Goal: Task Accomplishment & Management: Manage account settings

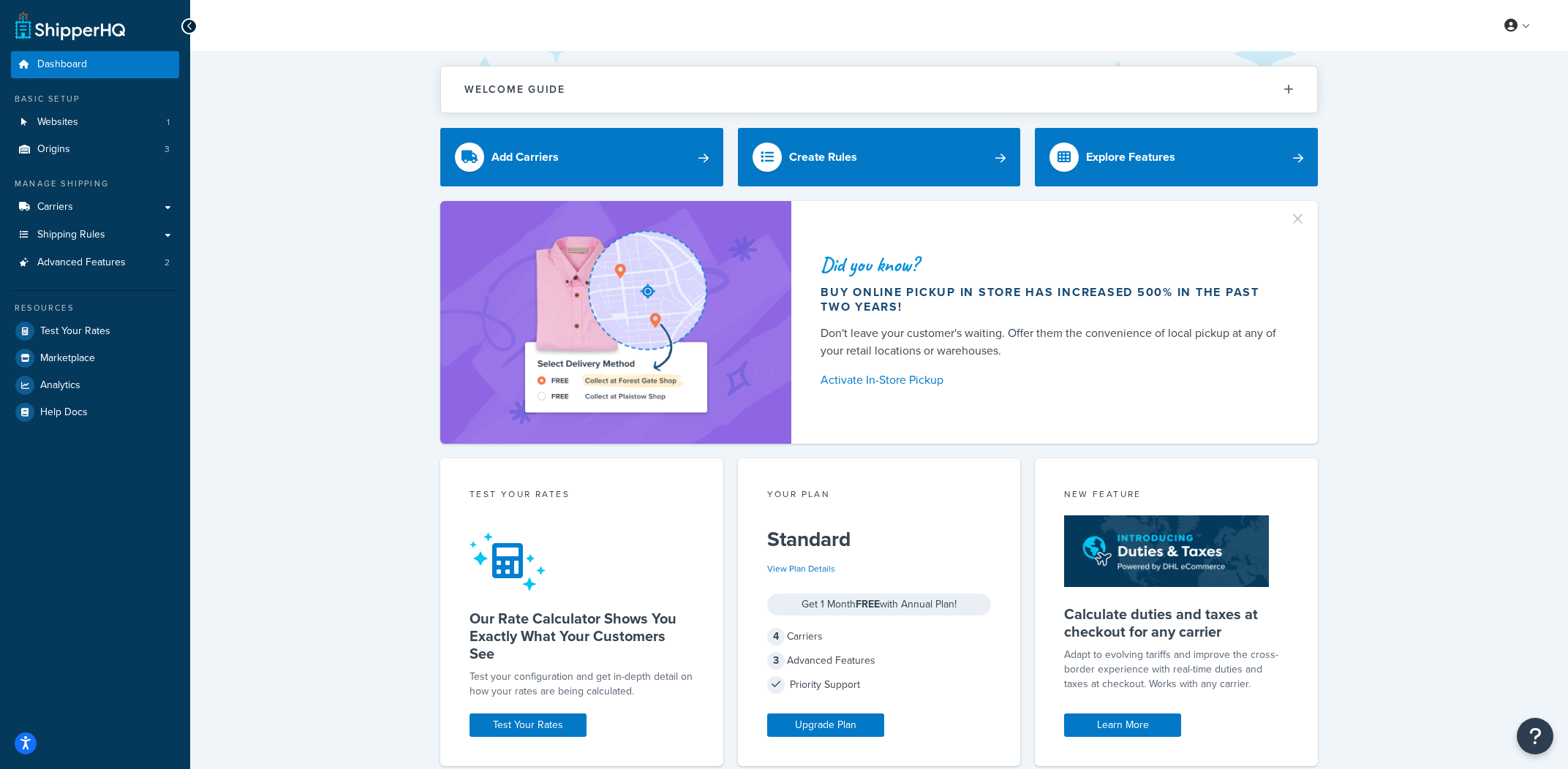
click at [1426, 145] on div "Welcome Guide ShipperHQ: An Overview Carrier Setup Shipping Rules Overview Comm…" at bounding box center [879, 606] width 1378 height 1110
click at [97, 204] on link "Carriers" at bounding box center [95, 207] width 168 height 27
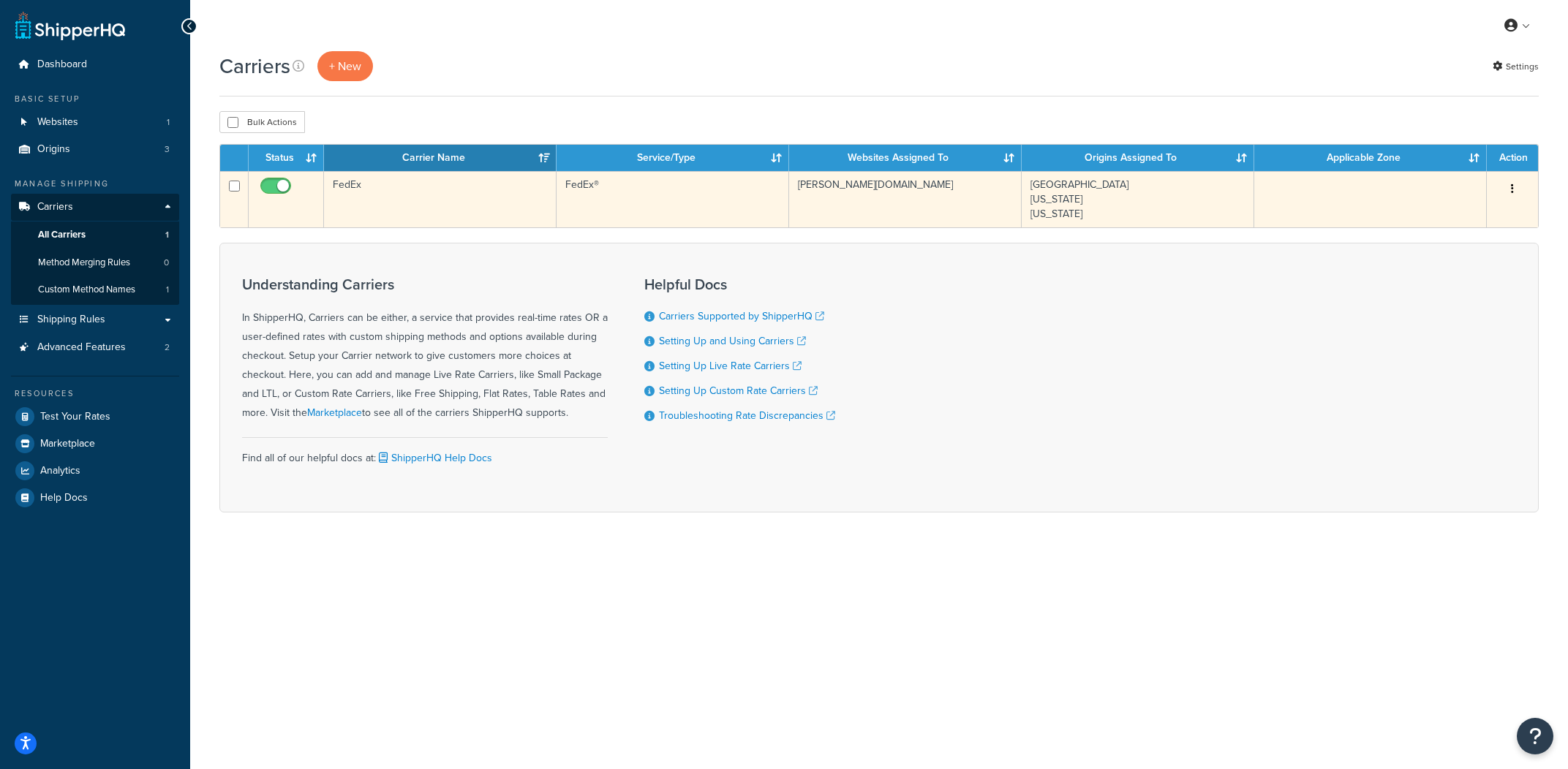
click at [555, 212] on td "FedEx" at bounding box center [440, 199] width 233 height 57
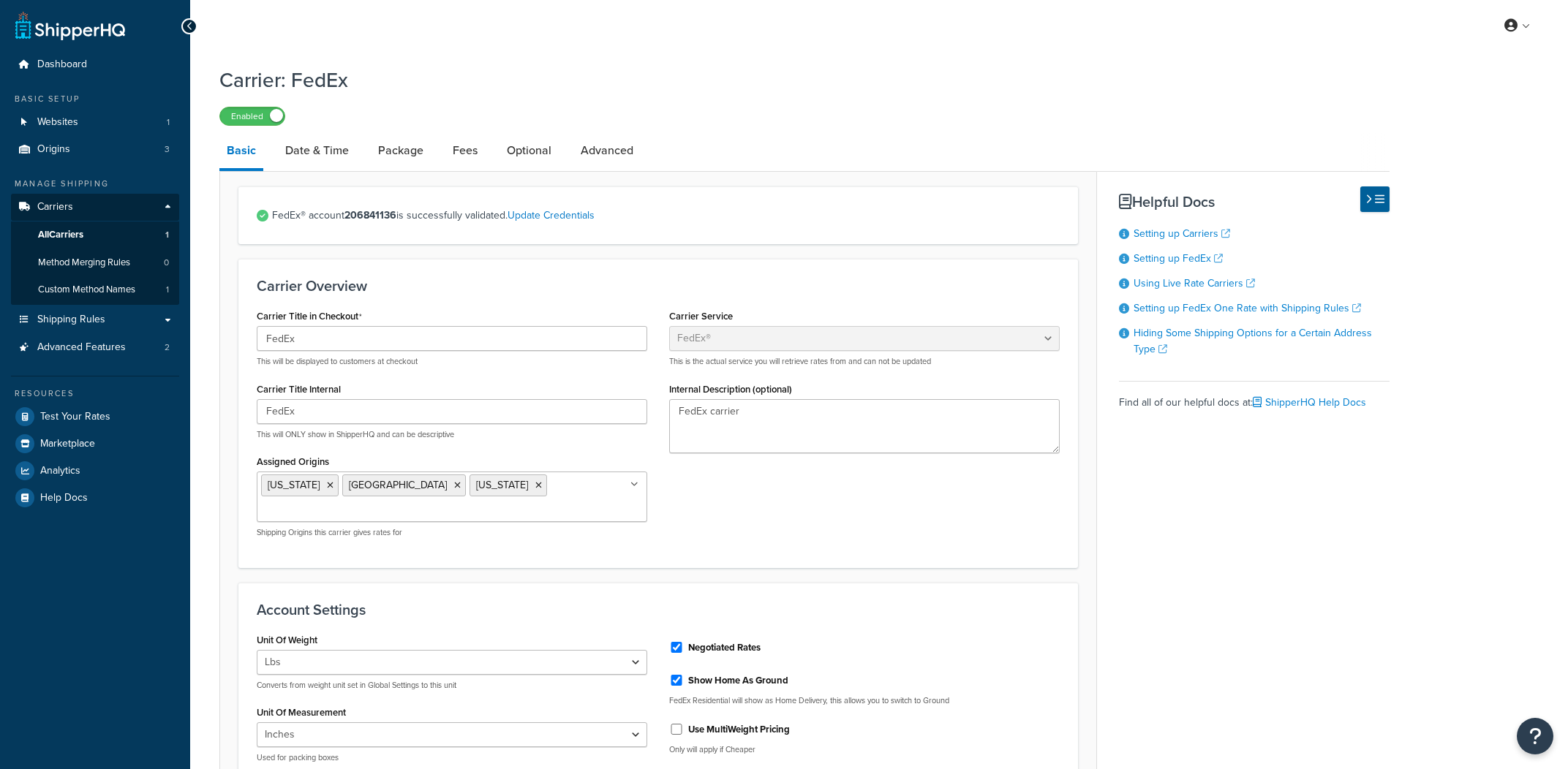
select select "fedEx"
select select "REGULAR_PICKUP"
select select "FEDEX_BOX"
click at [133, 289] on span "Custom Method Names" at bounding box center [87, 290] width 98 height 13
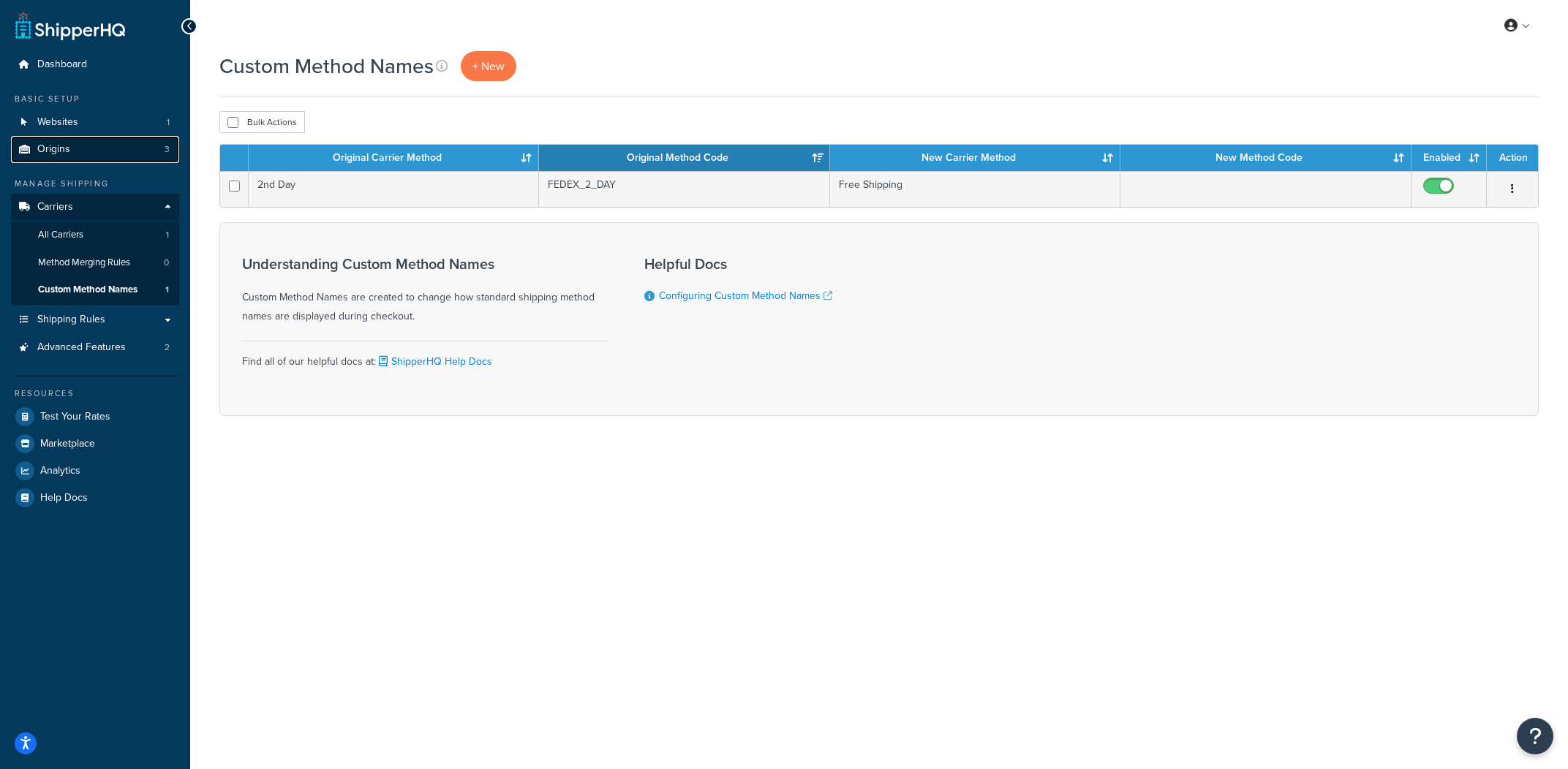
click at [136, 149] on link "Origins 3" at bounding box center [95, 150] width 168 height 27
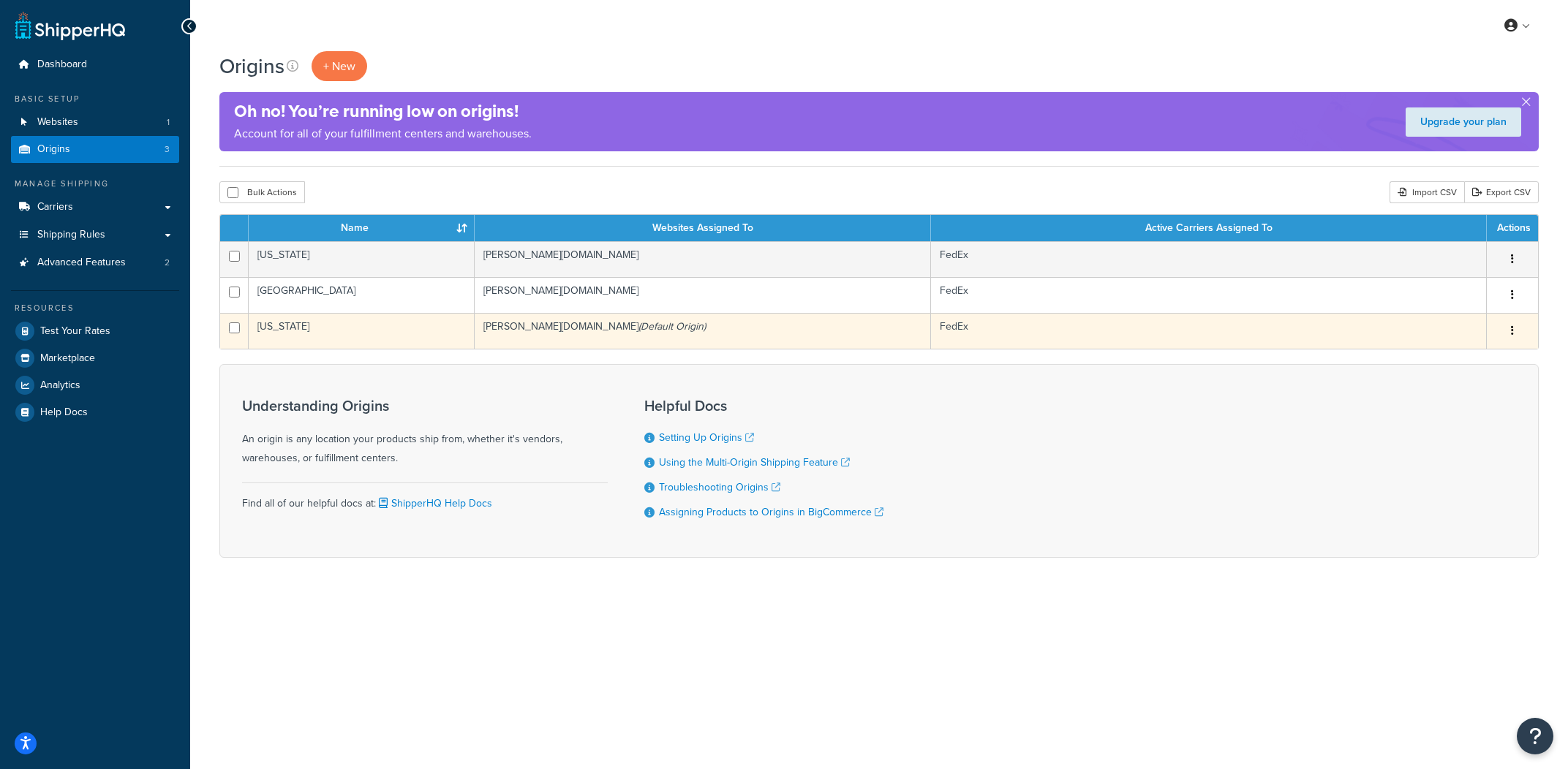
click at [380, 327] on td "[US_STATE]" at bounding box center [361, 331] width 226 height 36
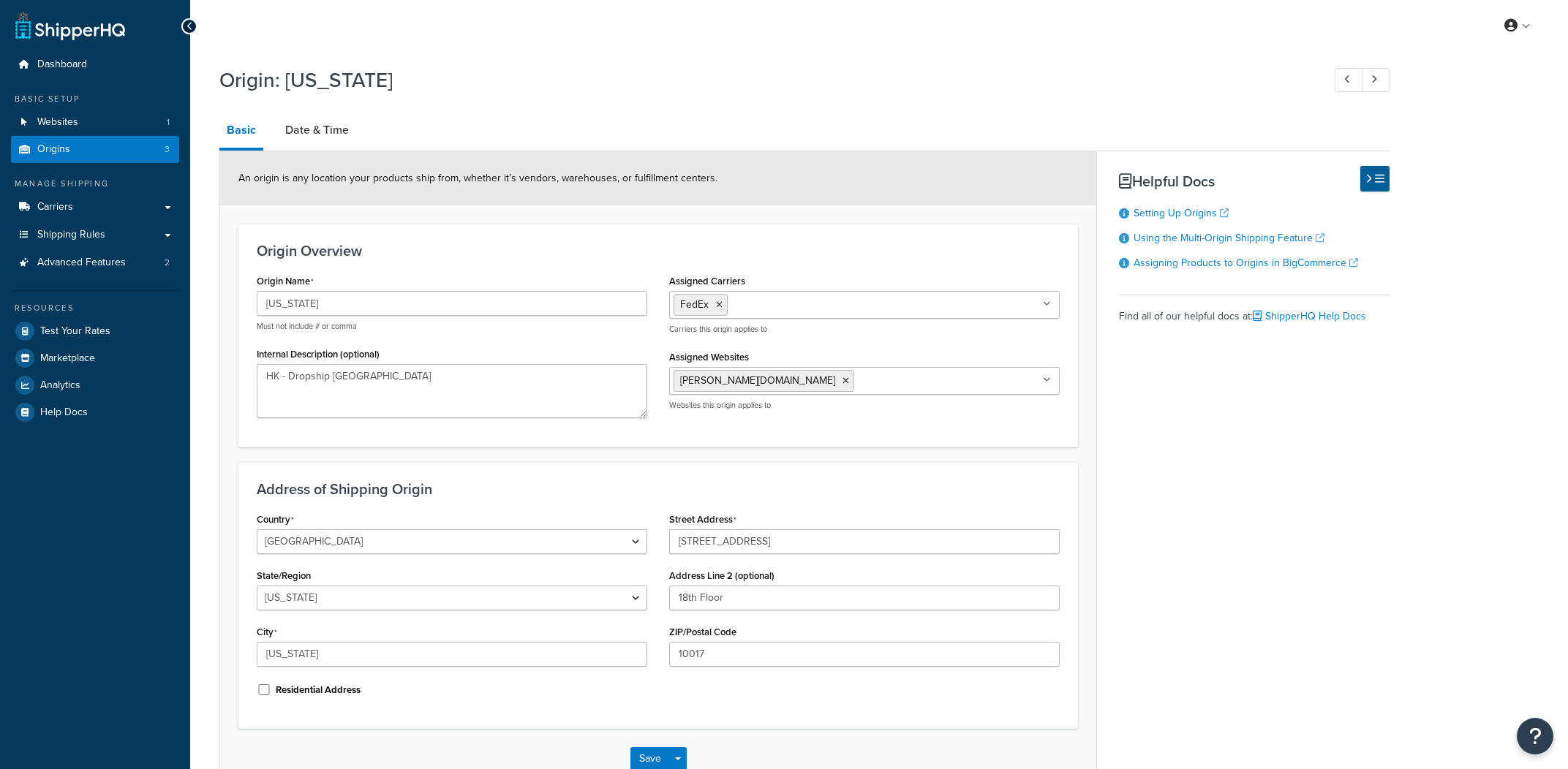
select select "32"
click at [344, 134] on link "Date & Time" at bounding box center [317, 130] width 79 height 35
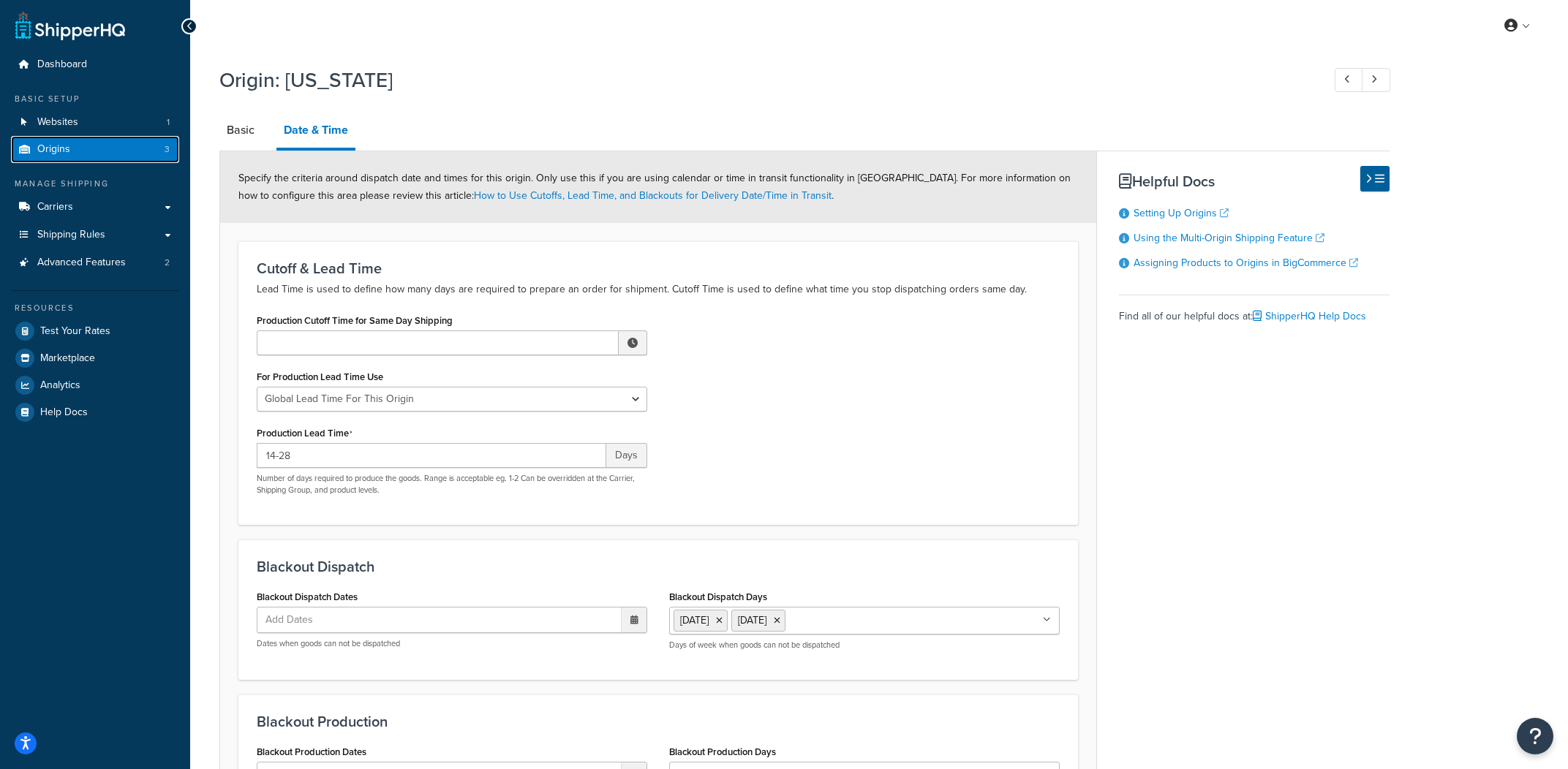
click at [132, 153] on link "Origins 3" at bounding box center [95, 150] width 168 height 27
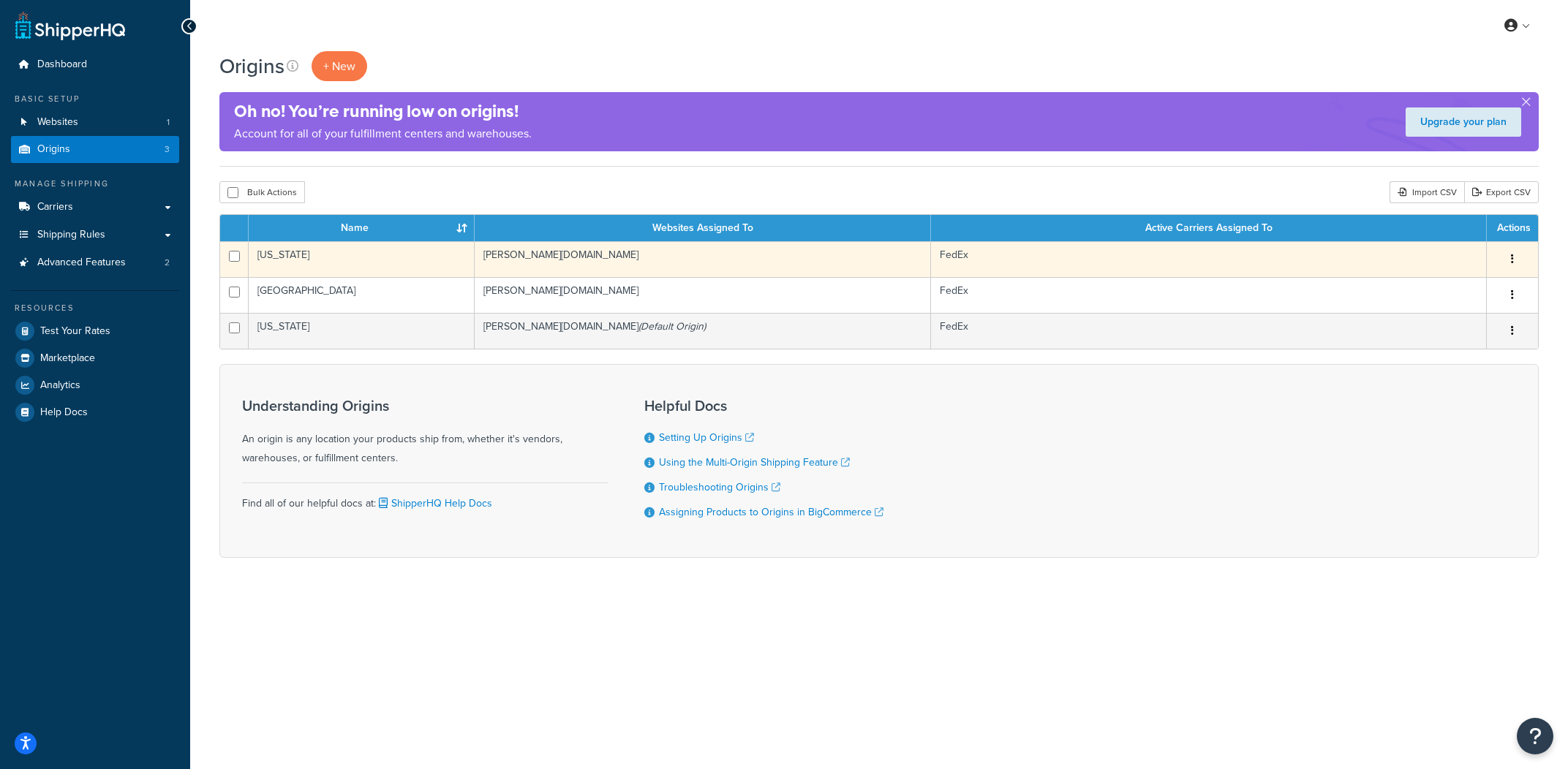
click at [428, 247] on td "[US_STATE]" at bounding box center [361, 258] width 226 height 36
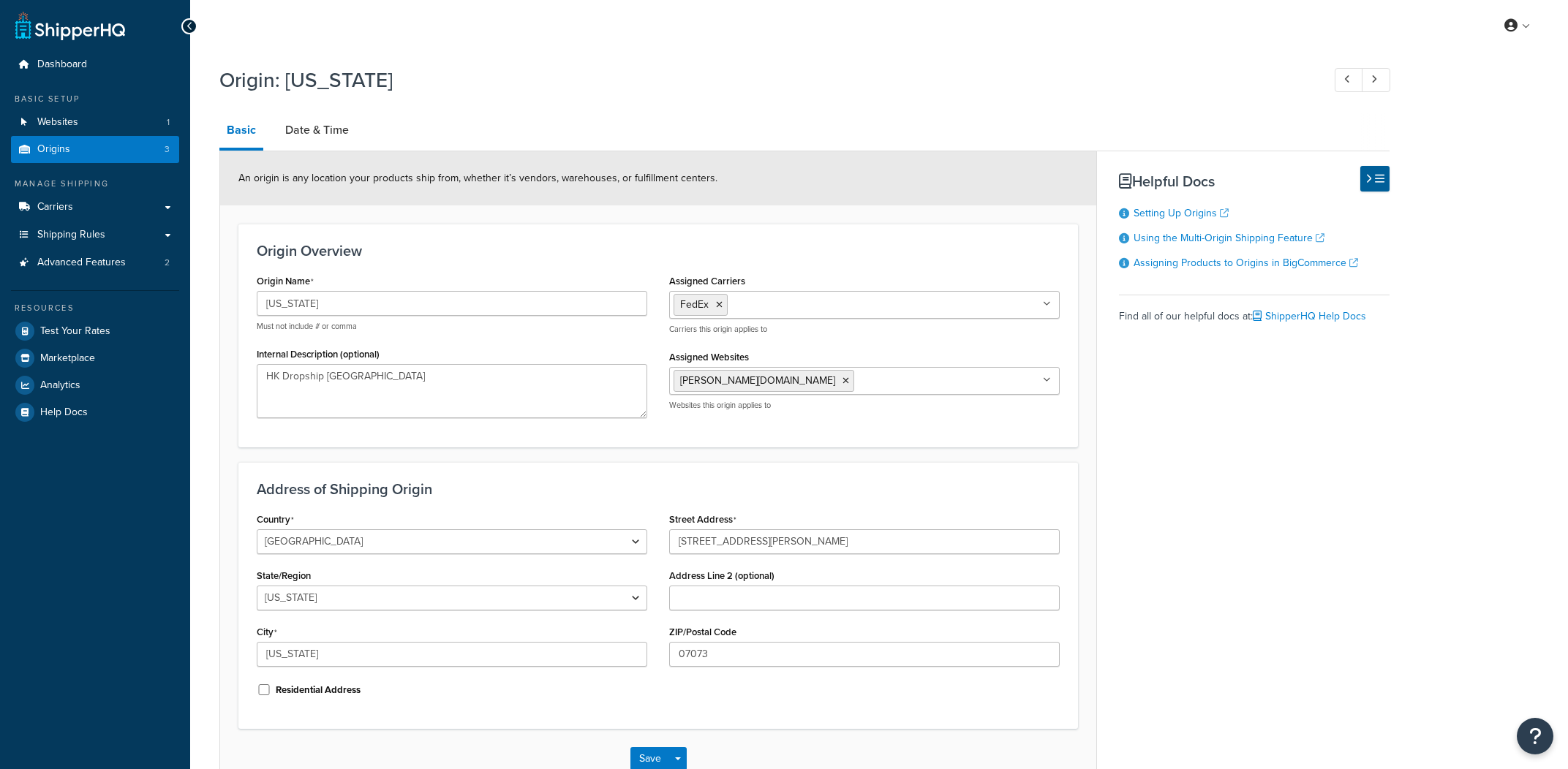
select select "30"
click at [329, 142] on link "Date & Time" at bounding box center [317, 130] width 79 height 35
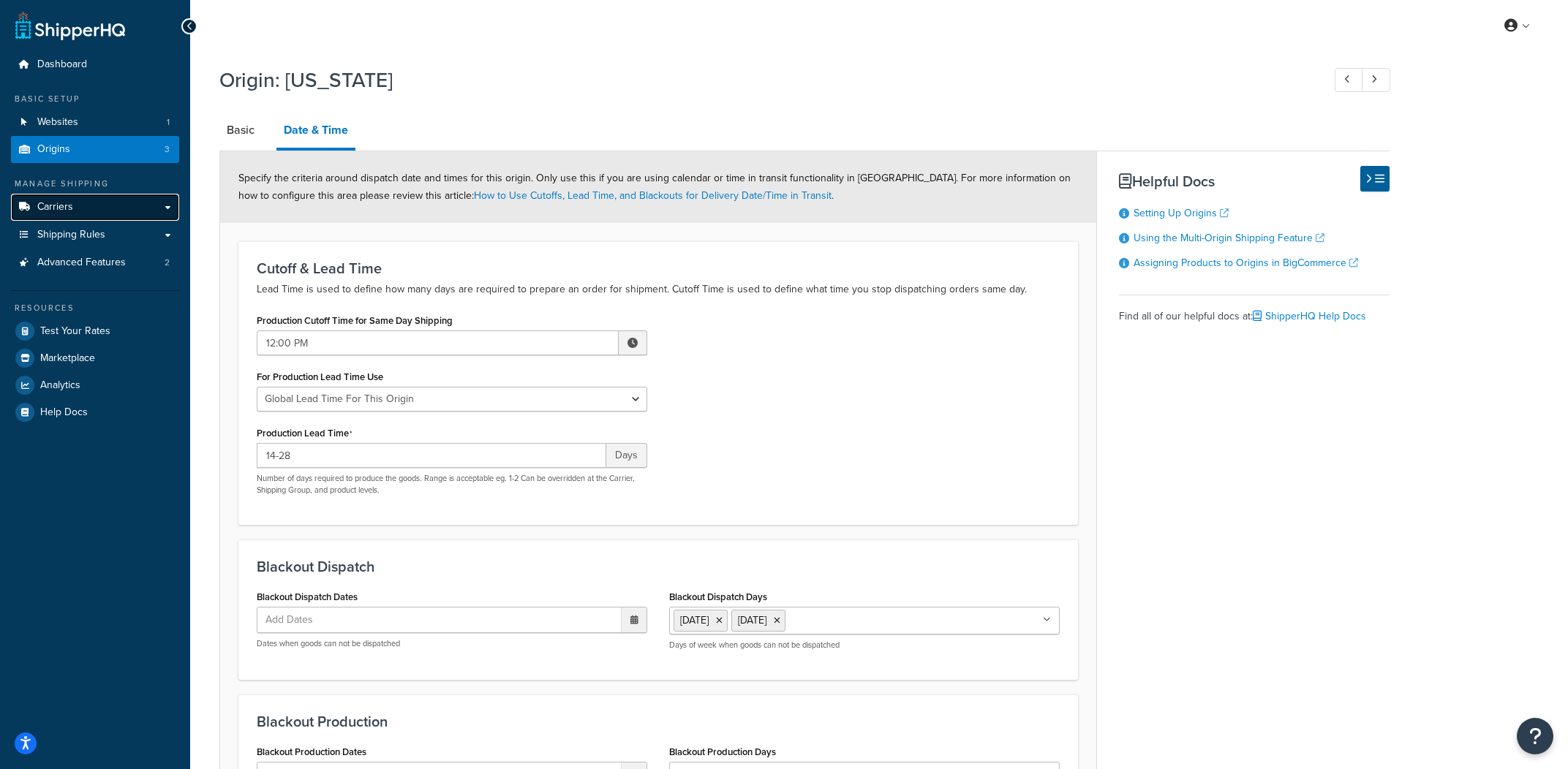
click at [104, 205] on link "Carriers" at bounding box center [95, 207] width 168 height 27
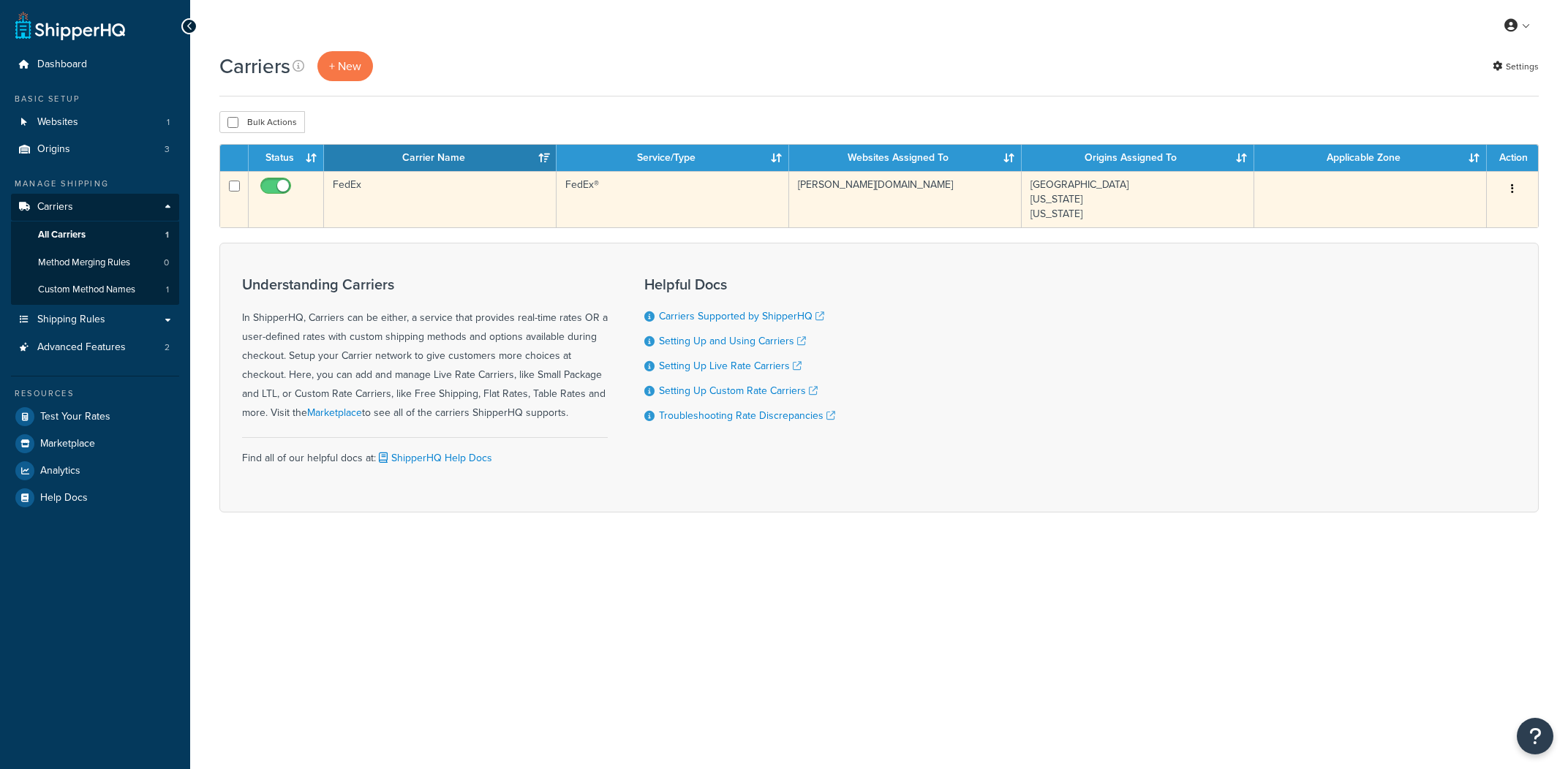
click at [621, 213] on td "FedEx®" at bounding box center [672, 199] width 233 height 57
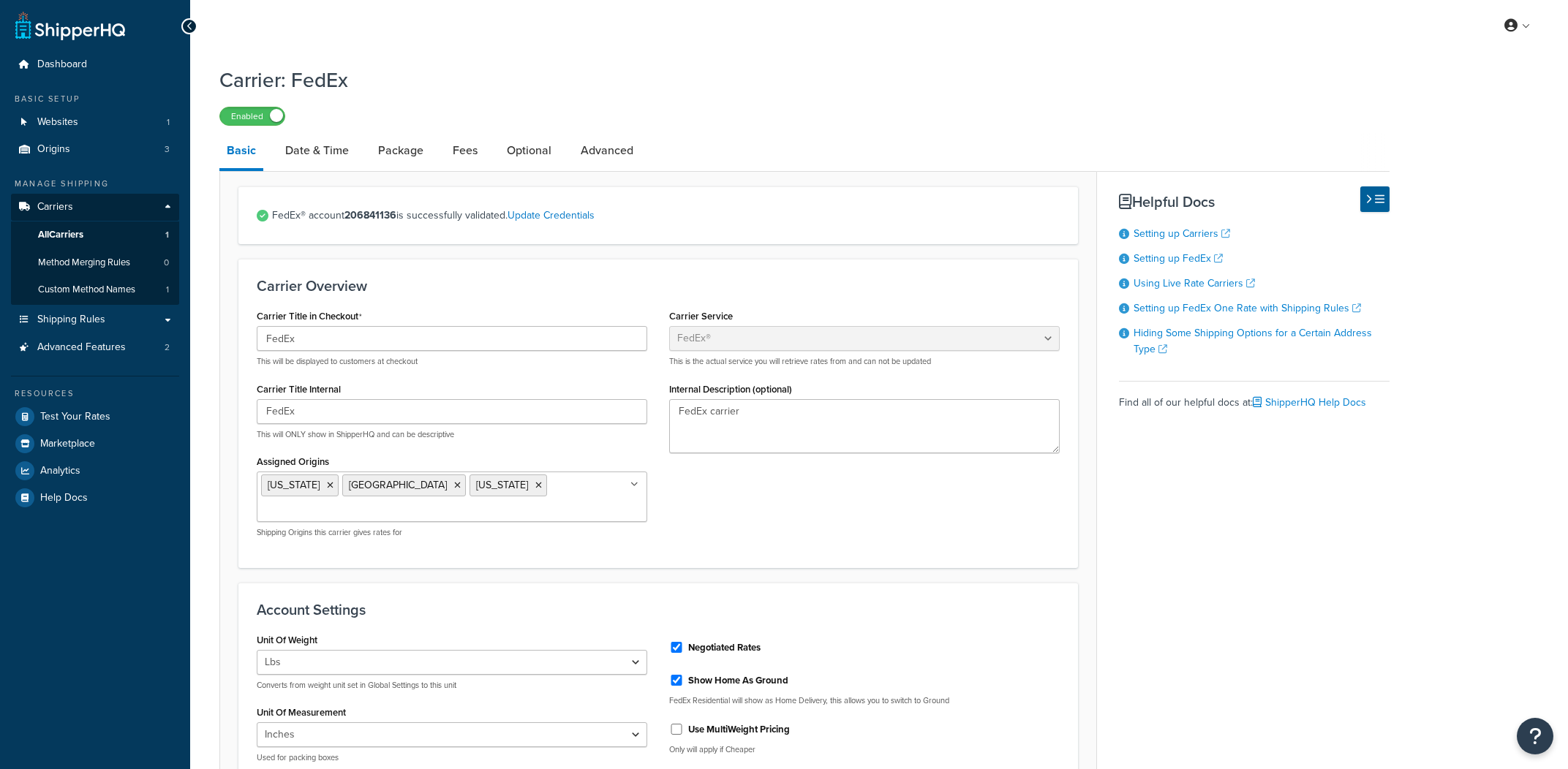
select select "fedEx"
select select "REGULAR_PICKUP"
select select "FEDEX_BOX"
click at [69, 419] on span "Test Your Rates" at bounding box center [75, 417] width 70 height 13
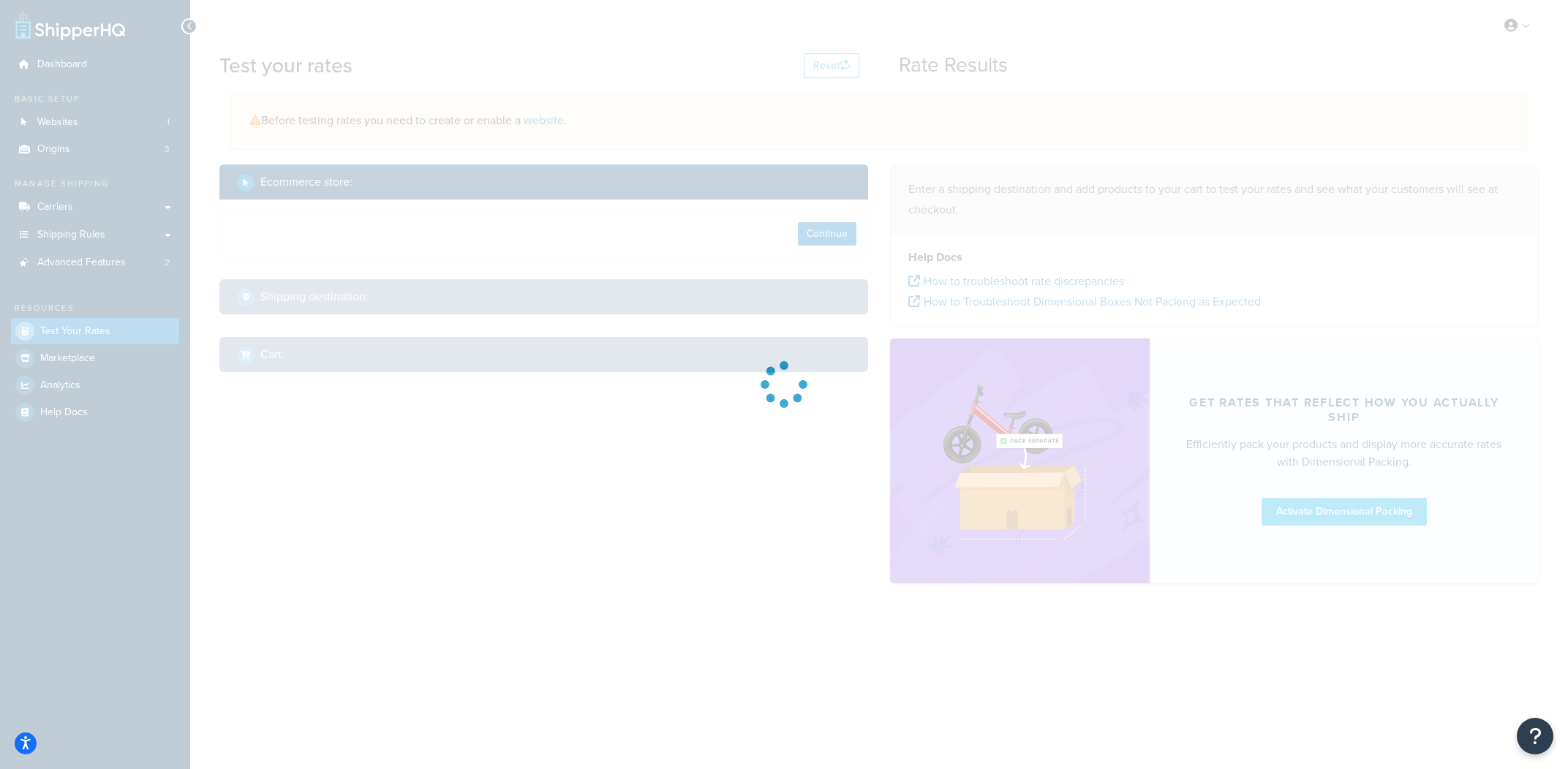
select select "[GEOGRAPHIC_DATA]"
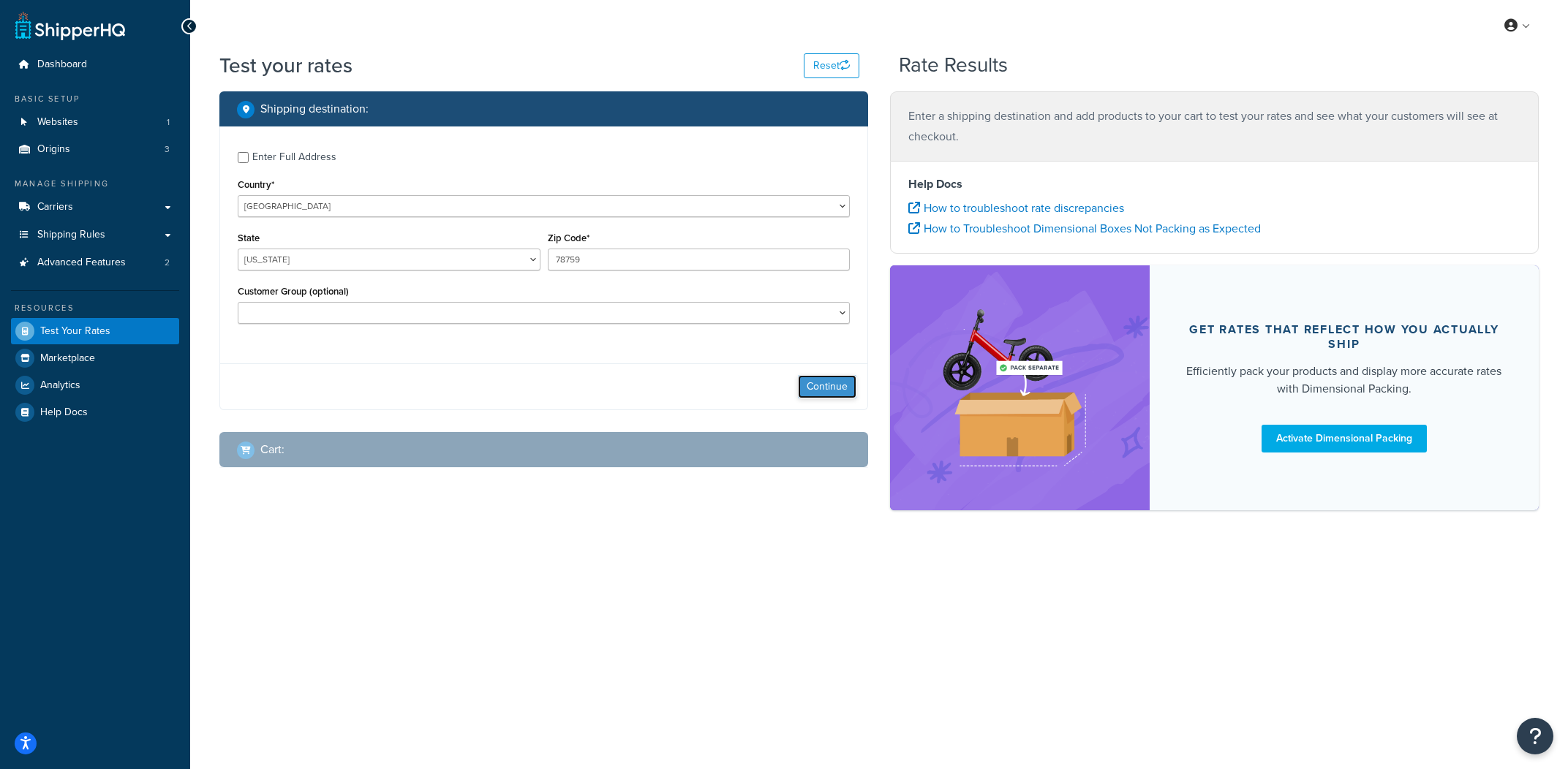
click at [839, 380] on button "Continue" at bounding box center [827, 387] width 58 height 24
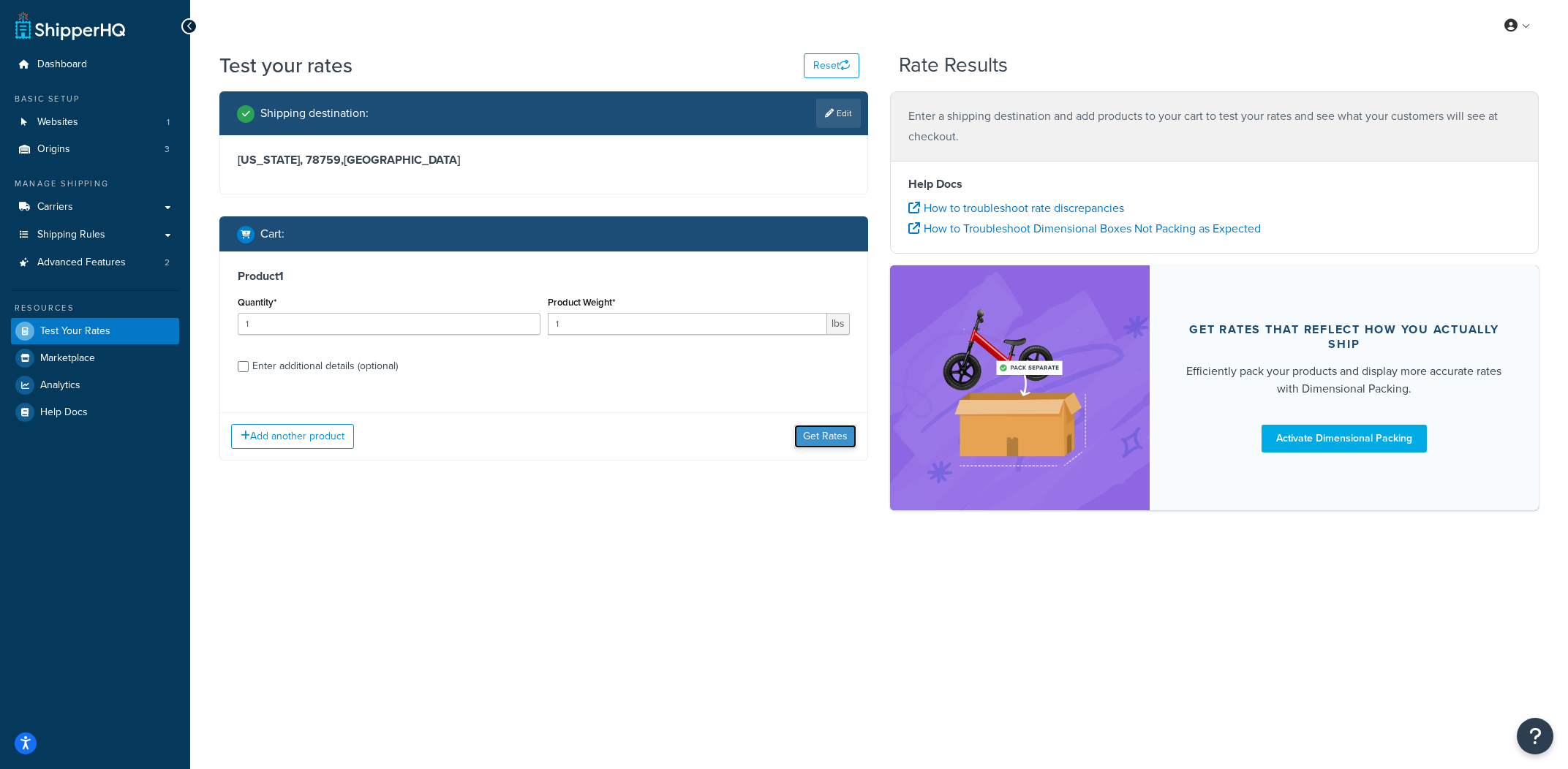
click at [828, 438] on button "Get Rates" at bounding box center [826, 437] width 62 height 24
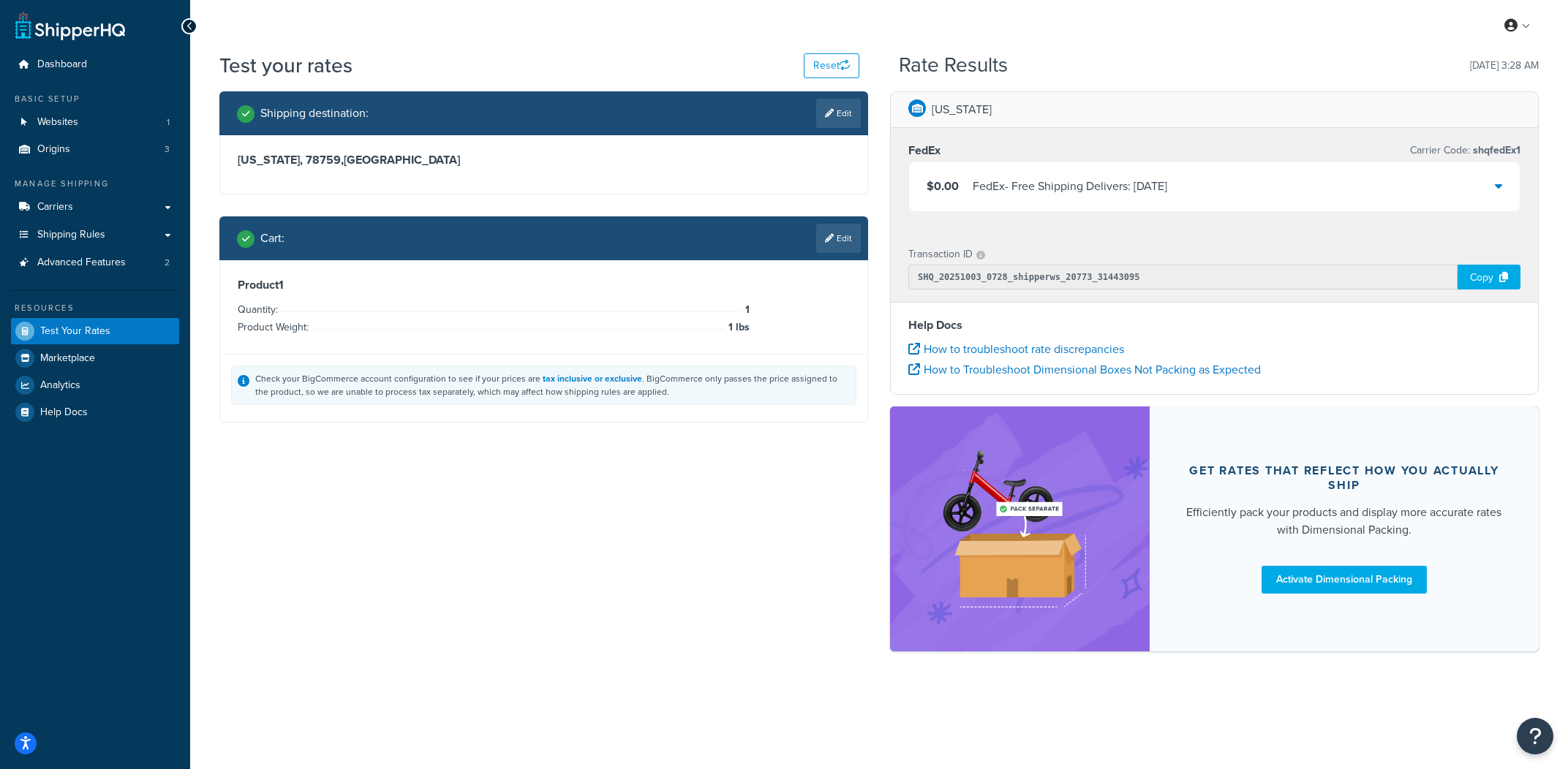
click at [1165, 197] on div "$0.00 FedEx - Free Shipping Delivers: Tue, Oct 21" at bounding box center [1214, 186] width 611 height 49
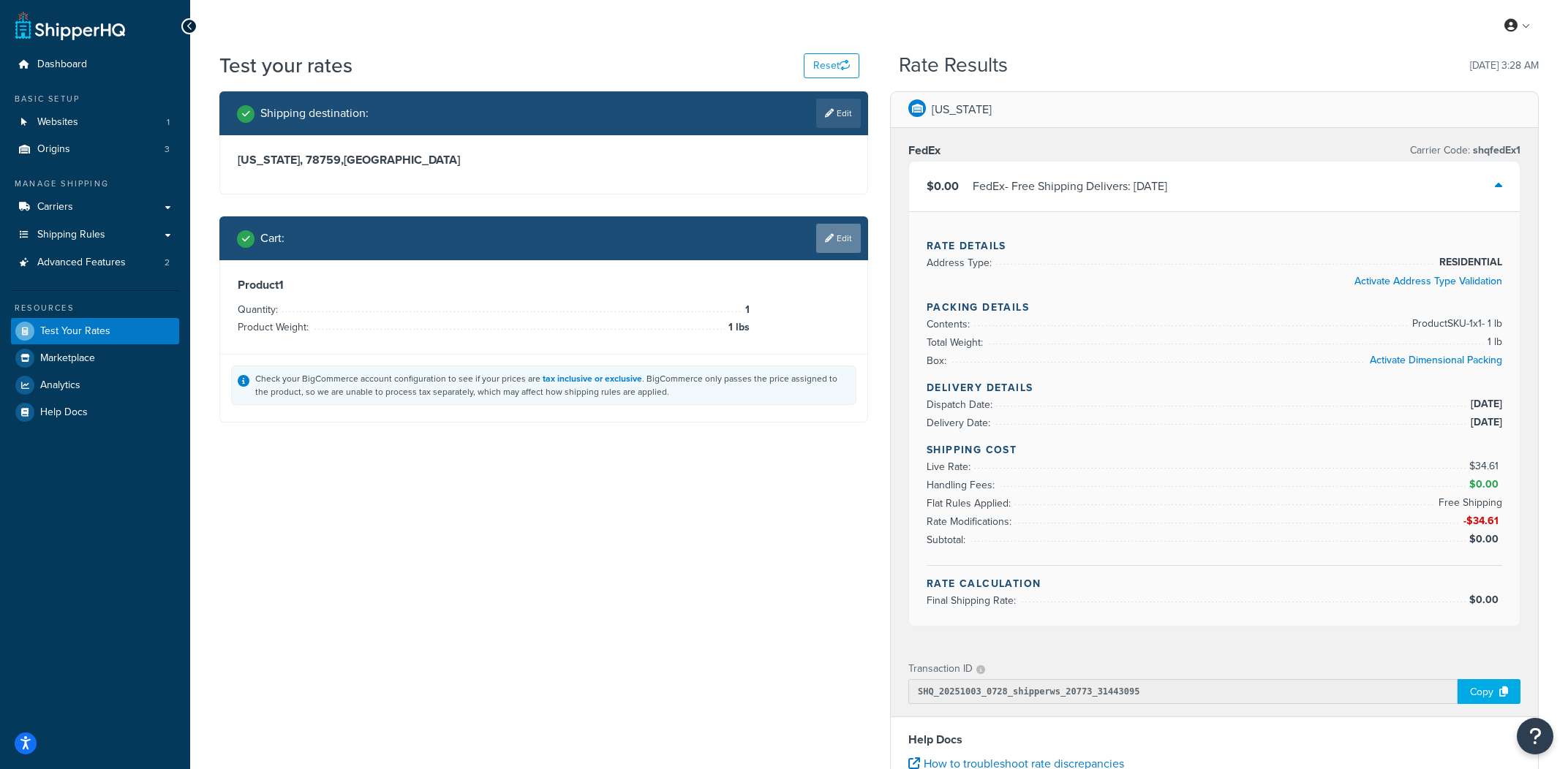
click at [850, 248] on link "Edit" at bounding box center [838, 238] width 45 height 29
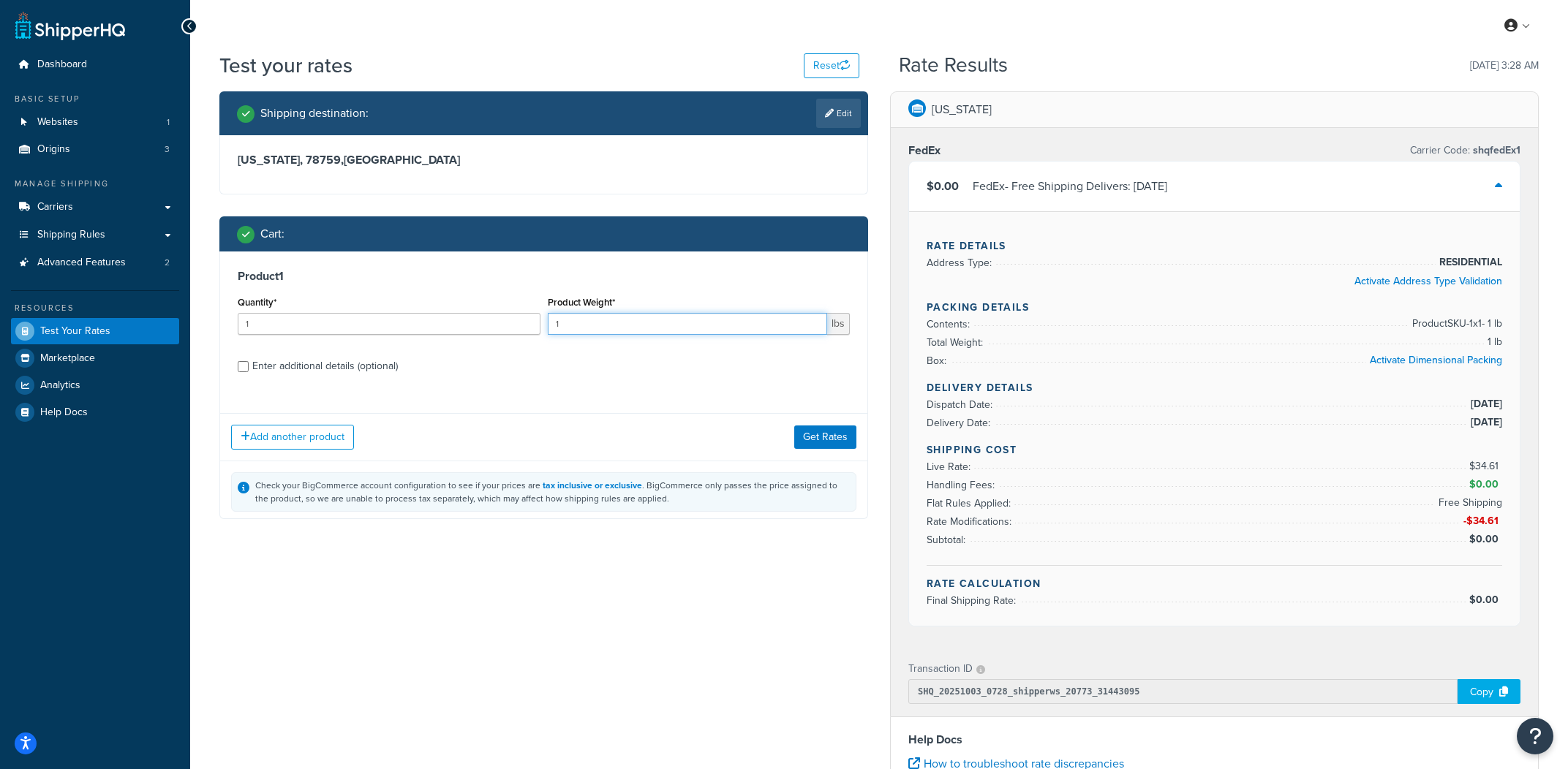
click at [748, 333] on input "1" at bounding box center [688, 324] width 280 height 22
type input "3"
click at [821, 428] on button "Get Rates" at bounding box center [826, 437] width 62 height 24
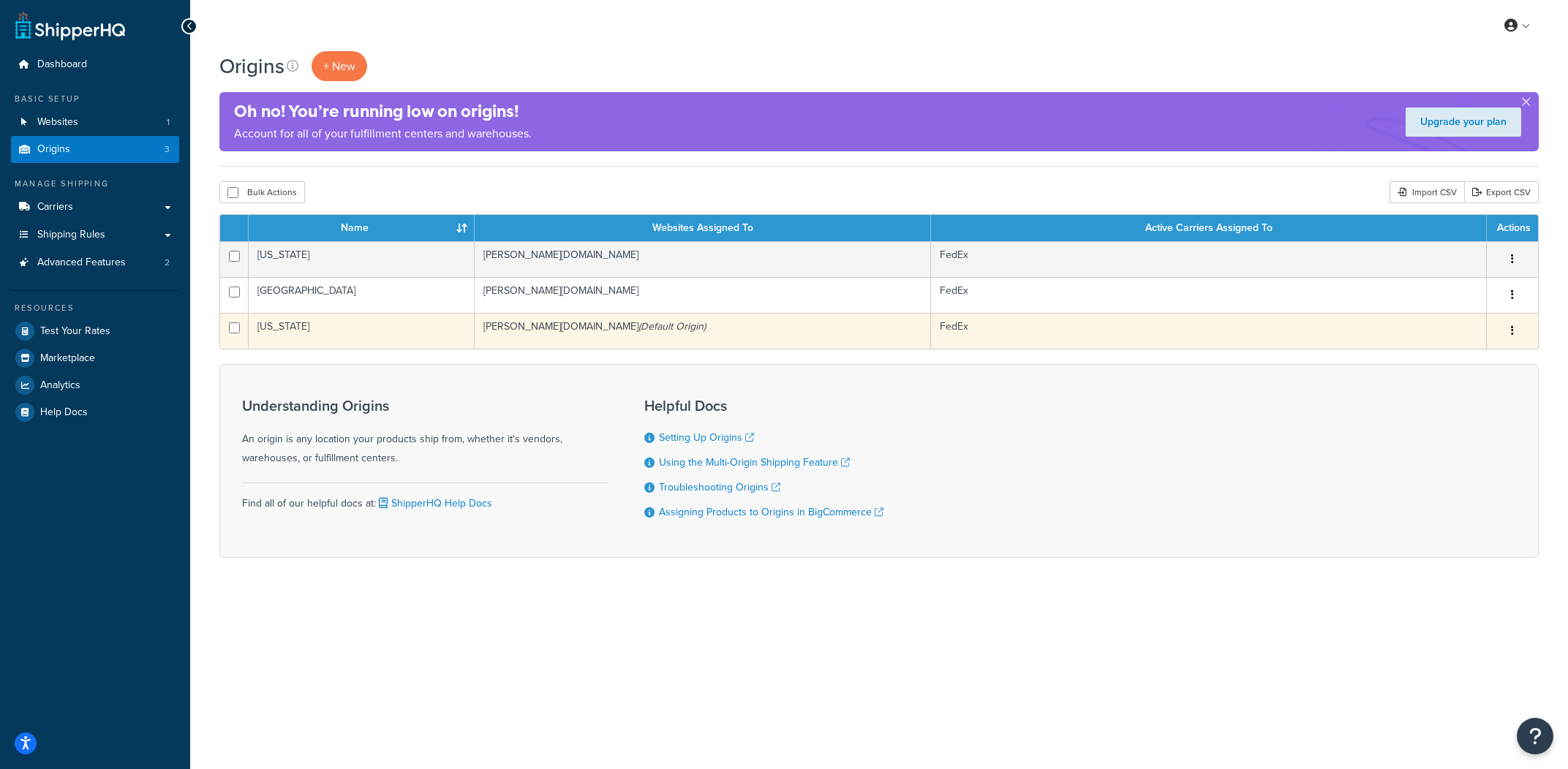
click at [352, 333] on td "[US_STATE]" at bounding box center [361, 331] width 226 height 36
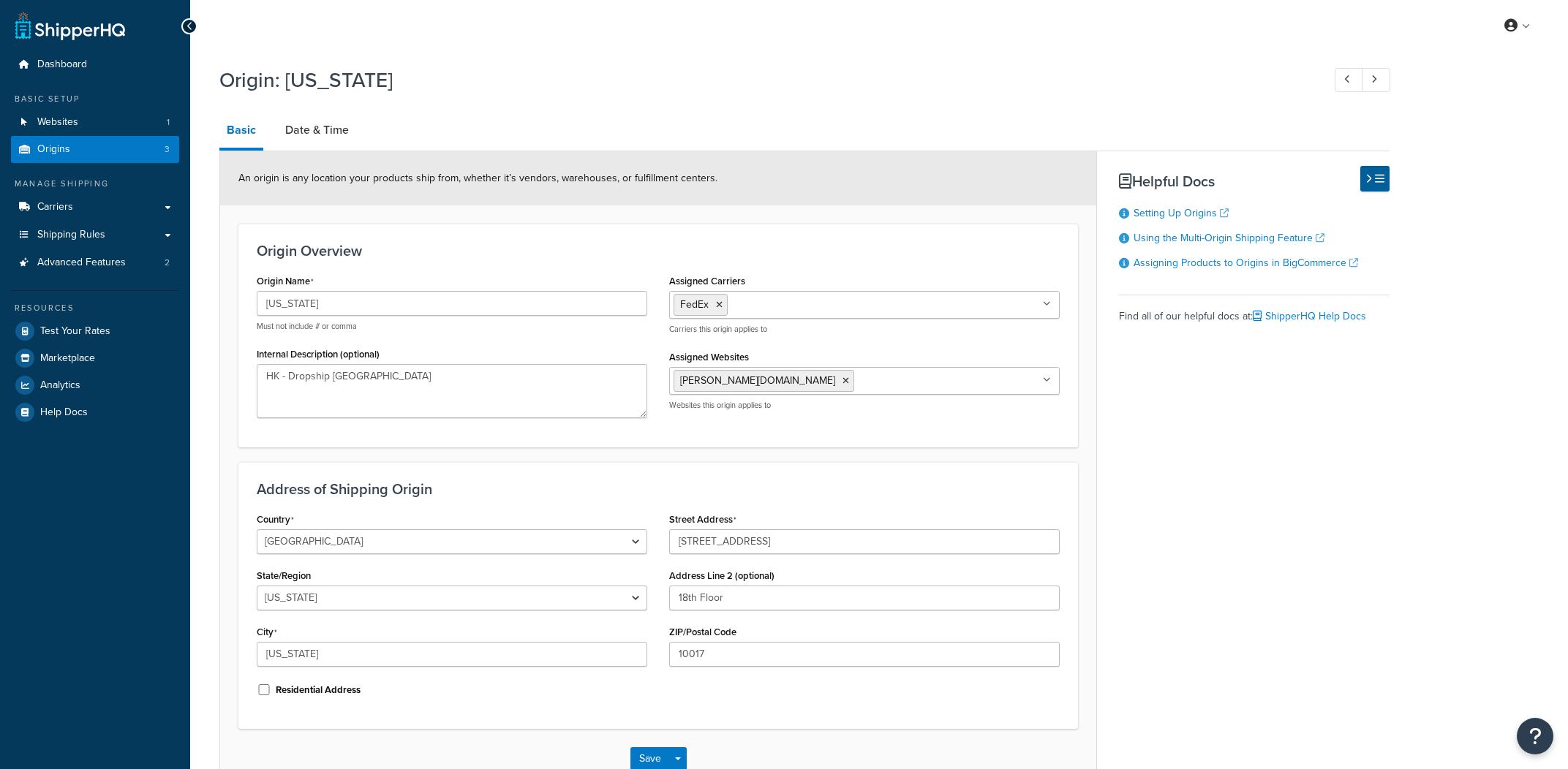
select select "32"
click at [282, 138] on link "Date & Time" at bounding box center [317, 130] width 79 height 35
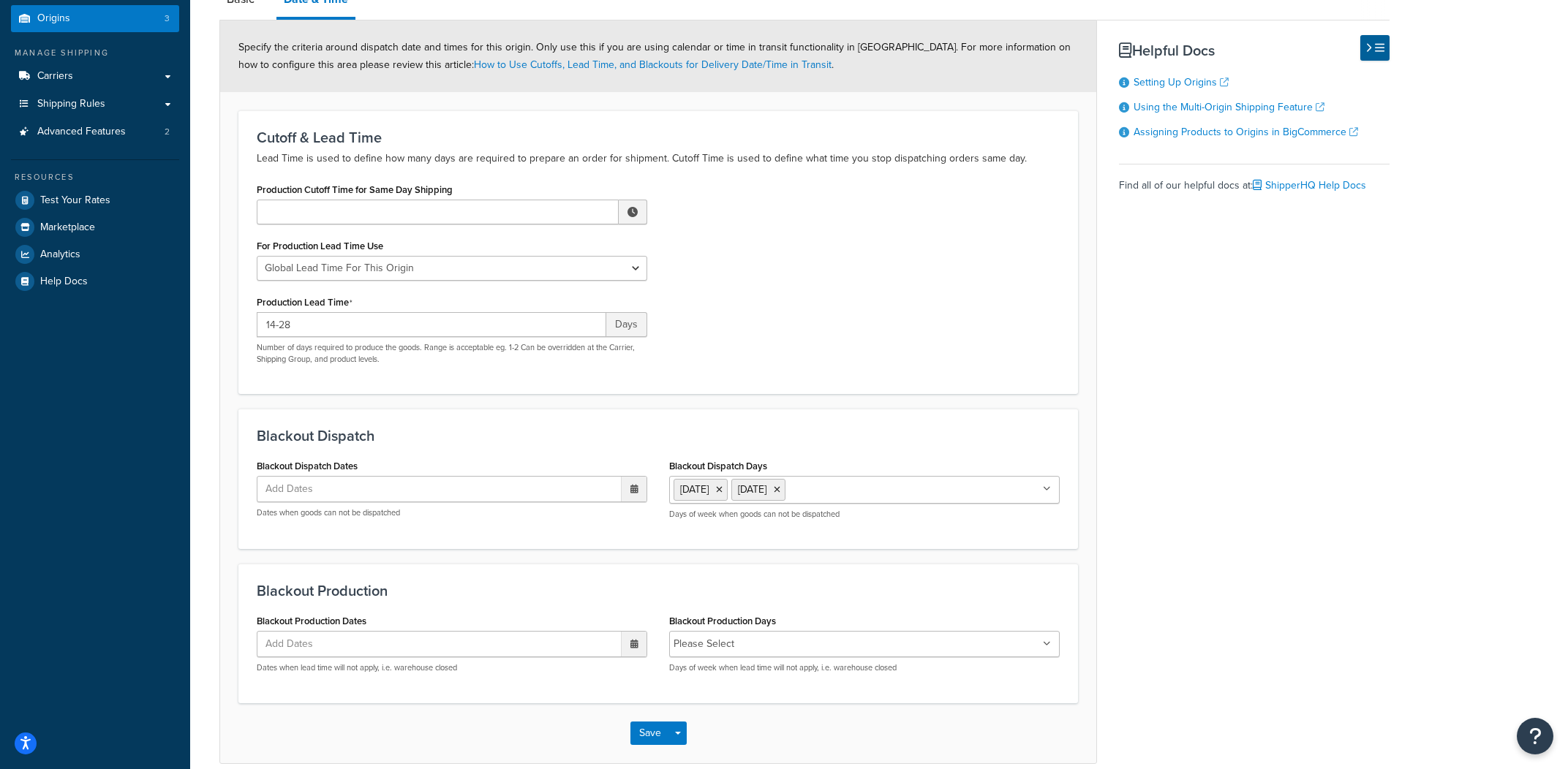
scroll to position [142, 0]
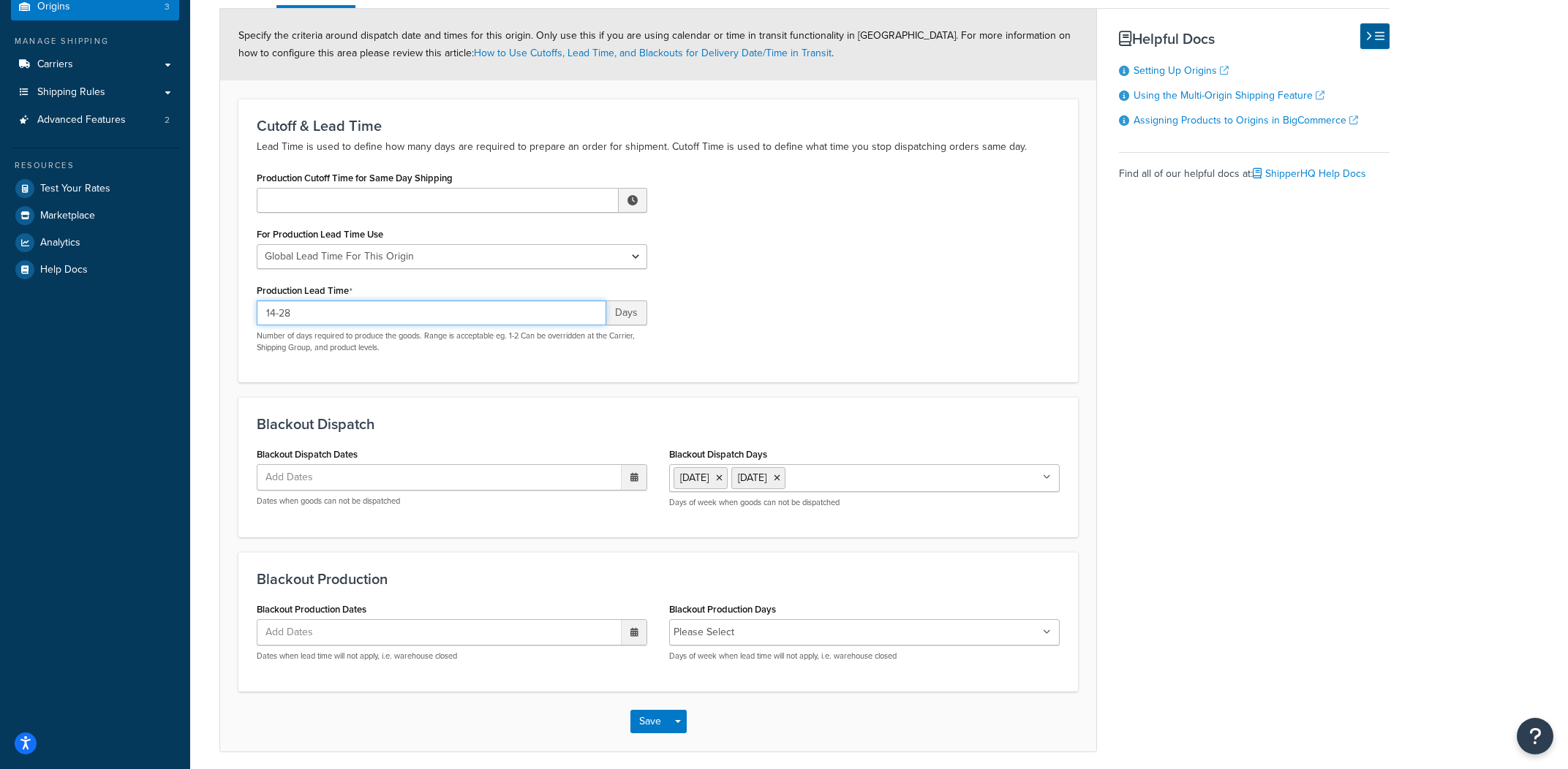
click at [407, 320] on input "14-28" at bounding box center [431, 312] width 350 height 25
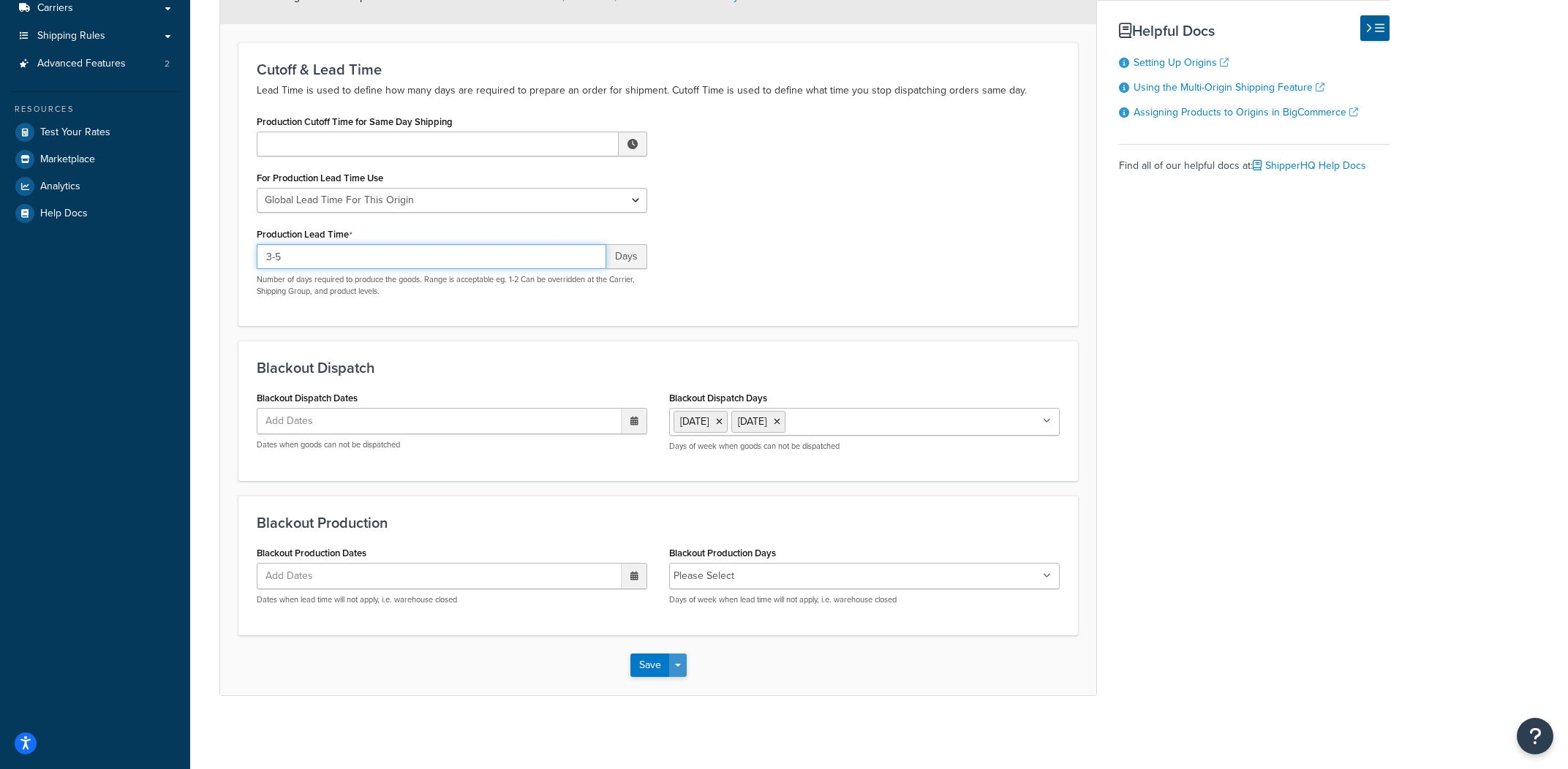
type input "3-5"
click at [685, 664] on button "Save Dropdown" at bounding box center [678, 666] width 17 height 24
click at [684, 683] on button "Save and Edit" at bounding box center [700, 693] width 142 height 31
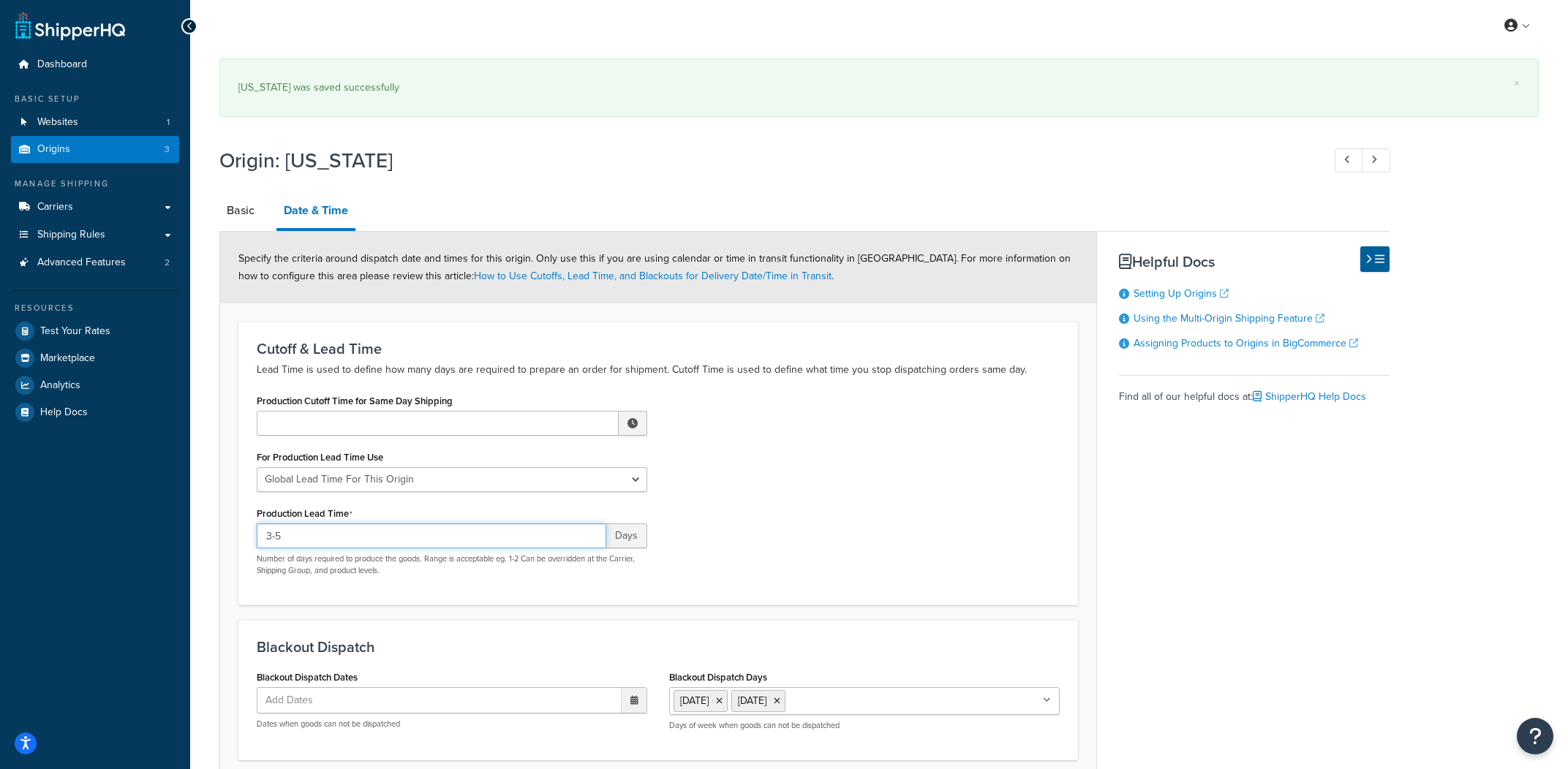
click at [324, 547] on input "3-5" at bounding box center [431, 535] width 350 height 25
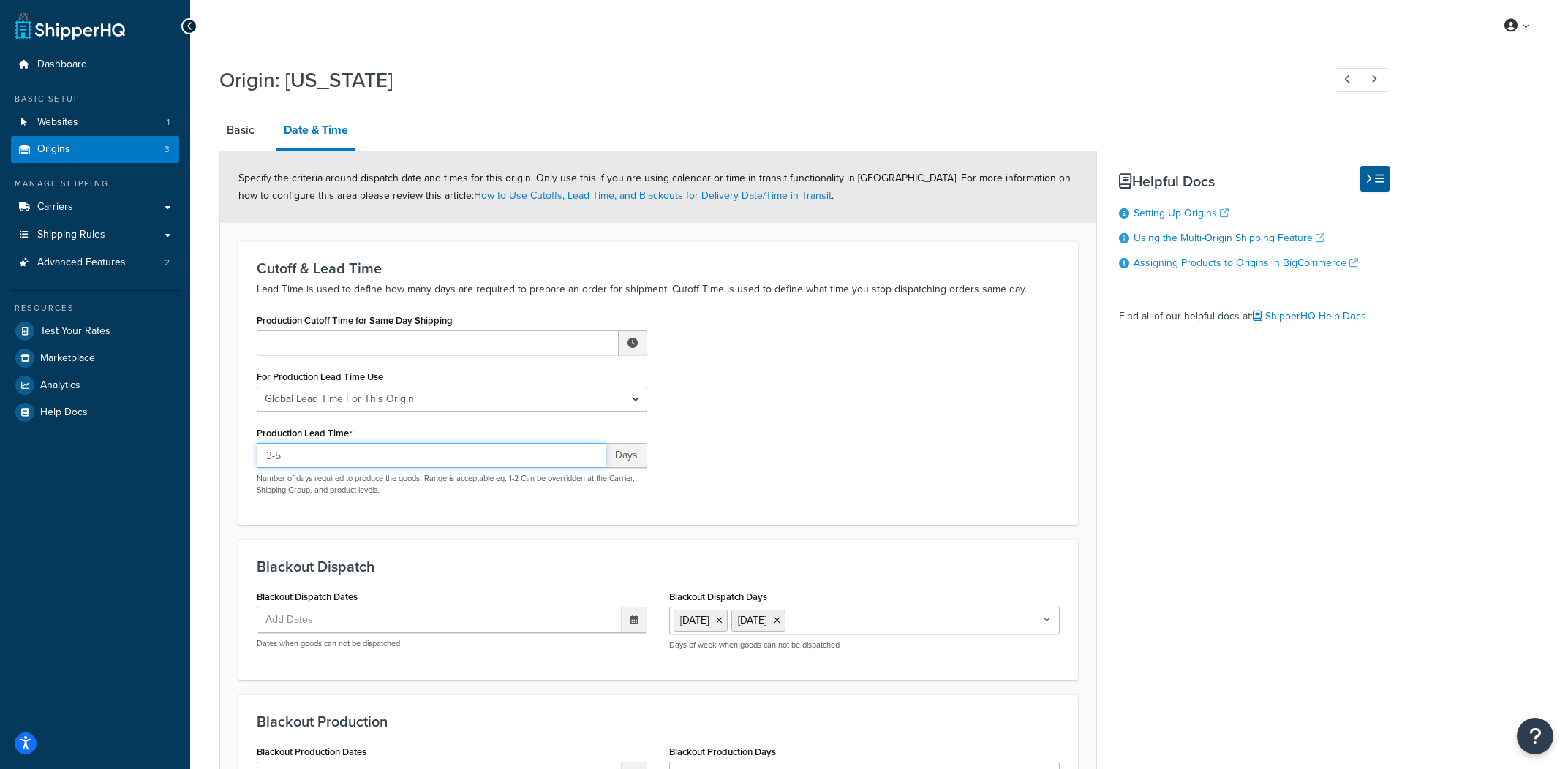
paste input "14-28"
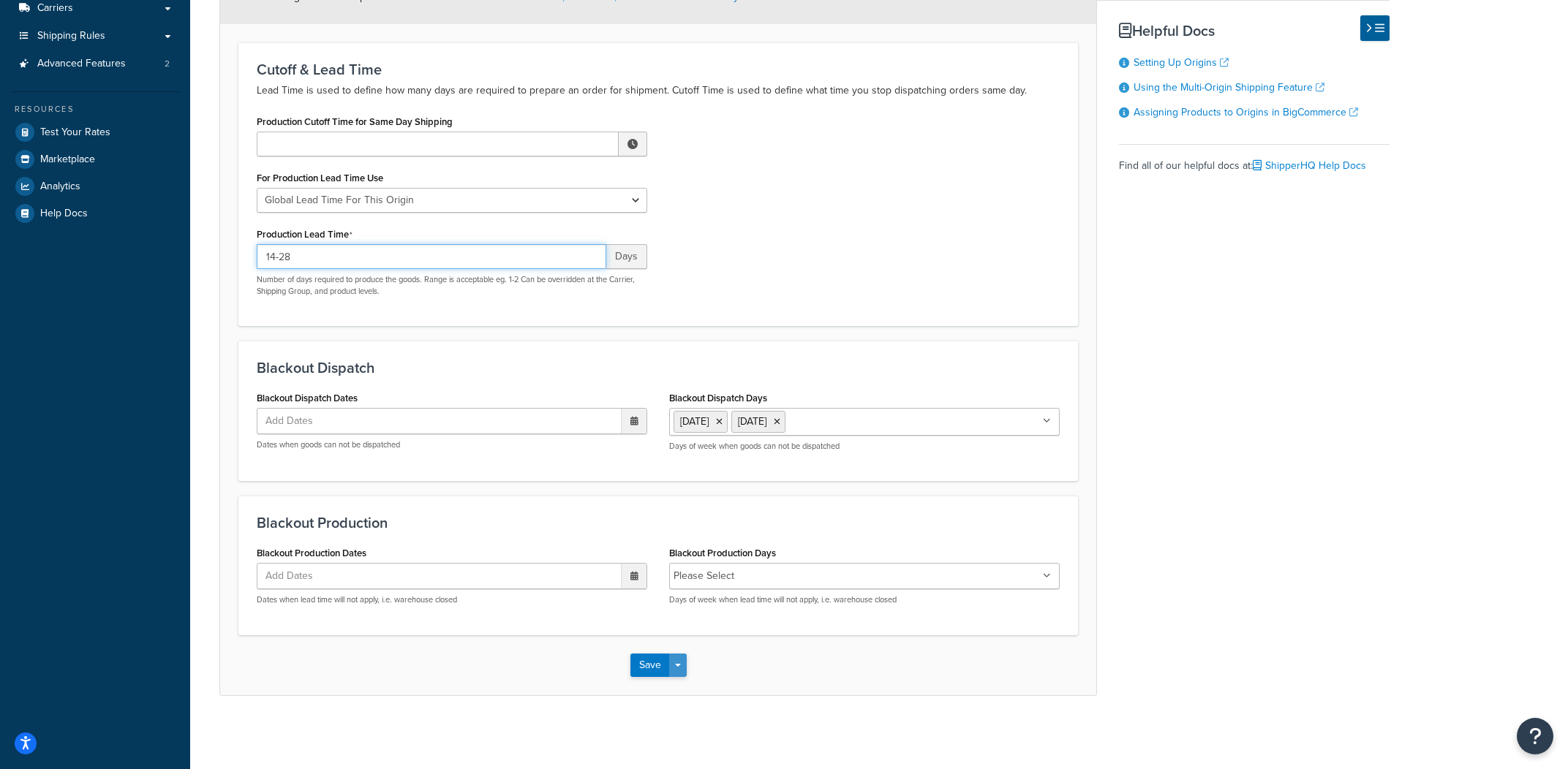
type input "14-28"
click at [678, 669] on button "Save Dropdown" at bounding box center [678, 666] width 17 height 24
click at [678, 687] on button "Save and Edit" at bounding box center [700, 693] width 142 height 31
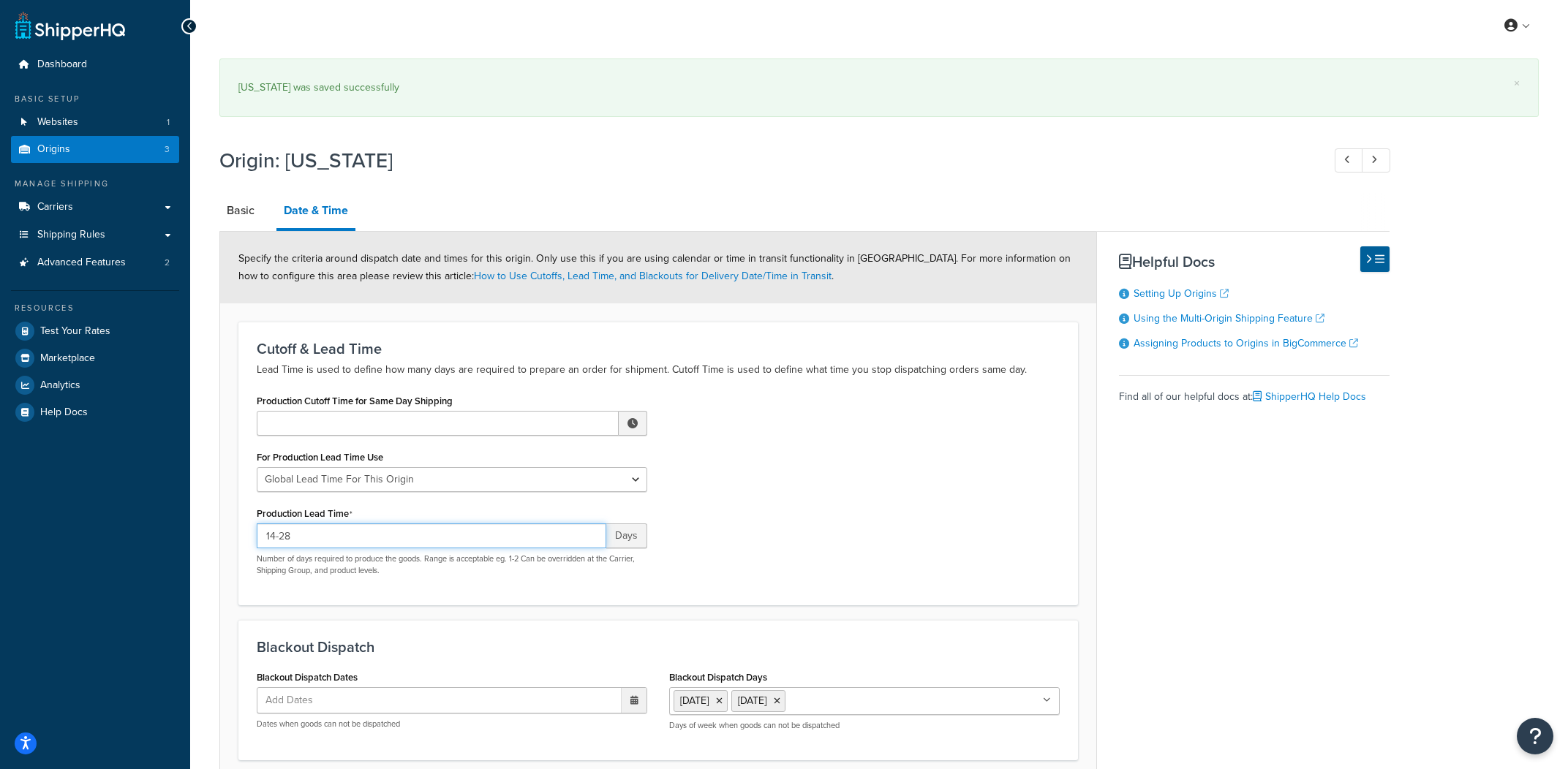
click at [329, 538] on input "14-28" at bounding box center [431, 535] width 350 height 25
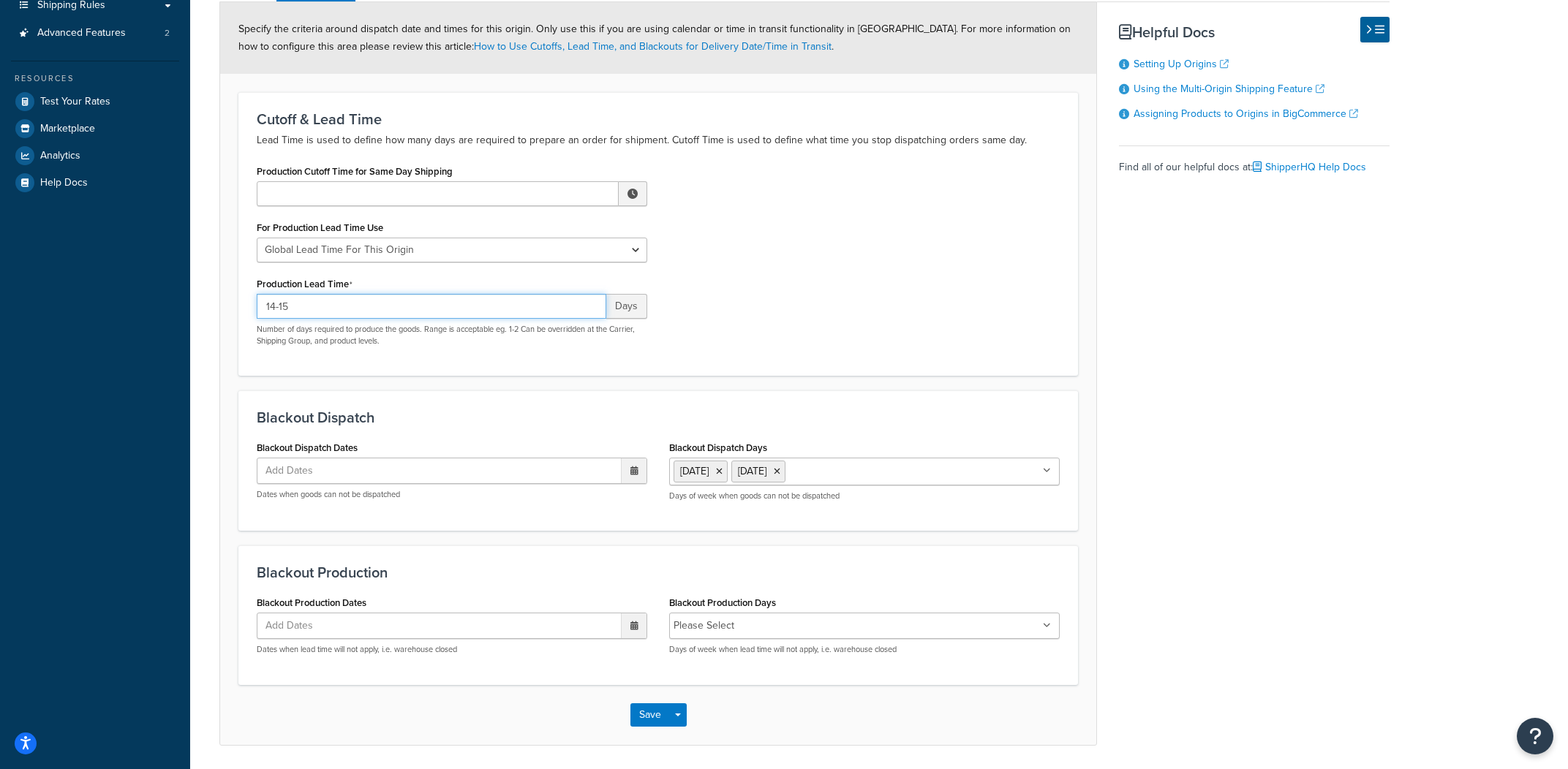
scroll to position [280, 0]
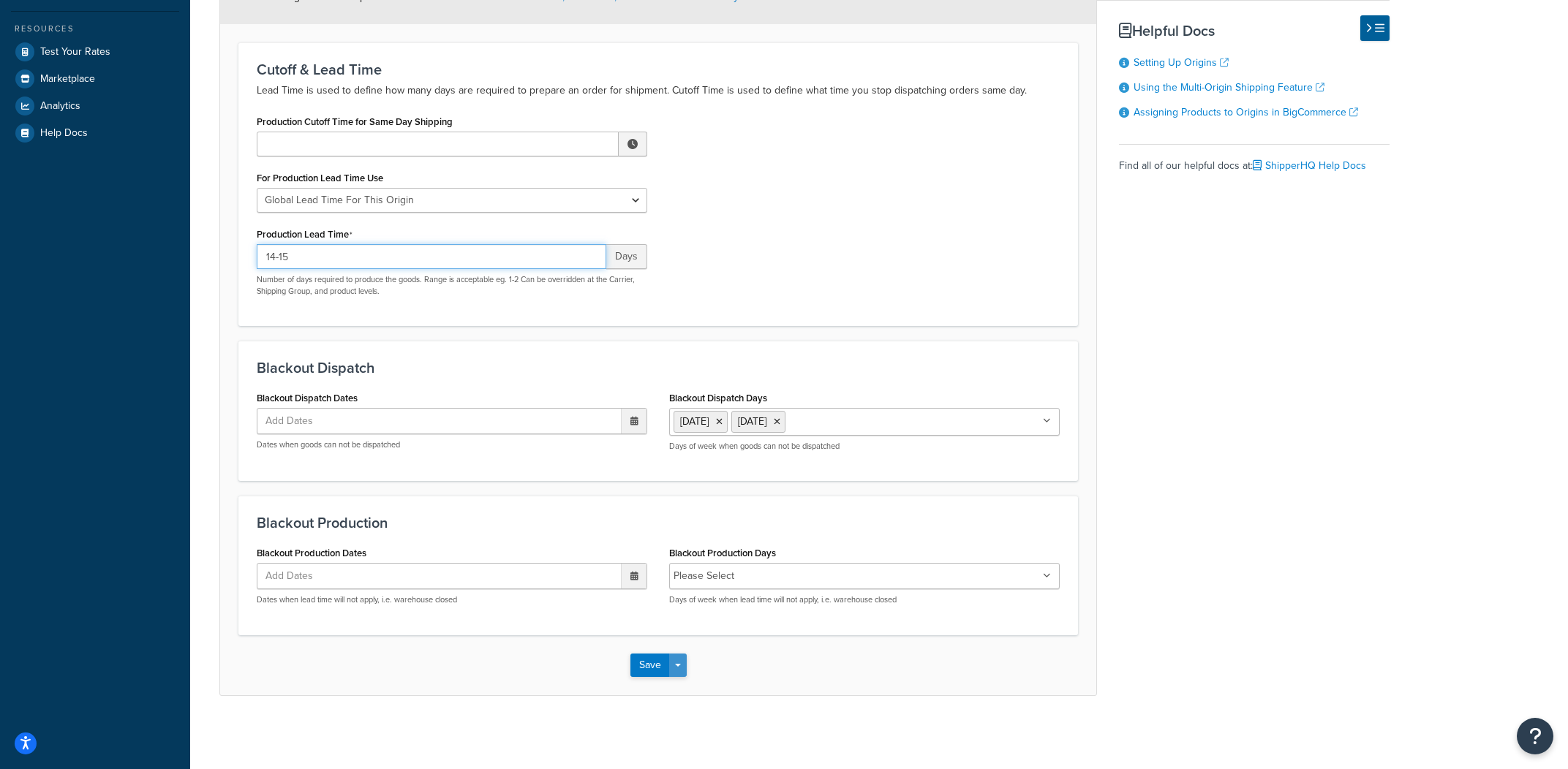
type input "14-15"
click at [677, 668] on button "Save Dropdown" at bounding box center [678, 666] width 17 height 24
click at [678, 679] on button "Save and Edit" at bounding box center [700, 693] width 142 height 31
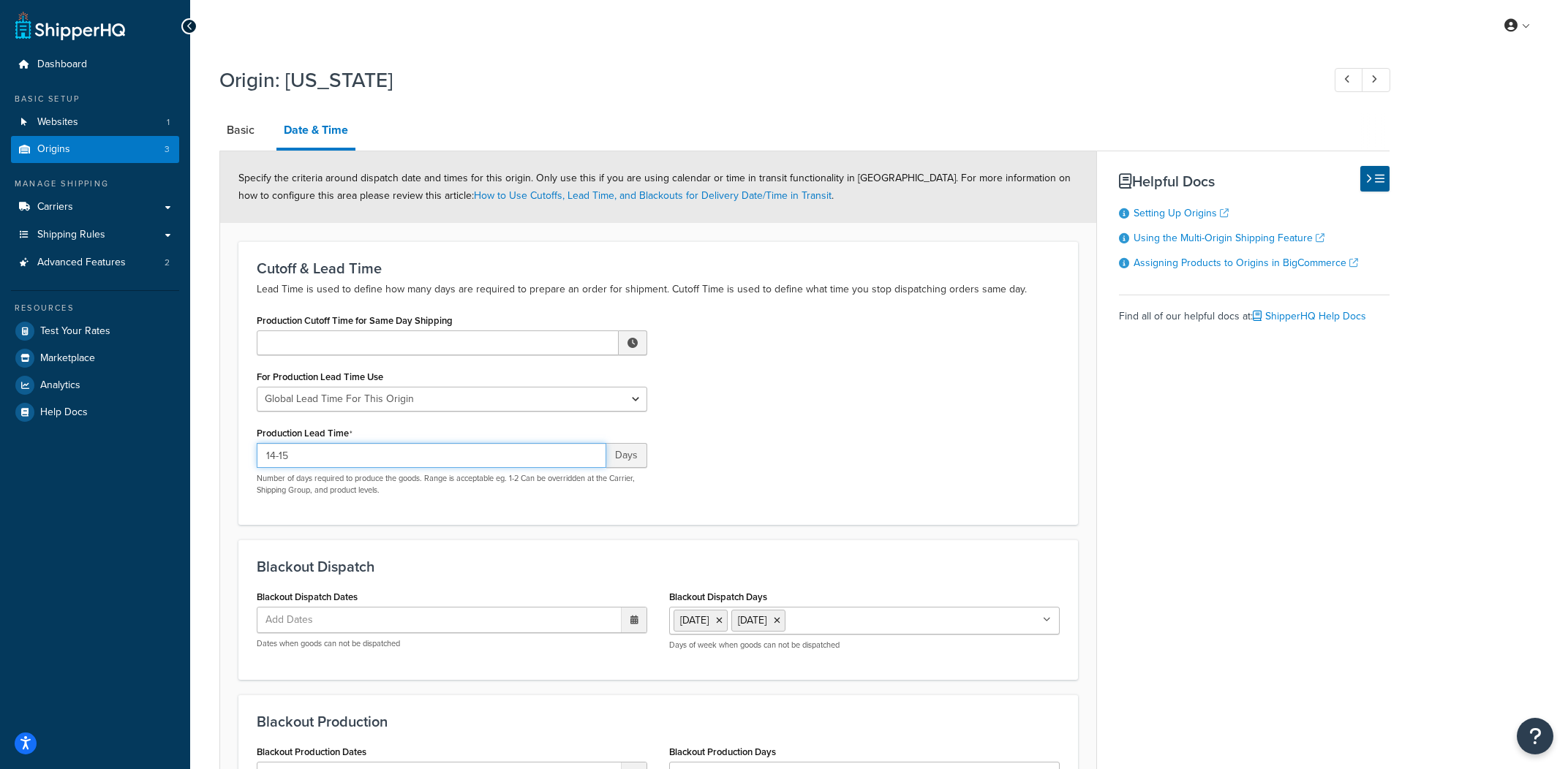
click at [333, 466] on input "14-15" at bounding box center [431, 455] width 350 height 25
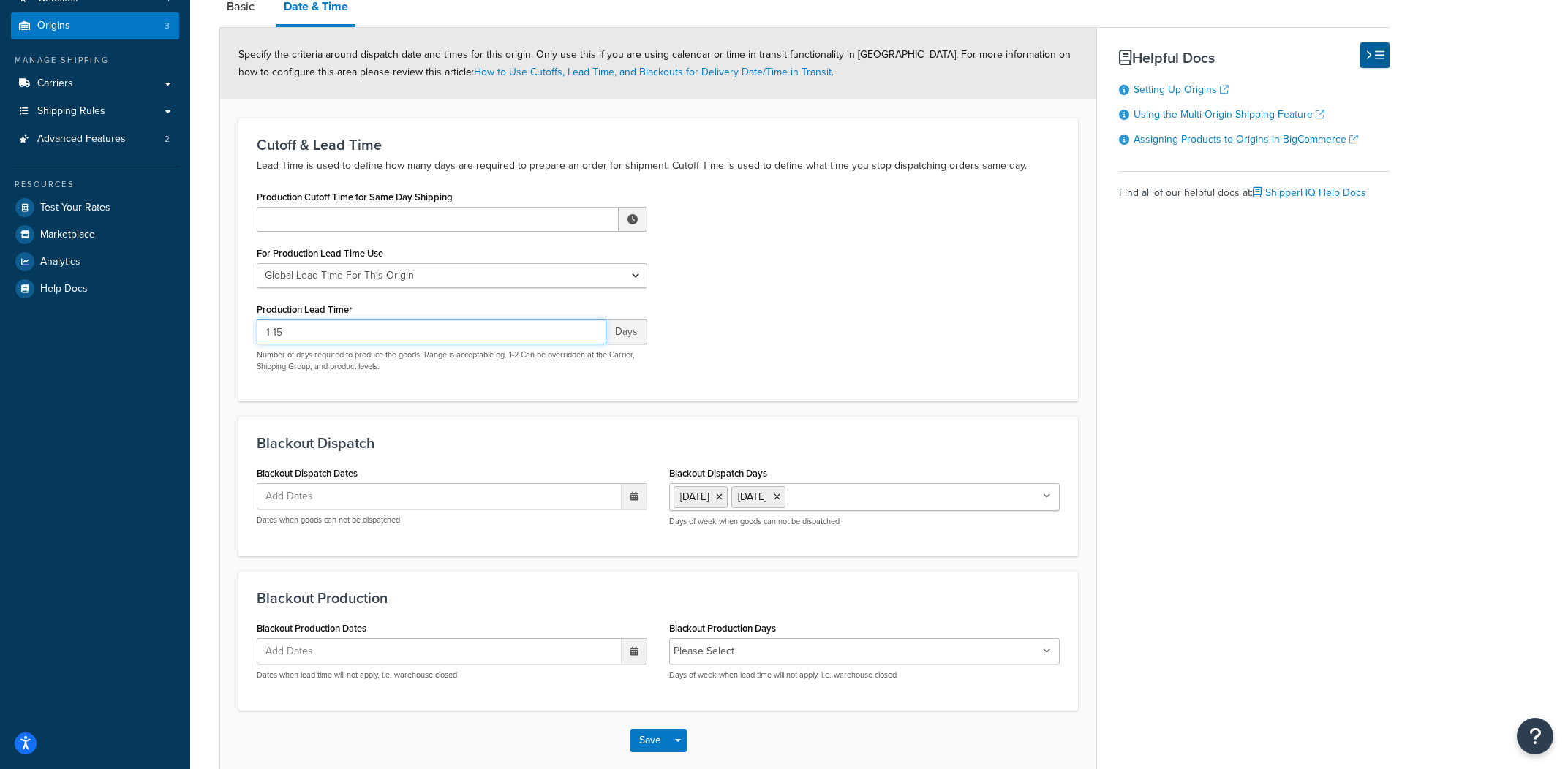
type input "1-15"
click at [717, 406] on form "Specify the criteria around dispatch date and times for this origin. Only use t…" at bounding box center [658, 399] width 876 height 743
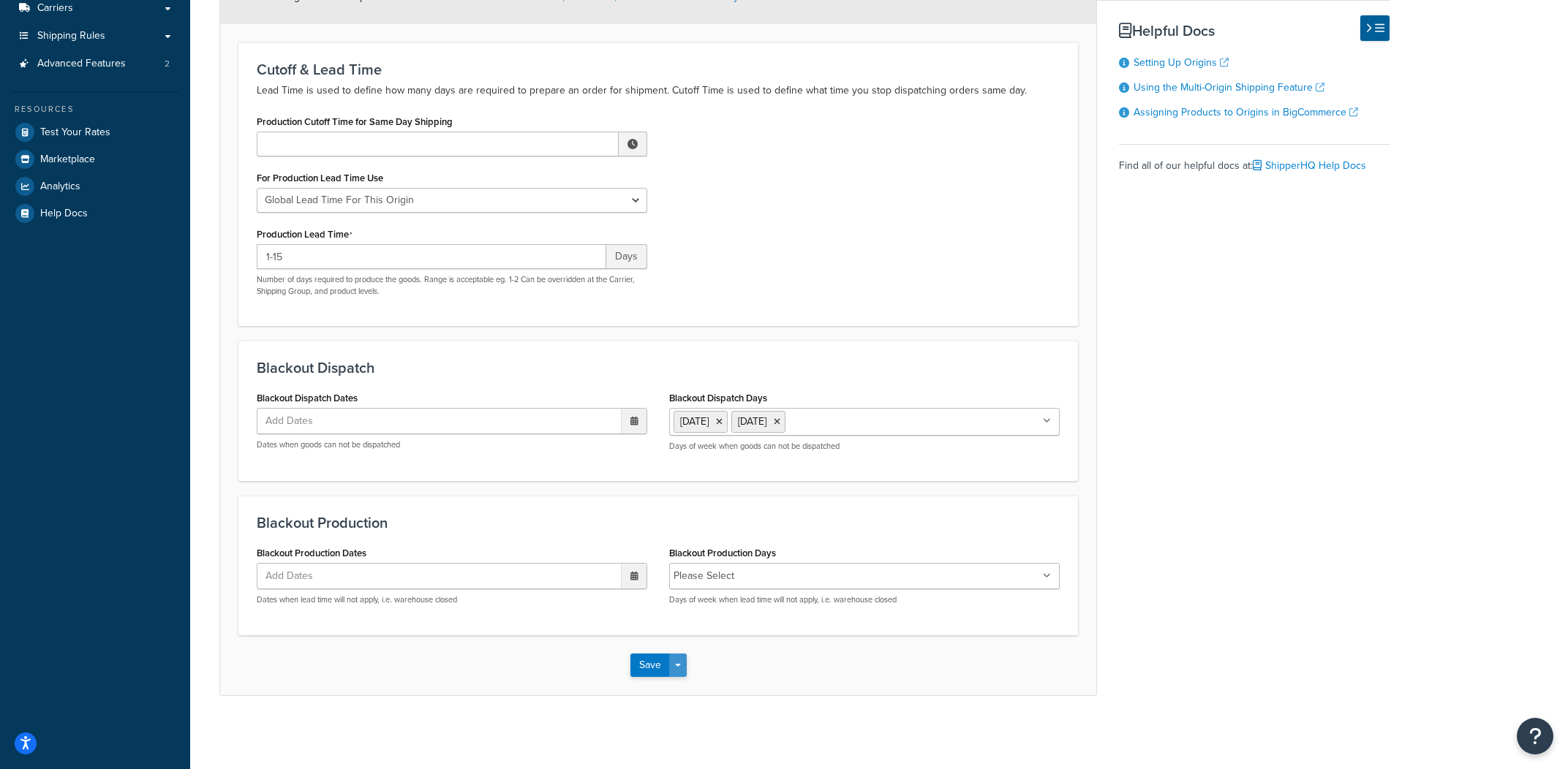
click at [673, 672] on button "Save Dropdown" at bounding box center [678, 666] width 17 height 24
click at [673, 683] on button "Save and Edit" at bounding box center [700, 693] width 142 height 31
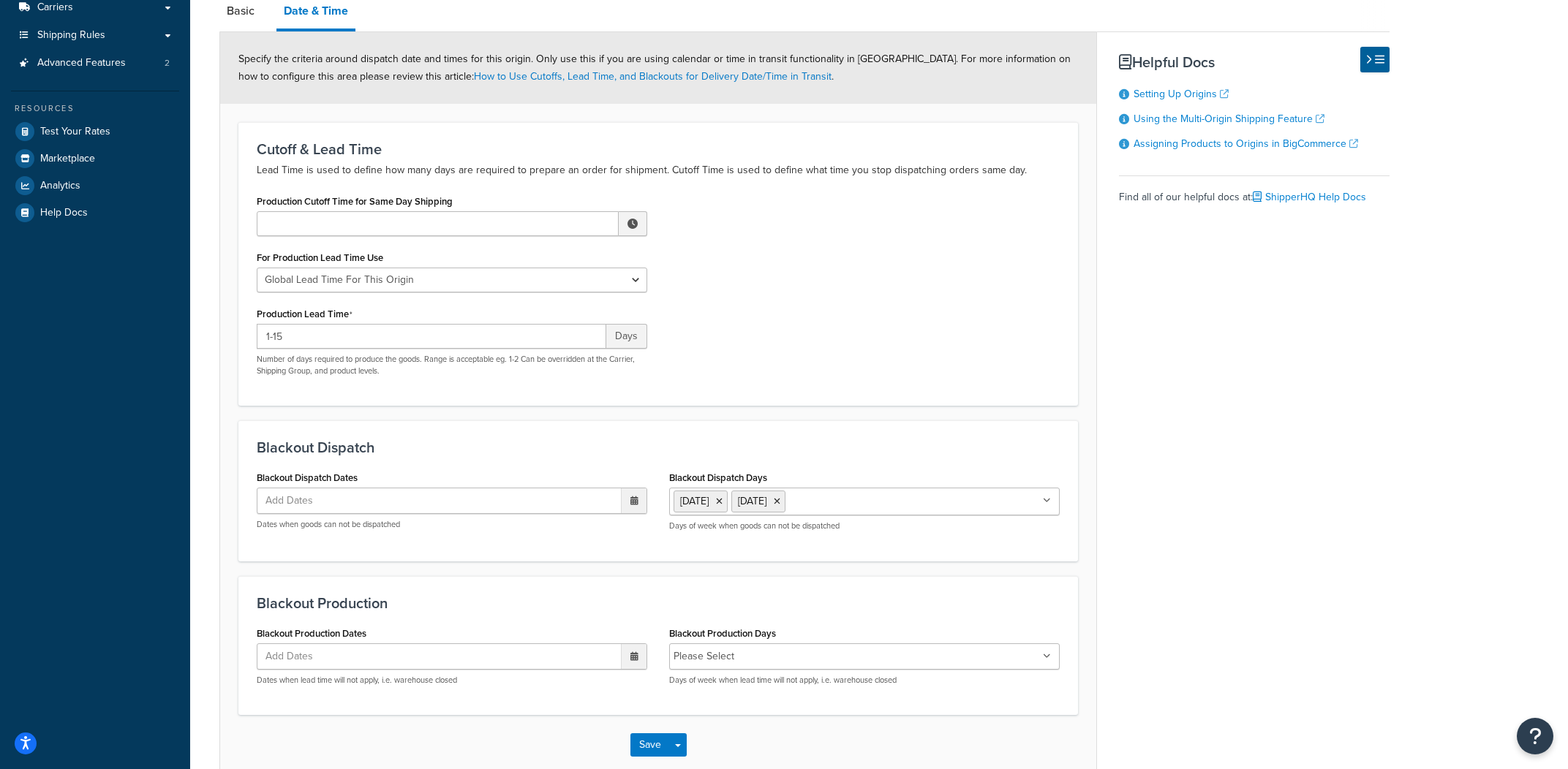
scroll to position [0, 0]
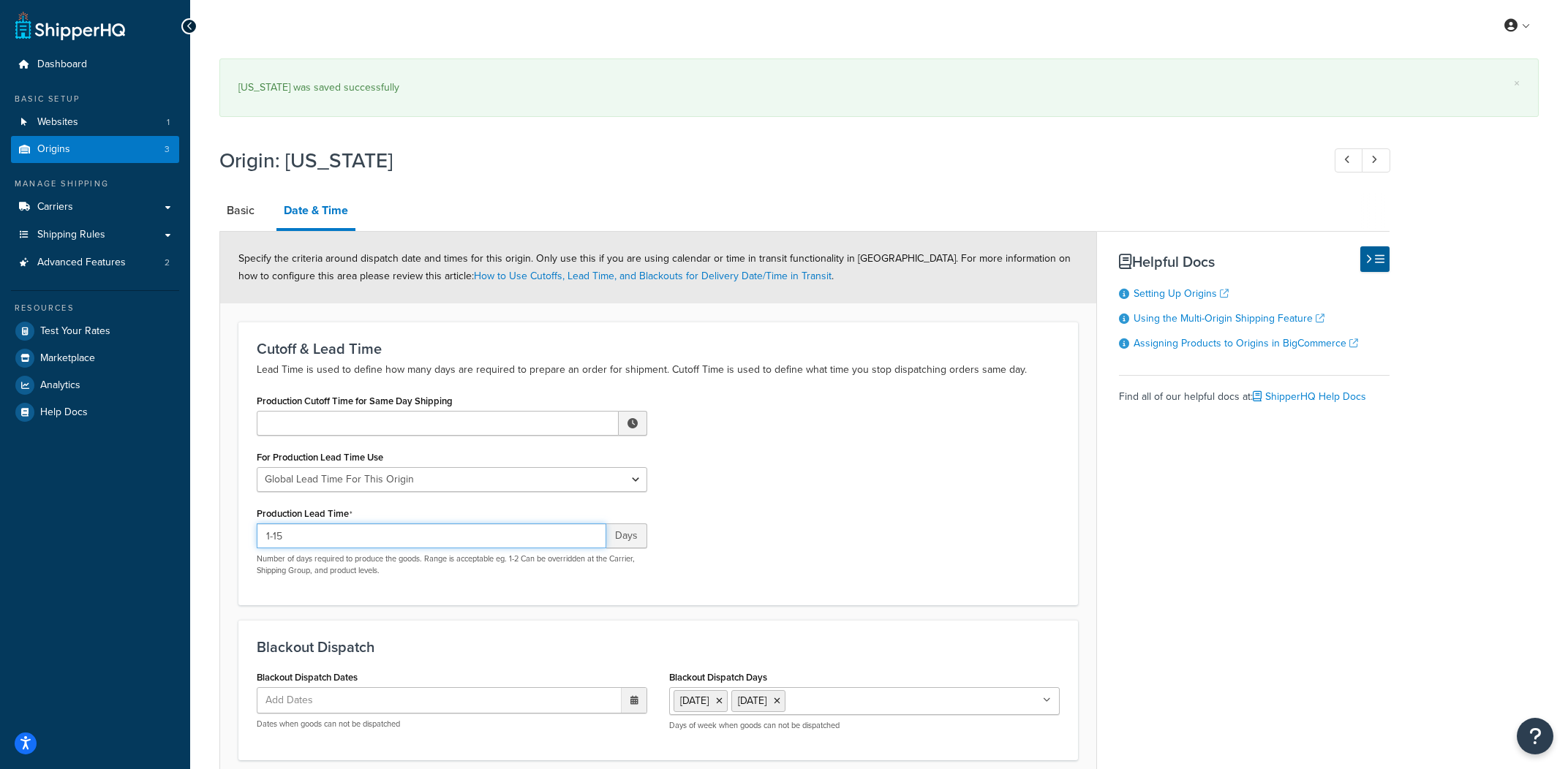
click at [447, 539] on input "1-15" at bounding box center [431, 535] width 350 height 25
paste input "4-28"
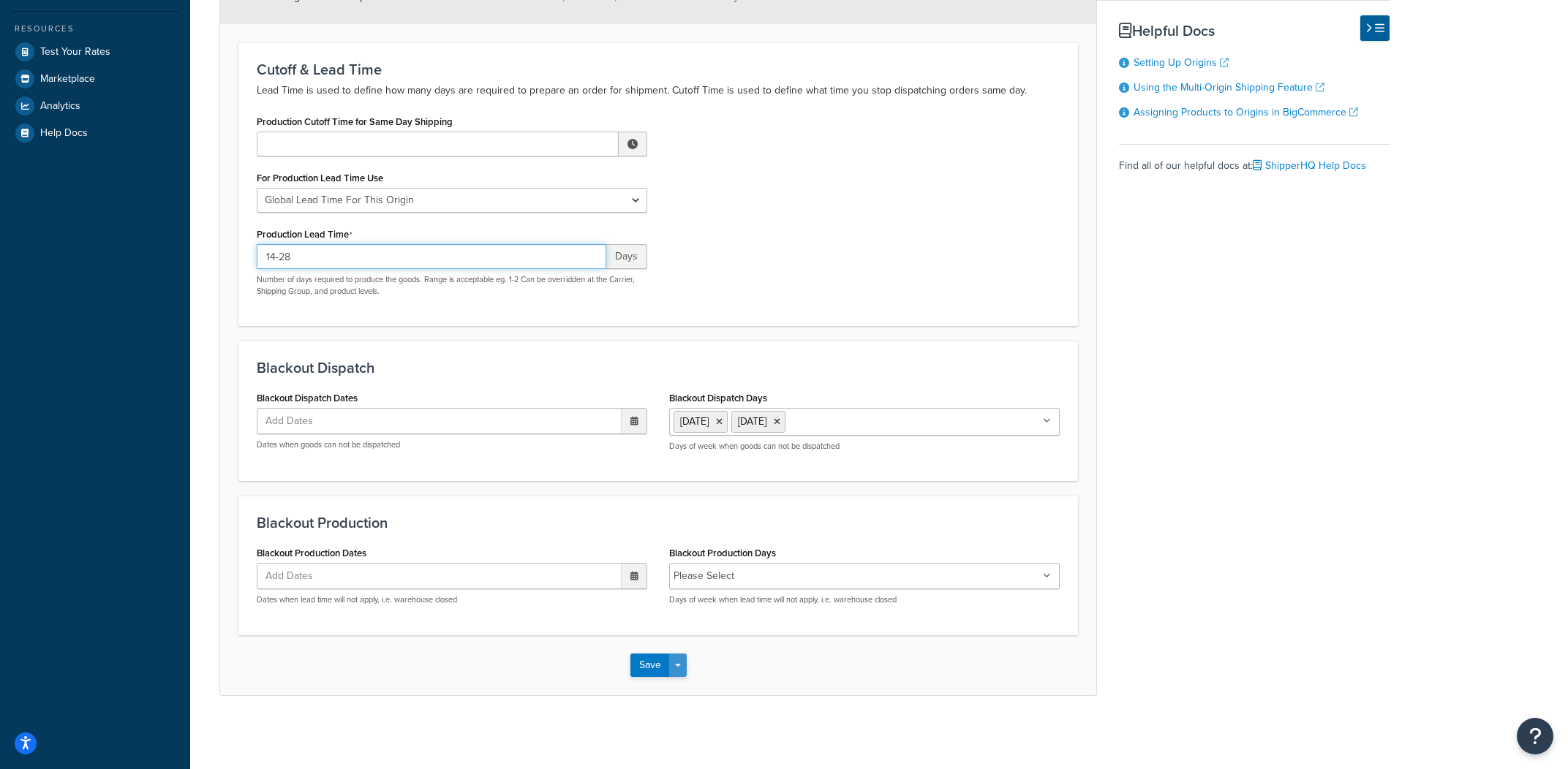
type input "14-28"
click at [681, 674] on button "Save Dropdown" at bounding box center [678, 666] width 17 height 24
click at [678, 688] on button "Save and Edit" at bounding box center [700, 693] width 142 height 31
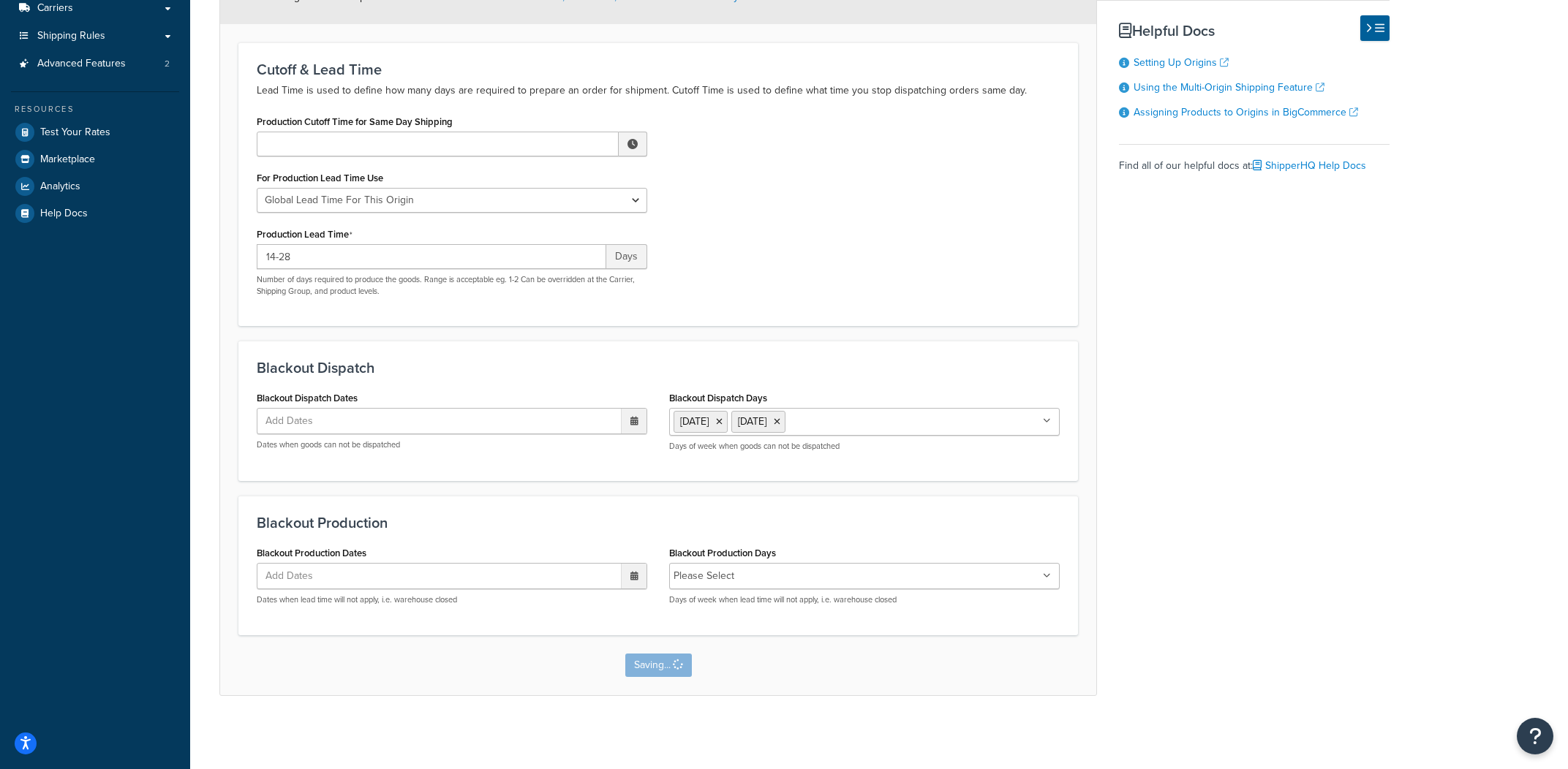
scroll to position [0, 0]
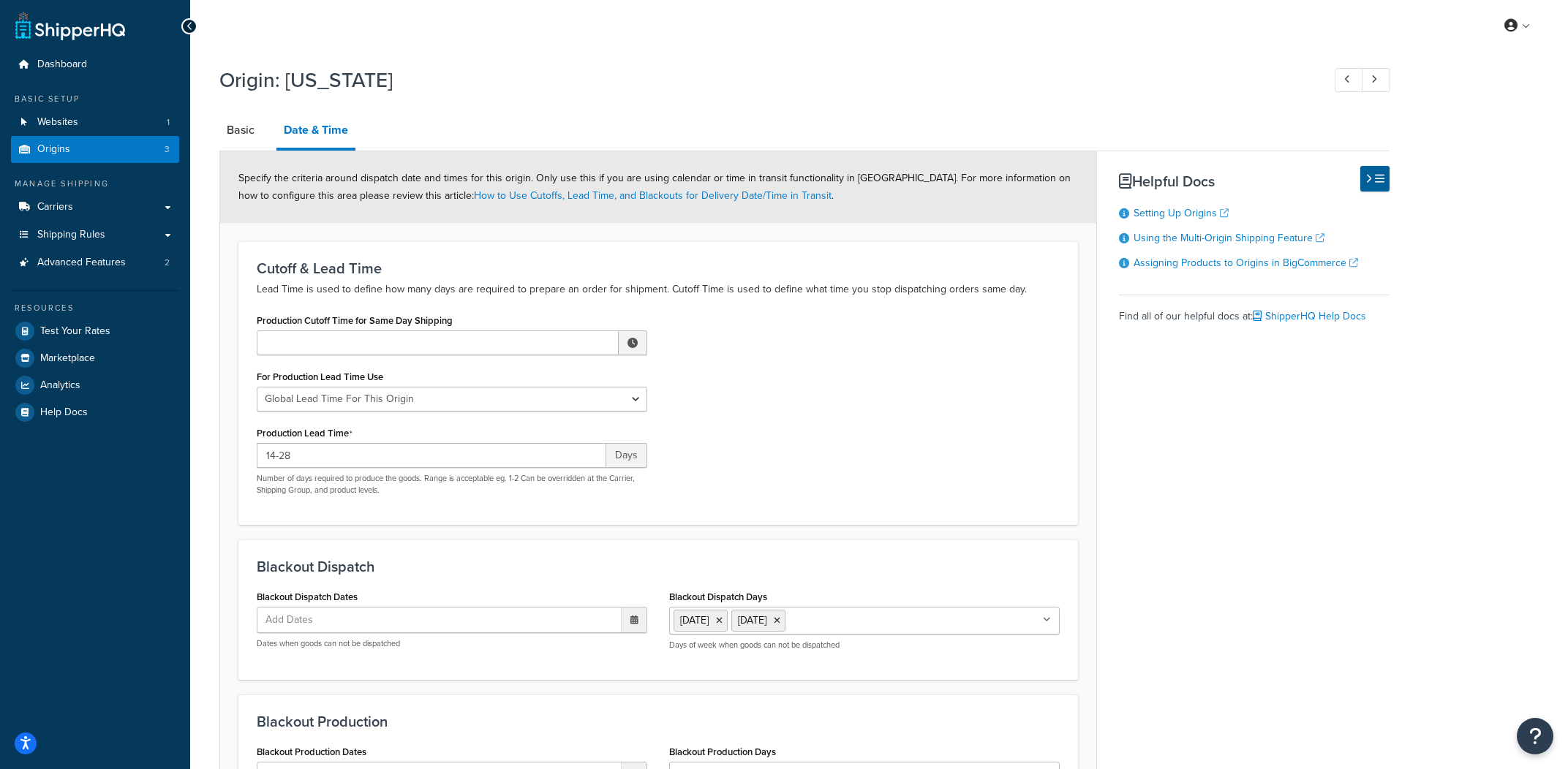
click at [392, 471] on div "14-28 Days Number of days required to produce the goods. Range is acceptable eg…" at bounding box center [452, 469] width 391 height 53
click at [409, 449] on input "14-28" at bounding box center [431, 455] width 350 height 25
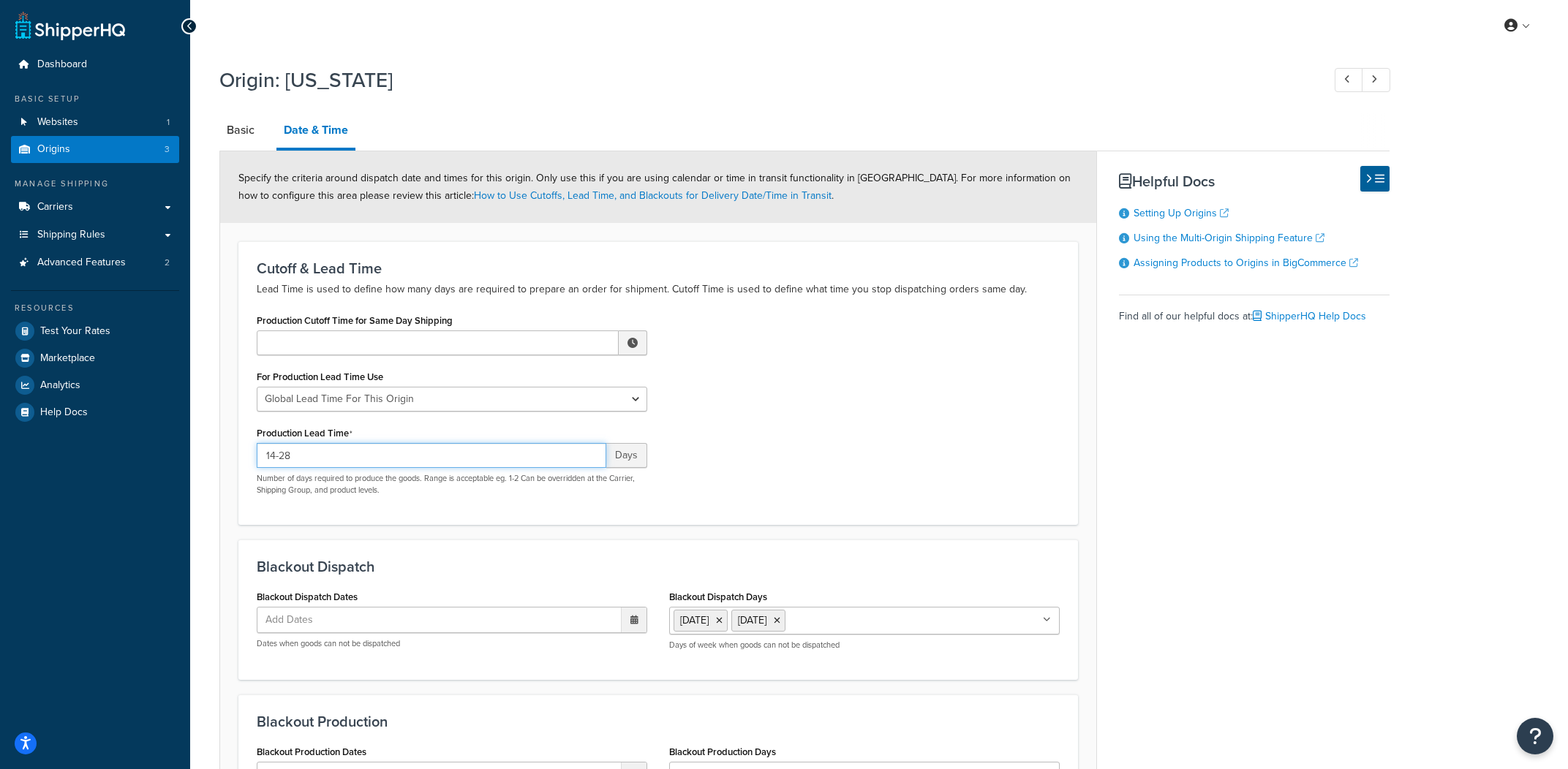
click at [401, 455] on input "14-28" at bounding box center [431, 455] width 350 height 25
type input "1-9"
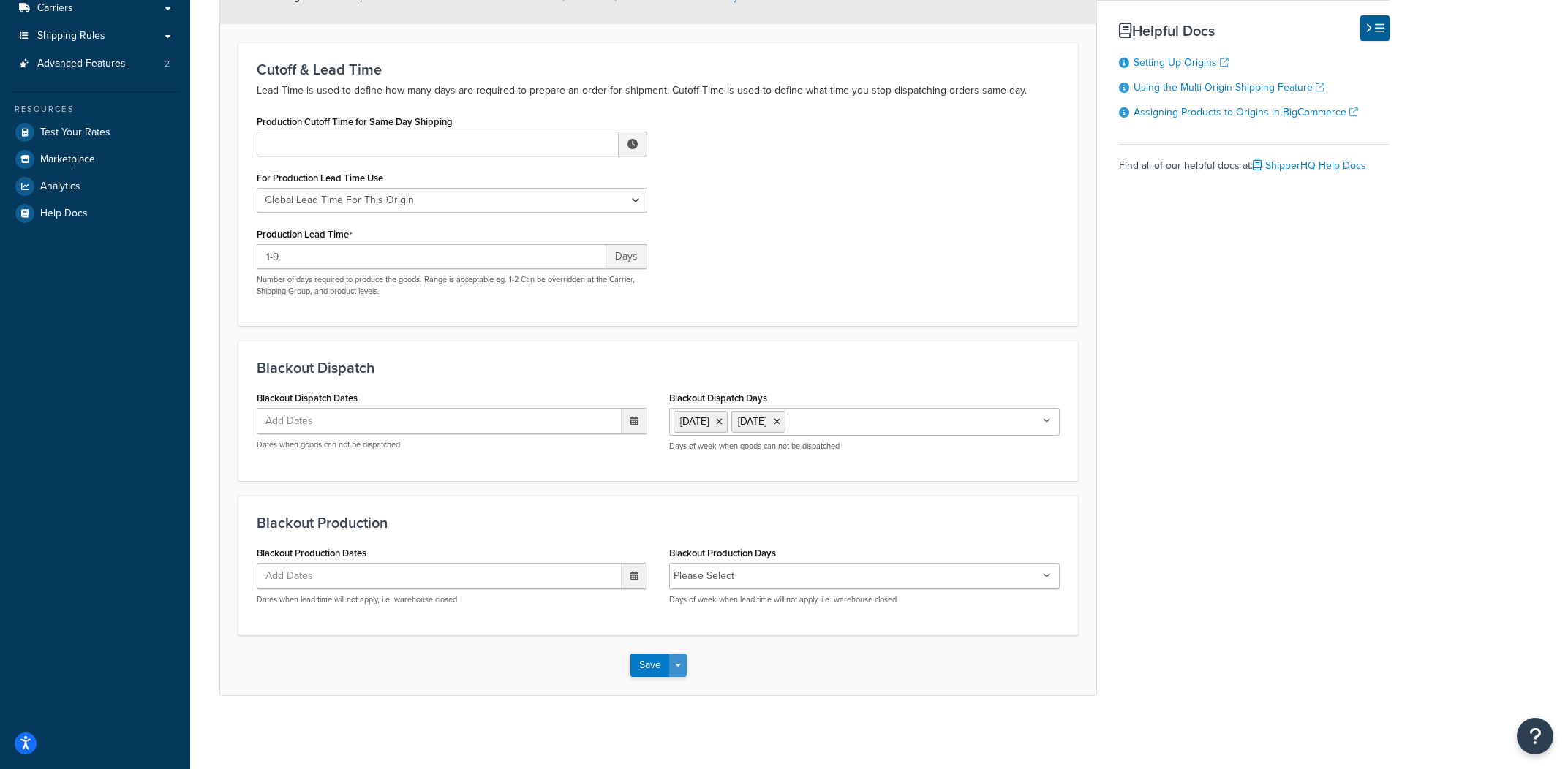
click at [678, 663] on button "Save Dropdown" at bounding box center [678, 666] width 17 height 24
click at [679, 675] on button "Save Dropdown" at bounding box center [678, 666] width 17 height 24
drag, startPoint x: 678, startPoint y: 678, endPoint x: 681, endPoint y: 663, distance: 15.3
click at [678, 675] on div "Save Save Dropdown Save and Edit Save and Duplicate Save and Create New" at bounding box center [658, 666] width 876 height 60
click at [681, 663] on button "Save Dropdown" at bounding box center [678, 666] width 17 height 24
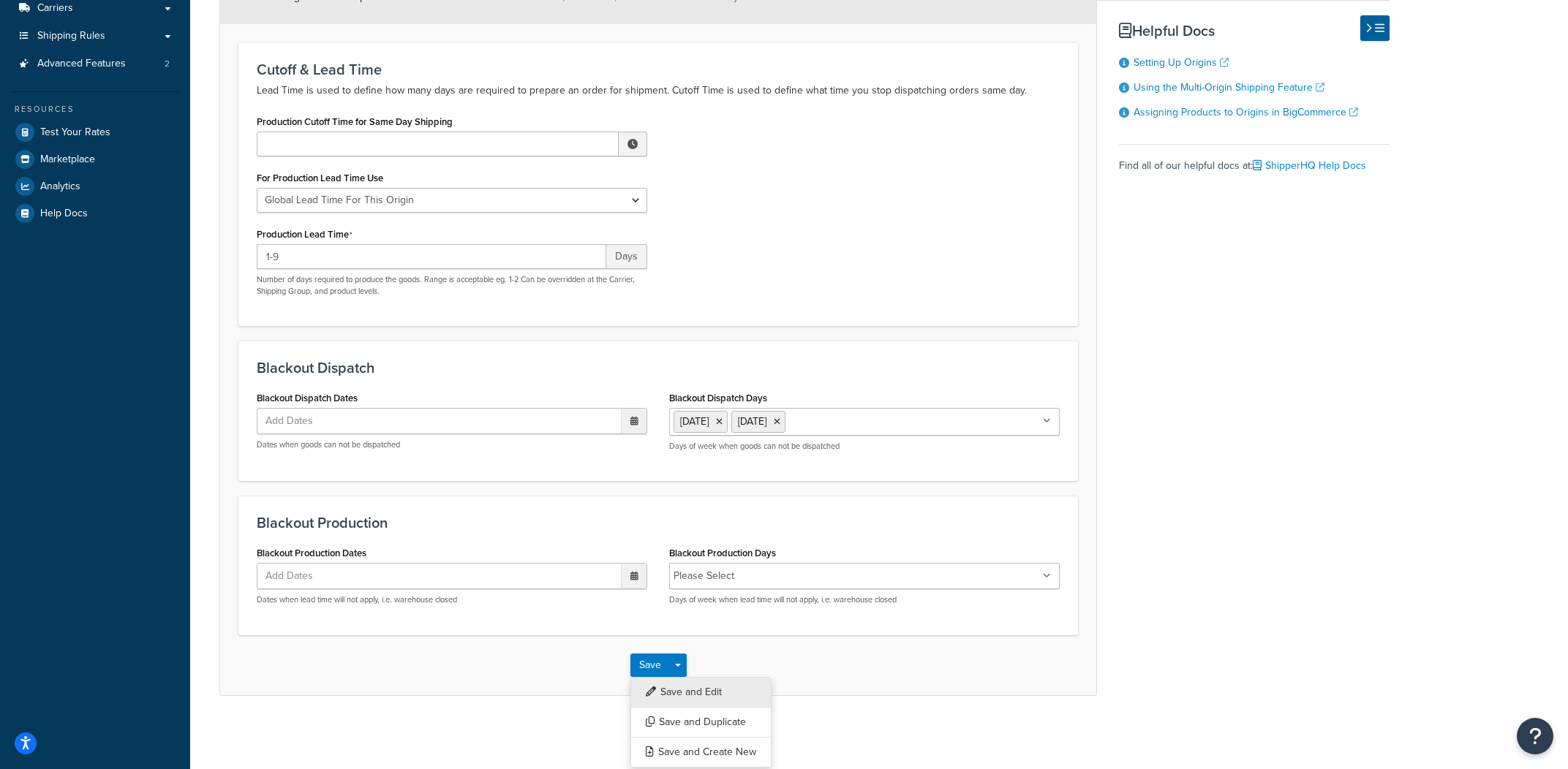
click at [692, 692] on button "Save and Edit" at bounding box center [700, 693] width 142 height 31
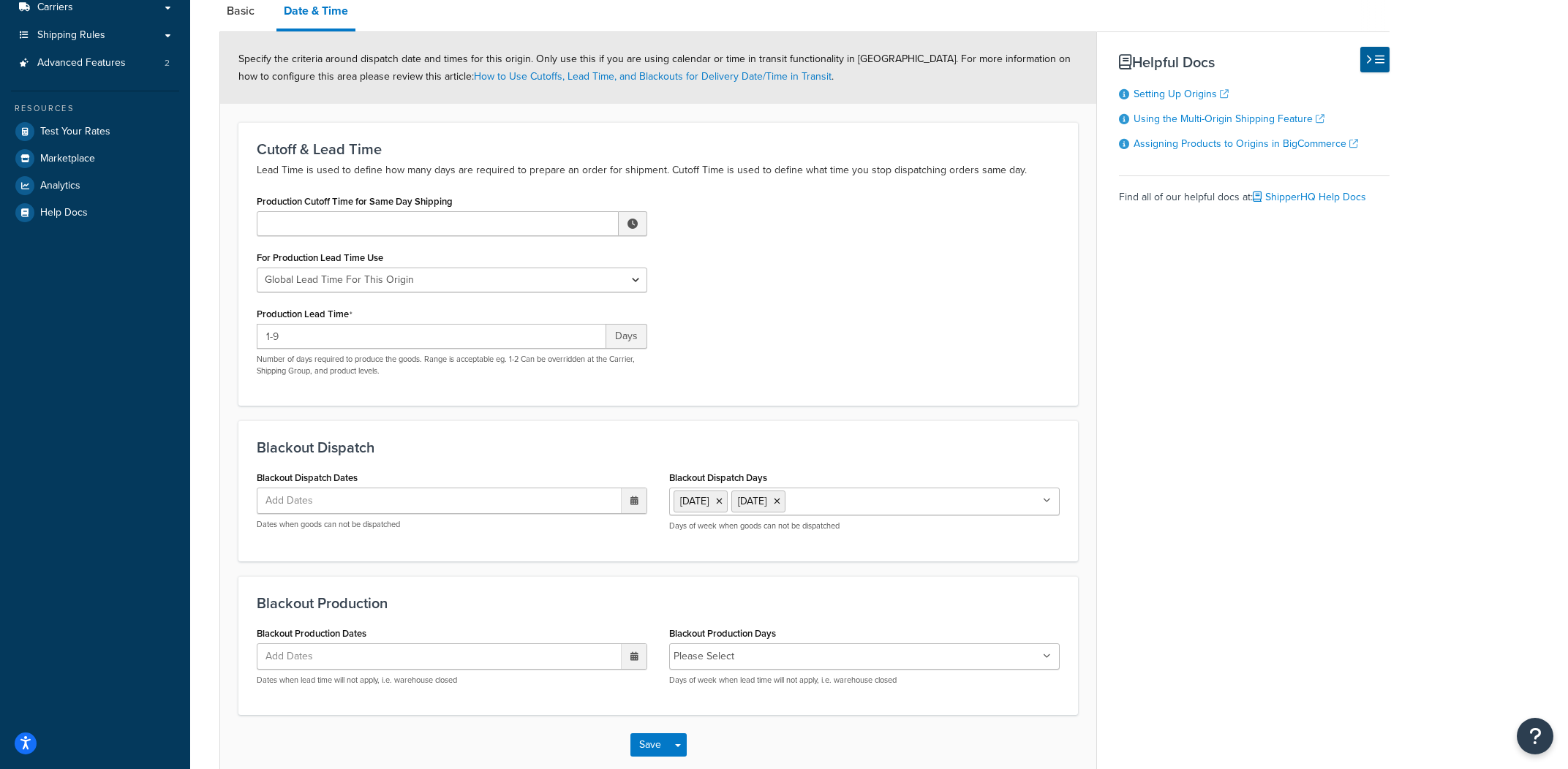
scroll to position [0, 0]
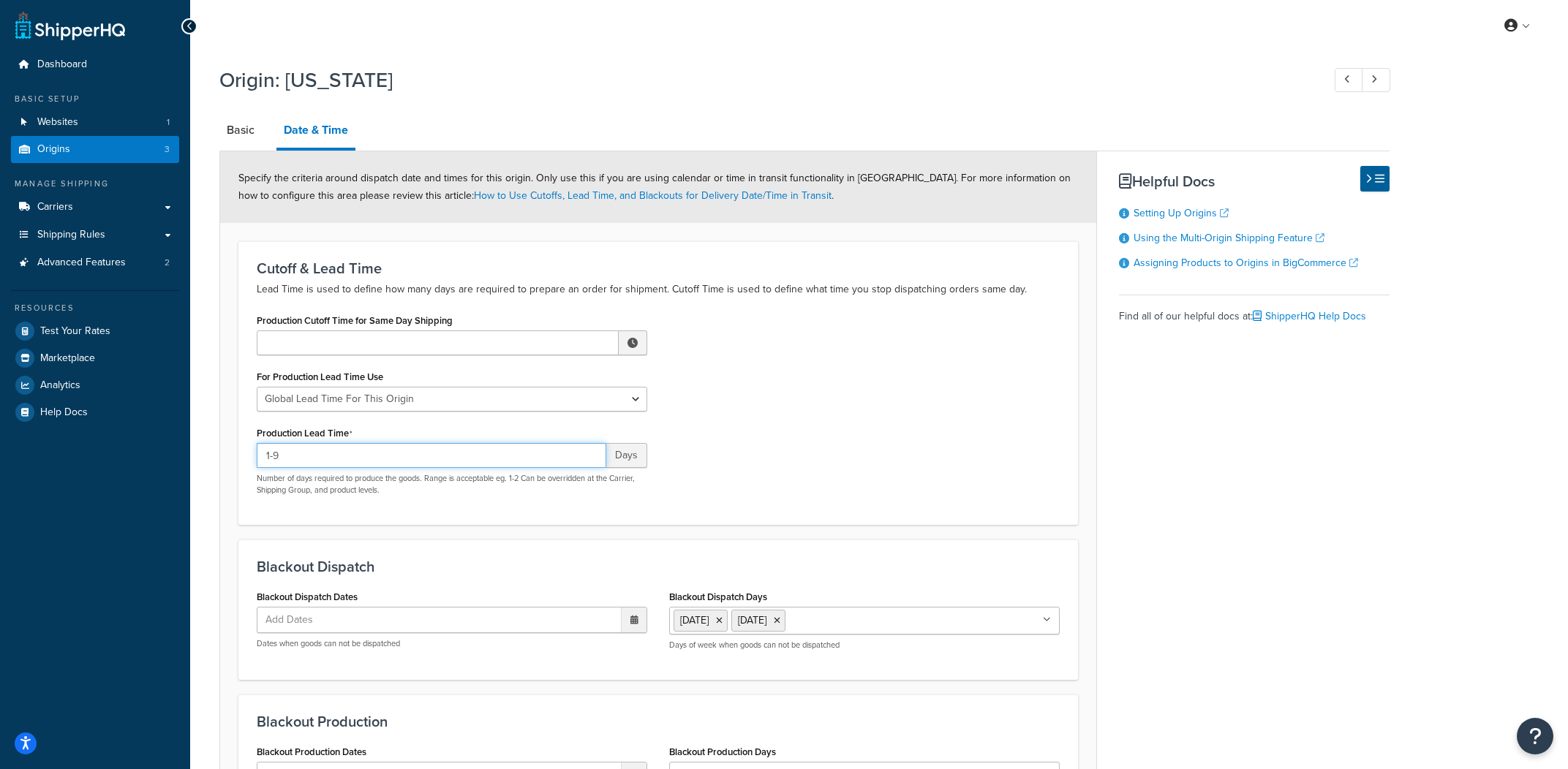
click at [395, 453] on input "1-9" at bounding box center [431, 455] width 350 height 25
type input "1-11"
click at [773, 372] on div "Production Cutoff Time for Same Day Shipping ▲ 12 ▼ : ▲ 00 ▼ ▲ AM ▼ For Product…" at bounding box center [658, 408] width 825 height 196
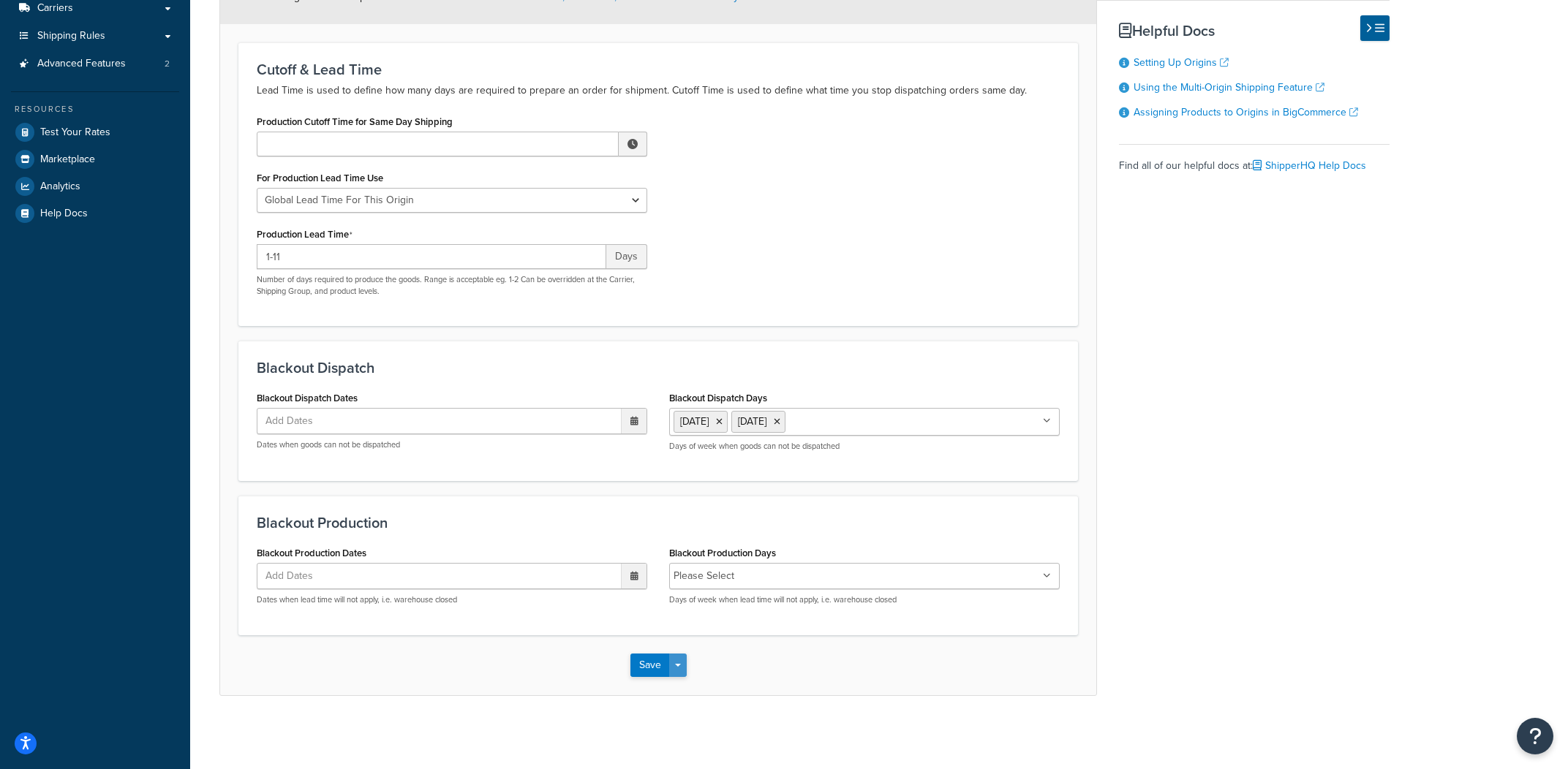
click at [679, 656] on button "Save Dropdown" at bounding box center [678, 666] width 17 height 24
click at [679, 678] on div "Save Save Dropdown Save and Edit Save and Duplicate Save and Create New" at bounding box center [658, 666] width 57 height 24
click at [679, 680] on button "Save and Edit" at bounding box center [700, 693] width 142 height 31
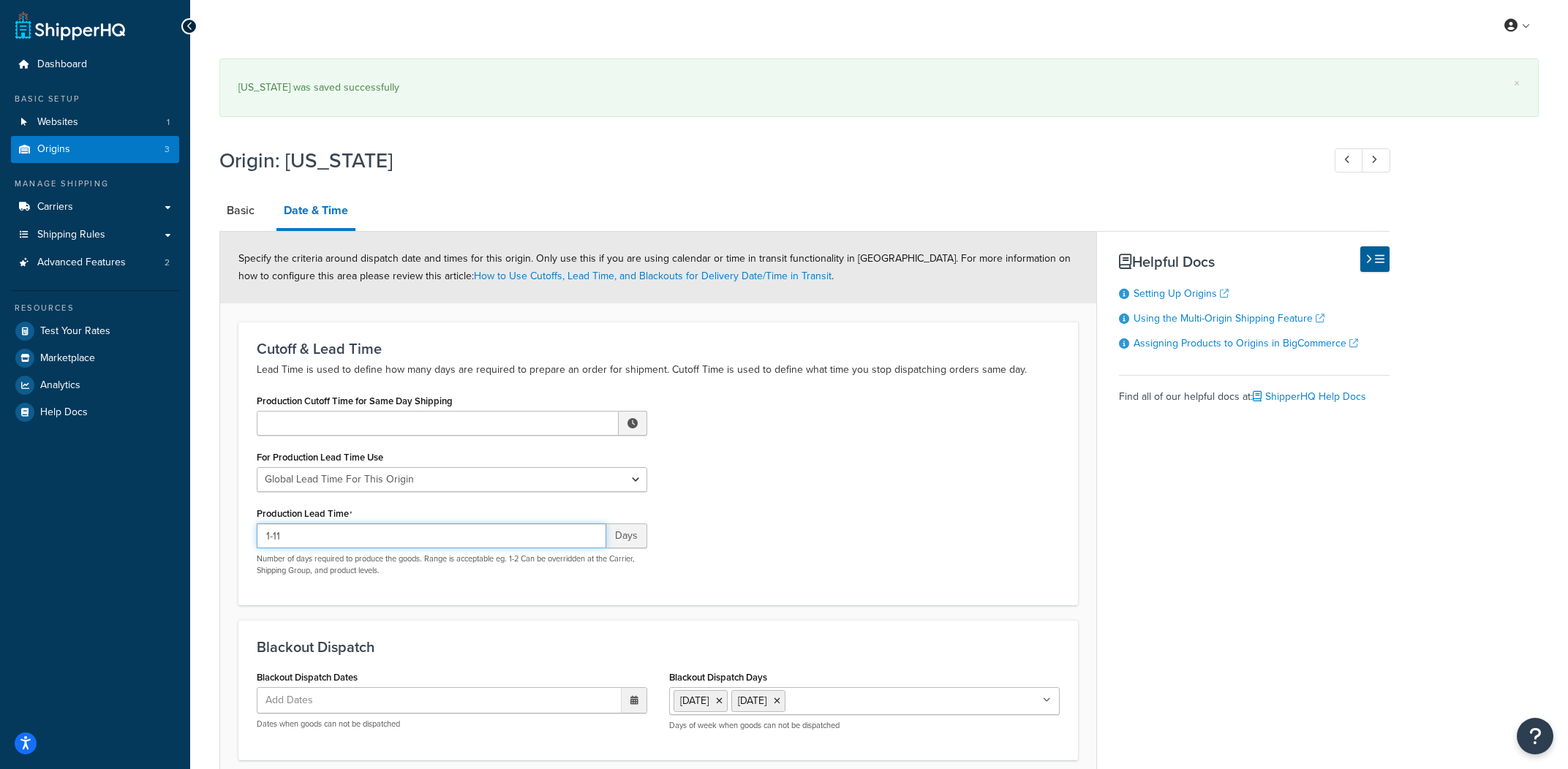
click at [392, 532] on input "1-11" at bounding box center [431, 535] width 350 height 25
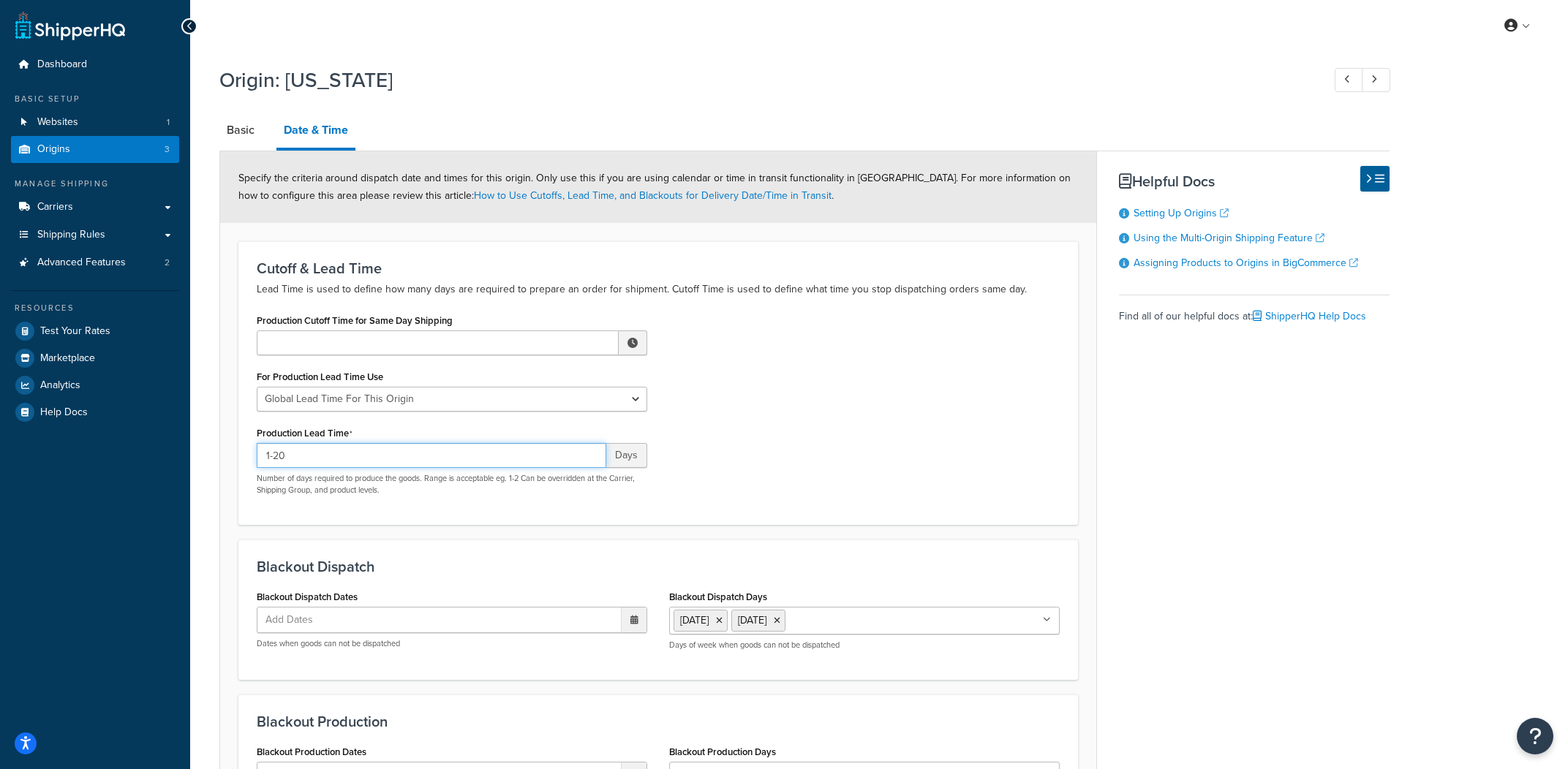
type input "1-20"
click at [807, 427] on div "Production Cutoff Time for Same Day Shipping ▲ 12 ▼ : ▲ 00 ▼ ▲ AM ▼ For Product…" at bounding box center [658, 408] width 825 height 196
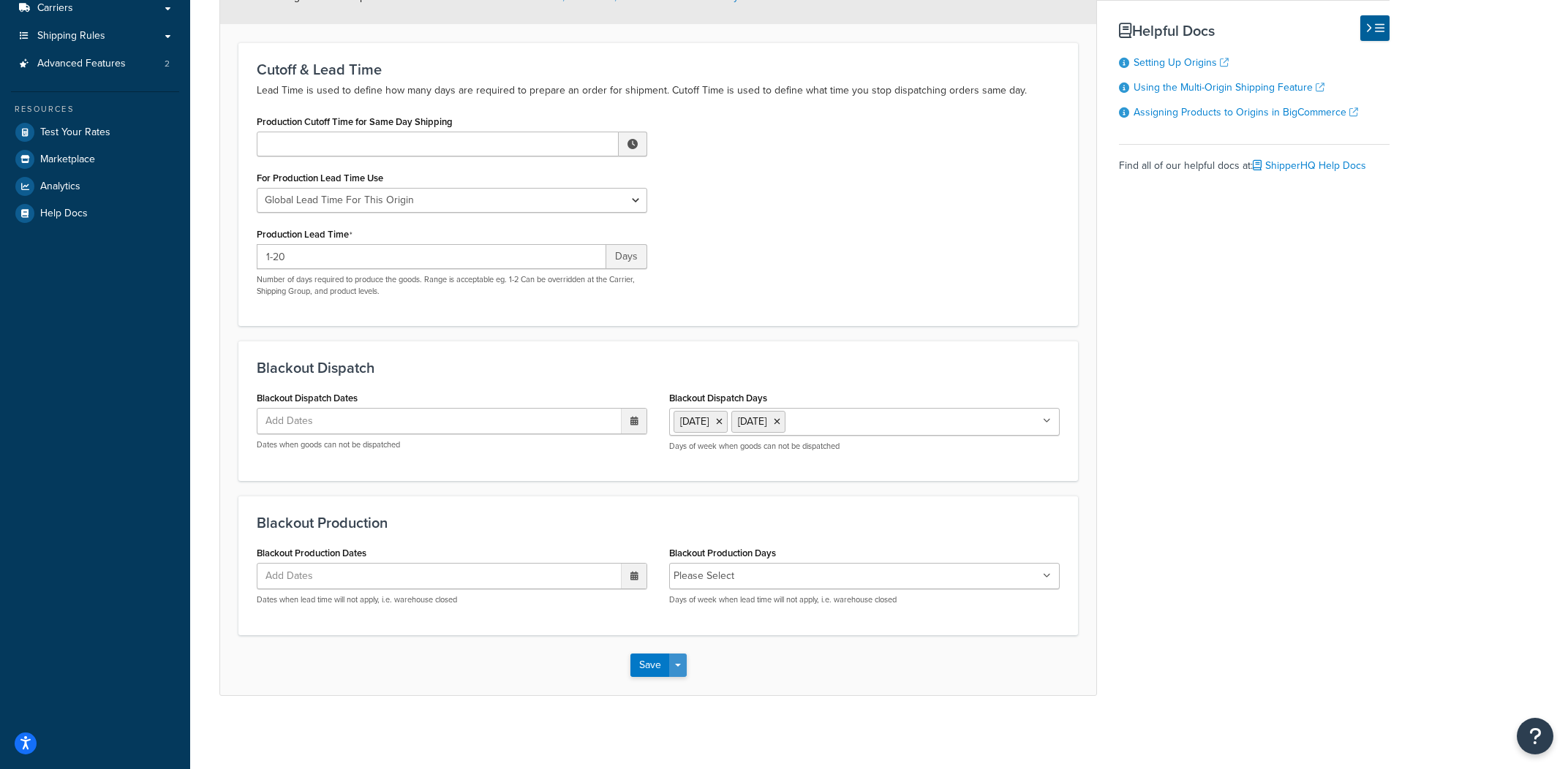
click at [684, 669] on button "Save Dropdown" at bounding box center [678, 666] width 17 height 24
click at [681, 678] on button "Save and Edit" at bounding box center [700, 693] width 142 height 31
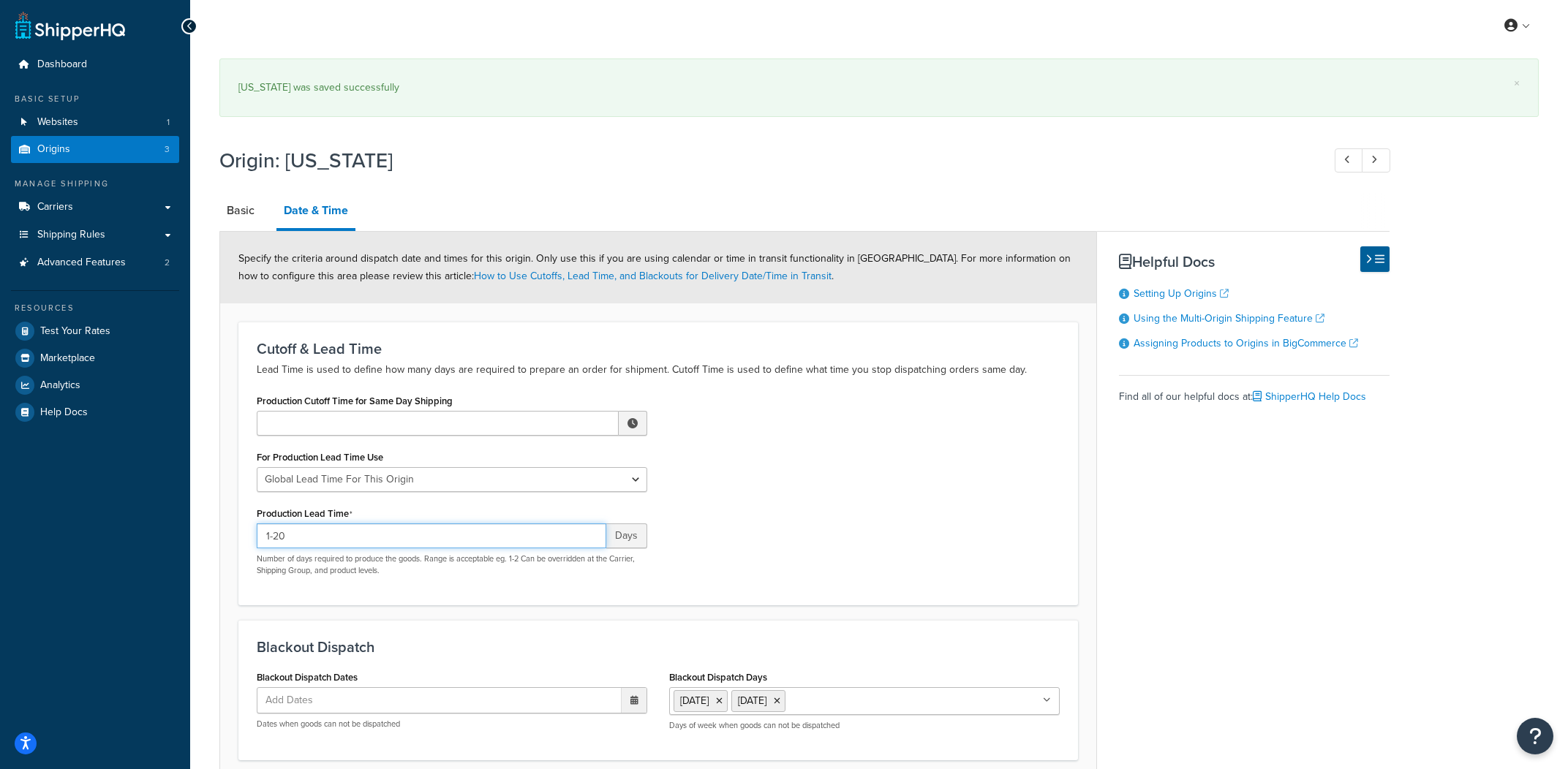
click at [409, 534] on input "1-20" at bounding box center [431, 535] width 350 height 25
click at [703, 574] on div "Production Cutoff Time for Same Day Shipping ▲ 12 ▼ : ▲ 00 ▼ ▲ AM ▼ For Product…" at bounding box center [658, 489] width 825 height 196
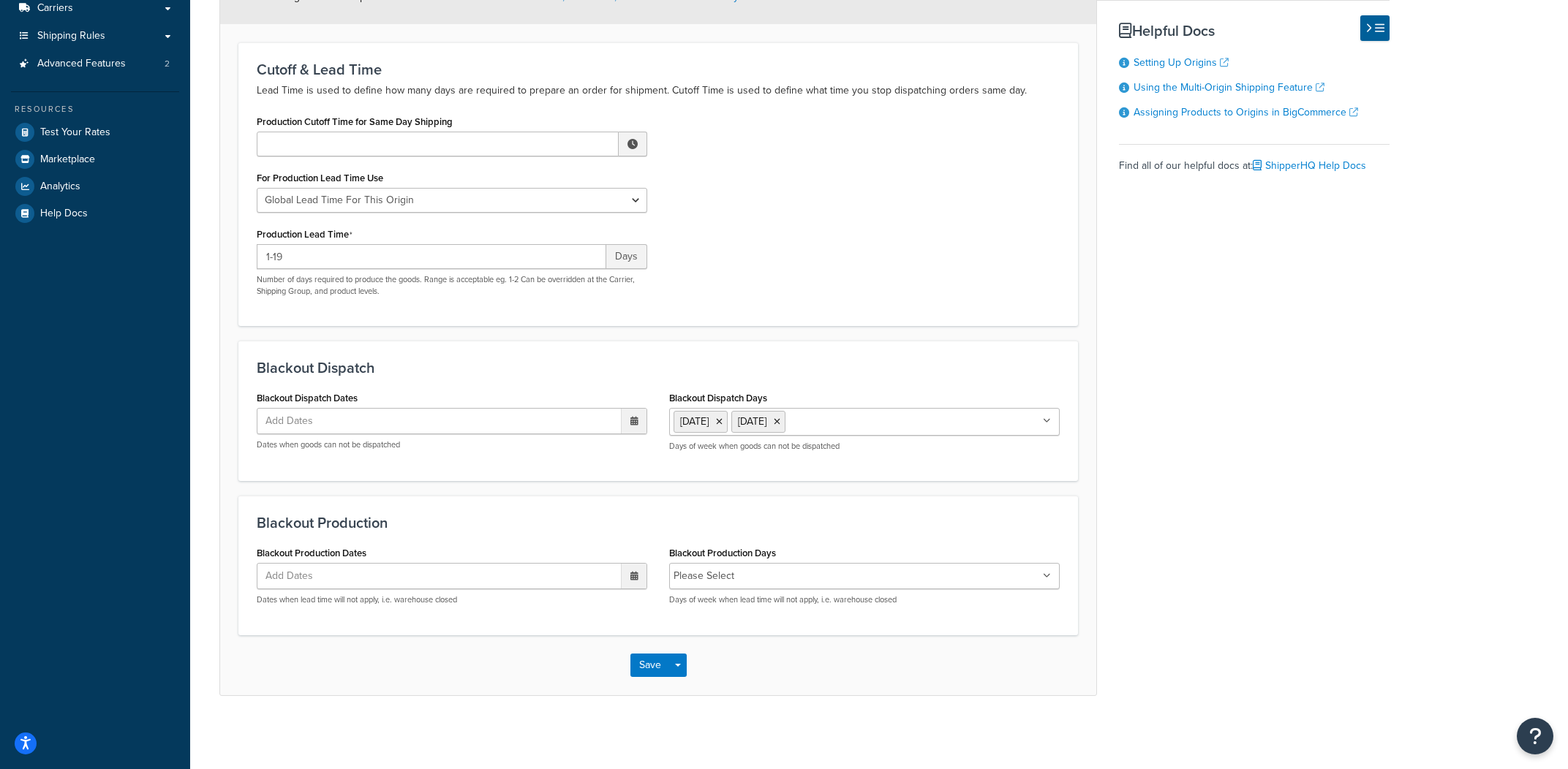
scroll to position [200, 0]
click at [355, 265] on input "1-19" at bounding box center [431, 256] width 350 height 25
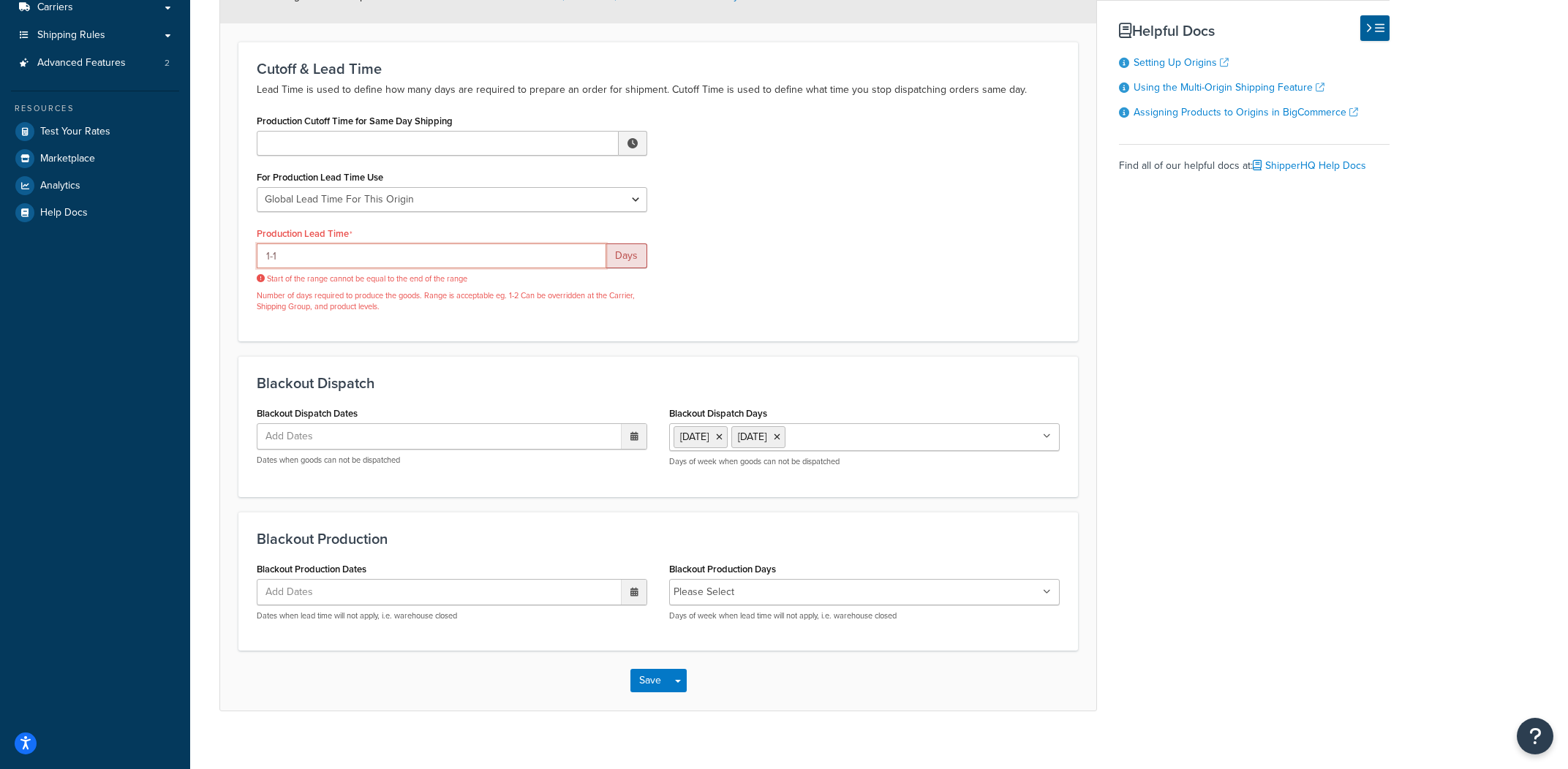
scroll to position [199, 0]
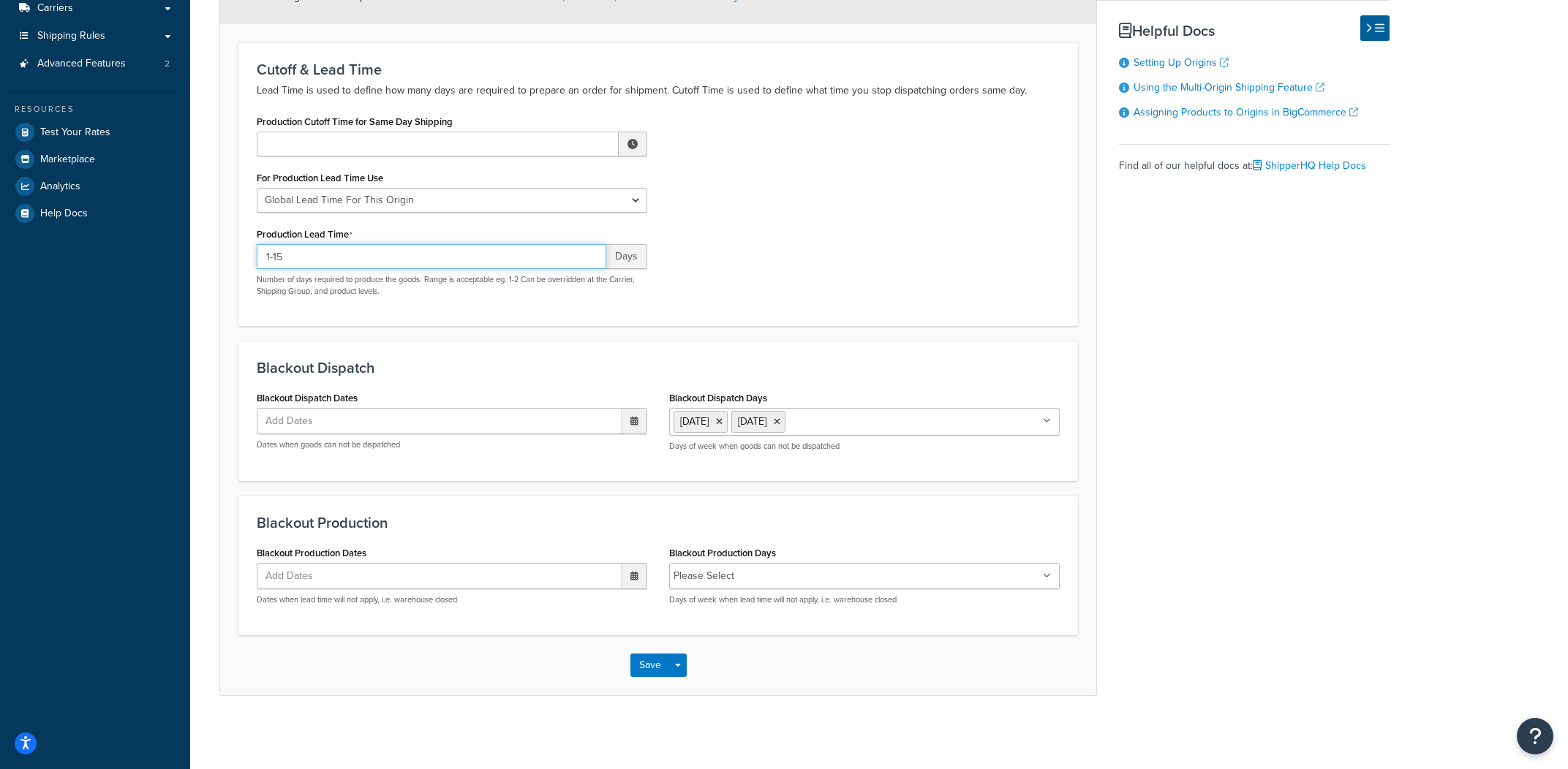
type input "1-15"
click at [768, 240] on div "Production Cutoff Time for Same Day Shipping ▲ 12 ▼ : ▲ 00 ▼ ▲ AM ▼ For Product…" at bounding box center [658, 209] width 825 height 196
click at [674, 667] on button "Save Dropdown" at bounding box center [678, 666] width 17 height 24
click at [679, 683] on button "Save and Edit" at bounding box center [700, 693] width 142 height 31
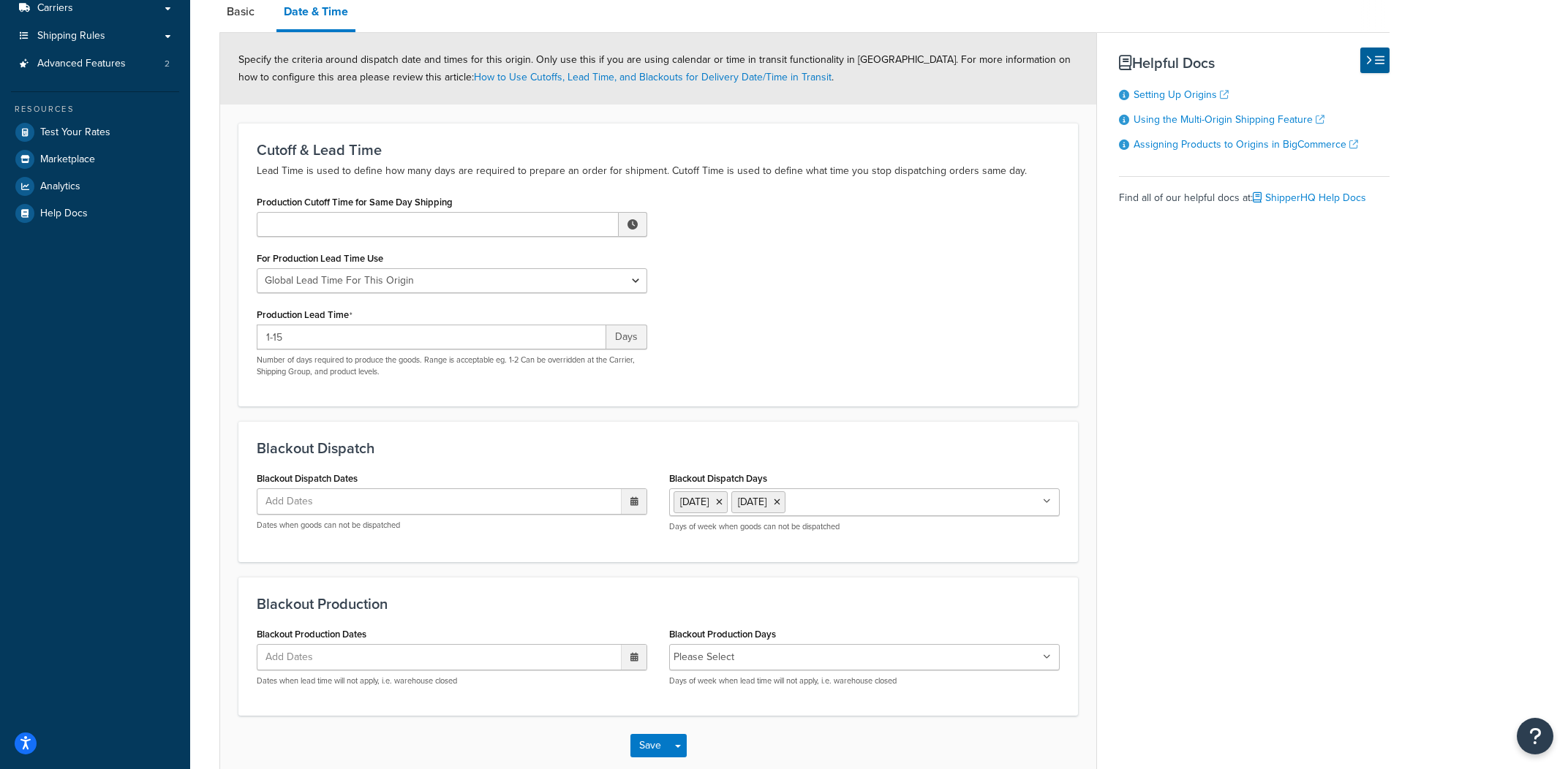
scroll to position [0, 0]
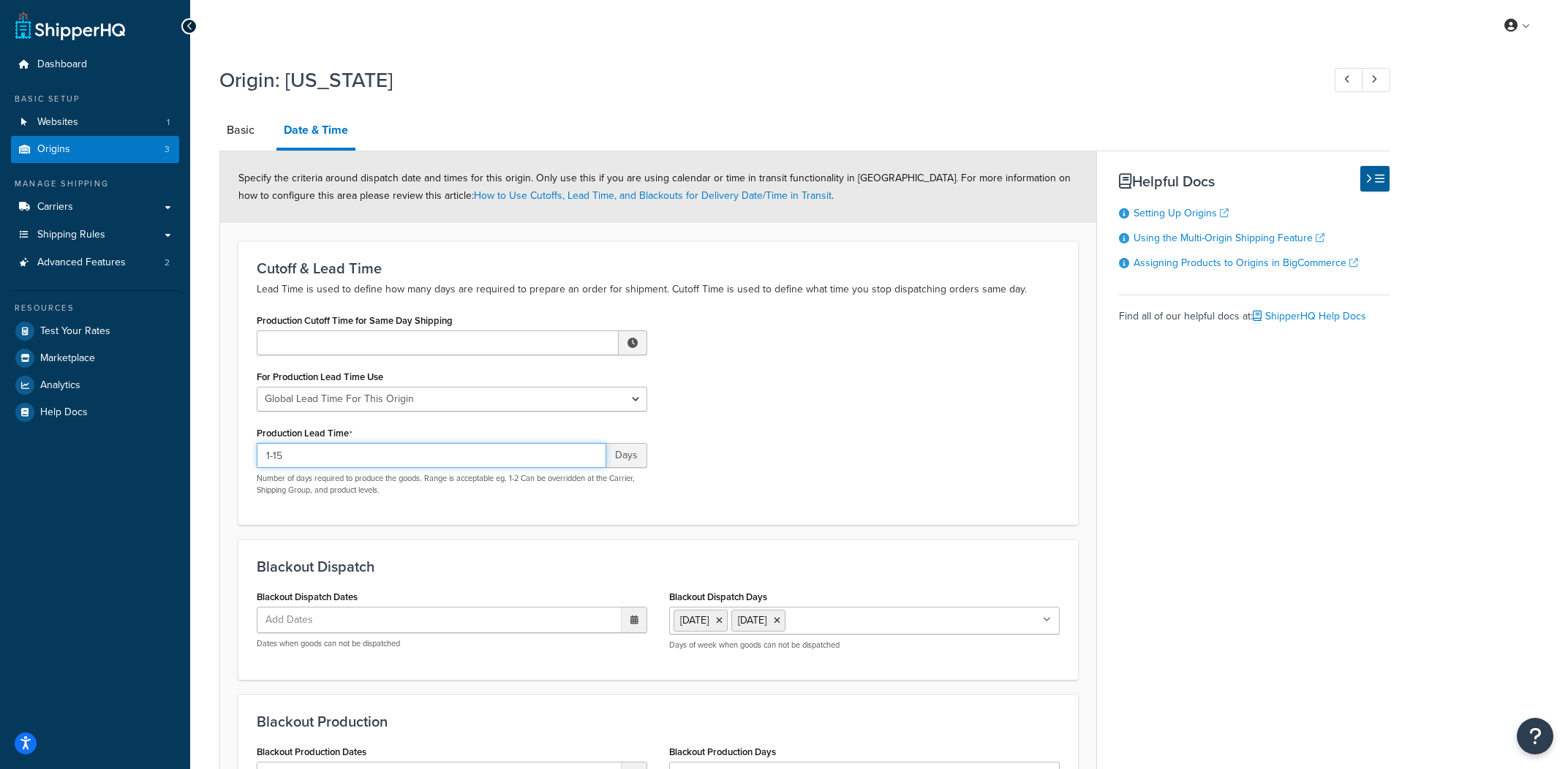
click at [391, 465] on input "1-15" at bounding box center [431, 455] width 350 height 25
type input "1-13"
click at [650, 392] on div "Production Cutoff Time for Same Day Shipping ▲ 12 ▼ : ▲ 00 ▼ ▲ AM ▼ For Product…" at bounding box center [452, 408] width 413 height 196
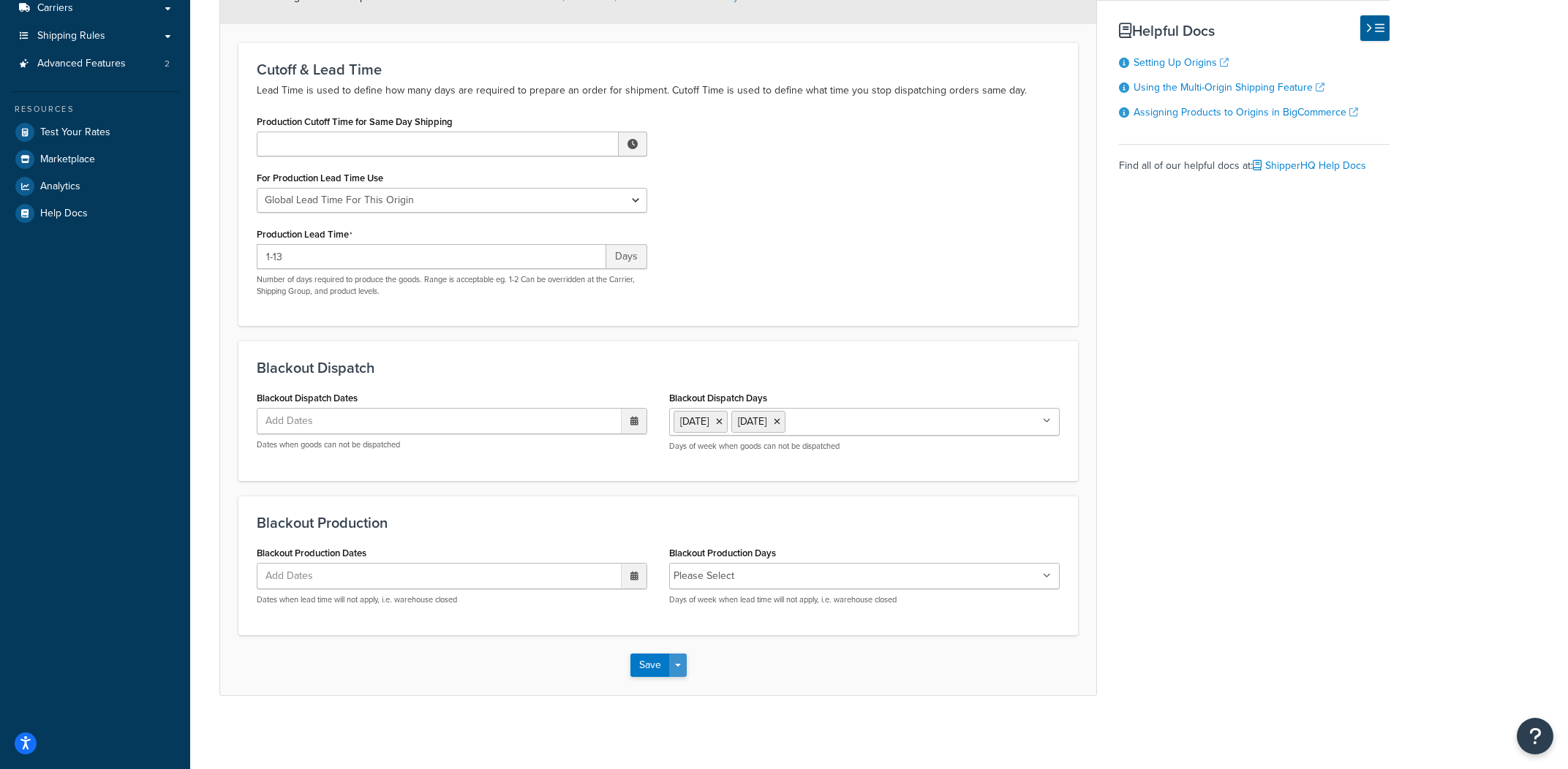
click at [679, 668] on button "Save Dropdown" at bounding box center [678, 666] width 17 height 24
click at [686, 690] on button "Save and Edit" at bounding box center [700, 693] width 142 height 31
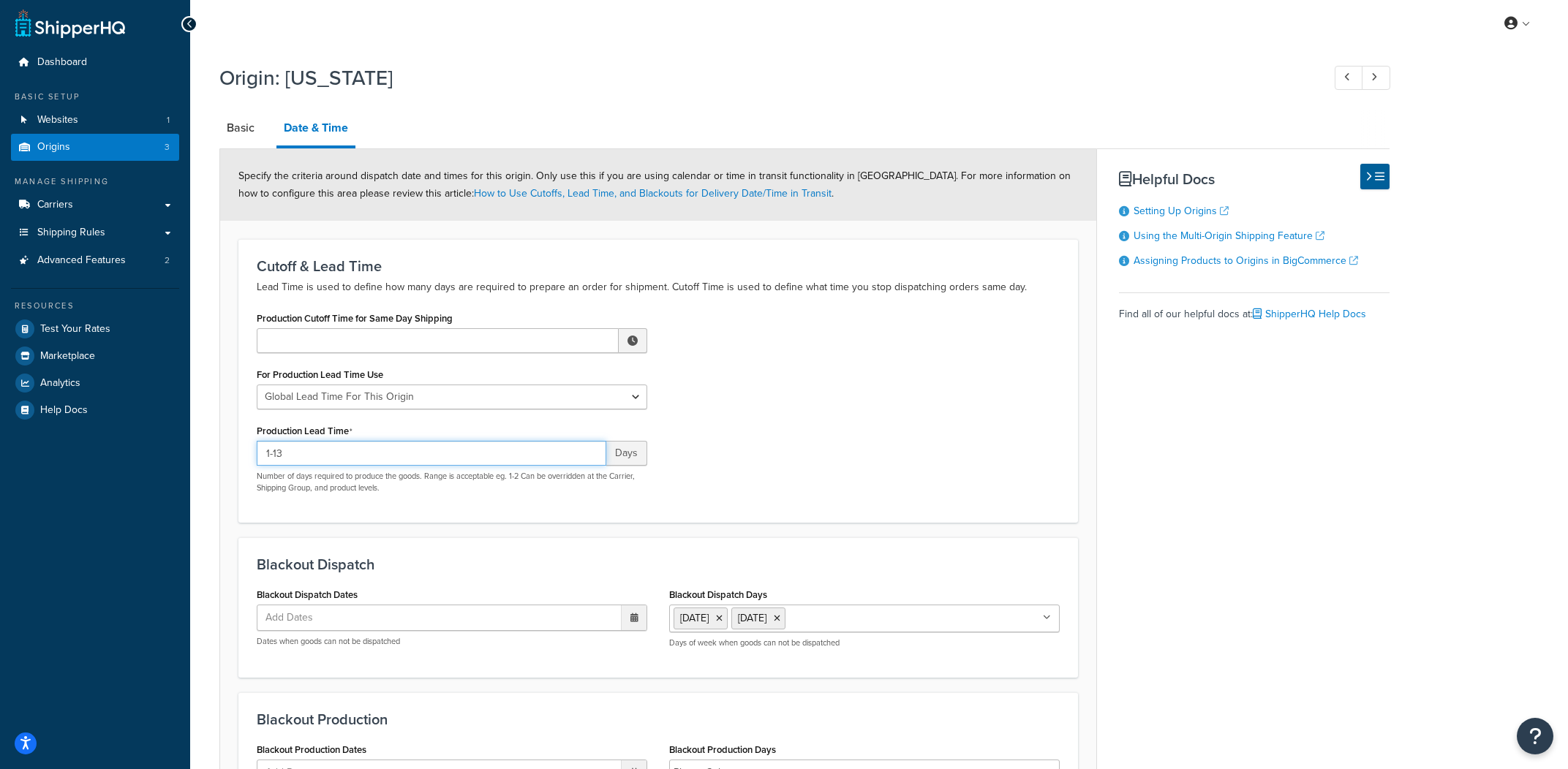
click at [490, 463] on input "1-13" at bounding box center [431, 453] width 350 height 25
click at [491, 463] on input "1-13" at bounding box center [431, 454] width 350 height 25
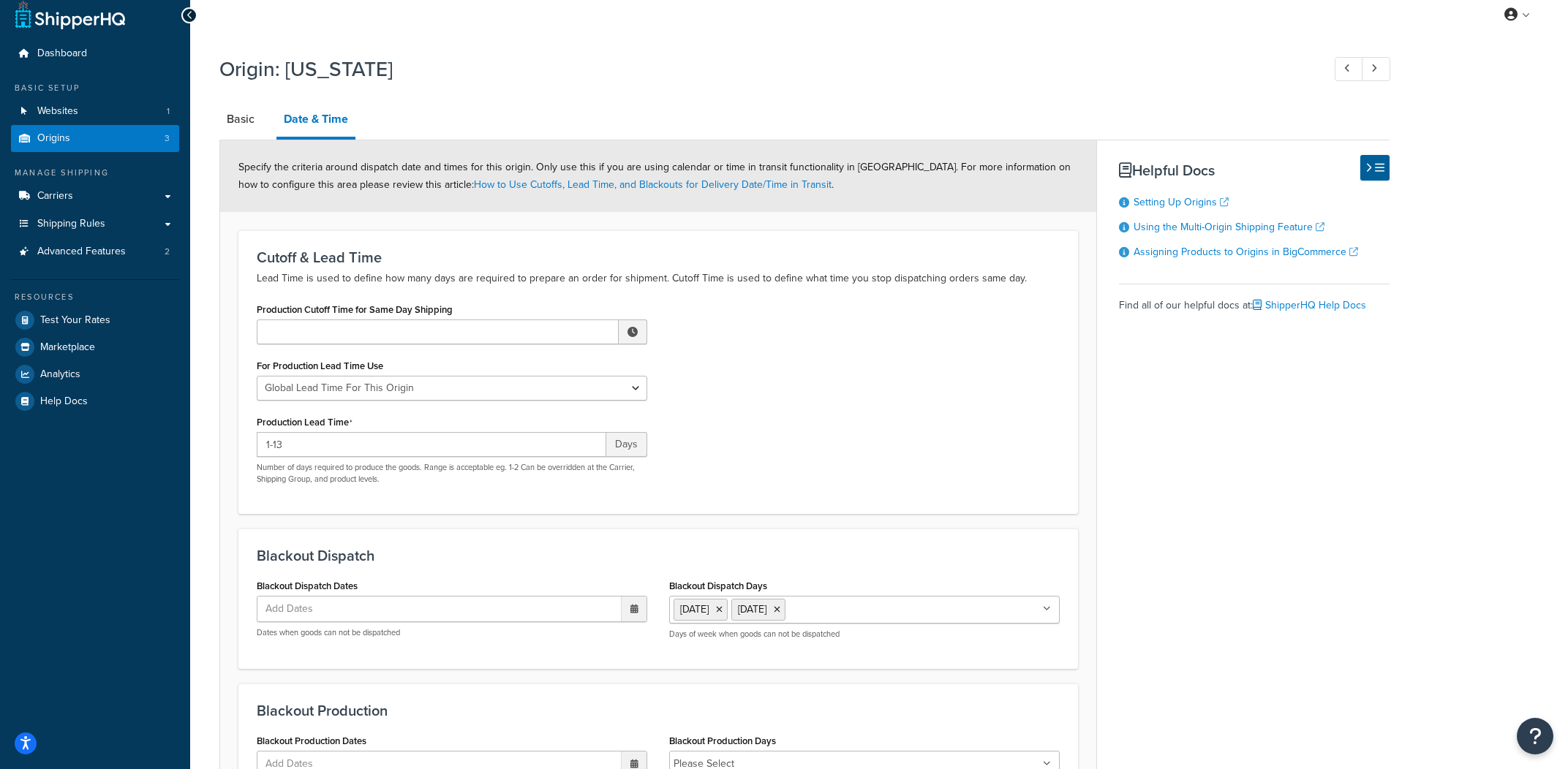
click at [491, 463] on p "Number of days required to produce the goods. Range is acceptable eg. 1-2 Can b…" at bounding box center [452, 473] width 391 height 23
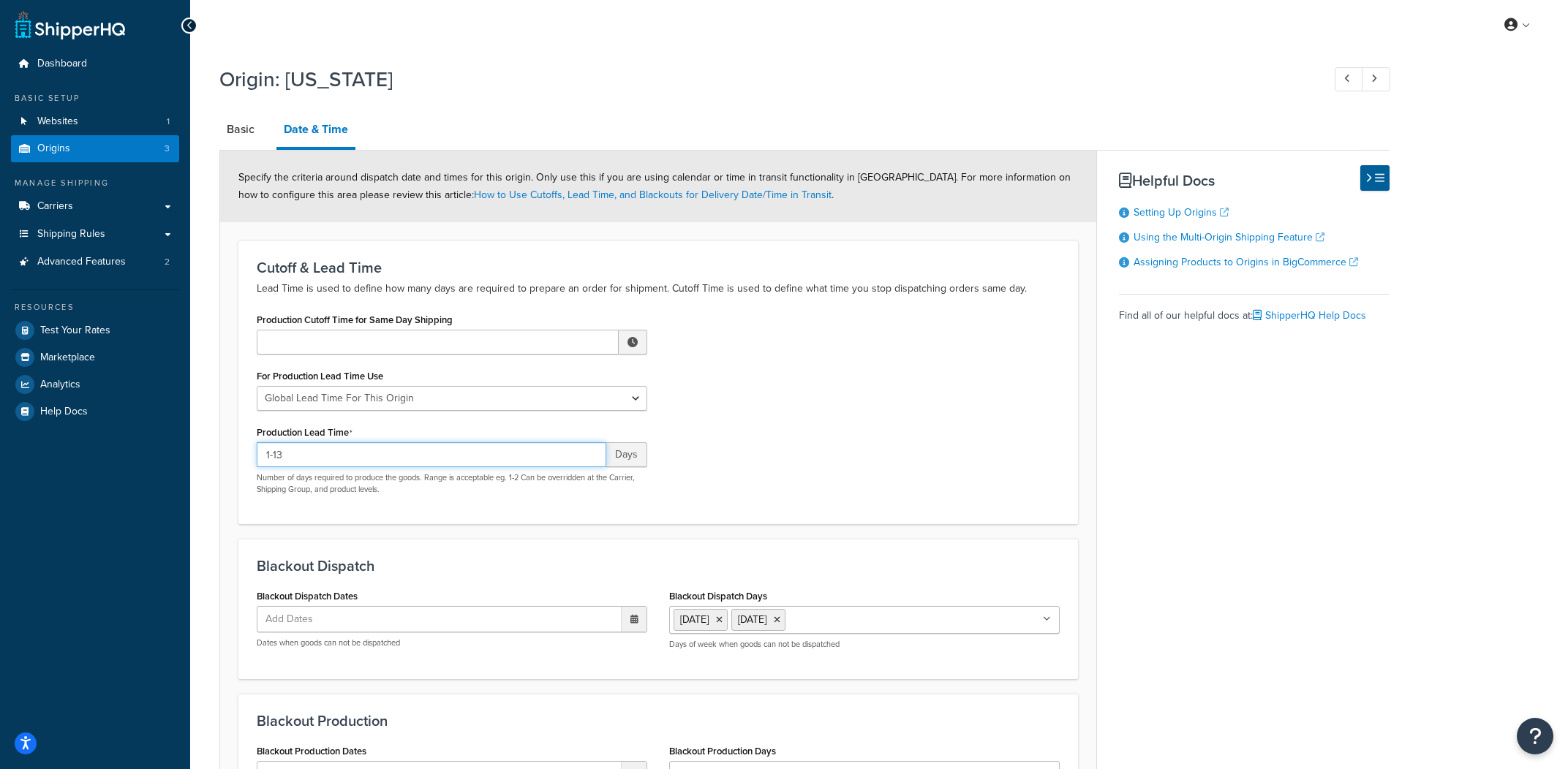
click at [496, 452] on input "1-13" at bounding box center [431, 454] width 350 height 25
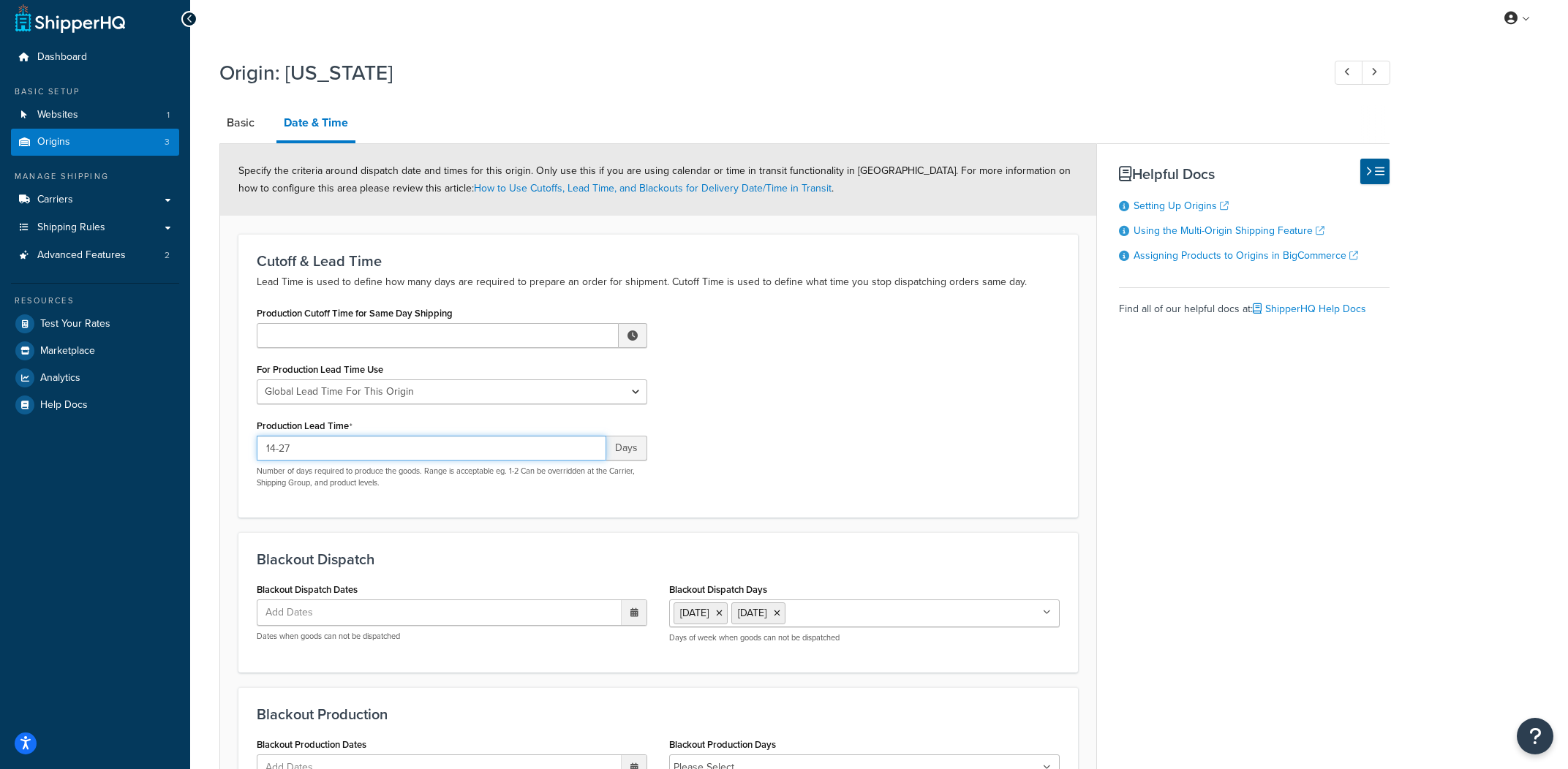
type input "14-27"
click at [802, 437] on div "Production Cutoff Time for Same Day Shipping ▲ 12 ▼ : ▲ 00 ▼ ▲ AM ▼ For Product…" at bounding box center [658, 401] width 825 height 196
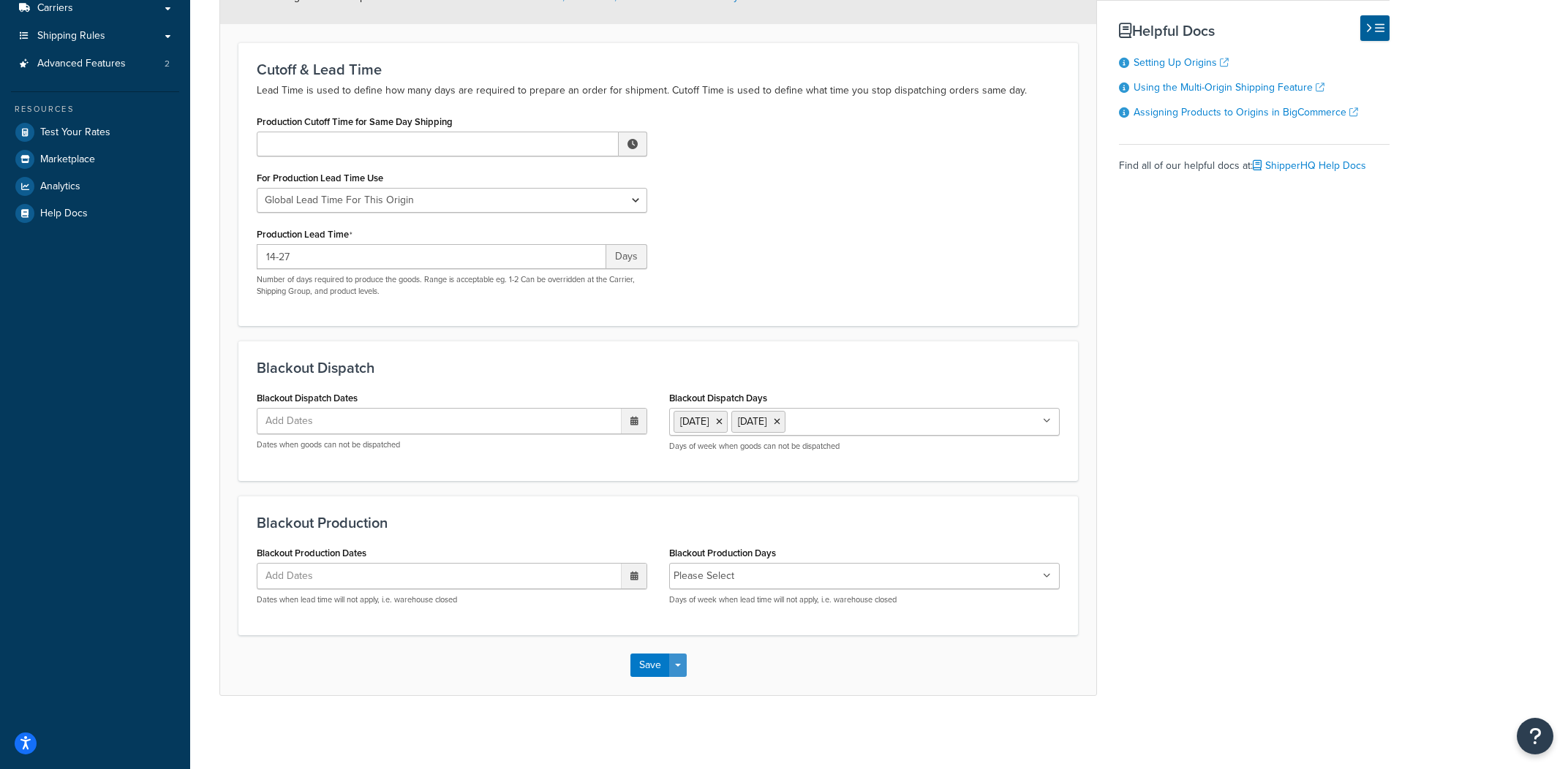
click at [673, 668] on button "Save Dropdown" at bounding box center [678, 666] width 17 height 24
click at [712, 701] on button "Save and Edit" at bounding box center [700, 693] width 142 height 31
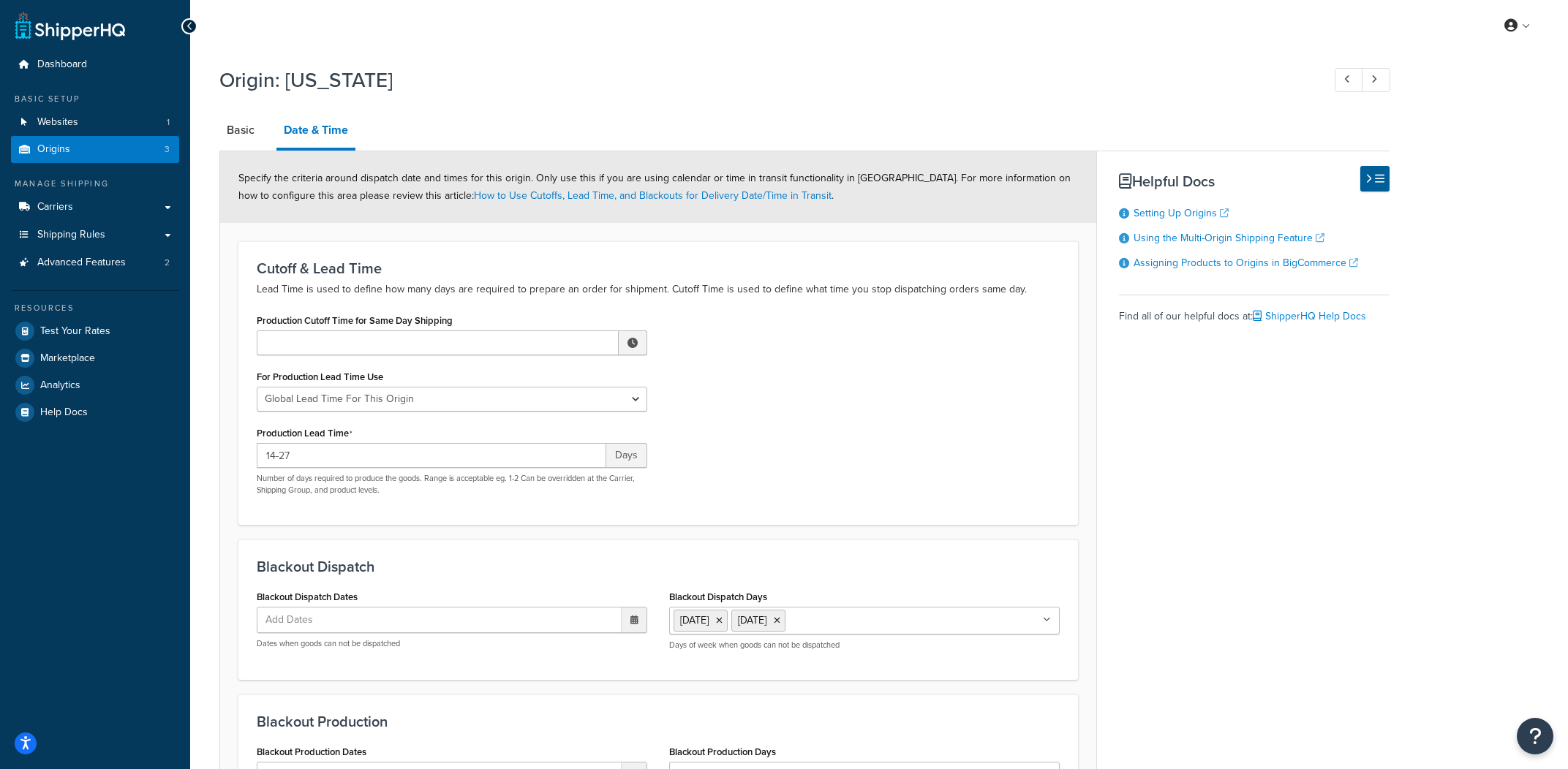
click at [307, 439] on label "Production Lead Time" at bounding box center [304, 433] width 96 height 12
click at [307, 443] on input "14-27" at bounding box center [431, 455] width 350 height 25
click at [306, 449] on input "14-27" at bounding box center [431, 455] width 350 height 25
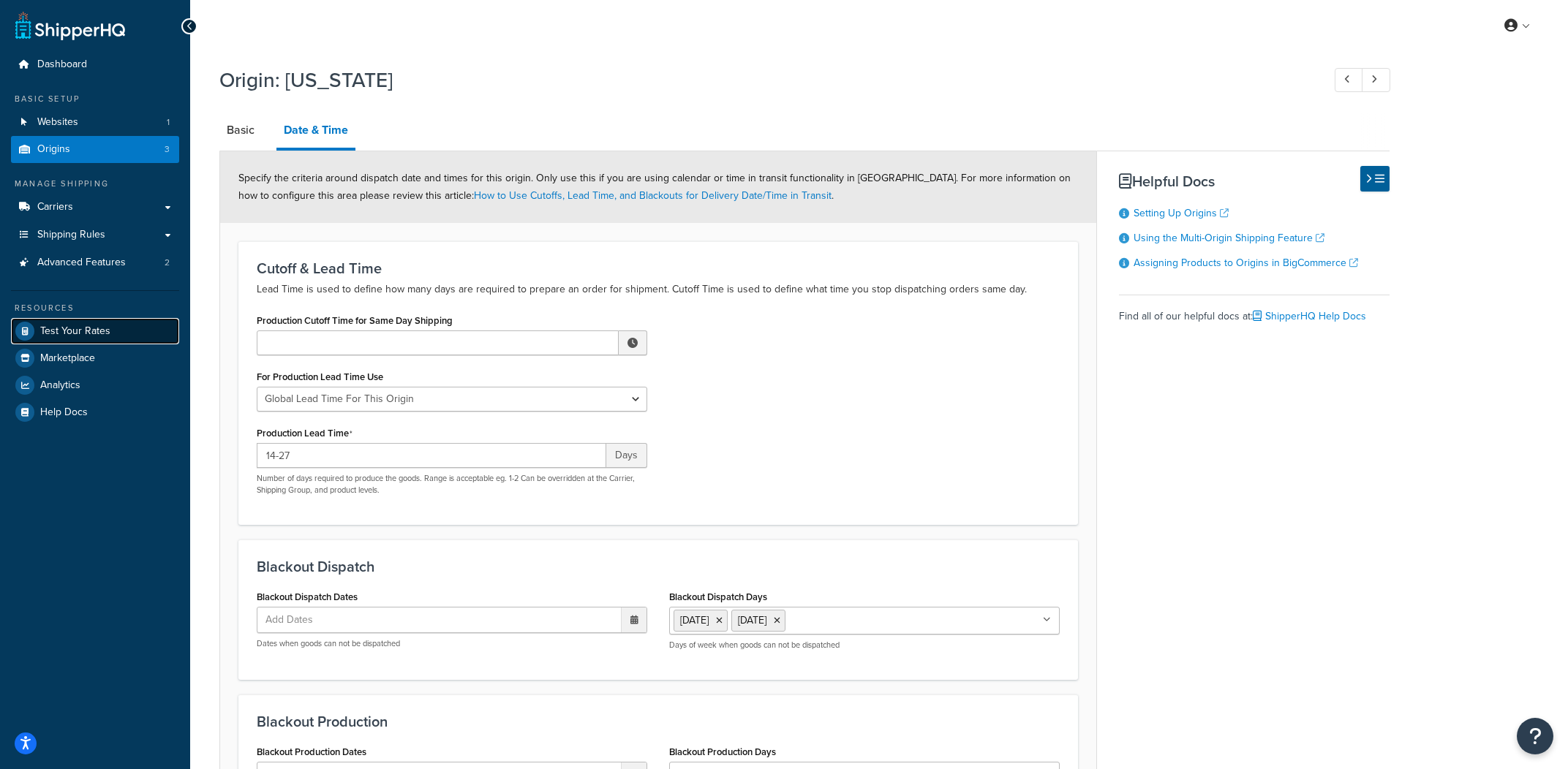
click at [98, 331] on span "Test Your Rates" at bounding box center [75, 332] width 70 height 13
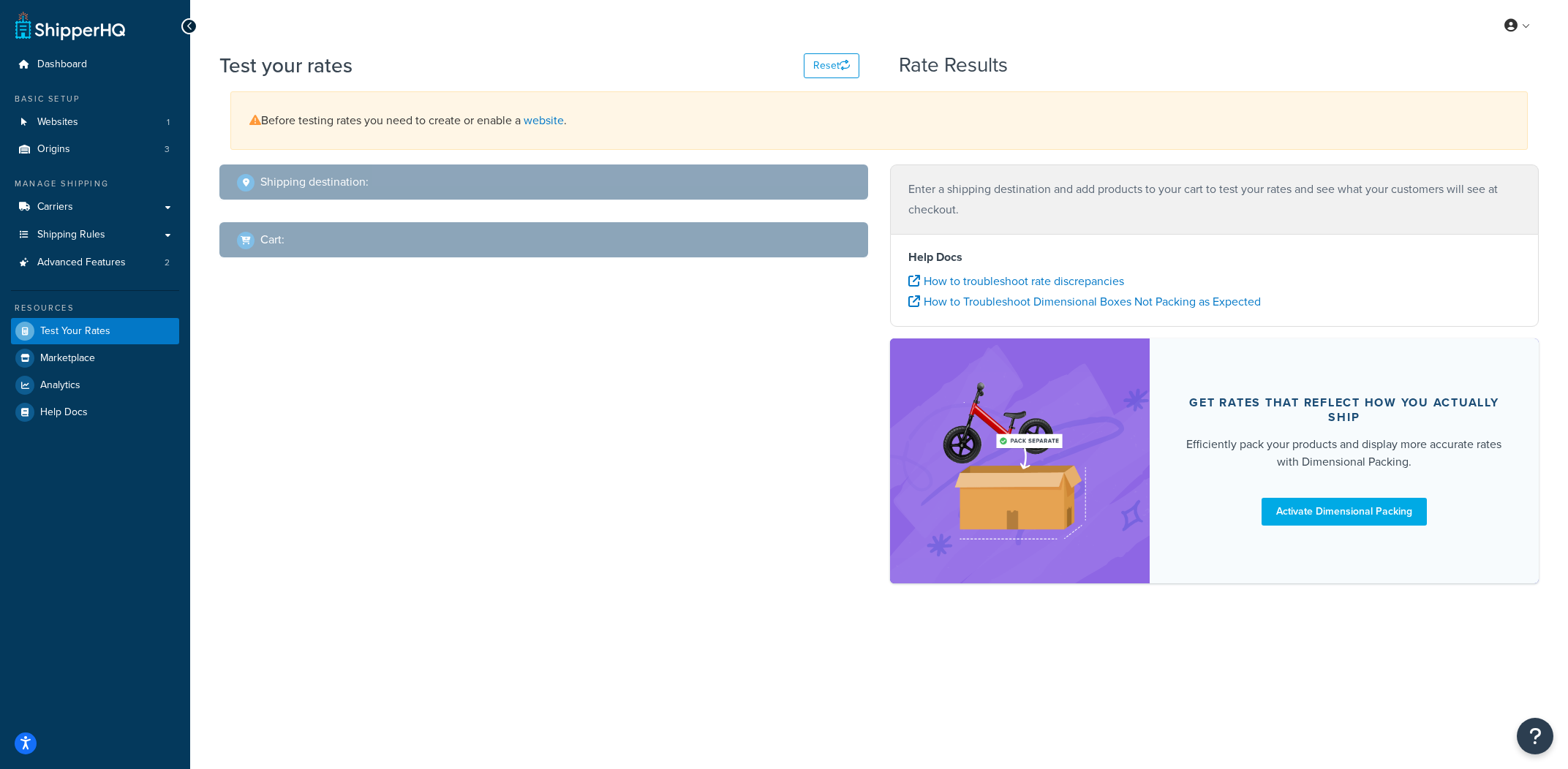
select select "TX"
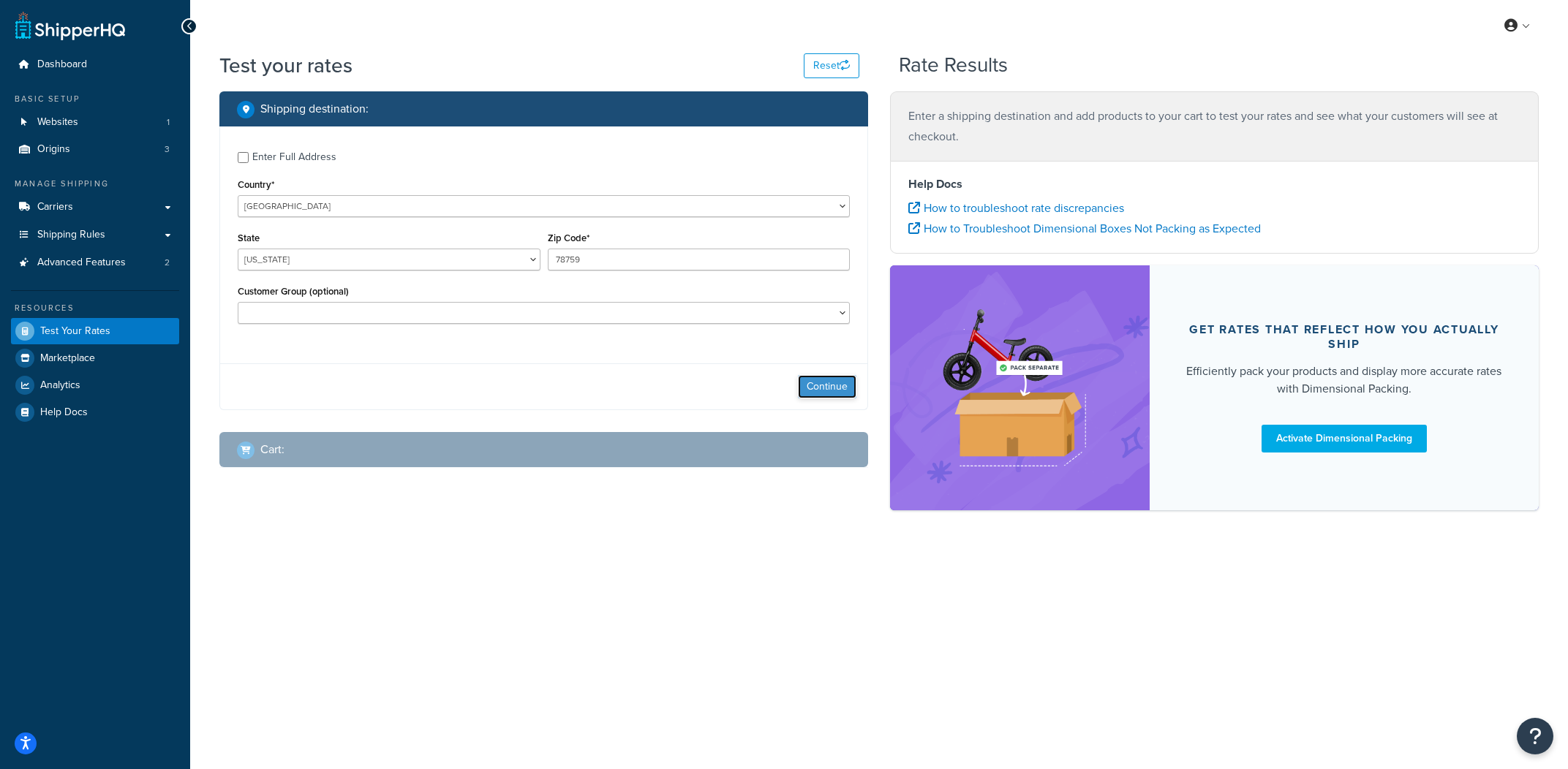
click at [855, 387] on button "Continue" at bounding box center [827, 387] width 58 height 24
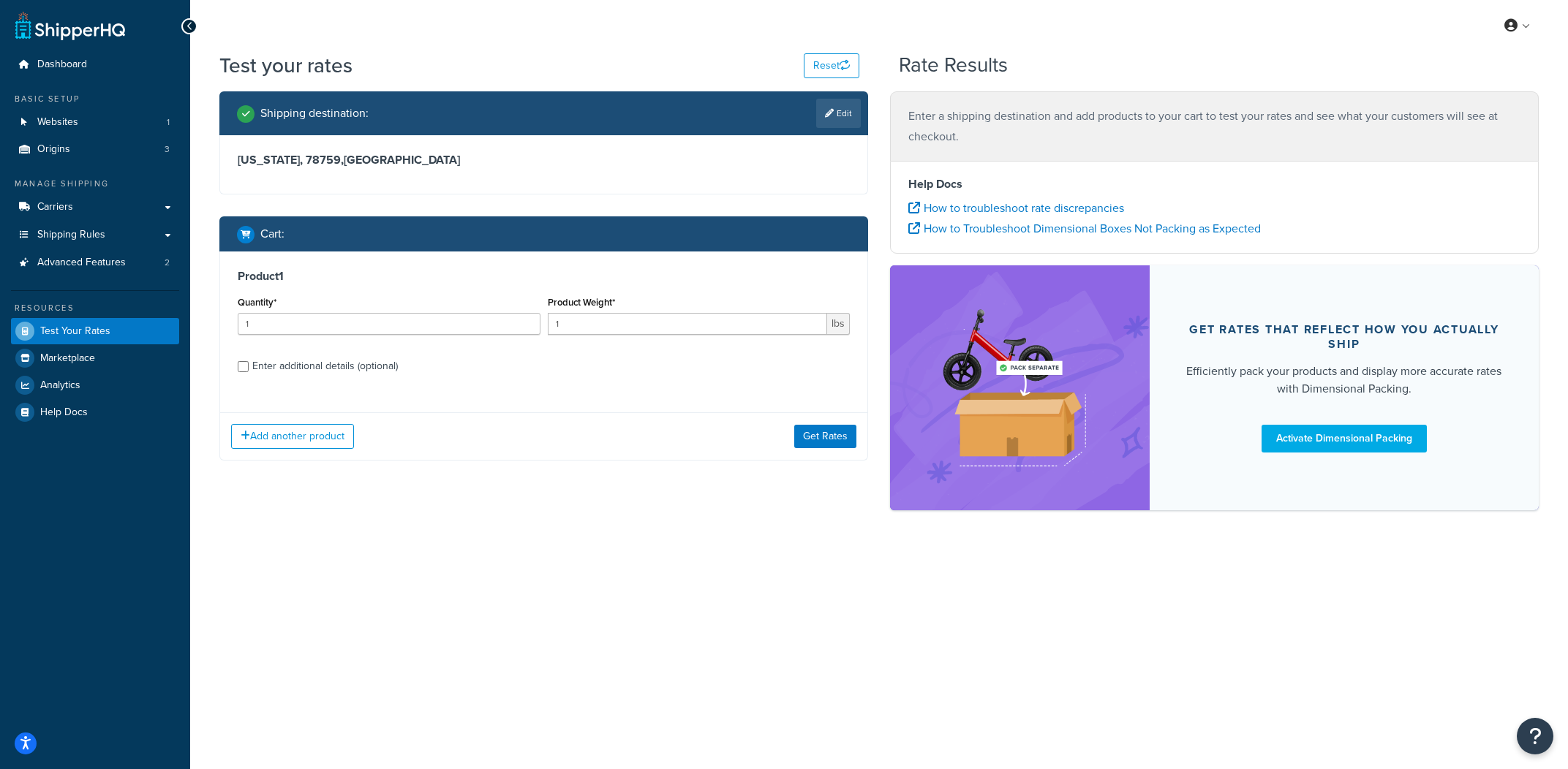
click at [836, 416] on div "Add another product Get Rates" at bounding box center [543, 437] width 647 height 47
click at [831, 431] on button "Get Rates" at bounding box center [826, 437] width 62 height 24
click at [826, 446] on button "Get Rates" at bounding box center [826, 437] width 62 height 24
click at [816, 446] on button "Get Rates" at bounding box center [826, 437] width 62 height 24
click at [826, 424] on div "Add another product Get Rates" at bounding box center [543, 437] width 647 height 47
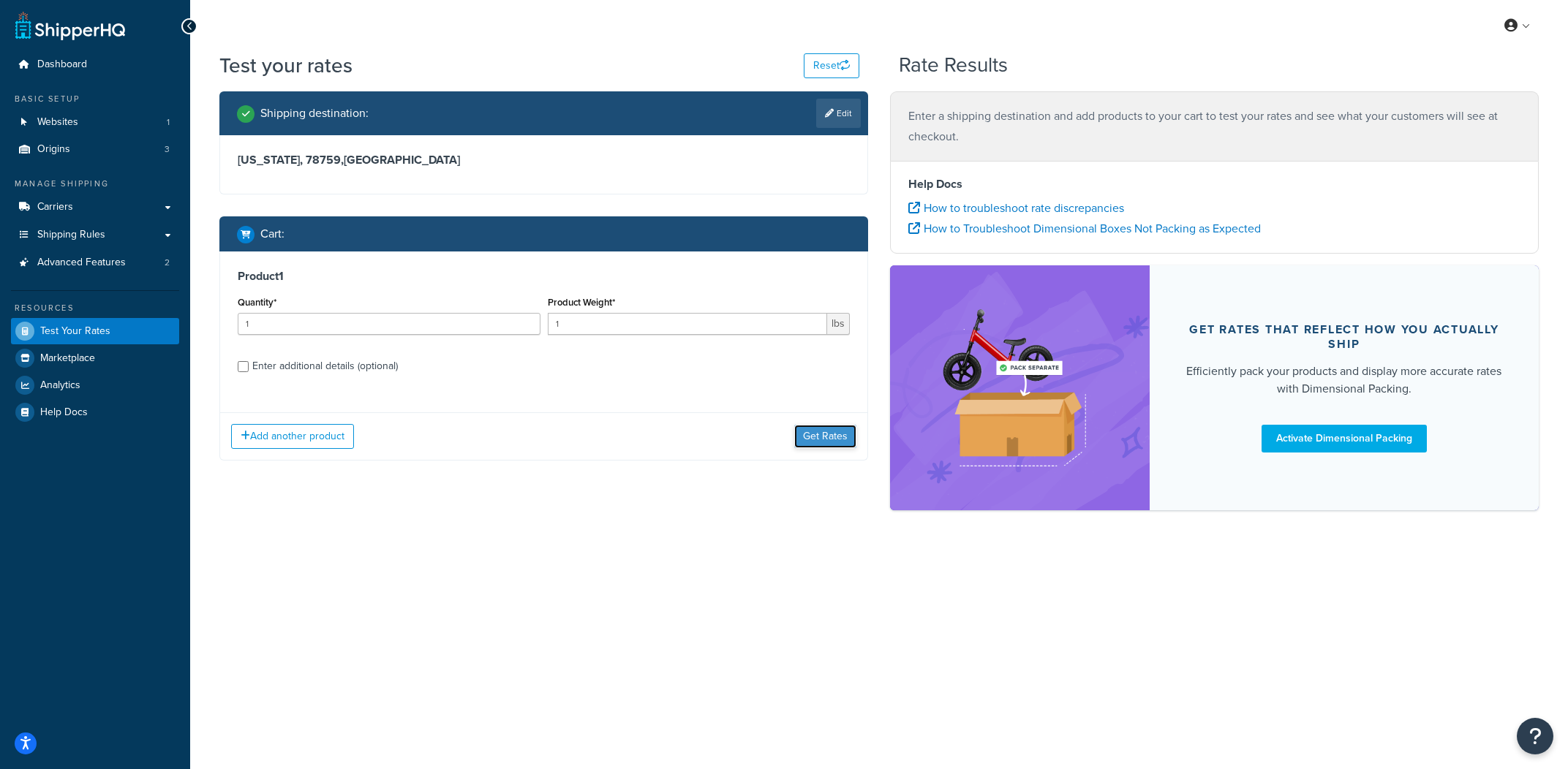
click at [824, 431] on button "Get Rates" at bounding box center [826, 437] width 62 height 24
click at [841, 447] on button "Get Rates" at bounding box center [826, 437] width 62 height 24
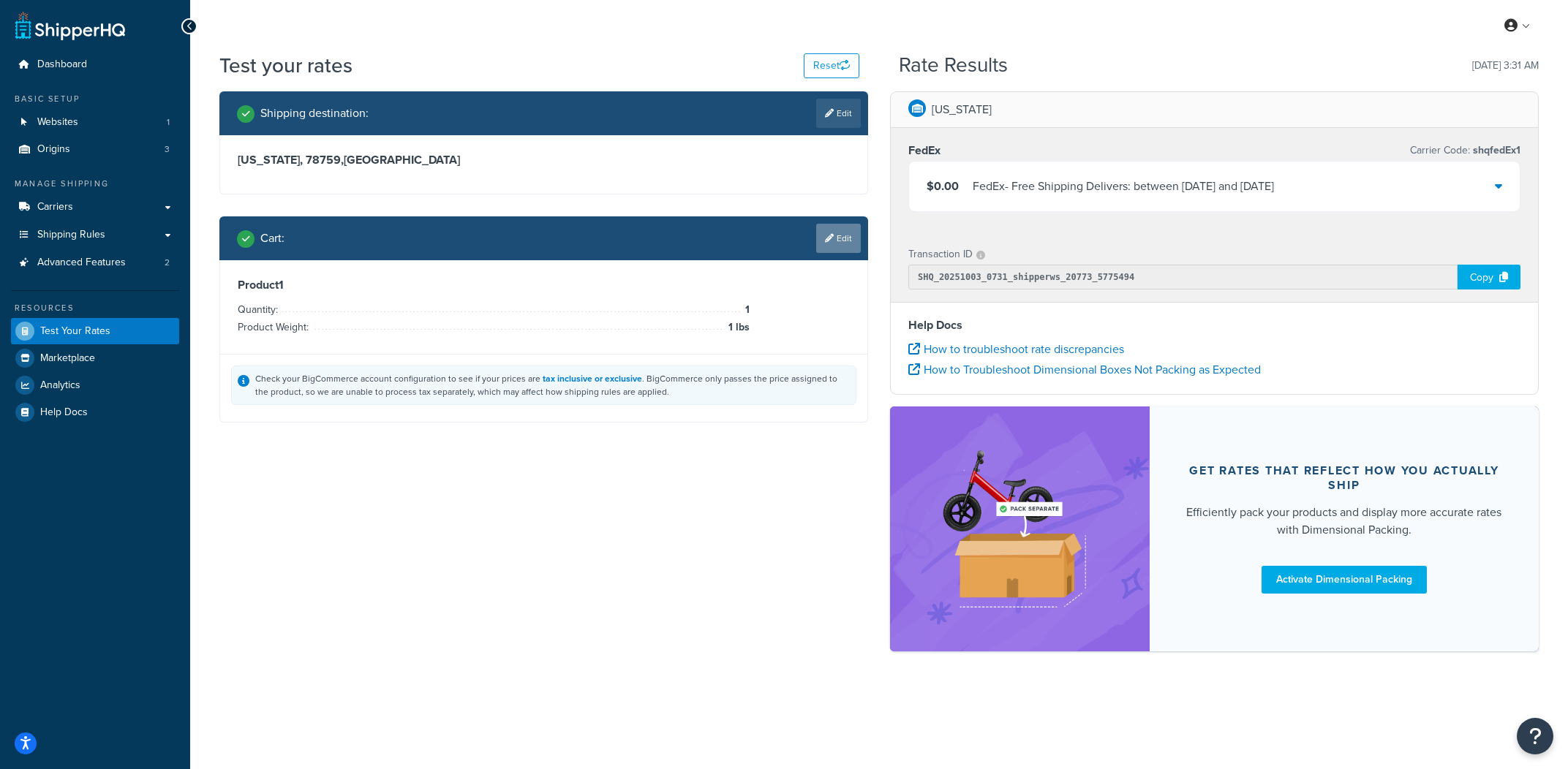
click at [852, 245] on link "Edit" at bounding box center [838, 238] width 45 height 29
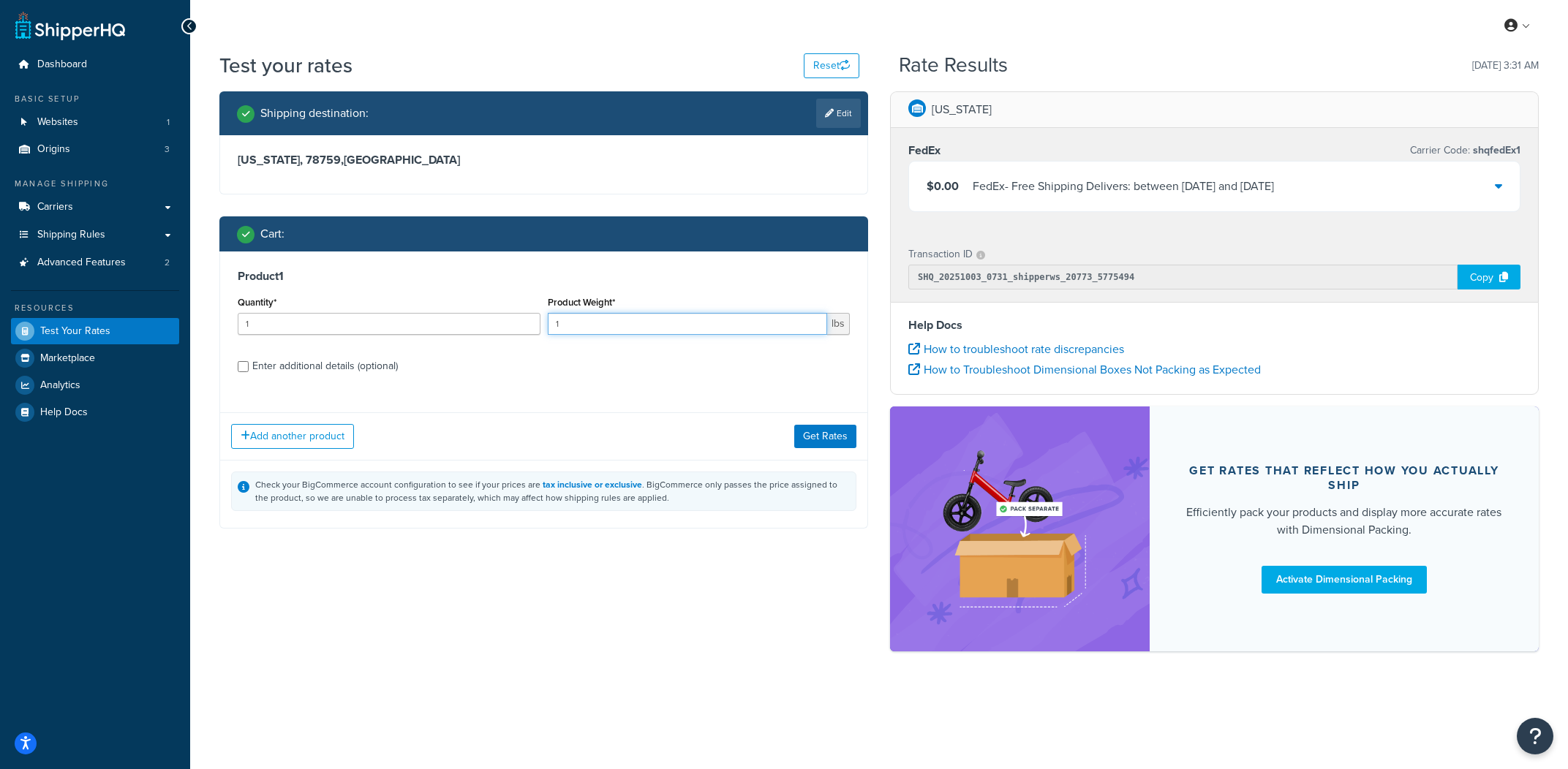
click at [689, 328] on input "1" at bounding box center [688, 324] width 280 height 22
type input "3"
click at [816, 427] on button "Get Rates" at bounding box center [826, 437] width 62 height 24
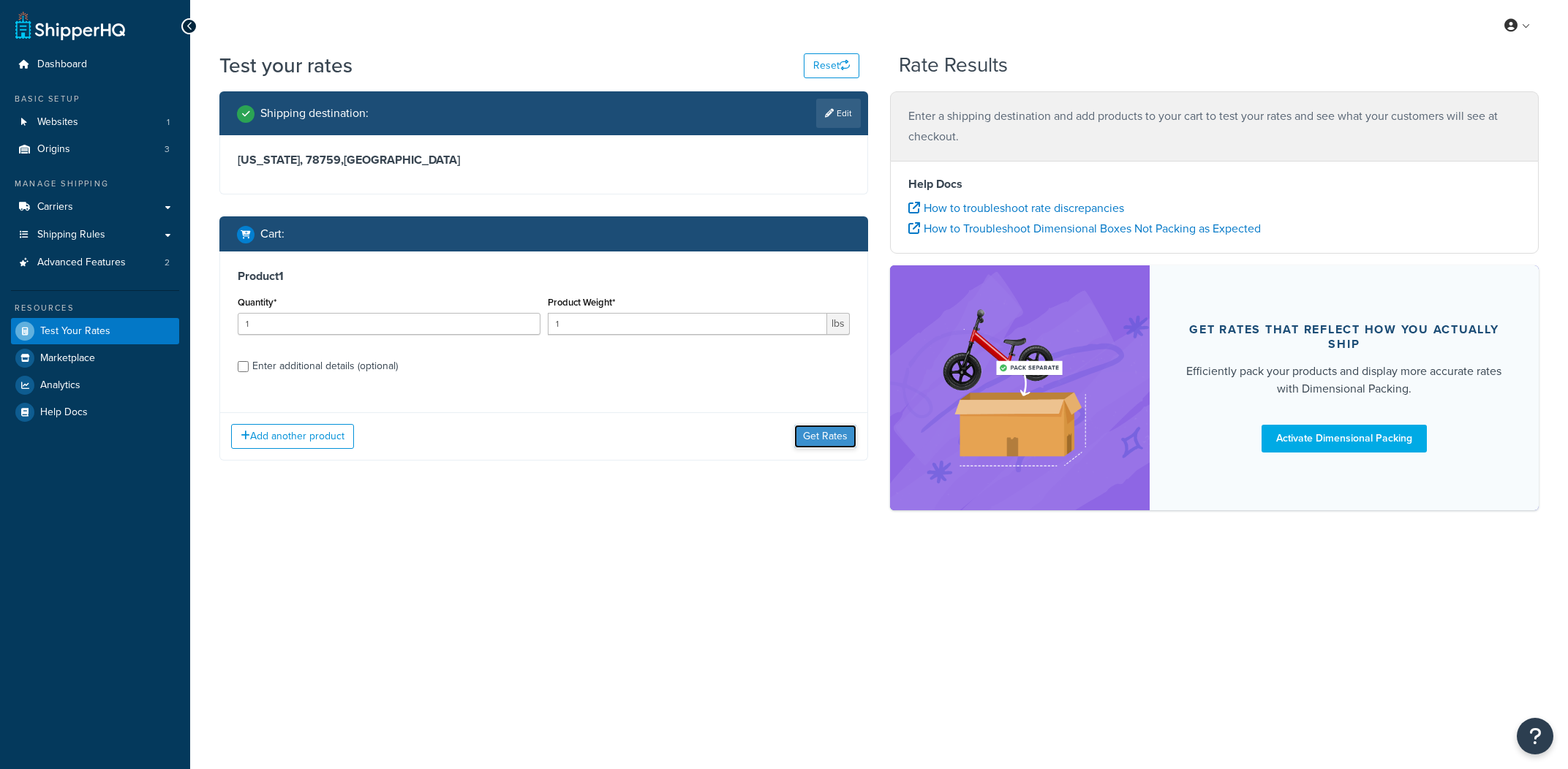
click at [834, 444] on button "Get Rates" at bounding box center [826, 437] width 62 height 24
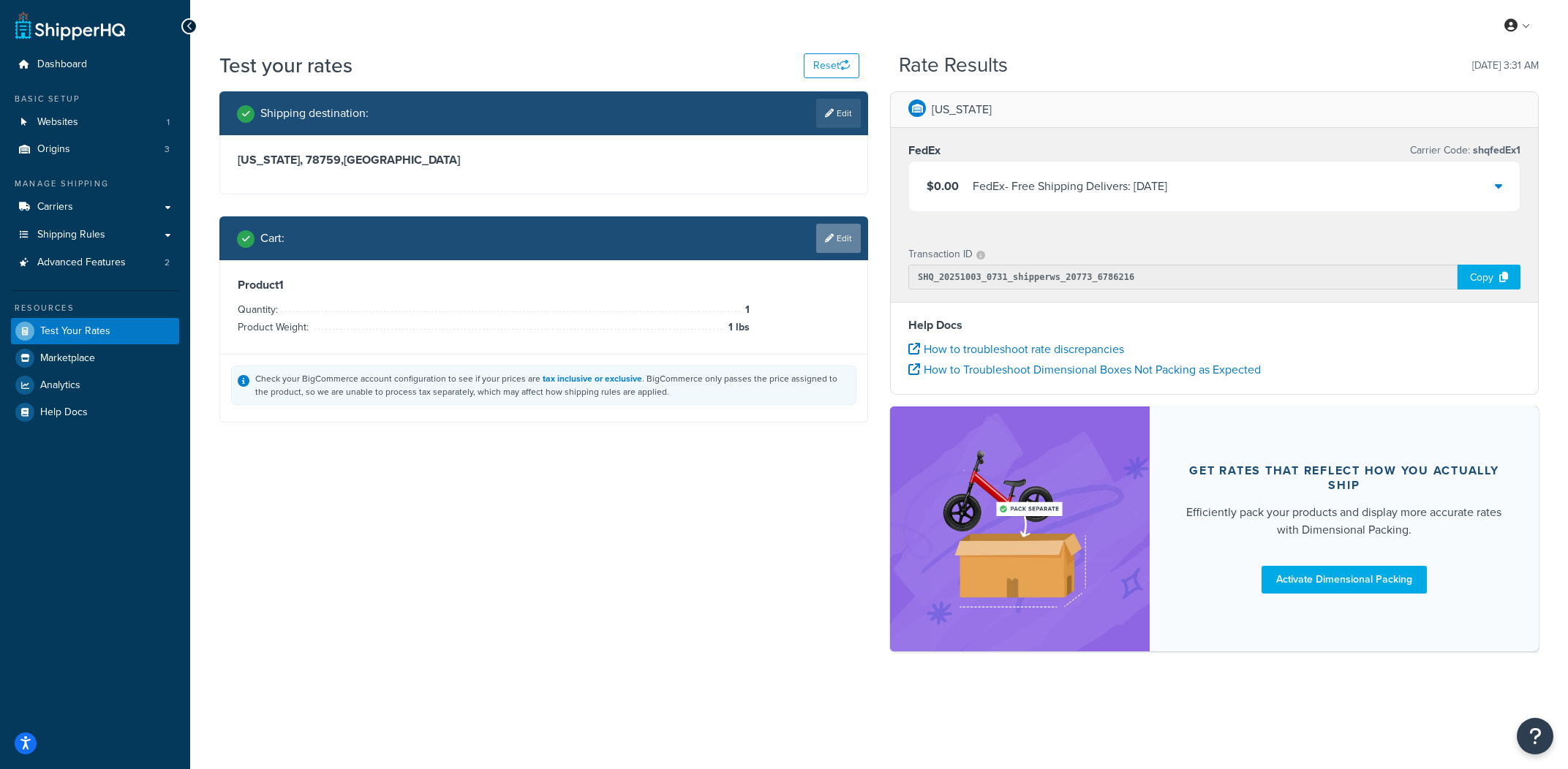
click at [835, 252] on link "Edit" at bounding box center [838, 238] width 45 height 29
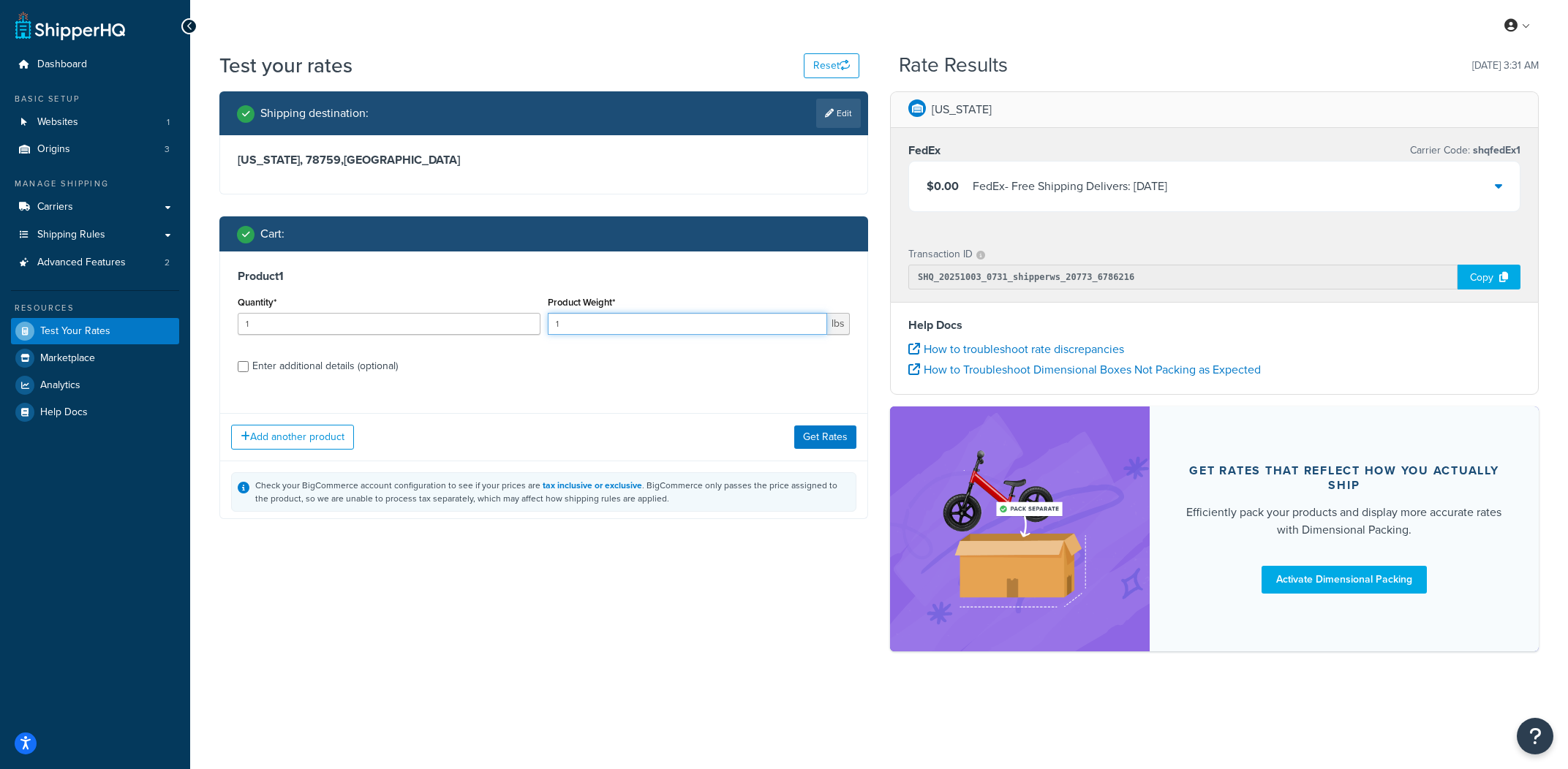
click at [726, 321] on input "1" at bounding box center [688, 324] width 280 height 22
type input "9"
click at [824, 436] on button "Get Rates" at bounding box center [826, 437] width 62 height 24
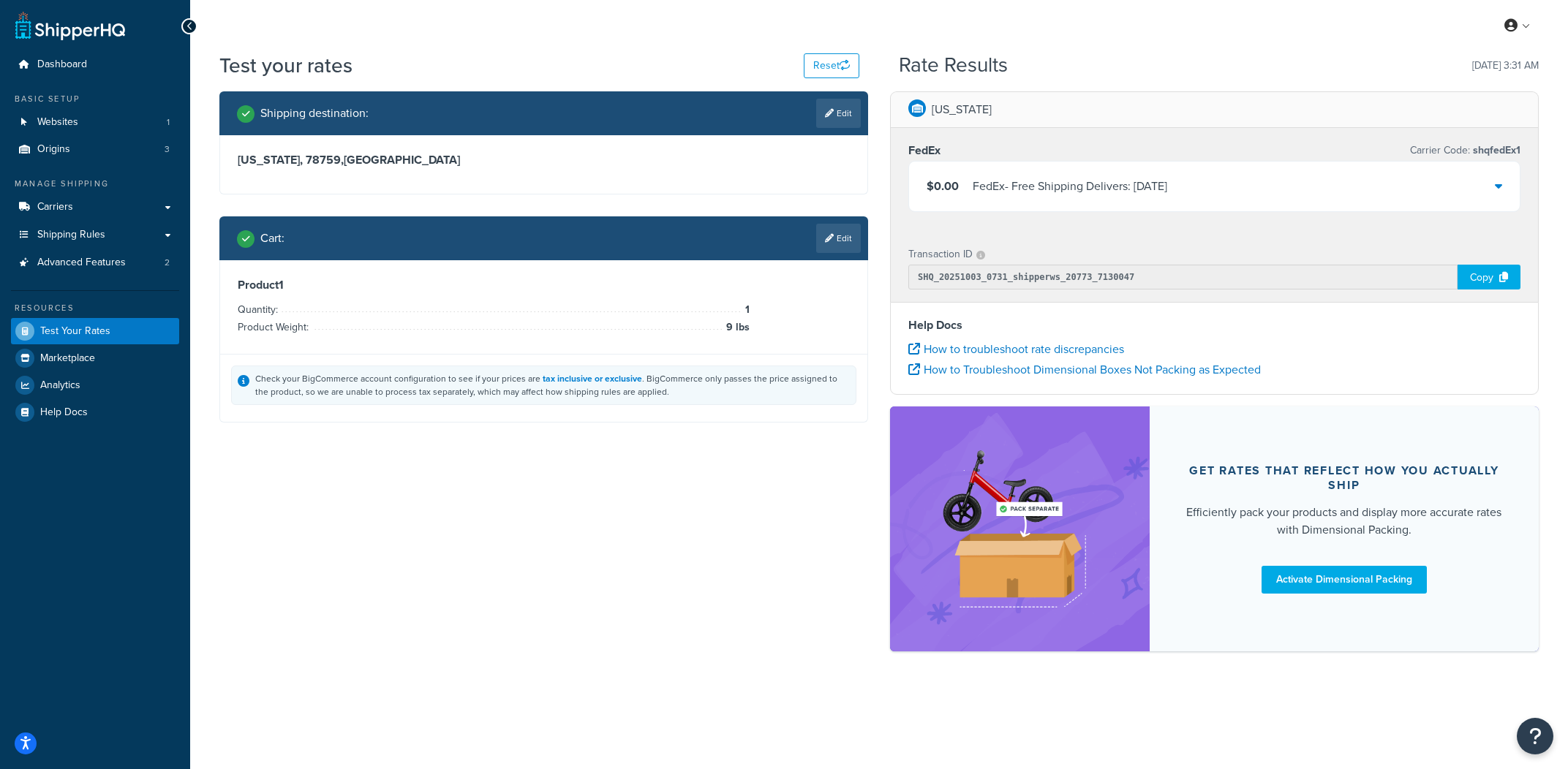
click at [826, 247] on link "Edit" at bounding box center [838, 238] width 45 height 29
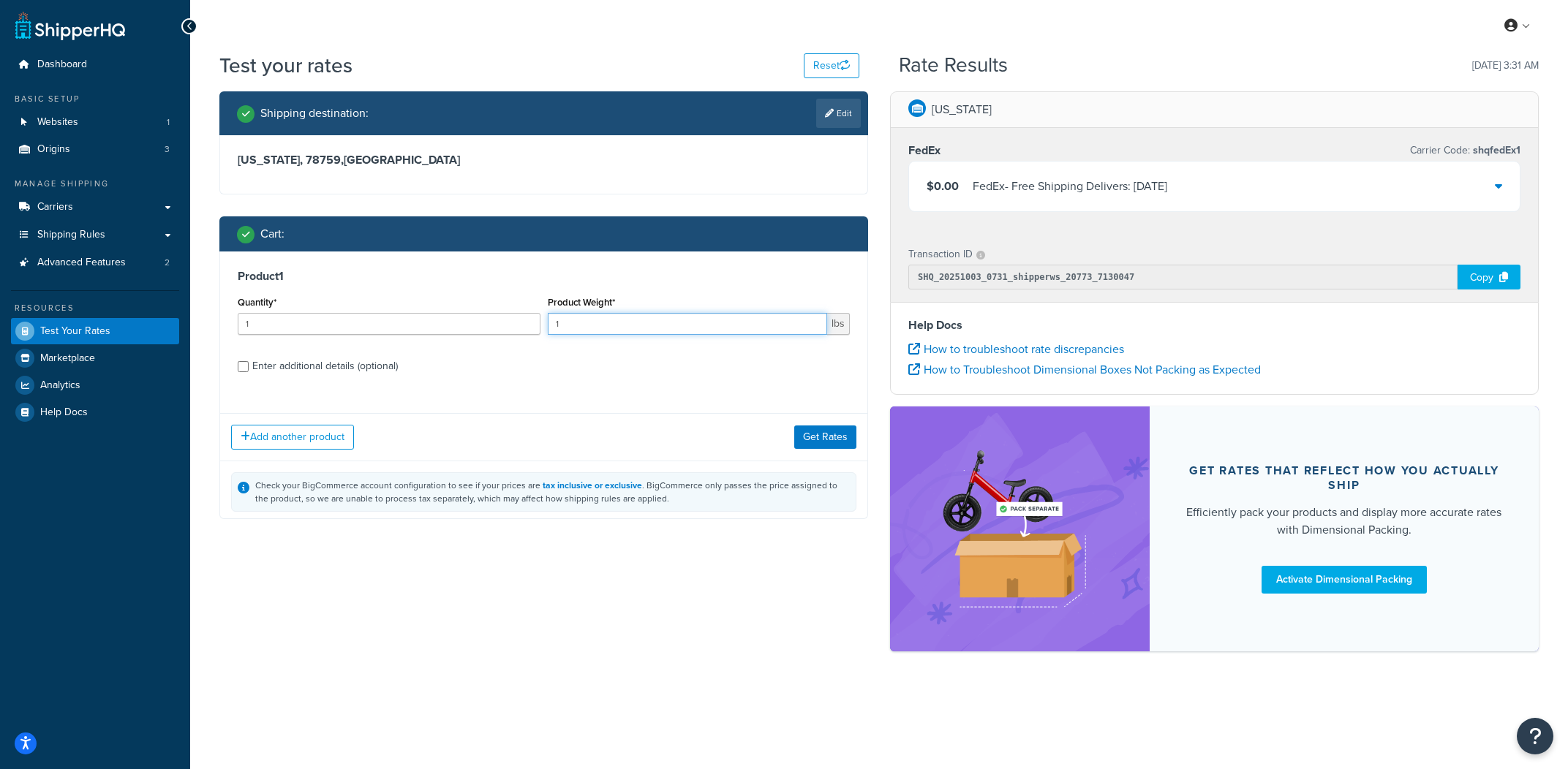
click at [730, 327] on input "1" at bounding box center [688, 324] width 280 height 22
type input "14"
click at [839, 426] on div "Add another product Get Rates" at bounding box center [543, 437] width 647 height 47
click at [836, 433] on button "Get Rates" at bounding box center [826, 437] width 62 height 24
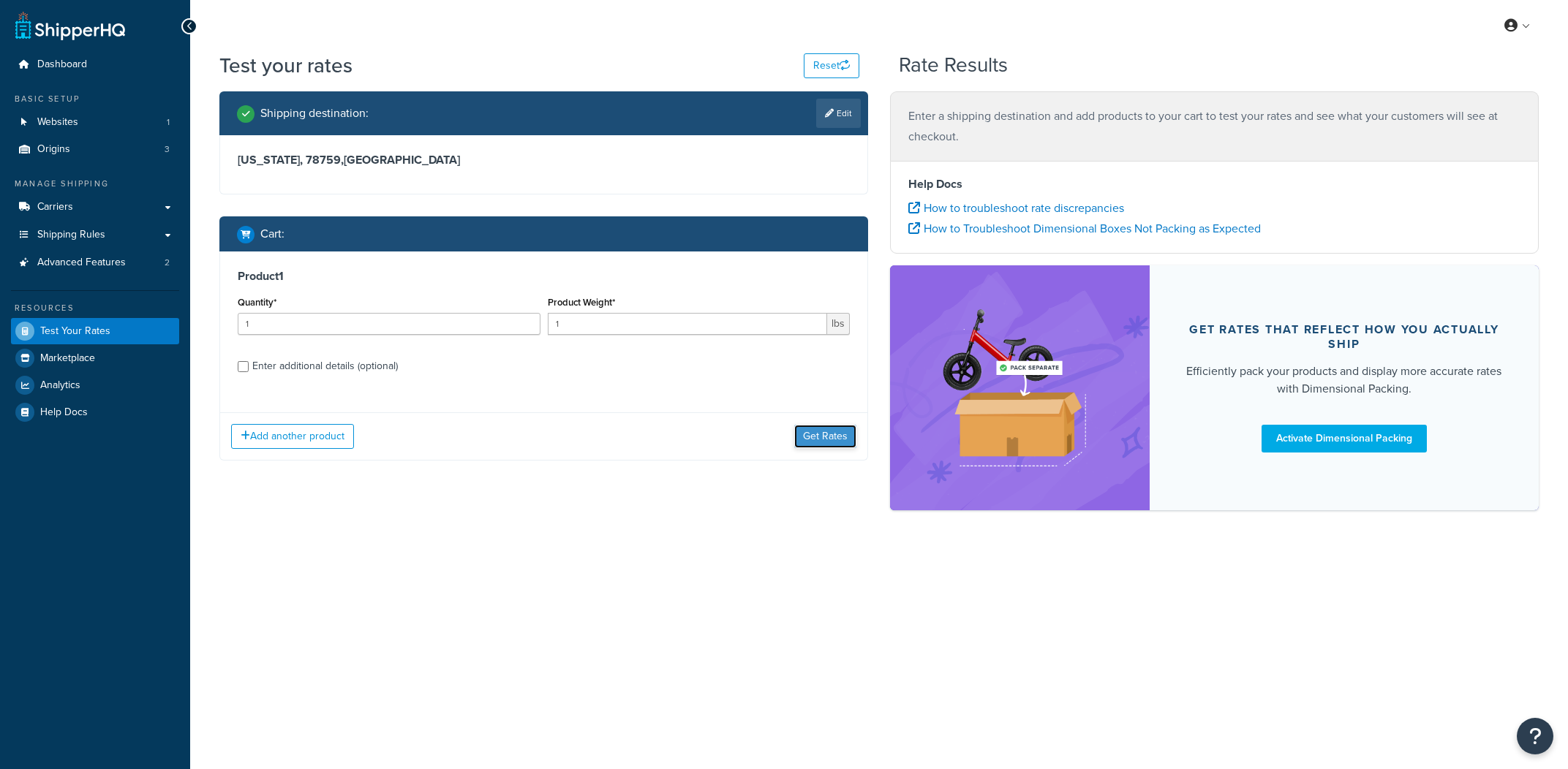
click at [833, 440] on button "Get Rates" at bounding box center [826, 437] width 62 height 24
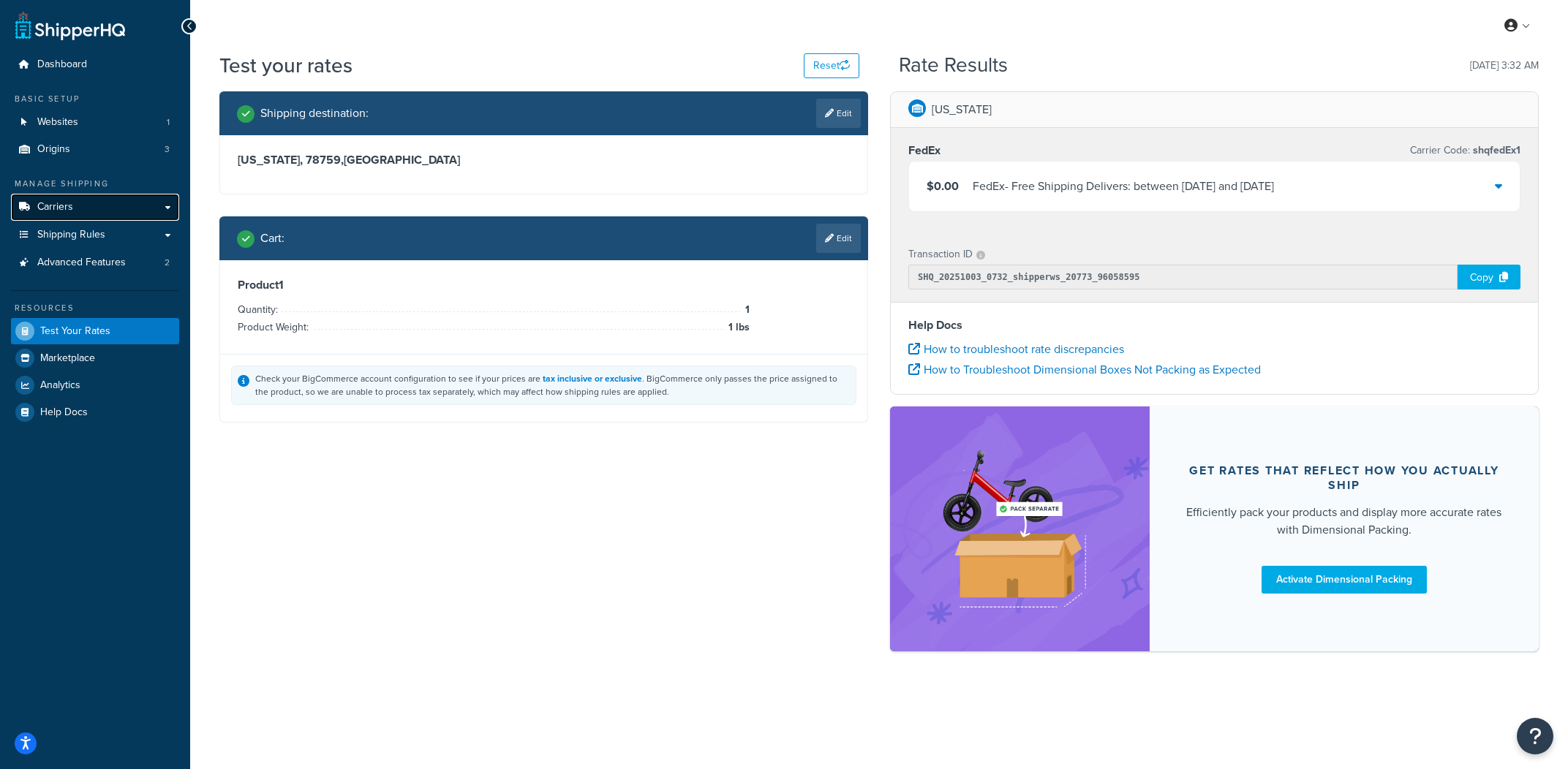
click at [146, 216] on link "Carriers" at bounding box center [95, 207] width 168 height 27
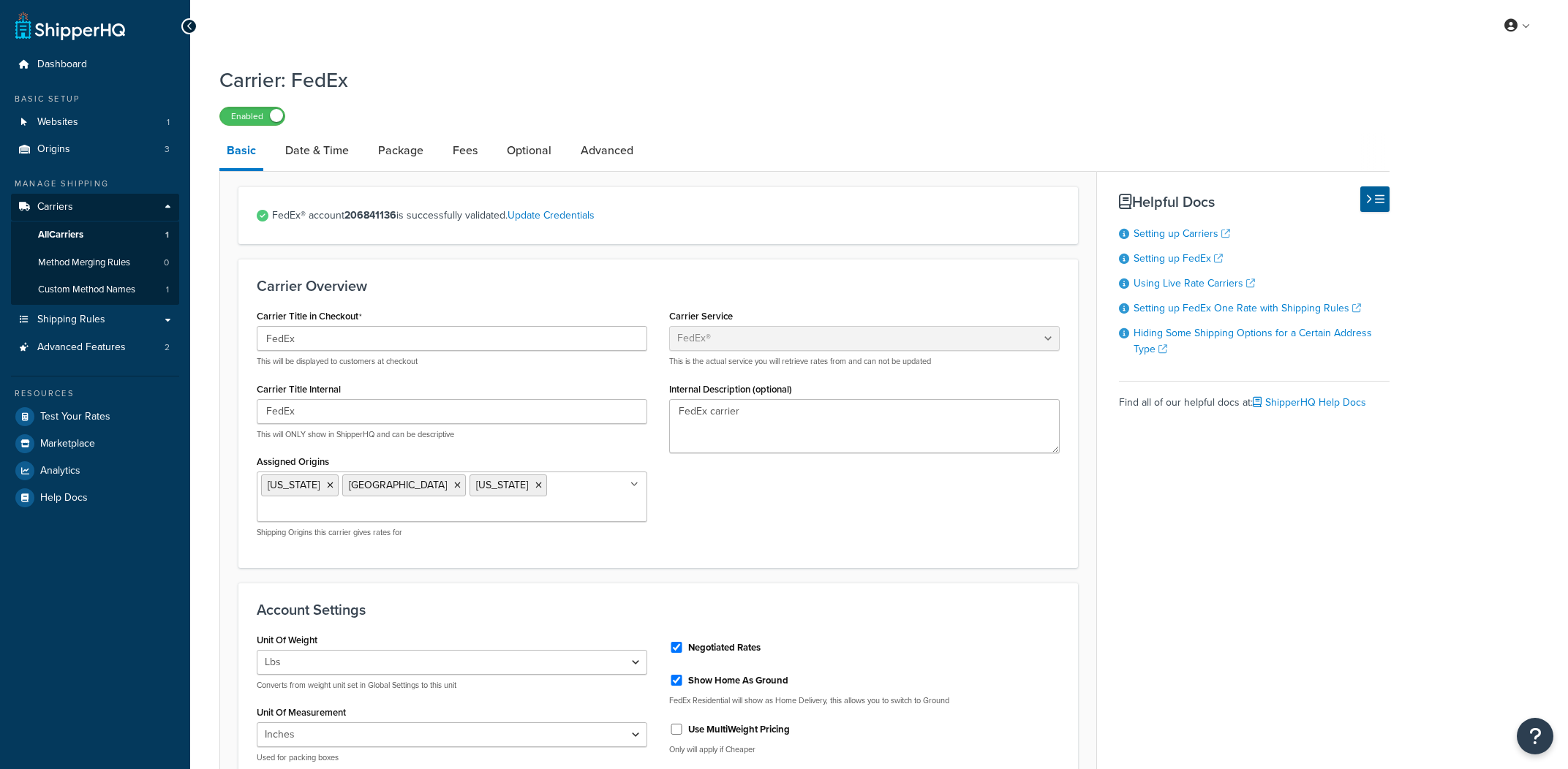
select select "fedEx"
select select "REGULAR_PICKUP"
select select "FEDEX_BOX"
click at [171, 237] on link "All Carriers 1" at bounding box center [95, 236] width 168 height 27
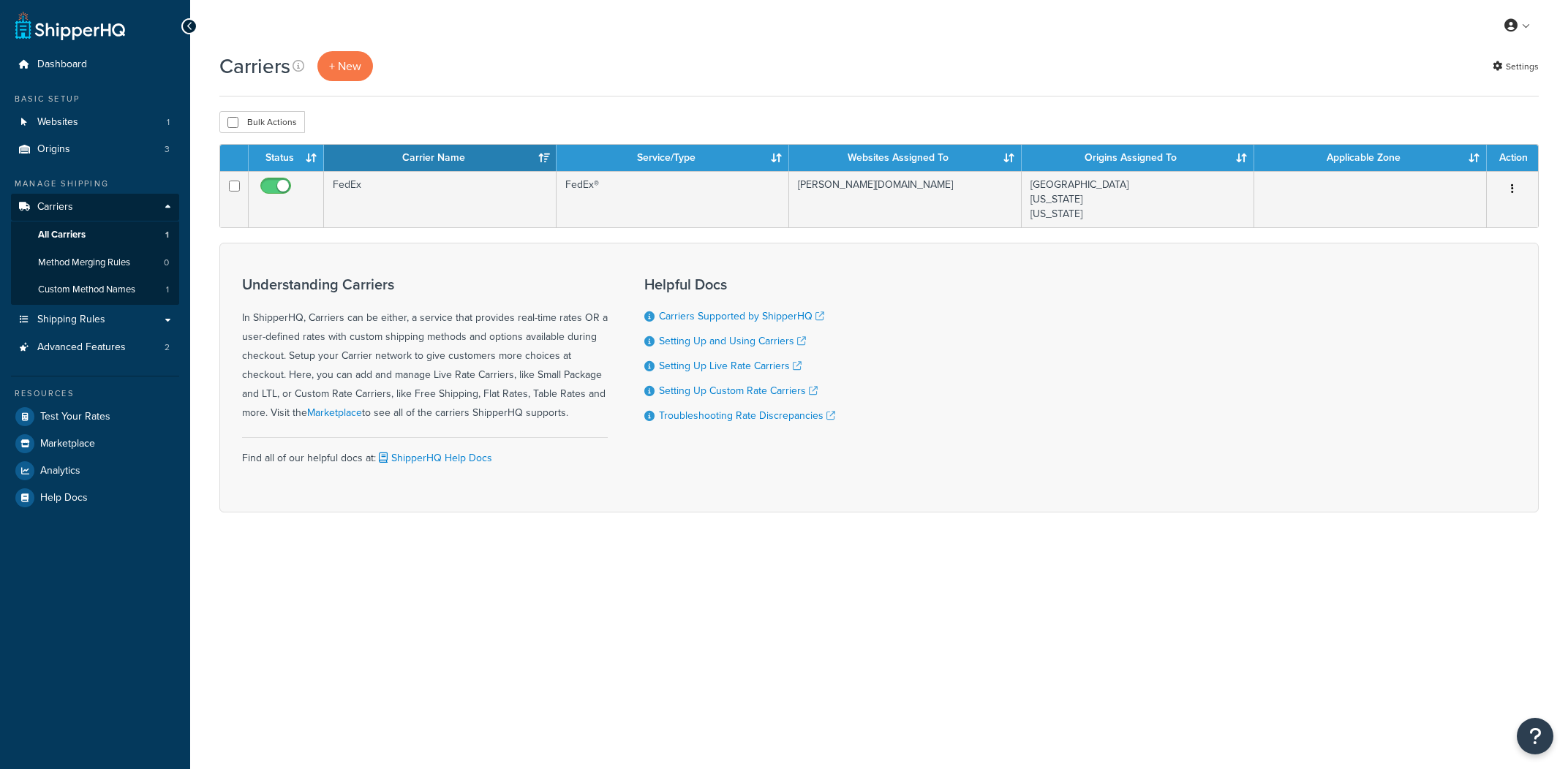
click at [321, 52] on div "+ New" at bounding box center [345, 66] width 56 height 30
click at [324, 56] on button "+ New" at bounding box center [345, 66] width 56 height 30
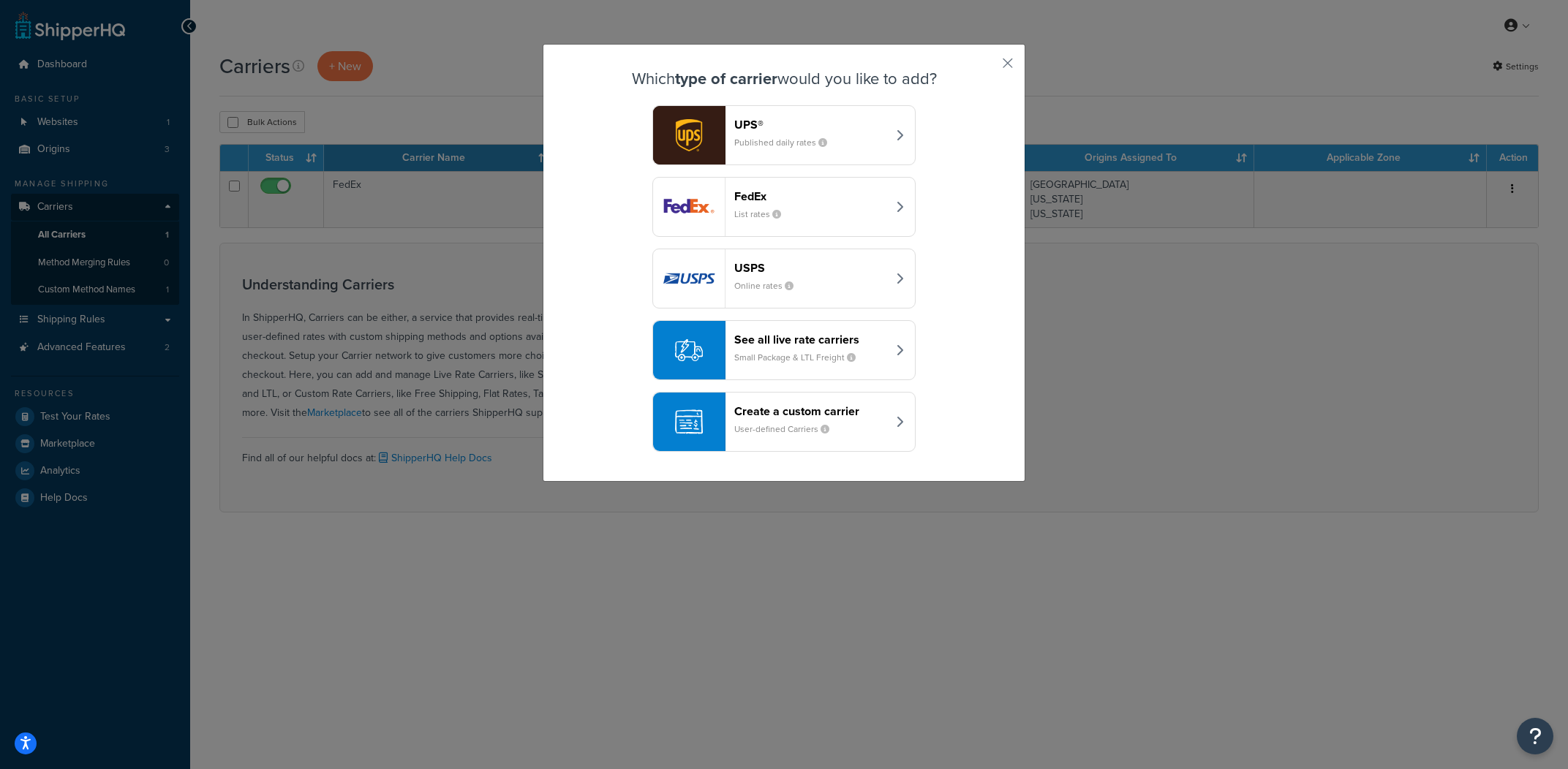
click at [800, 146] on small "Published daily rates" at bounding box center [786, 142] width 105 height 13
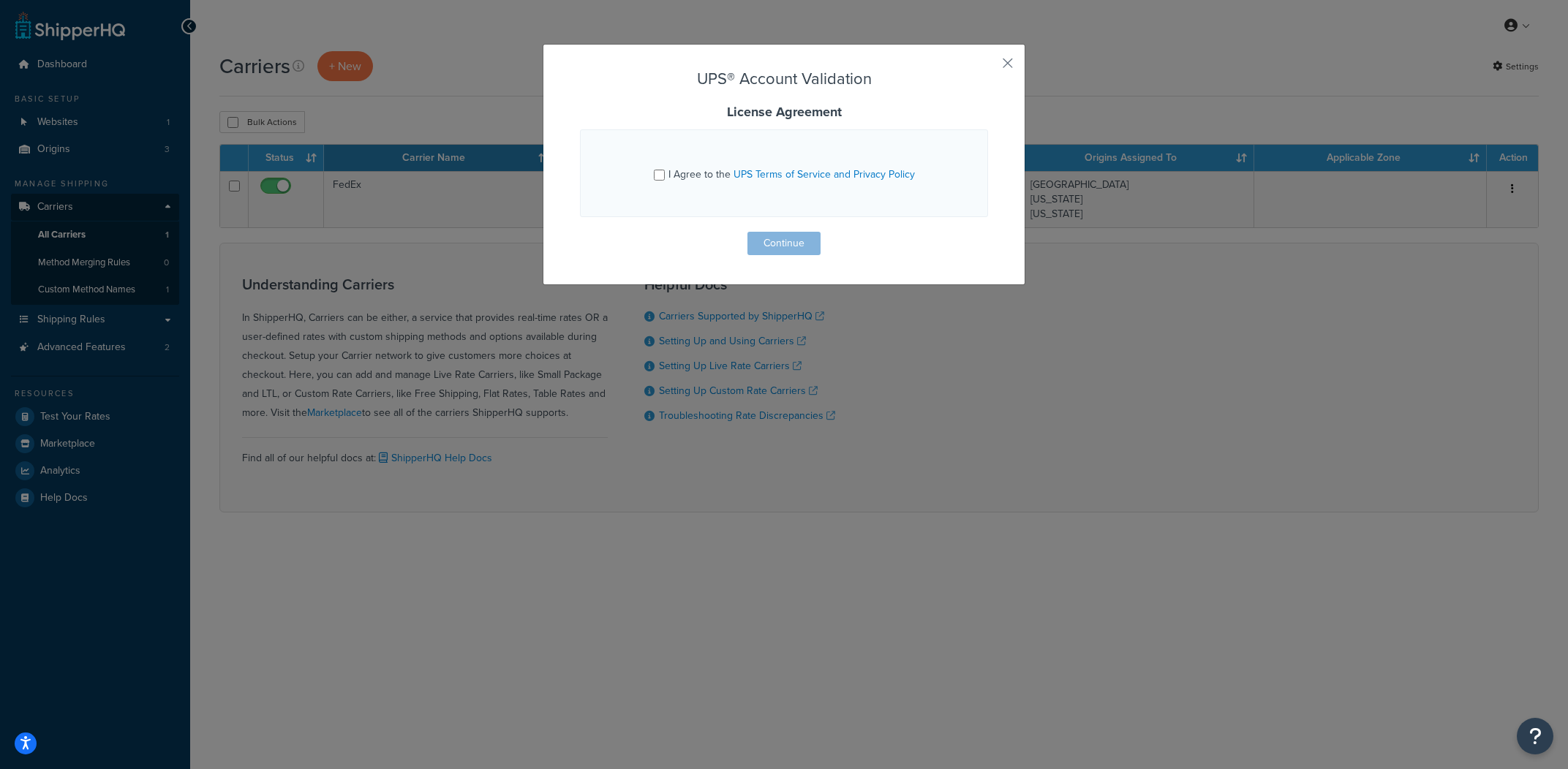
click at [703, 182] on span "I Agree to the UPS Terms of Service and Privacy Policy" at bounding box center [792, 174] width 247 height 16
click at [665, 181] on input "I Agree to the UPS Terms of Service and Privacy Policy" at bounding box center [659, 175] width 11 height 11
checkbox input "true"
click at [805, 255] on button "Continue" at bounding box center [784, 244] width 73 height 24
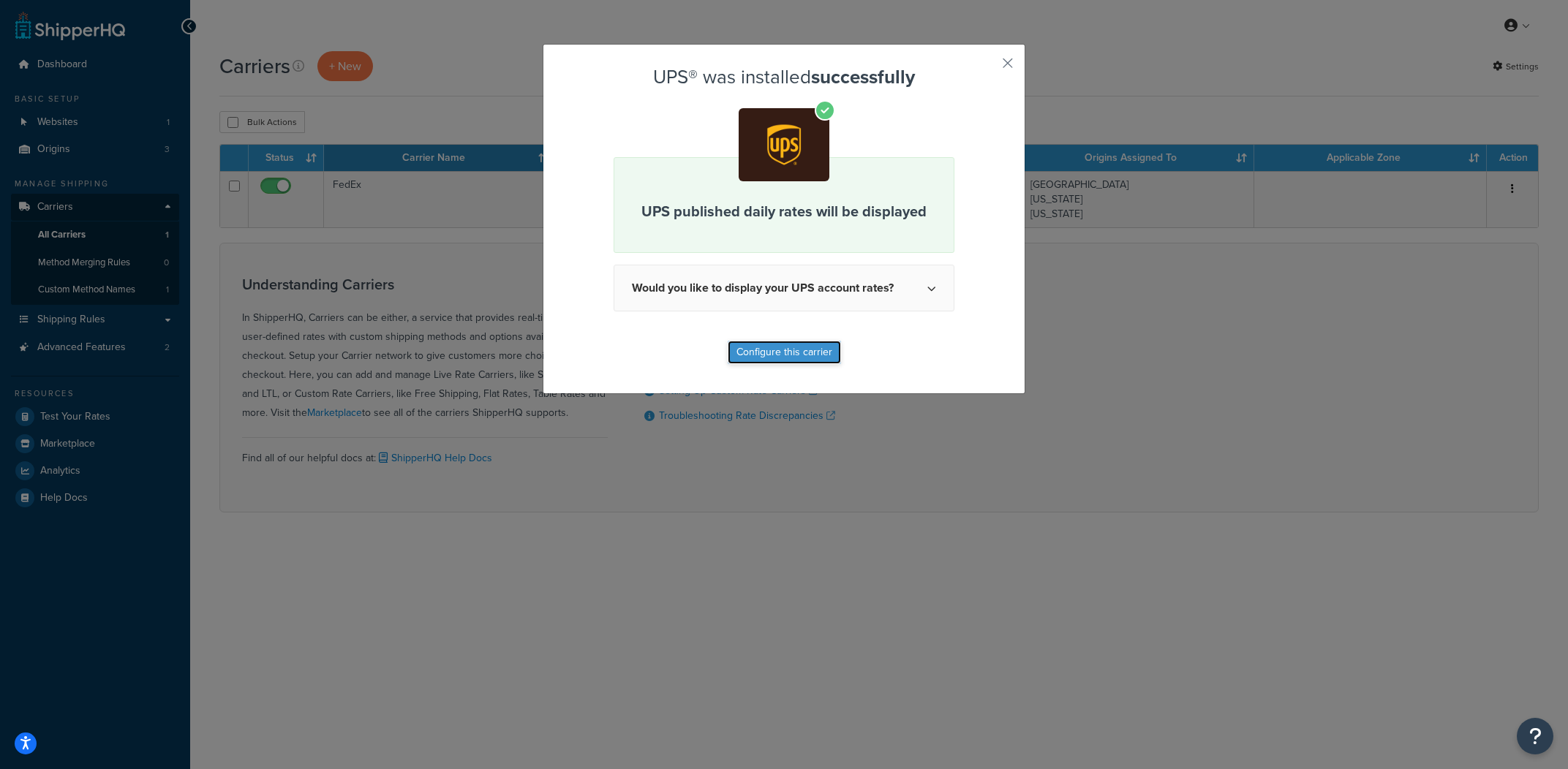
click at [797, 363] on button "Configure this carrier" at bounding box center [784, 353] width 113 height 24
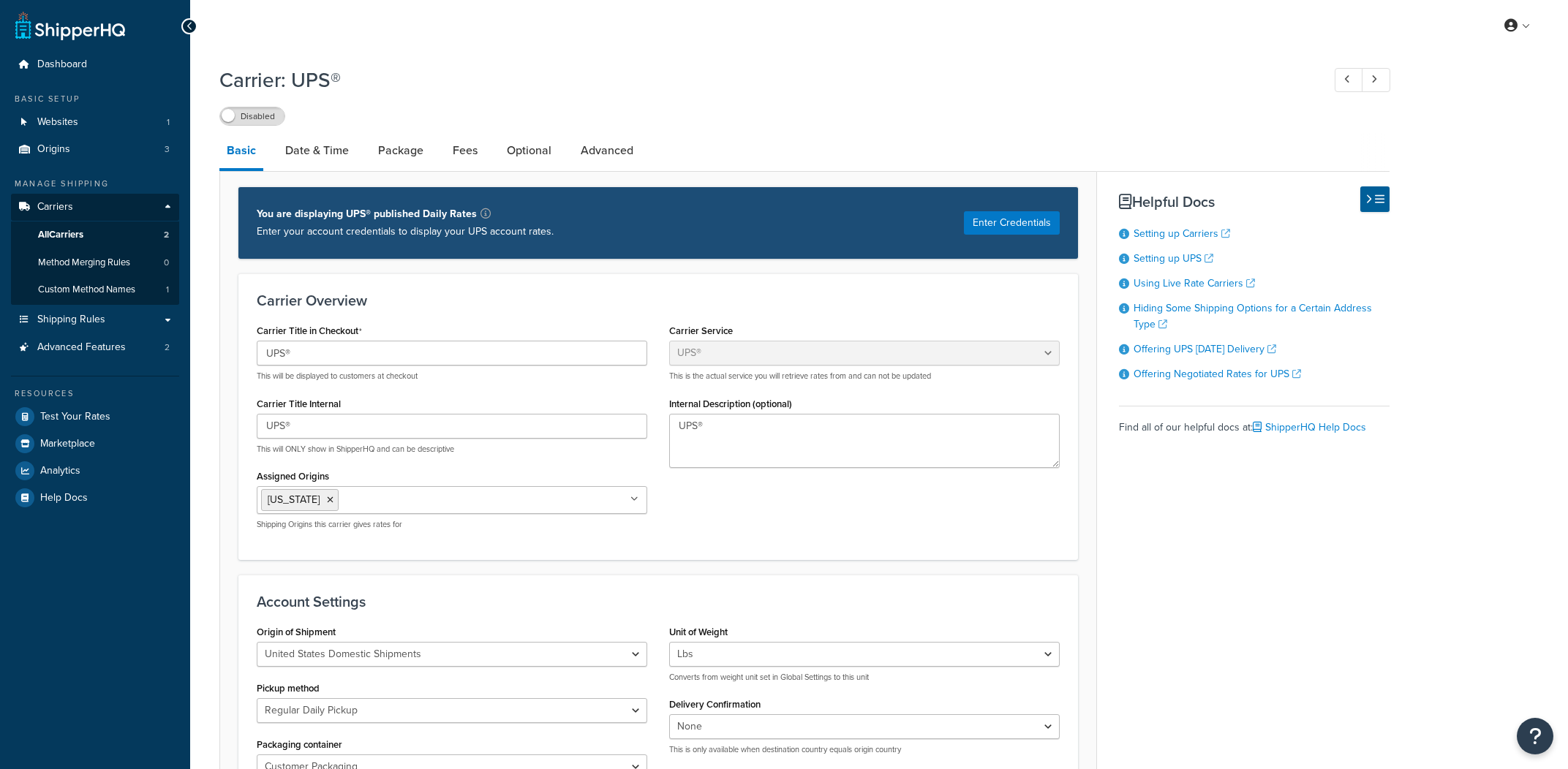
select select "ups"
click at [261, 111] on label "Disabled" at bounding box center [252, 116] width 64 height 17
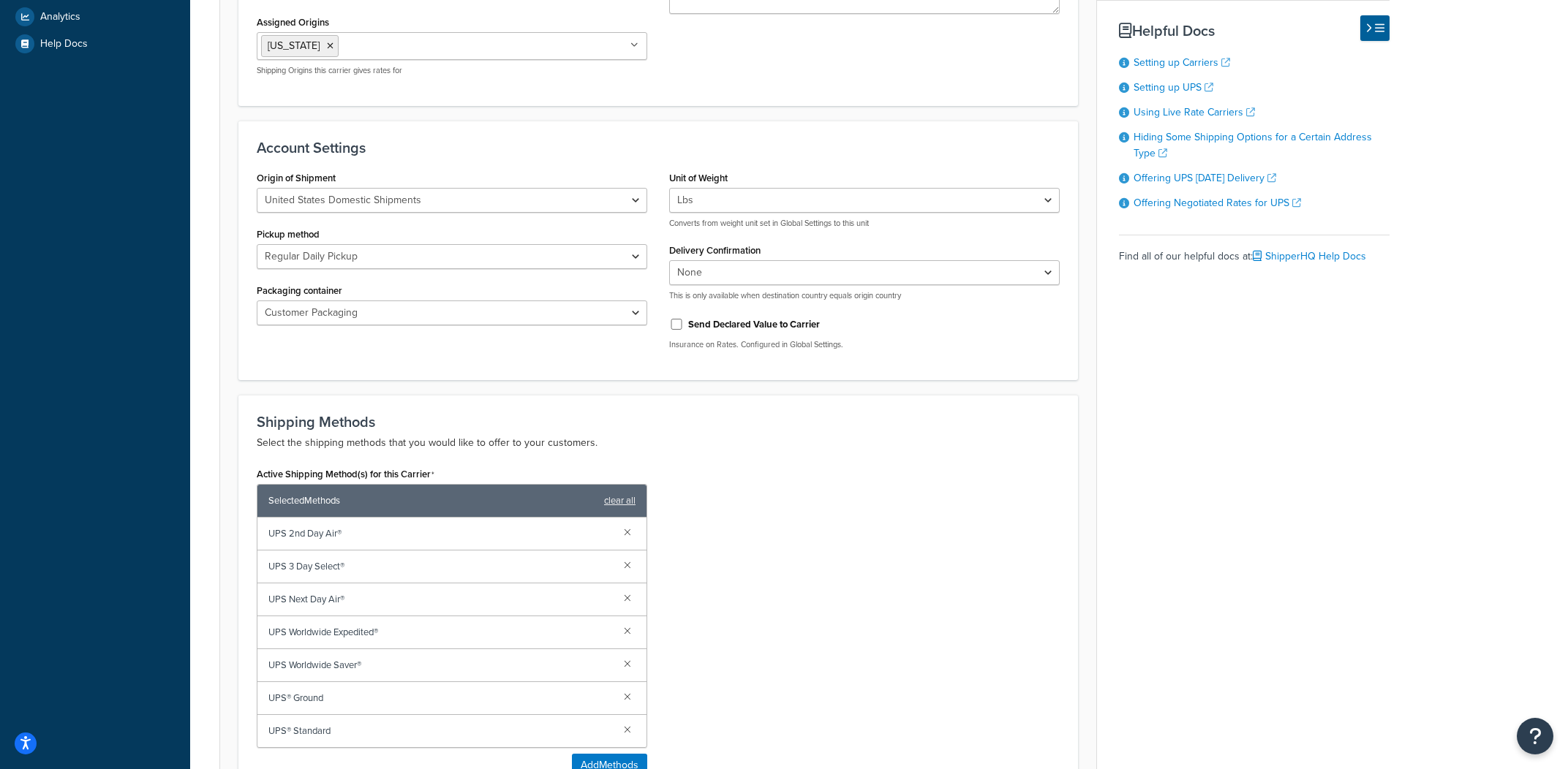
scroll to position [791, 0]
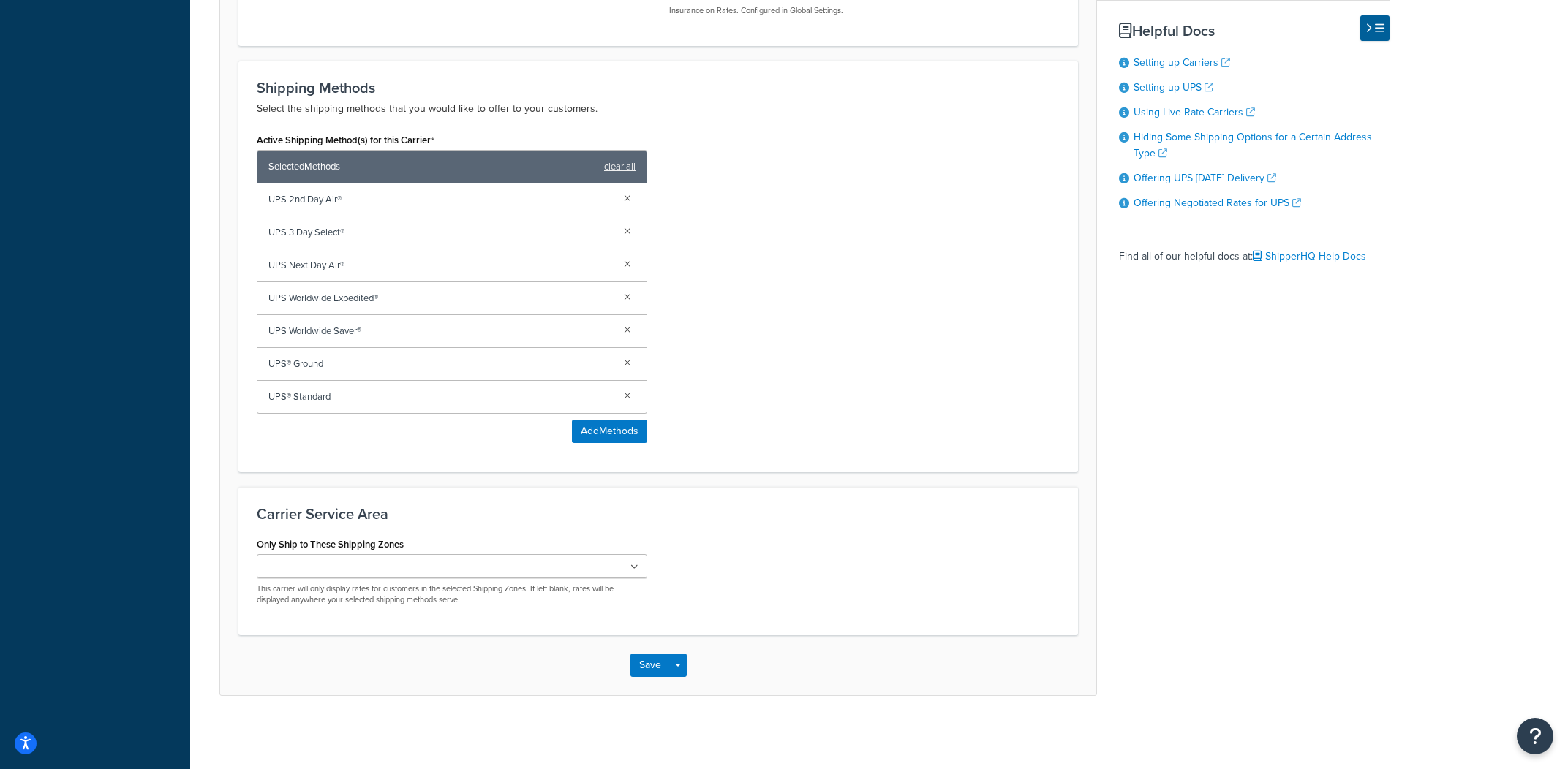
click at [626, 385] on div "UPS® Standard" at bounding box center [452, 396] width 389 height 32
click at [626, 387] on link at bounding box center [627, 395] width 16 height 16
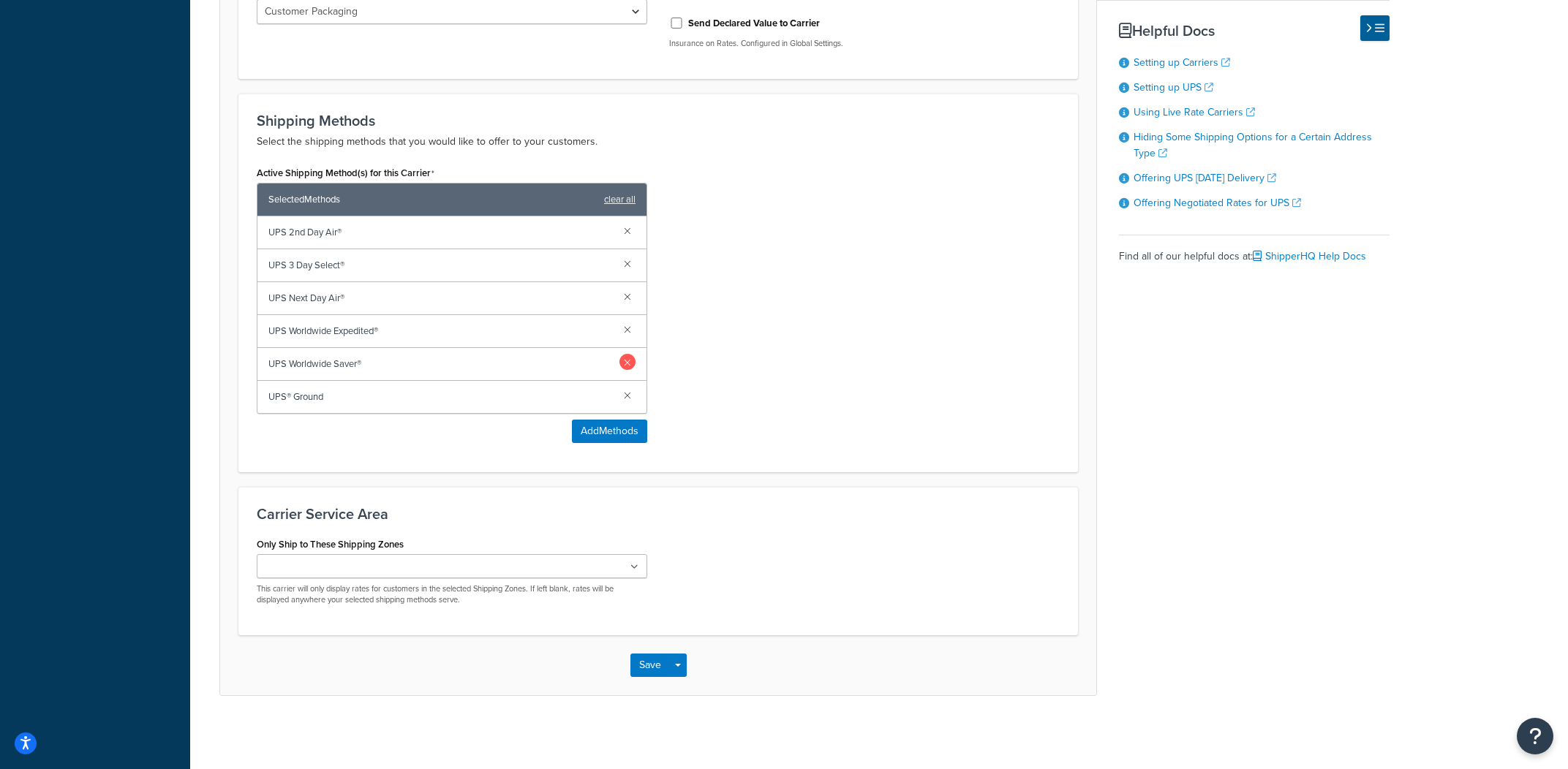
click at [628, 359] on link at bounding box center [627, 363] width 16 height 16
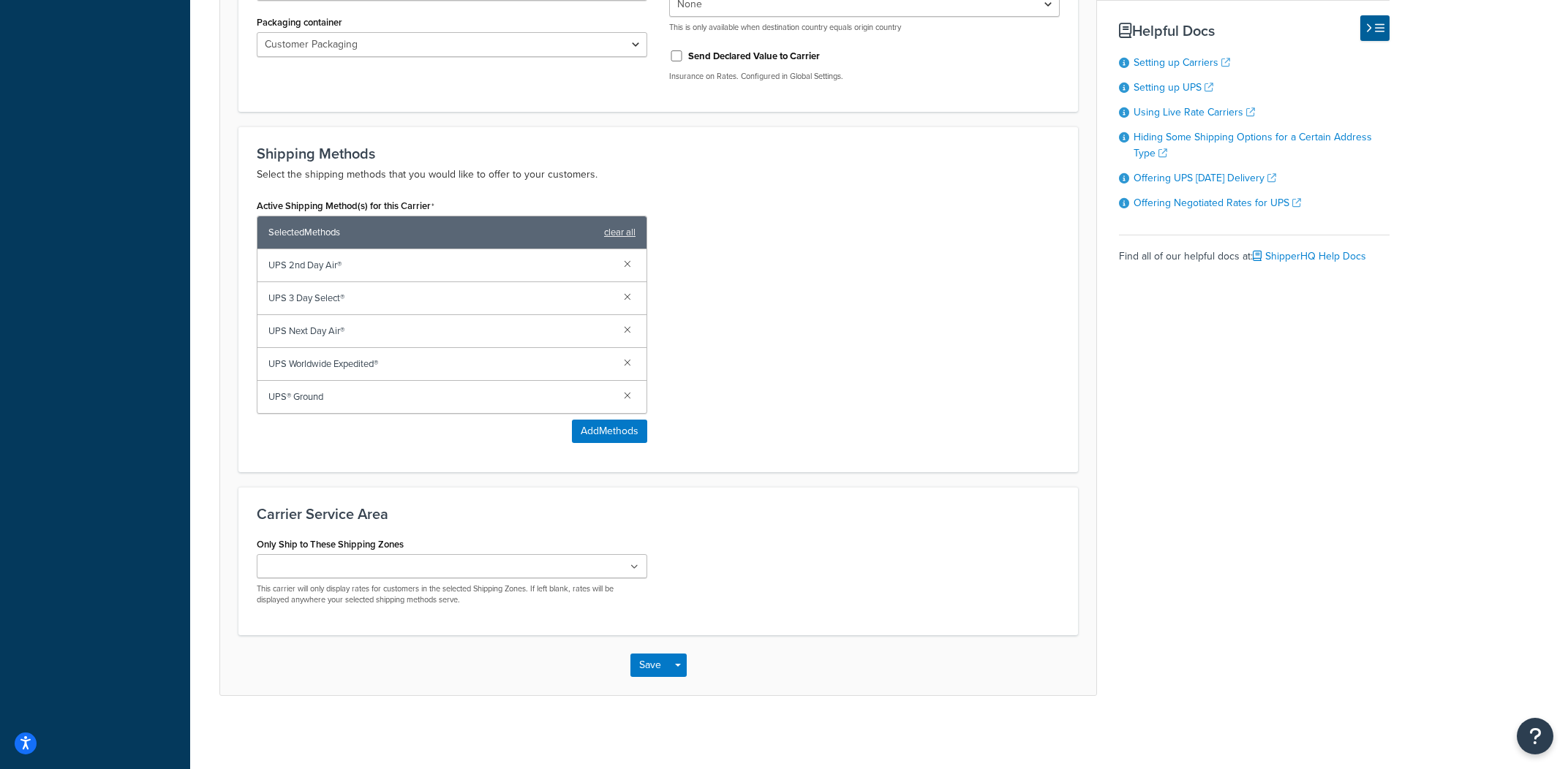
click at [627, 342] on div "UPS Next Day Air®" at bounding box center [452, 332] width 389 height 33
click at [629, 336] on link at bounding box center [627, 330] width 16 height 16
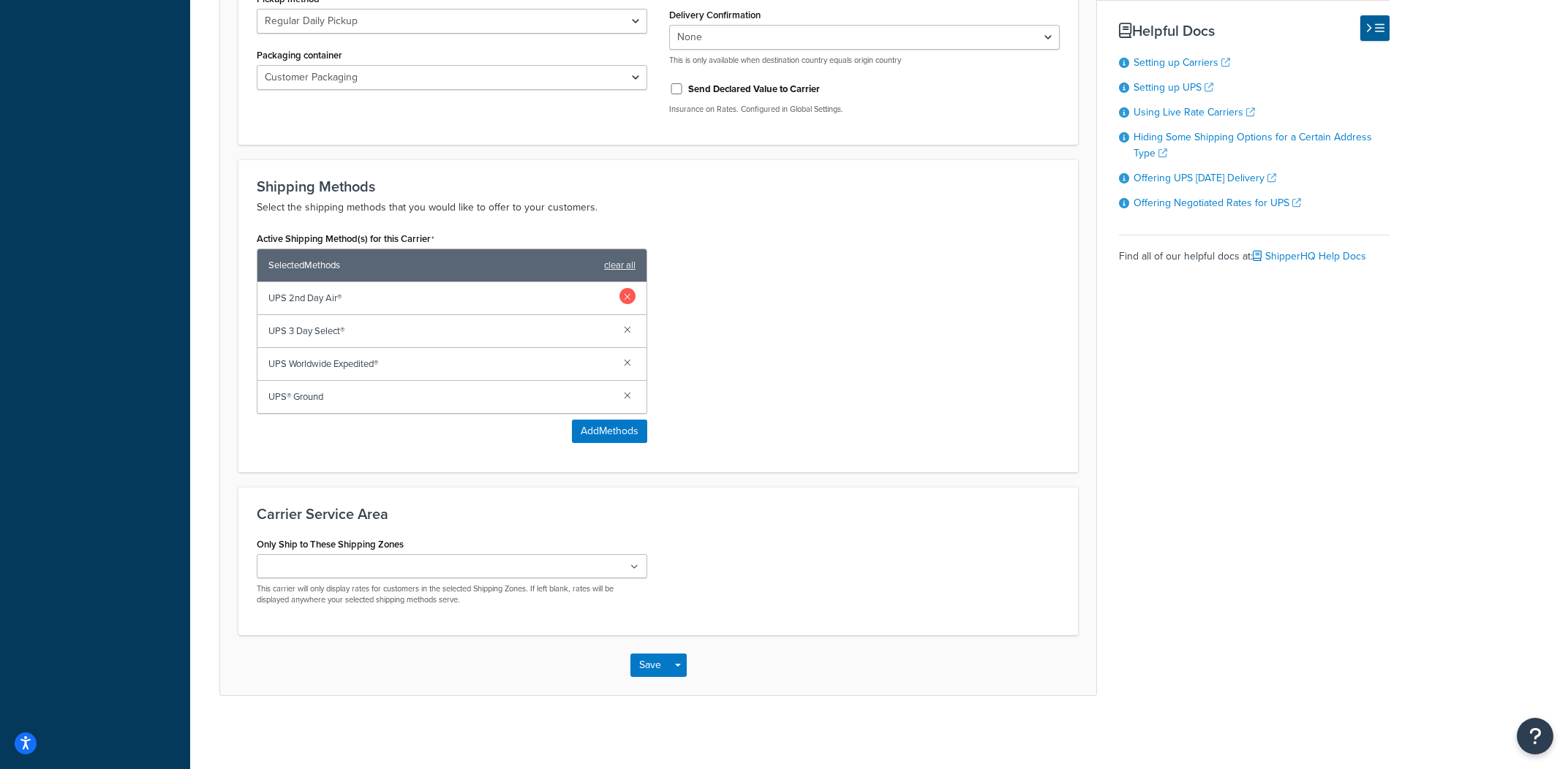
click at [626, 289] on link at bounding box center [627, 297] width 16 height 16
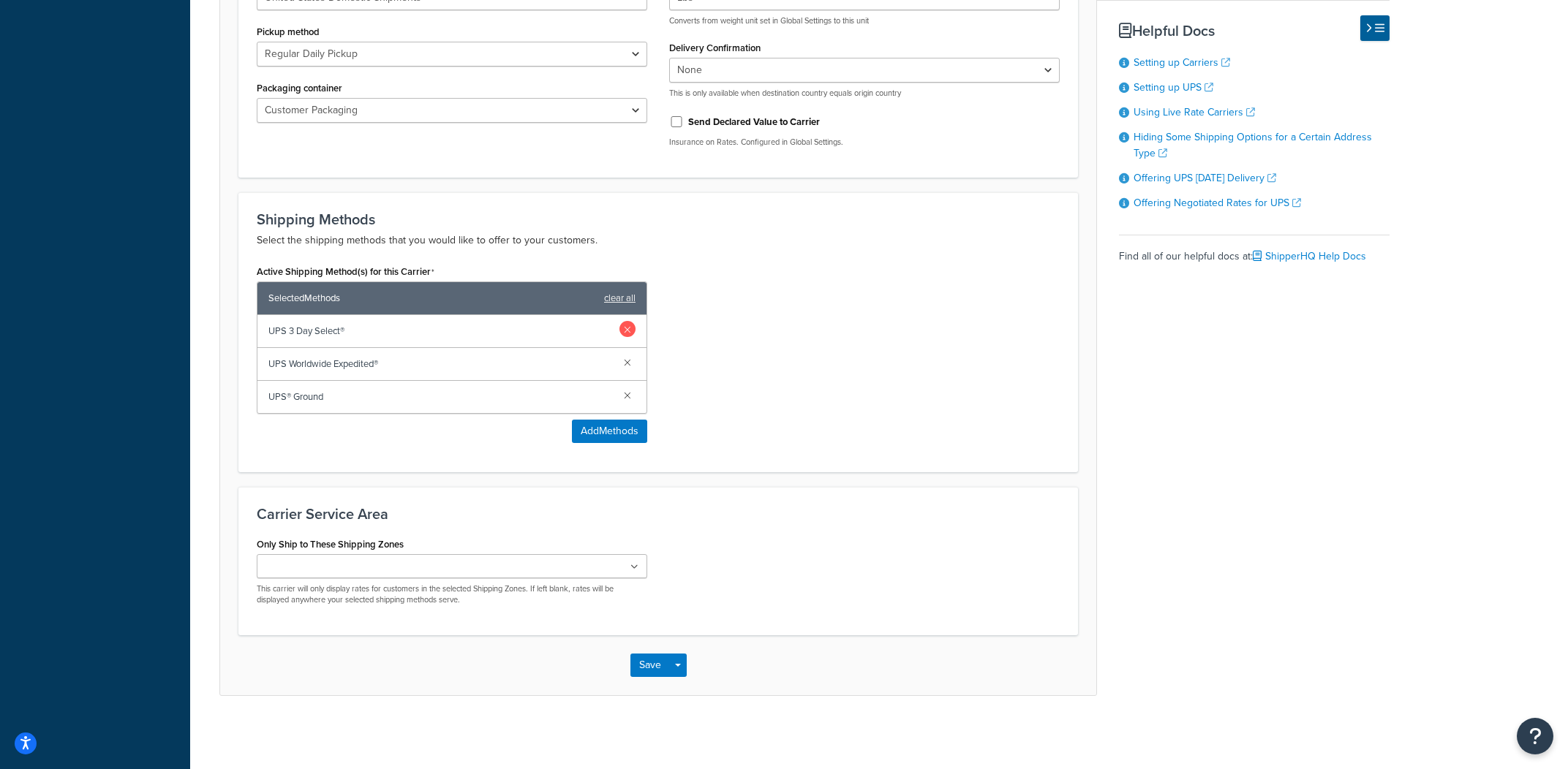
click at [626, 322] on link at bounding box center [627, 330] width 16 height 16
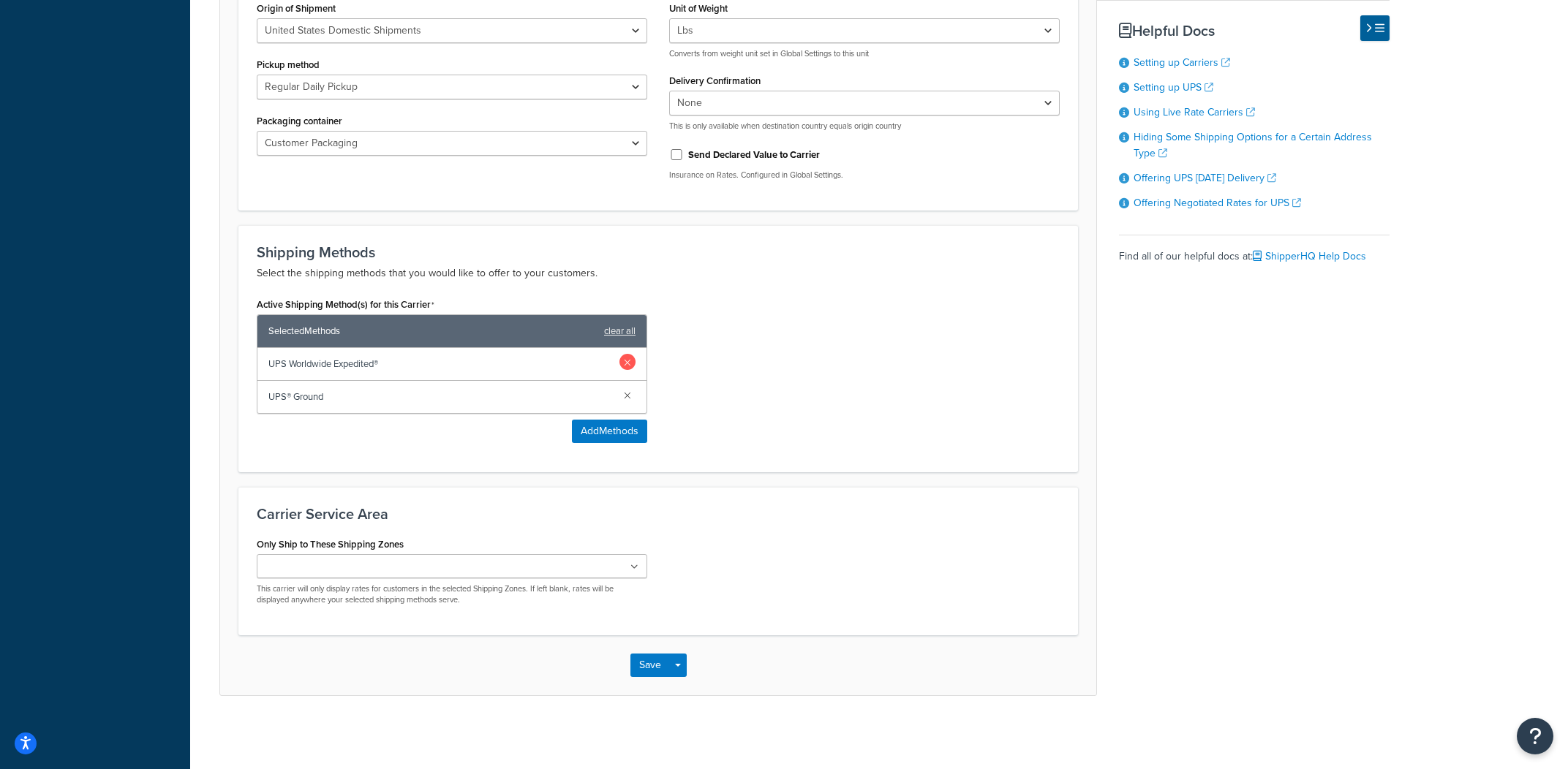
click at [626, 354] on link at bounding box center [627, 363] width 16 height 16
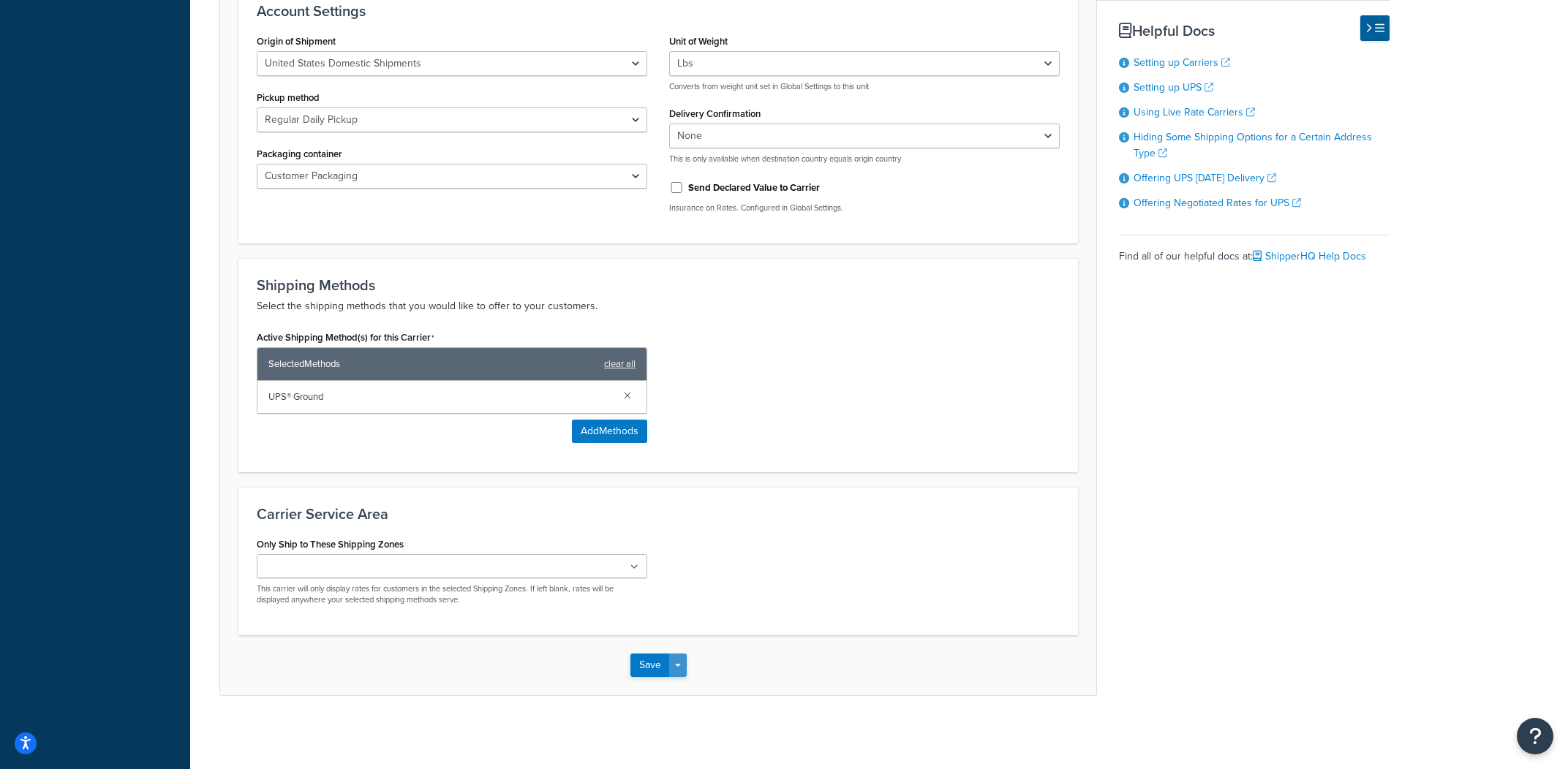
click at [679, 663] on button "Save Dropdown" at bounding box center [678, 666] width 17 height 24
click at [694, 690] on button "Save and Edit" at bounding box center [683, 693] width 107 height 31
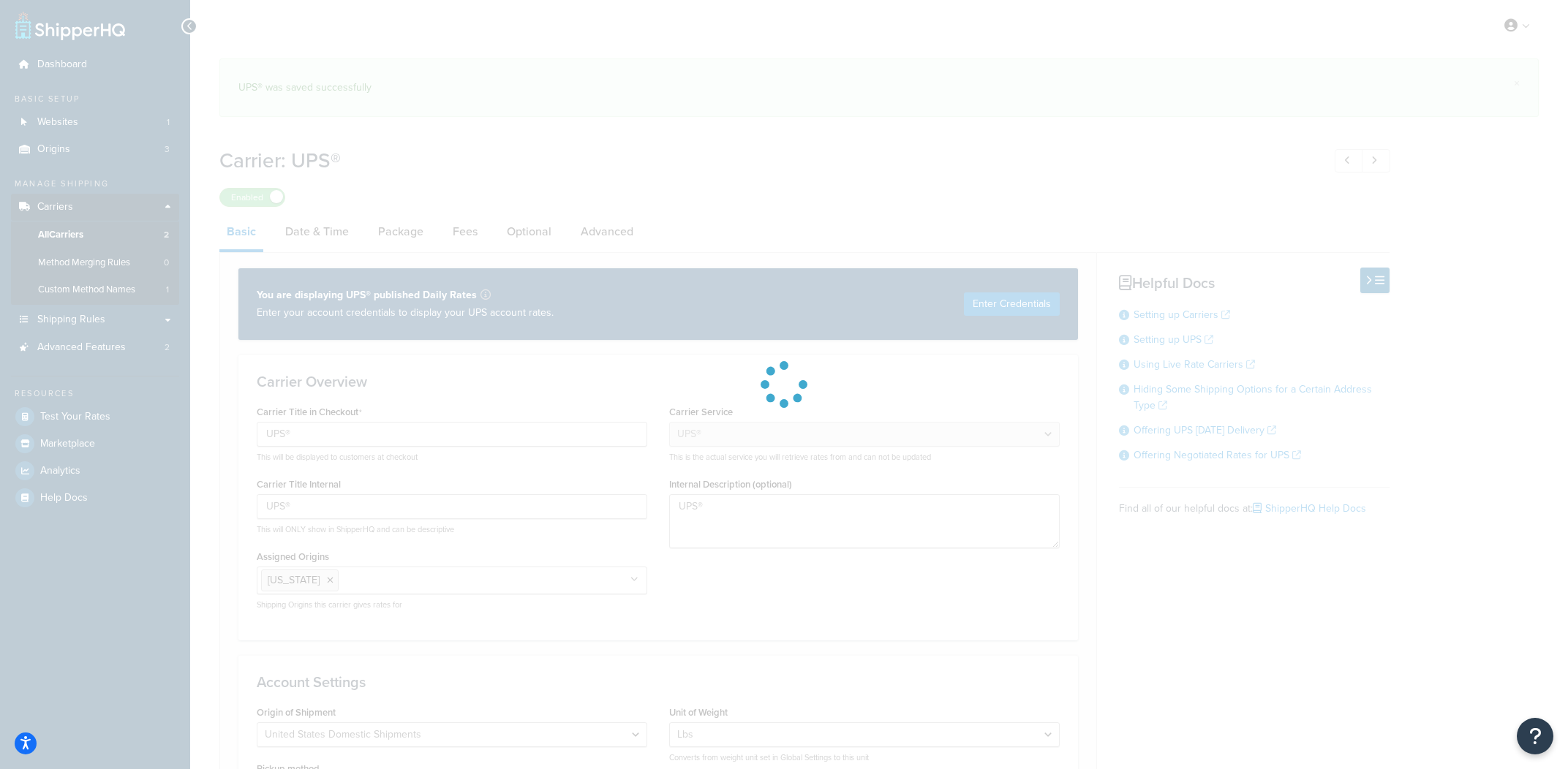
click at [351, 221] on div at bounding box center [784, 384] width 1568 height 769
select select "ups"
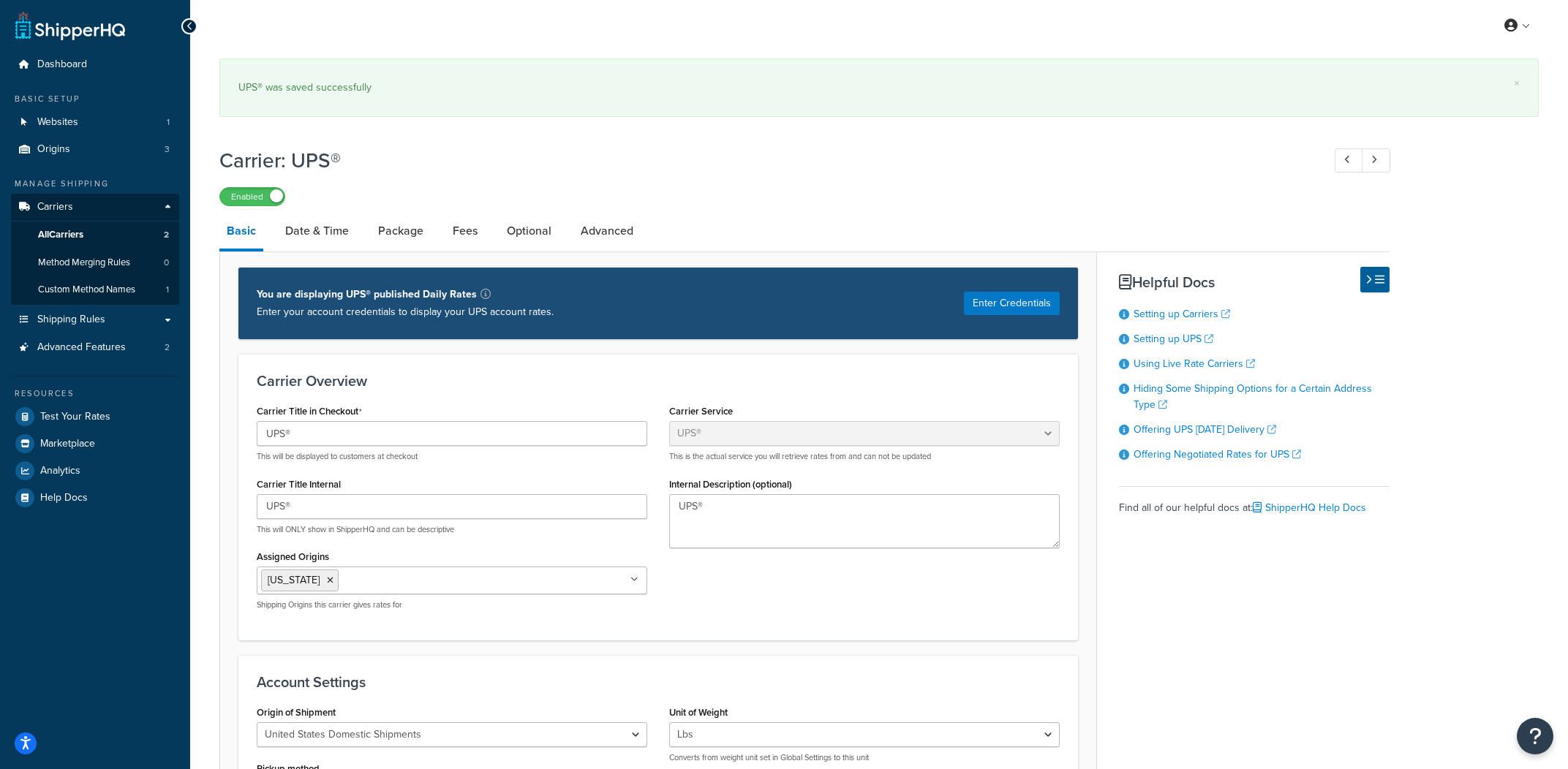
click at [344, 229] on link "Date & Time" at bounding box center [317, 231] width 79 height 35
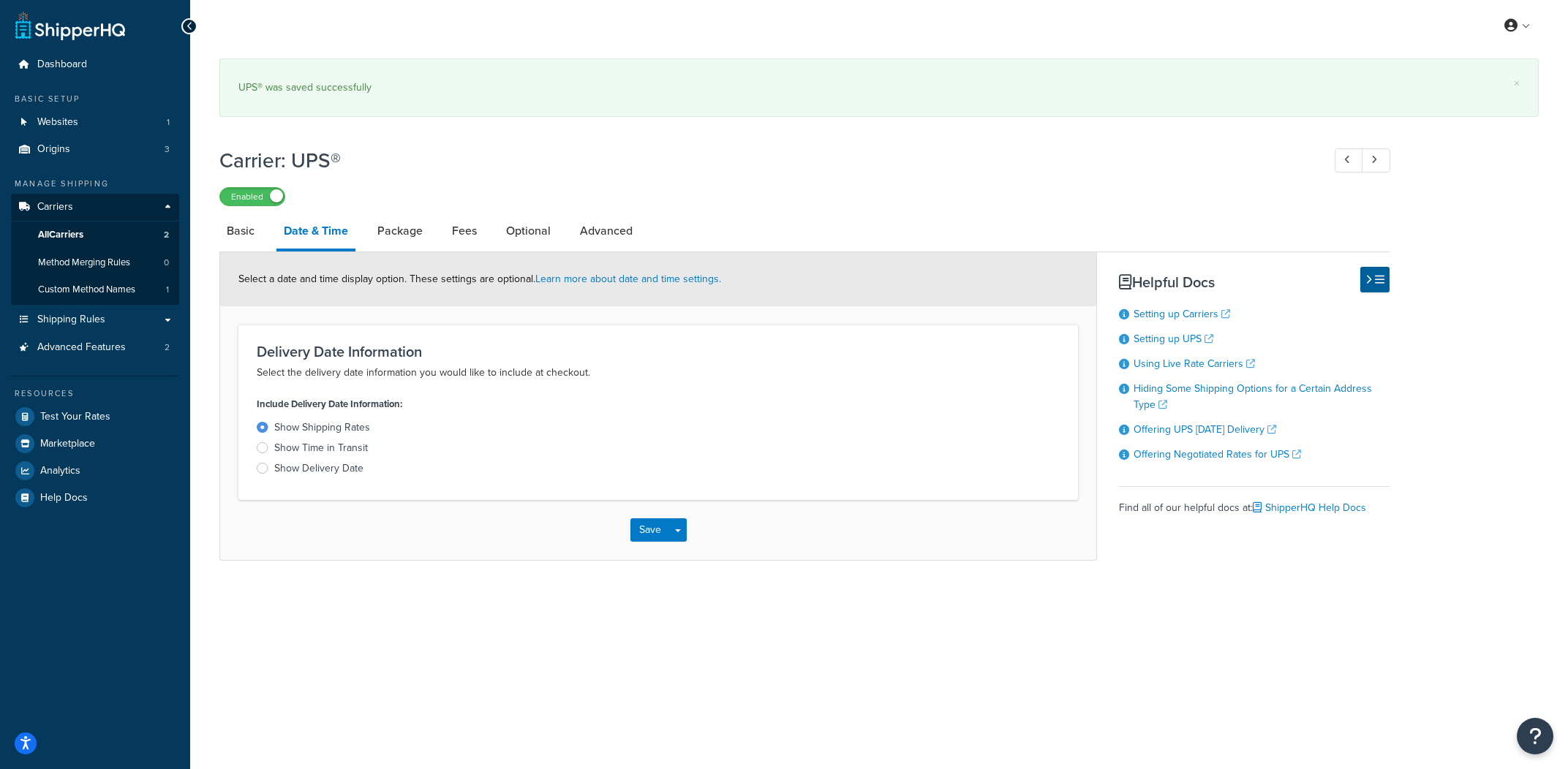
click at [350, 472] on div "Show Delivery Date" at bounding box center [319, 469] width 89 height 15
click at [0, 0] on input "Show Delivery Date" at bounding box center [0, 0] width 0 height 0
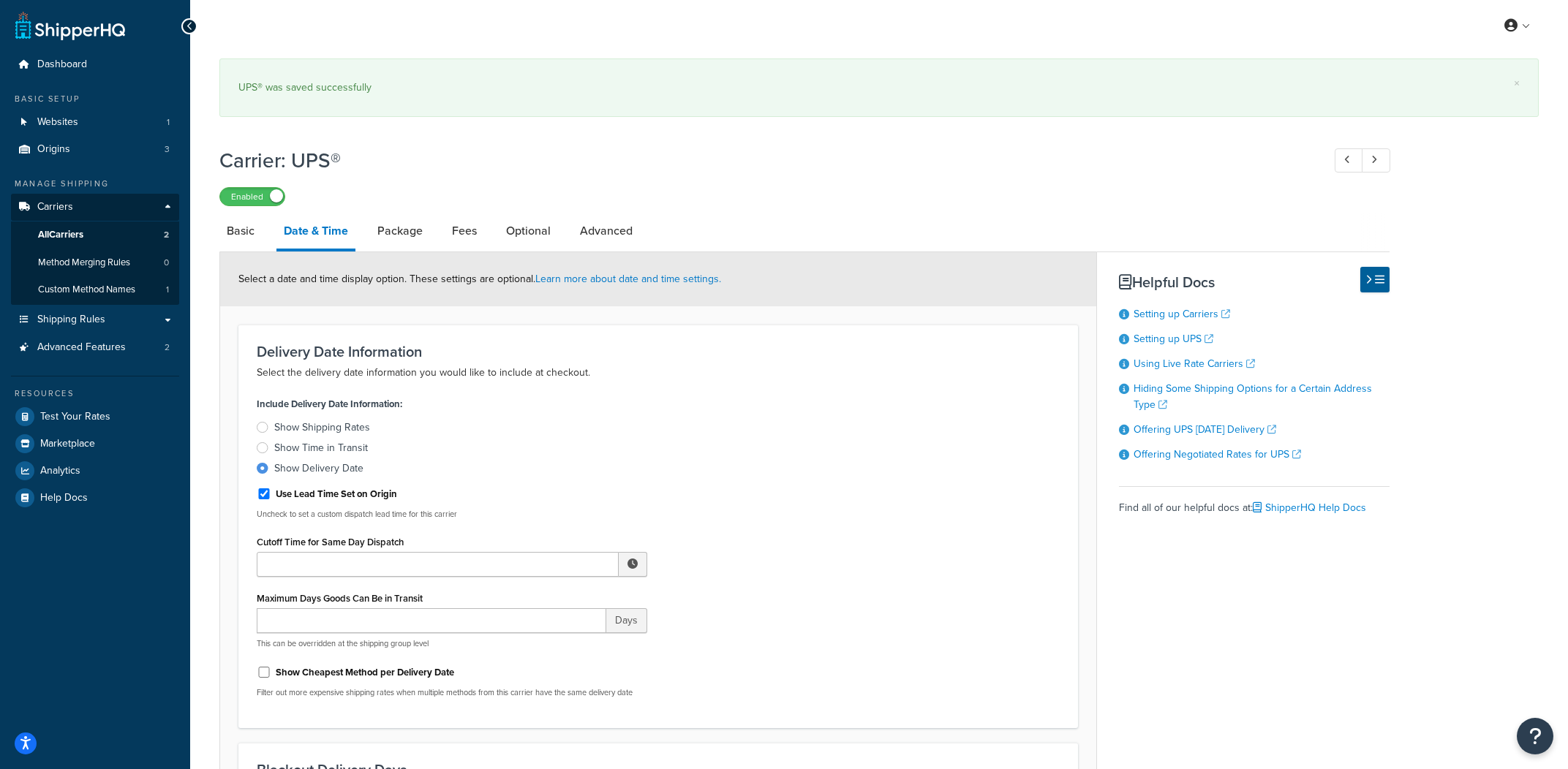
scroll to position [676, 0]
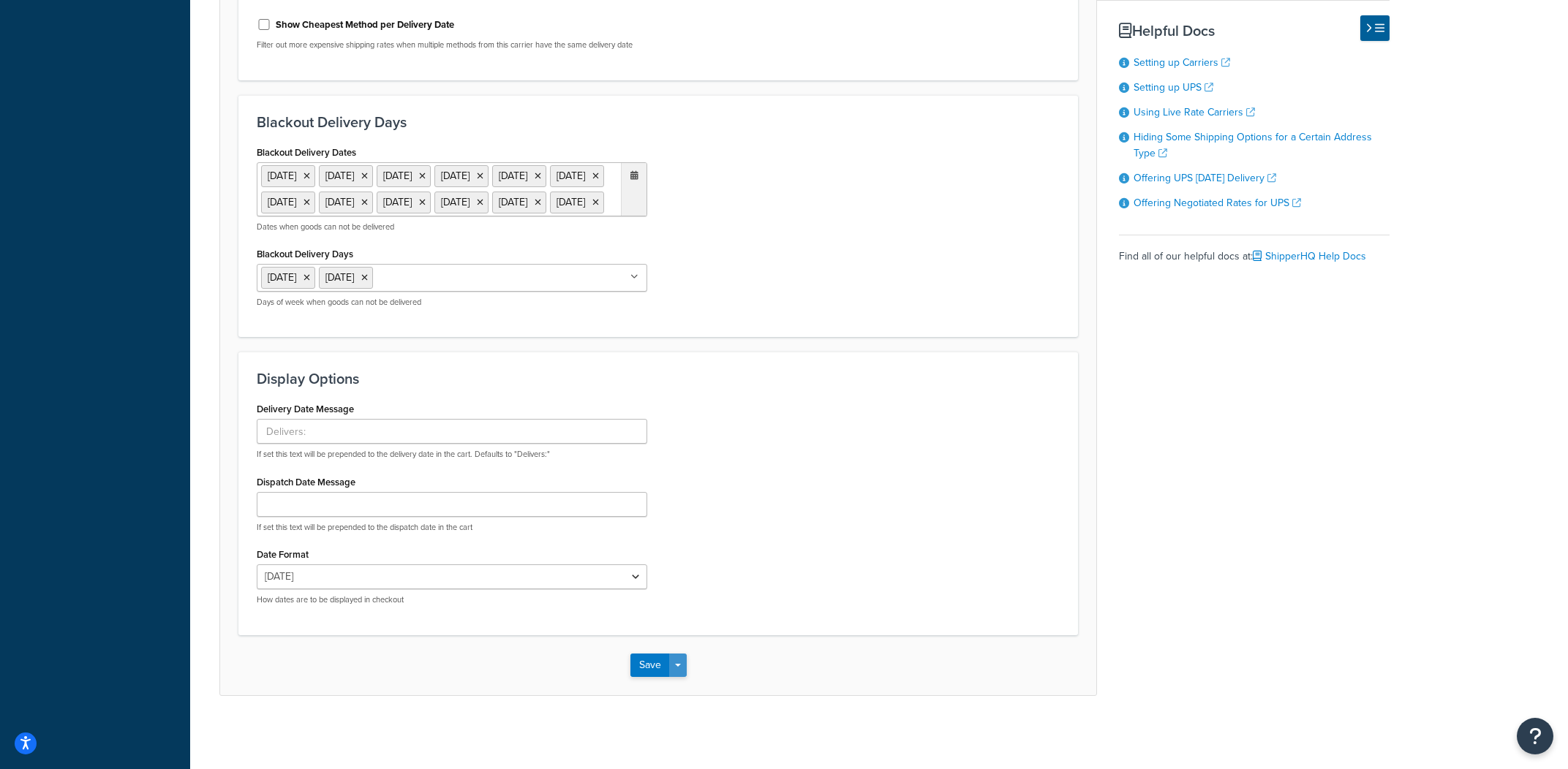
click at [680, 666] on button "Save Dropdown" at bounding box center [678, 666] width 17 height 24
click at [684, 684] on button "Save and Edit" at bounding box center [683, 693] width 107 height 31
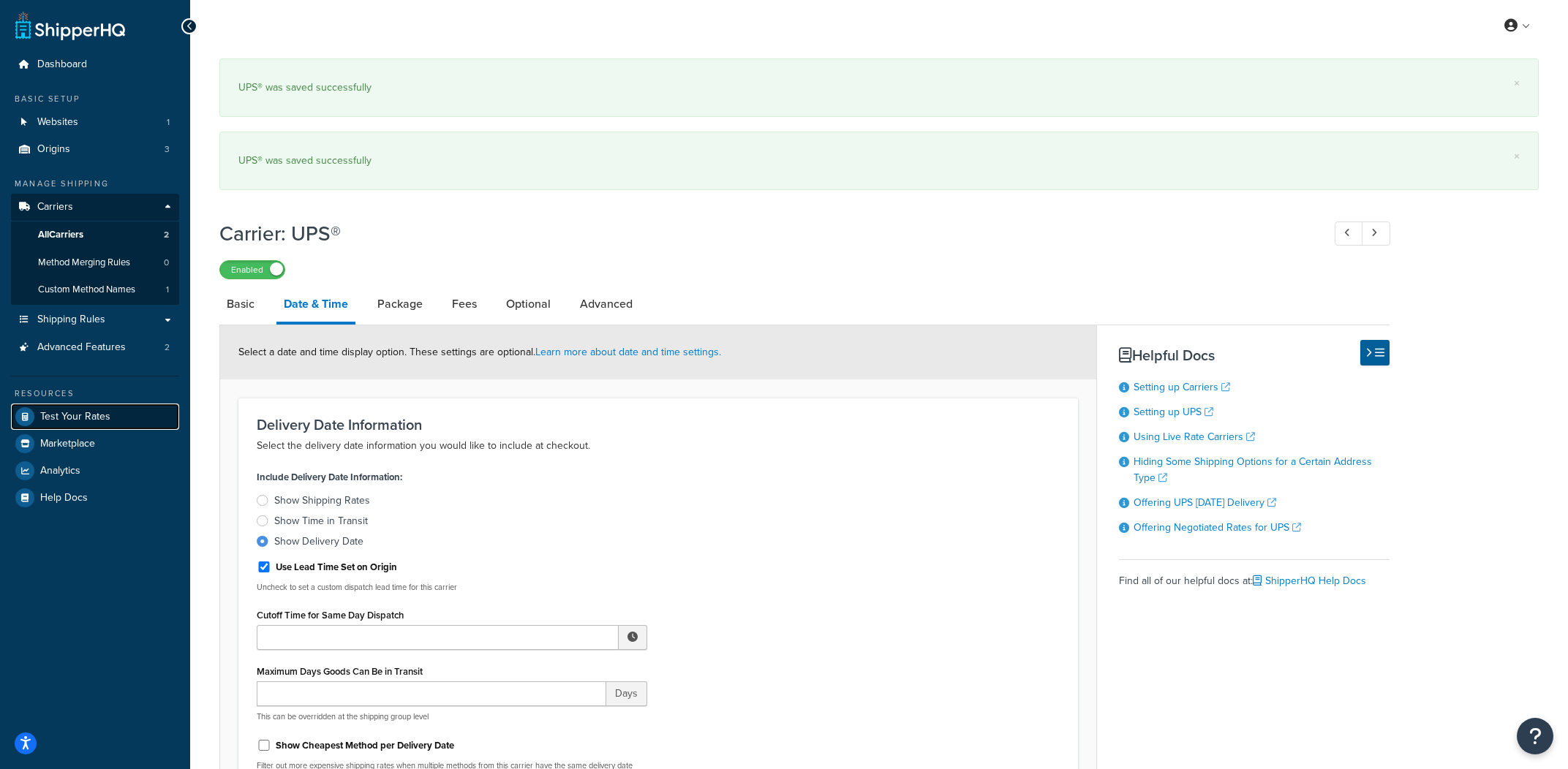
click at [100, 418] on span "Test Your Rates" at bounding box center [75, 417] width 70 height 13
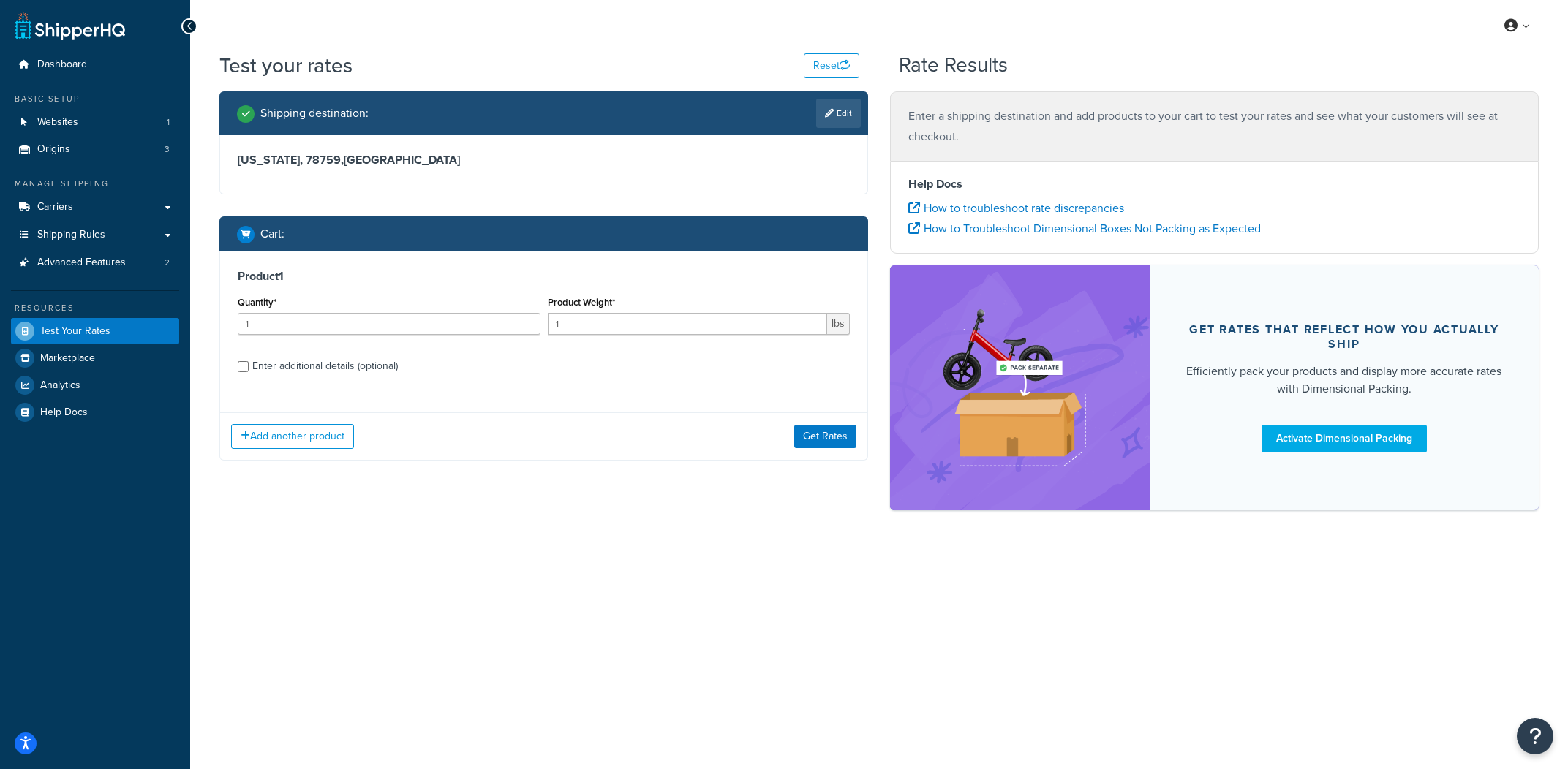
click at [435, 365] on label "Enter additional details (optional)" at bounding box center [551, 365] width 597 height 24
click at [248, 365] on input "Enter additional details (optional)" at bounding box center [243, 367] width 11 height 11
checkbox input "true"
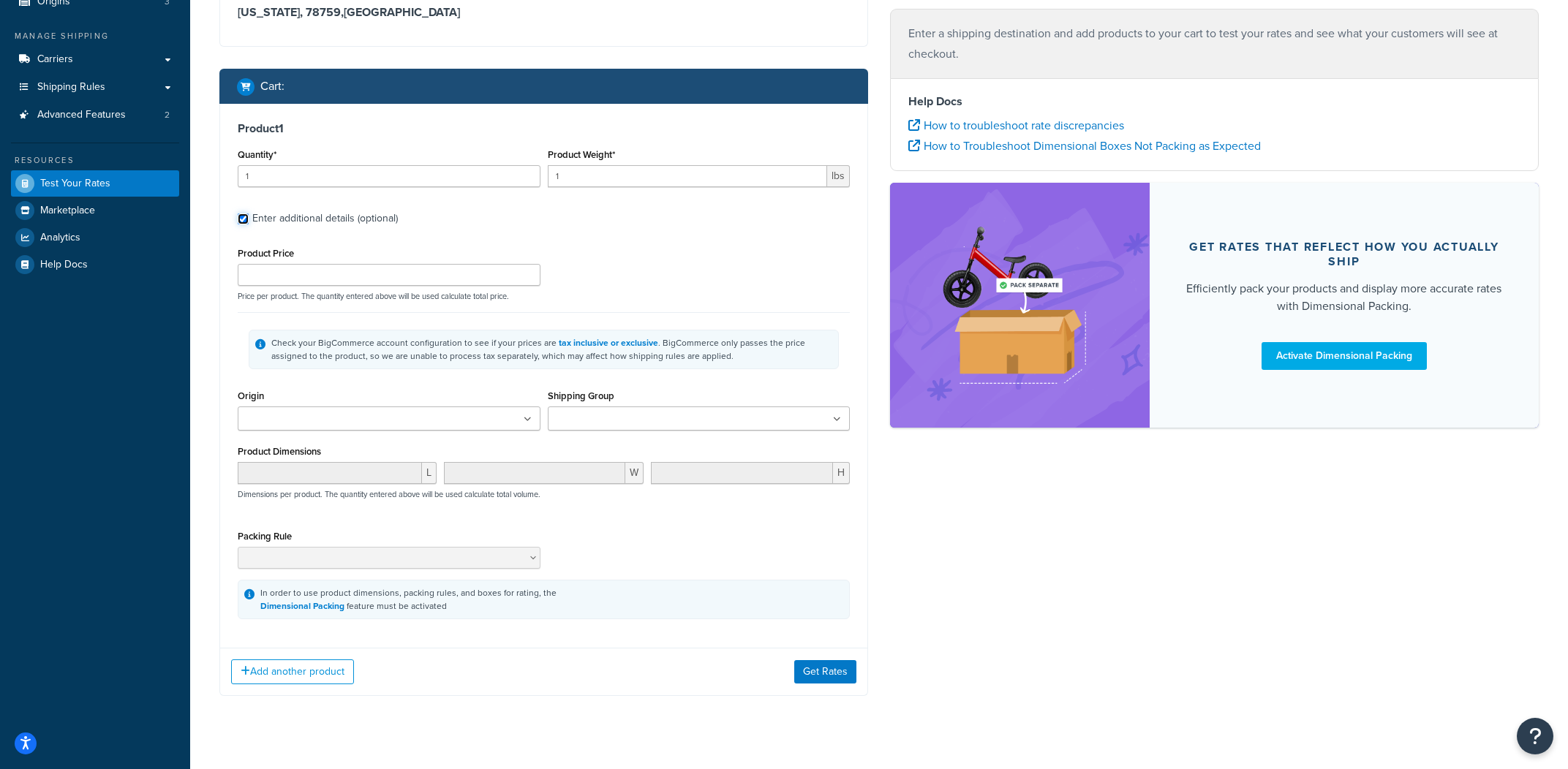
scroll to position [151, 0]
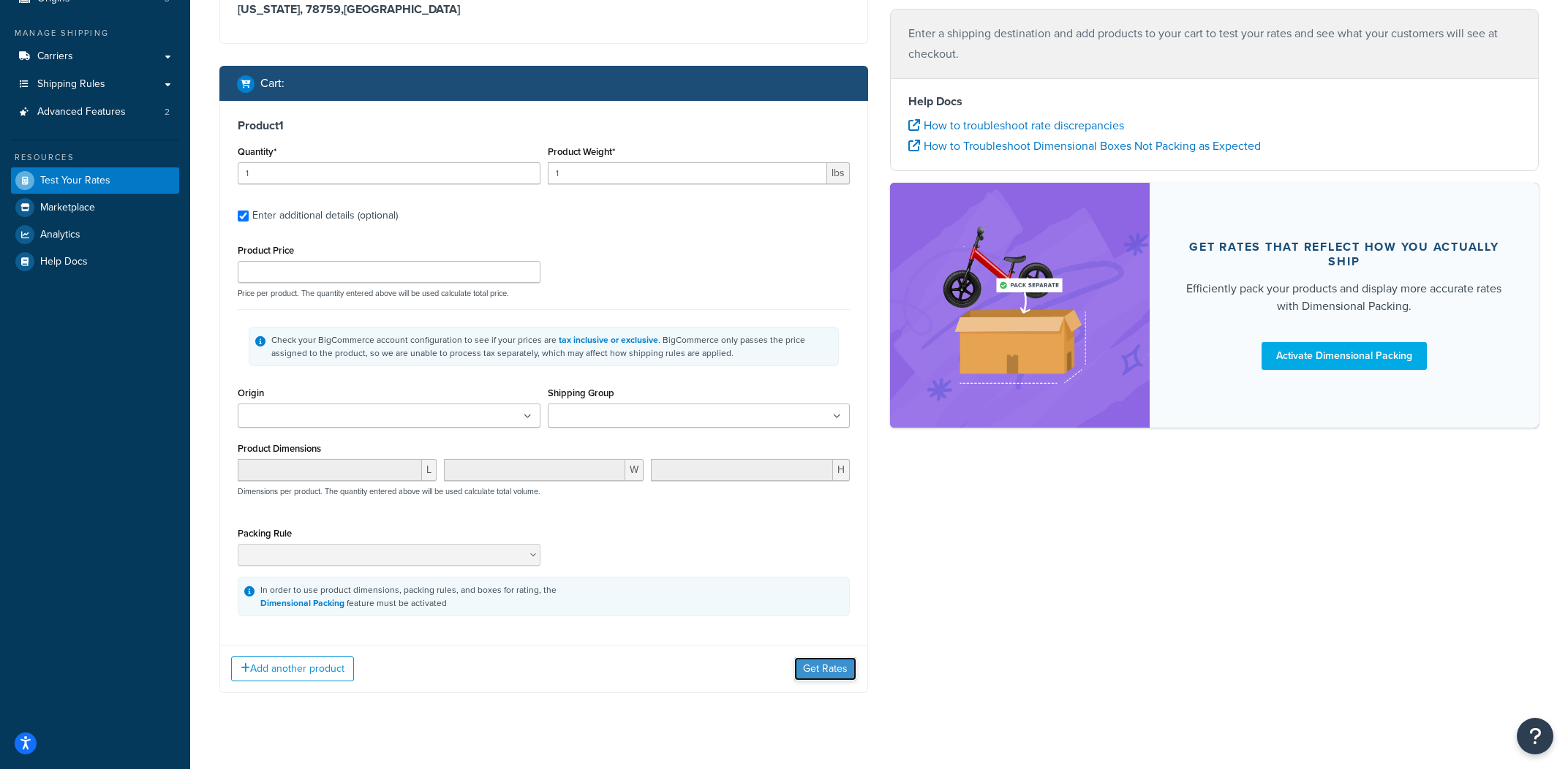
click at [830, 669] on button "Get Rates" at bounding box center [826, 669] width 62 height 24
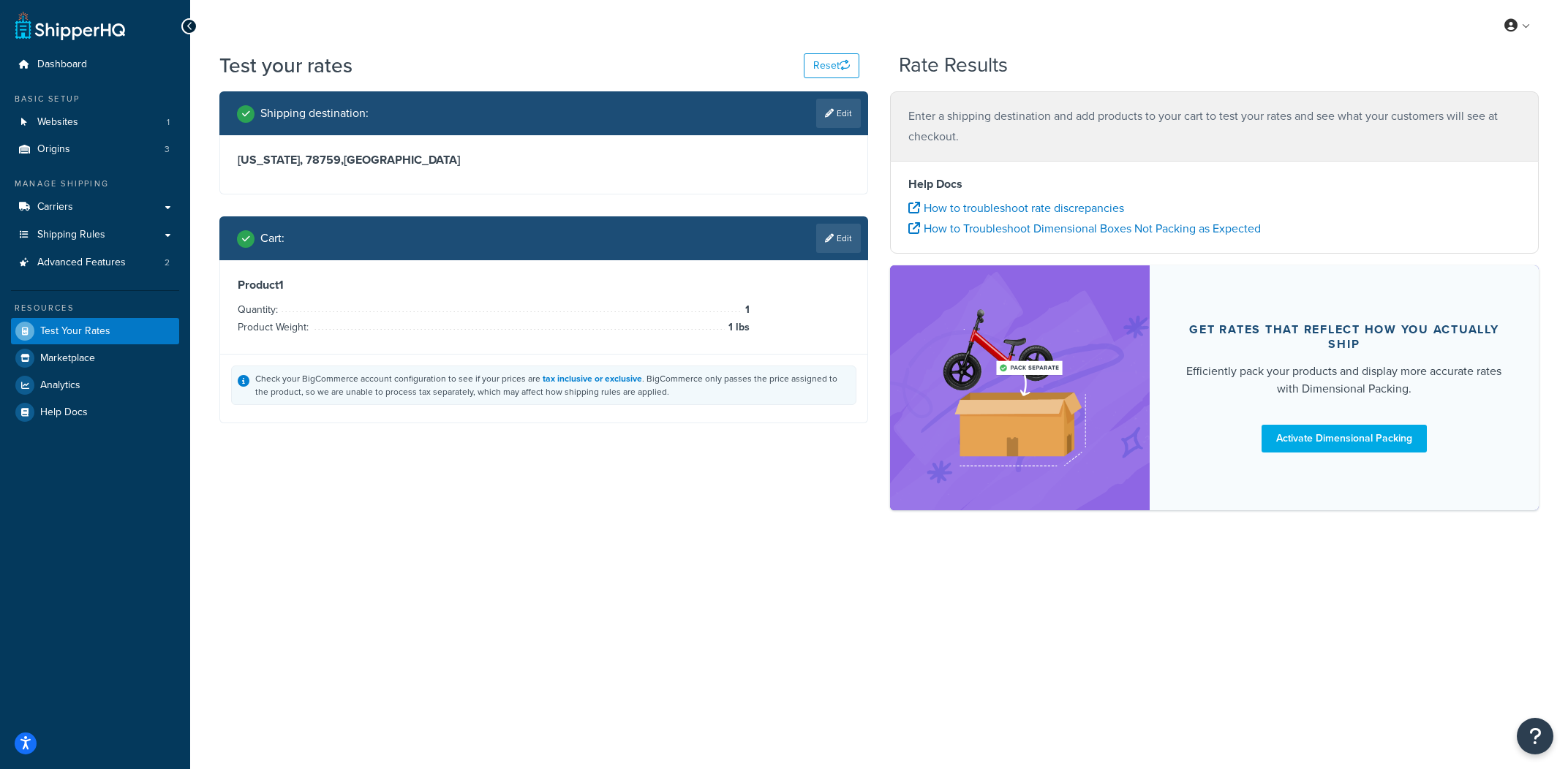
scroll to position [0, 0]
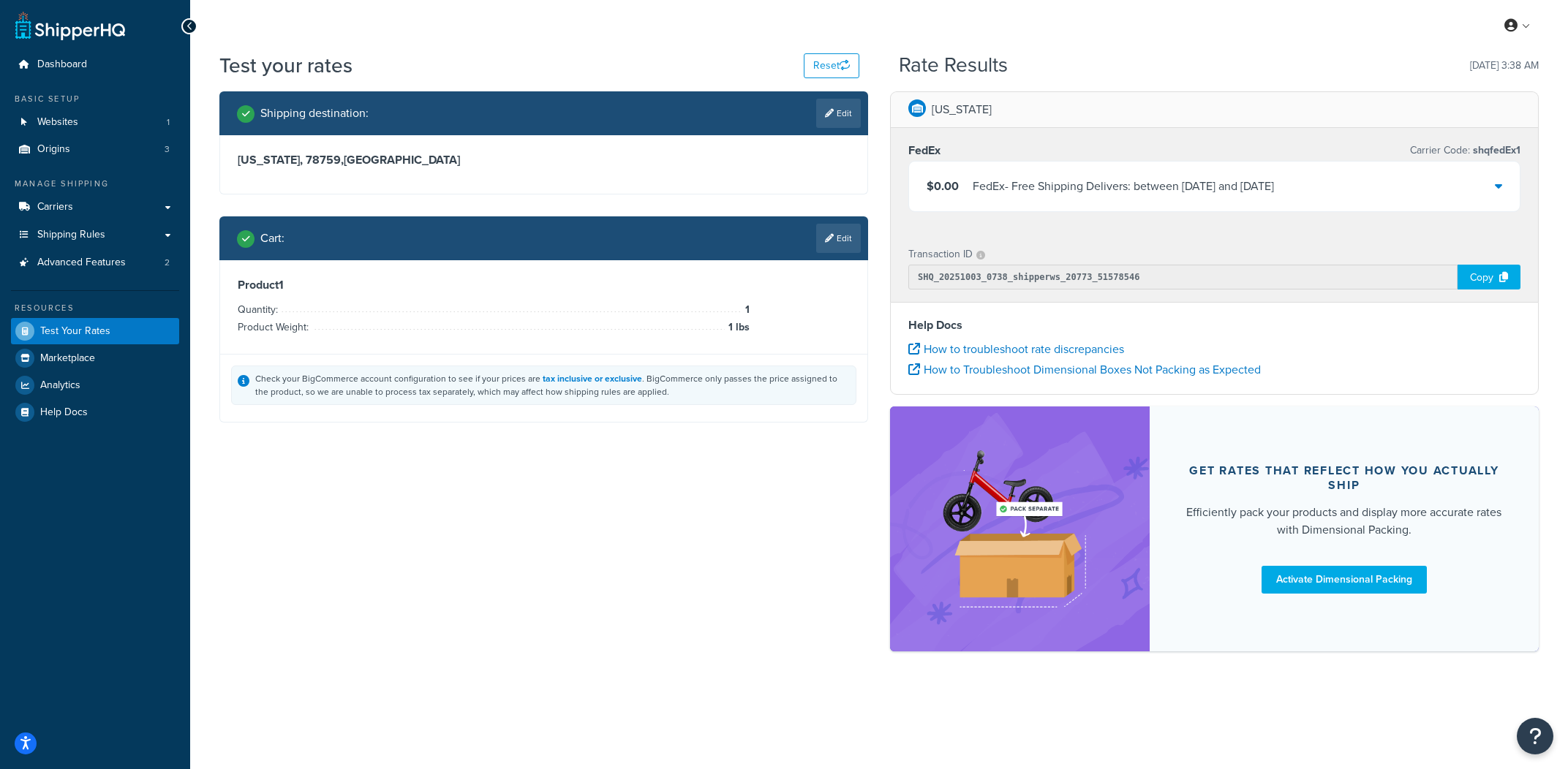
click at [1237, 210] on div "$0.00 FedEx - Free Shipping Delivers: between Tue, Oct 21 and Mon, Nov 3" at bounding box center [1214, 186] width 611 height 49
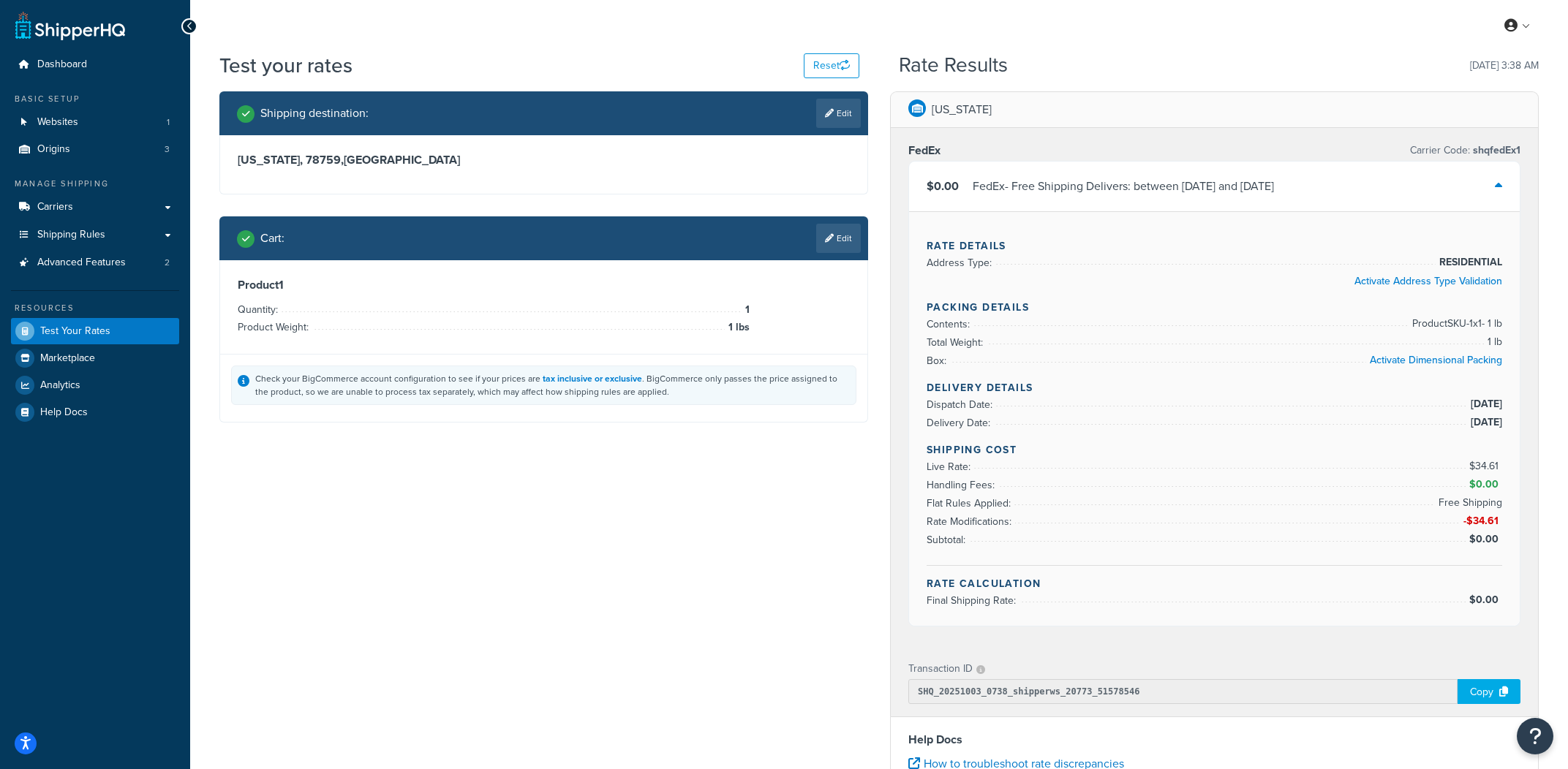
click at [1246, 198] on div "$0.00 FedEx - Free Shipping Delivers: between Tue, Oct 21 and Mon, Nov 3" at bounding box center [1214, 186] width 611 height 49
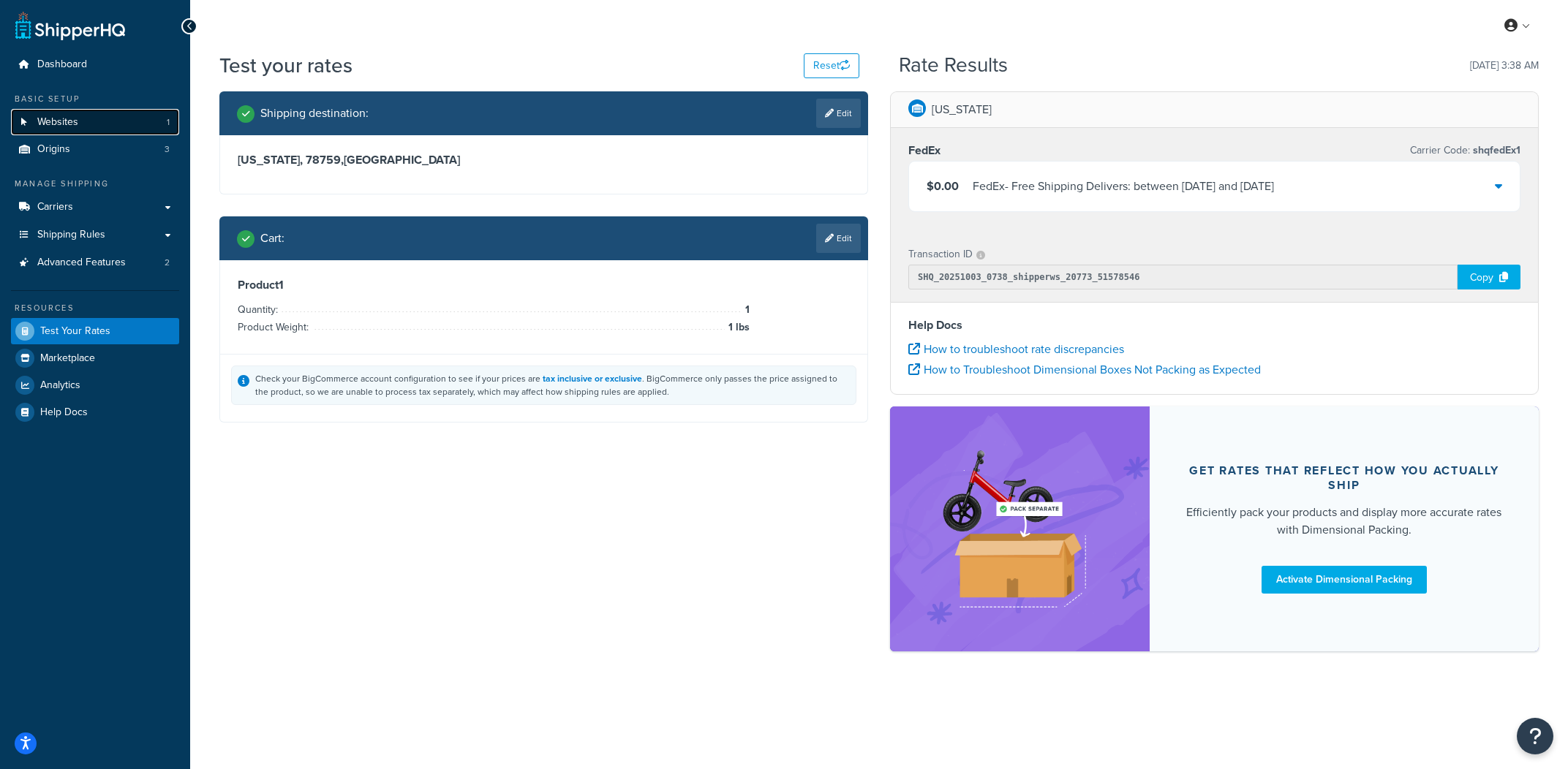
click at [79, 132] on link "Websites 1" at bounding box center [95, 122] width 168 height 27
click at [849, 237] on link "Edit" at bounding box center [838, 238] width 45 height 29
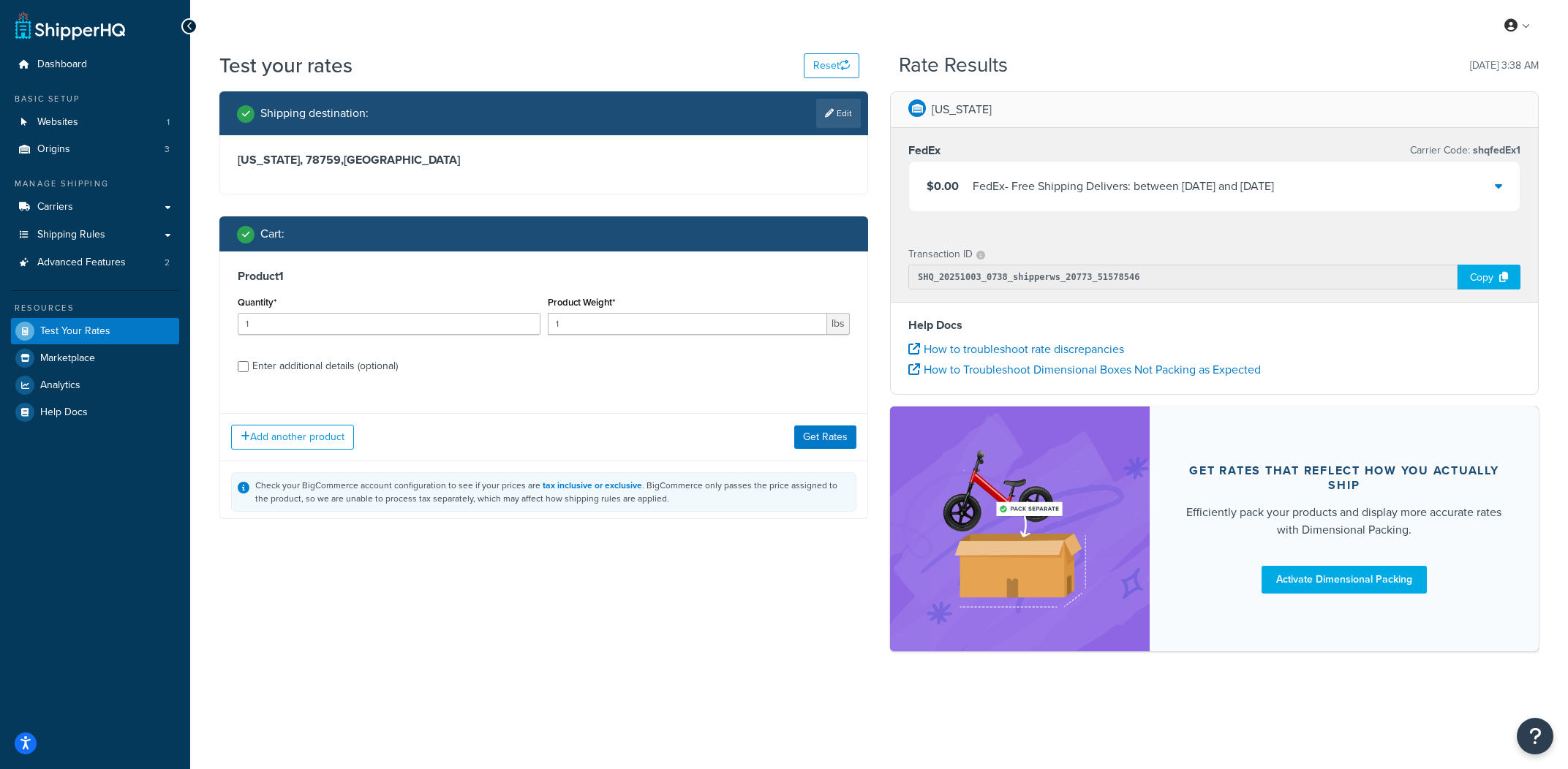
click at [384, 354] on label "Enter additional details (optional)" at bounding box center [551, 365] width 597 height 24
click at [248, 362] on input "Enter additional details (optional)" at bounding box center [243, 367] width 11 height 11
checkbox input "true"
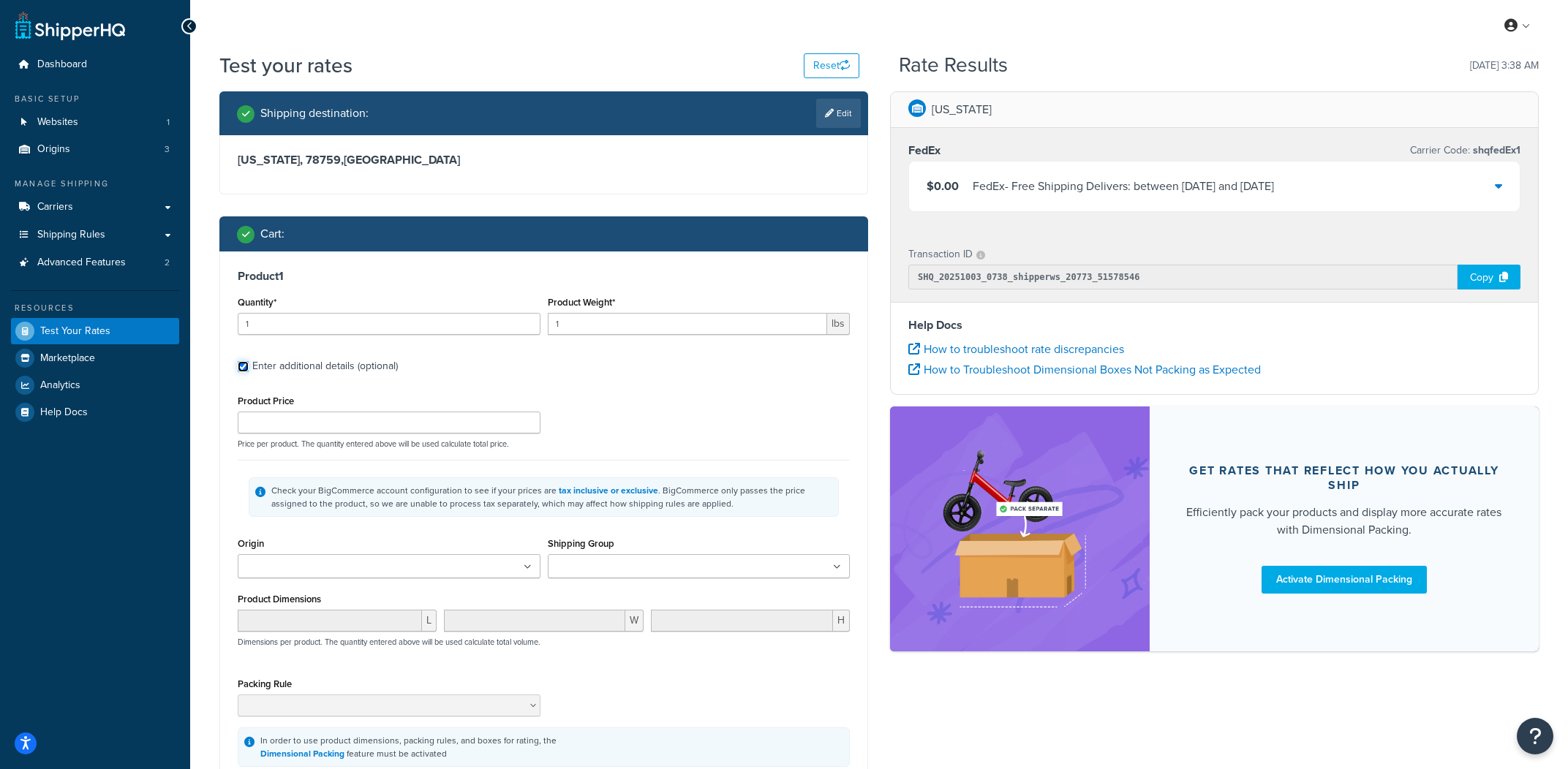
scroll to position [85, 0]
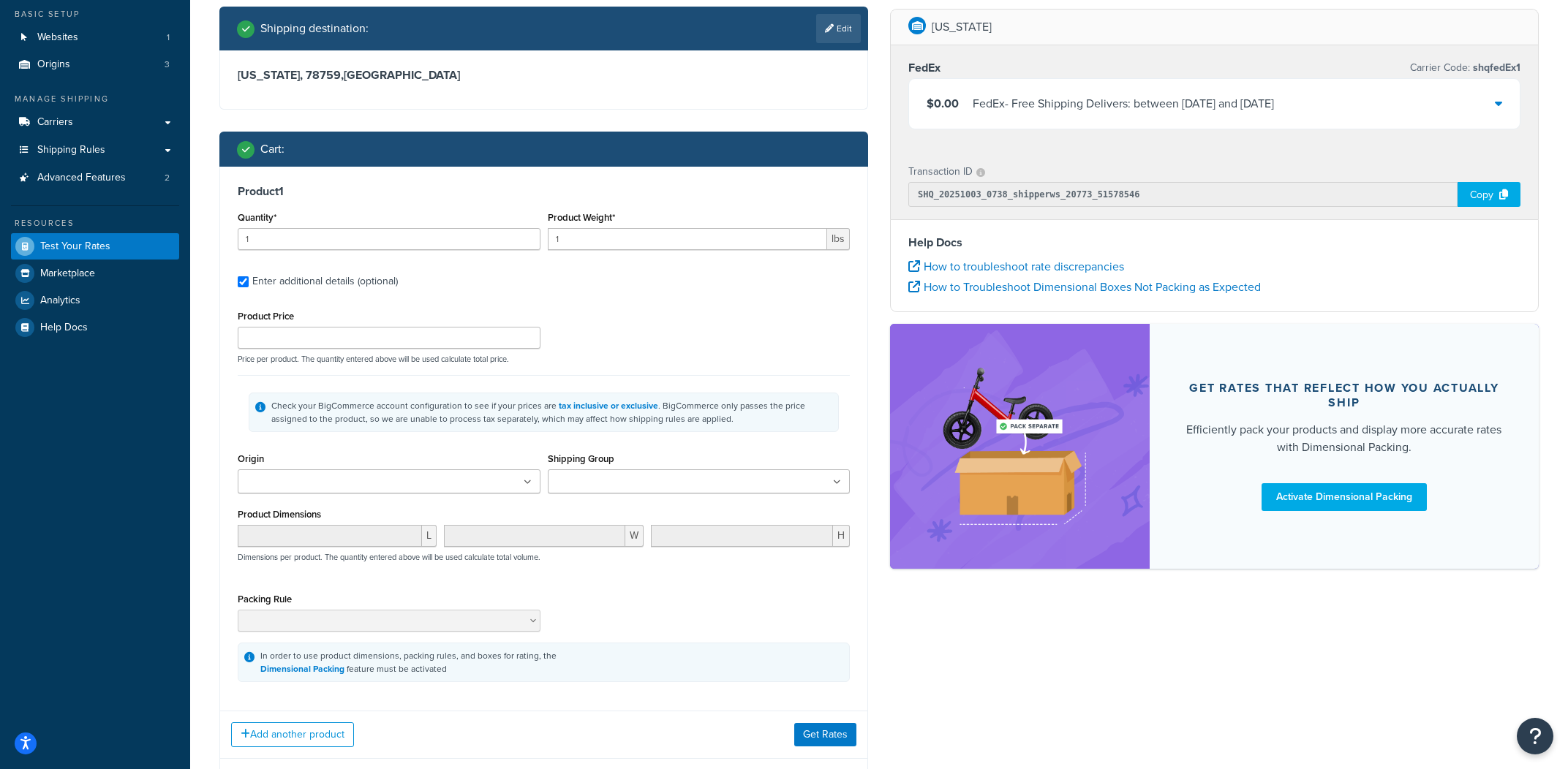
click at [423, 482] on ul at bounding box center [389, 481] width 303 height 24
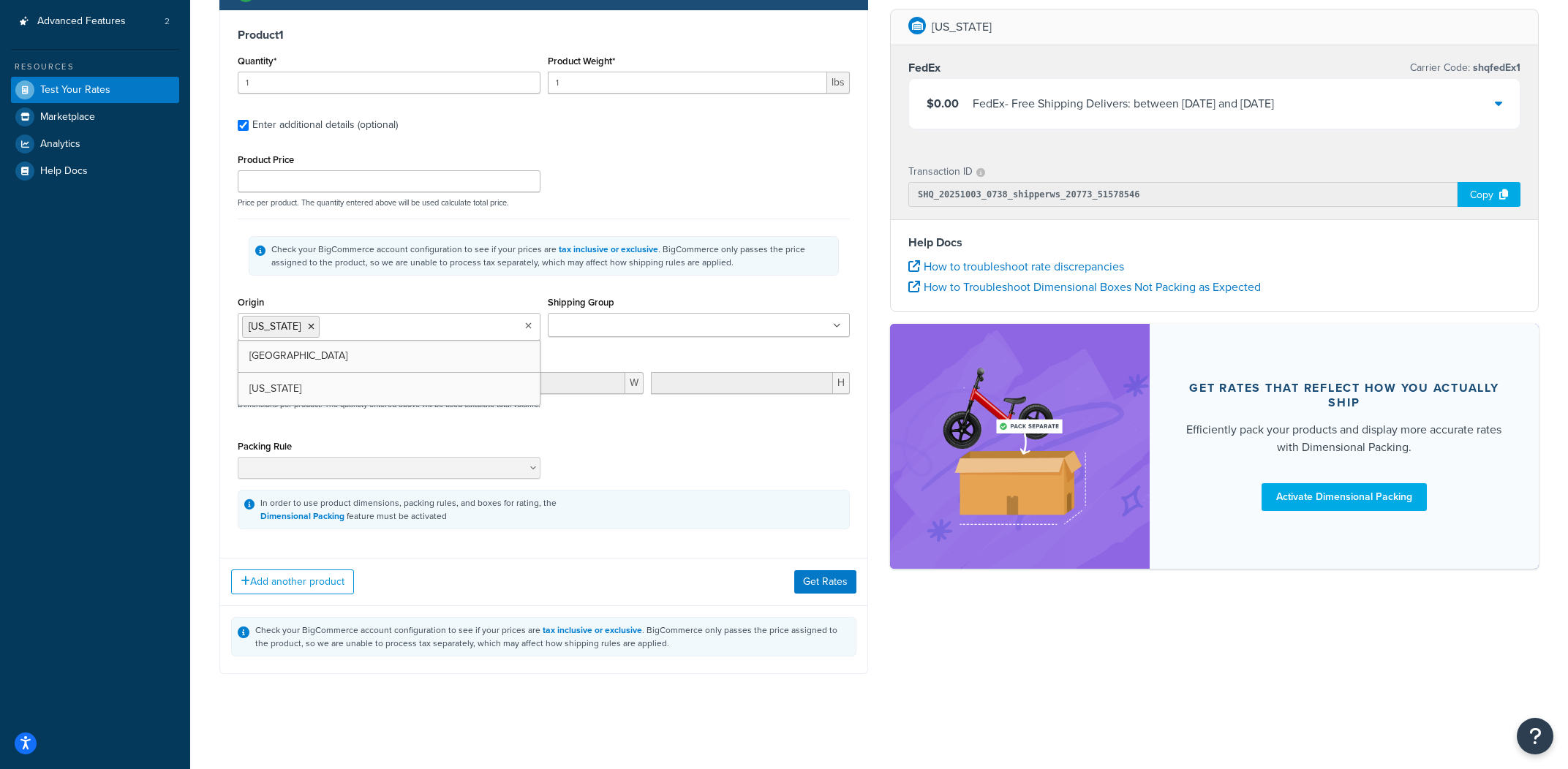
click at [799, 571] on div "Add another product Get Rates" at bounding box center [543, 582] width 647 height 47
click at [799, 572] on div "Add another product Get Rates" at bounding box center [543, 582] width 647 height 47
click at [805, 581] on button "Get Rates" at bounding box center [826, 583] width 62 height 24
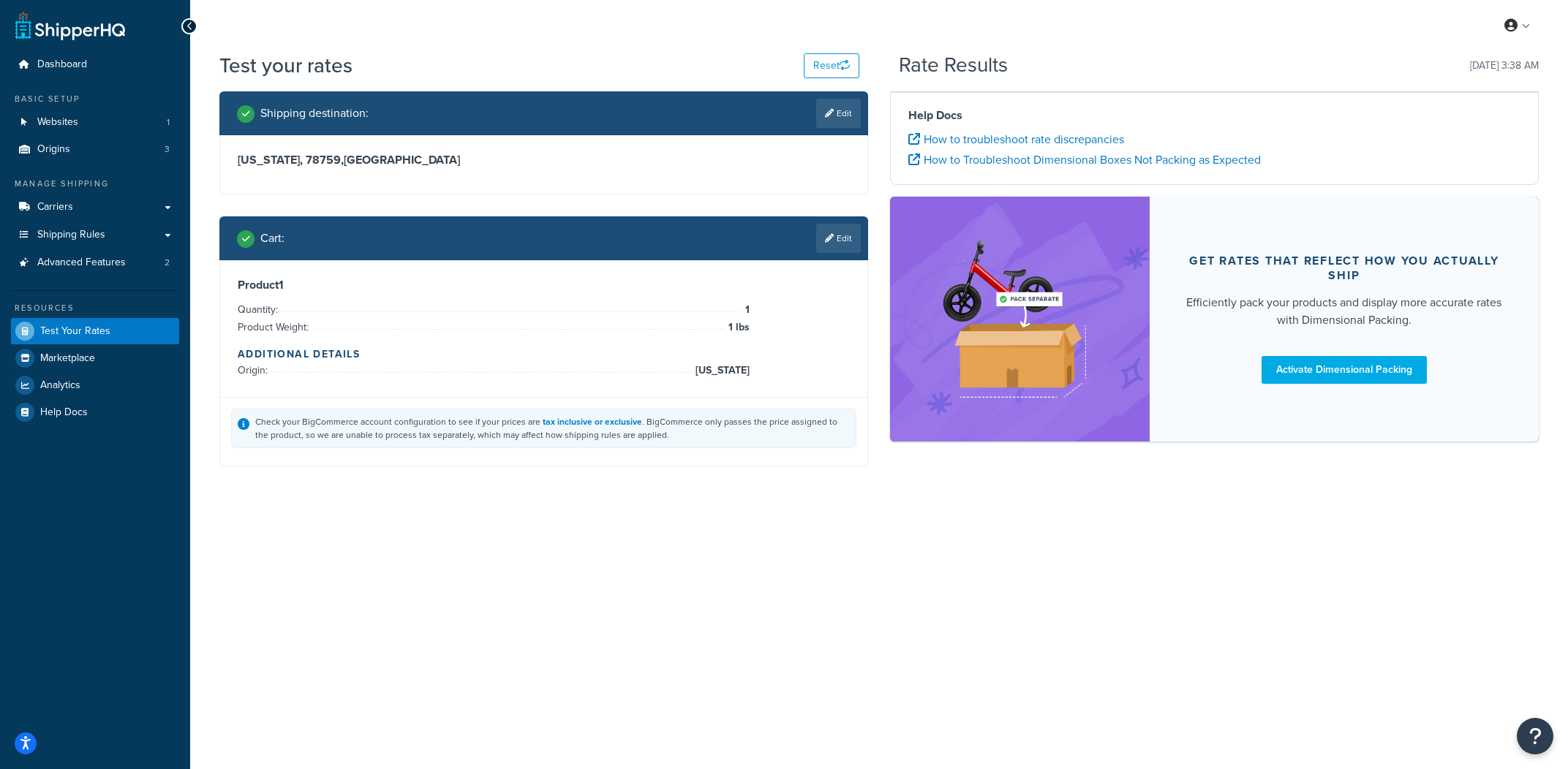
scroll to position [0, 0]
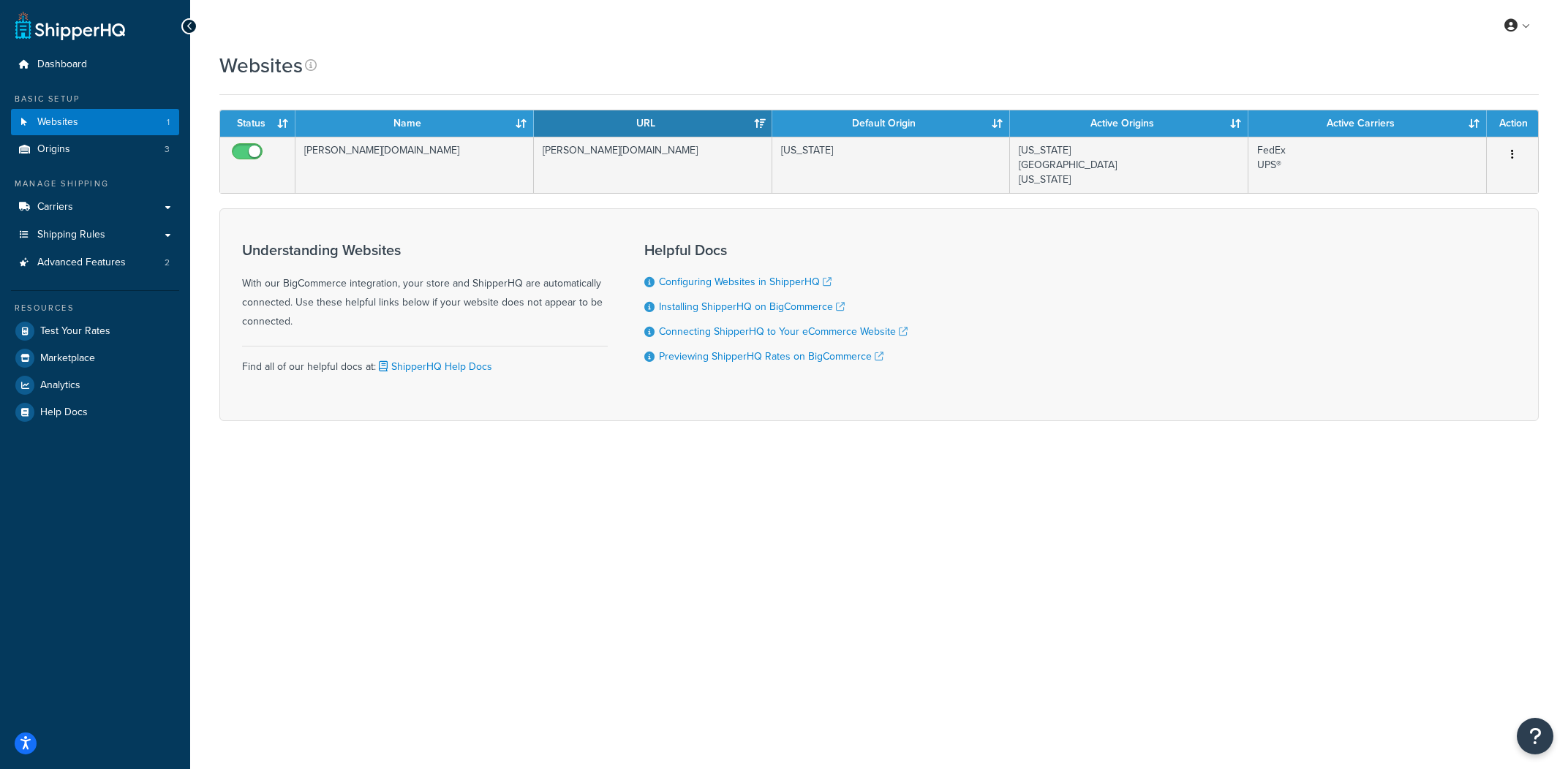
click at [95, 163] on ul "Dashboard Basic Setup Websites 1 Origins 3 Manage Shipping Carriers Carriers Al…" at bounding box center [95, 238] width 168 height 374
click at [107, 156] on link "Origins 3" at bounding box center [95, 150] width 168 height 27
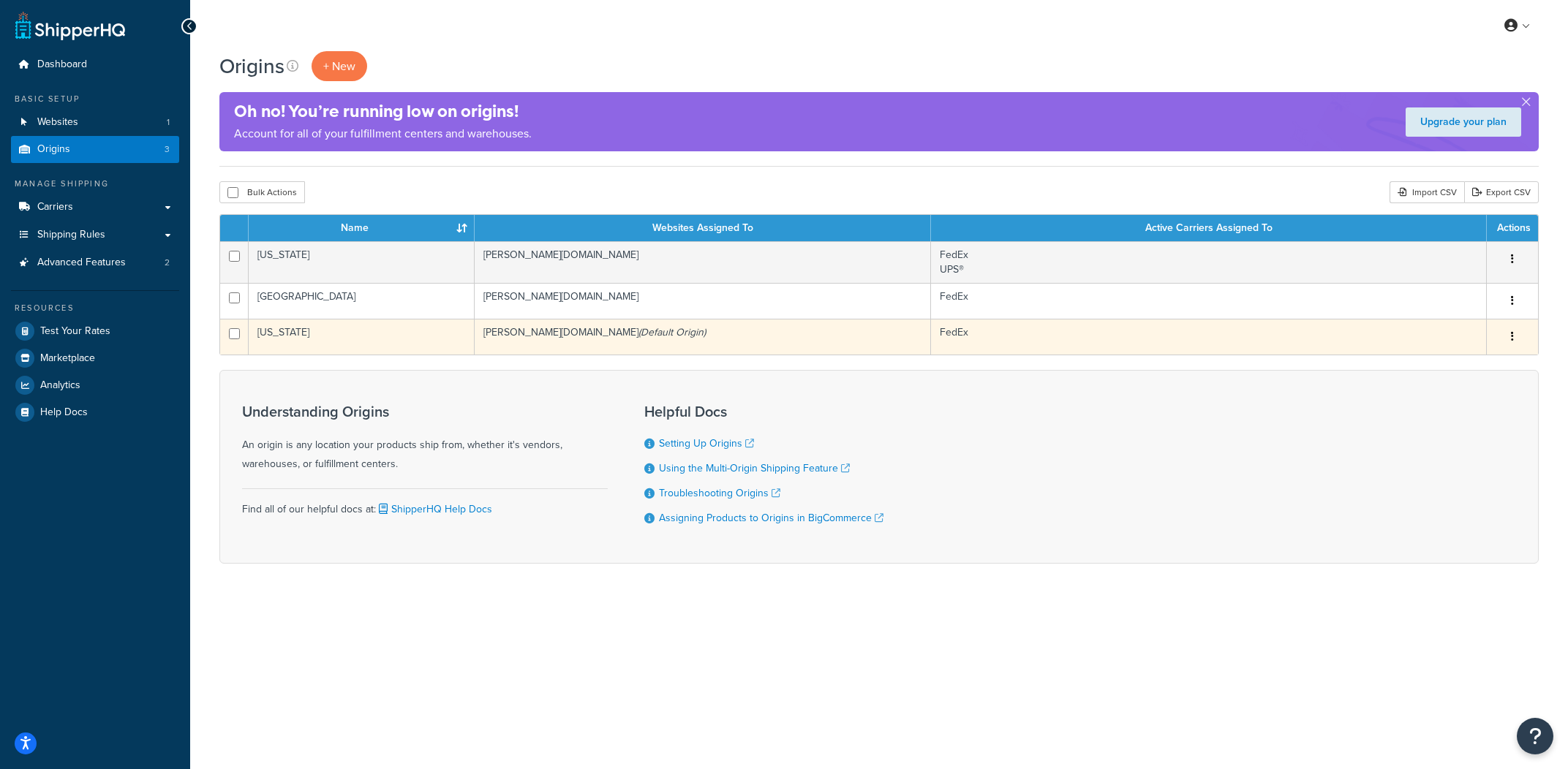
click at [363, 330] on td "[US_STATE]" at bounding box center [361, 336] width 226 height 36
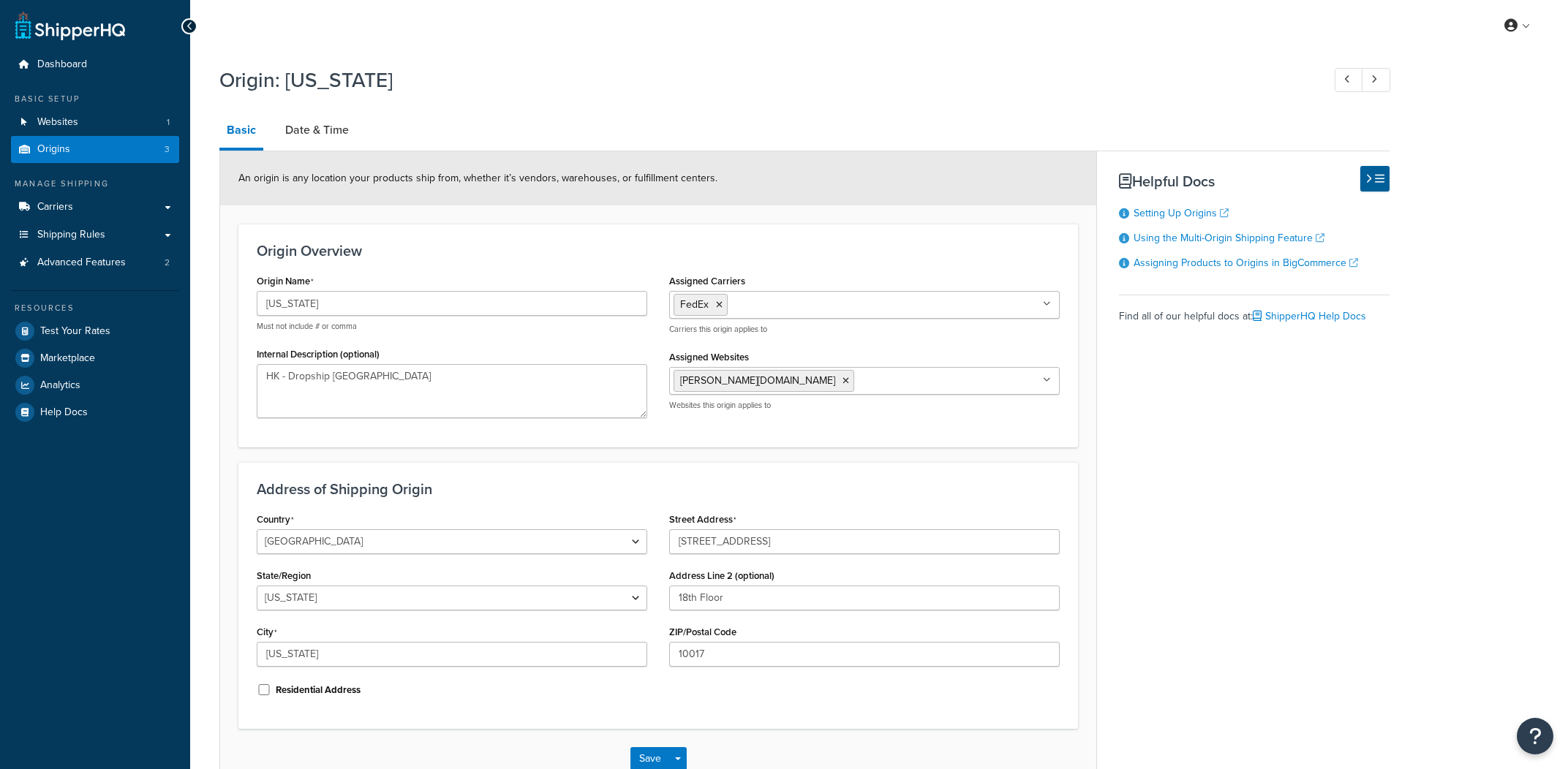
select select "32"
click at [776, 315] on ul "FedEx" at bounding box center [865, 305] width 391 height 27
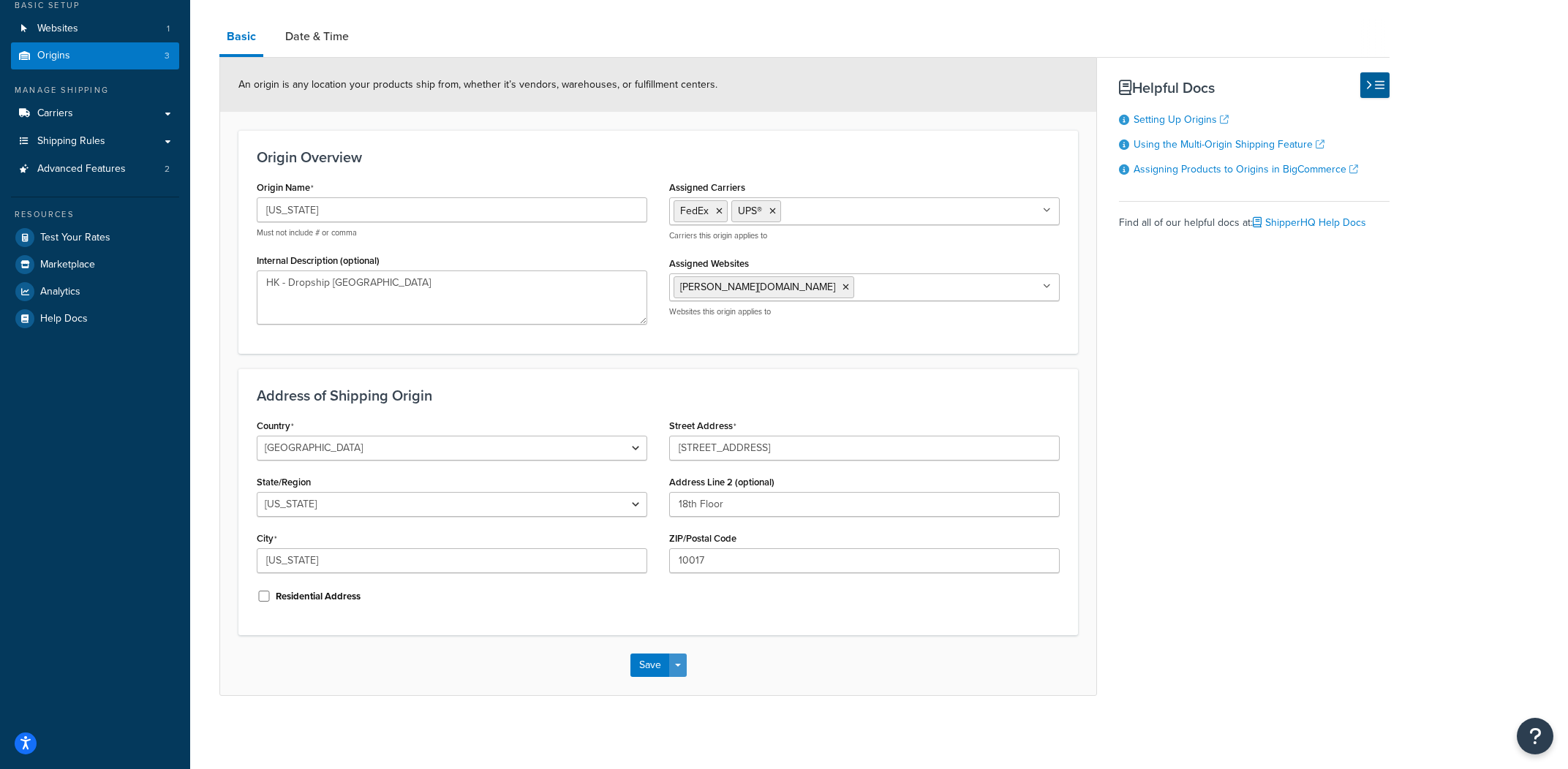
click at [674, 658] on button "Save Dropdown" at bounding box center [678, 666] width 17 height 24
click at [690, 681] on button "Save and Edit" at bounding box center [700, 693] width 142 height 31
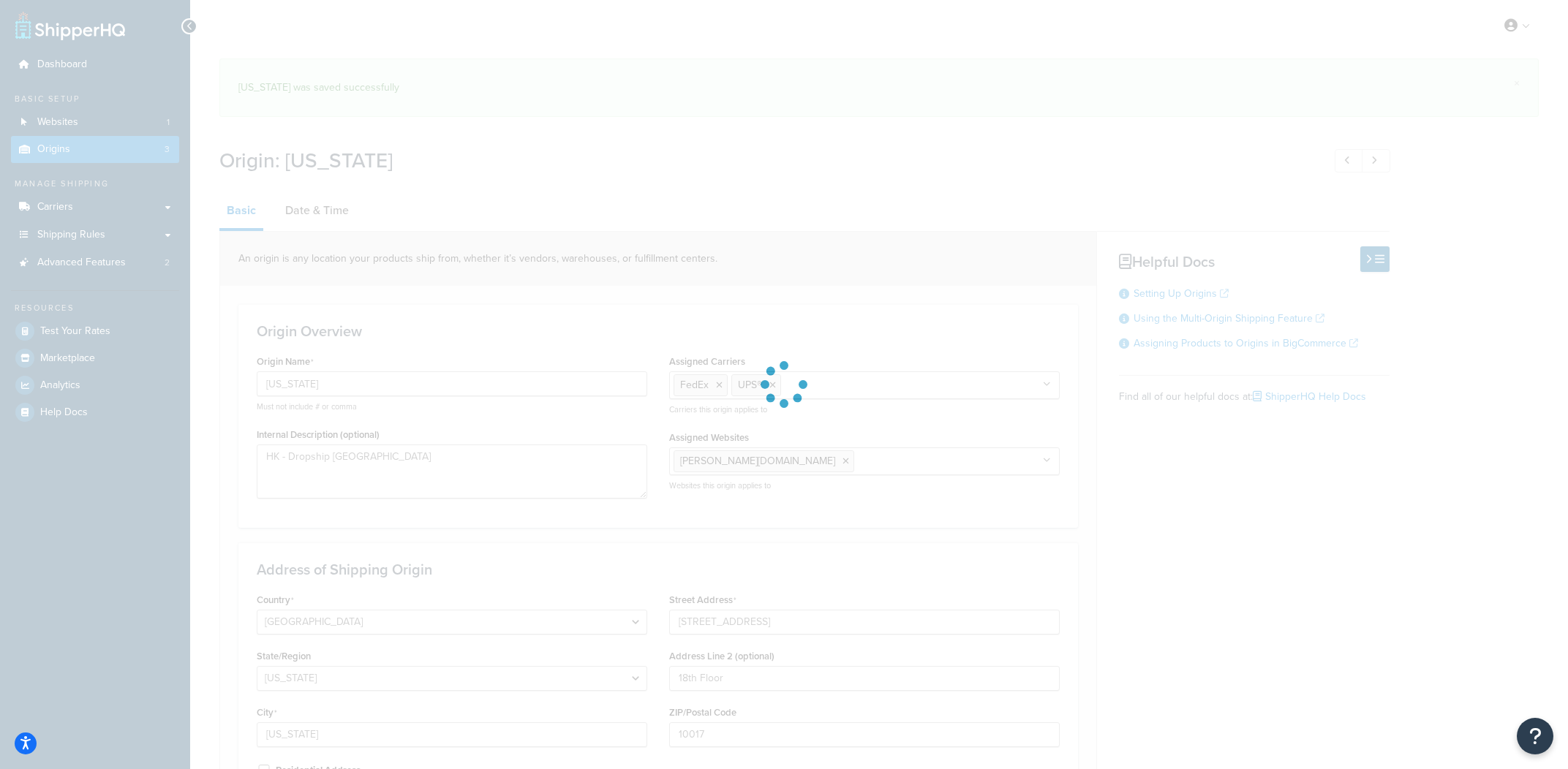
select select "32"
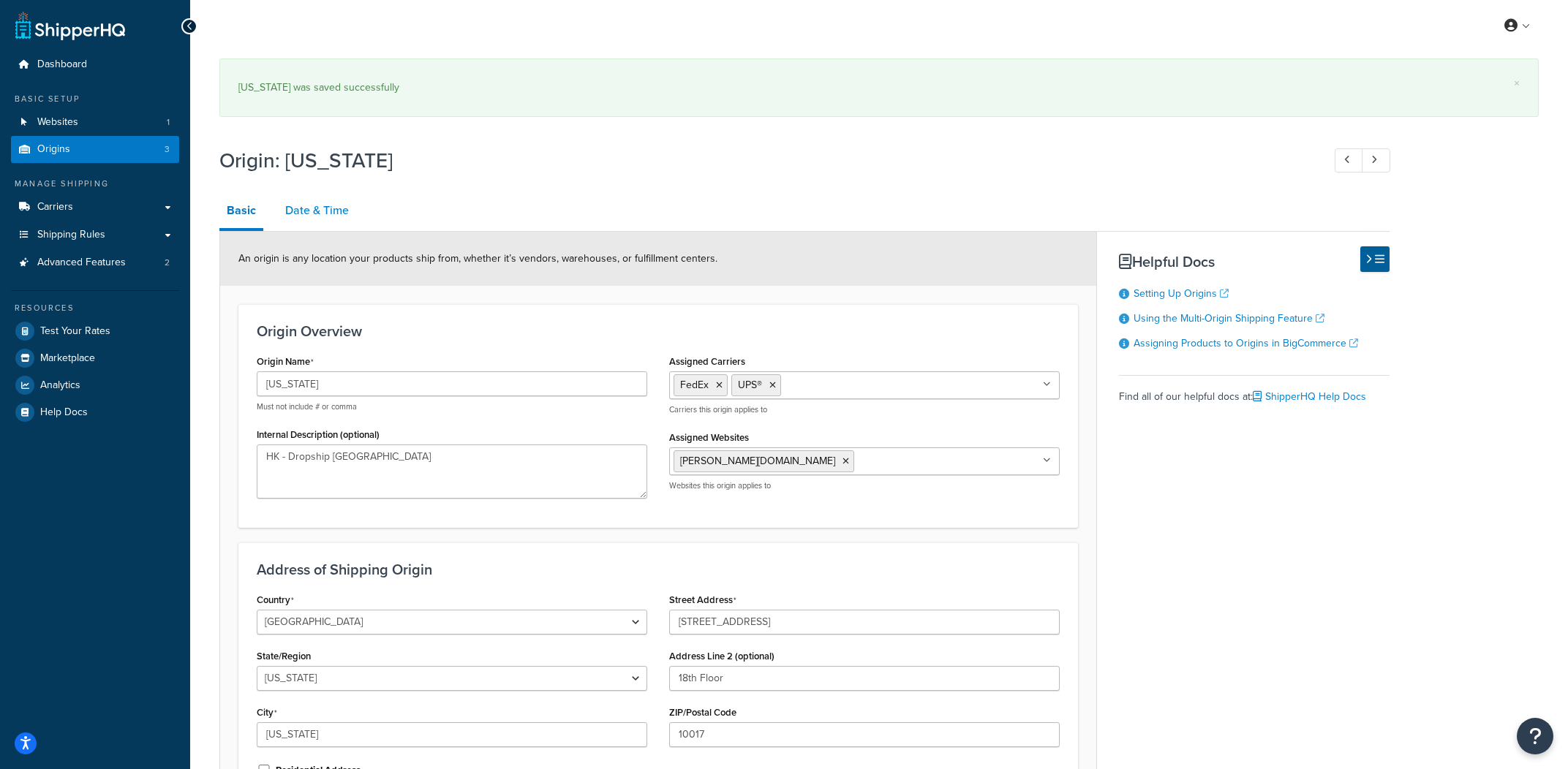
click at [318, 216] on link "Date & Time" at bounding box center [317, 210] width 79 height 35
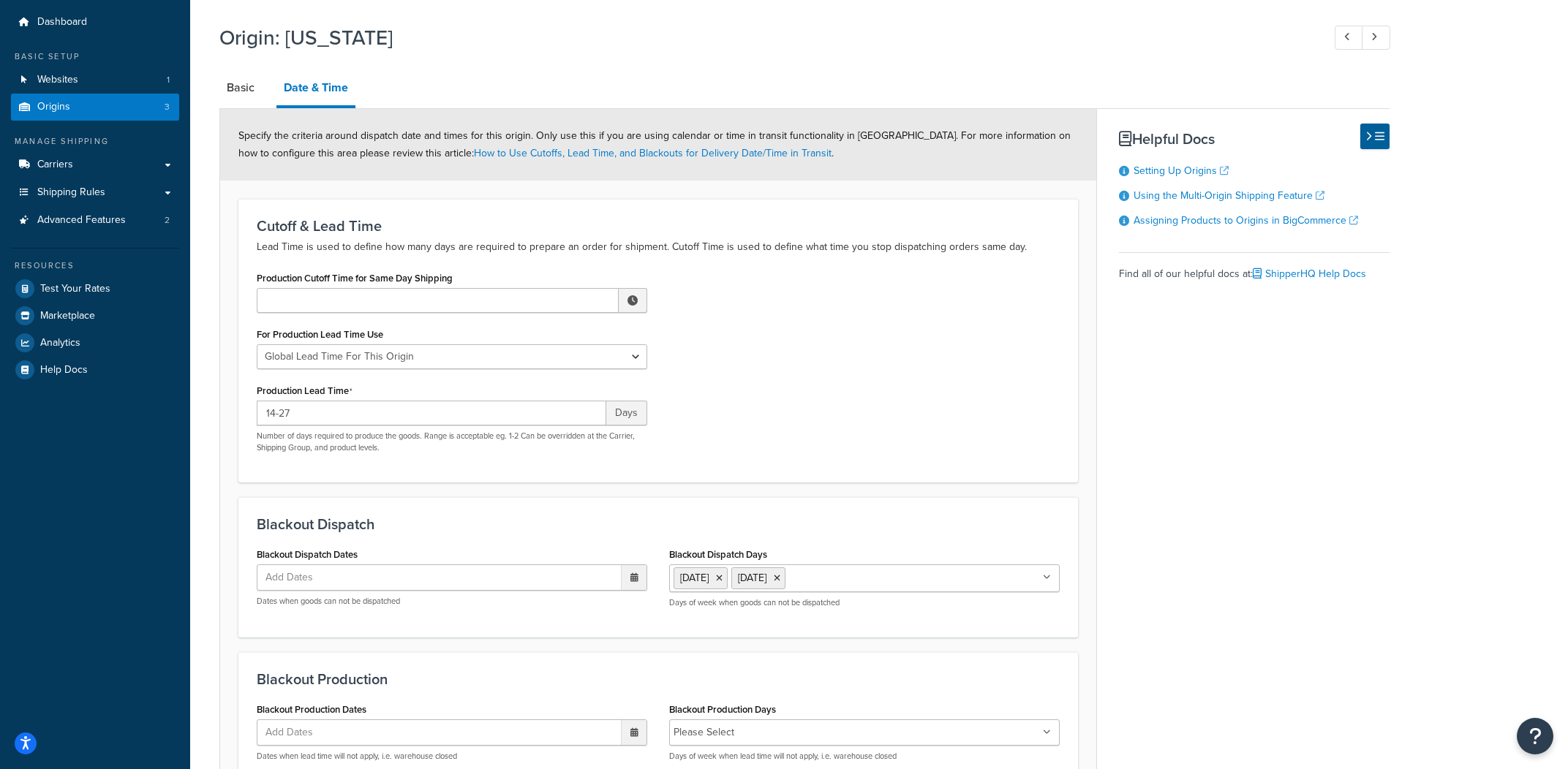
scroll to position [72, 0]
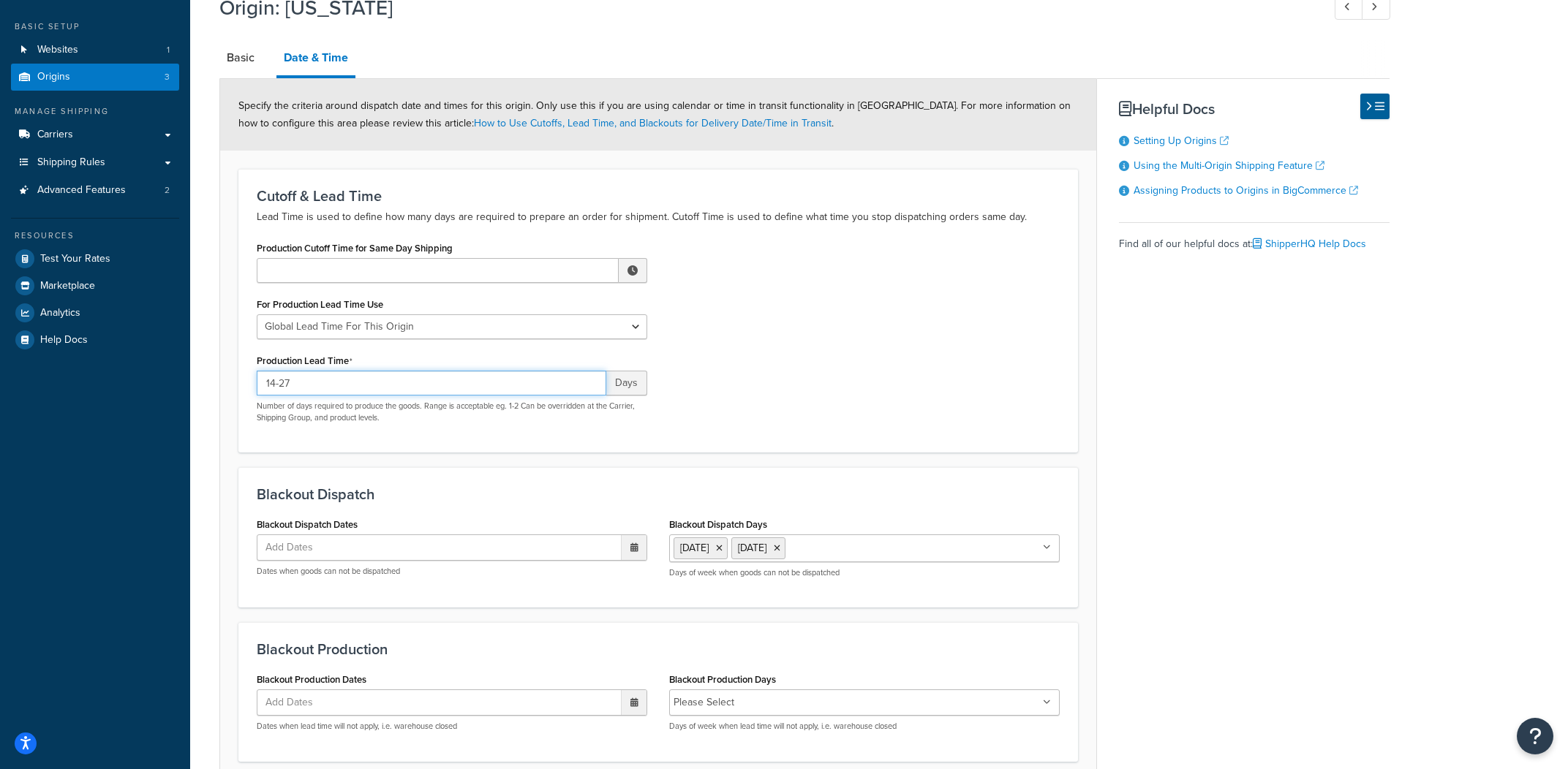
click at [341, 377] on input "14-27" at bounding box center [431, 383] width 350 height 25
type input "14-28"
click at [996, 373] on div "Production Cutoff Time for Same Day Shipping ▲ 12 ▼ : ▲ 00 ▼ ▲ AM ▼ For Product…" at bounding box center [658, 335] width 825 height 196
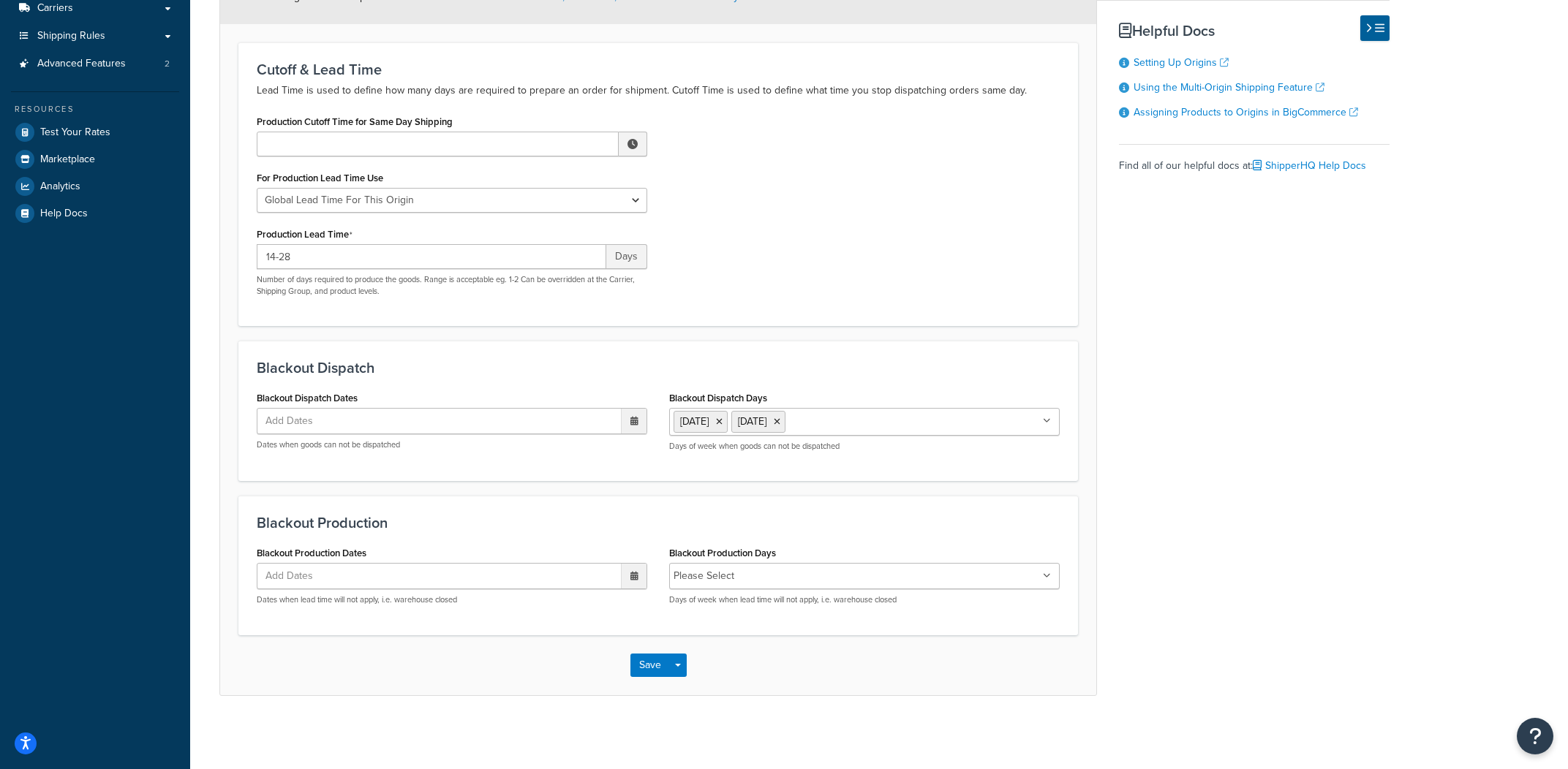
click at [688, 663] on div "Save Save Dropdown Save and Edit Save and Duplicate Save and Create New" at bounding box center [658, 666] width 876 height 60
click at [685, 667] on button "Save Dropdown" at bounding box center [678, 666] width 17 height 24
click at [680, 681] on button "Save and Edit" at bounding box center [700, 693] width 142 height 31
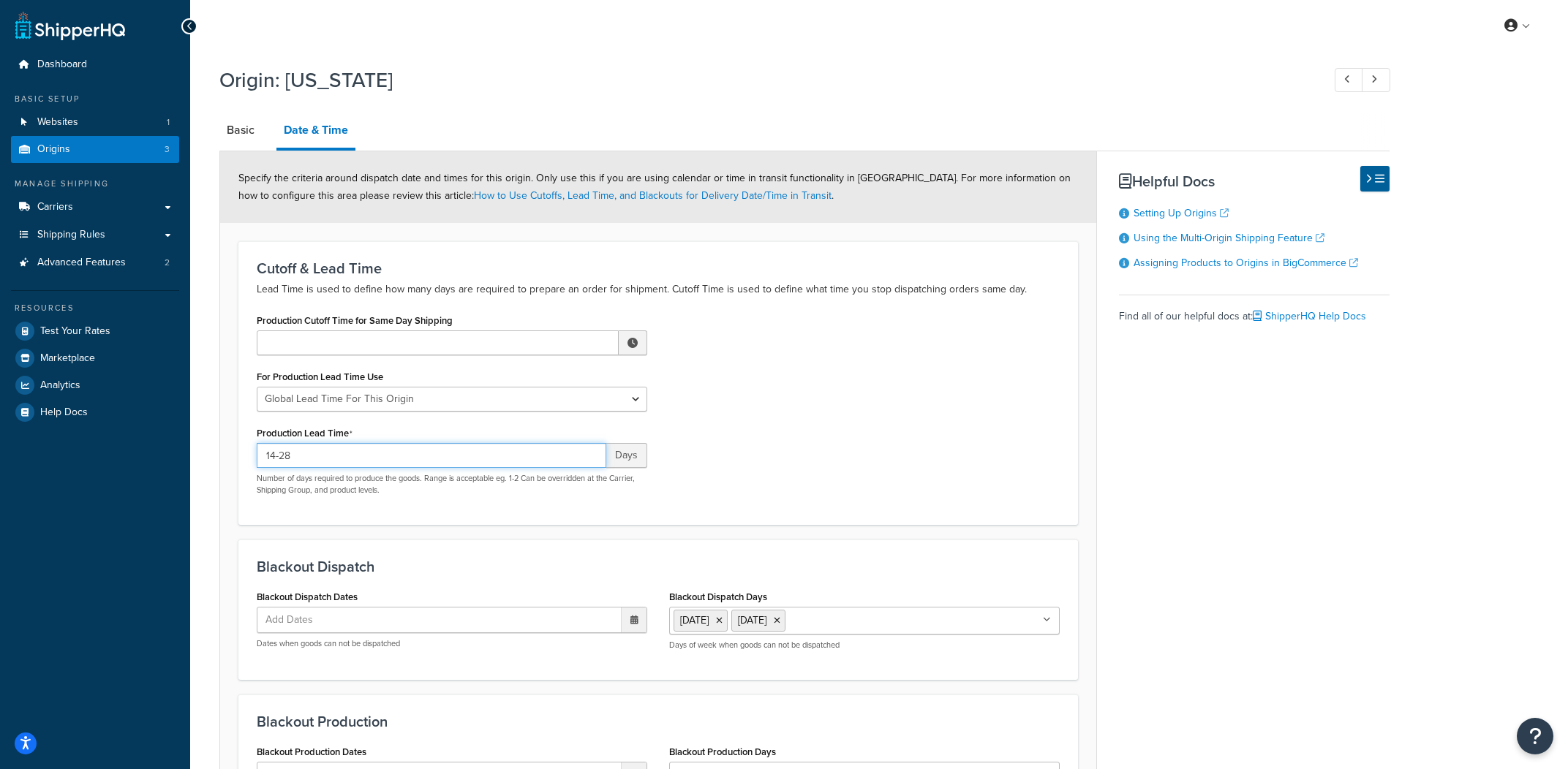
click at [512, 454] on input "14-28" at bounding box center [431, 455] width 350 height 25
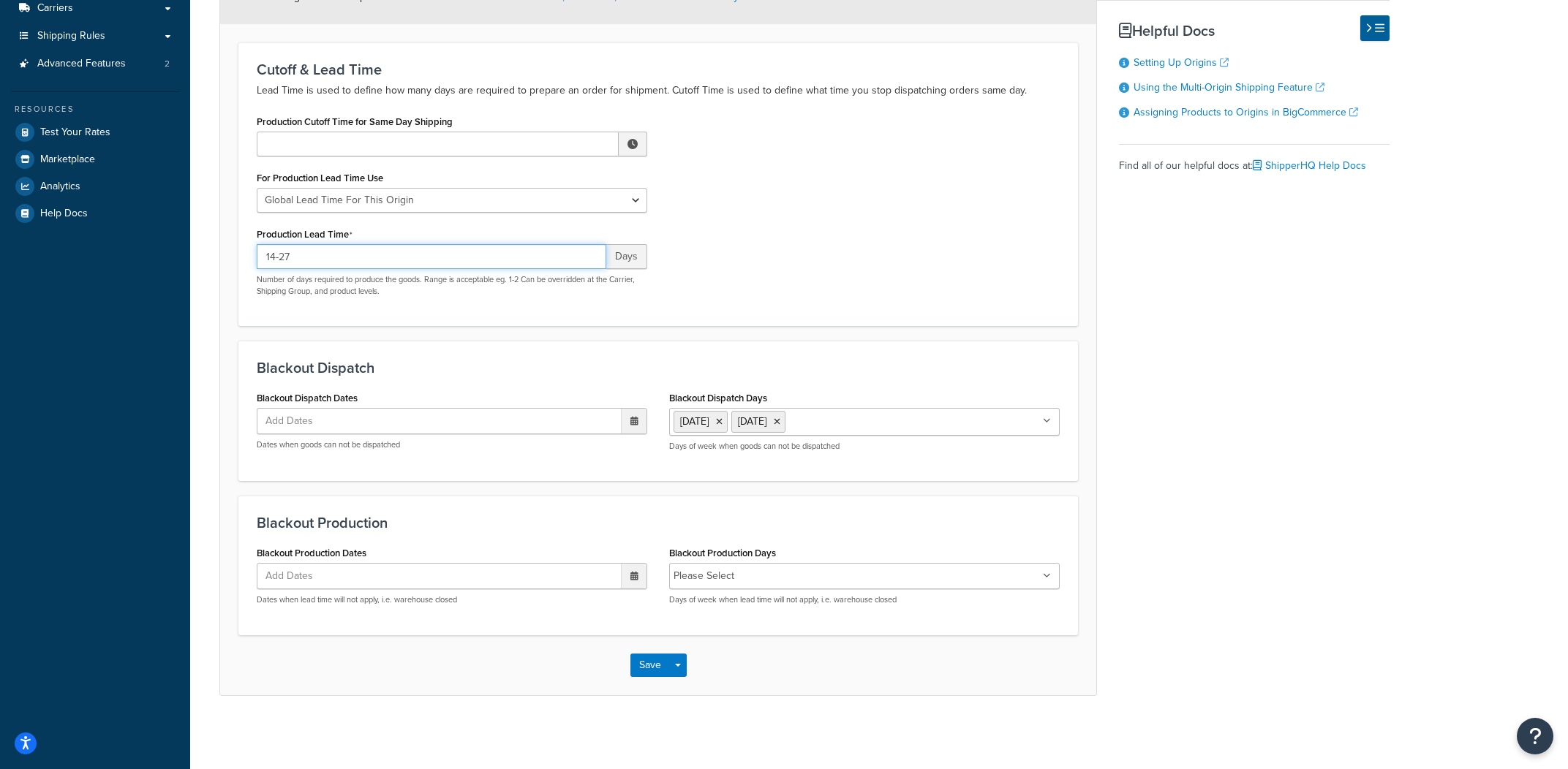
type input "14-27"
click at [678, 678] on div "Save Save Dropdown Save and Edit Save and Duplicate Save and Create New" at bounding box center [658, 666] width 876 height 60
click at [679, 674] on button "Save Dropdown" at bounding box center [678, 666] width 17 height 24
click at [683, 687] on button "Save and Edit" at bounding box center [700, 693] width 142 height 31
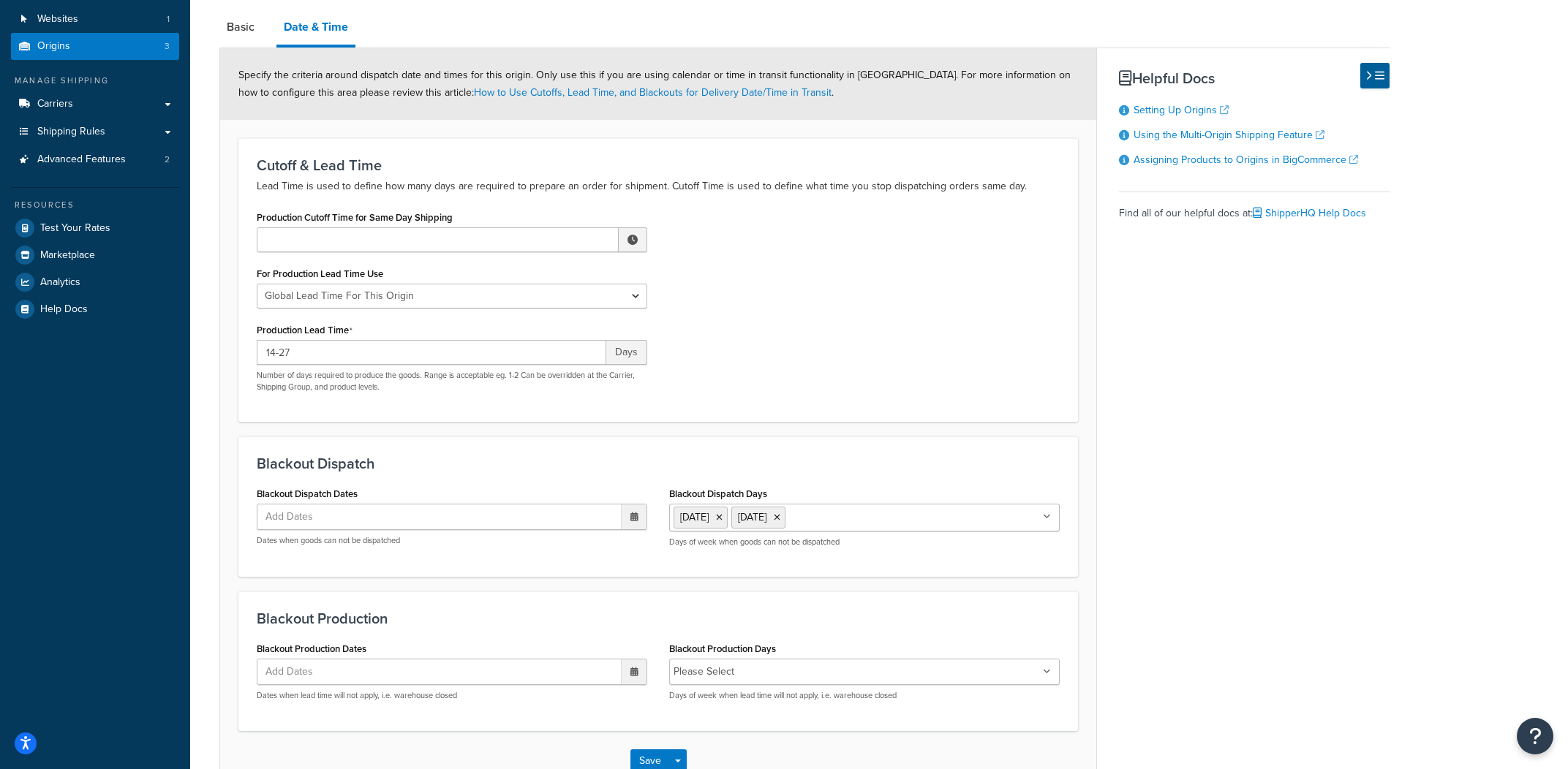
scroll to position [0, 0]
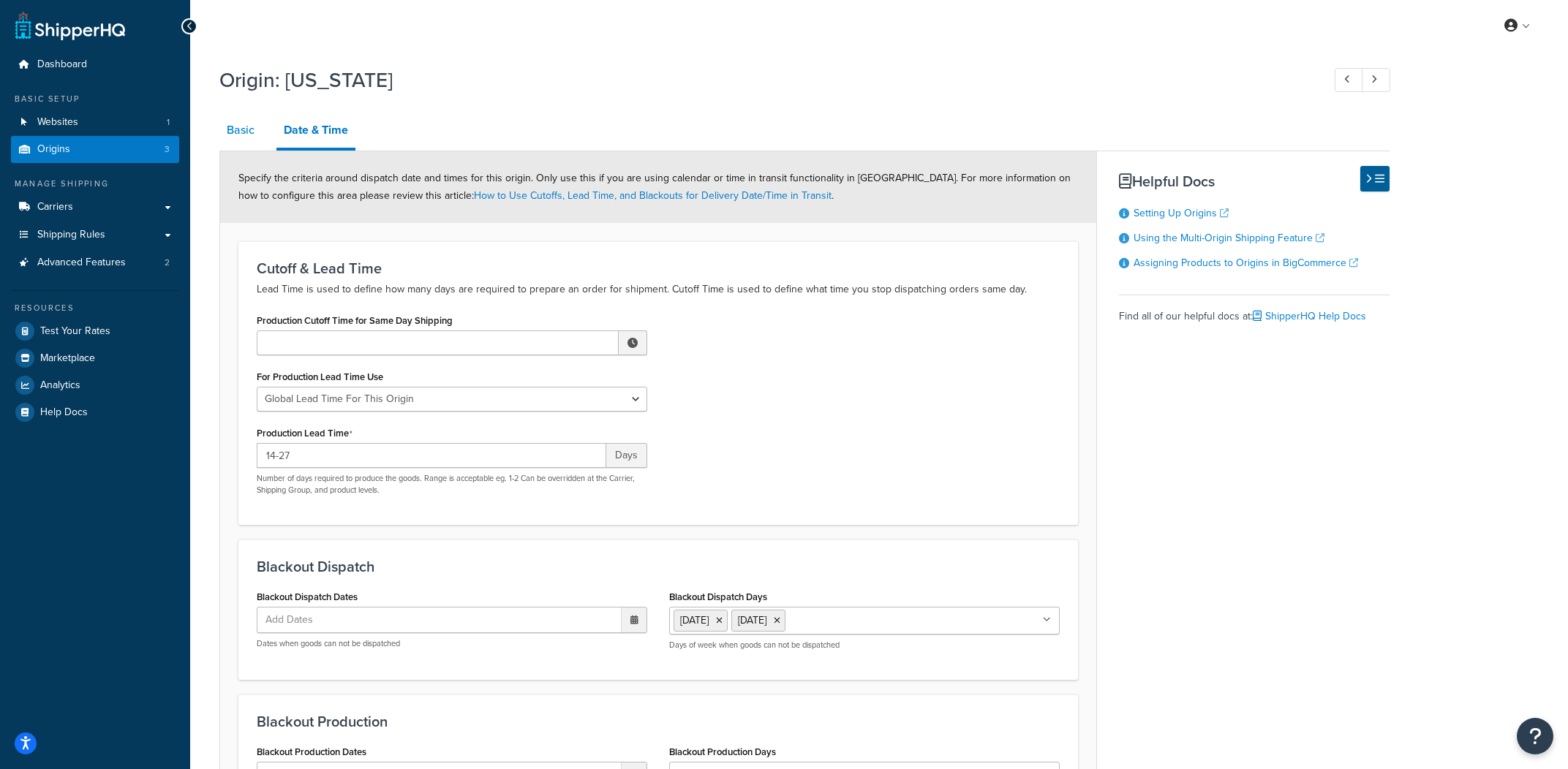
click at [249, 132] on link "Basic" at bounding box center [240, 130] width 42 height 35
select select "32"
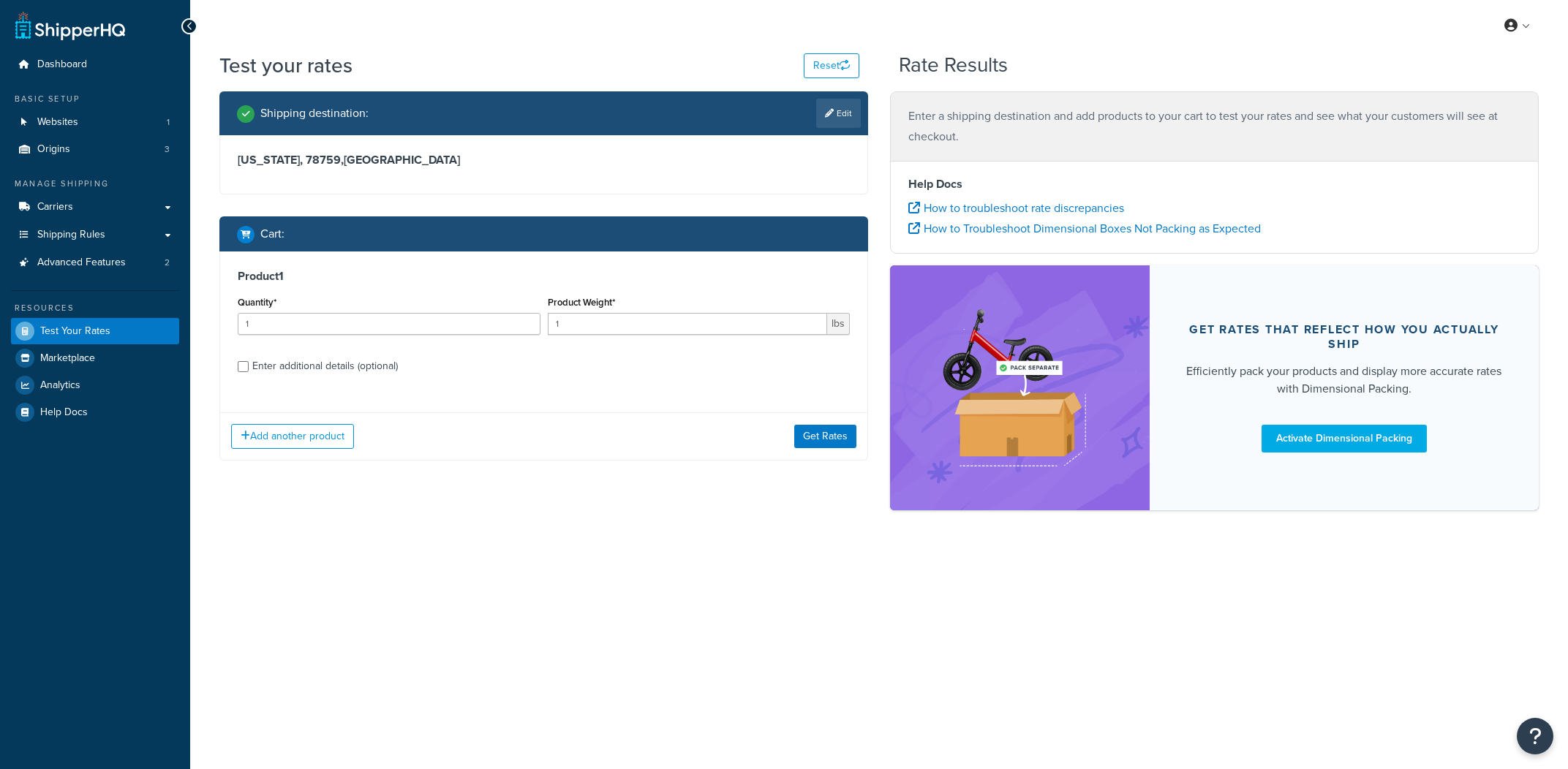
click at [805, 422] on div "Add another product Get Rates" at bounding box center [543, 437] width 647 height 47
click at [805, 429] on button "Get Rates" at bounding box center [826, 437] width 62 height 24
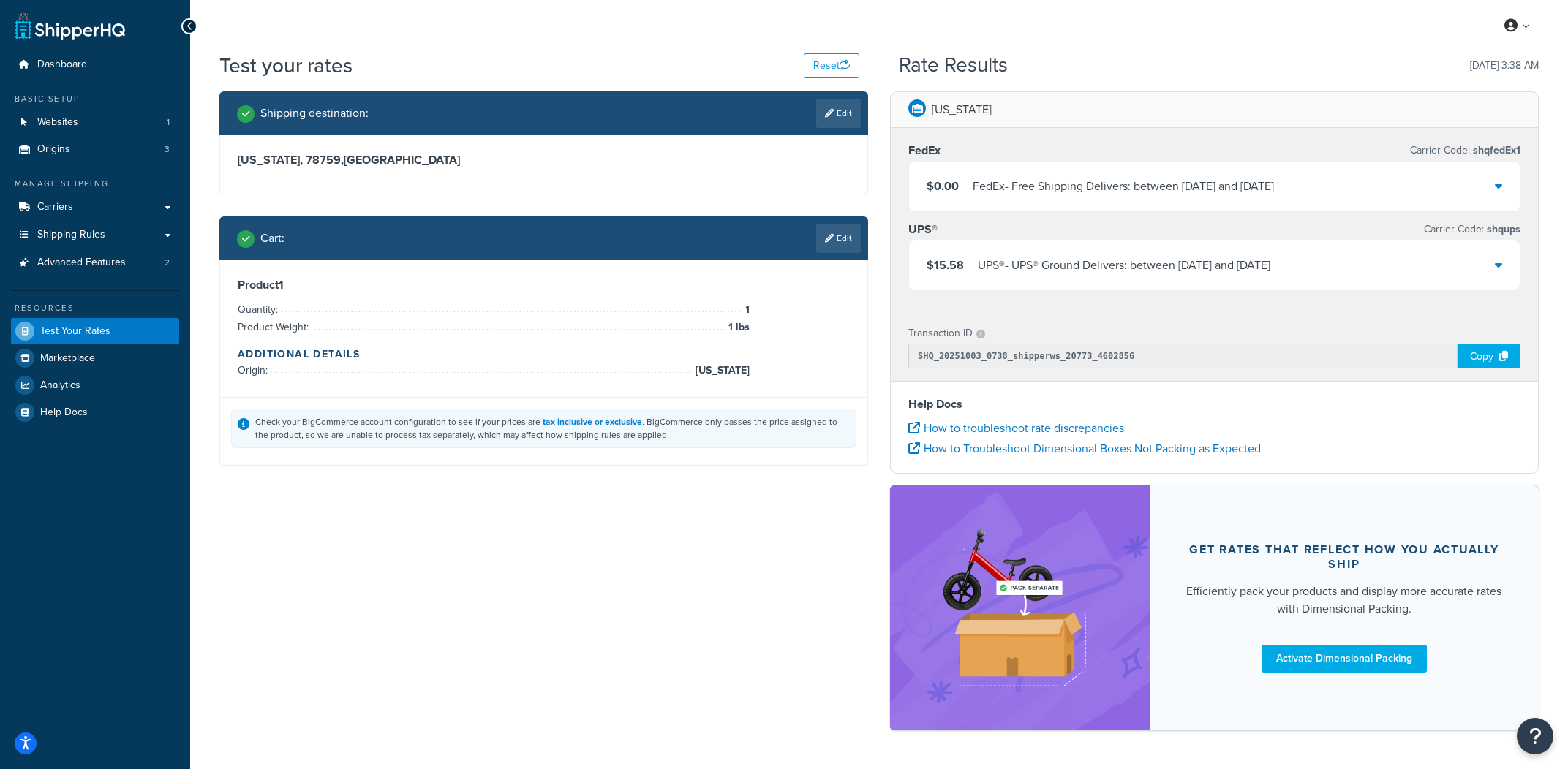
click at [743, 547] on div "Shipping destination : Edit [US_STATE], 78759 , [GEOGRAPHIC_DATA] Cart : Edit P…" at bounding box center [879, 417] width 1342 height 653
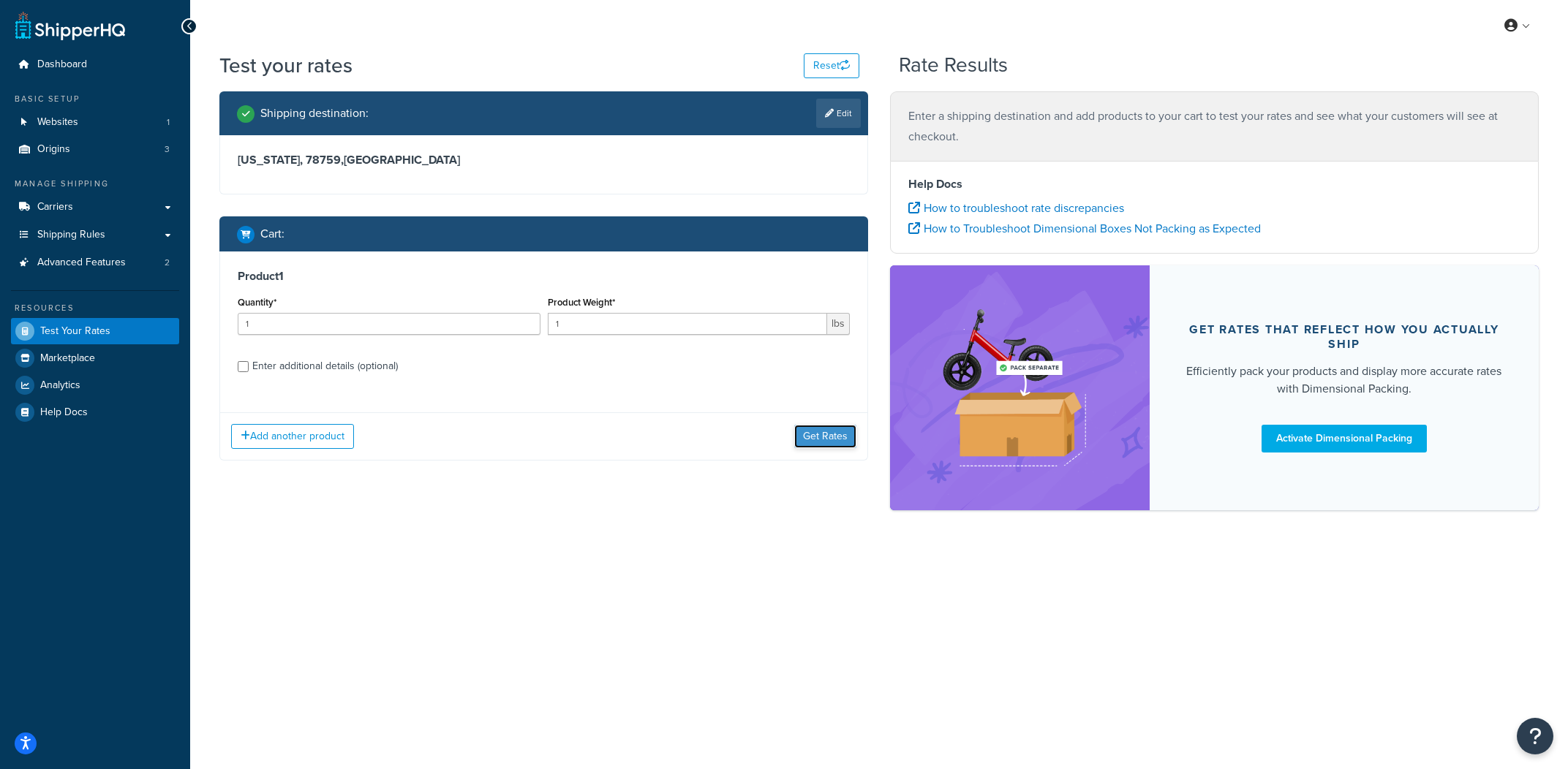
click at [850, 437] on button "Get Rates" at bounding box center [826, 437] width 62 height 24
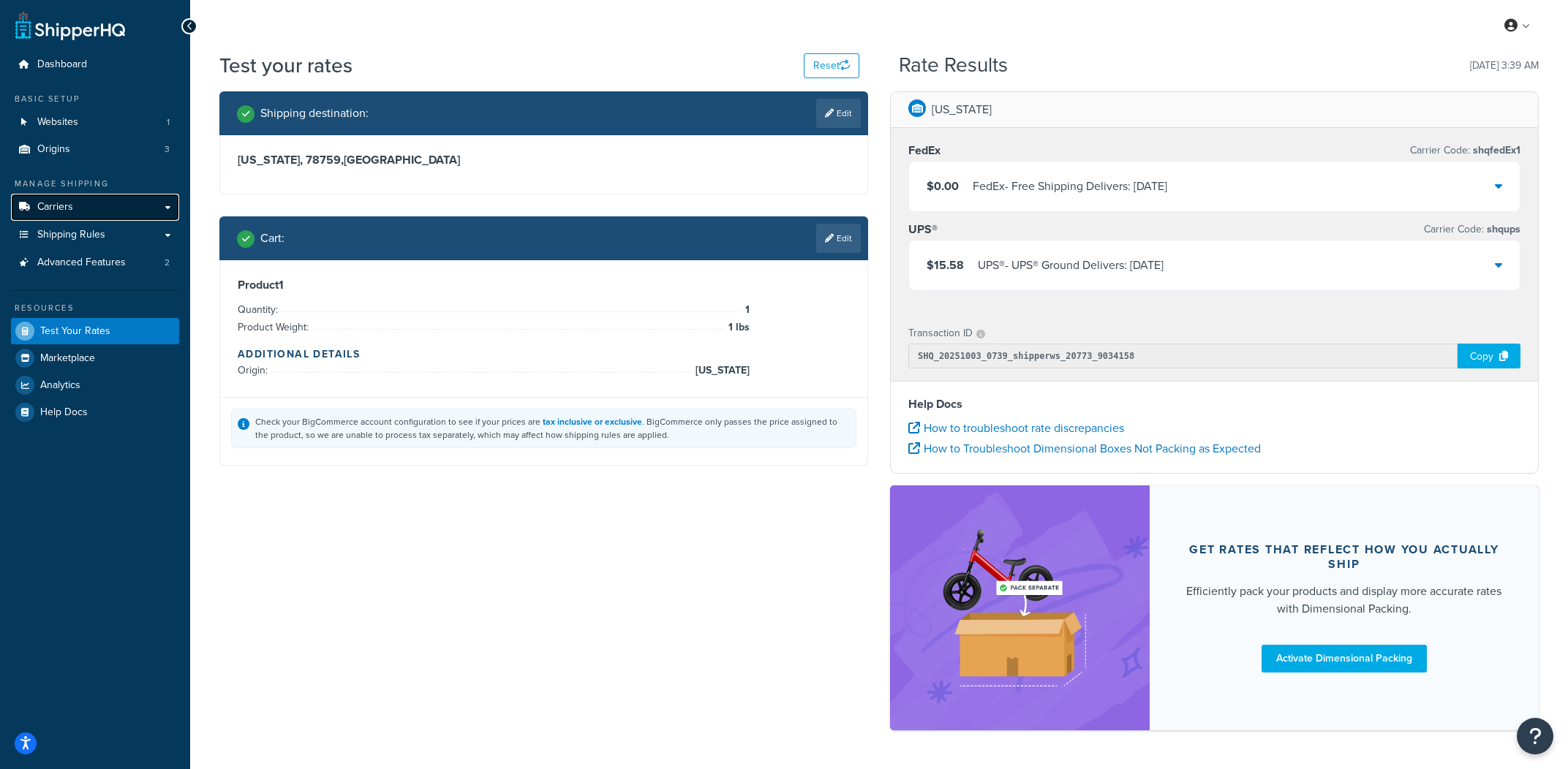
click at [60, 213] on span "Carriers" at bounding box center [55, 207] width 36 height 13
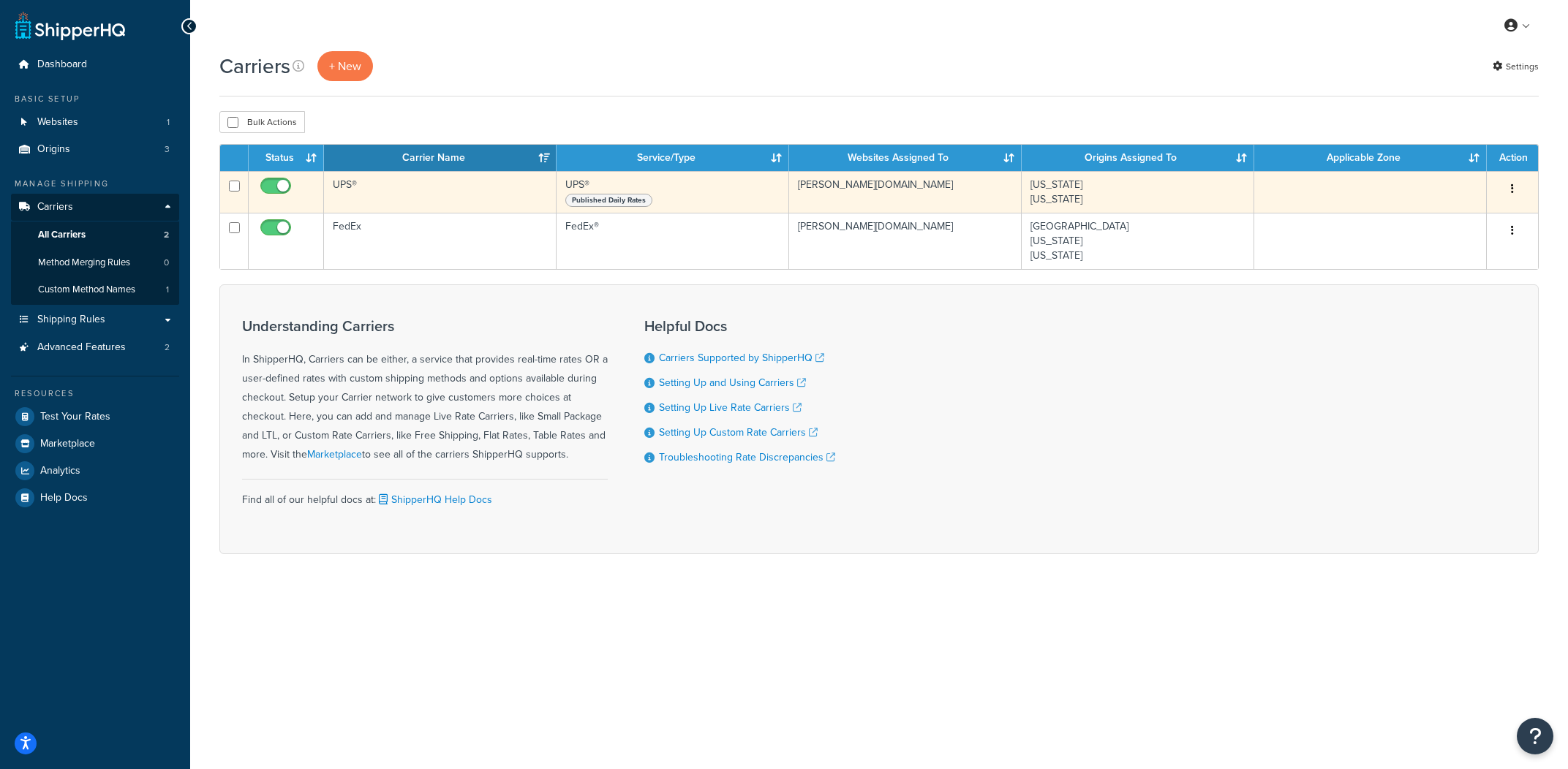
click at [1518, 195] on button "button" at bounding box center [1512, 190] width 20 height 24
click at [1448, 268] on link "Delete" at bounding box center [1453, 279] width 116 height 30
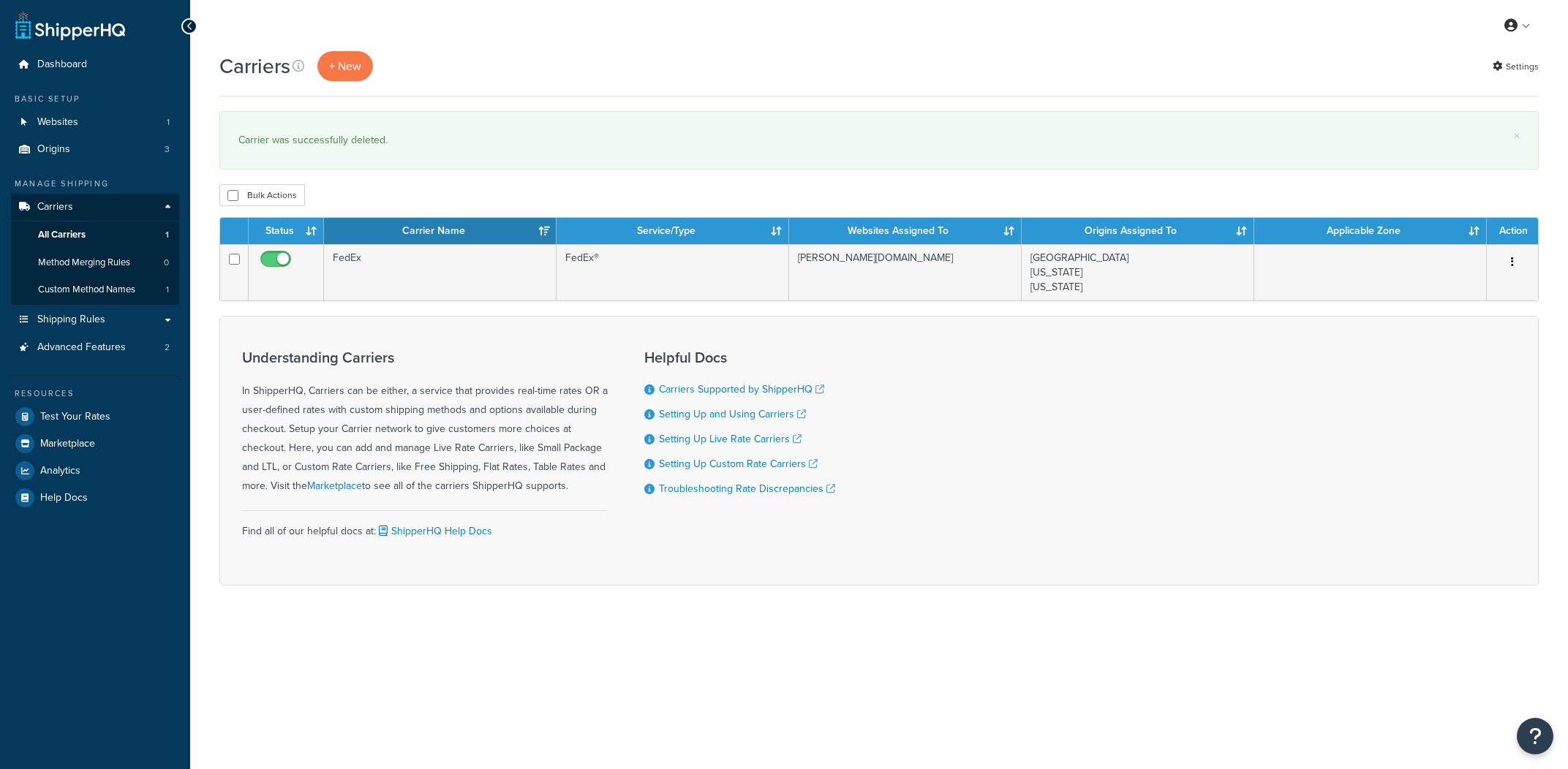
click at [821, 285] on td "[PERSON_NAME][DOMAIN_NAME]" at bounding box center [905, 272] width 233 height 57
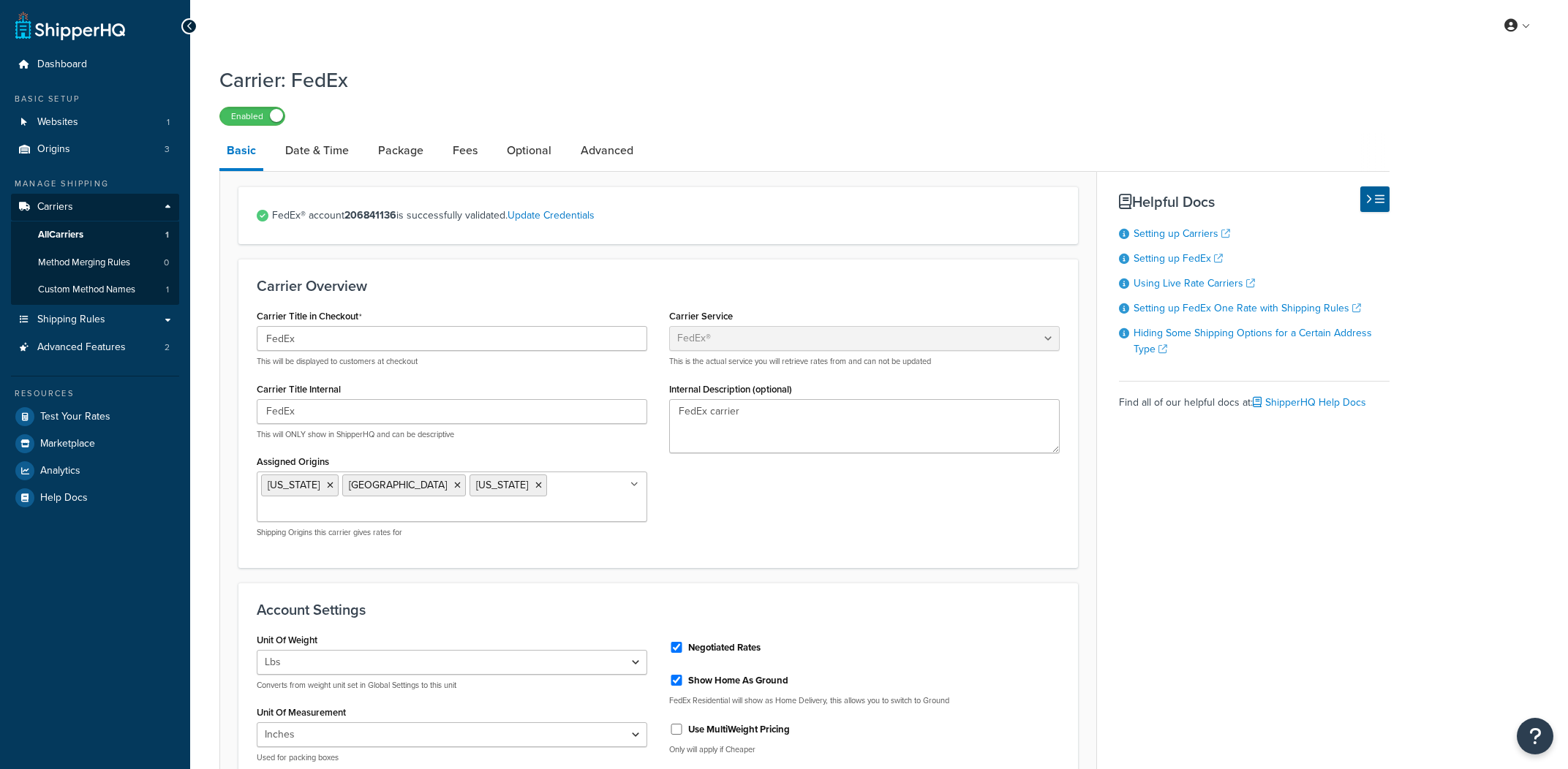
select select "fedEx"
select select "REGULAR_PICKUP"
select select "FEDEX_BOX"
click at [75, 311] on link "Shipping Rules" at bounding box center [95, 321] width 168 height 27
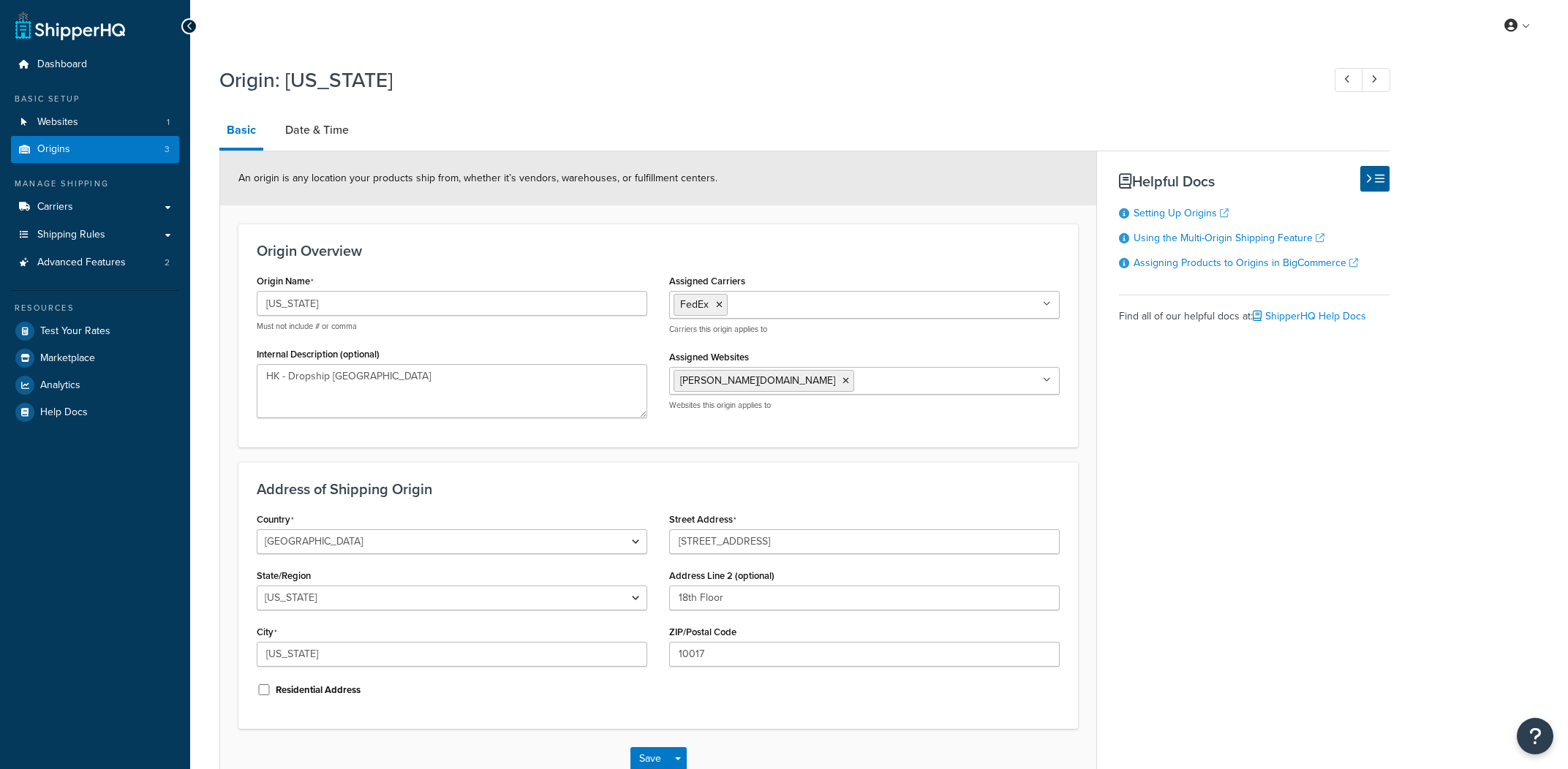
select select "32"
click at [292, 126] on link "Date & Time" at bounding box center [317, 130] width 79 height 35
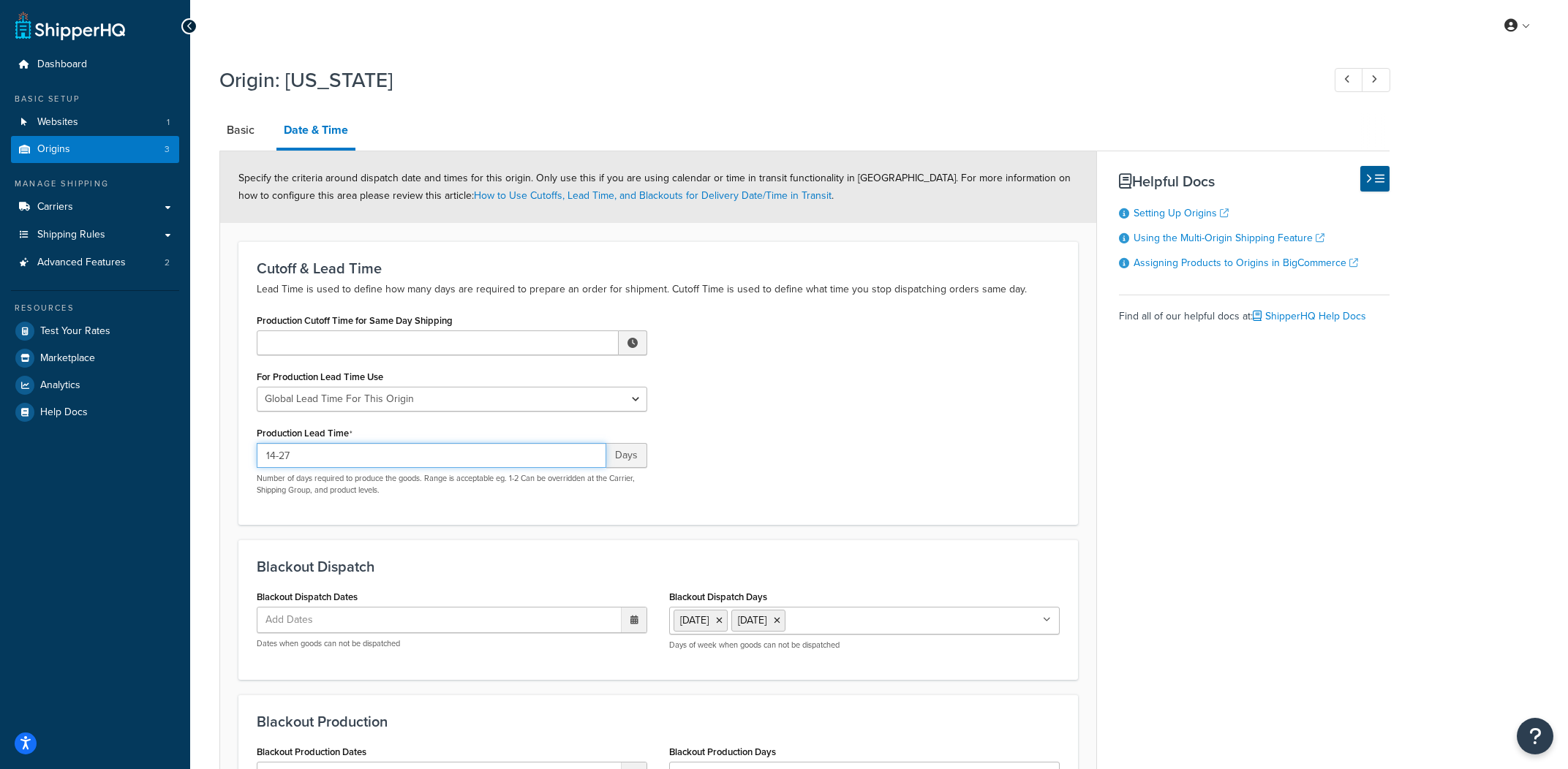
click at [381, 465] on input "14-27" at bounding box center [431, 455] width 350 height 25
type input "14-28"
click at [900, 446] on div "Production Cutoff Time for Same Day Shipping ▲ 12 ▼ : ▲ 00 ▼ ▲ AM ▼ For Product…" at bounding box center [658, 408] width 825 height 196
click at [561, 458] on input "14-28" at bounding box center [431, 455] width 350 height 25
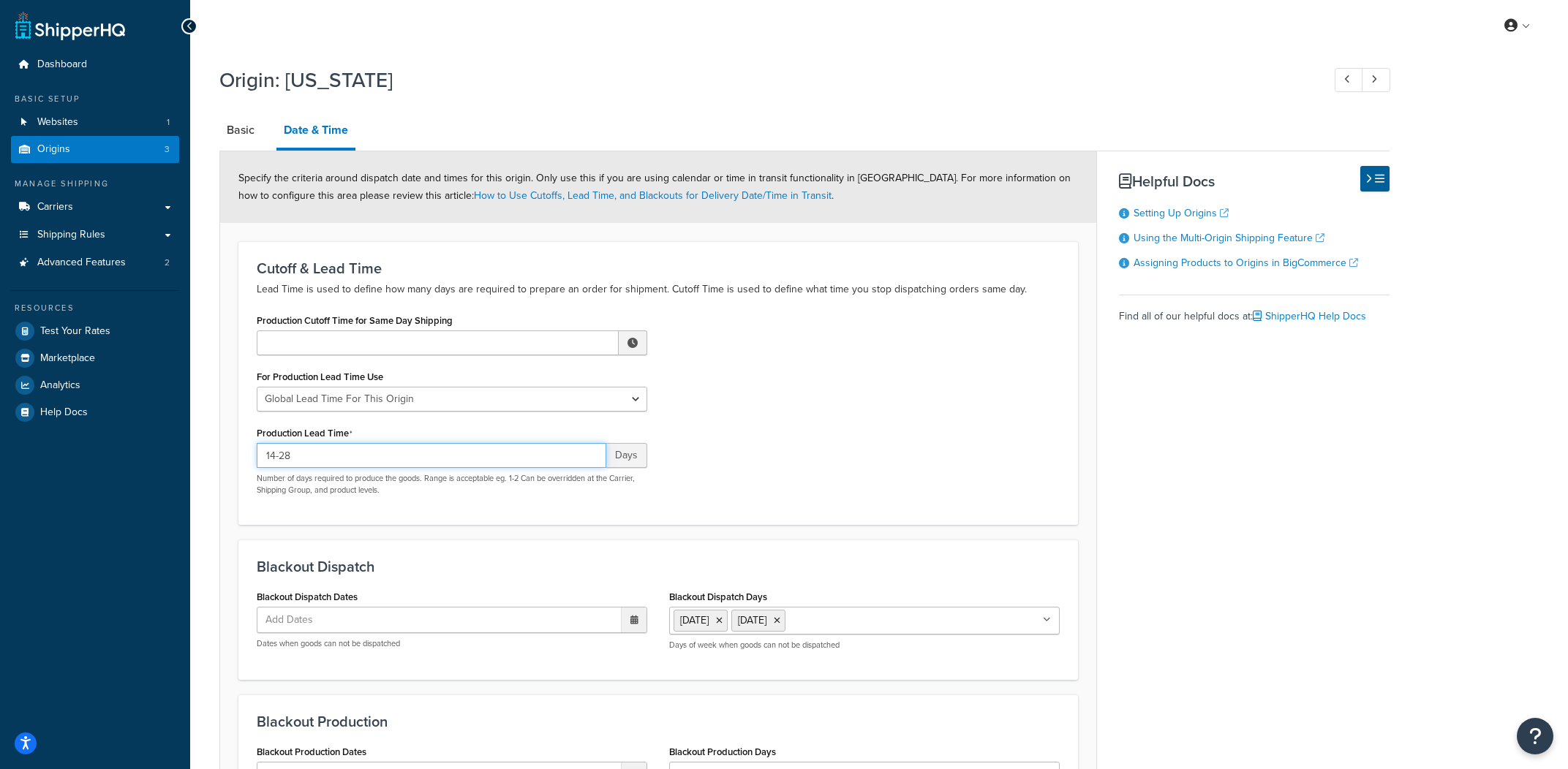
click at [561, 458] on input "14-28" at bounding box center [431, 455] width 350 height 25
type input "1-2"
click at [919, 403] on div "Production Cutoff Time for Same Day Shipping ▲ 12 ▼ : ▲ 00 ▼ ▲ AM ▼ For Product…" at bounding box center [658, 408] width 825 height 196
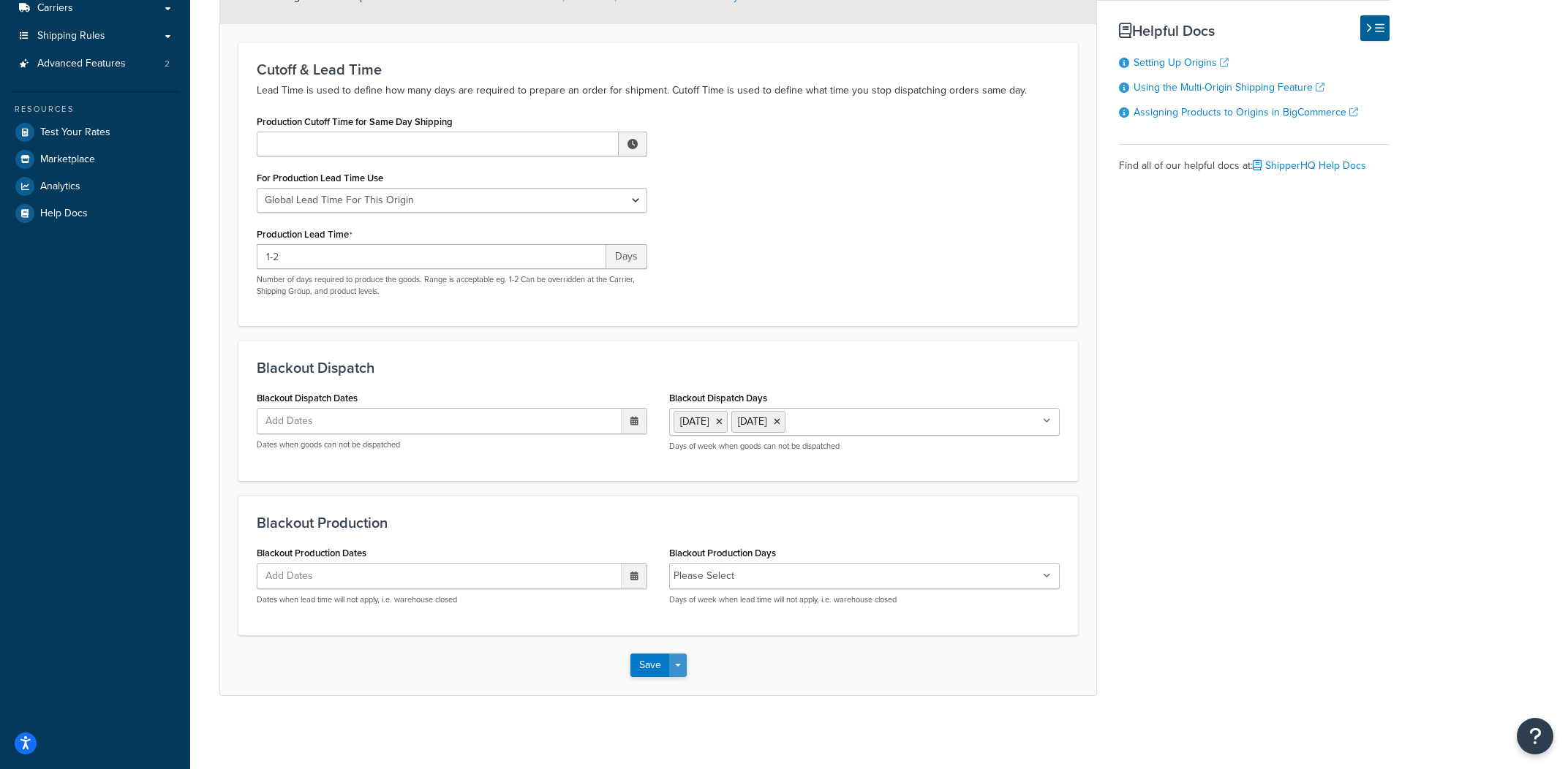
click at [672, 670] on button "Save Dropdown" at bounding box center [678, 666] width 17 height 24
click at [678, 688] on button "Save and Edit" at bounding box center [700, 693] width 142 height 31
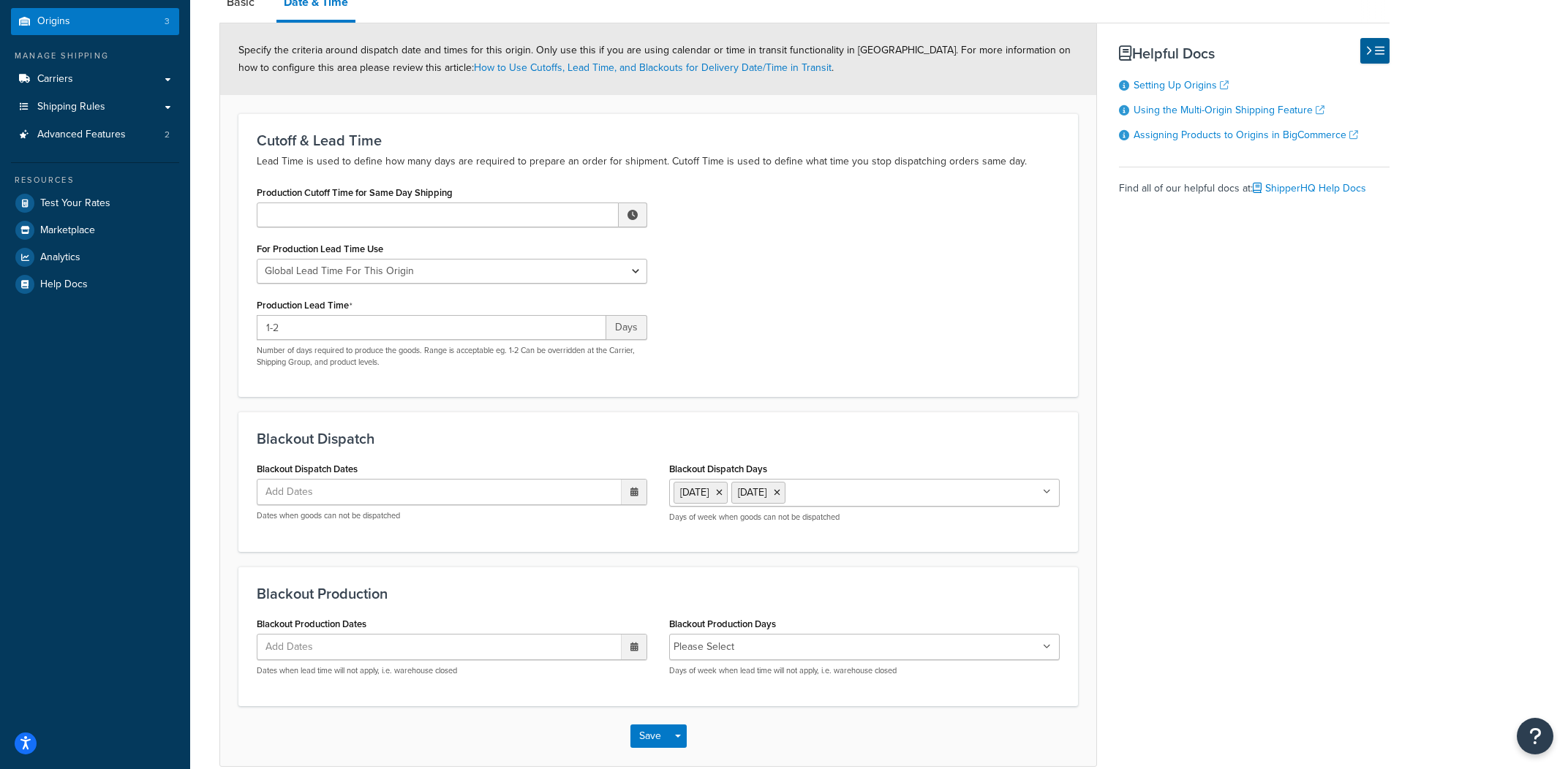
scroll to position [134, 0]
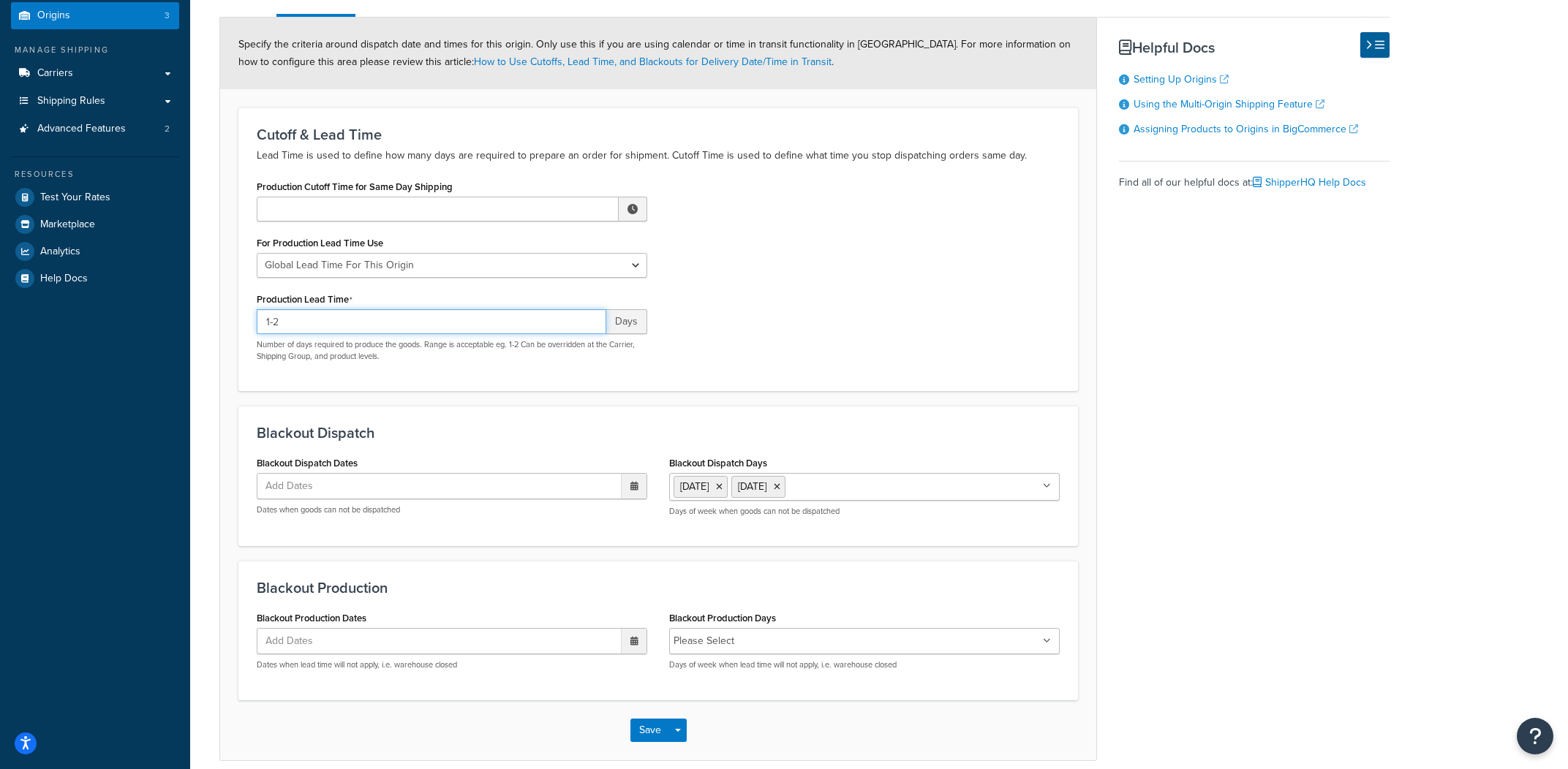
click at [476, 323] on input "1-2" at bounding box center [431, 321] width 350 height 25
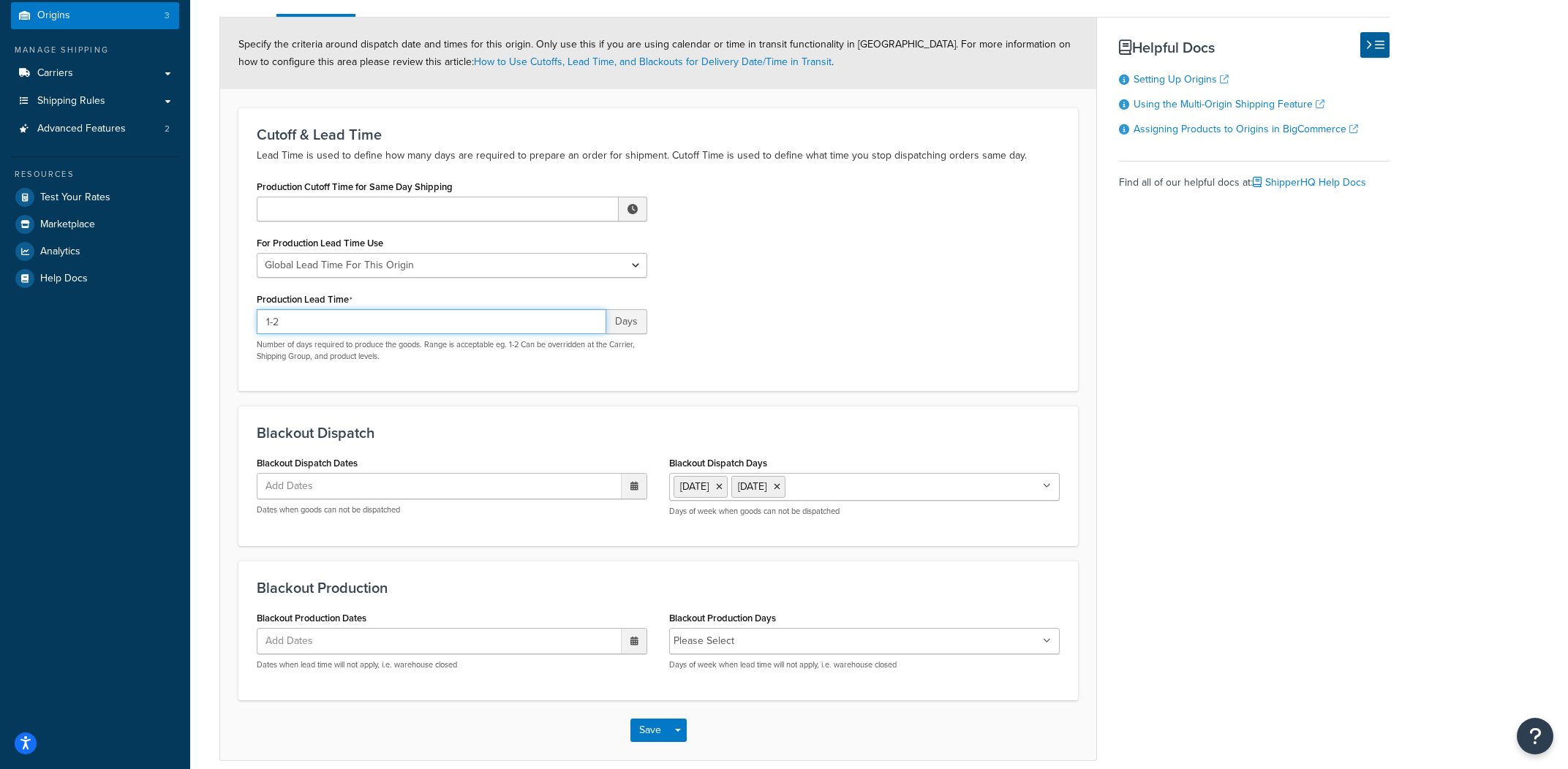
click at [476, 323] on input "1-2" at bounding box center [431, 321] width 350 height 25
paste input "0017"
type input "1"
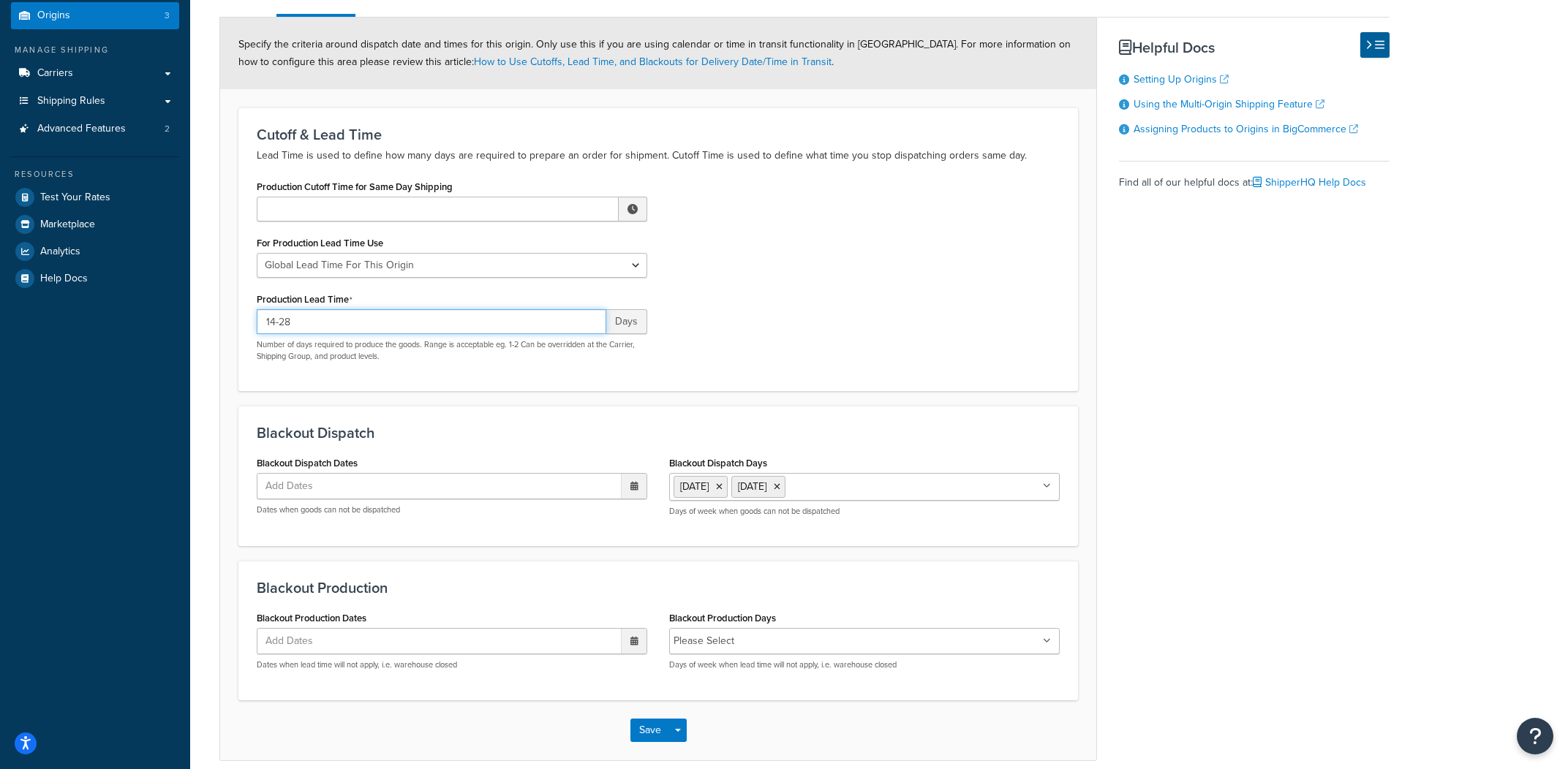
type input "14-28"
click at [922, 222] on div "Production Cutoff Time for Same Day Shipping ▲ 12 ▼ : ▲ 00 ▼ ▲ AM ▼ For Product…" at bounding box center [658, 274] width 825 height 196
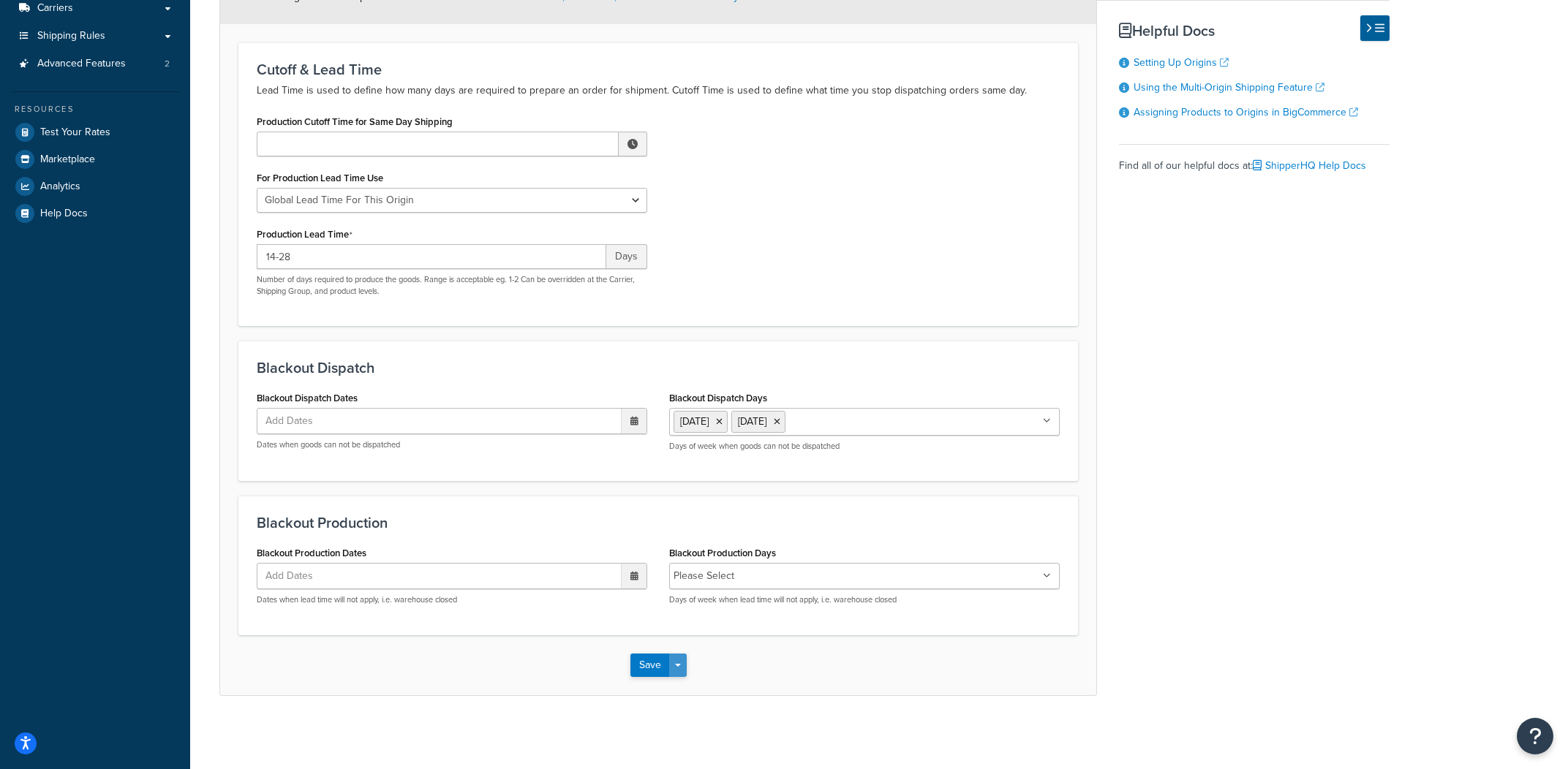
click at [685, 667] on button "Save Dropdown" at bounding box center [678, 666] width 17 height 24
click at [681, 687] on button "Save and Edit" at bounding box center [700, 693] width 142 height 31
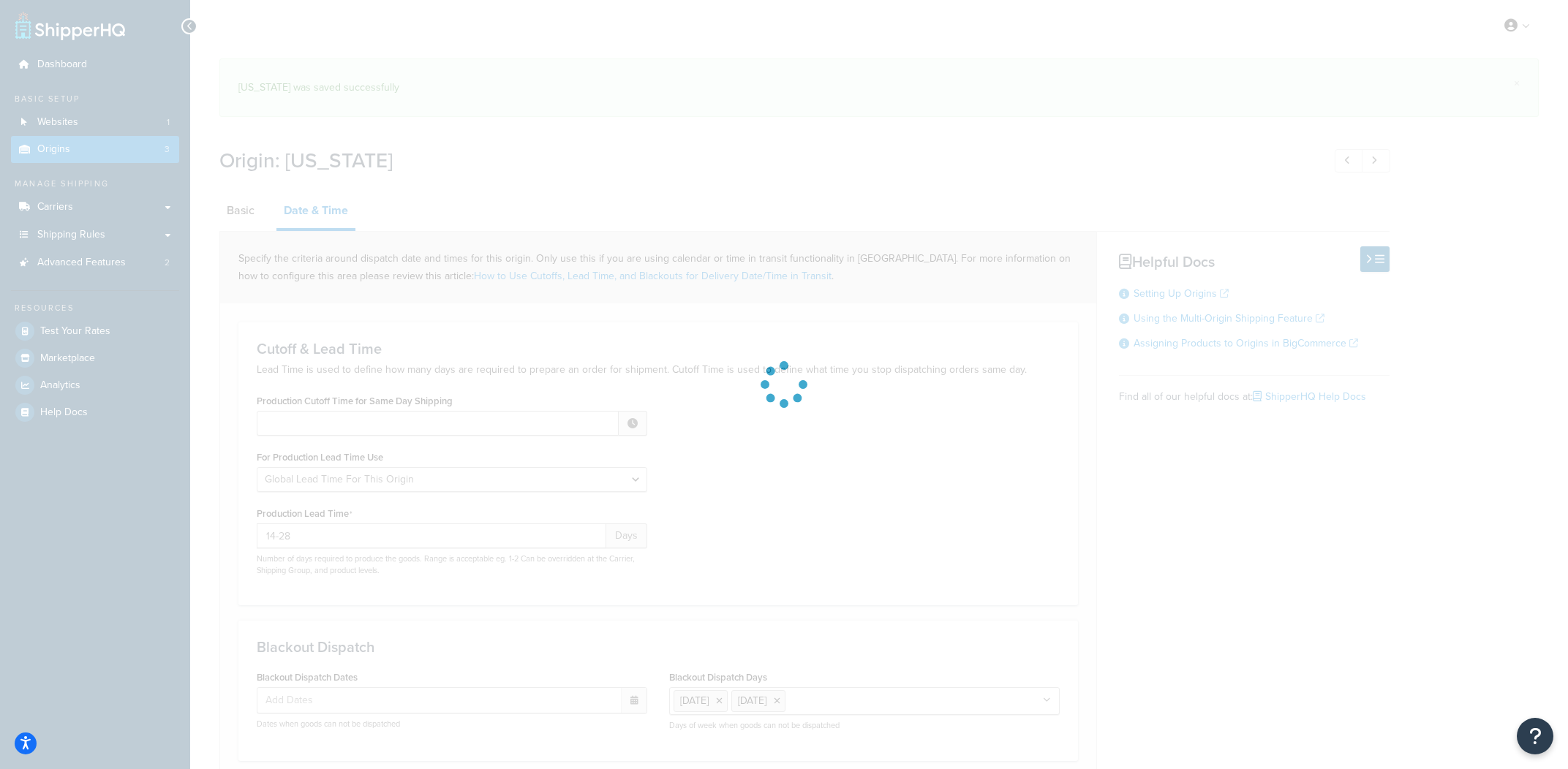
scroll to position [5, 0]
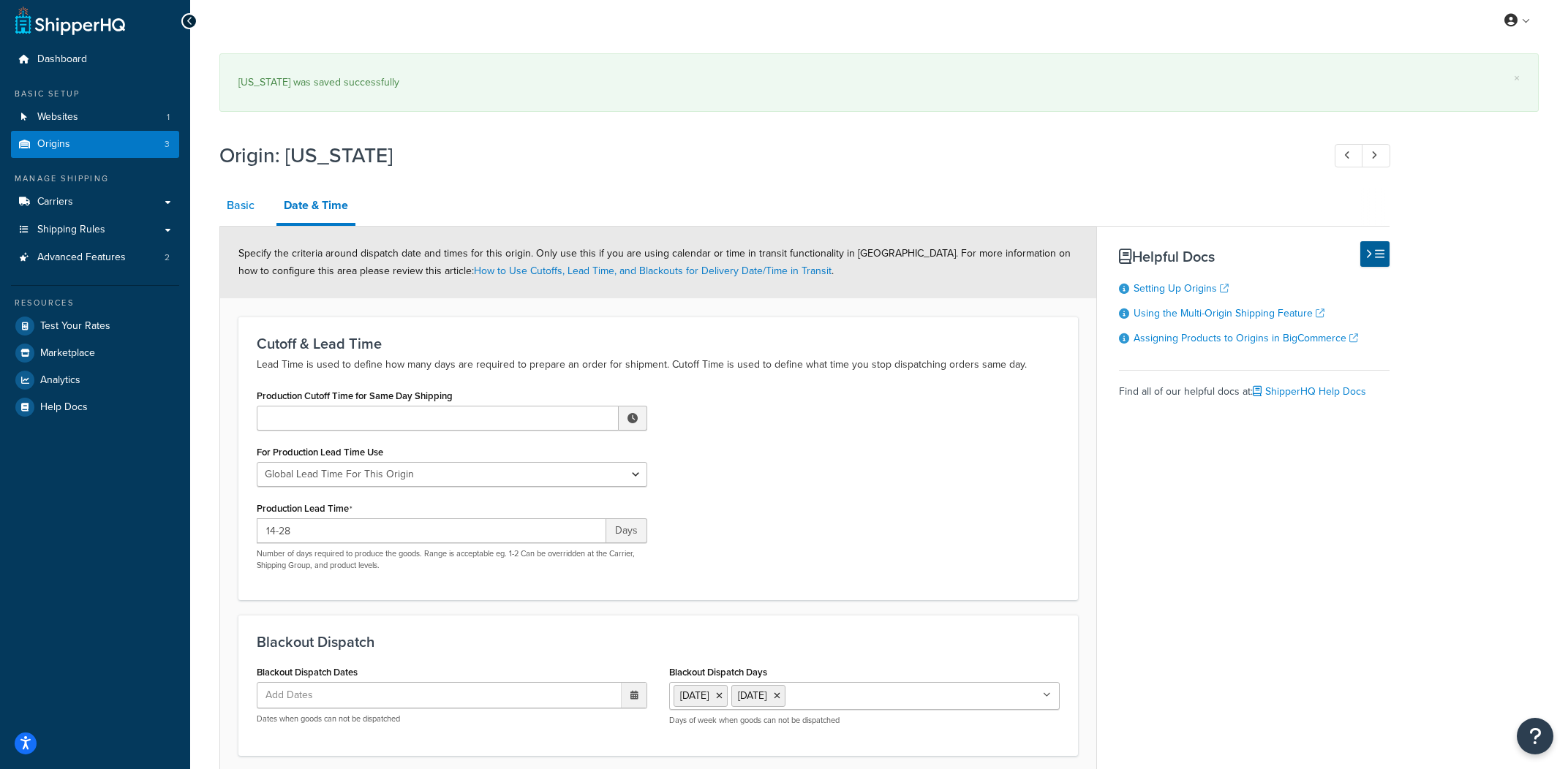
click at [244, 207] on link "Basic" at bounding box center [240, 205] width 42 height 35
select select "32"
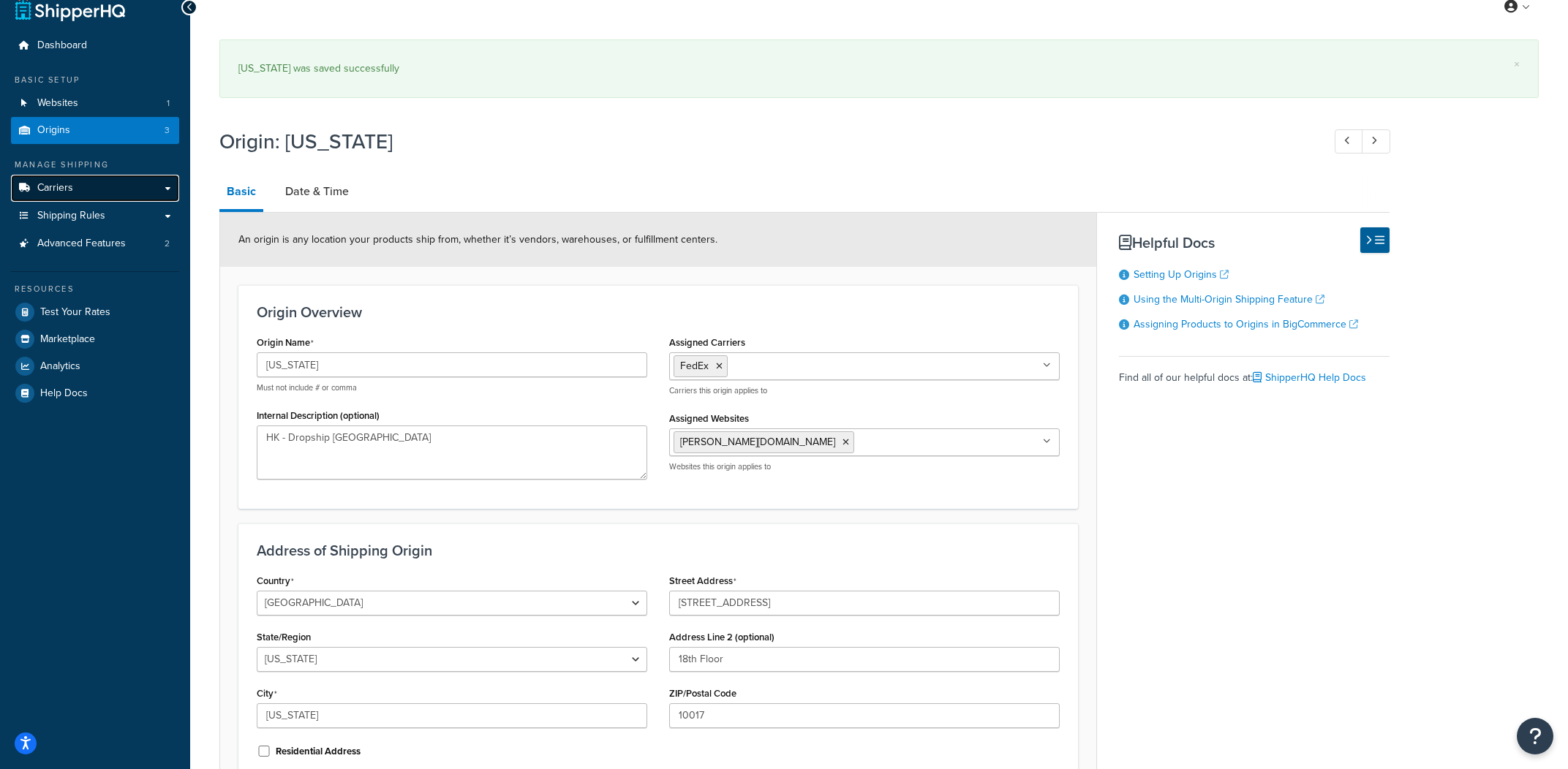
click at [123, 189] on link "Carriers" at bounding box center [95, 188] width 168 height 27
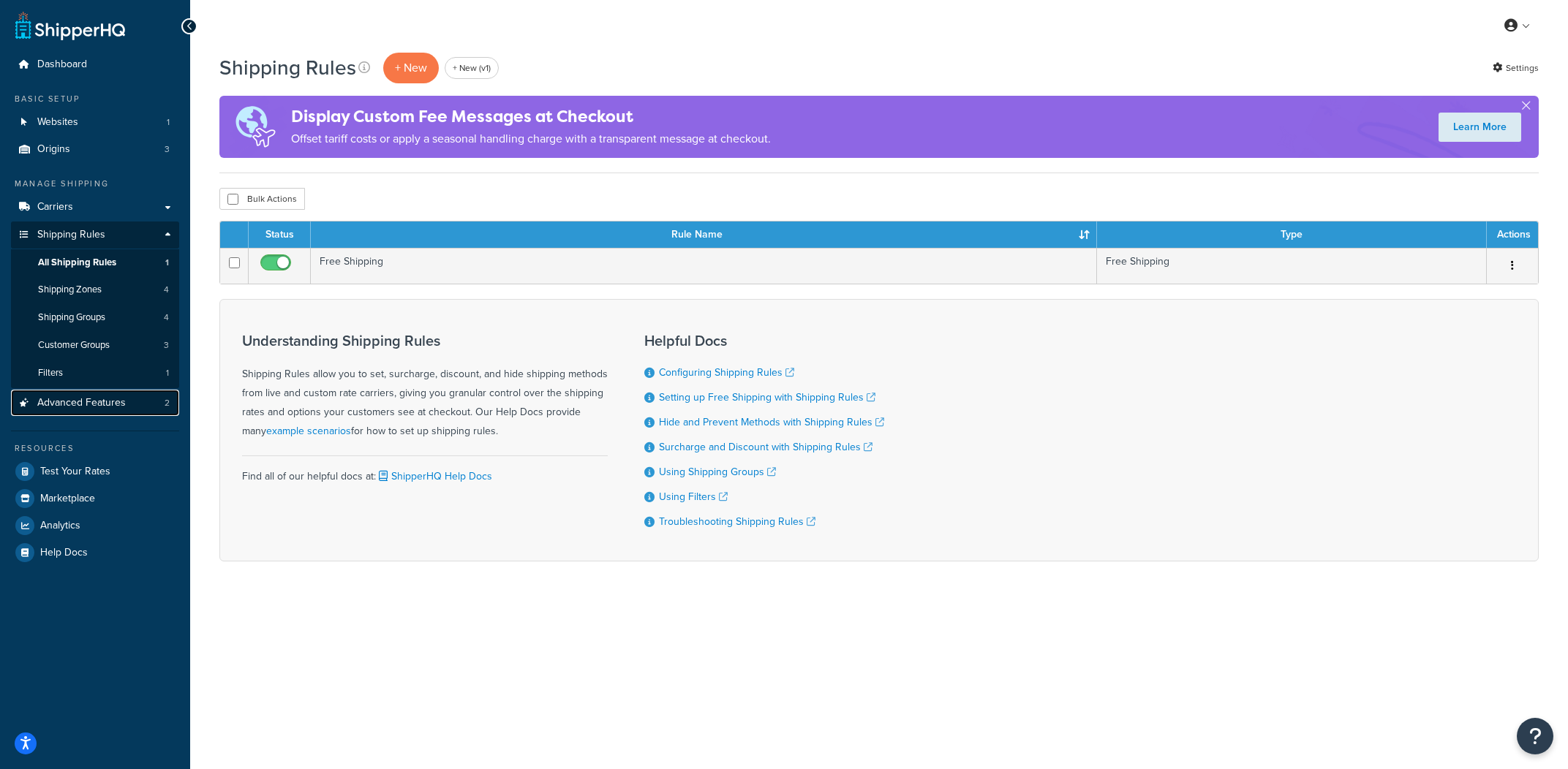
click at [138, 398] on link "Advanced Features 2" at bounding box center [95, 404] width 168 height 27
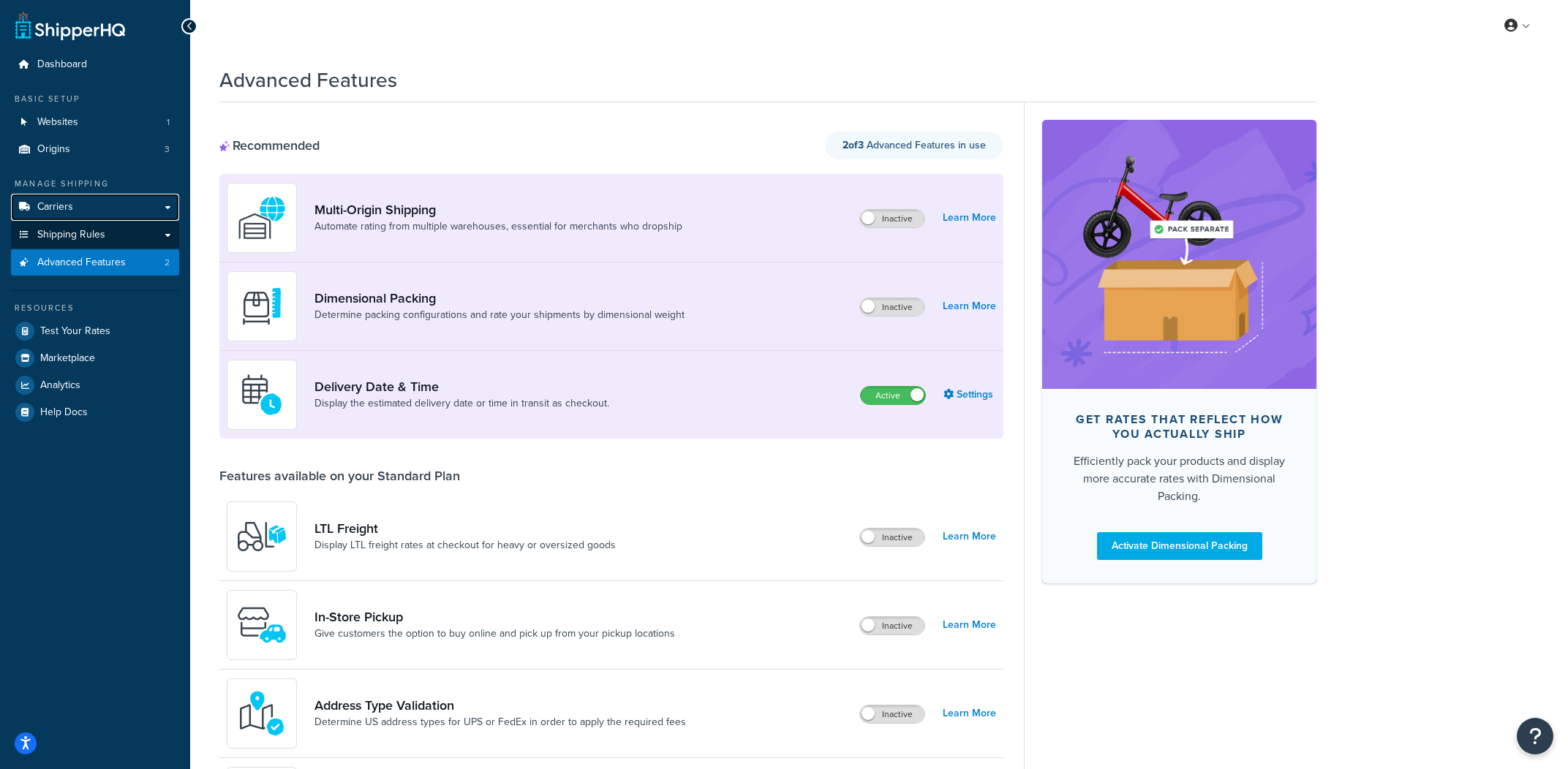
click at [133, 208] on link "Carriers" at bounding box center [95, 207] width 168 height 27
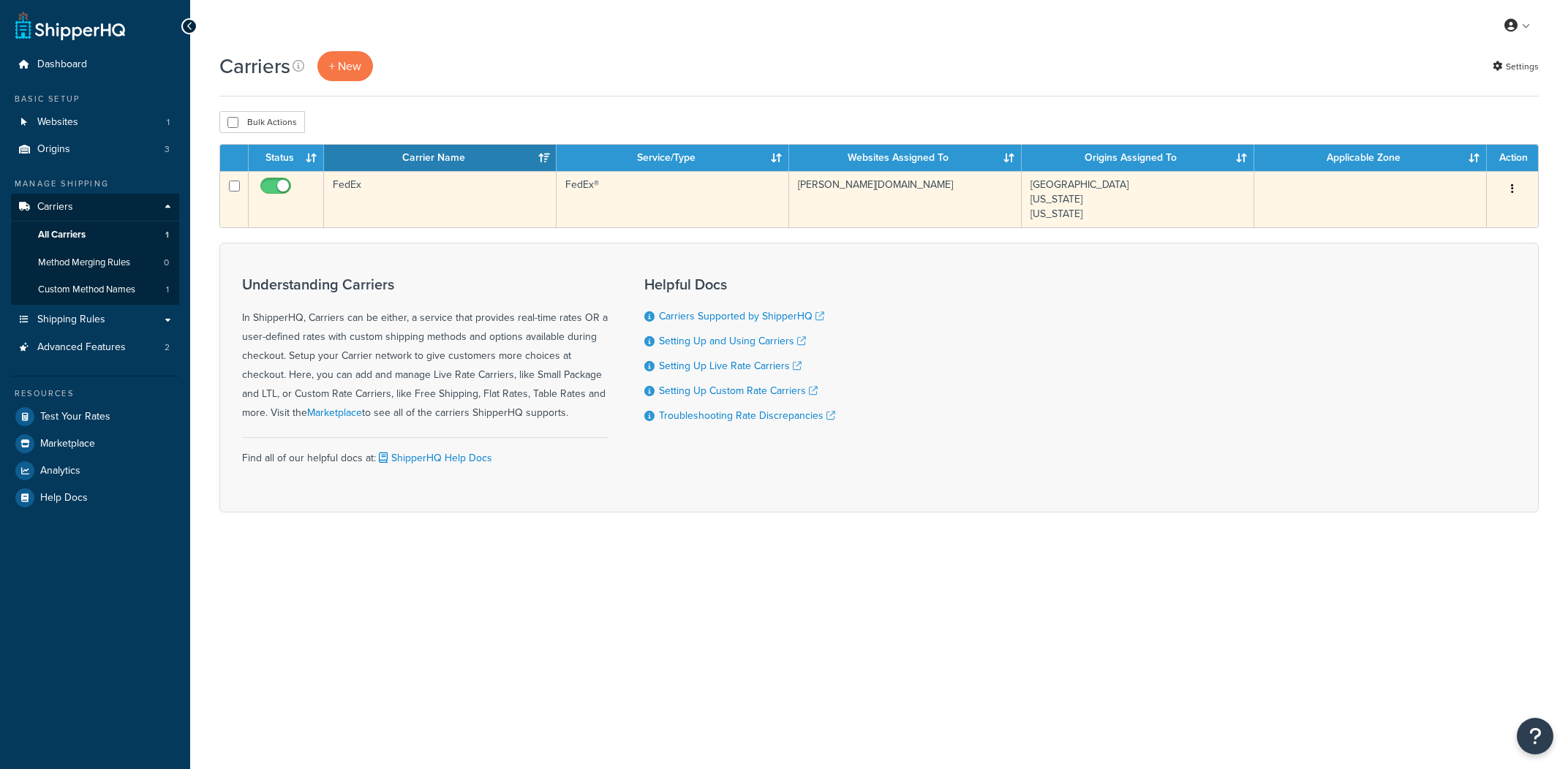
click at [574, 205] on td "FedEx®" at bounding box center [672, 199] width 233 height 57
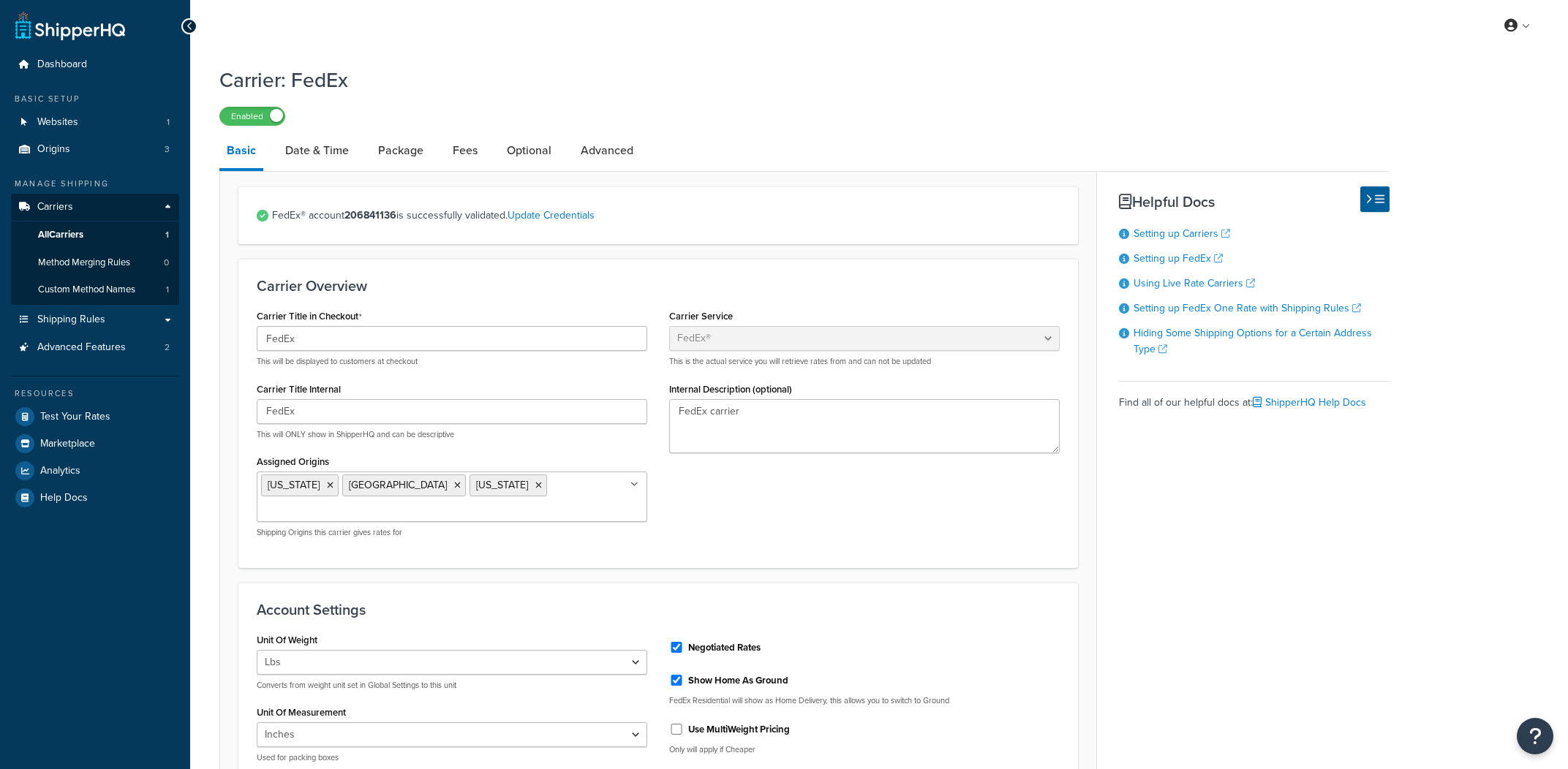
select select "fedEx"
select select "REGULAR_PICKUP"
select select "FEDEX_BOX"
click at [324, 145] on link "Date & Time" at bounding box center [317, 151] width 79 height 35
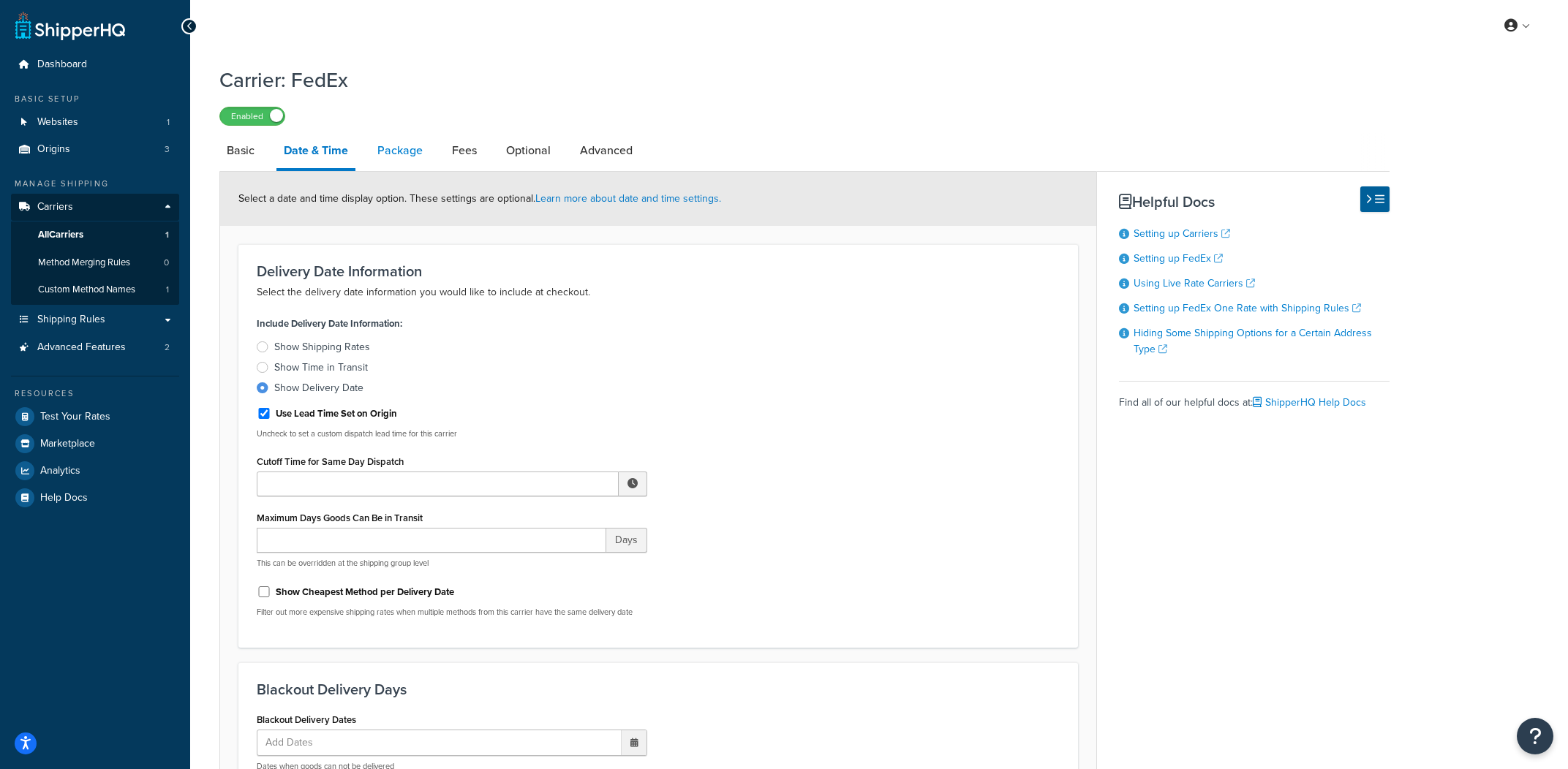
click at [418, 156] on link "Package" at bounding box center [400, 151] width 60 height 35
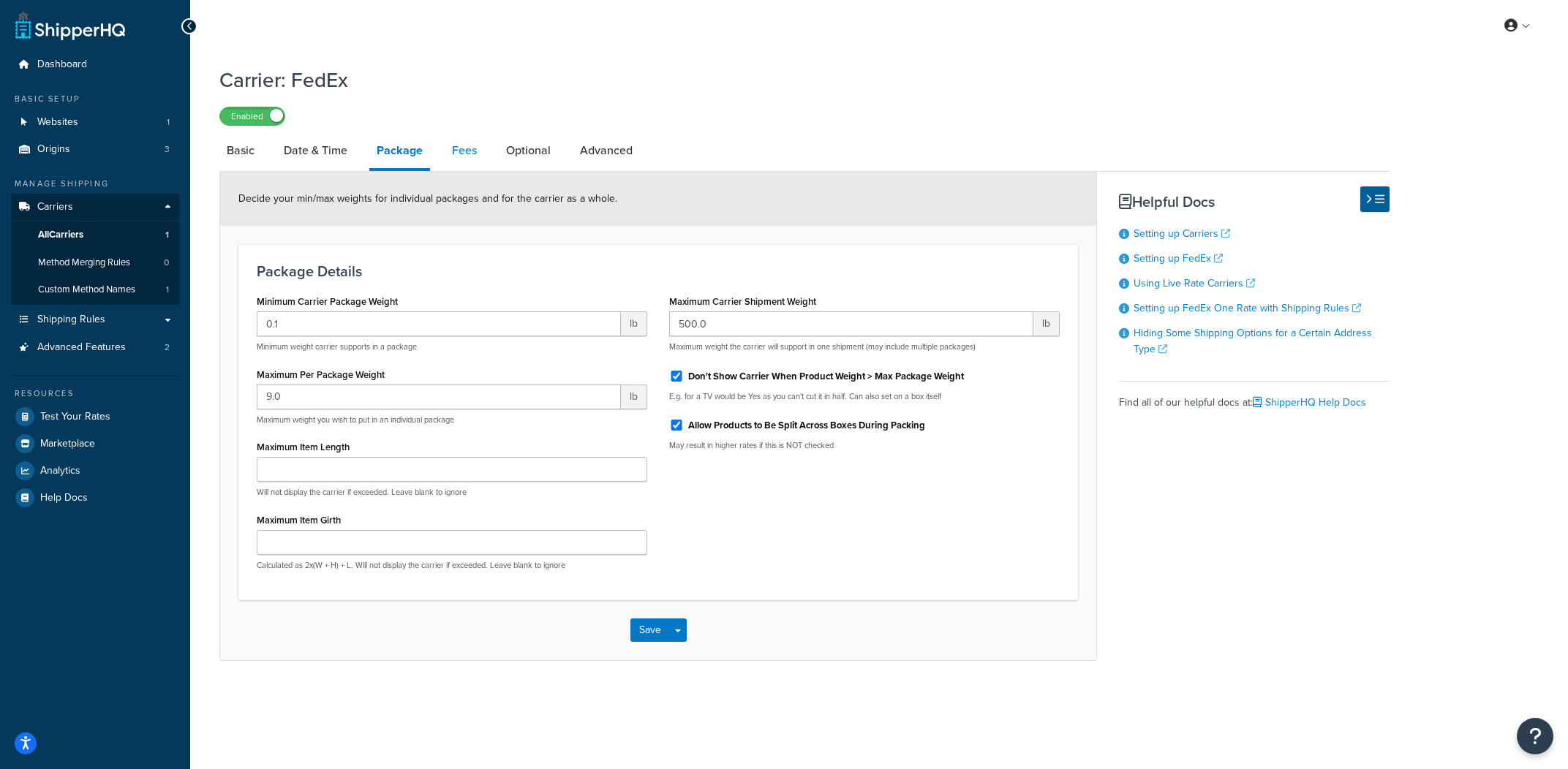
click at [477, 162] on link "Fees" at bounding box center [464, 151] width 39 height 35
select select "AFTER"
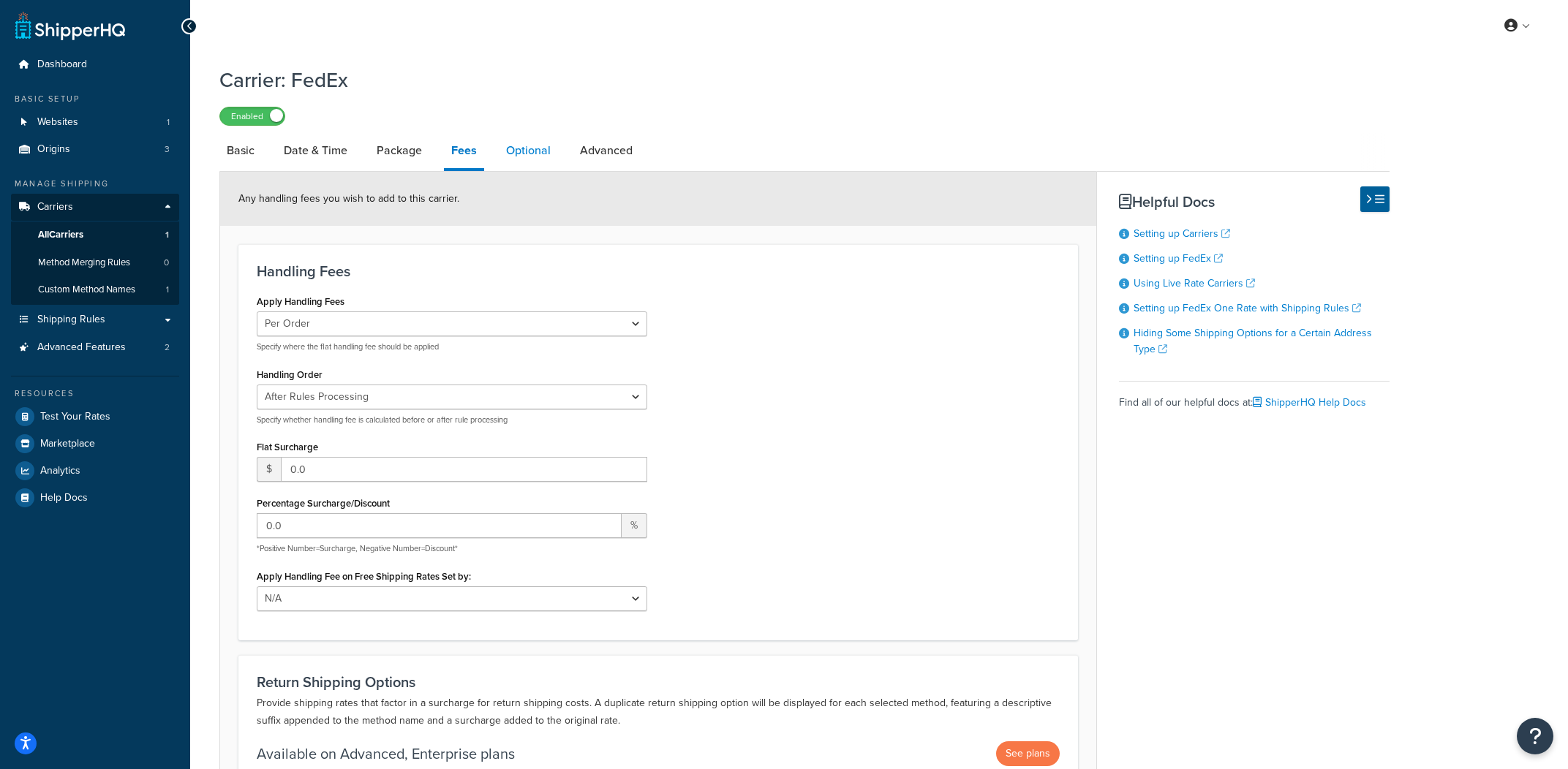
click at [534, 156] on link "Optional" at bounding box center [528, 151] width 59 height 35
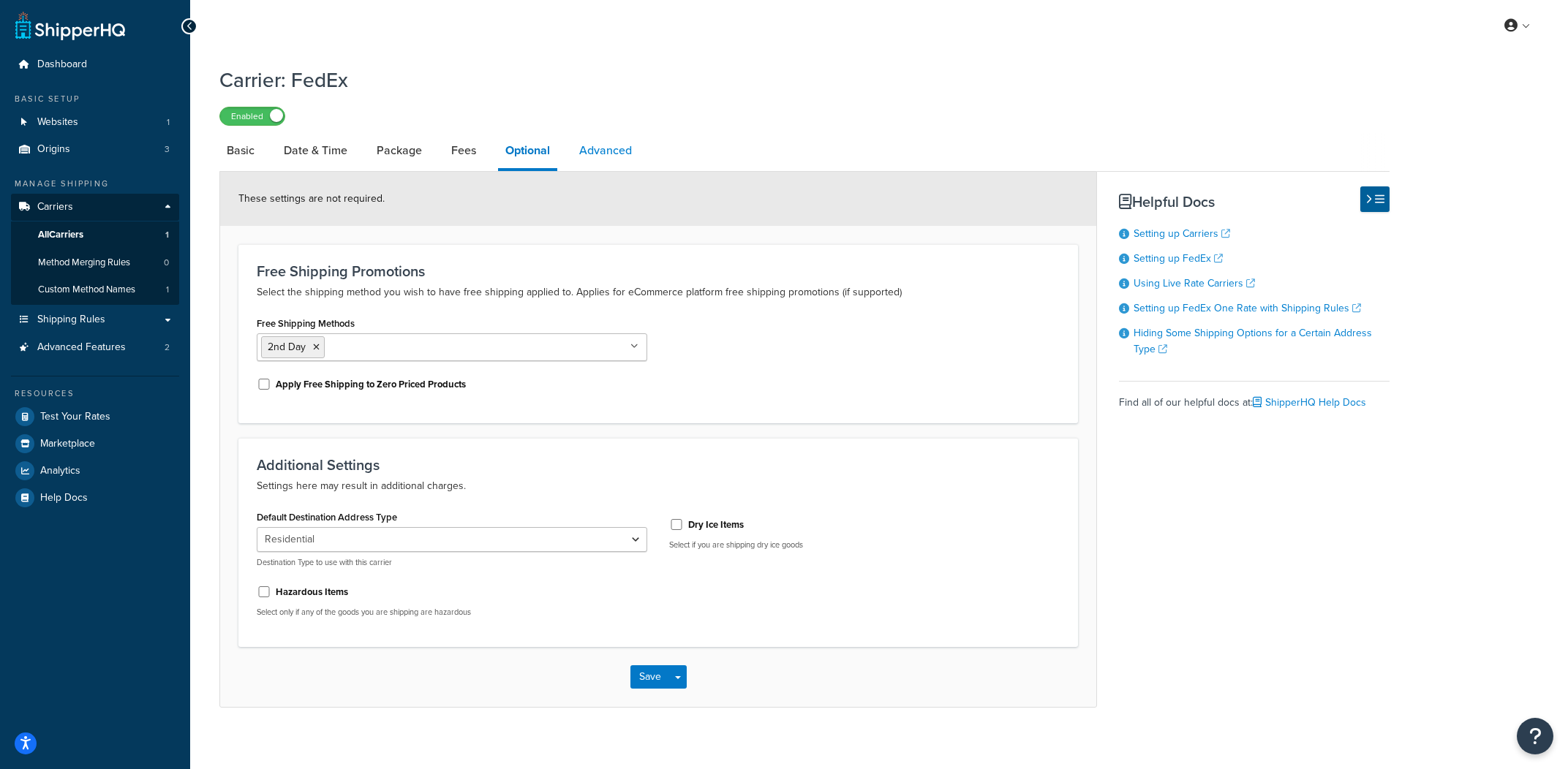
click at [600, 139] on link "Advanced" at bounding box center [605, 151] width 68 height 35
select select "false"
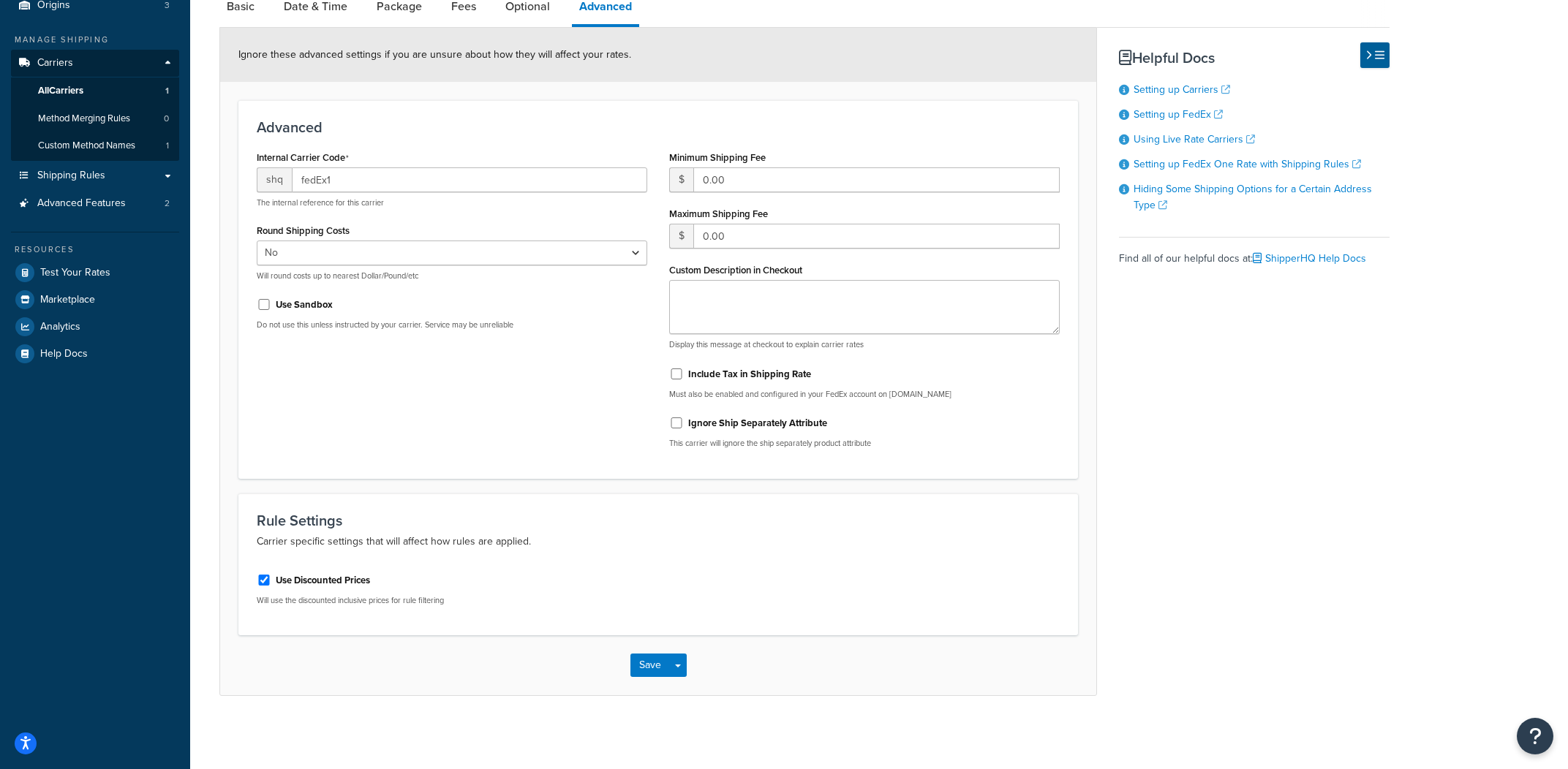
scroll to position [58, 0]
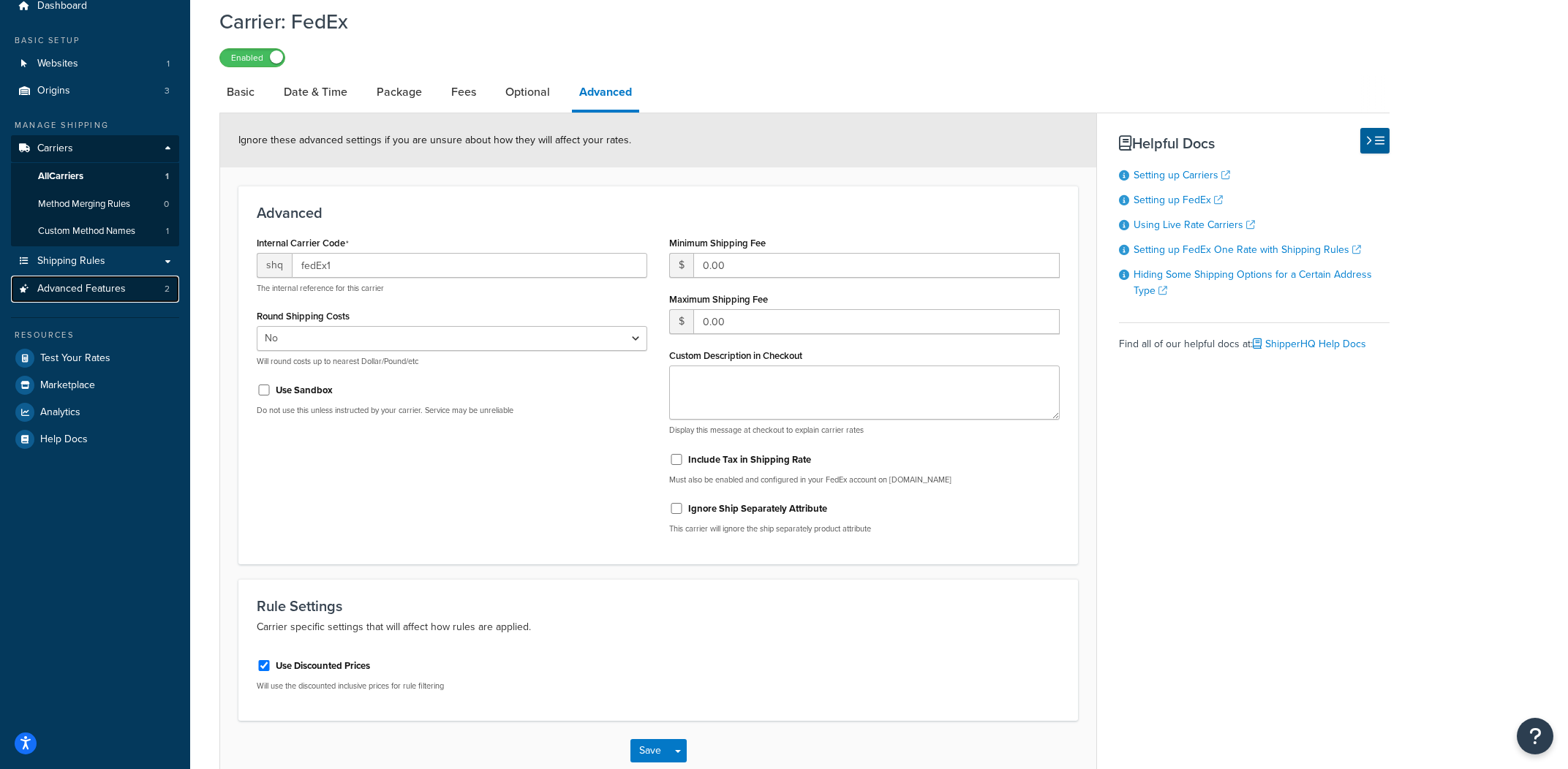
click at [127, 285] on link "Advanced Features 2" at bounding box center [95, 290] width 168 height 27
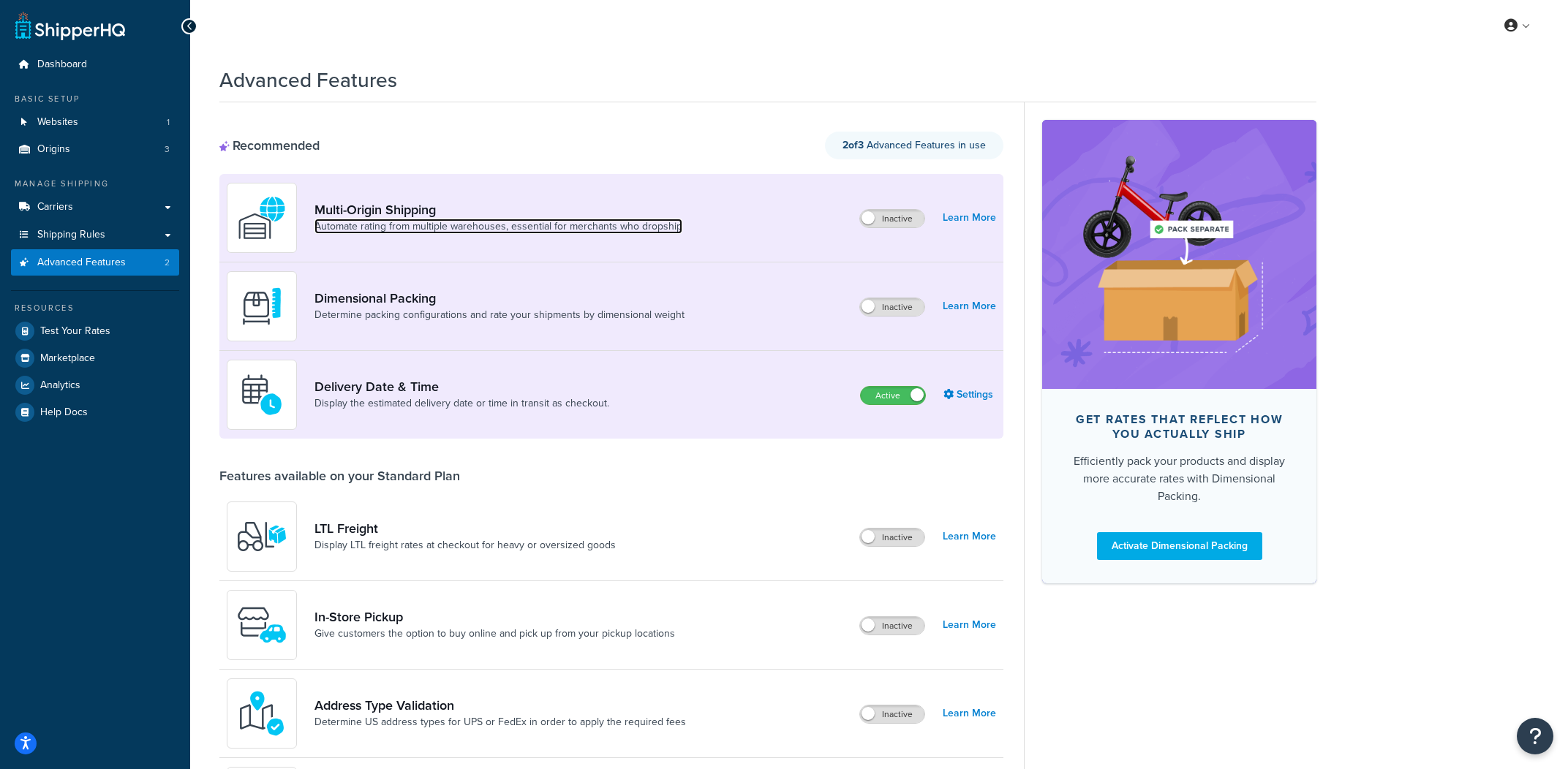
click at [431, 231] on link "Automate rating from multiple warehouses, essential for merchants who dropship" at bounding box center [498, 226] width 368 height 15
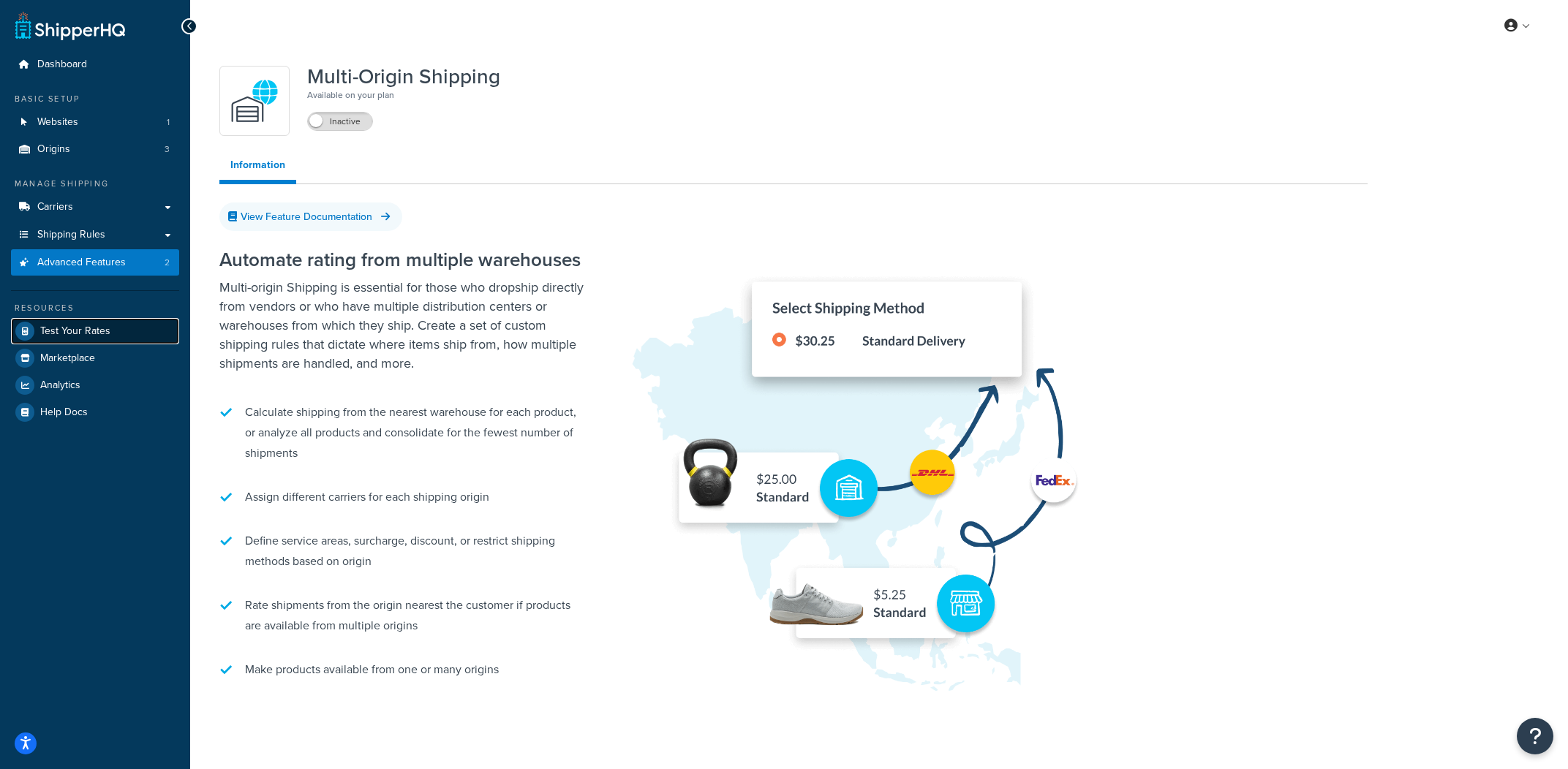
click at [94, 340] on link "Test Your Rates" at bounding box center [95, 331] width 168 height 26
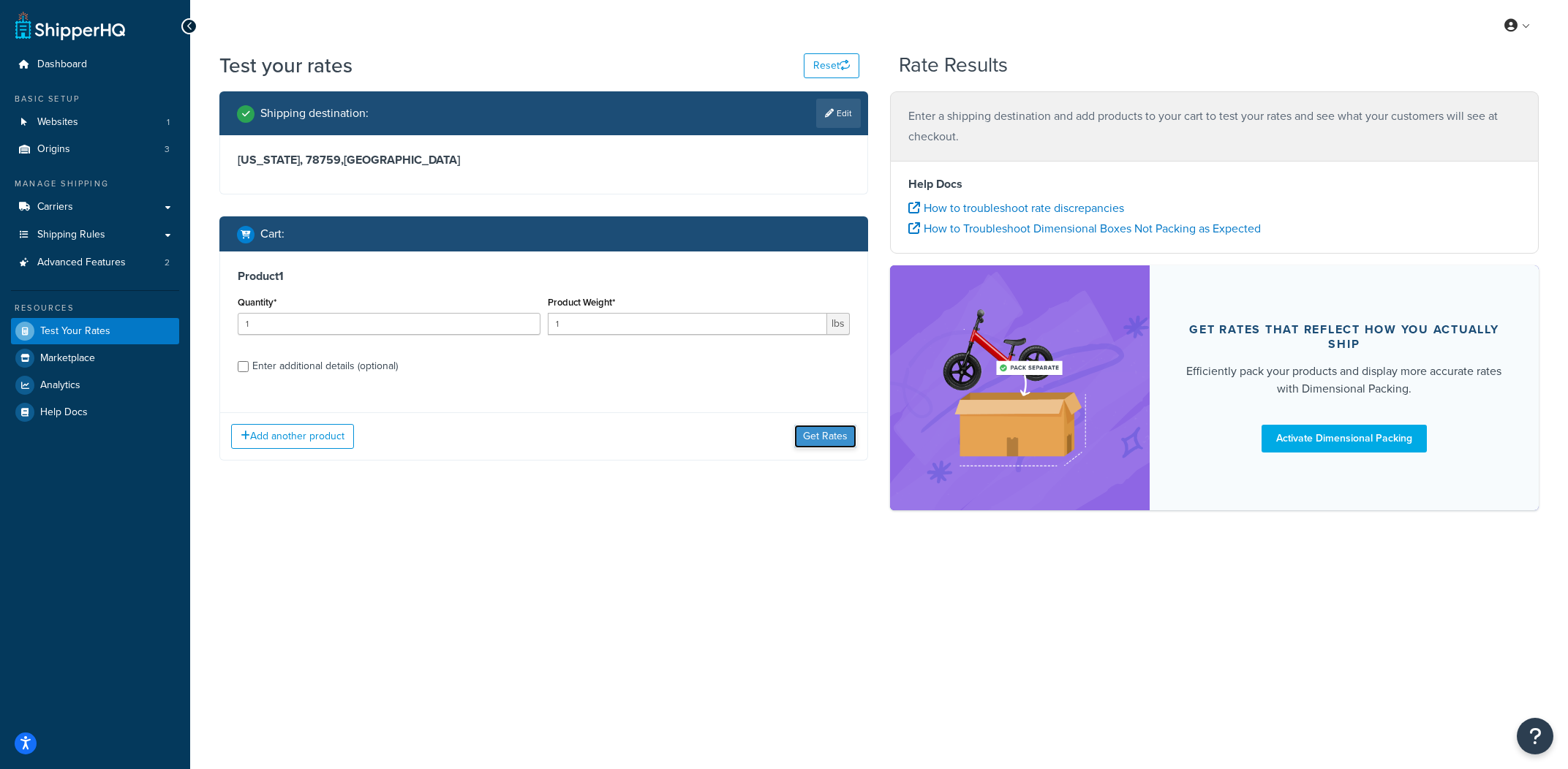
click at [840, 433] on button "Get Rates" at bounding box center [826, 437] width 62 height 24
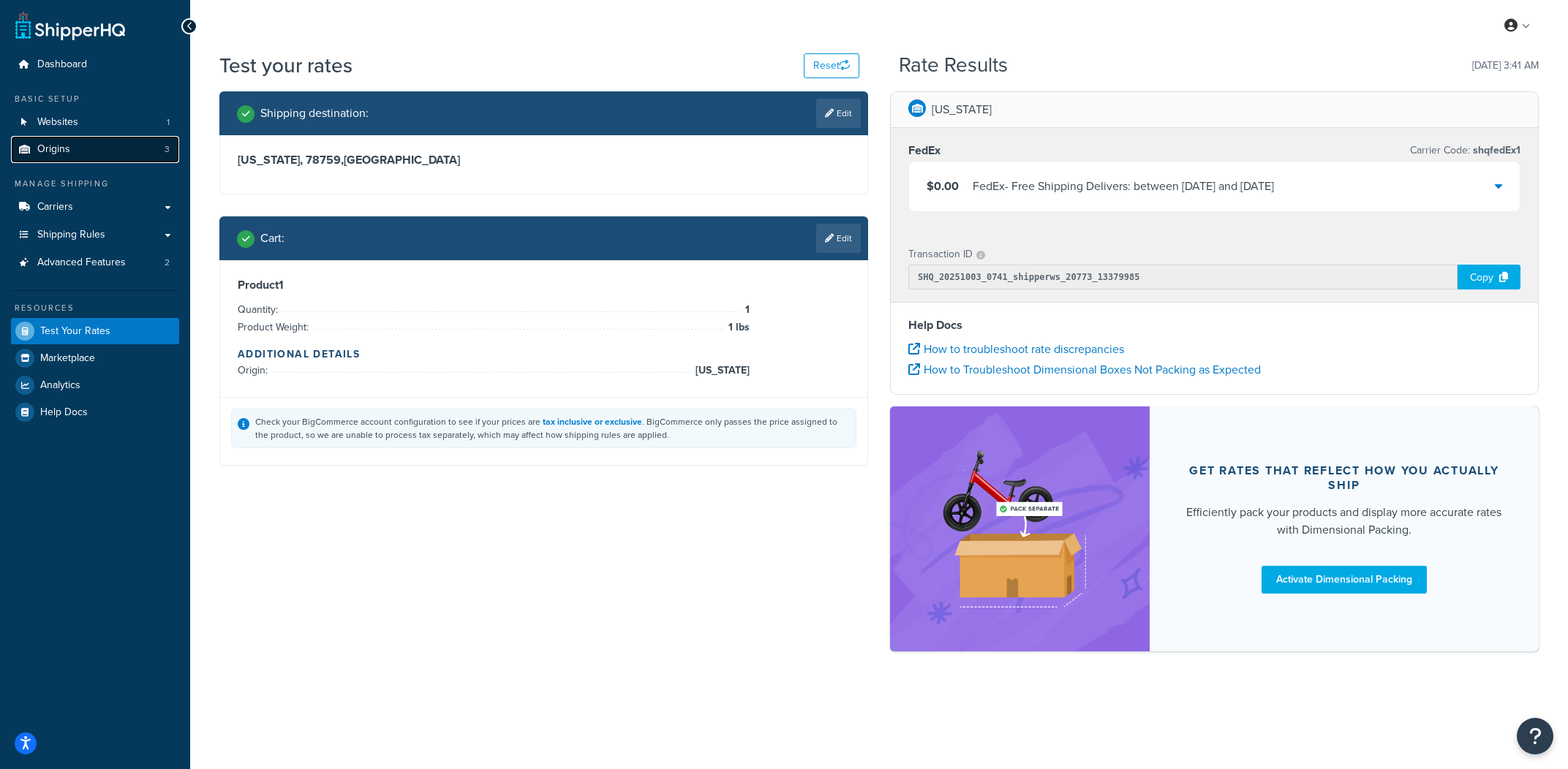
click at [146, 156] on link "Origins 3" at bounding box center [95, 150] width 168 height 27
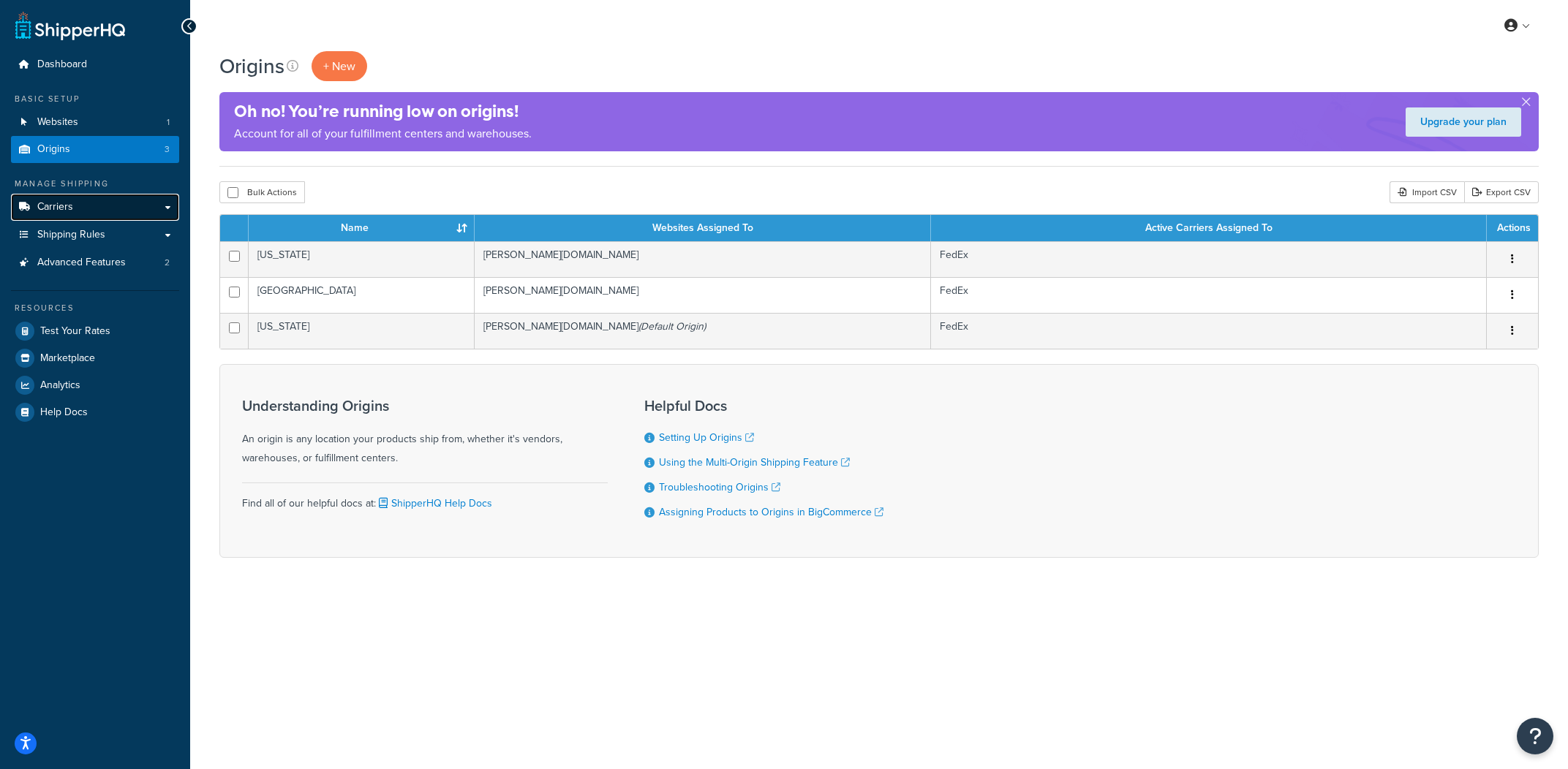
click at [103, 202] on link "Carriers" at bounding box center [95, 207] width 168 height 27
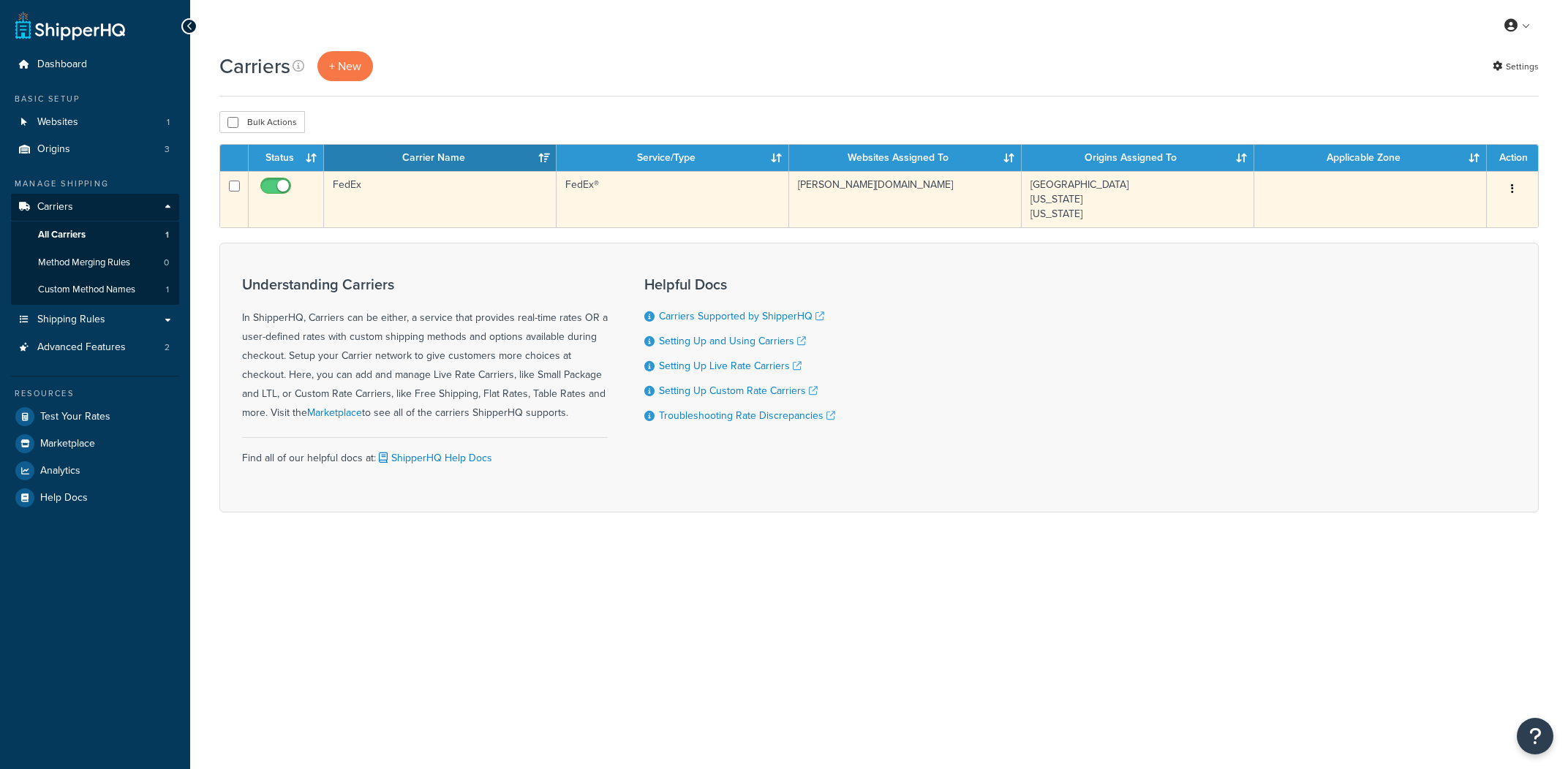
click at [418, 205] on td "FedEx" at bounding box center [440, 199] width 233 height 57
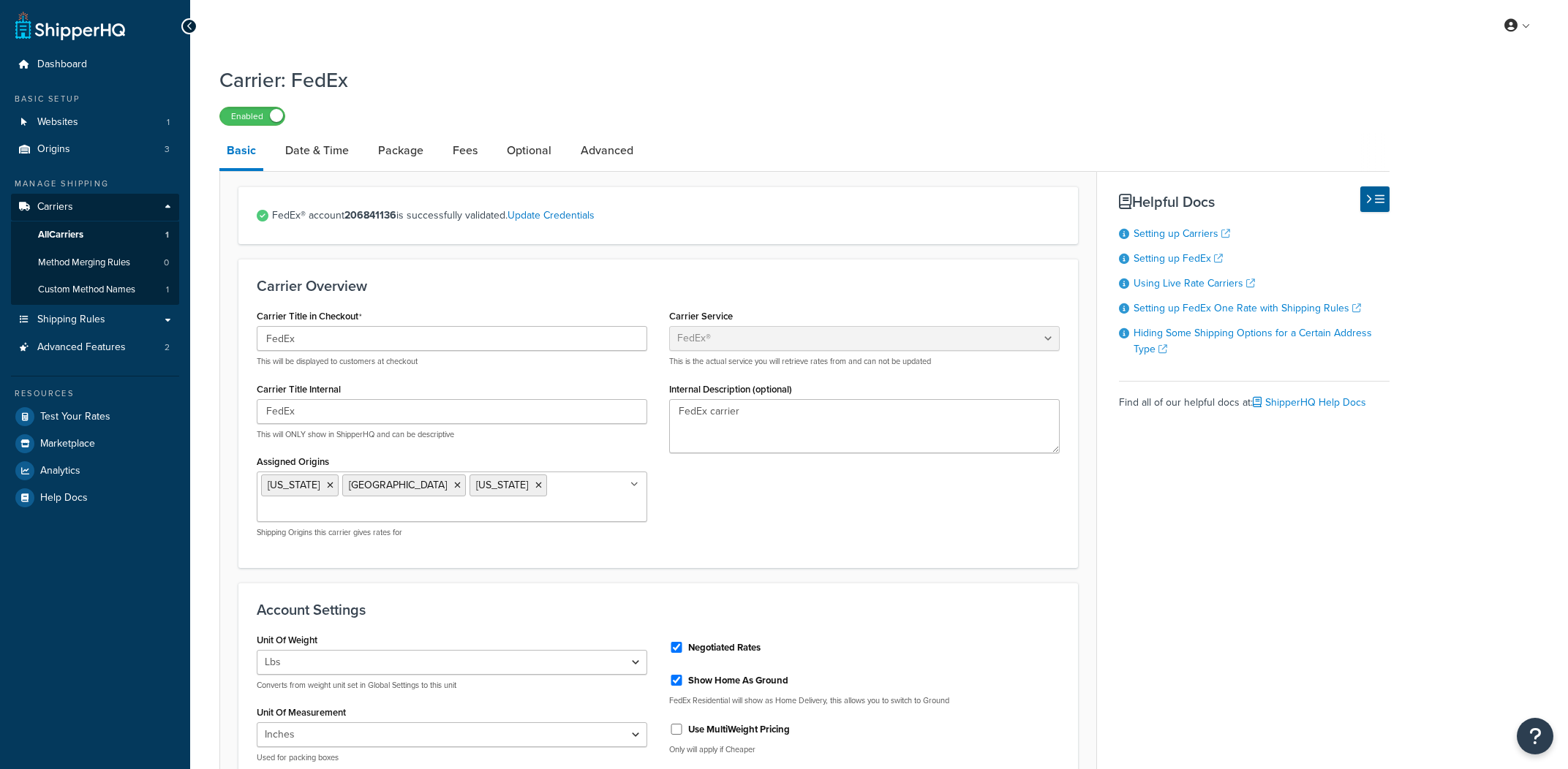
select select "fedEx"
select select "REGULAR_PICKUP"
select select "FEDEX_BOX"
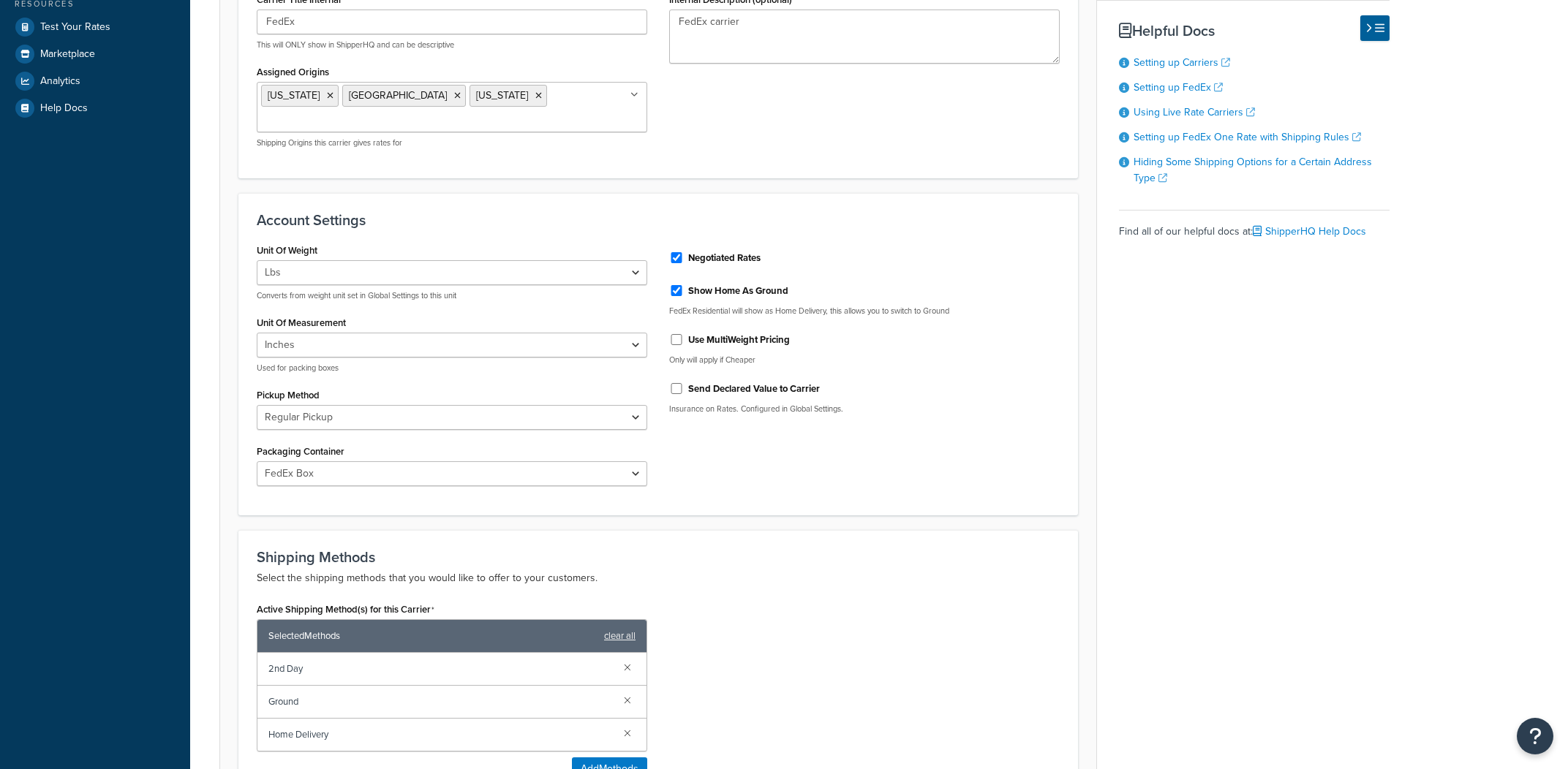
scroll to position [547, 0]
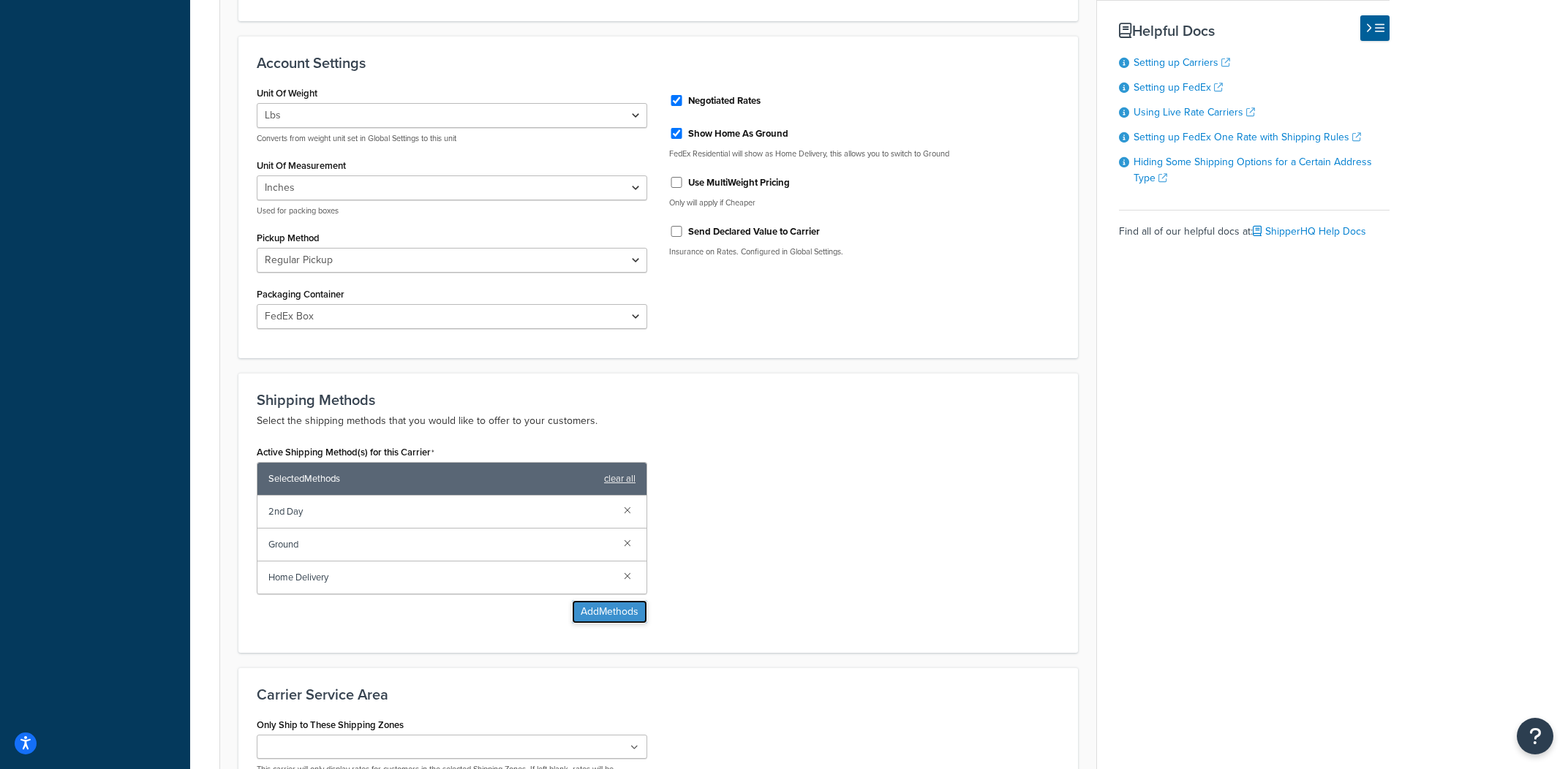
click at [606, 604] on button "Add Methods" at bounding box center [609, 612] width 75 height 24
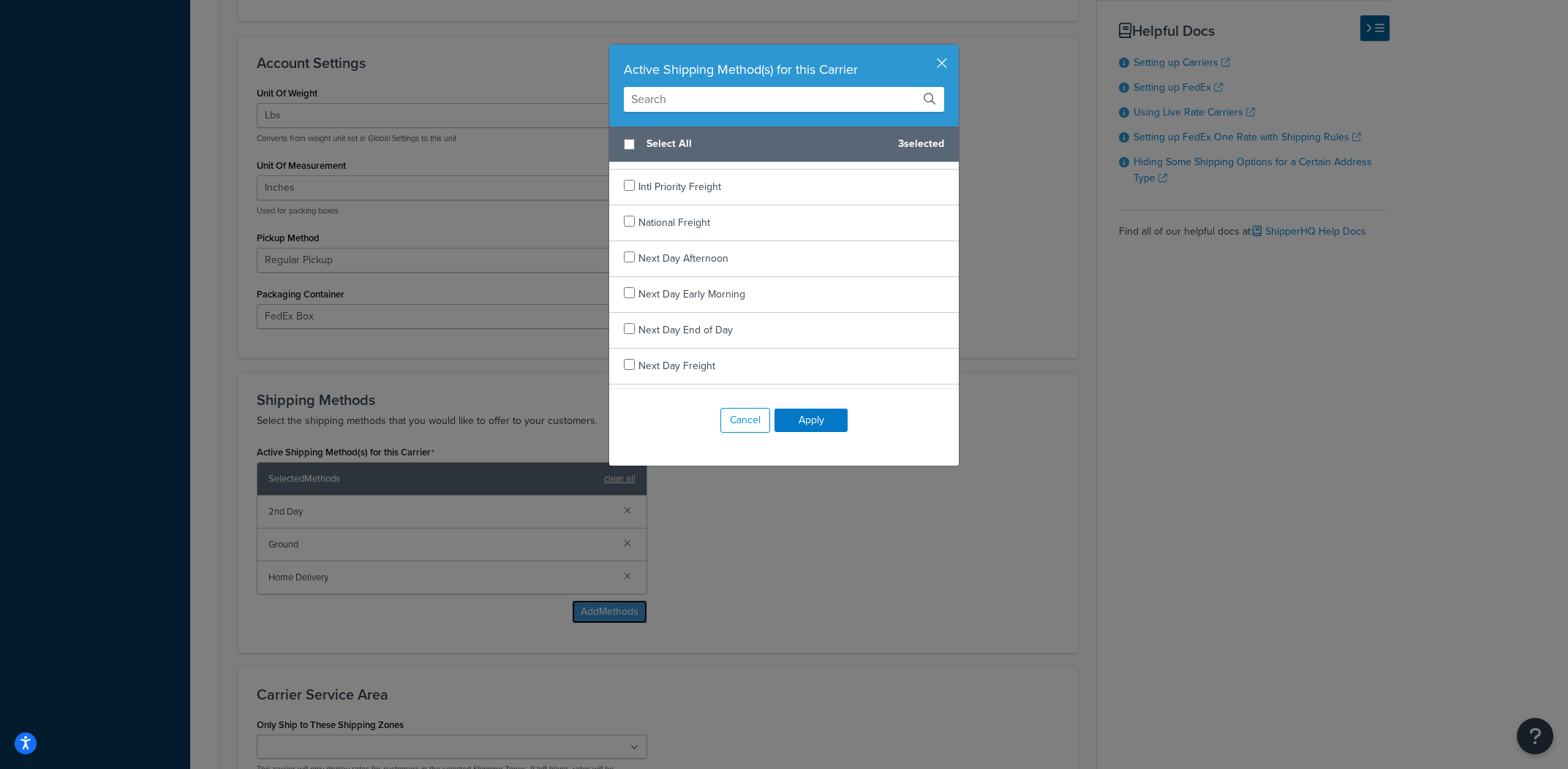
scroll to position [1280, 0]
click at [760, 100] on input "text" at bounding box center [784, 99] width 321 height 25
type input "gr"
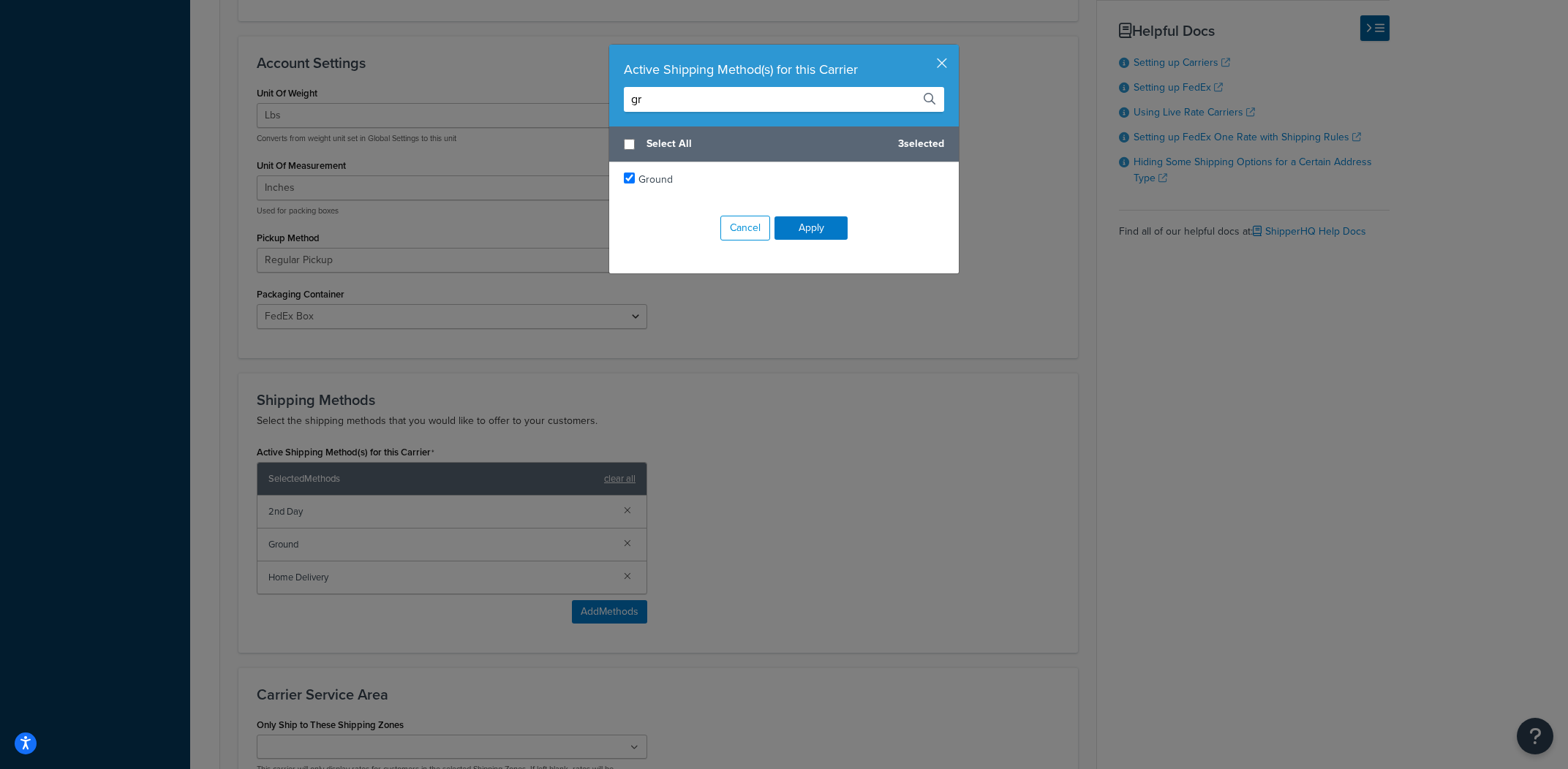
click at [740, 107] on input "gr" at bounding box center [784, 99] width 321 height 25
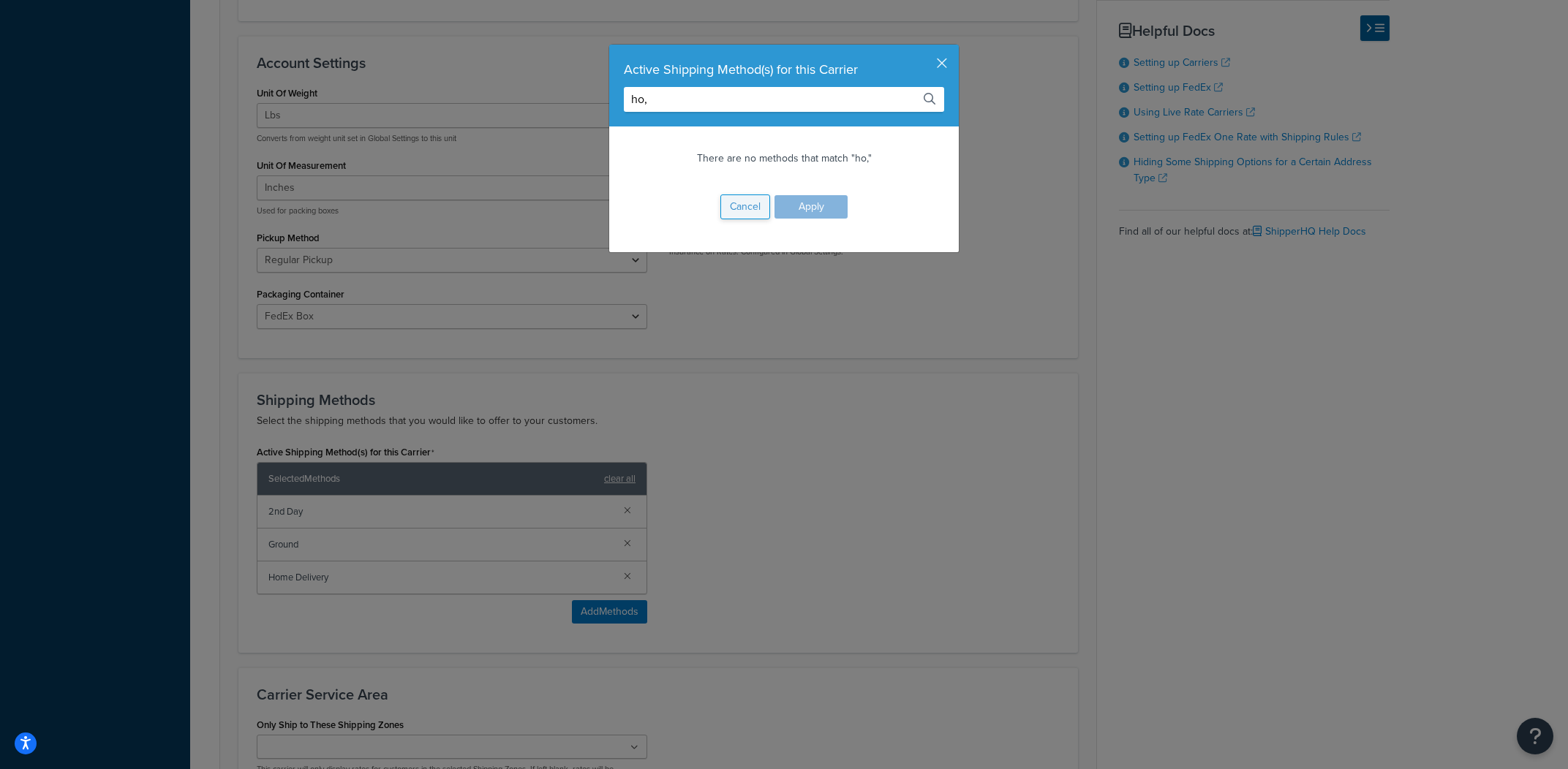
type input "ho,"
click at [733, 215] on button "Cancel" at bounding box center [745, 206] width 49 height 25
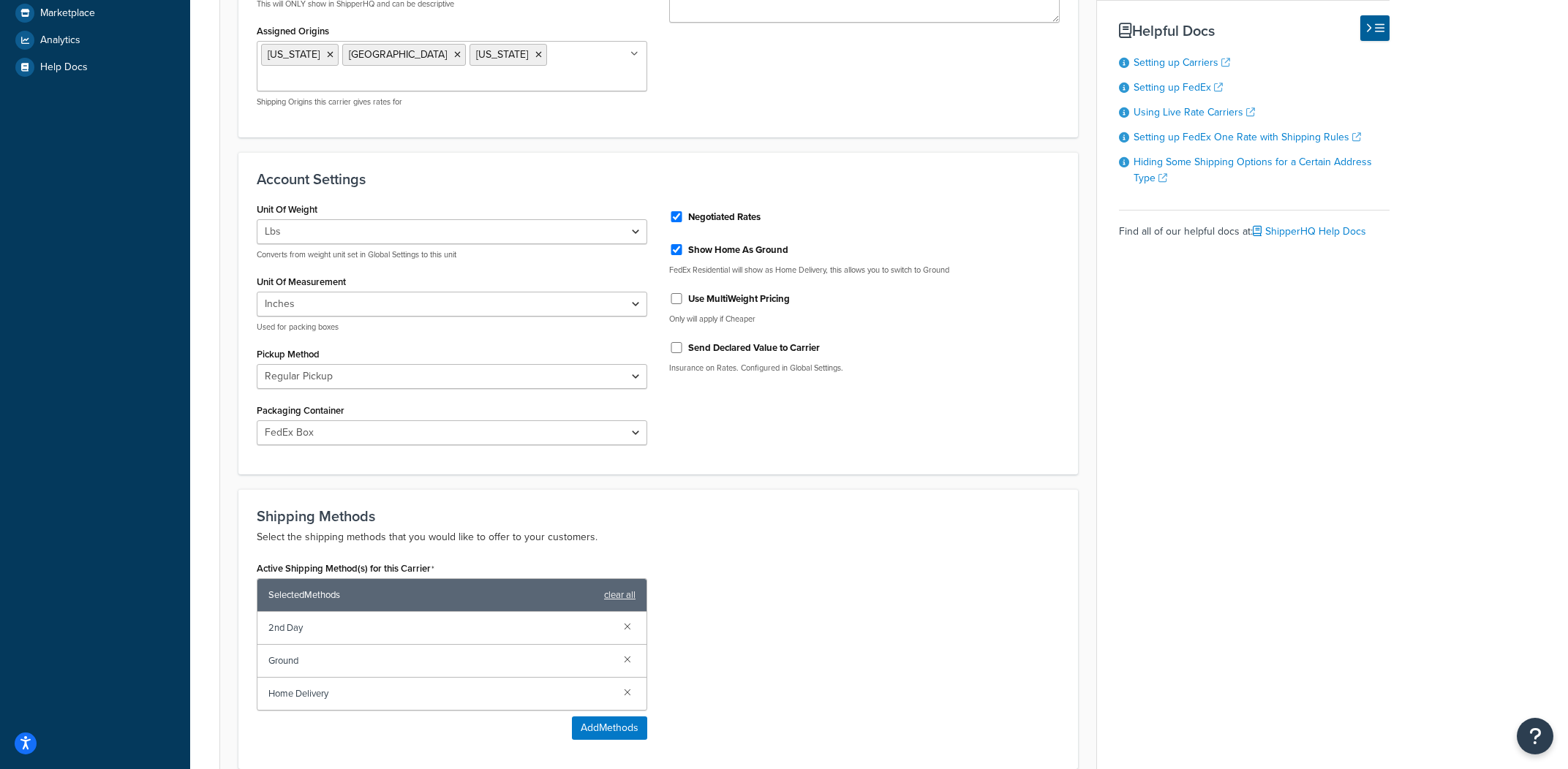
scroll to position [424, 0]
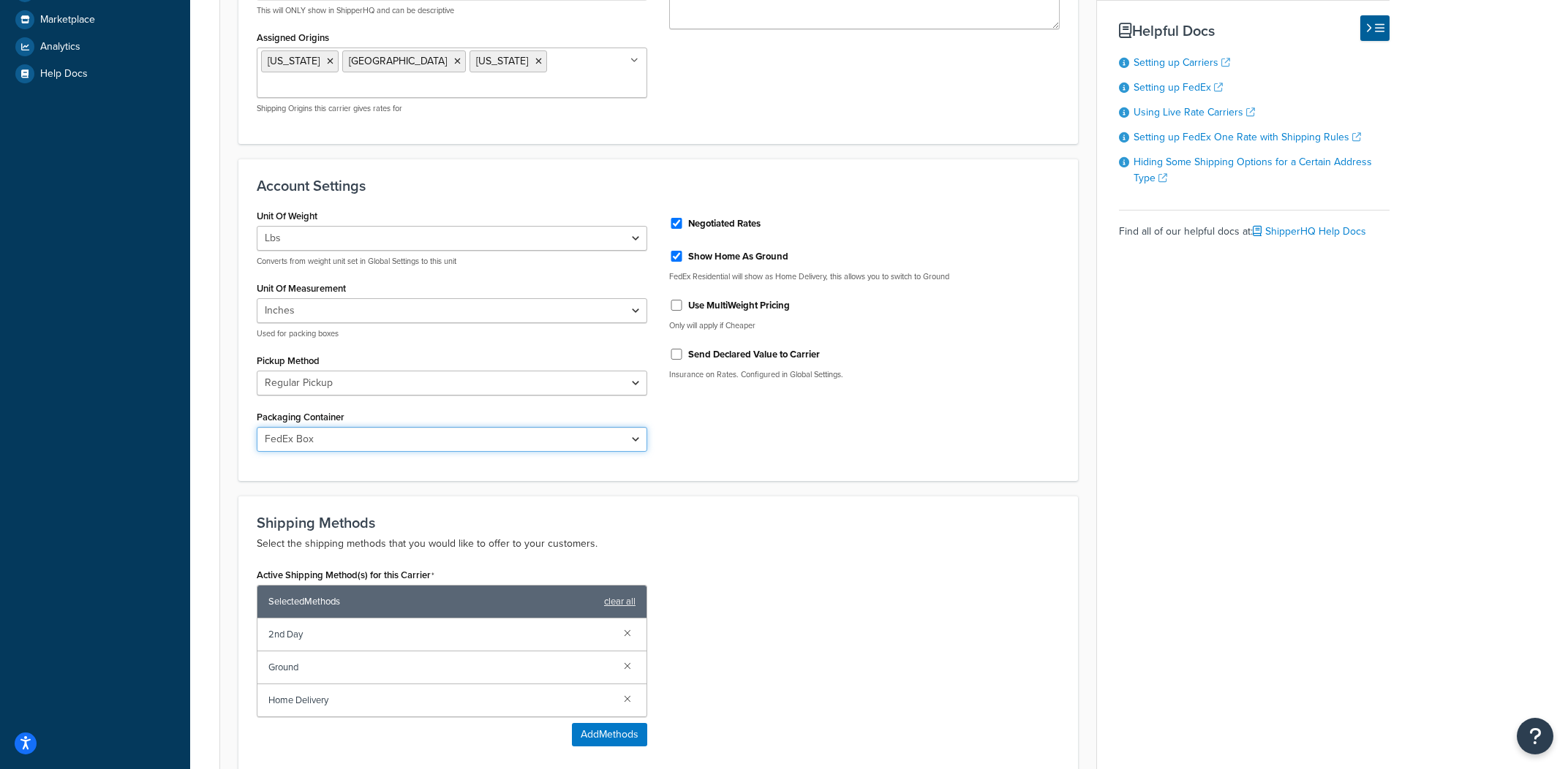
select select "YOUR_PACKAGING"
click option "Your Packaging" at bounding box center [0, 0] width 0 height 0
click at [818, 442] on div "Unit Of Weight Lbs Kgs Convert LBS to KG Converts from weight unit set in Globa…" at bounding box center [658, 334] width 825 height 258
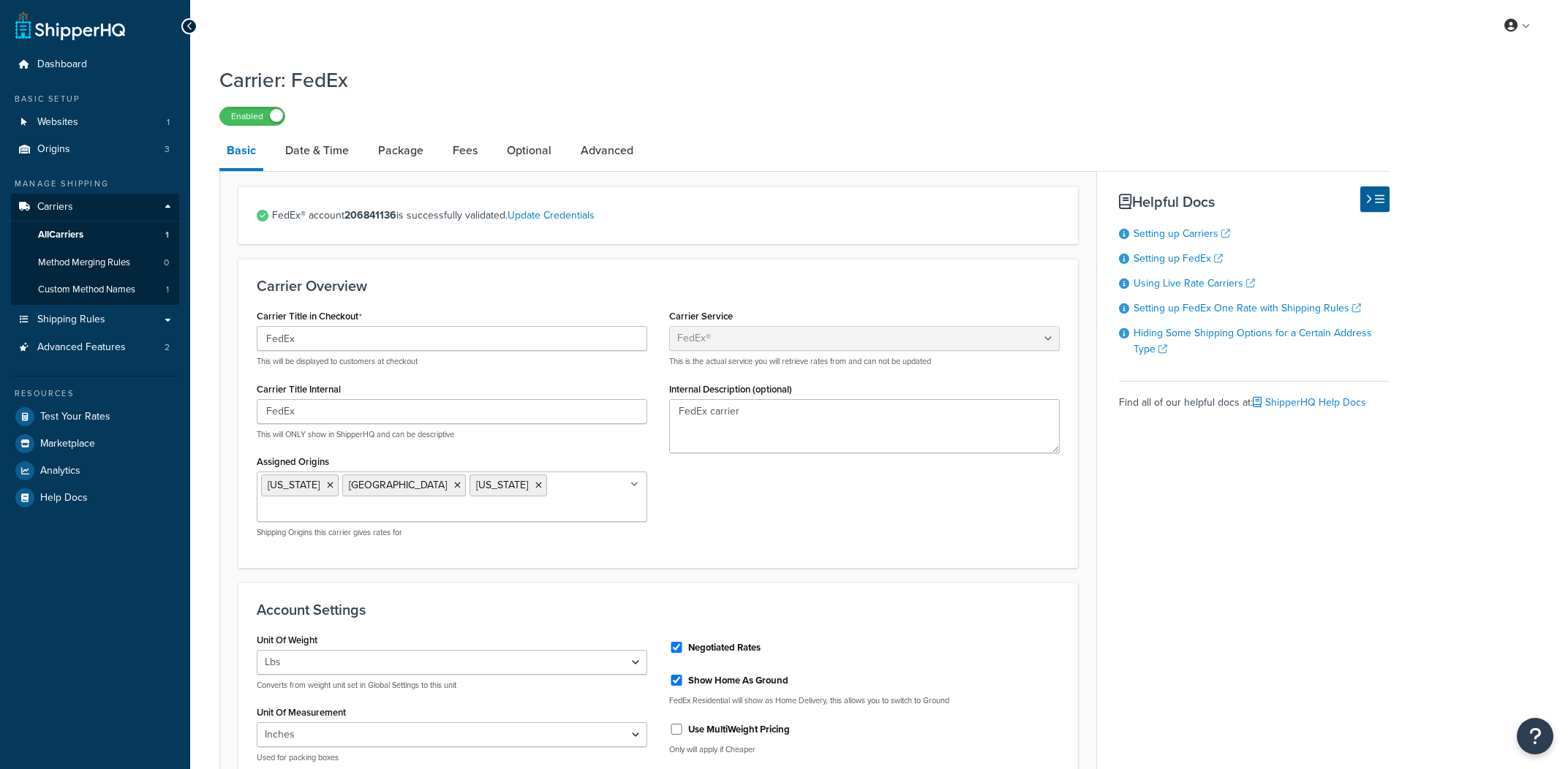
select select "fedEx"
select select "REGULAR_PICKUP"
select select "FEDEX_BOX"
click at [150, 287] on link "Custom Method Names 1" at bounding box center [95, 290] width 168 height 27
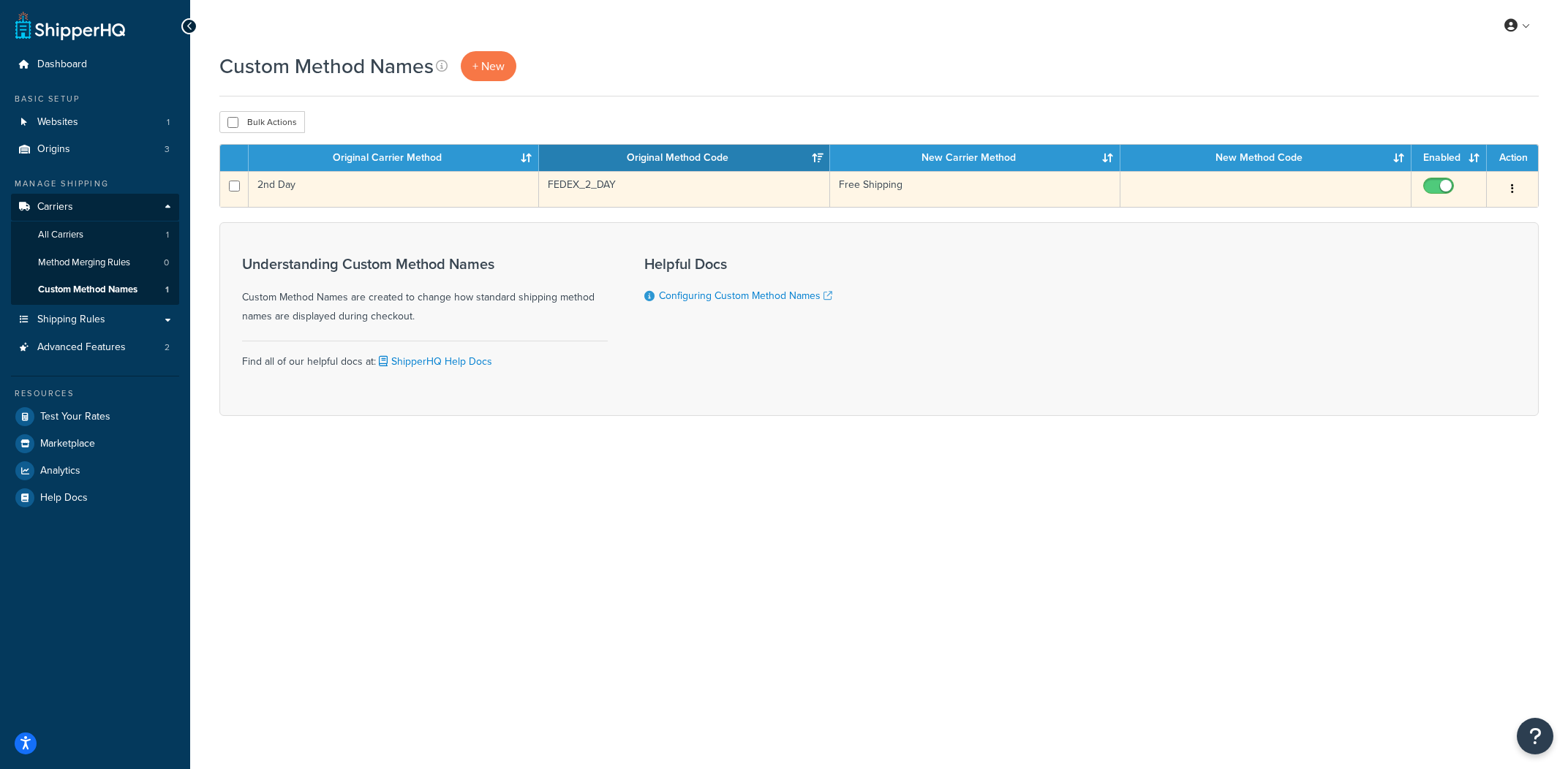
click at [677, 174] on td "FEDEX_2_DAY" at bounding box center [684, 188] width 290 height 36
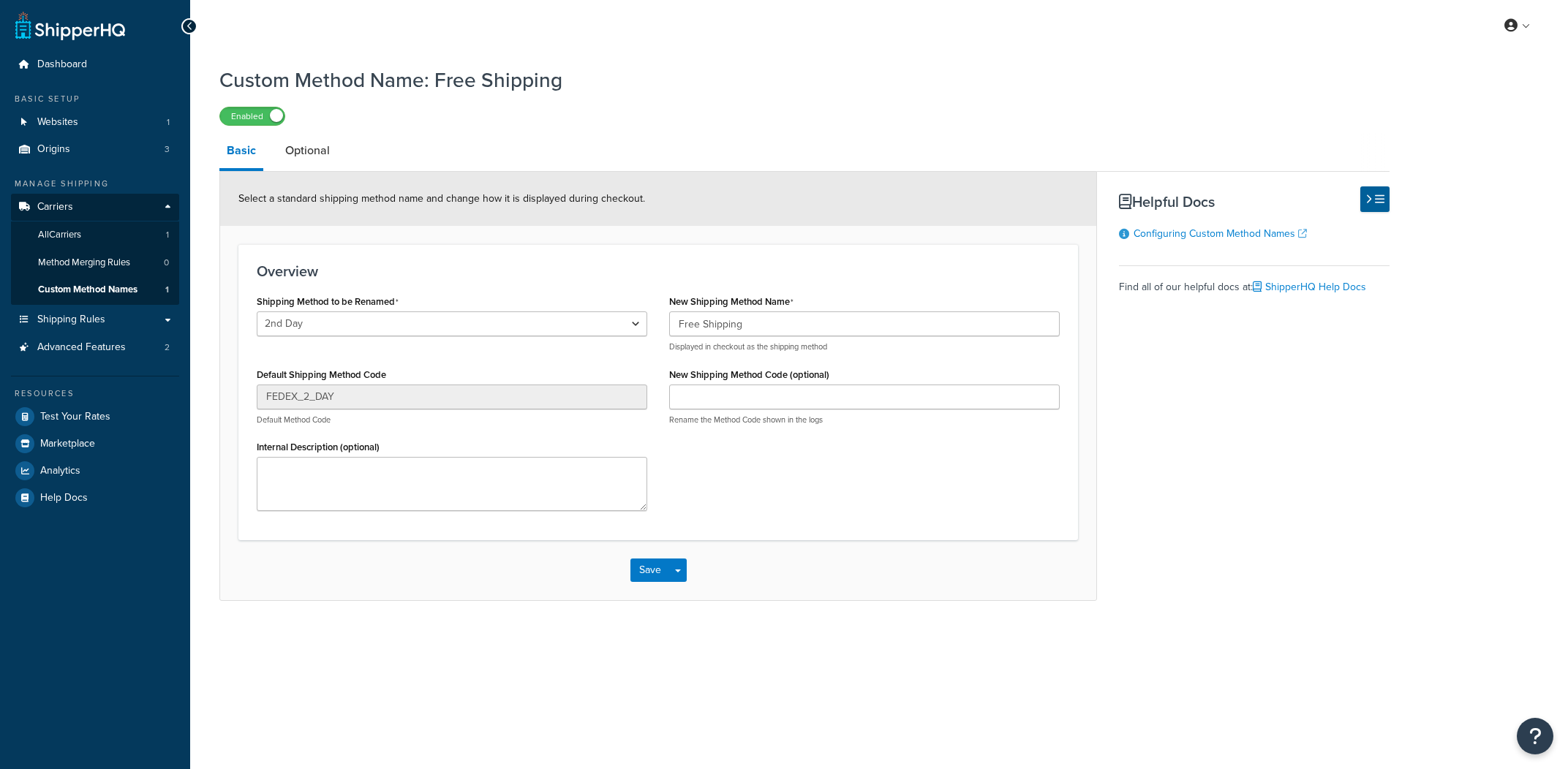
select select "703997"
click at [309, 140] on link "Optional" at bounding box center [307, 151] width 59 height 35
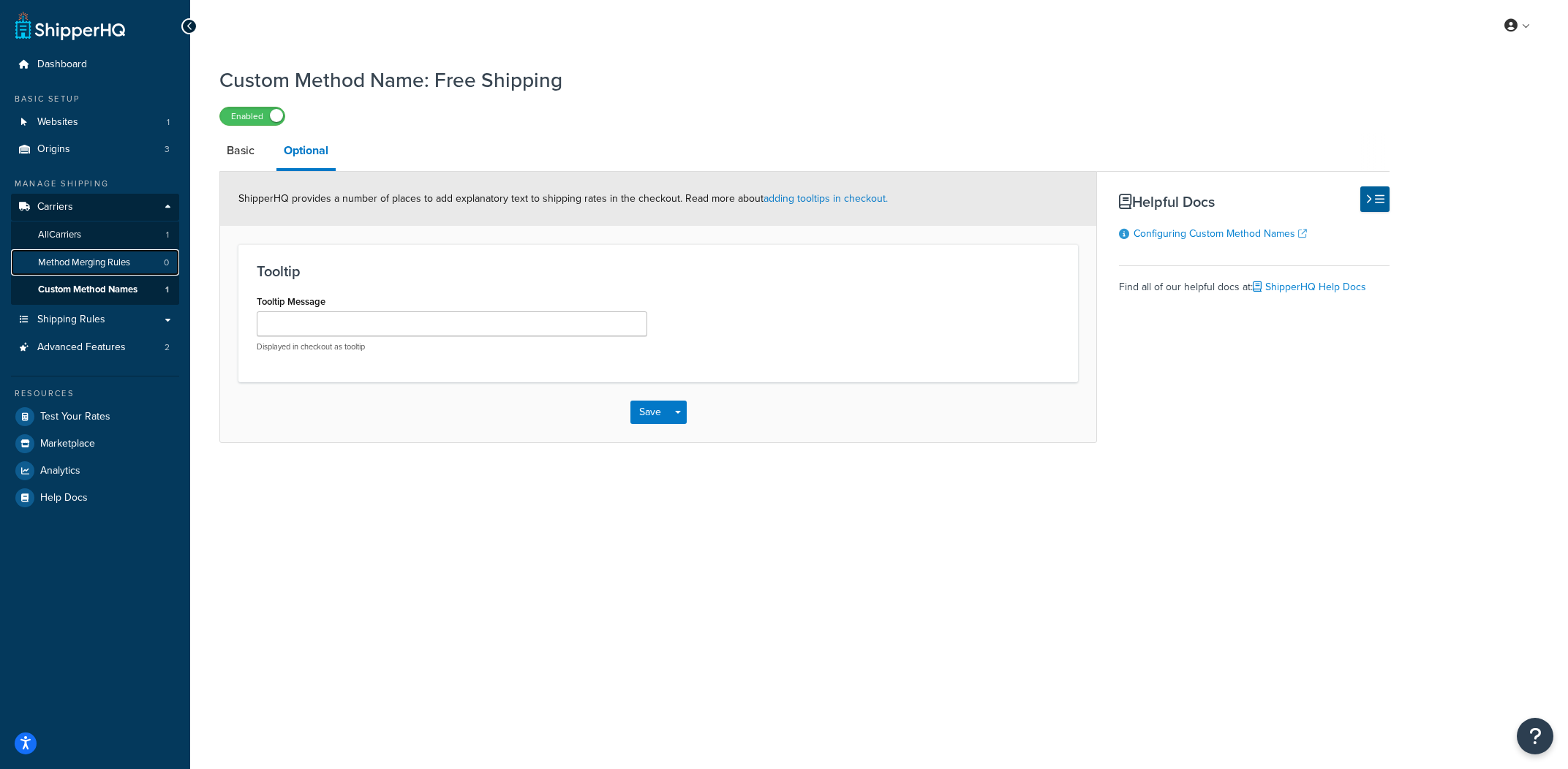
click at [115, 268] on span "Method Merging Rules" at bounding box center [84, 263] width 92 height 13
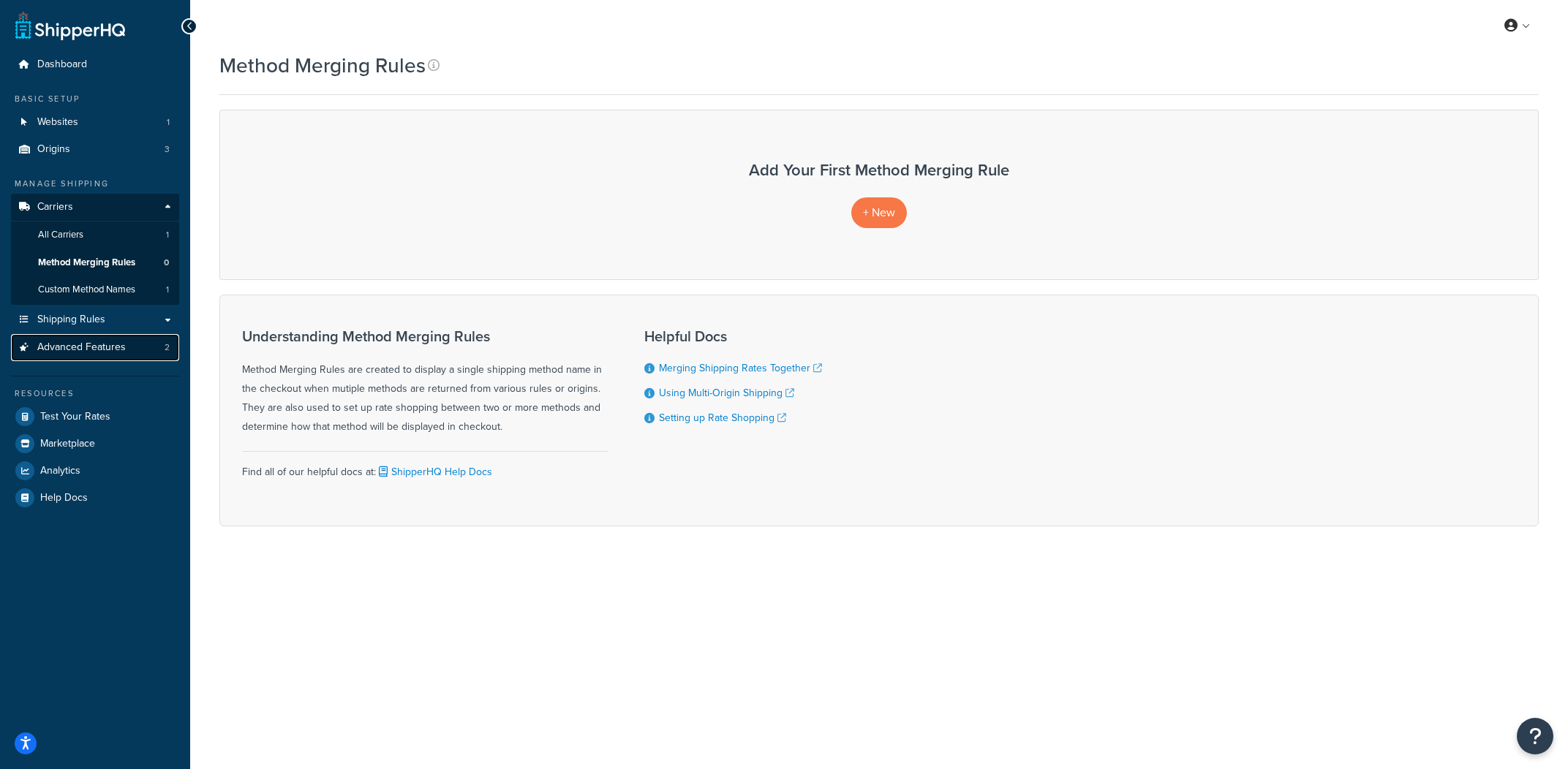
click at [145, 348] on link "Advanced Features 2" at bounding box center [95, 348] width 168 height 27
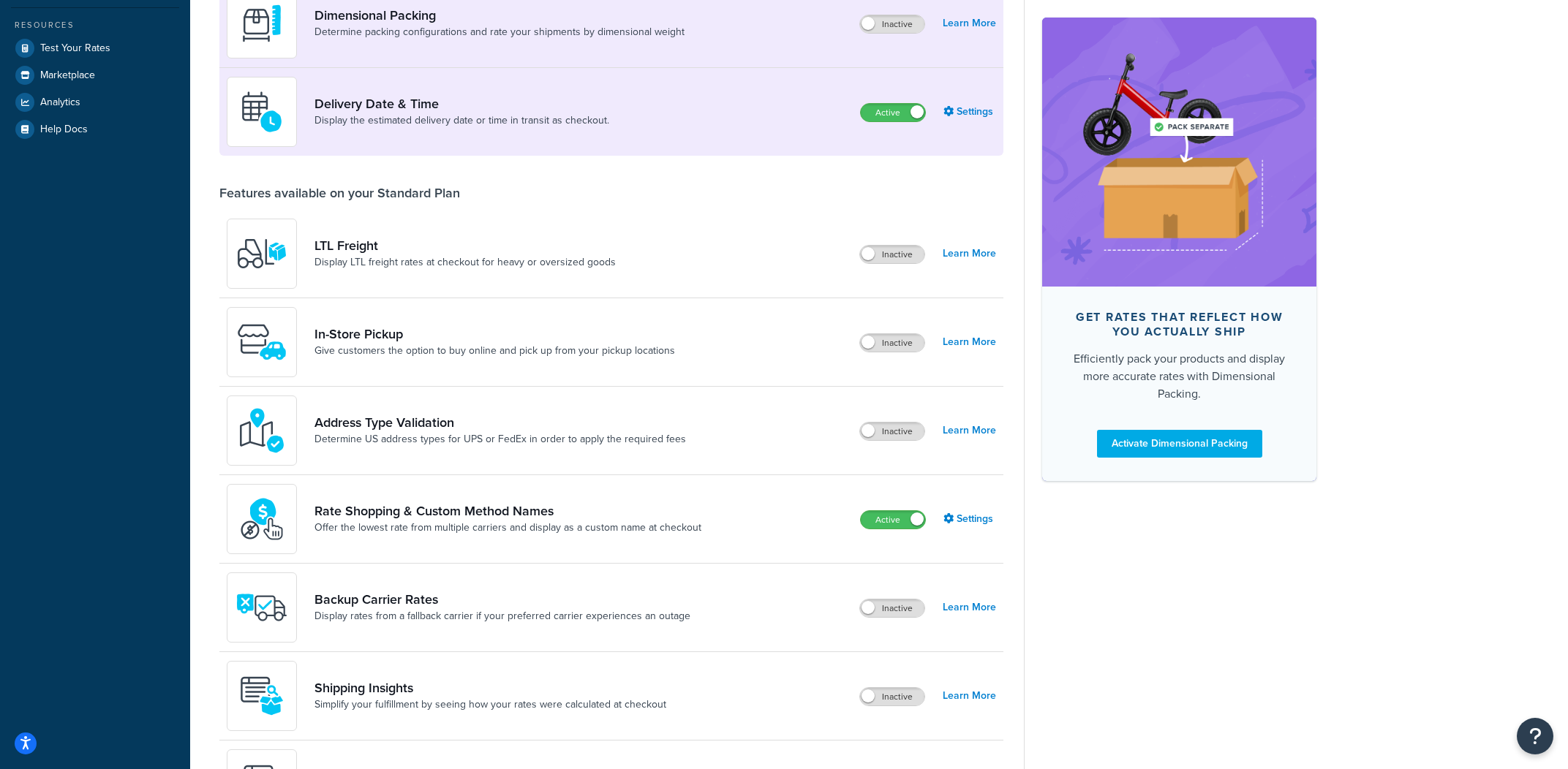
scroll to position [292, 0]
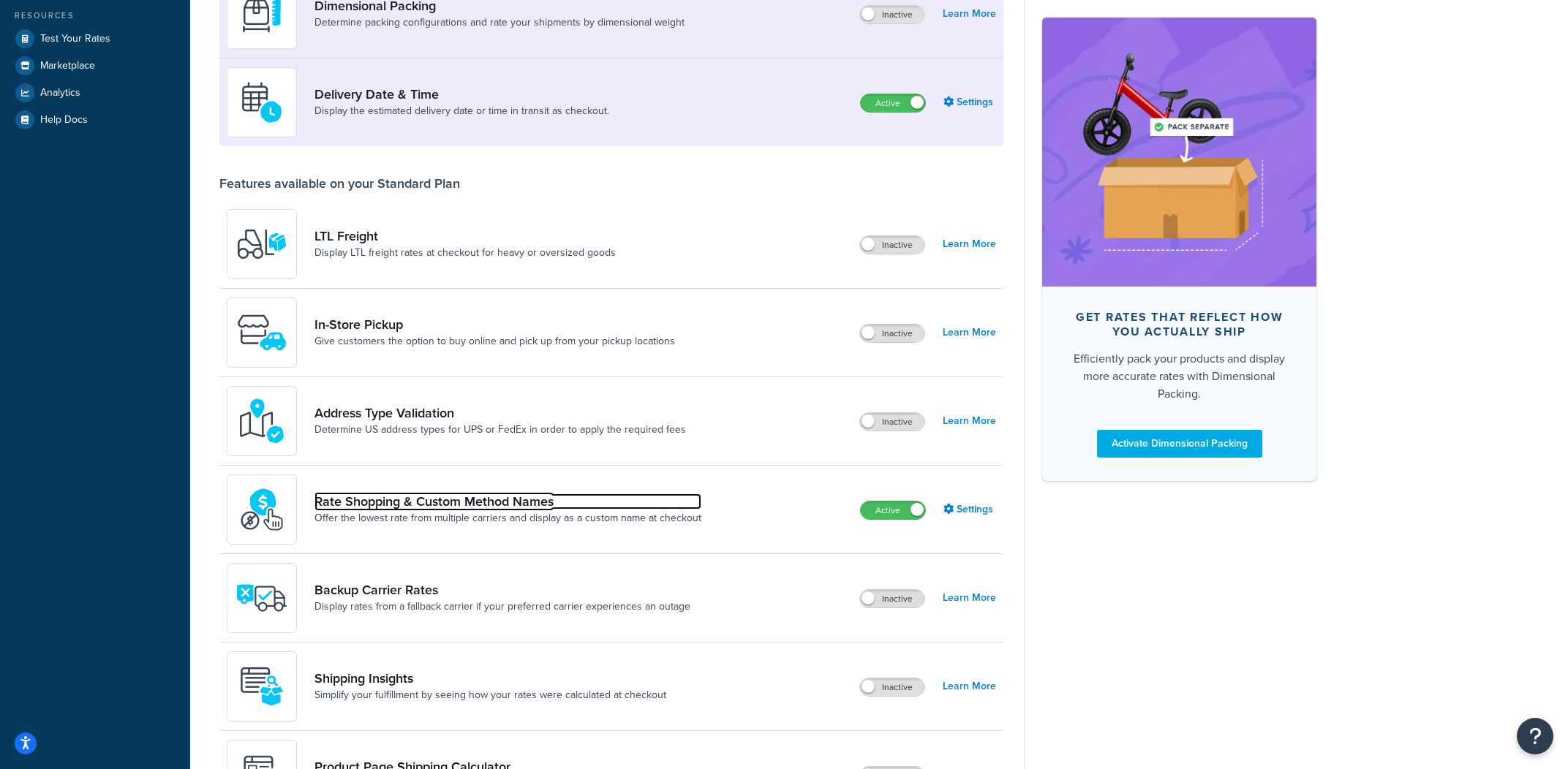
click at [426, 505] on link "Rate Shopping & Custom Method Names" at bounding box center [508, 502] width 387 height 16
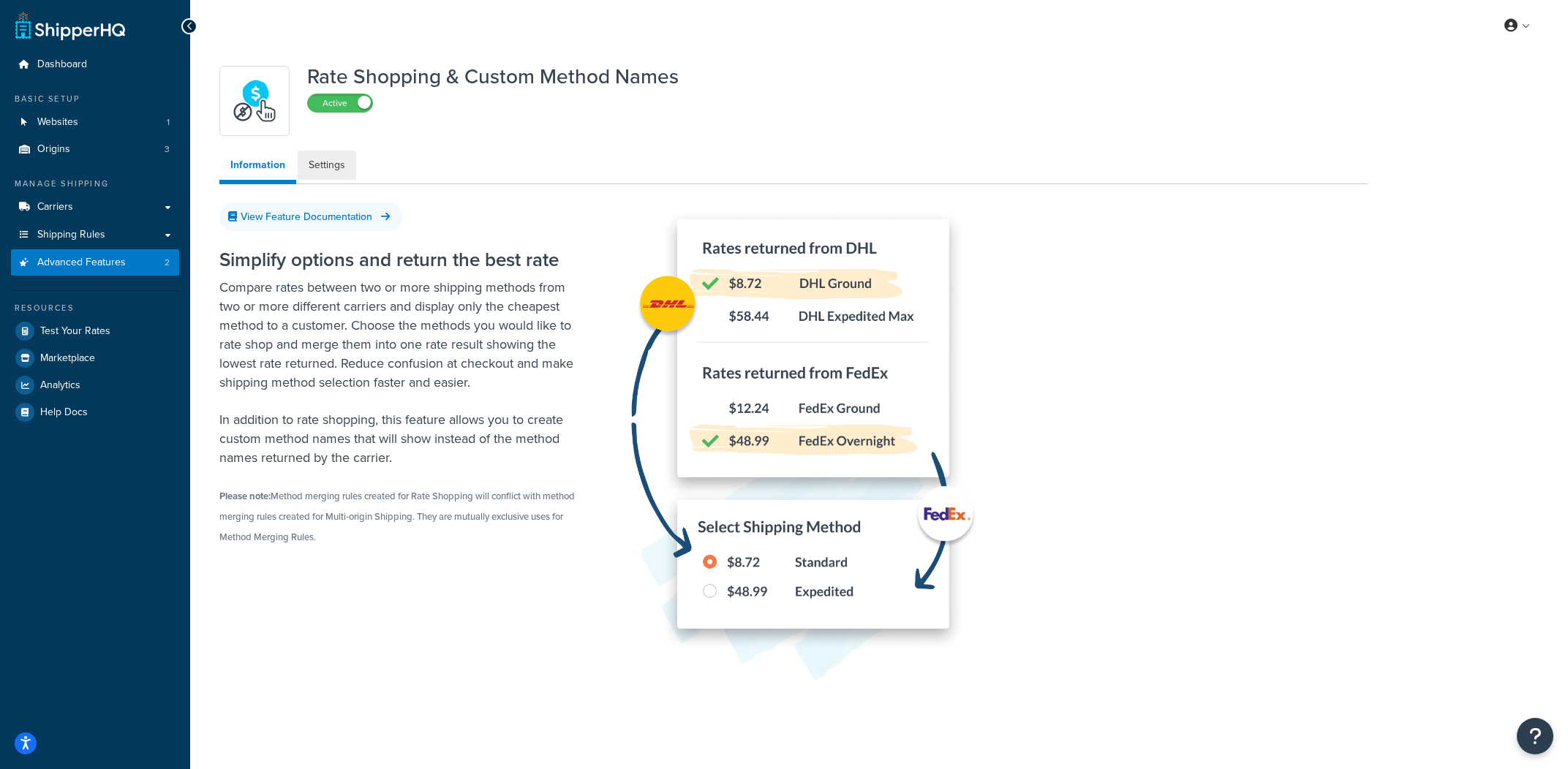
click at [319, 158] on link "Settings" at bounding box center [327, 165] width 58 height 29
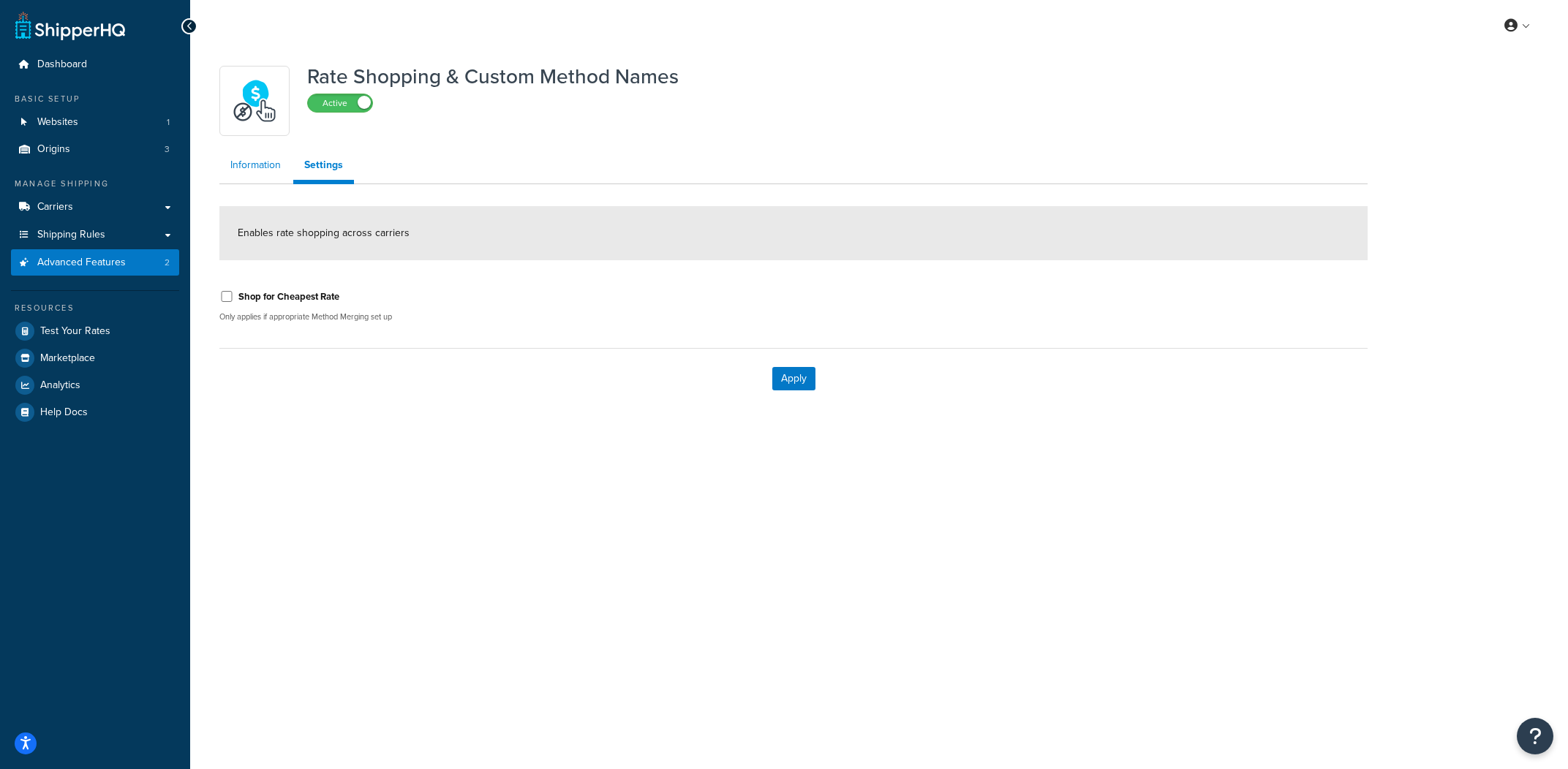
click at [289, 170] on link "Information" at bounding box center [255, 165] width 72 height 29
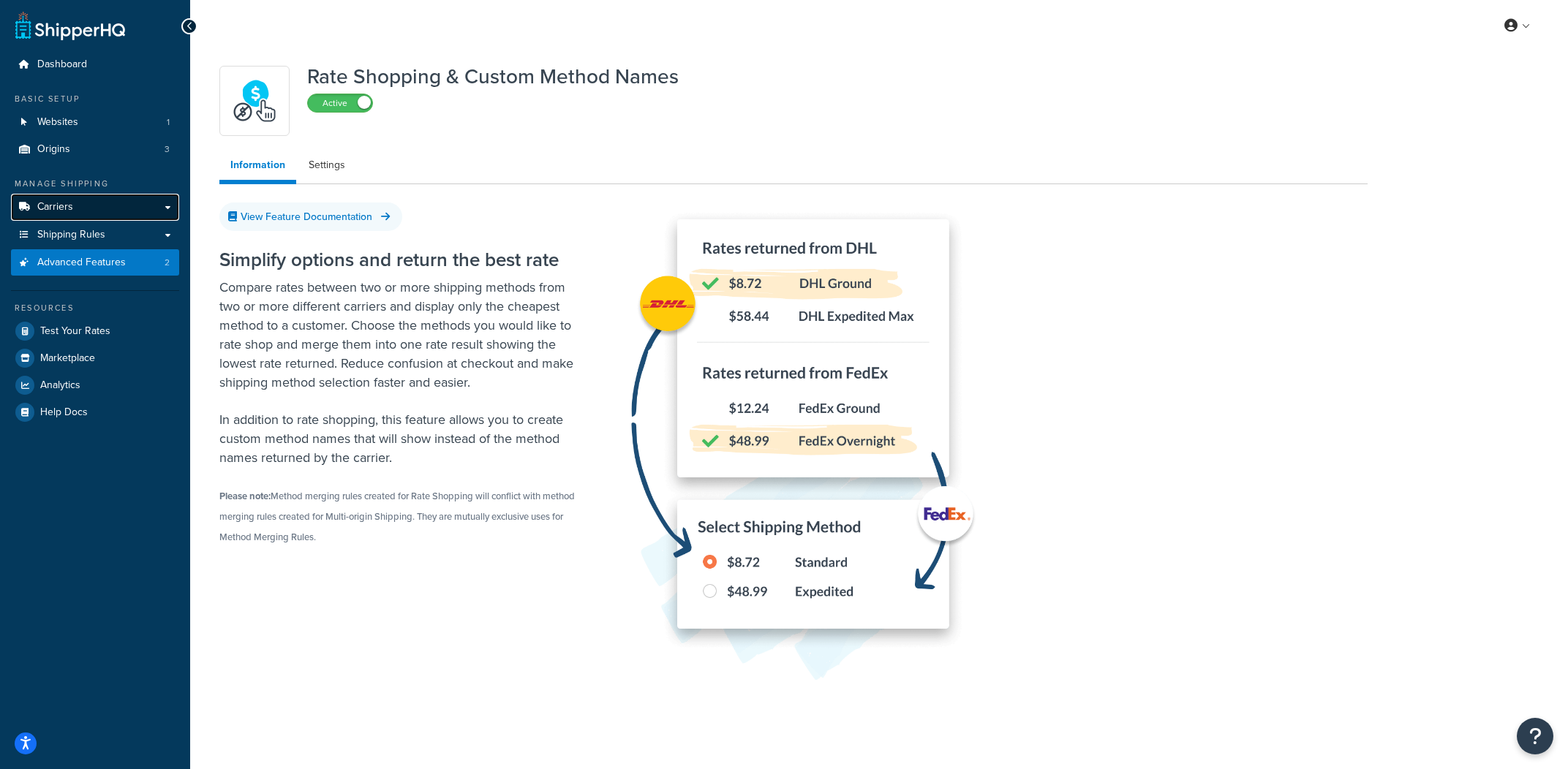
click at [152, 219] on link "Carriers" at bounding box center [95, 207] width 168 height 27
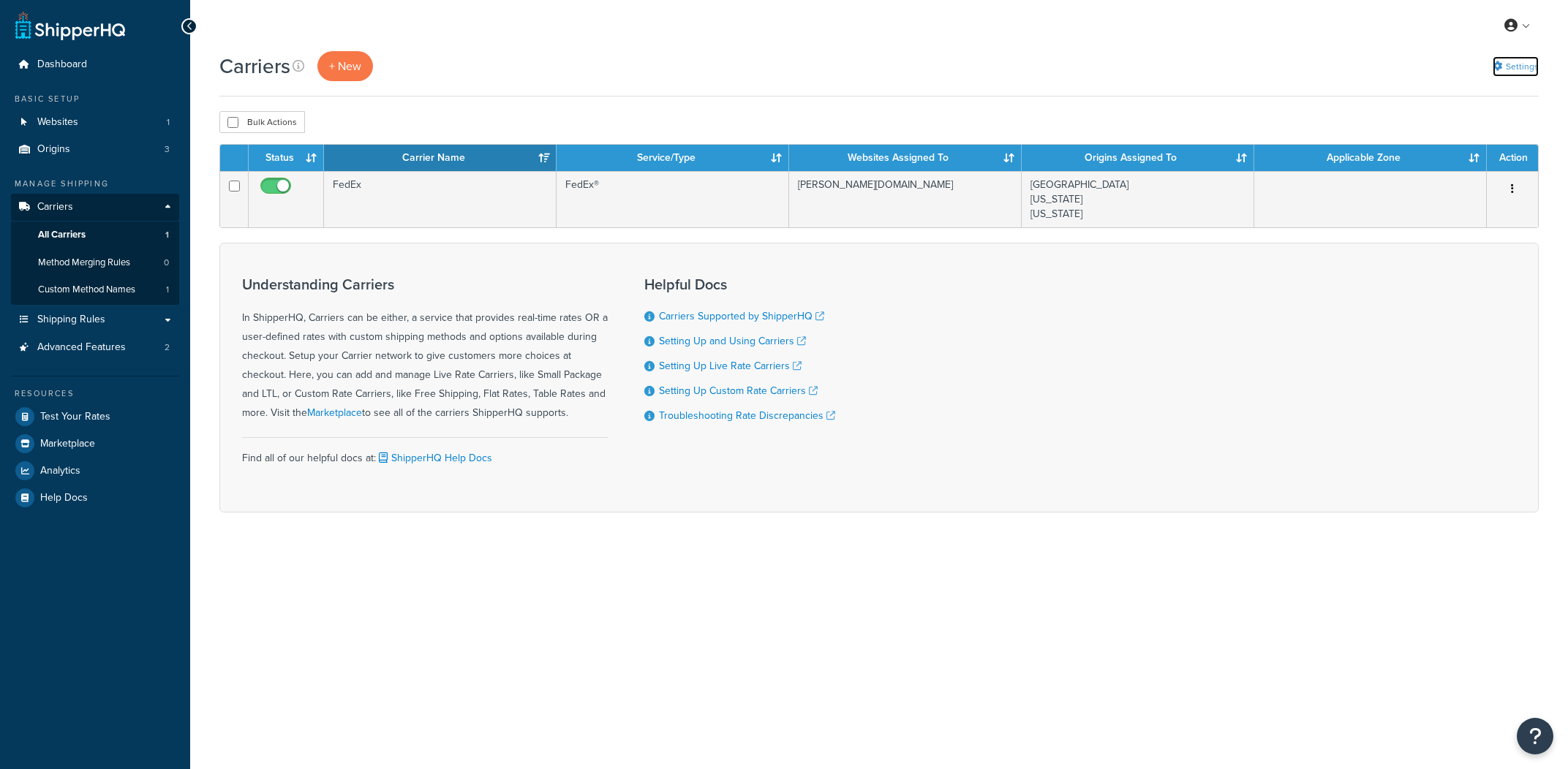
click at [1513, 65] on link "Settings" at bounding box center [1515, 67] width 46 height 20
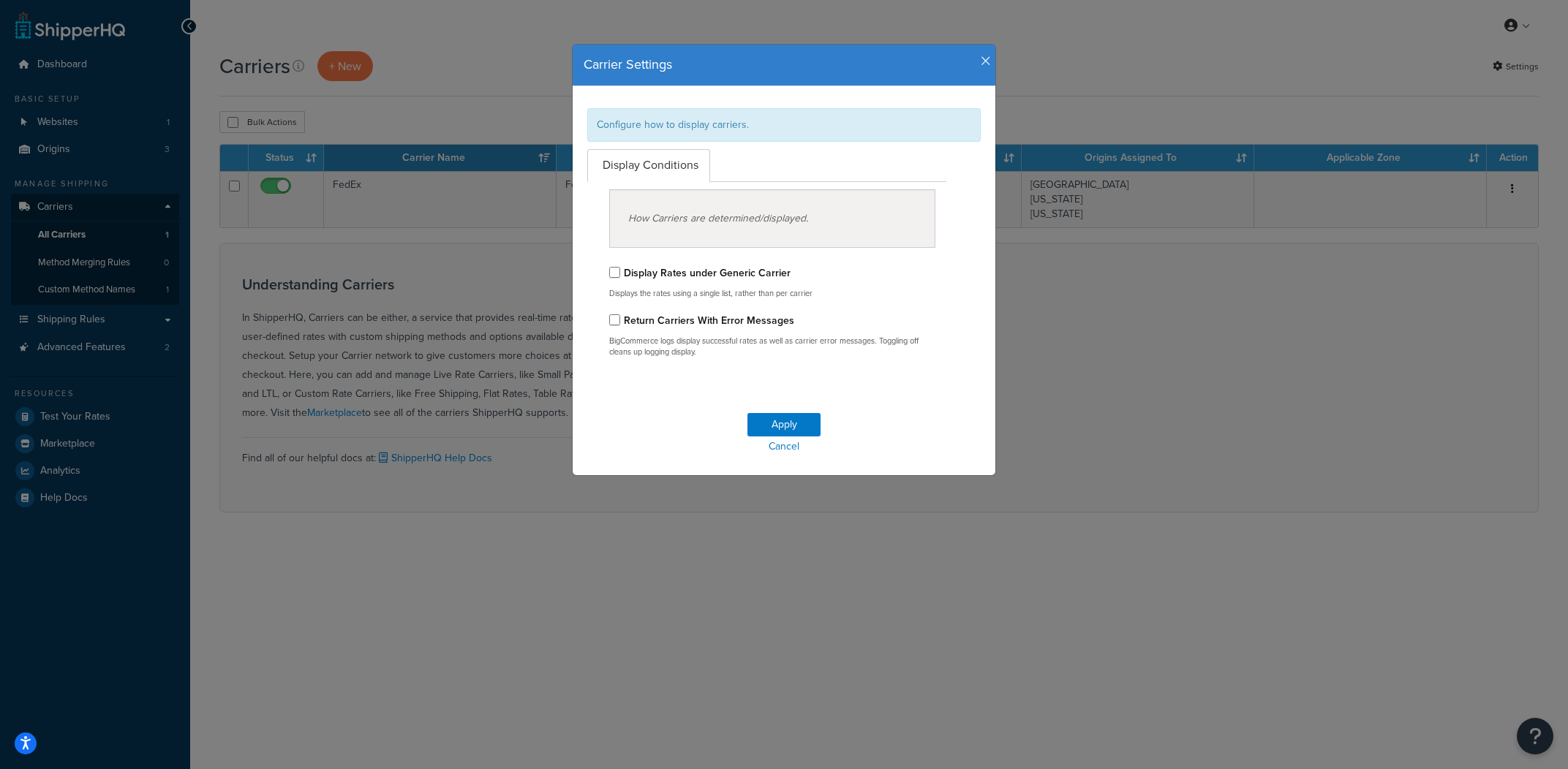
click at [986, 62] on icon "button" at bounding box center [985, 61] width 10 height 13
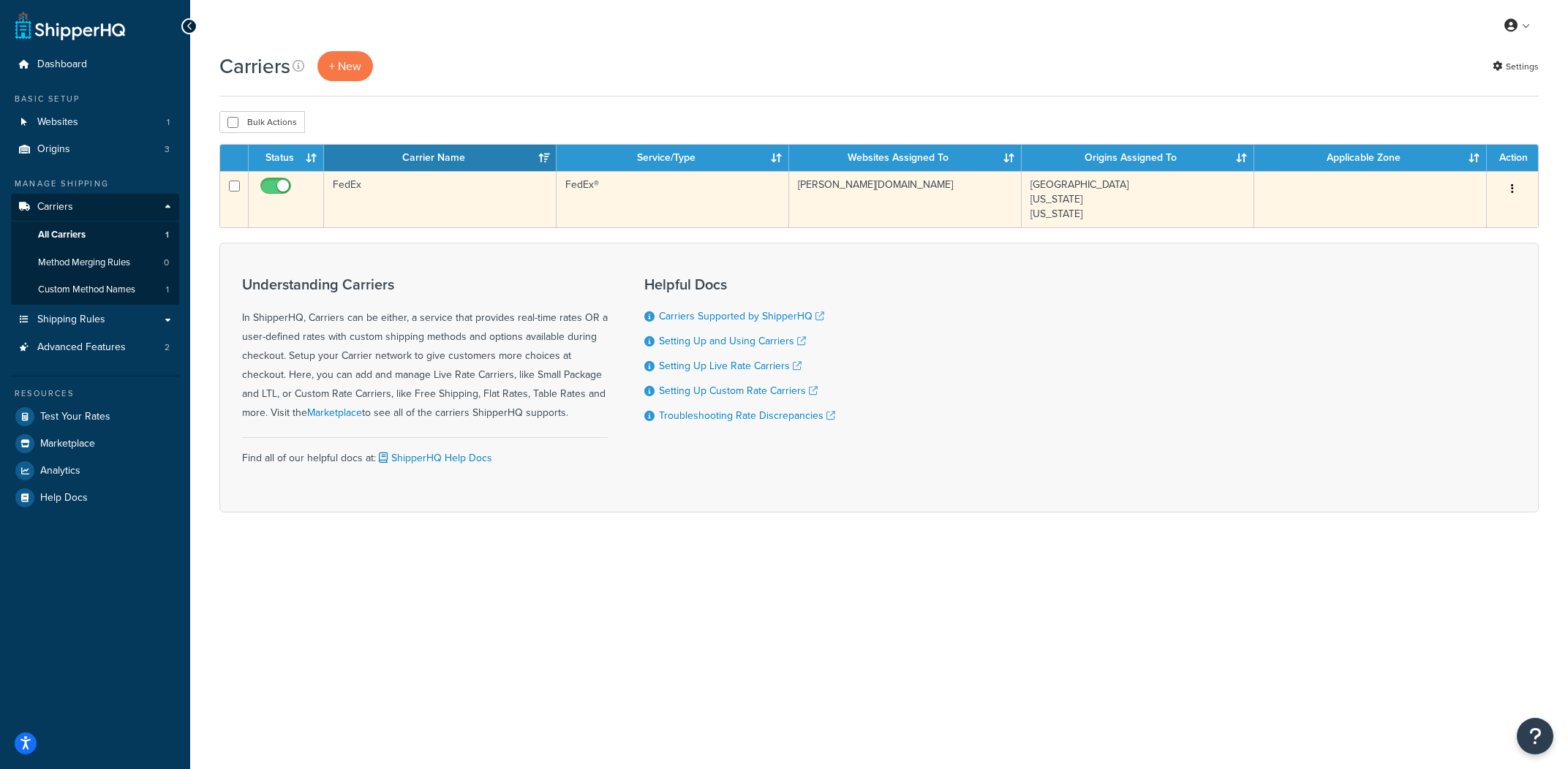
click at [650, 209] on td "FedEx®" at bounding box center [672, 199] width 233 height 57
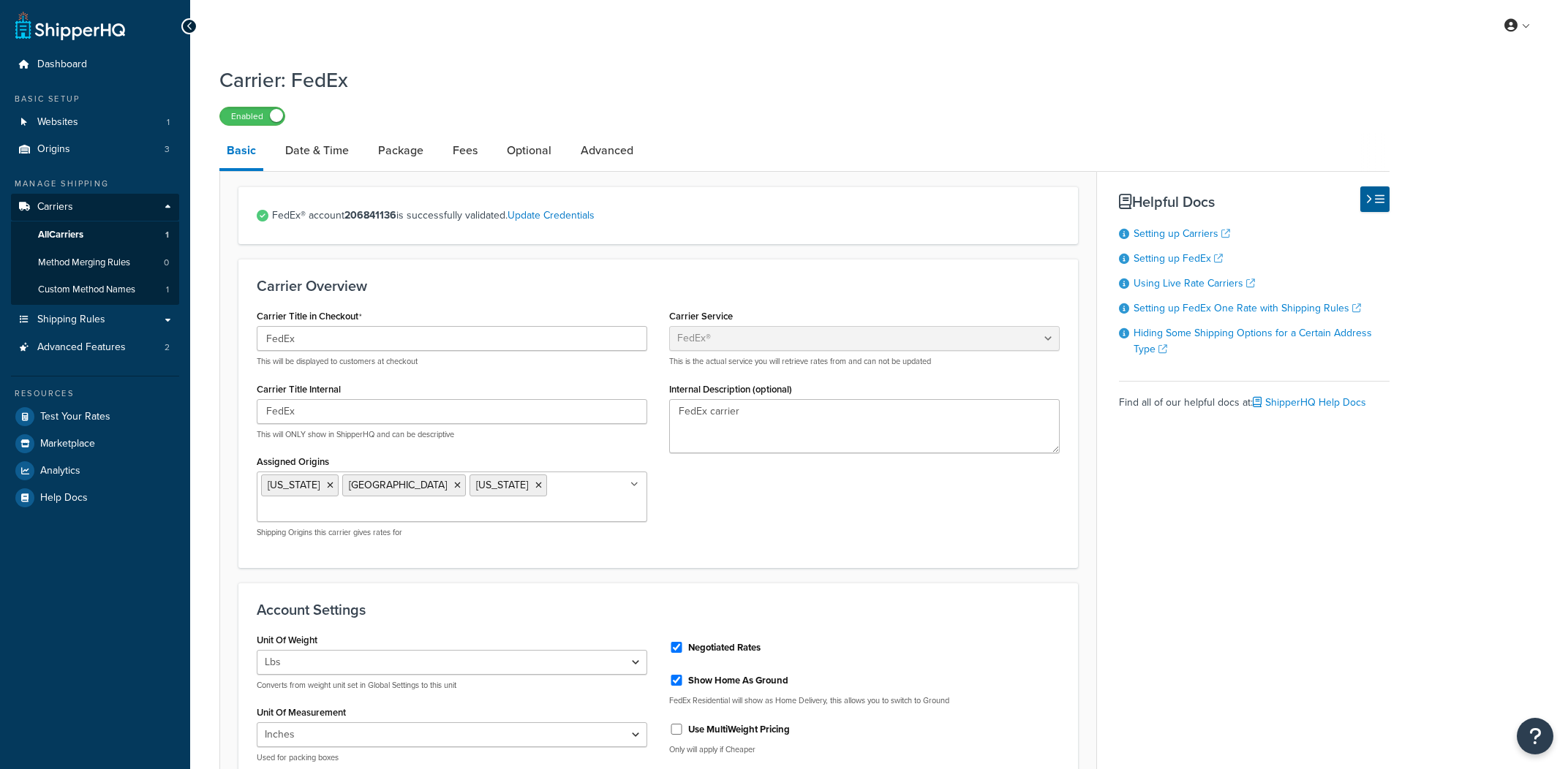
select select "fedEx"
select select "REGULAR_PICKUP"
select select "FEDEX_BOX"
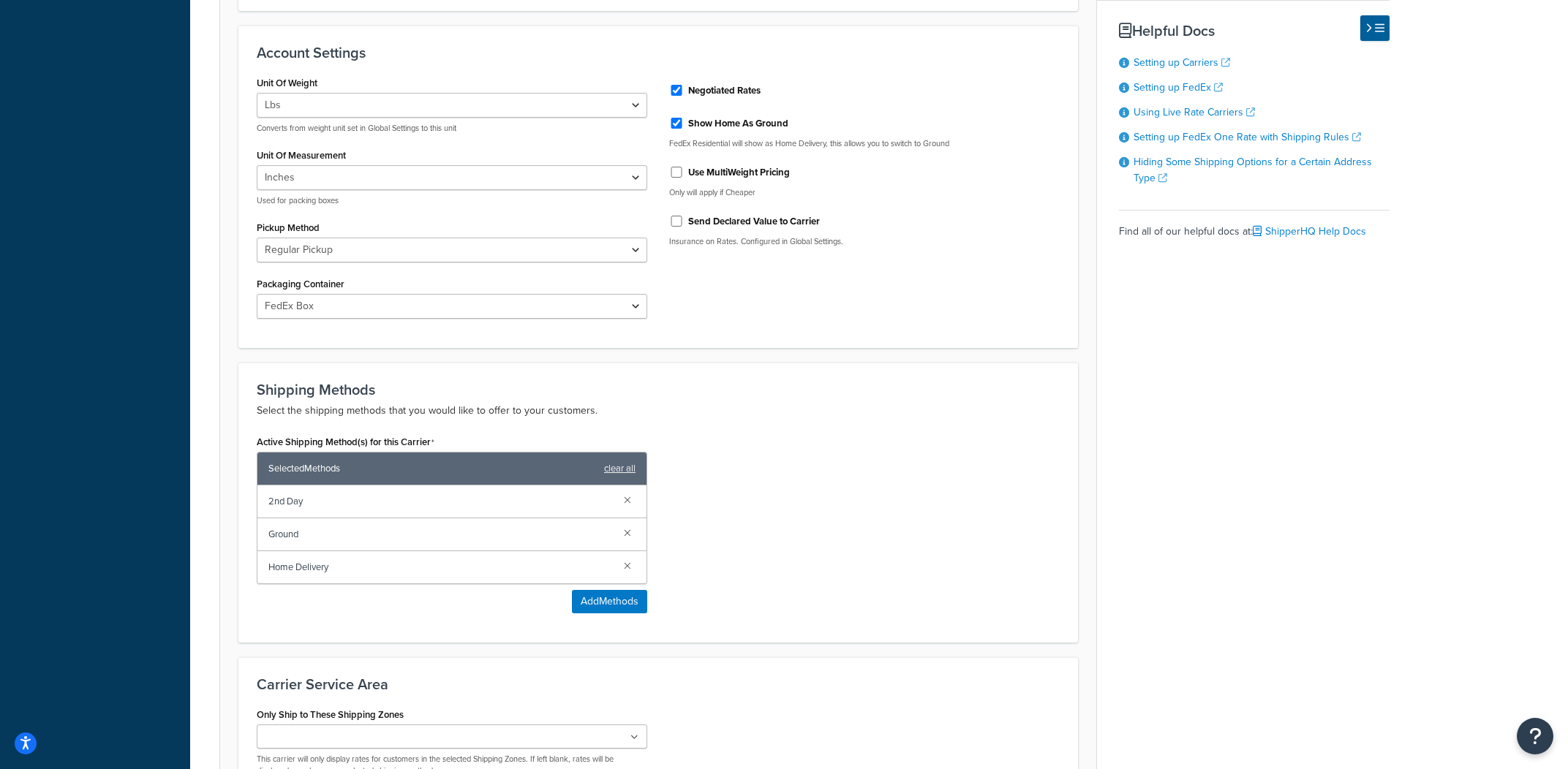
scroll to position [732, 0]
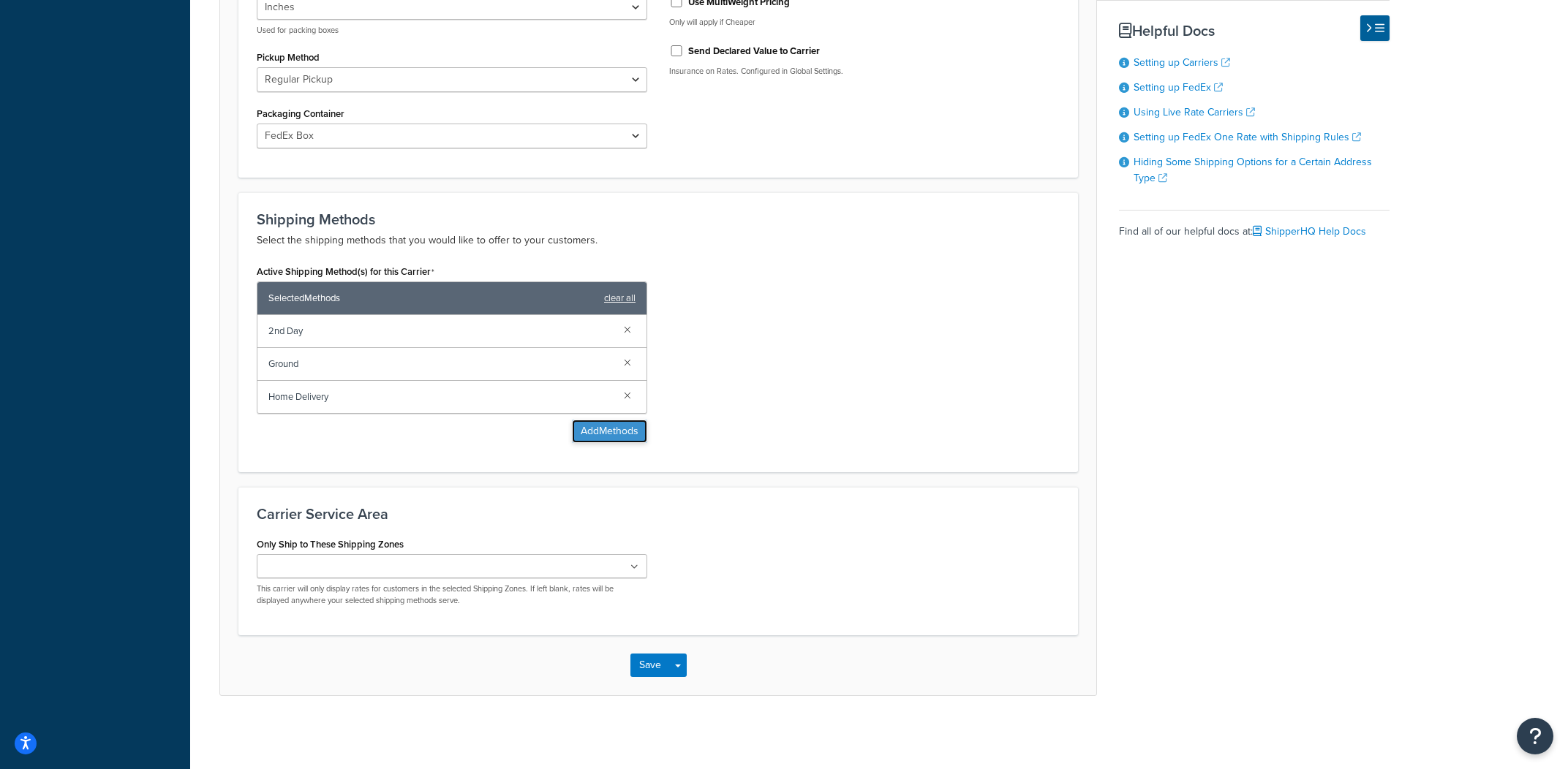
click at [587, 438] on button "Add Methods" at bounding box center [609, 432] width 75 height 24
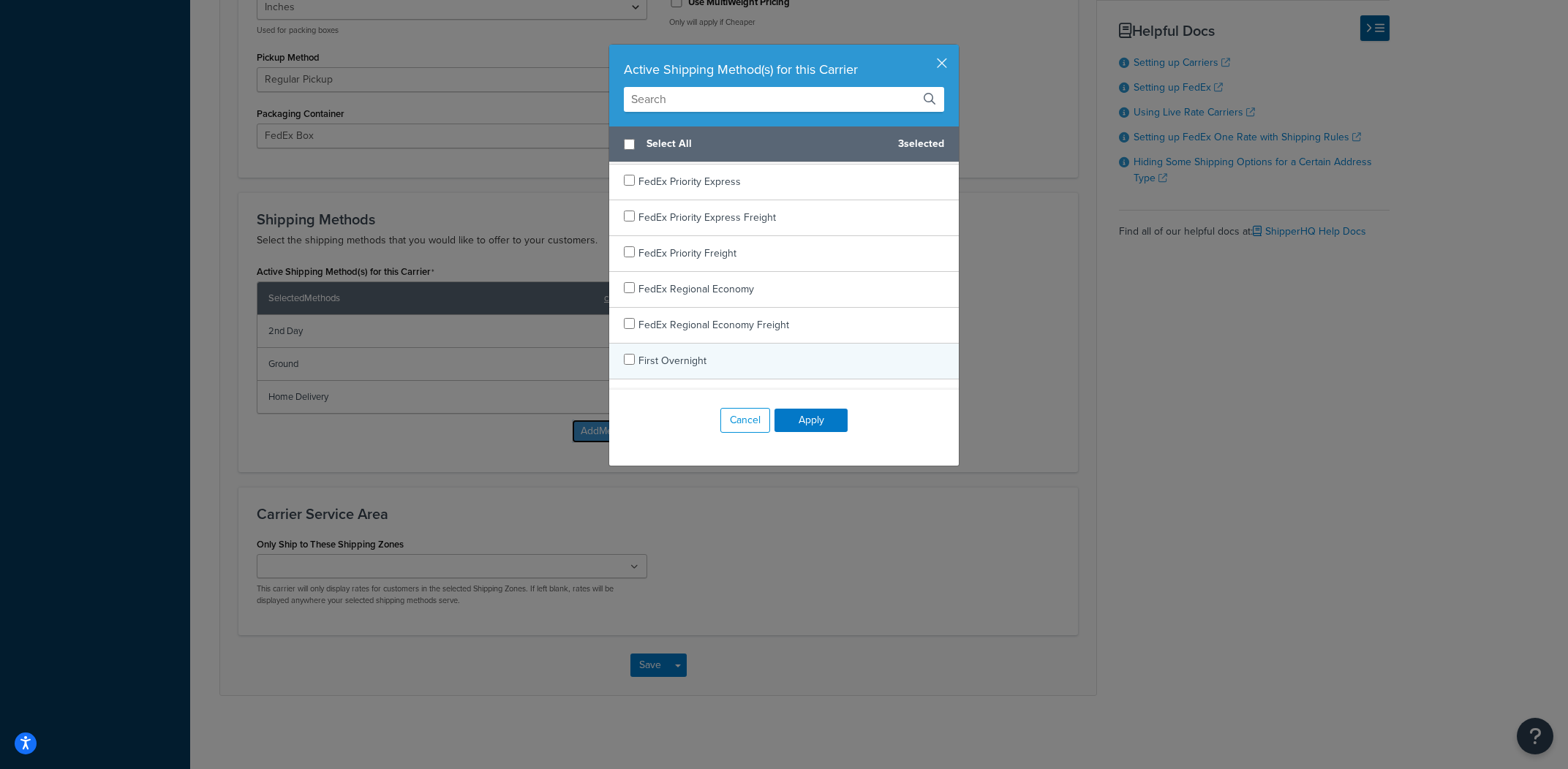
scroll to position [610, 0]
click at [738, 427] on button "Cancel" at bounding box center [745, 420] width 49 height 25
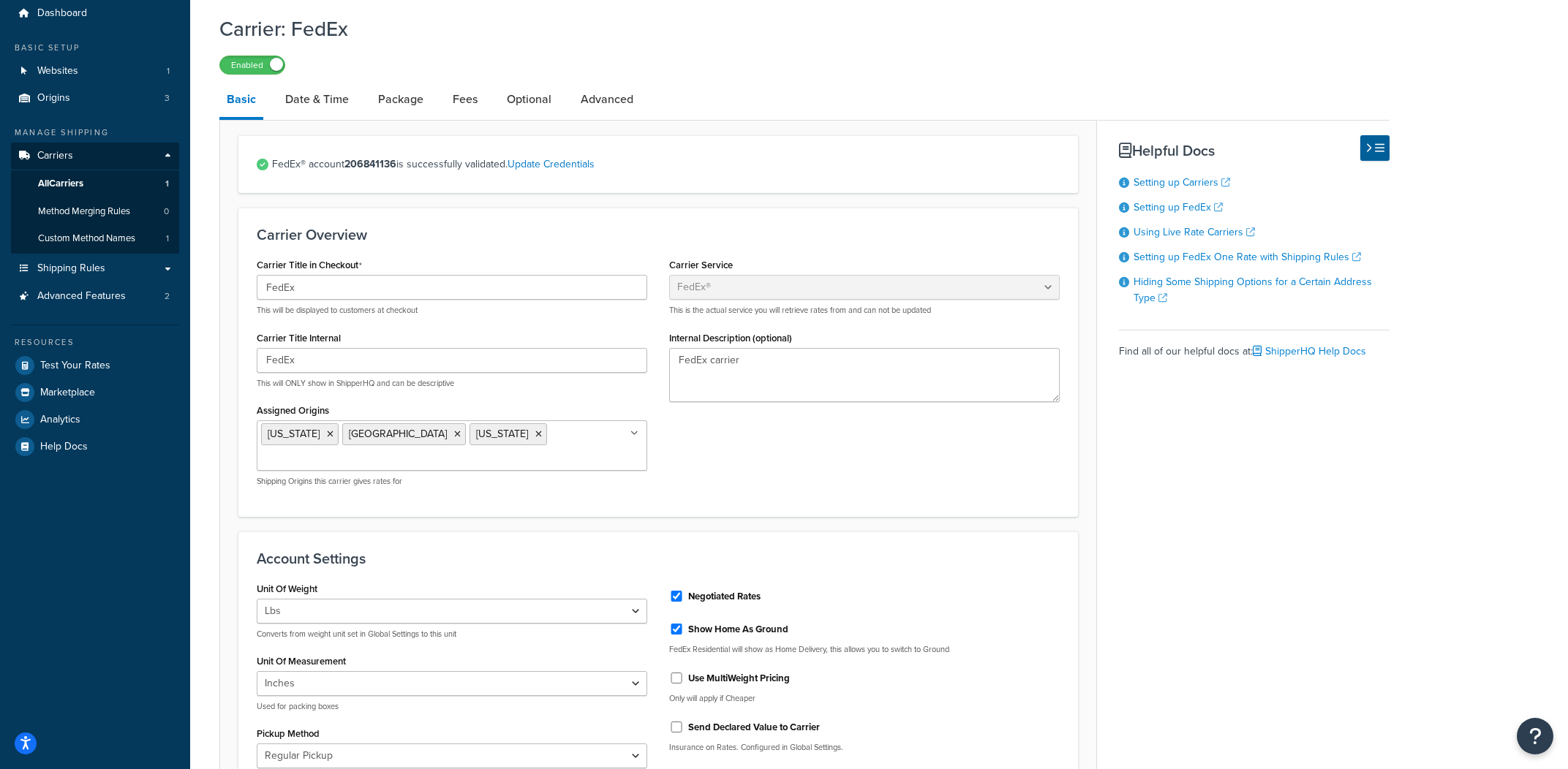
scroll to position [0, 0]
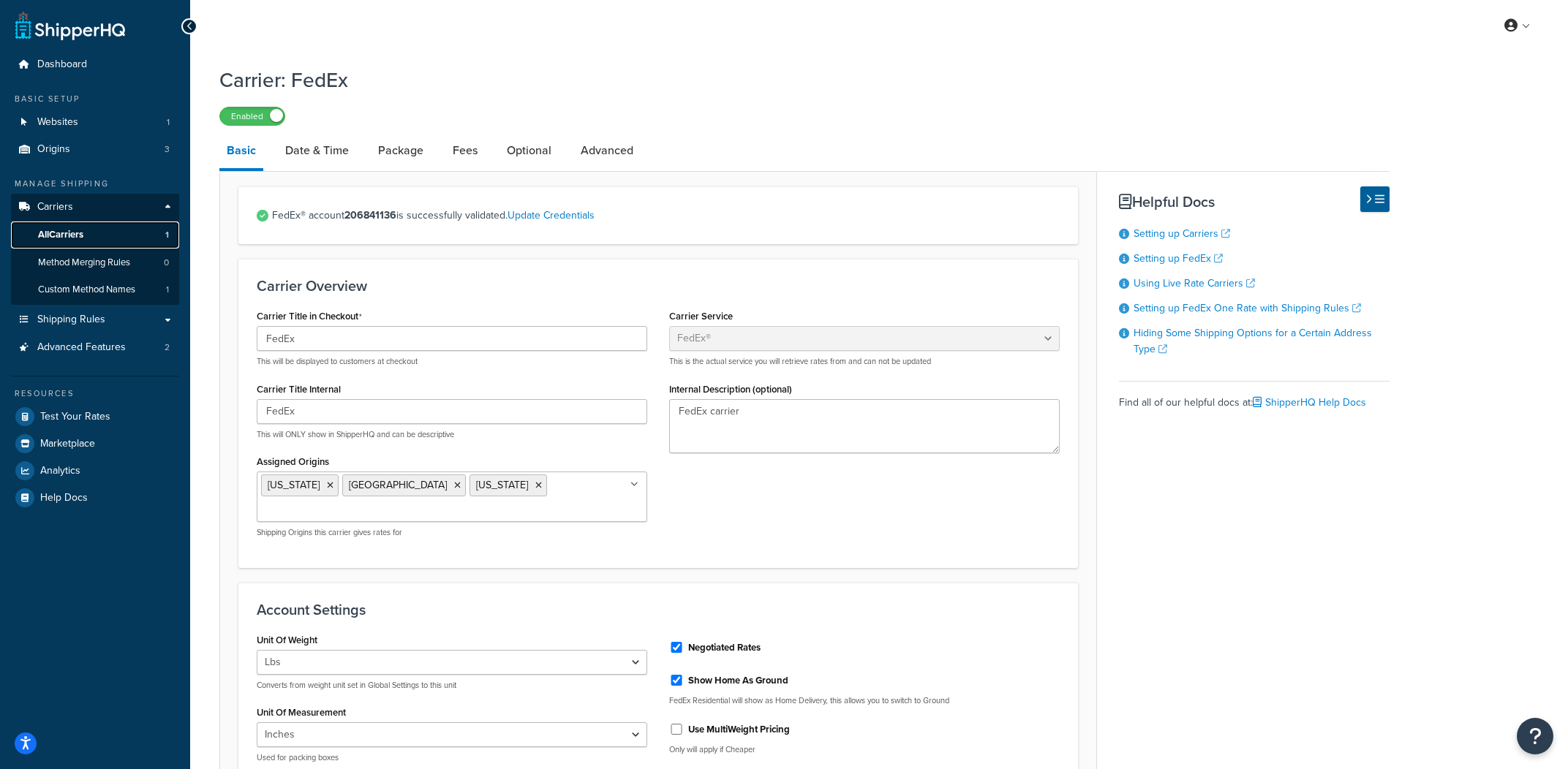
click at [112, 234] on link "All Carriers 1" at bounding box center [95, 236] width 168 height 27
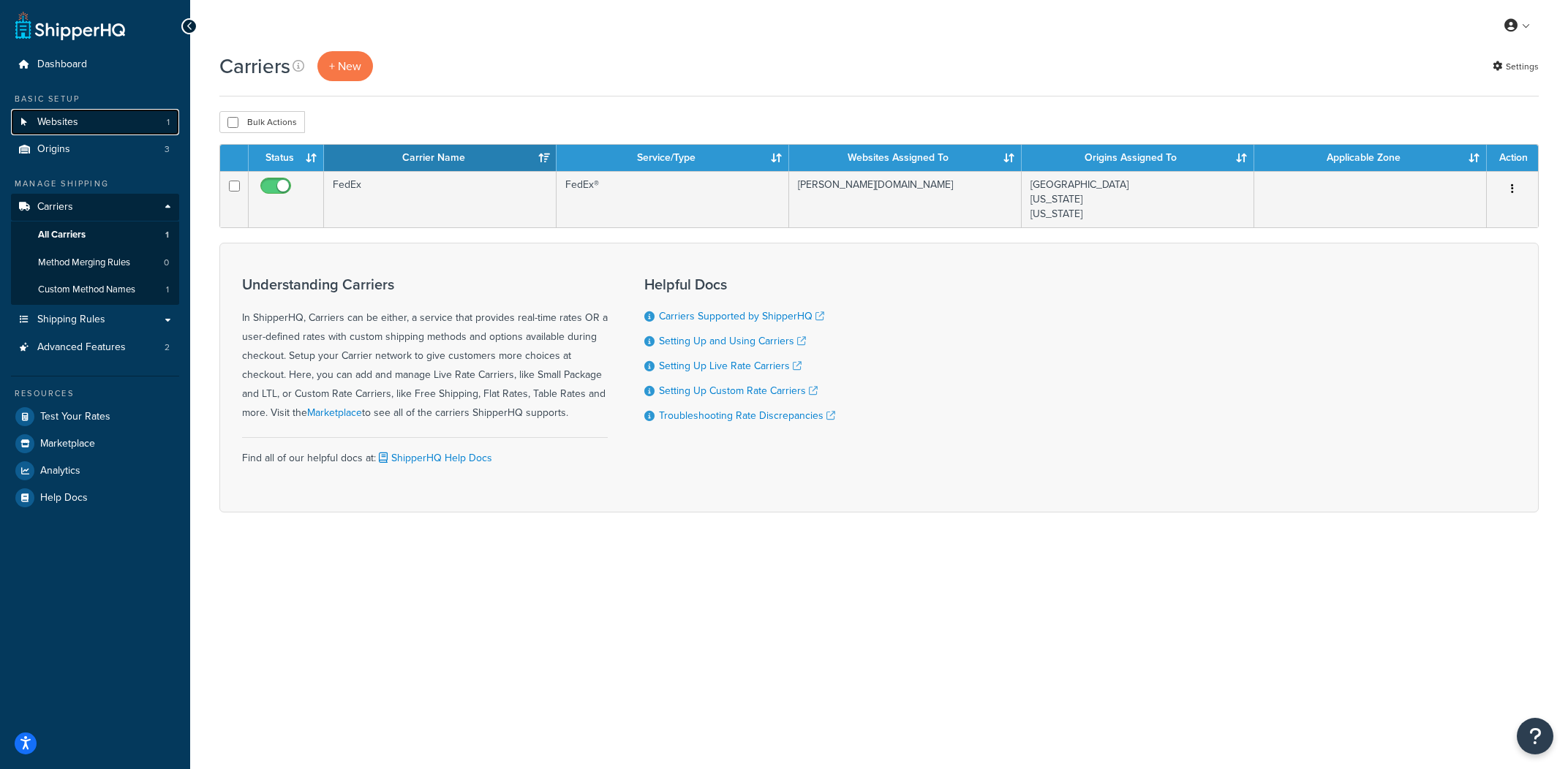
click at [156, 116] on link "Websites 1" at bounding box center [95, 122] width 168 height 27
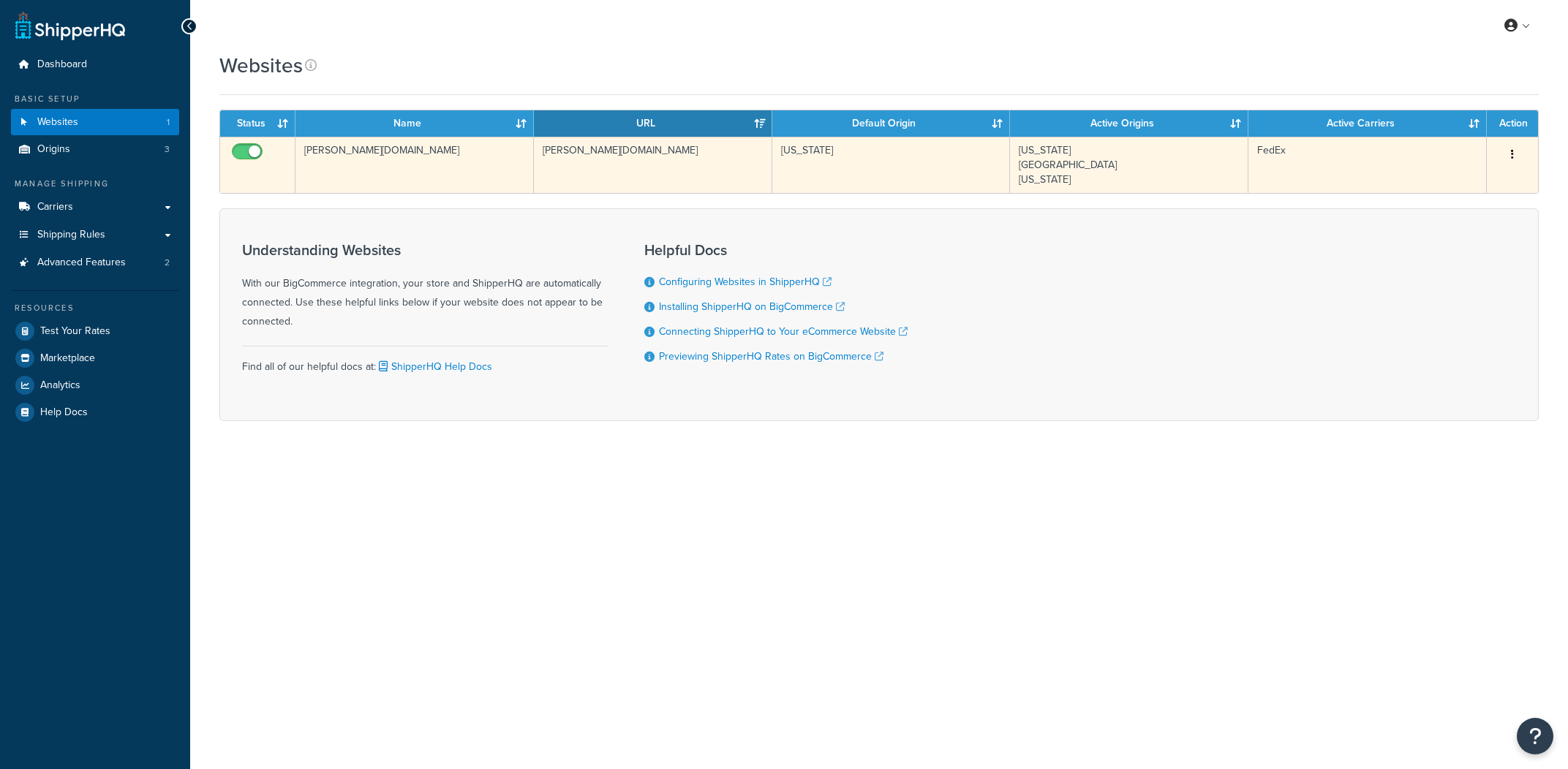
click at [595, 189] on td "[PERSON_NAME][DOMAIN_NAME]" at bounding box center [653, 165] width 238 height 57
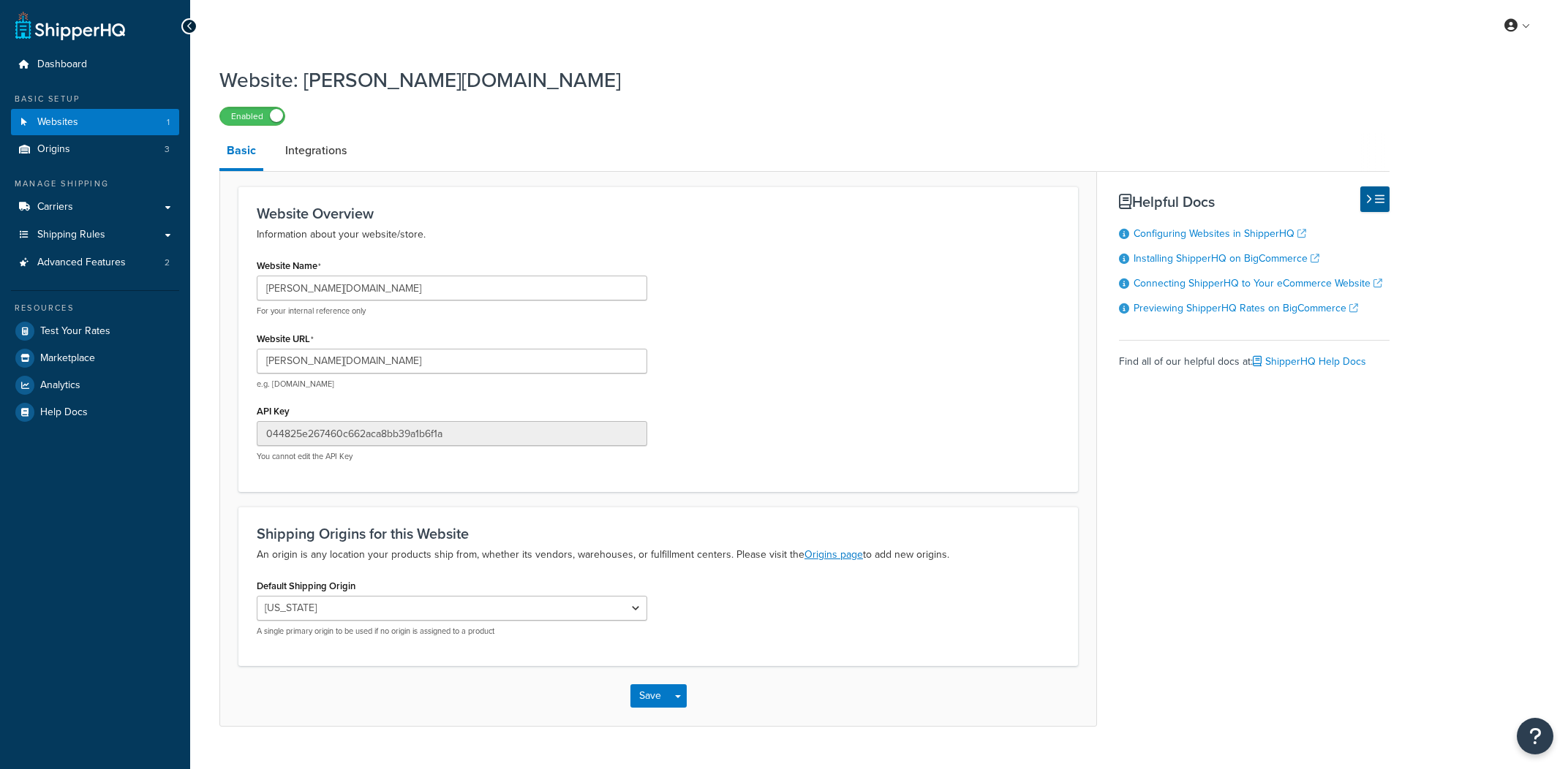
select select "171242"
click at [347, 155] on link "Integrations" at bounding box center [315, 151] width 76 height 35
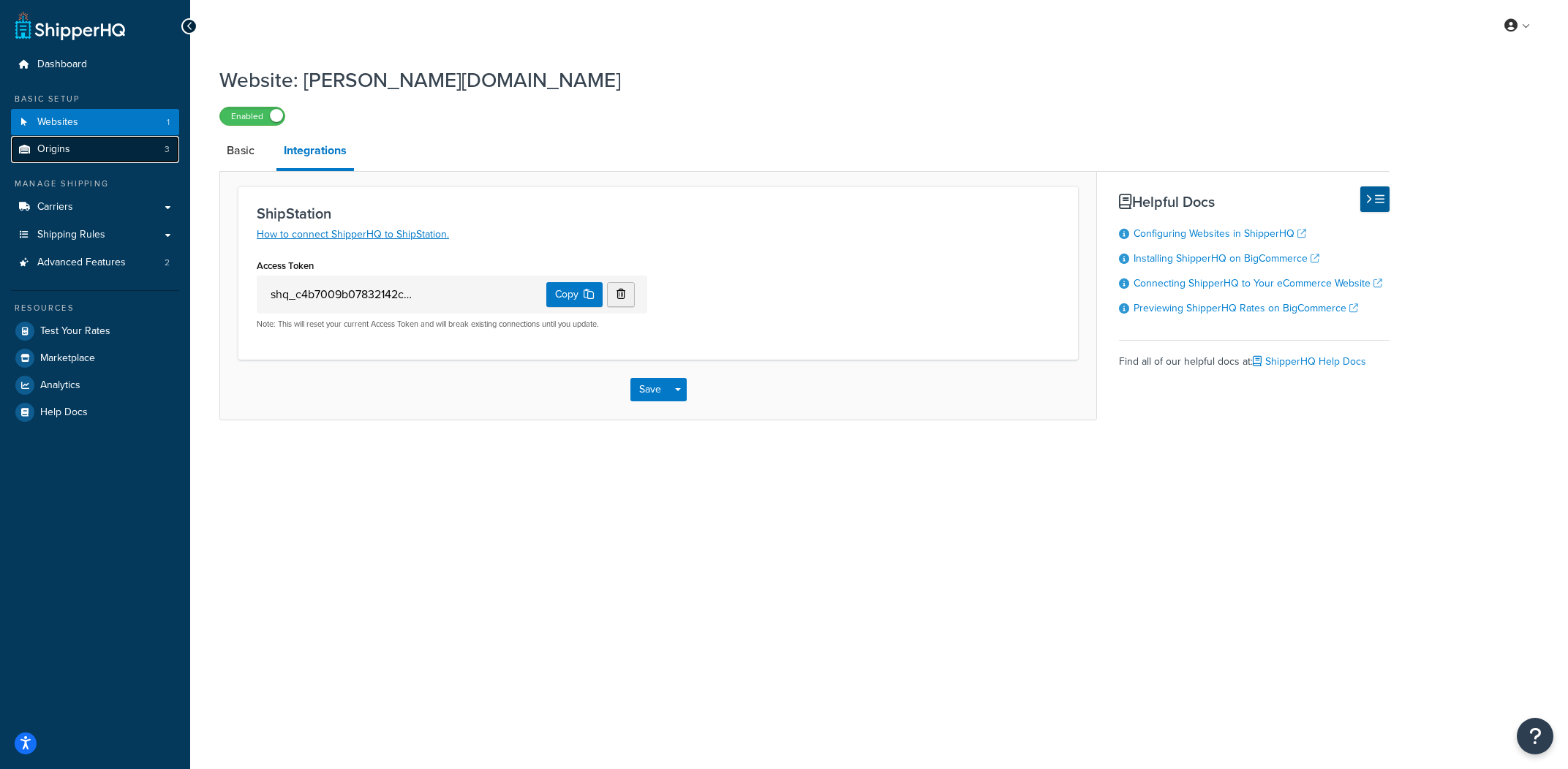
click at [138, 145] on link "Origins 3" at bounding box center [95, 150] width 168 height 27
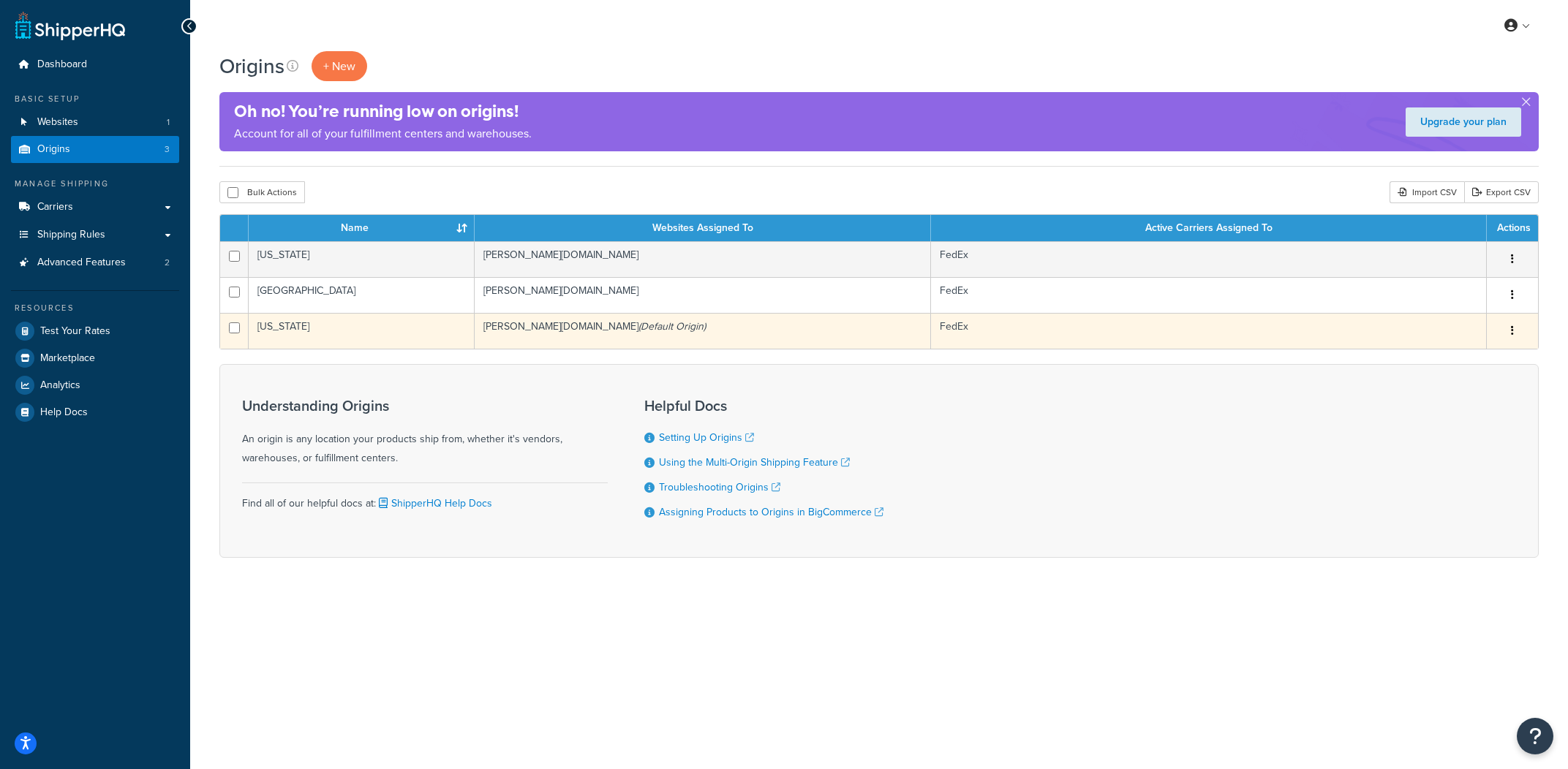
click at [374, 321] on td "[US_STATE]" at bounding box center [361, 331] width 226 height 36
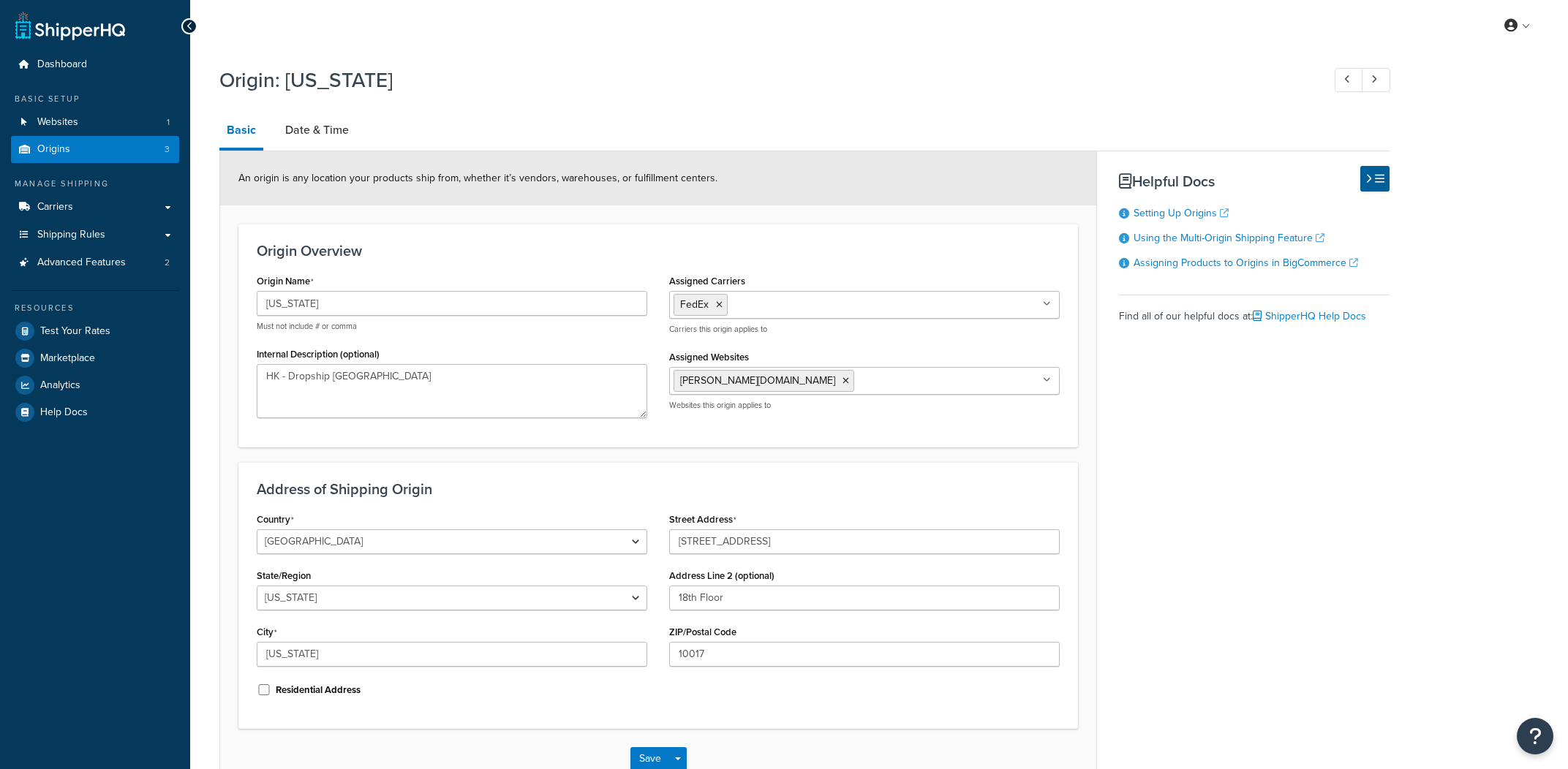
select select "32"
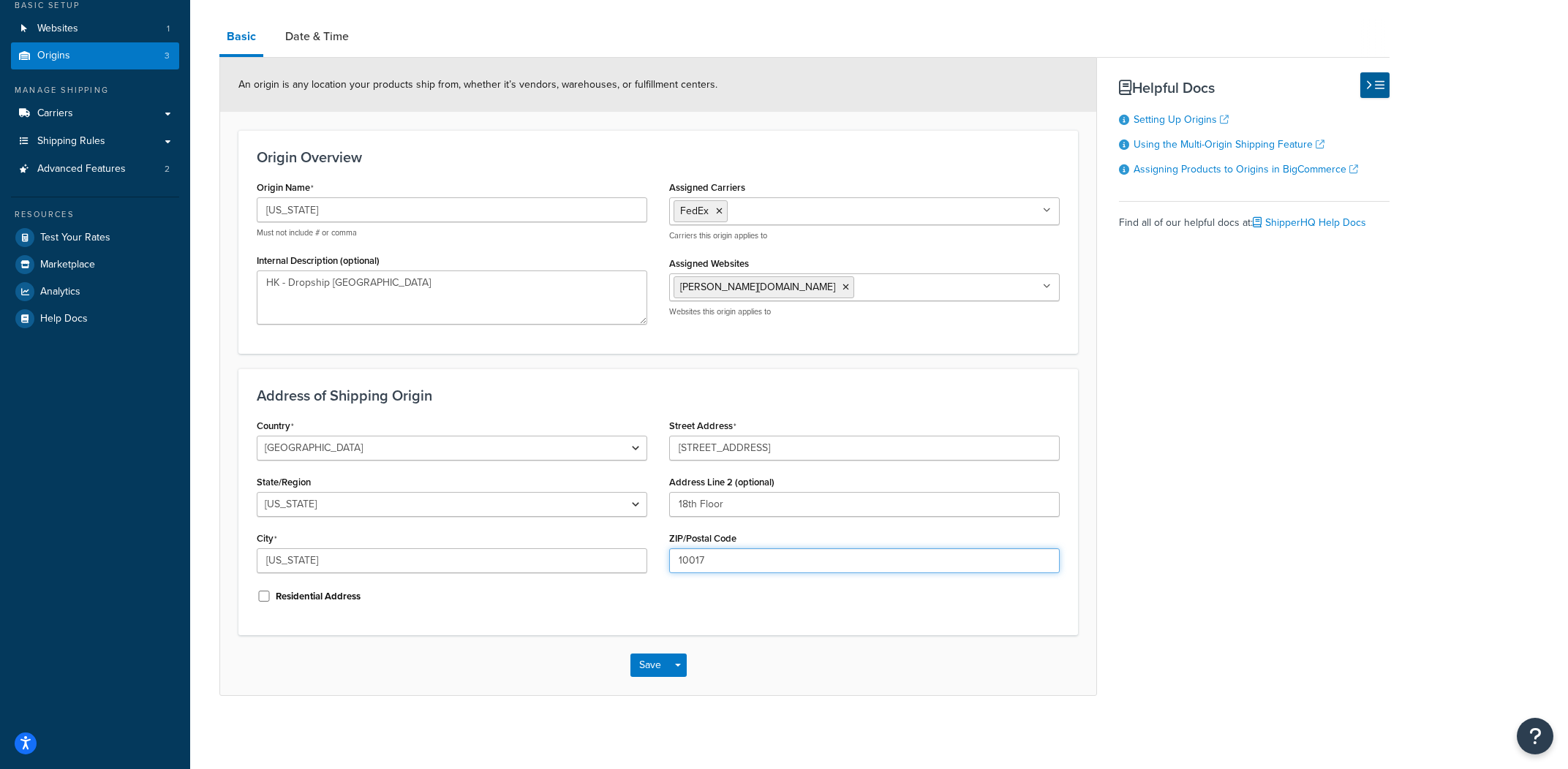
click at [879, 566] on input "10017" at bounding box center [865, 561] width 391 height 25
click at [878, 566] on input "10017" at bounding box center [865, 561] width 391 height 25
drag, startPoint x: 485, startPoint y: 589, endPoint x: 488, endPoint y: 564, distance: 25.2
click at [485, 589] on div "Residential Address" at bounding box center [452, 595] width 391 height 22
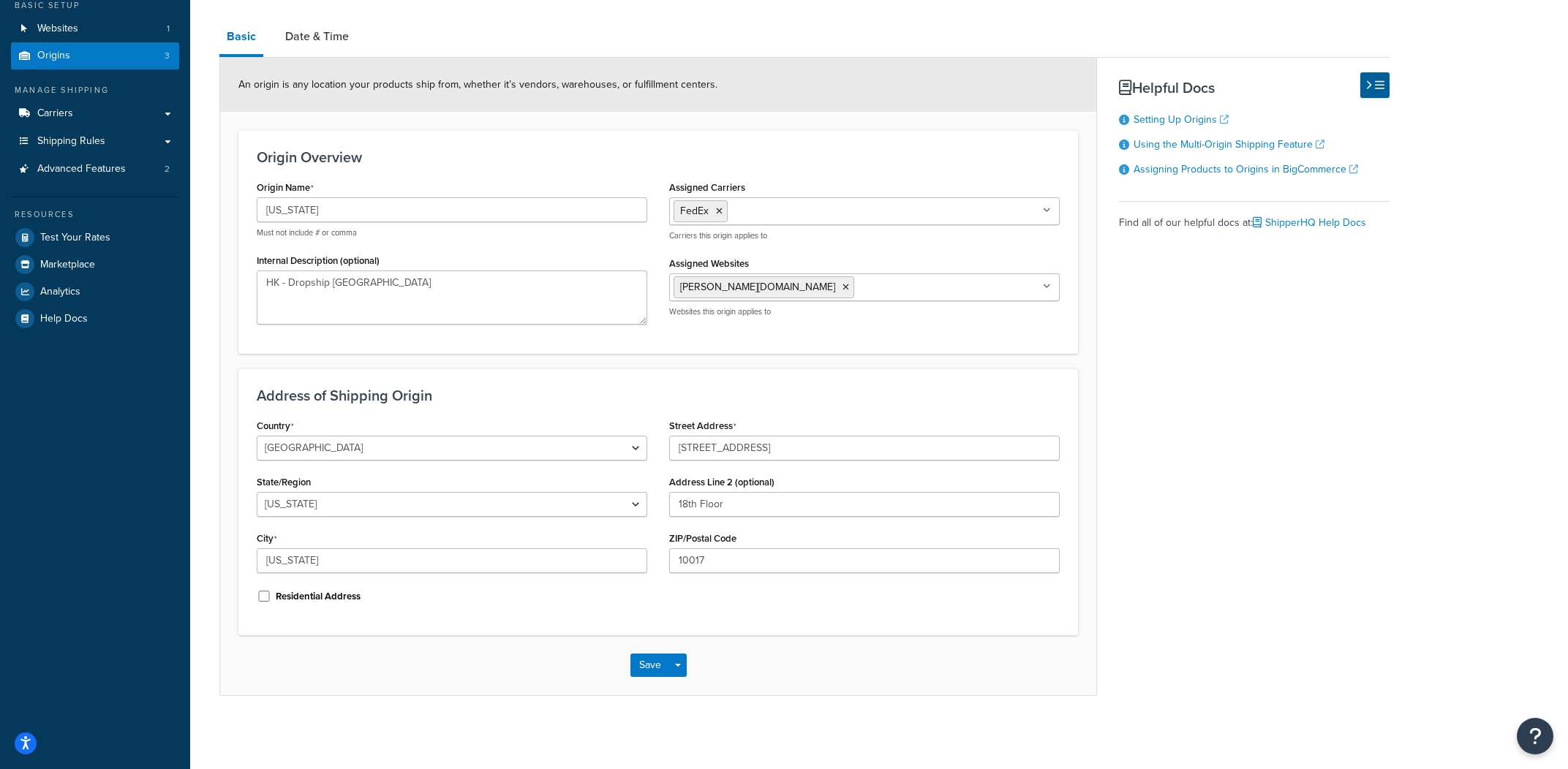
scroll to position [78, 0]
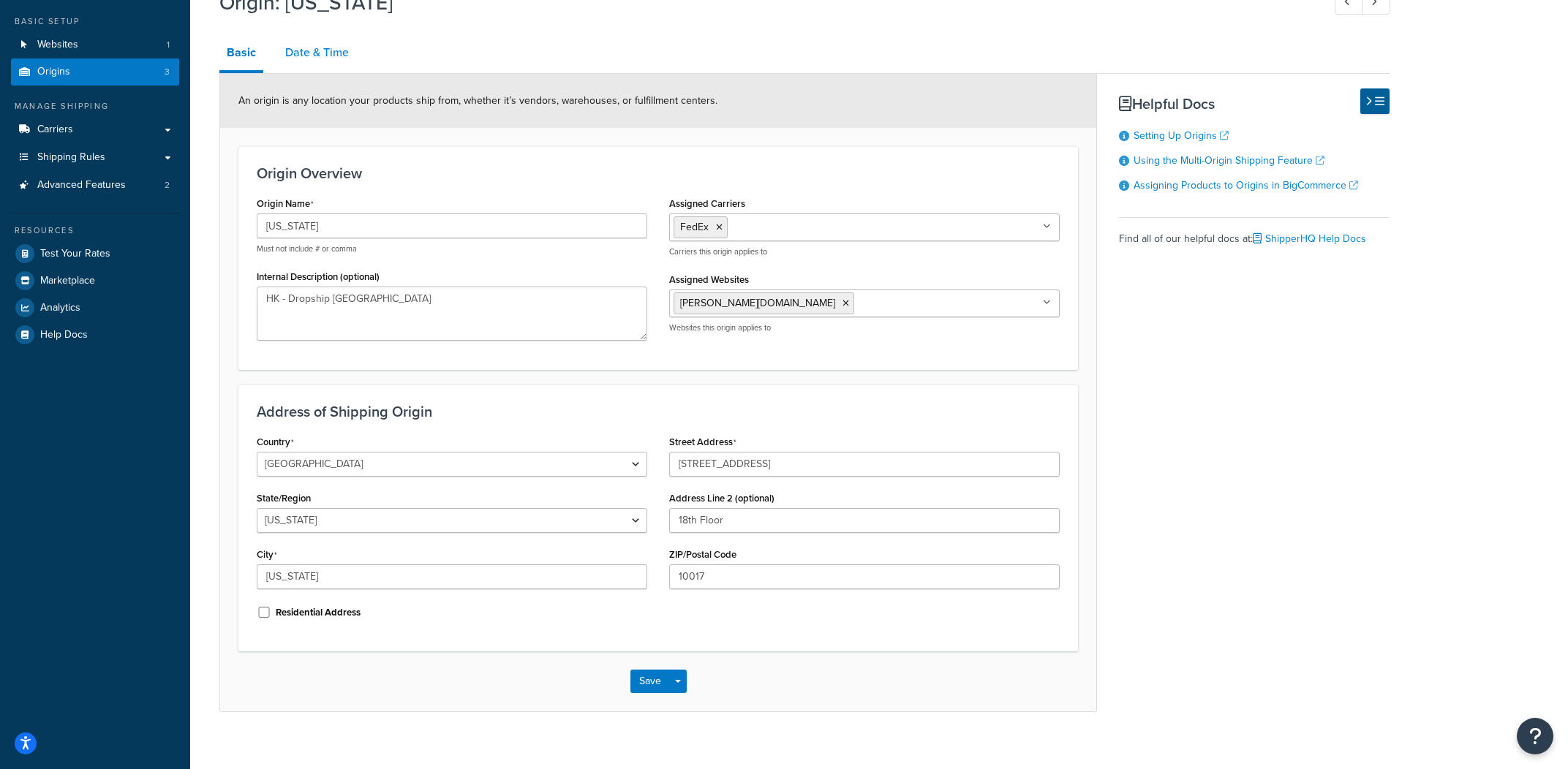
click at [343, 53] on link "Date & Time" at bounding box center [317, 52] width 79 height 35
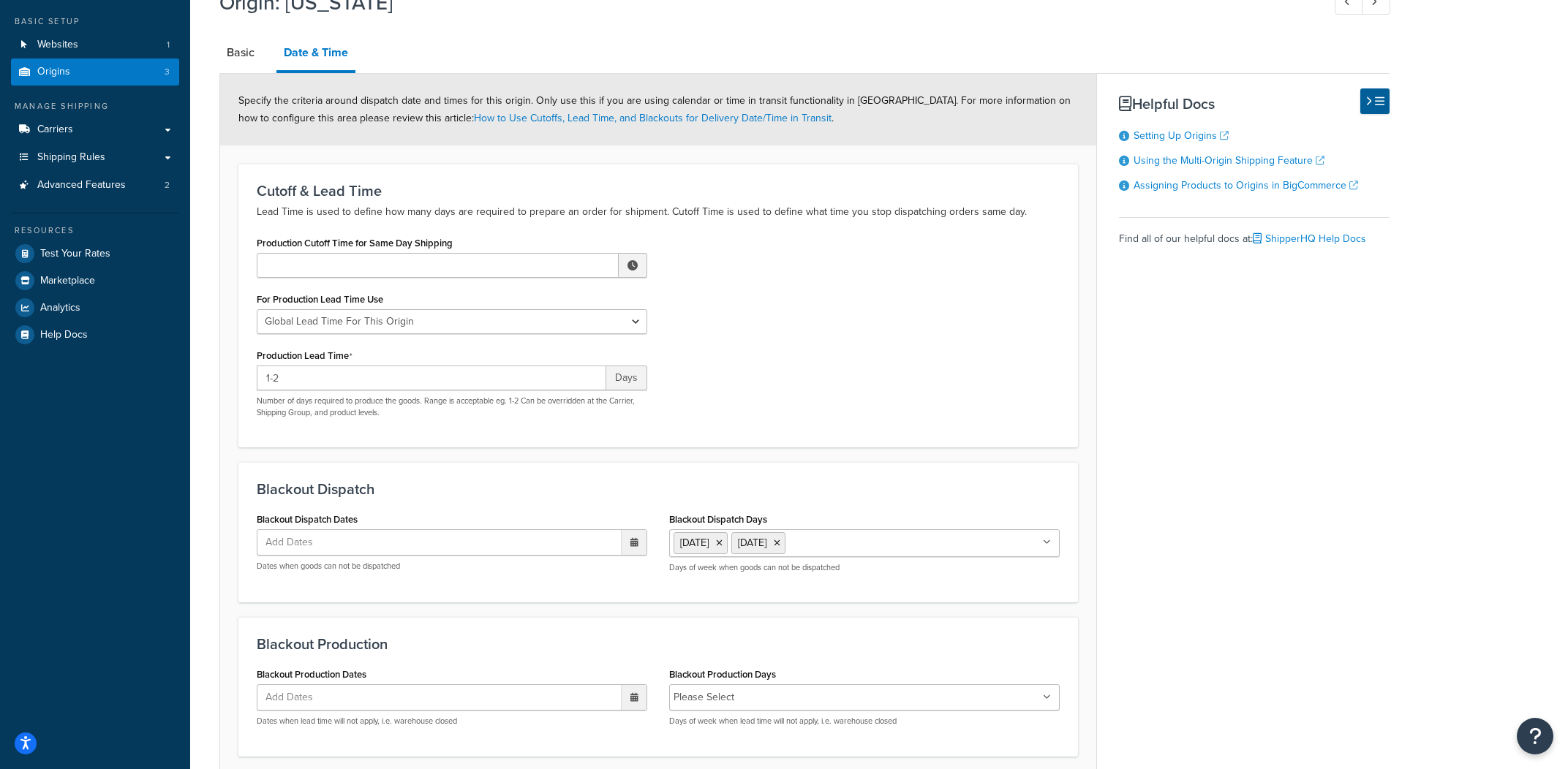
scroll to position [200, 0]
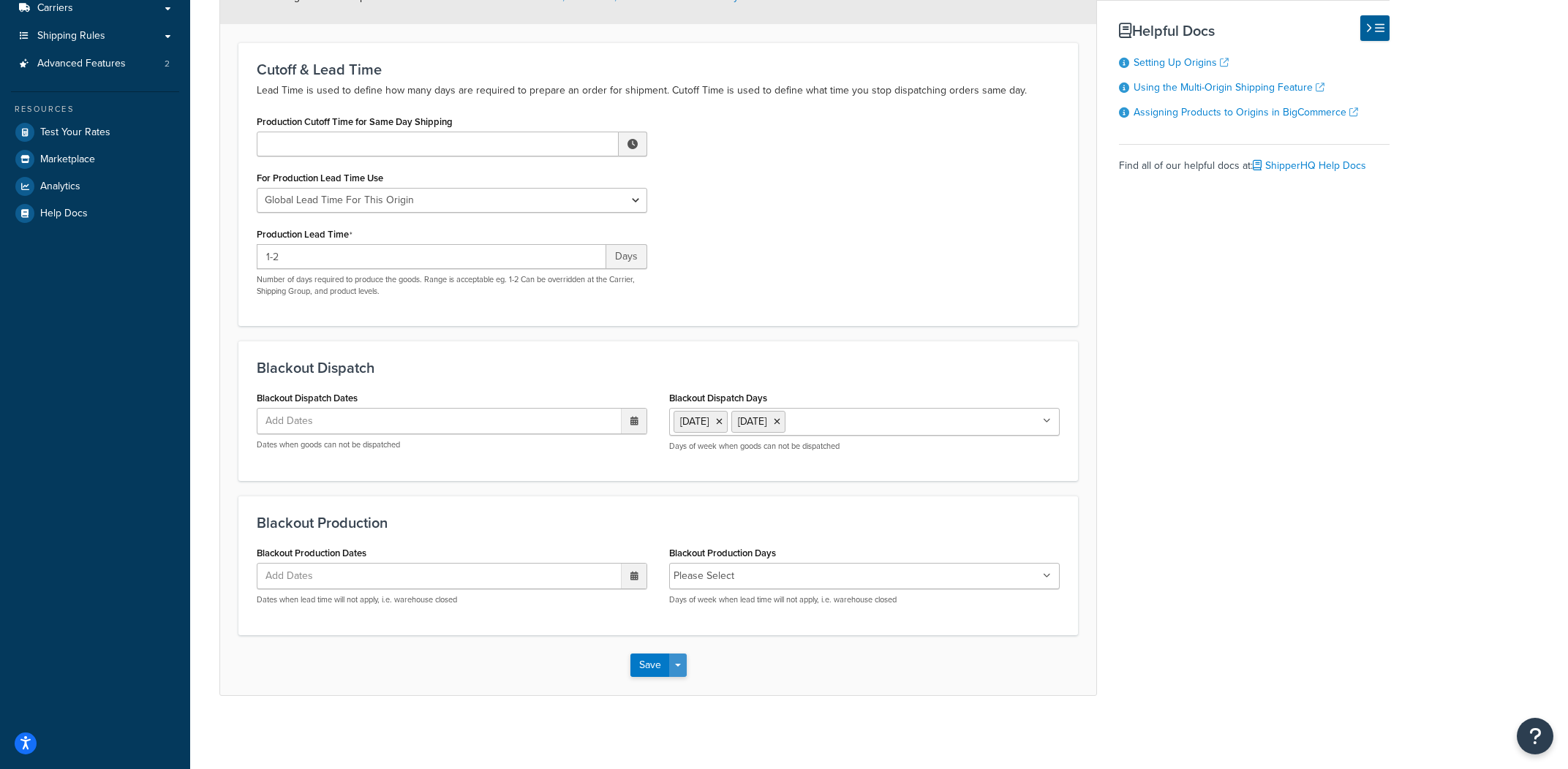
click at [673, 669] on button "Save Dropdown" at bounding box center [678, 666] width 17 height 24
click at [674, 683] on button "Save and Edit" at bounding box center [700, 693] width 142 height 31
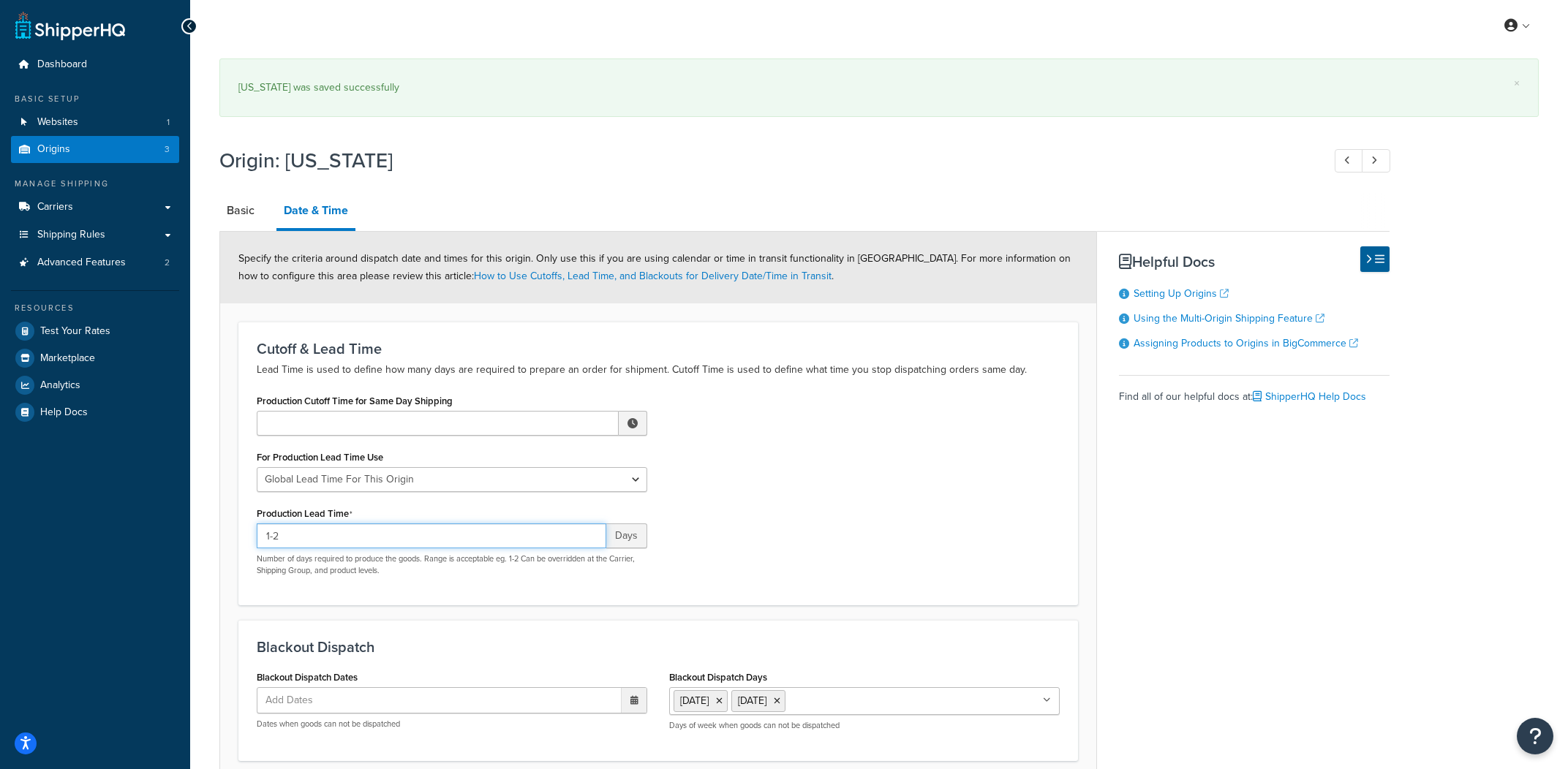
click at [479, 534] on input "1-2" at bounding box center [431, 535] width 350 height 25
type input "14-28"
click at [794, 476] on div "Production Cutoff Time for Same Day Shipping ▲ 12 ▼ : ▲ 00 ▼ ▲ AM ▼ For Product…" at bounding box center [658, 489] width 825 height 196
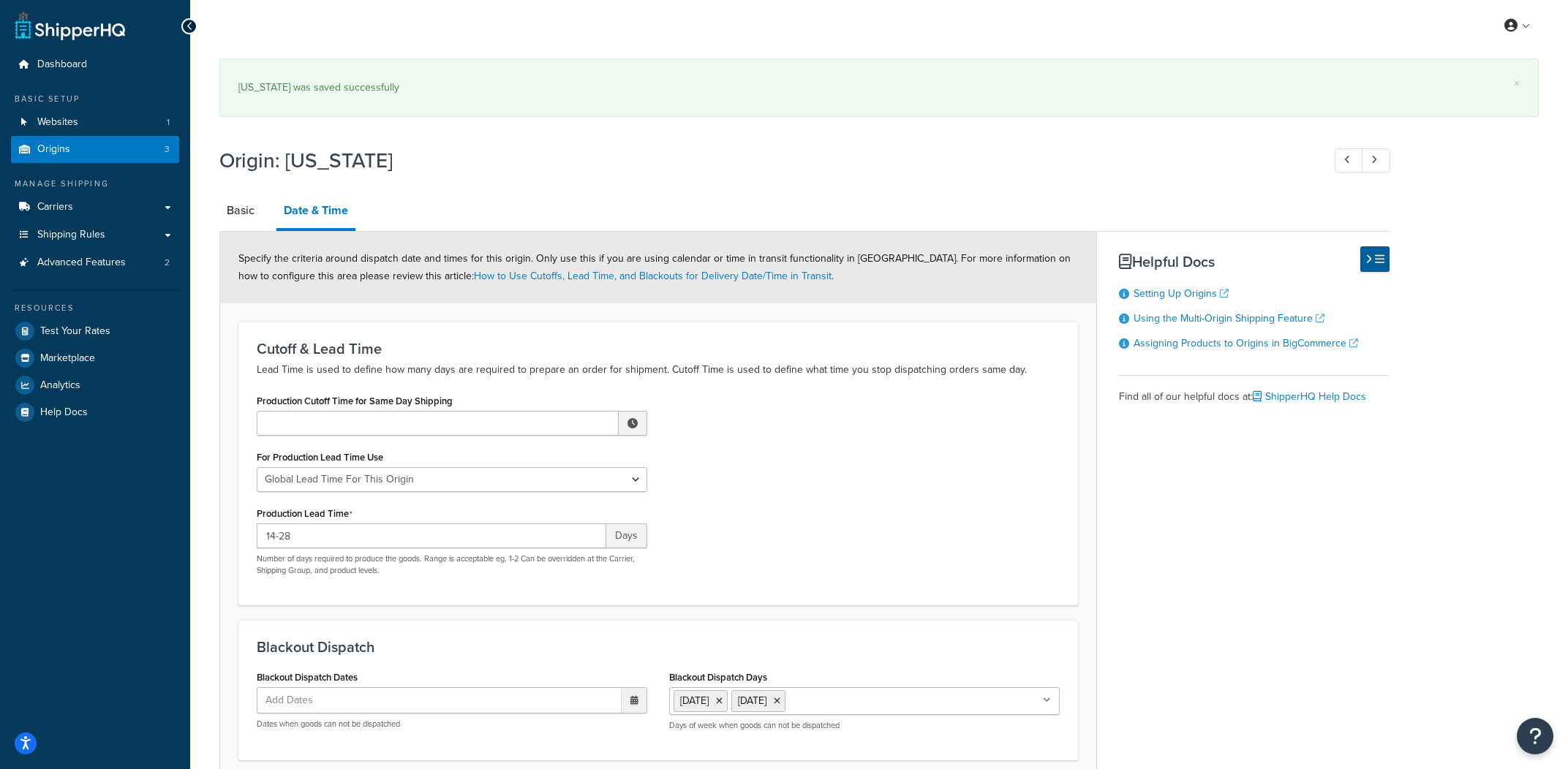
scroll to position [280, 0]
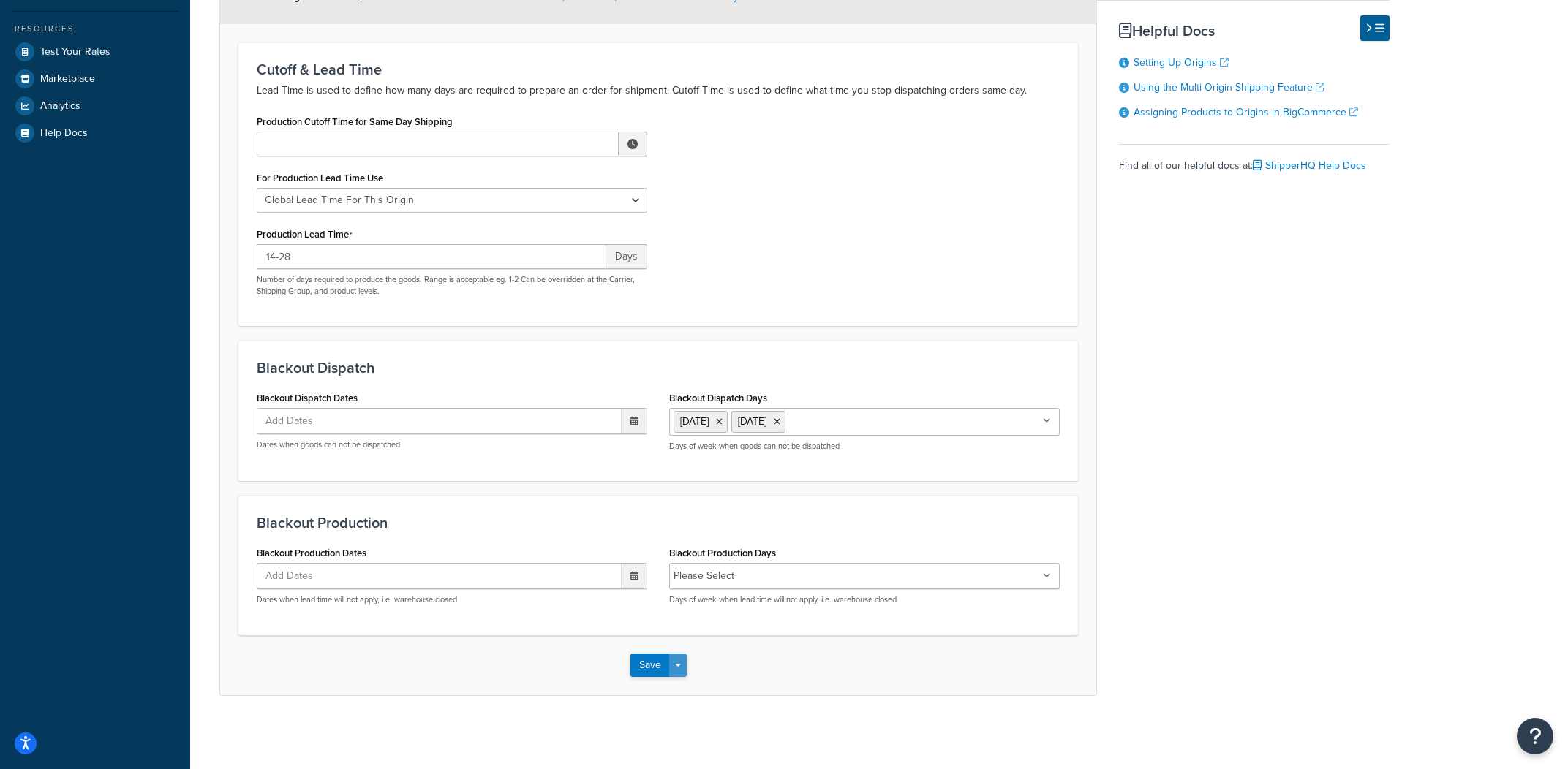
click at [680, 670] on button "Save Dropdown" at bounding box center [678, 666] width 17 height 24
click at [684, 701] on button "Save and Edit" at bounding box center [700, 693] width 142 height 31
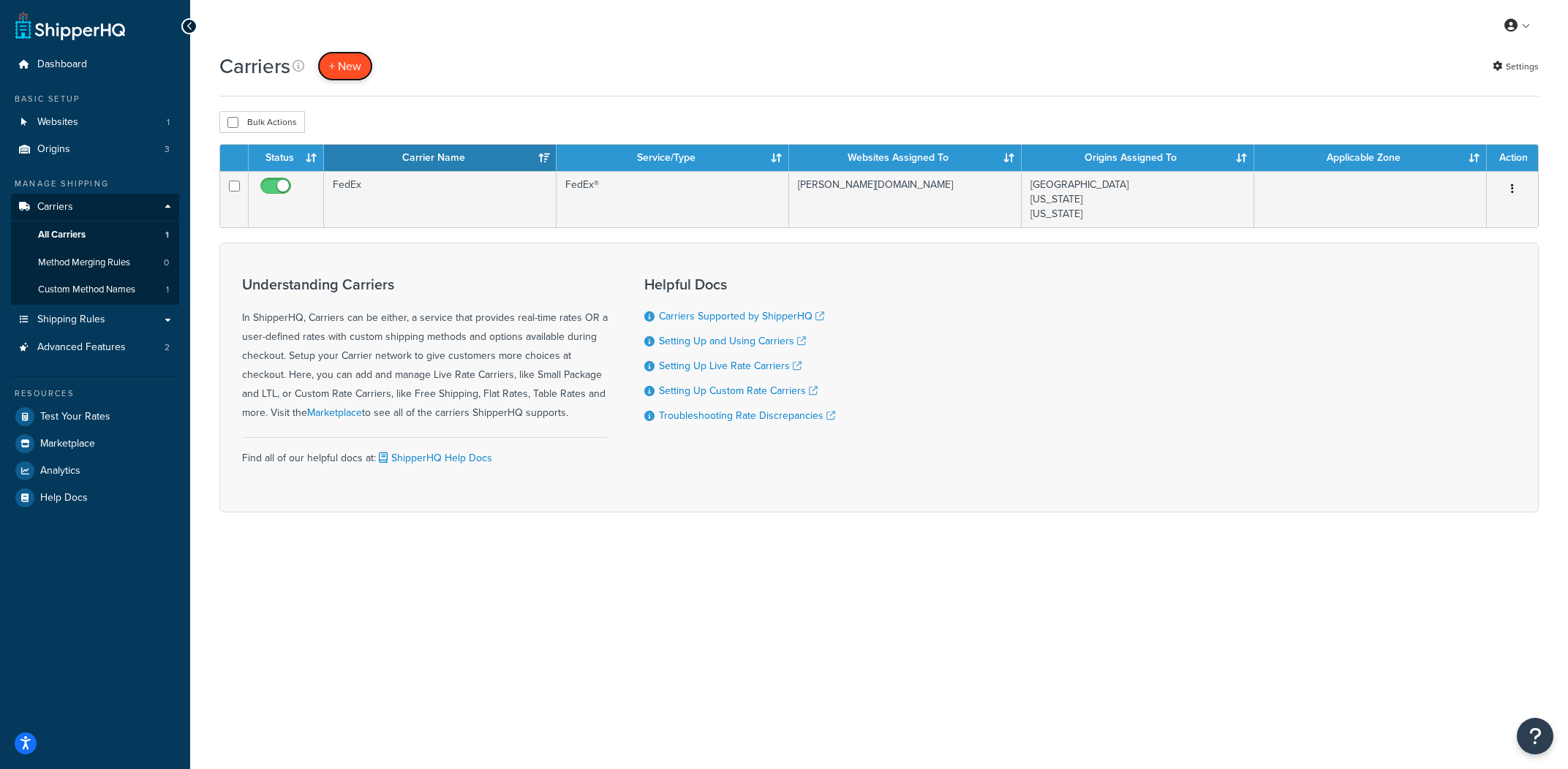
click at [352, 74] on button "+ New" at bounding box center [345, 66] width 56 height 30
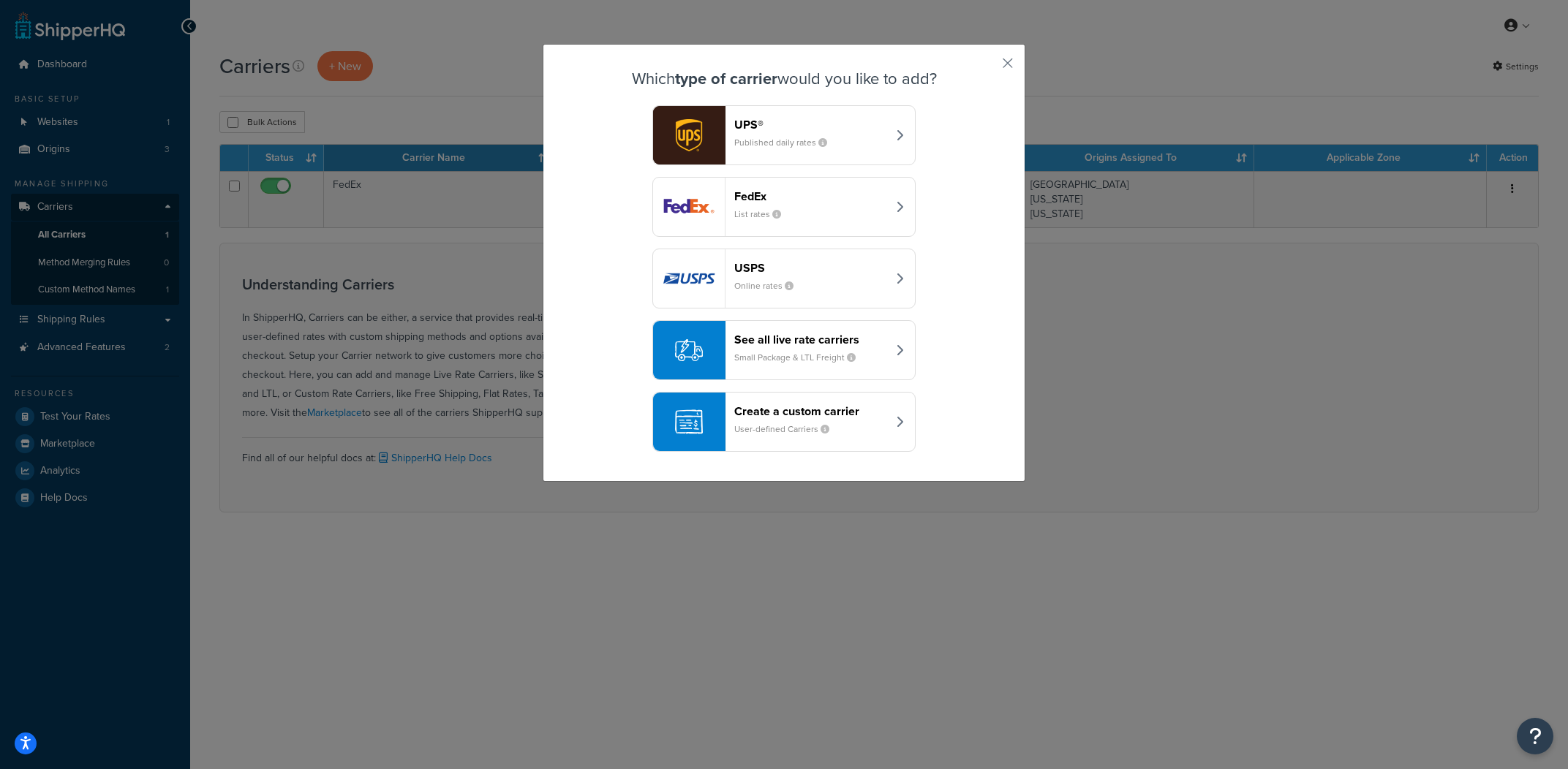
click at [702, 195] on img "button" at bounding box center [689, 207] width 71 height 58
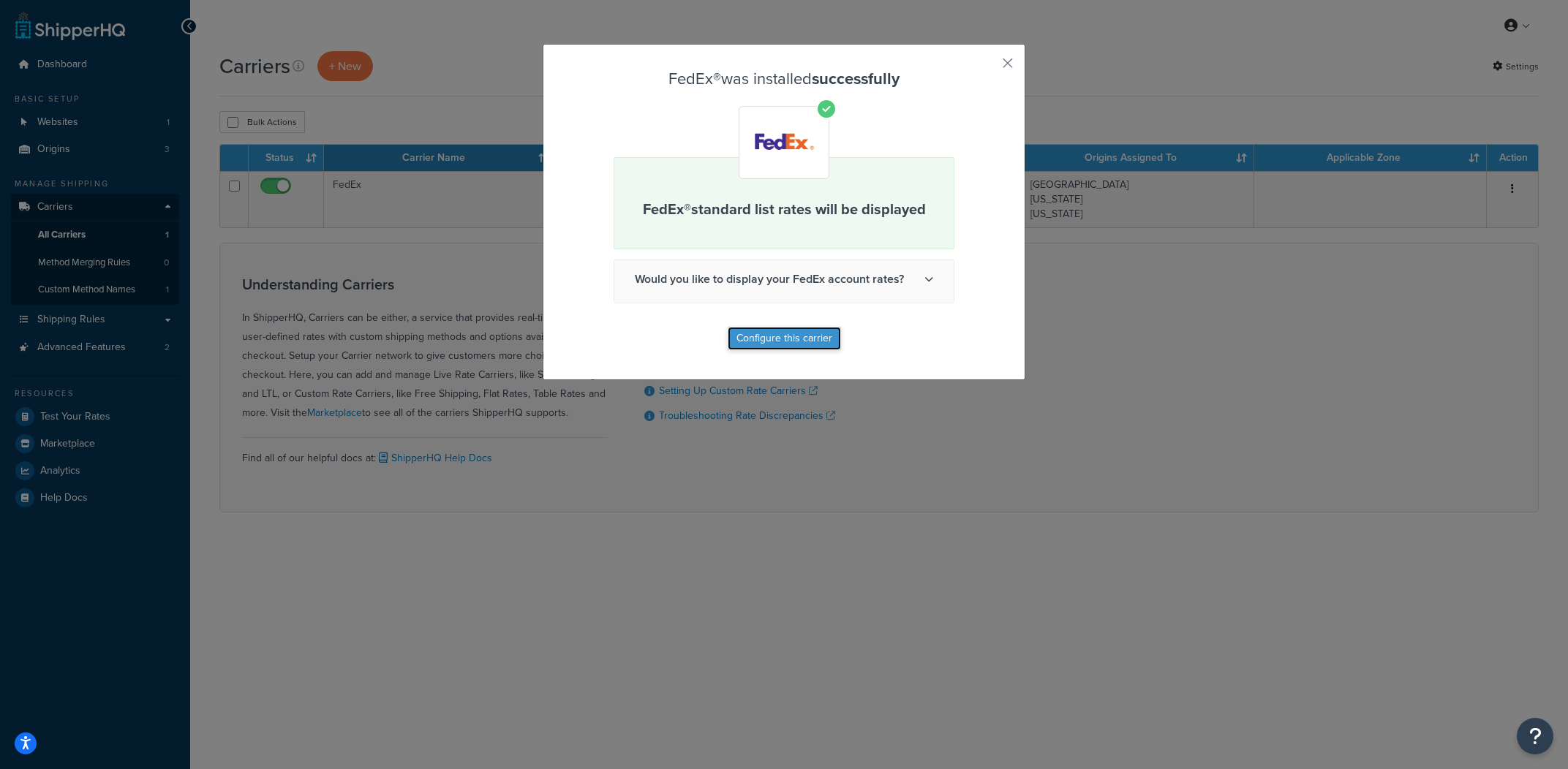
click at [794, 329] on button "Configure this carrier" at bounding box center [784, 339] width 113 height 24
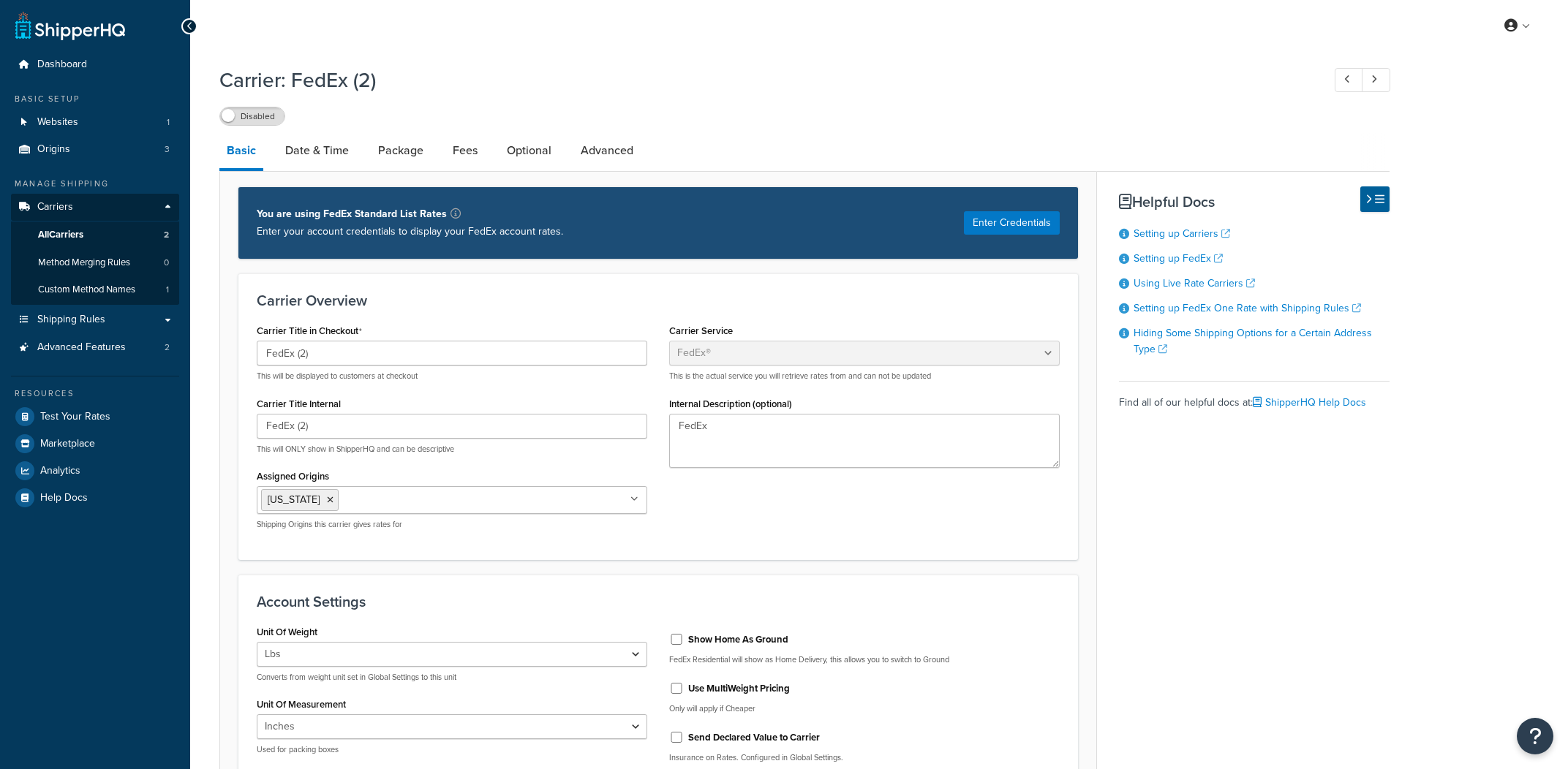
select select "fedEx"
select select "REGULAR_PICKUP"
select select "YOUR_PACKAGING"
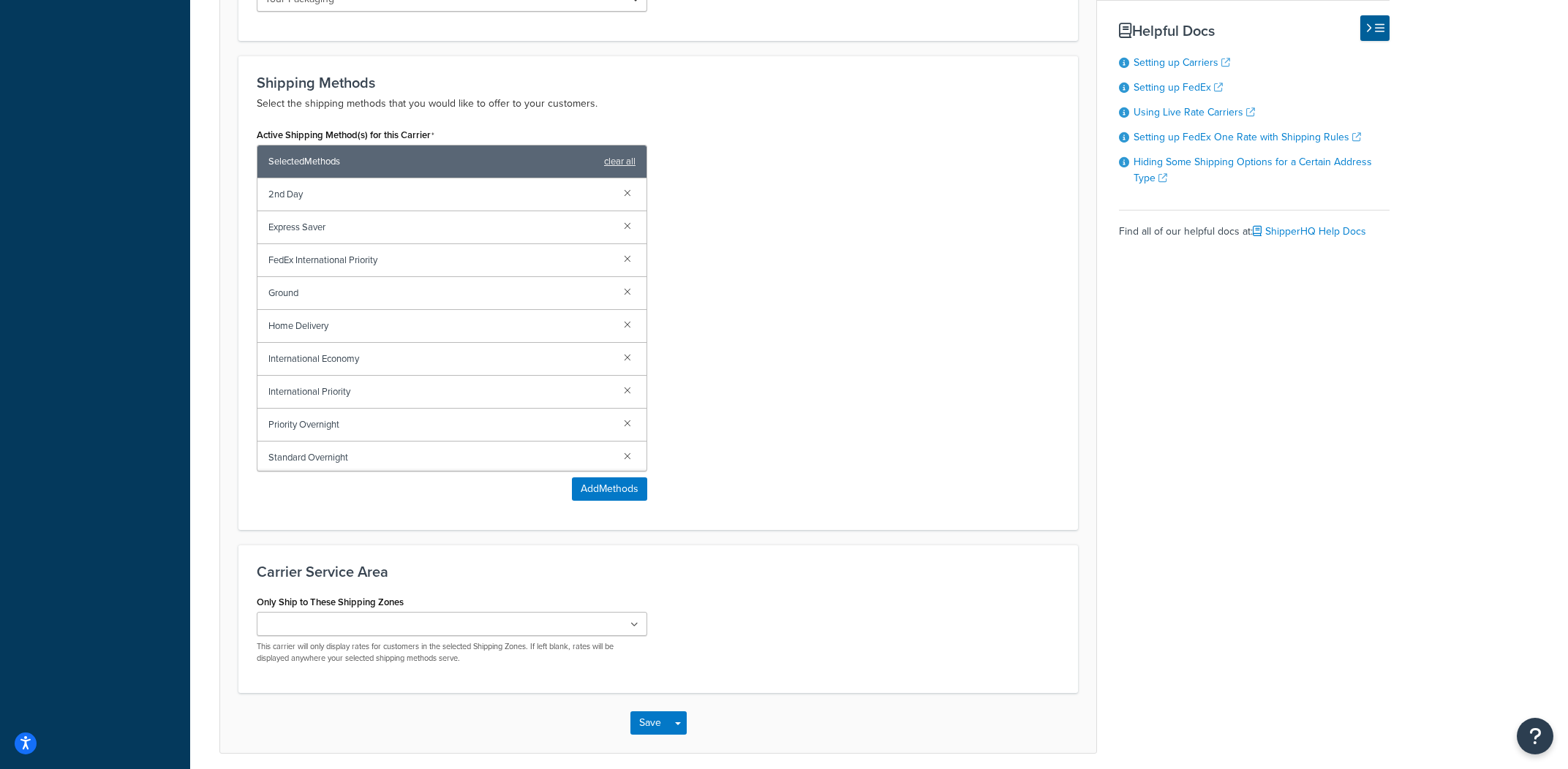
scroll to position [917, 0]
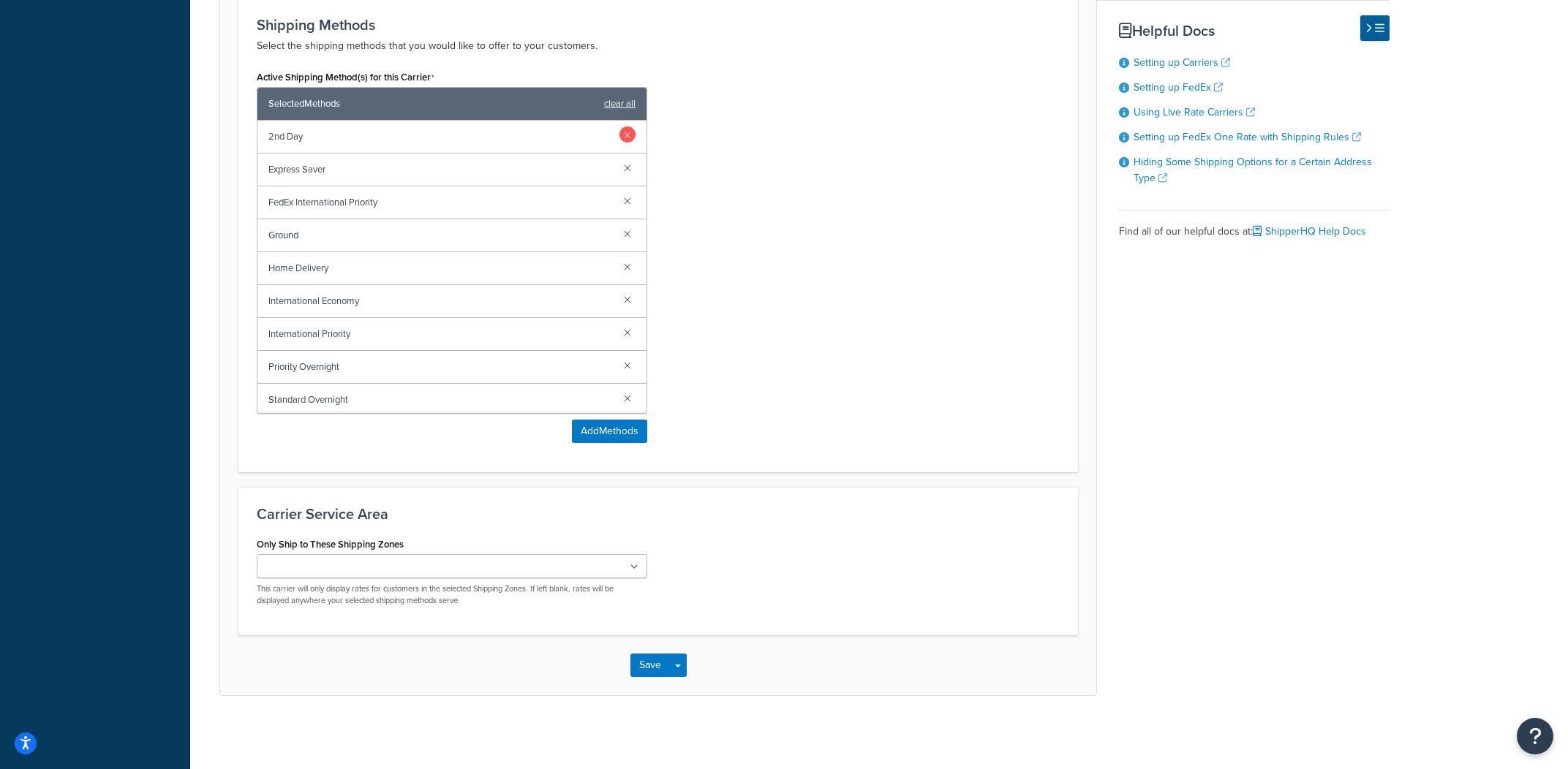
click at [629, 138] on link at bounding box center [627, 135] width 16 height 16
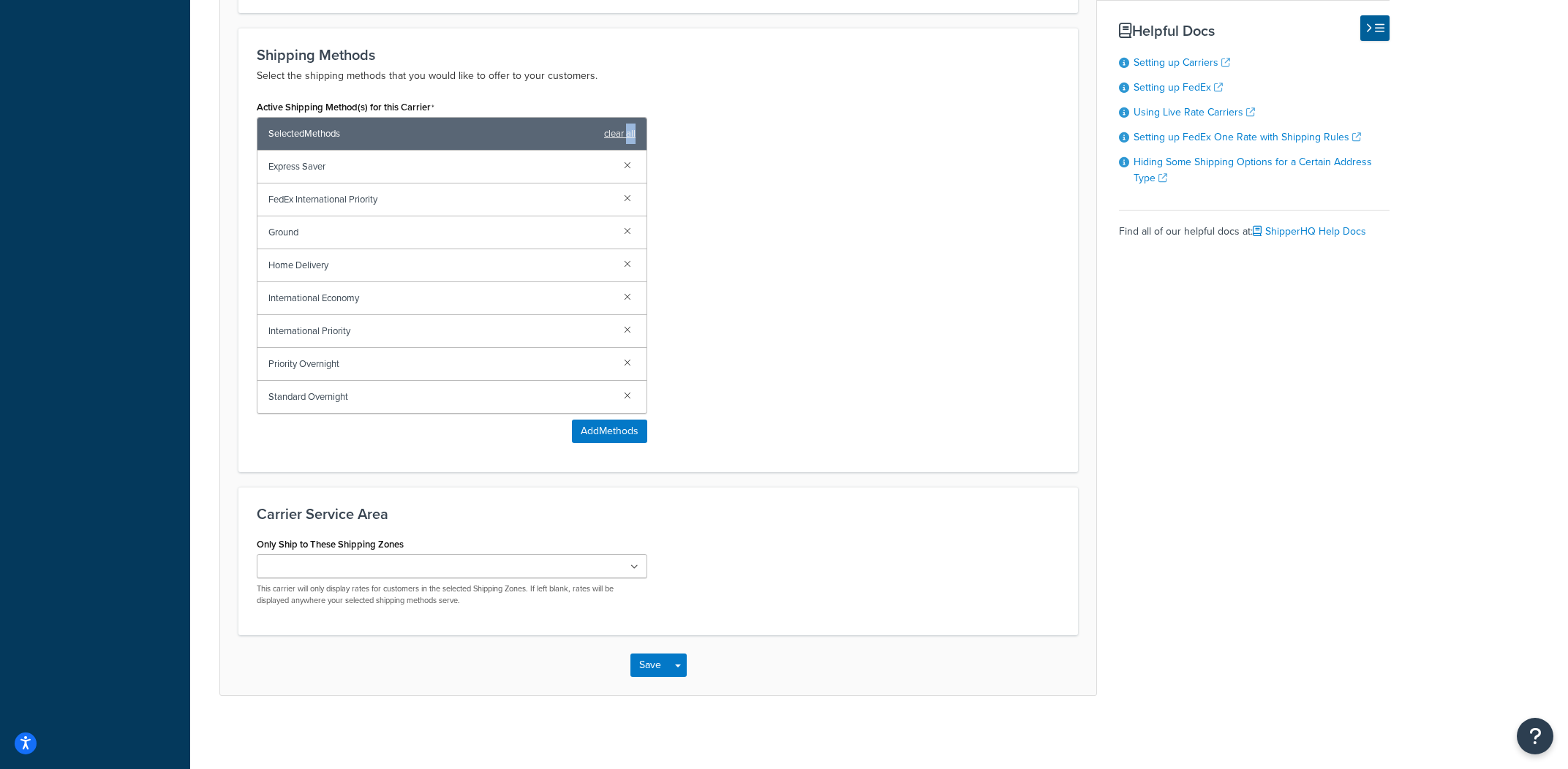
click at [629, 138] on link "clear all" at bounding box center [619, 133] width 31 height 20
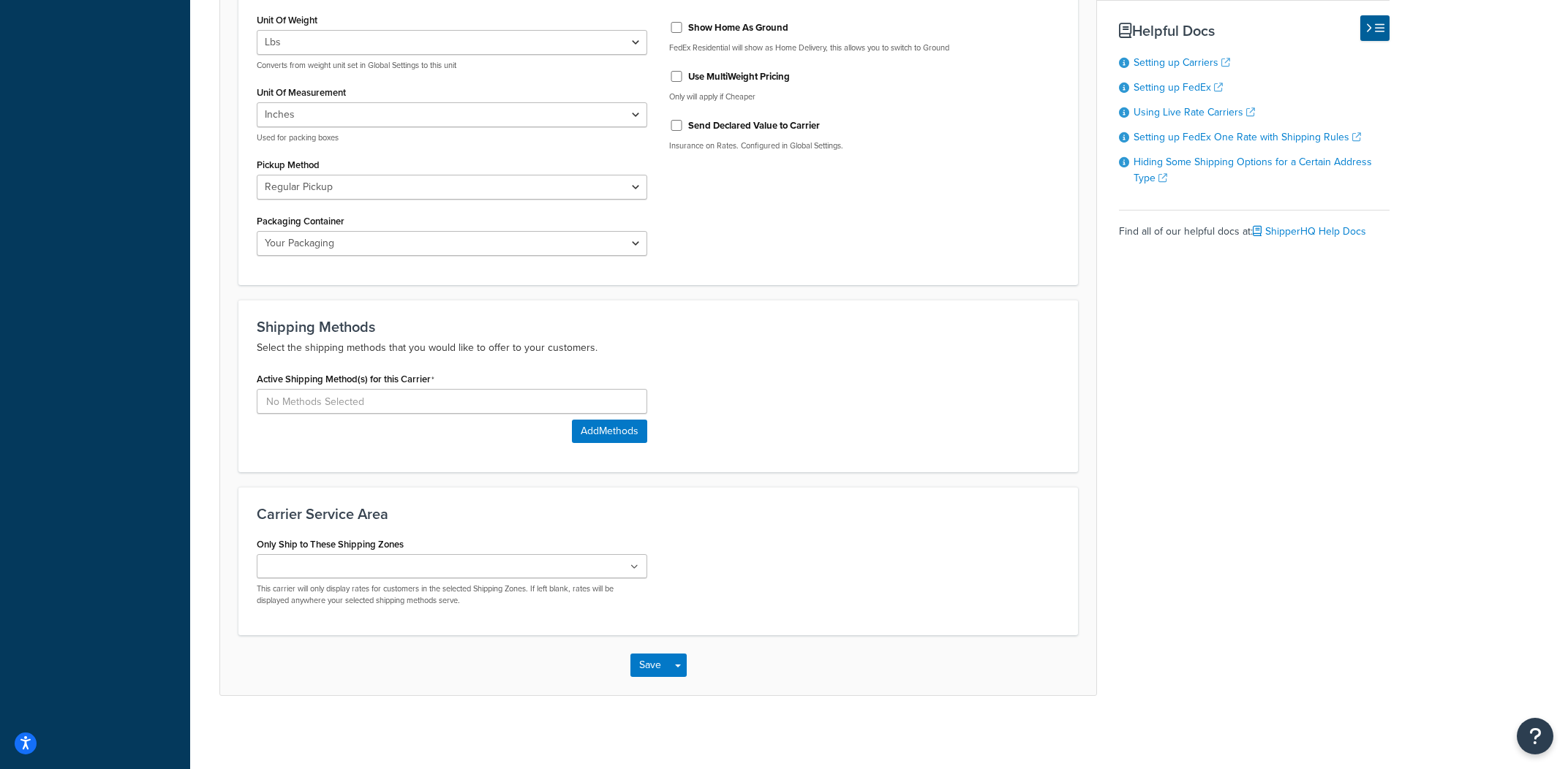
scroll to position [615, 0]
click at [610, 436] on button "Add Methods" at bounding box center [609, 432] width 75 height 24
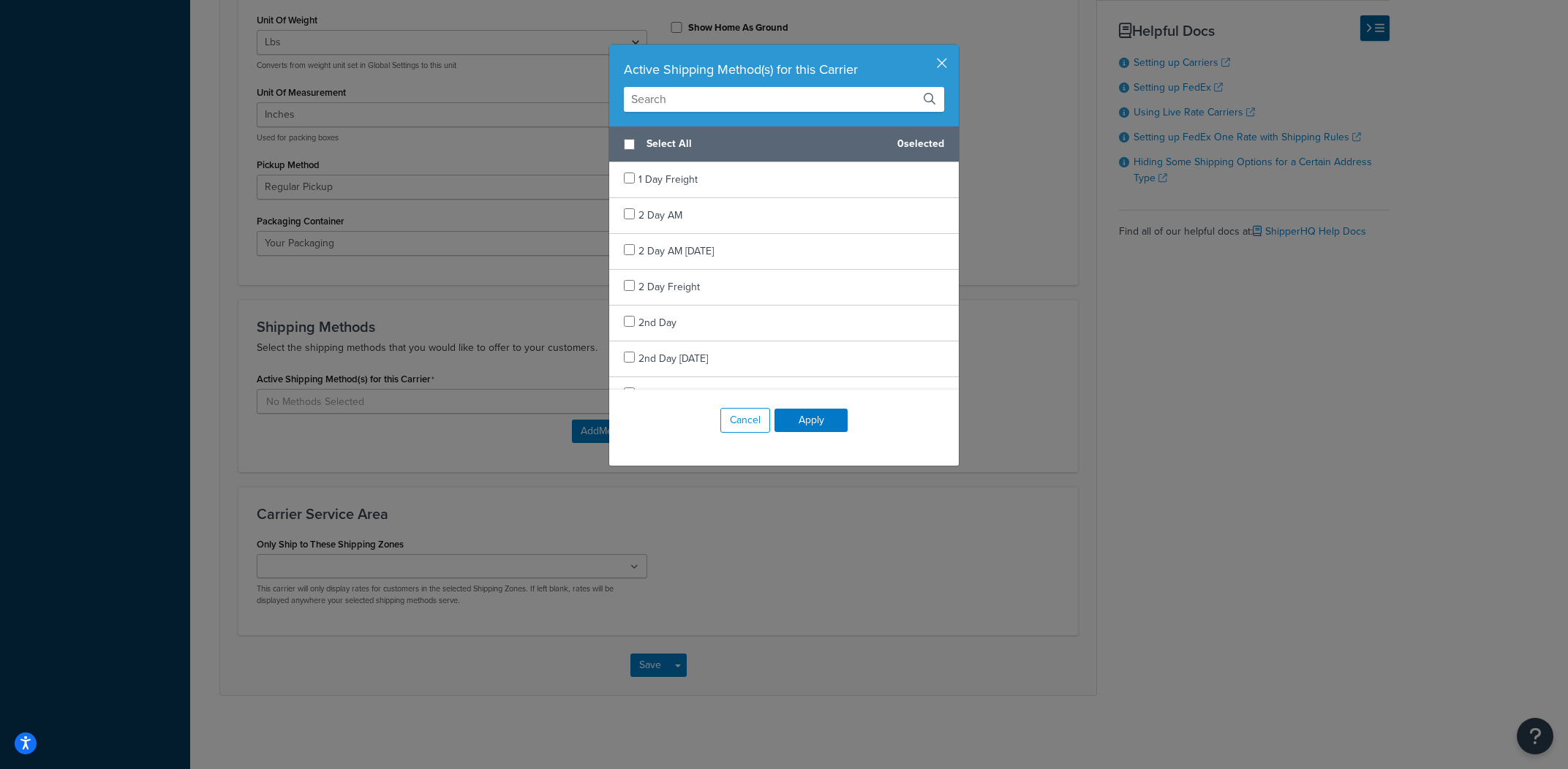
click at [767, 106] on input "text" at bounding box center [784, 99] width 321 height 25
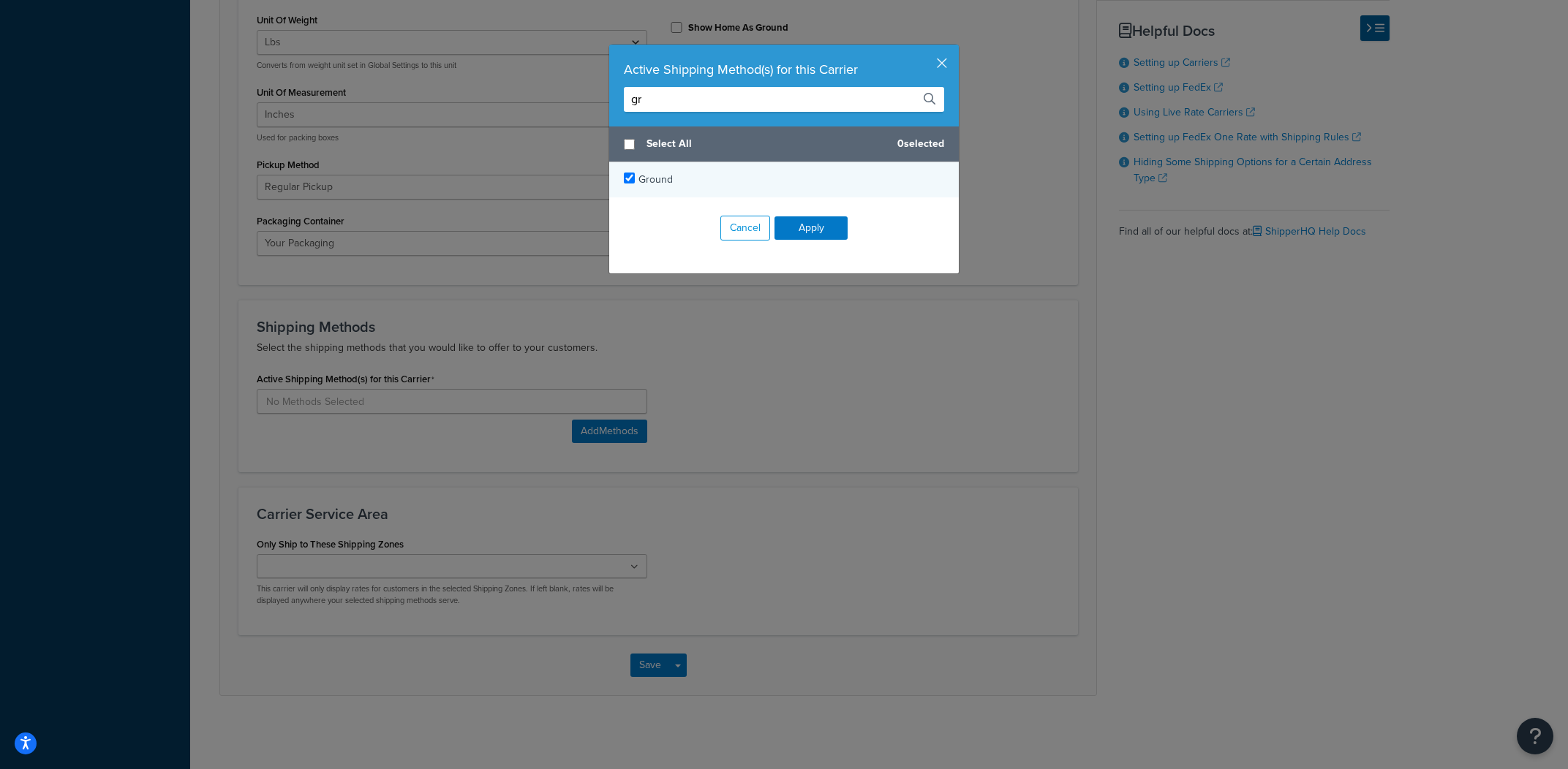
type input "gr"
checkbox input "true"
click at [703, 178] on div "Ground" at bounding box center [784, 180] width 350 height 35
click at [817, 229] on button "Apply" at bounding box center [811, 228] width 73 height 24
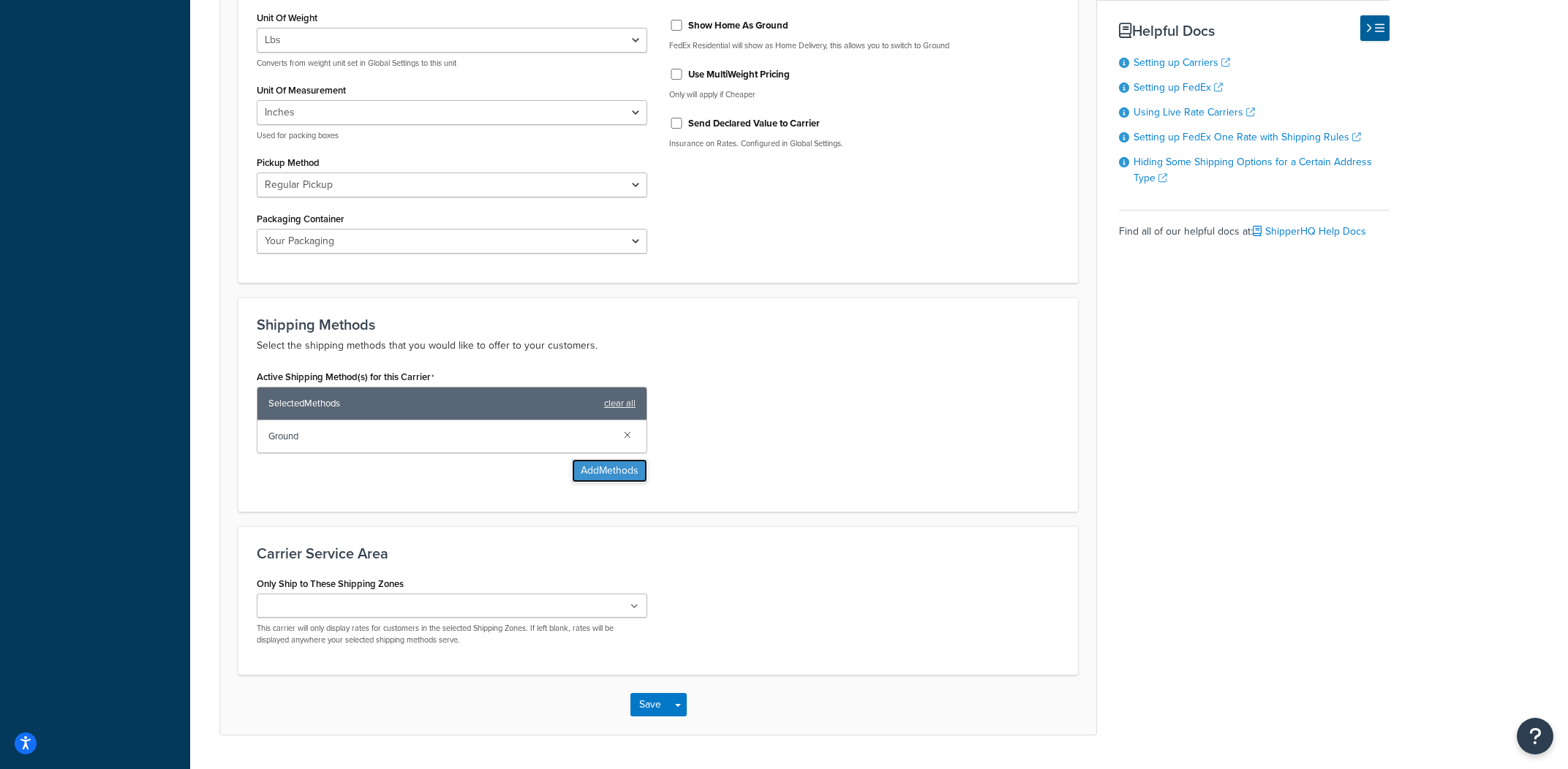
click at [593, 469] on button "Add Methods" at bounding box center [609, 471] width 75 height 24
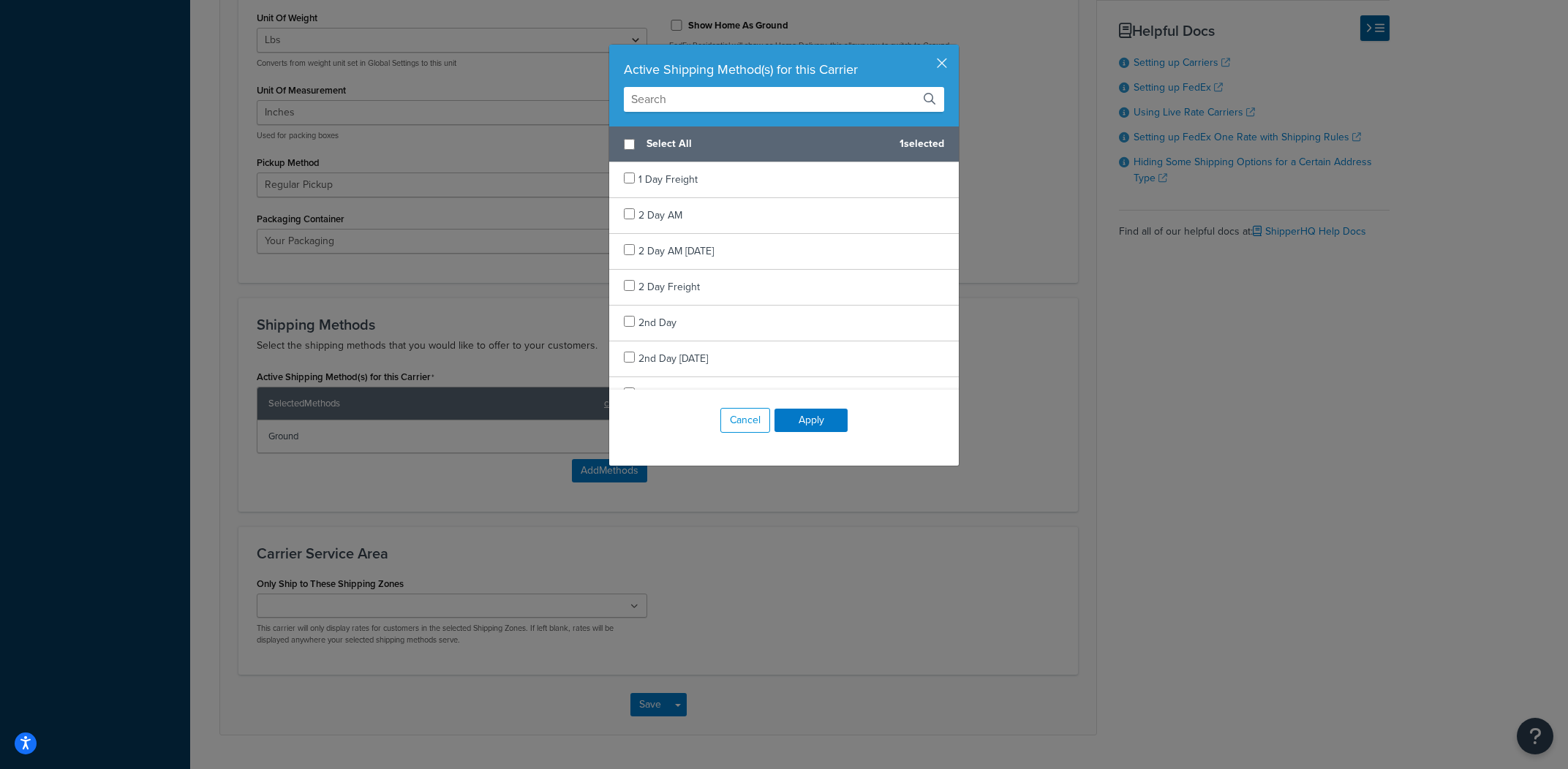
click at [781, 105] on input "text" at bounding box center [784, 99] width 321 height 25
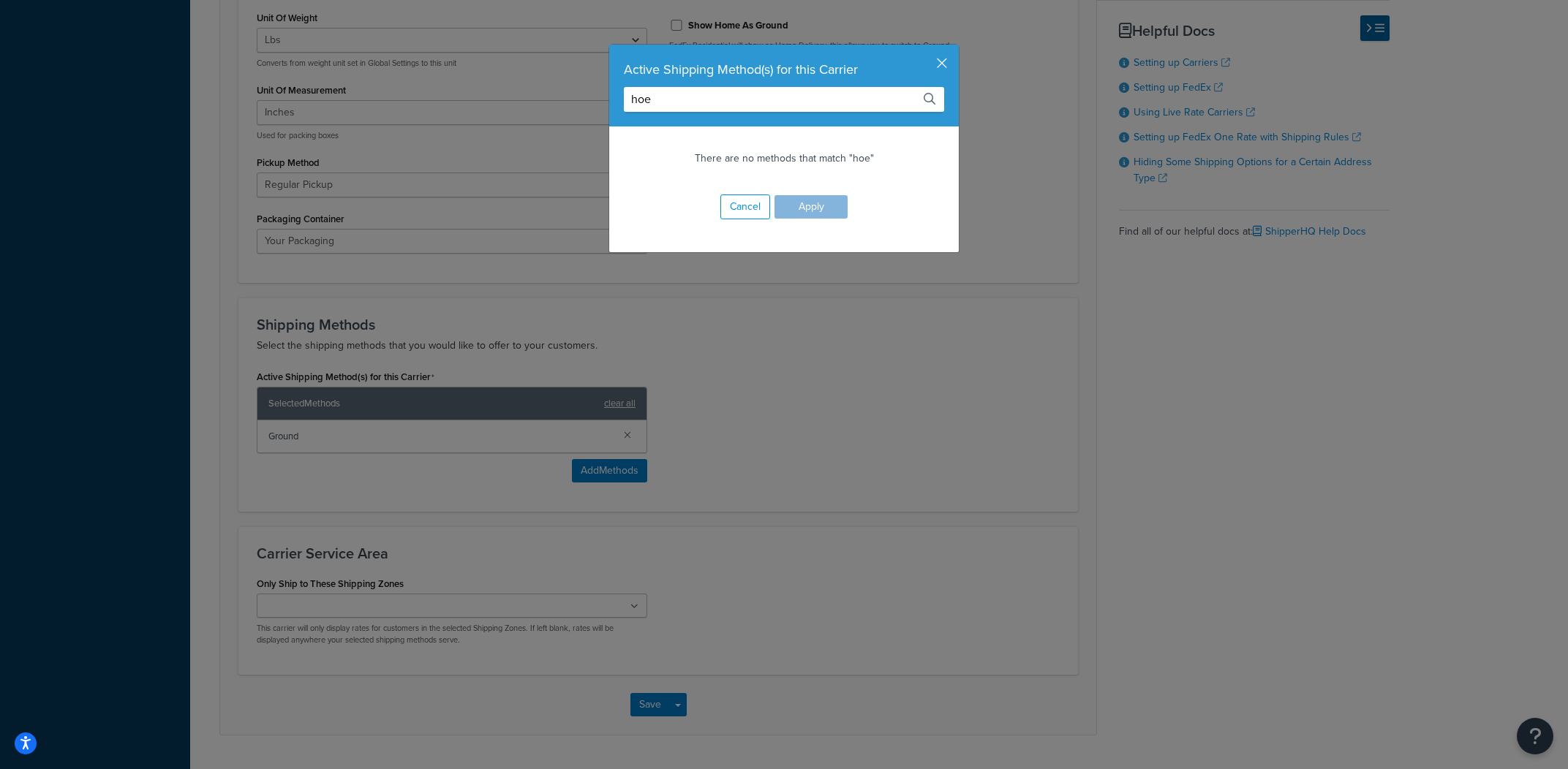
type input "hoe"
click button "Save" at bounding box center [649, 705] width 39 height 24
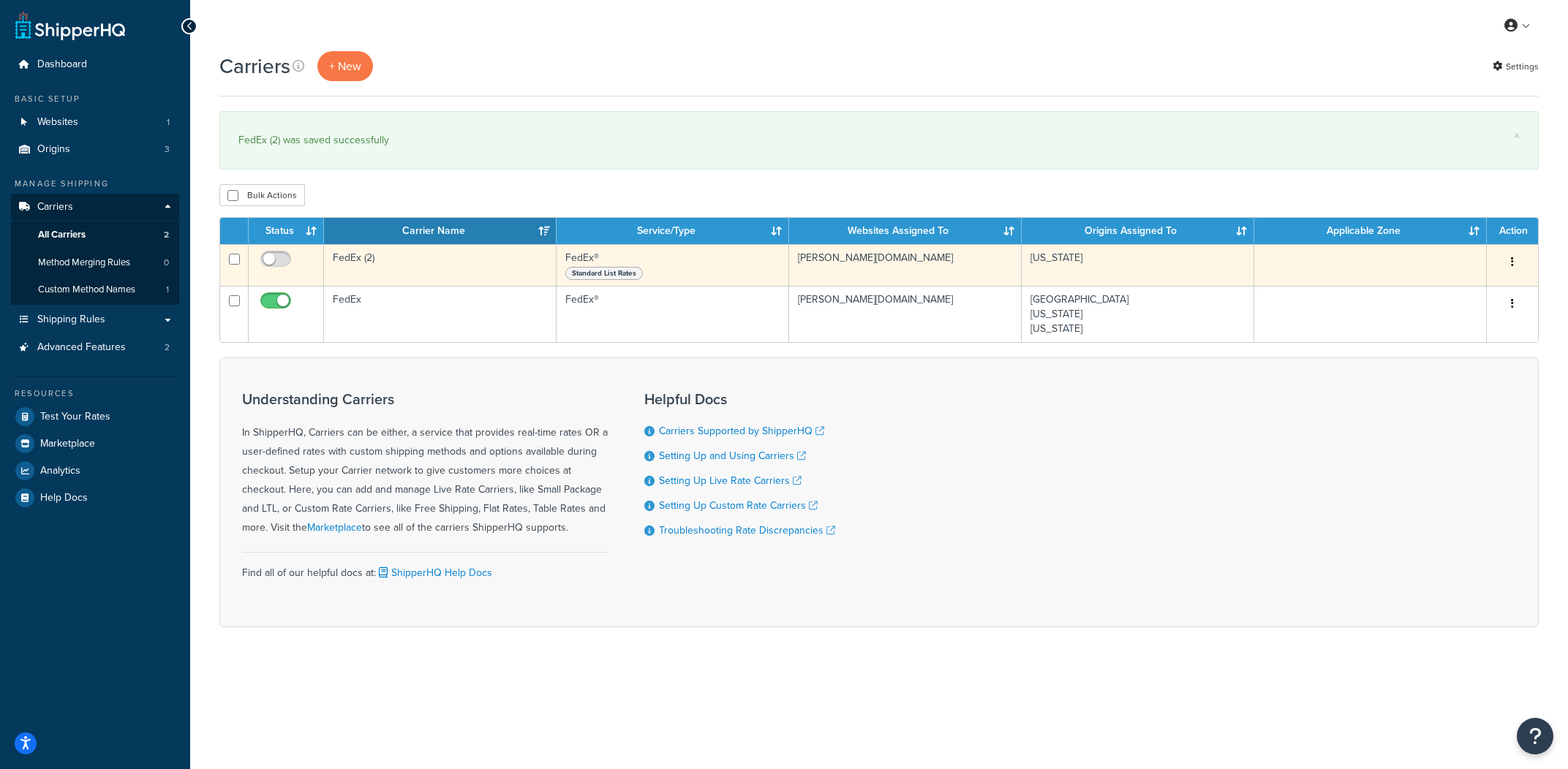
click at [447, 274] on td "FedEx (2)" at bounding box center [440, 265] width 233 height 42
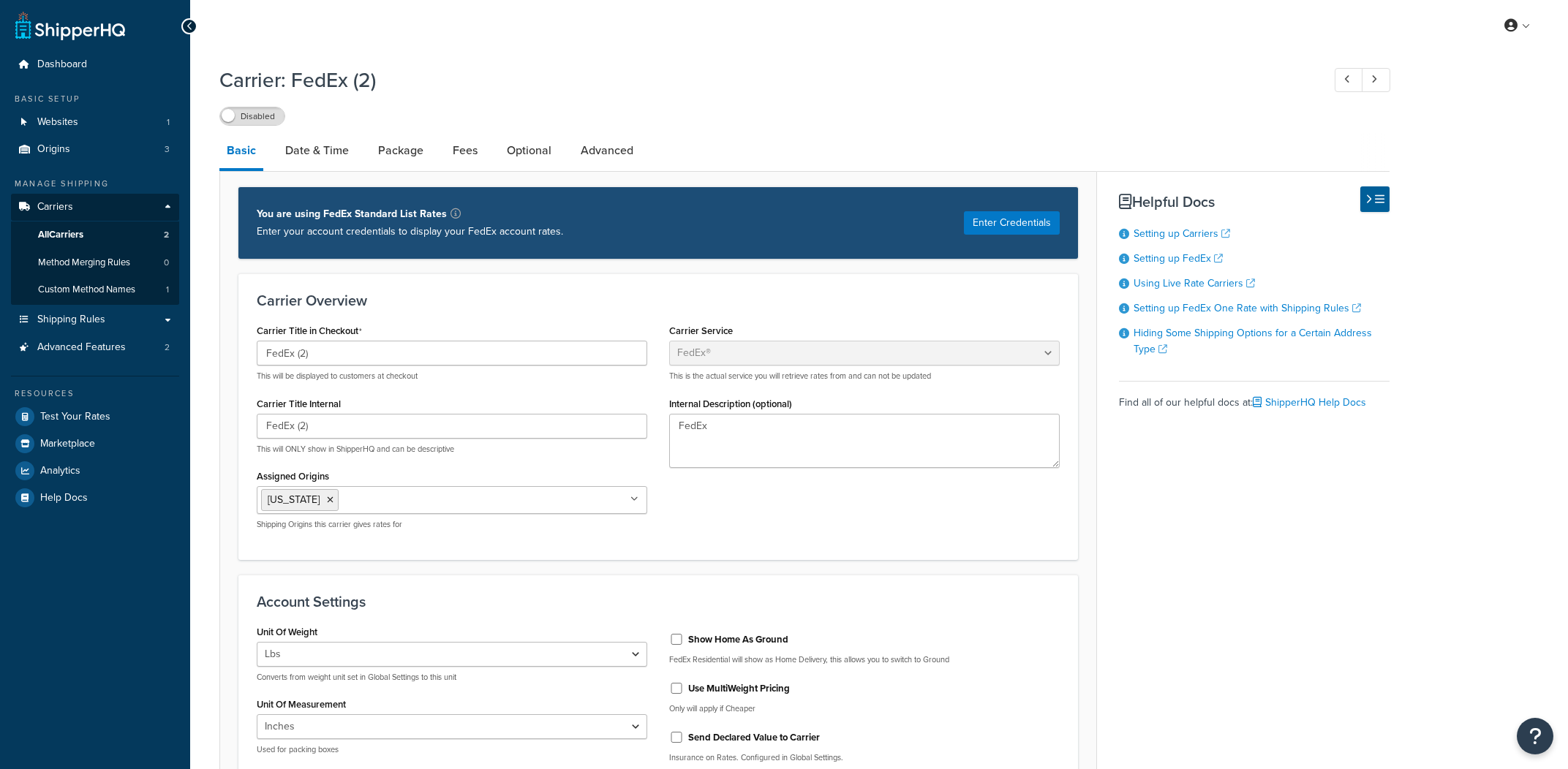
select select "fedEx"
select select "REGULAR_PICKUP"
select select "YOUR_PACKAGING"
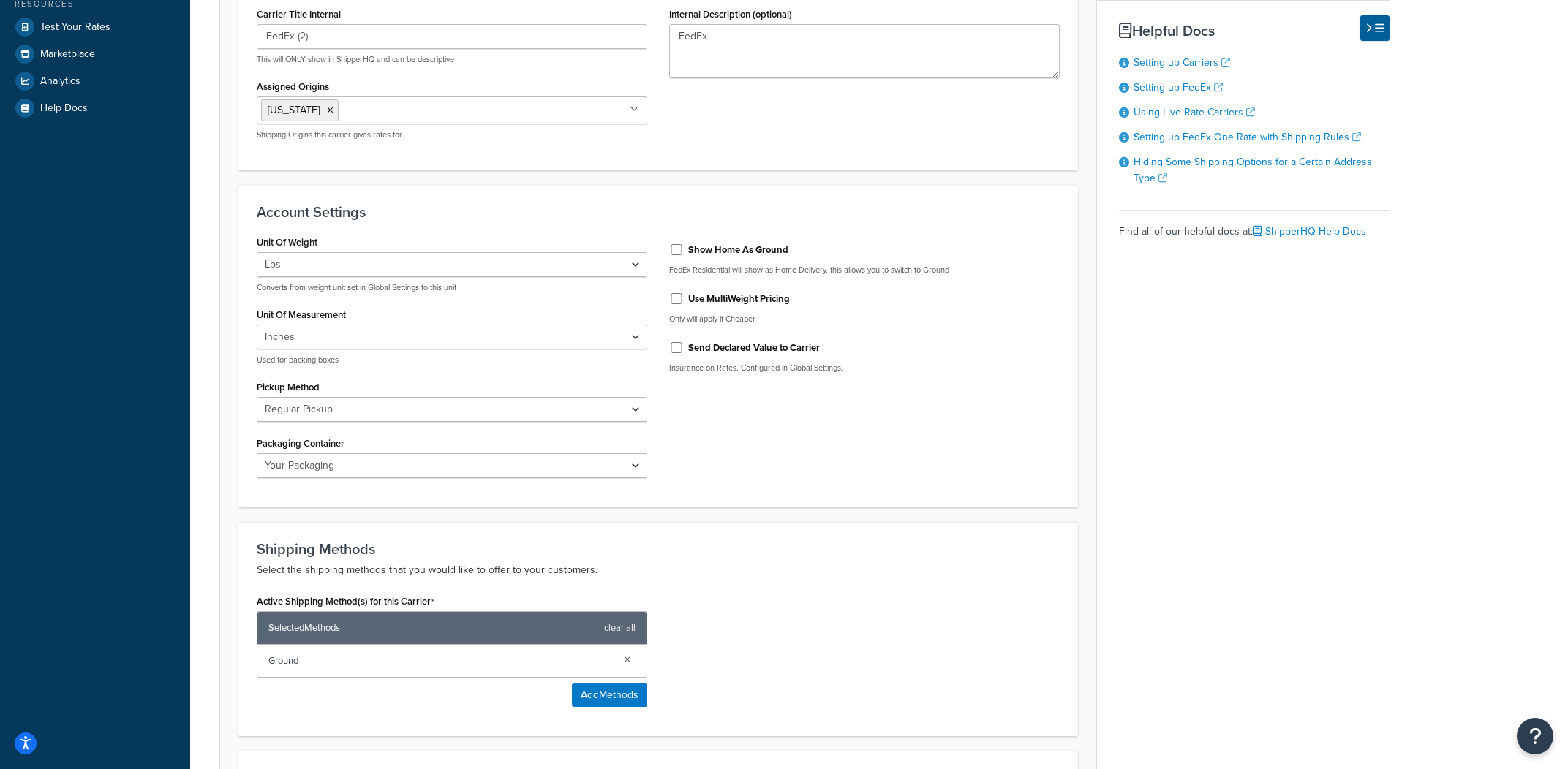
drag, startPoint x: 563, startPoint y: 700, endPoint x: 578, endPoint y: 699, distance: 15.0
click at [563, 700] on div "Active Shipping Method(s) for this Carrier Selected Methods clear all Ground Ad…" at bounding box center [452, 648] width 391 height 116
click at [579, 699] on button "Add Methods" at bounding box center [609, 697] width 75 height 24
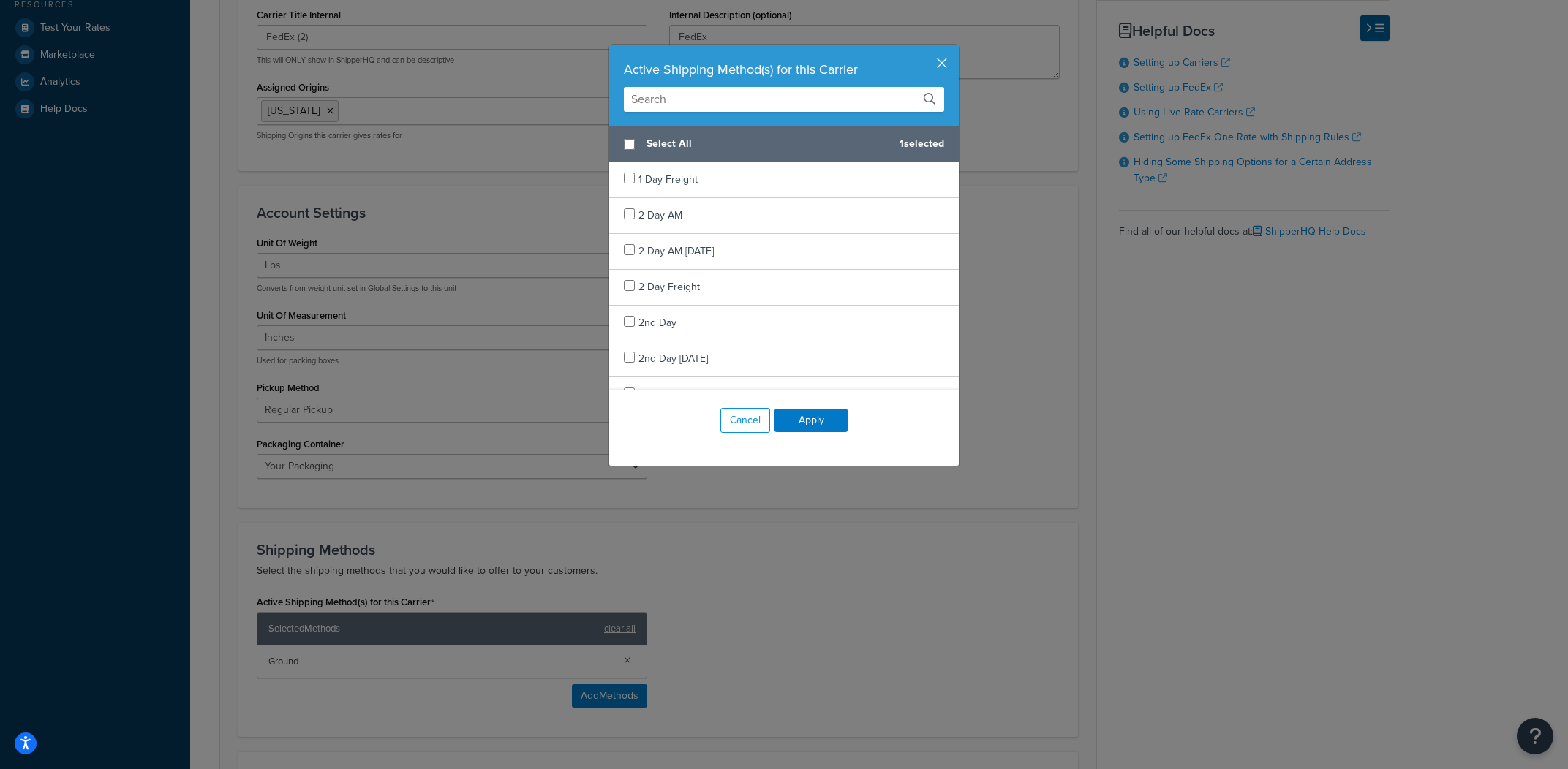
drag, startPoint x: 756, startPoint y: 117, endPoint x: 762, endPoint y: 100, distance: 18.0
click at [758, 110] on div "Active Shipping Method(s) for this Carrier" at bounding box center [784, 86] width 350 height 82
click at [762, 100] on input "text" at bounding box center [784, 99] width 321 height 25
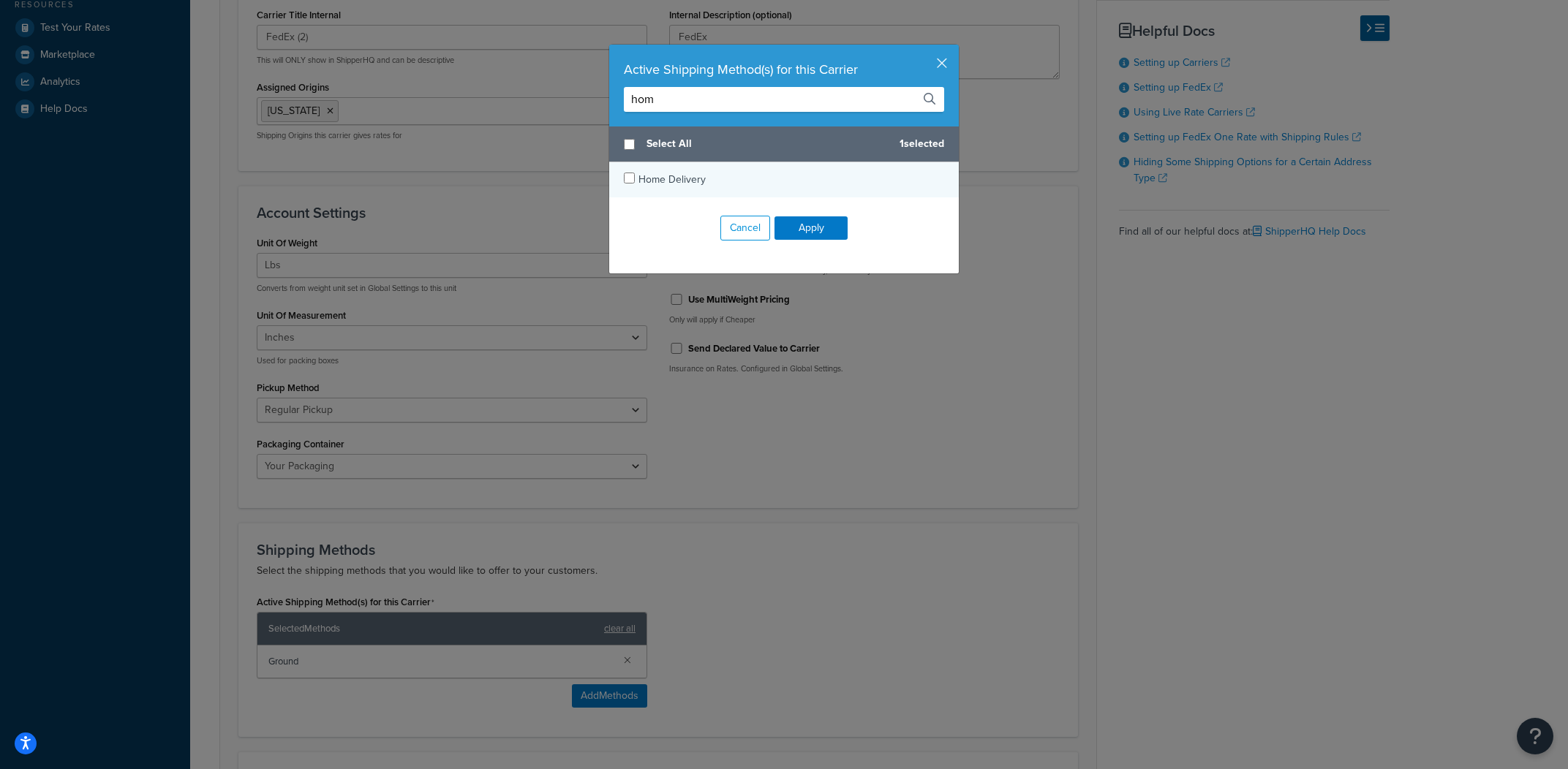
type input "hom"
checkbox input "true"
click at [729, 173] on div "Home Delivery" at bounding box center [784, 180] width 350 height 35
click at [785, 229] on button "Apply" at bounding box center [811, 228] width 73 height 24
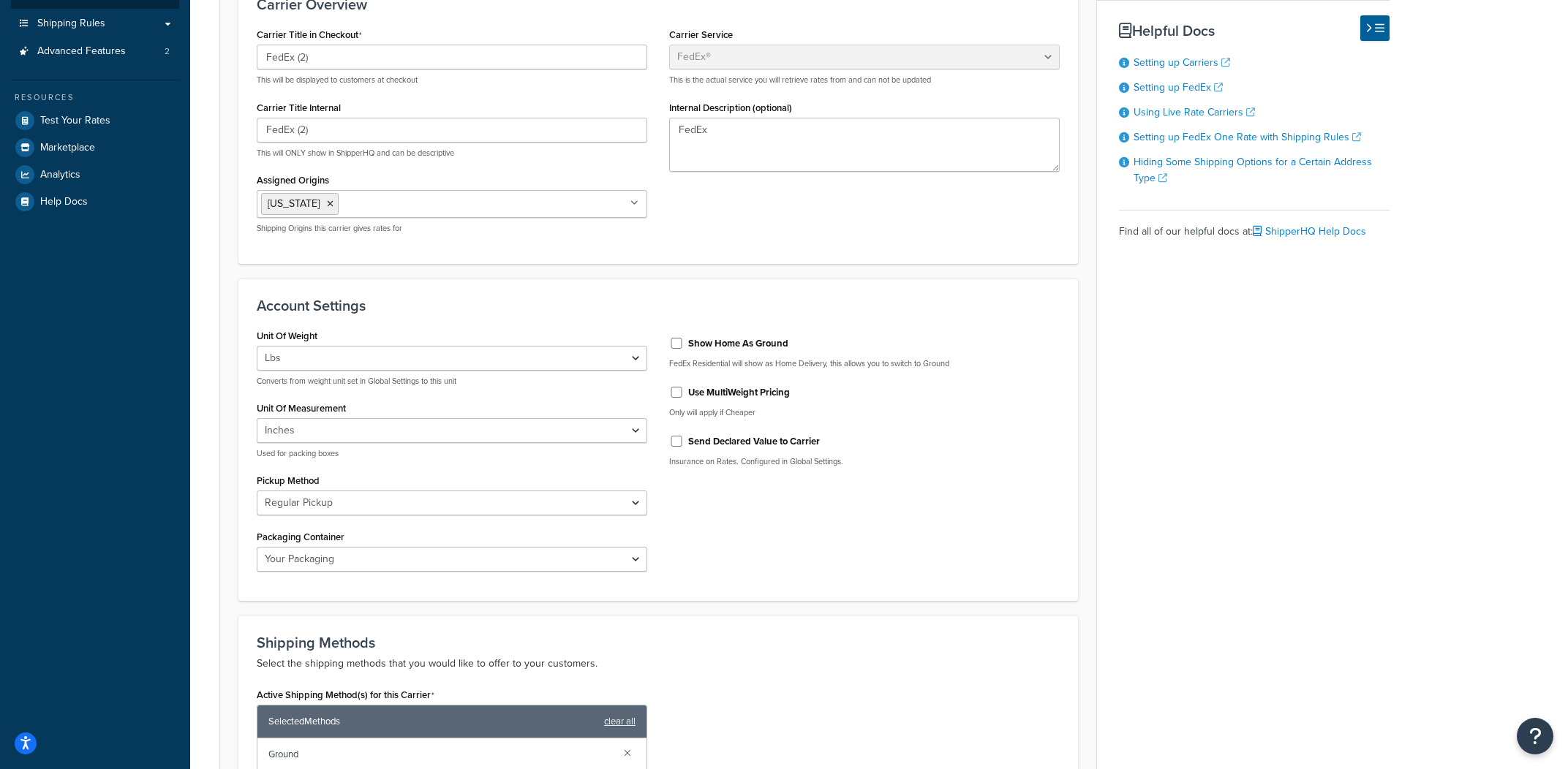
scroll to position [0, 0]
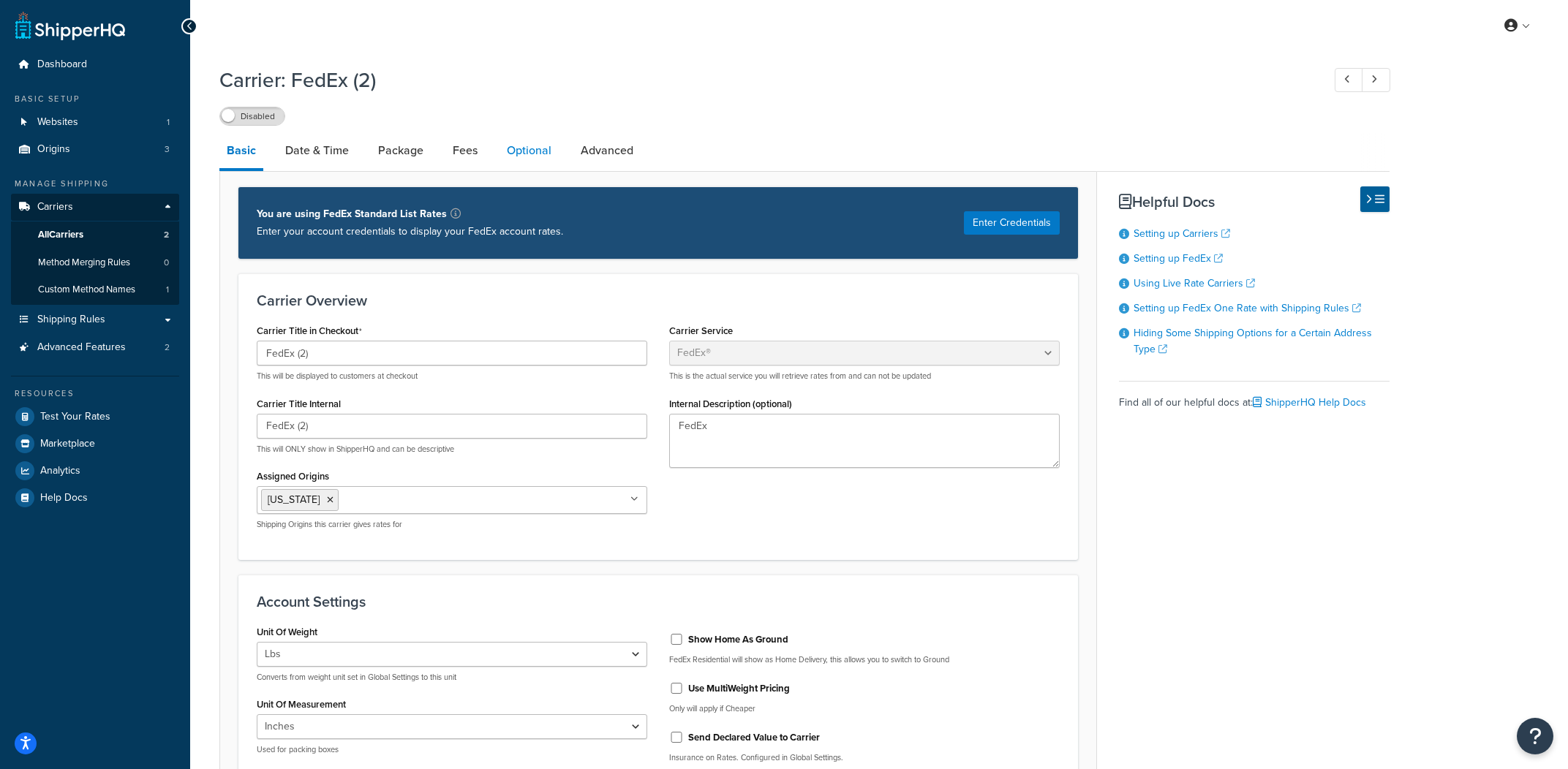
drag, startPoint x: 523, startPoint y: 182, endPoint x: 531, endPoint y: 161, distance: 22.5
click at [523, 176] on div "You are using FedEx Standard List Rates Enter your account credentials to displ…" at bounding box center [658, 776] width 878 height 1212
click at [531, 160] on link "Optional" at bounding box center [529, 151] width 59 height 35
select select "business"
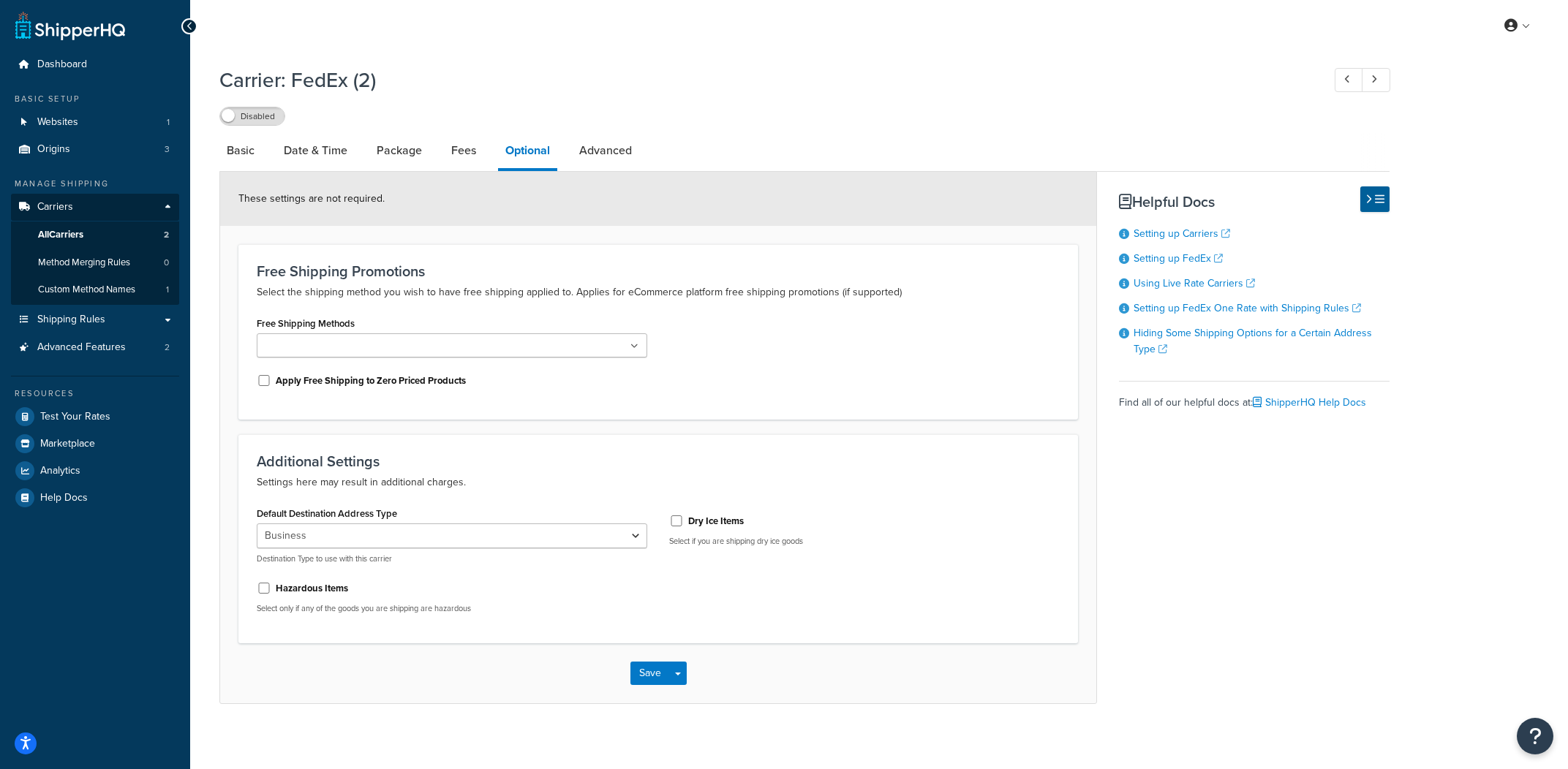
scroll to position [9, 0]
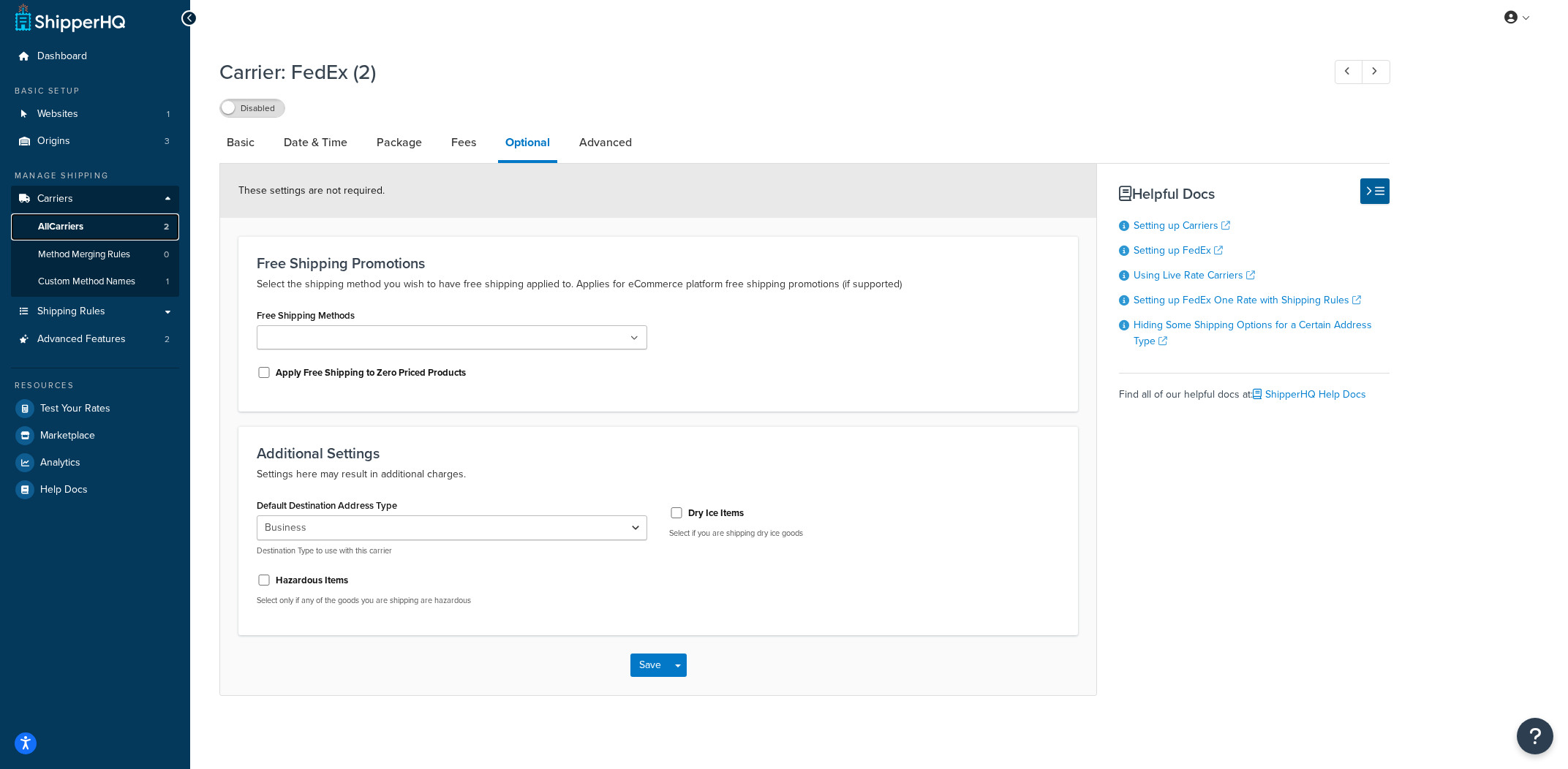
click at [156, 230] on link "All Carriers 2" at bounding box center [95, 227] width 168 height 27
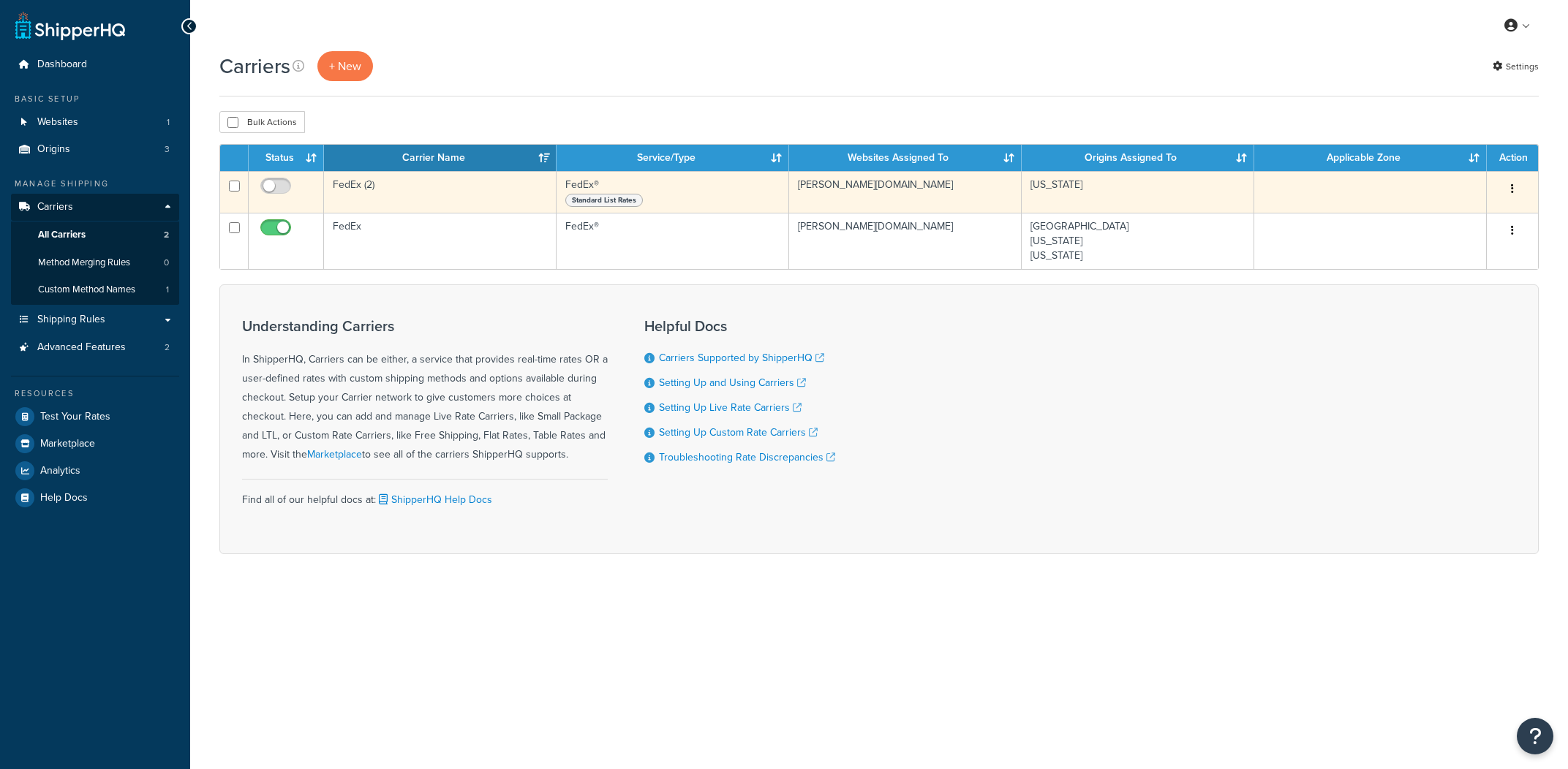
click at [240, 190] on td at bounding box center [234, 192] width 28 height 42
checkbox input "true"
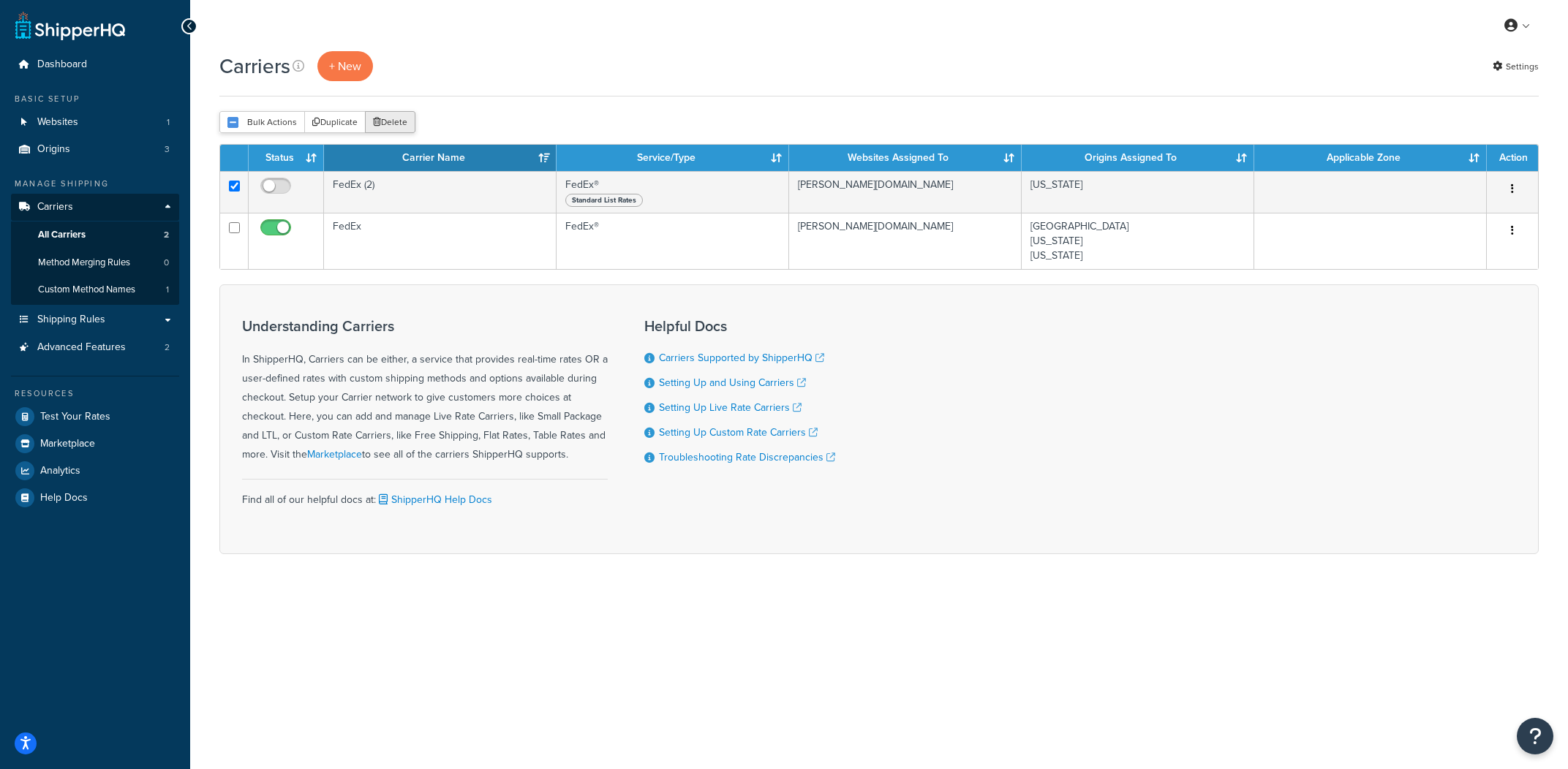
click at [385, 121] on button "Delete" at bounding box center [390, 122] width 50 height 22
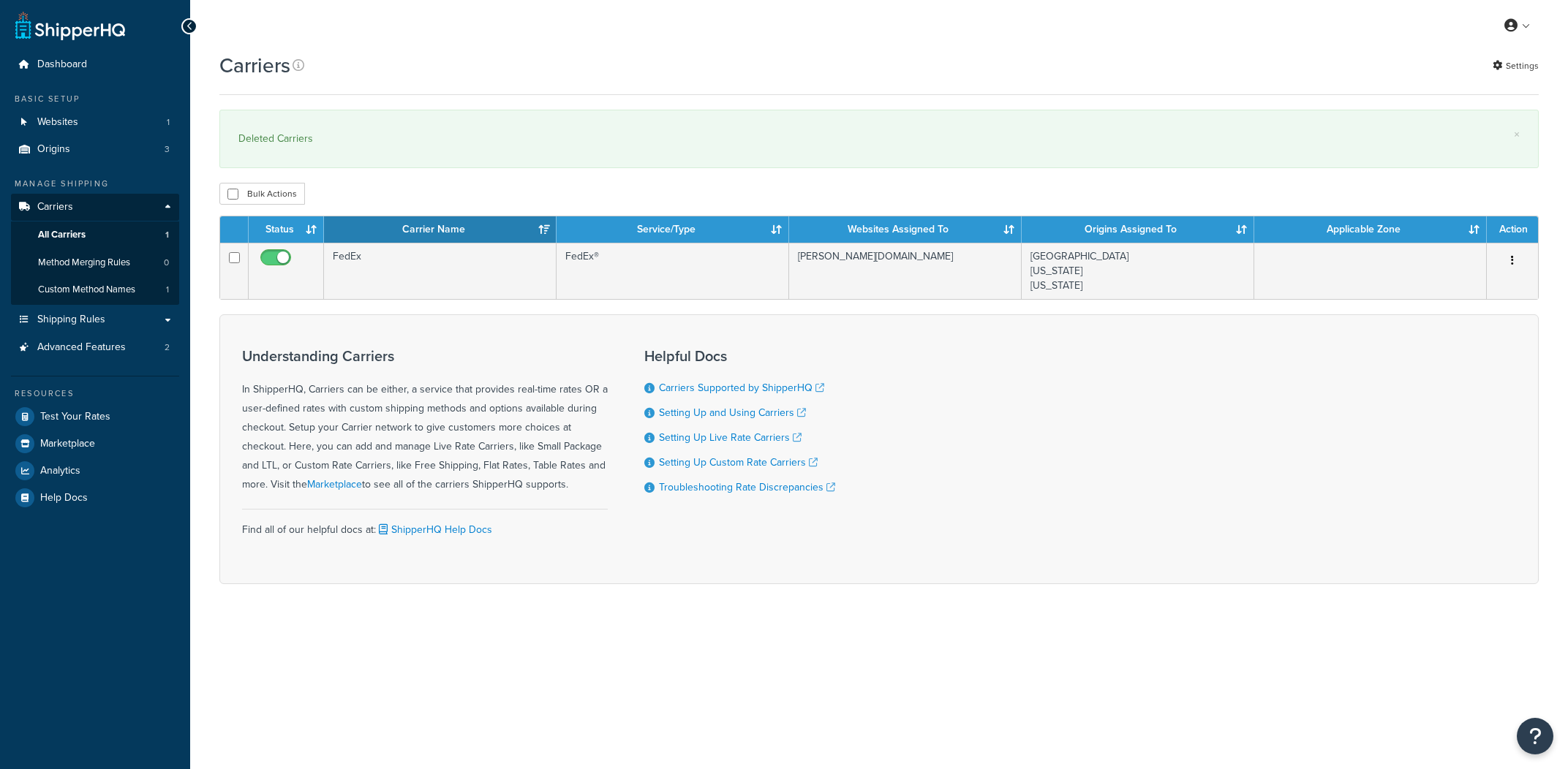
click at [373, 273] on td "FedEx" at bounding box center [440, 271] width 233 height 57
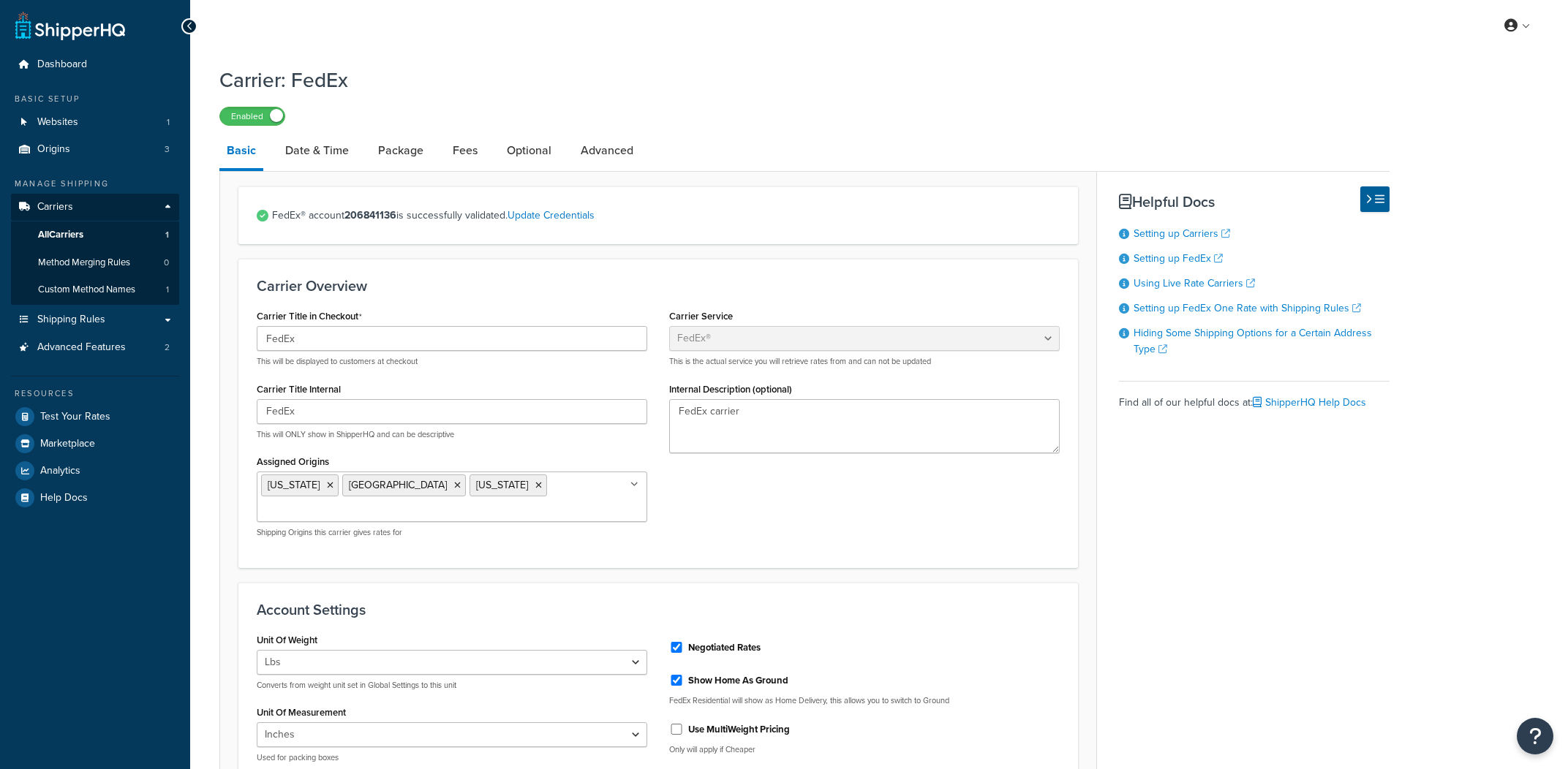
select select "fedEx"
select select "REGULAR_PICKUP"
select select "FEDEX_BOX"
click at [493, 160] on li "Fees" at bounding box center [472, 151] width 54 height 35
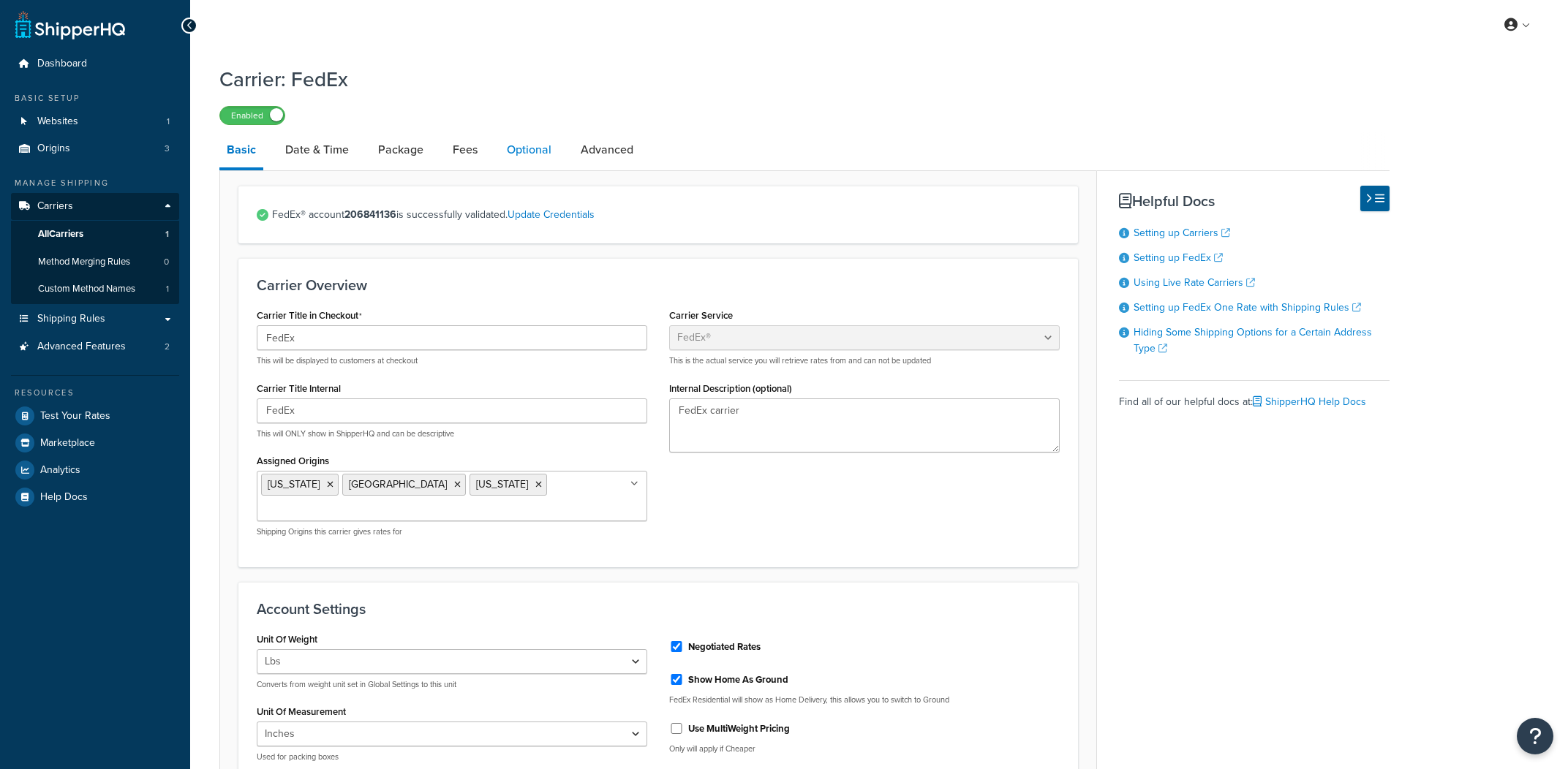
click at [501, 155] on link "Optional" at bounding box center [529, 150] width 59 height 35
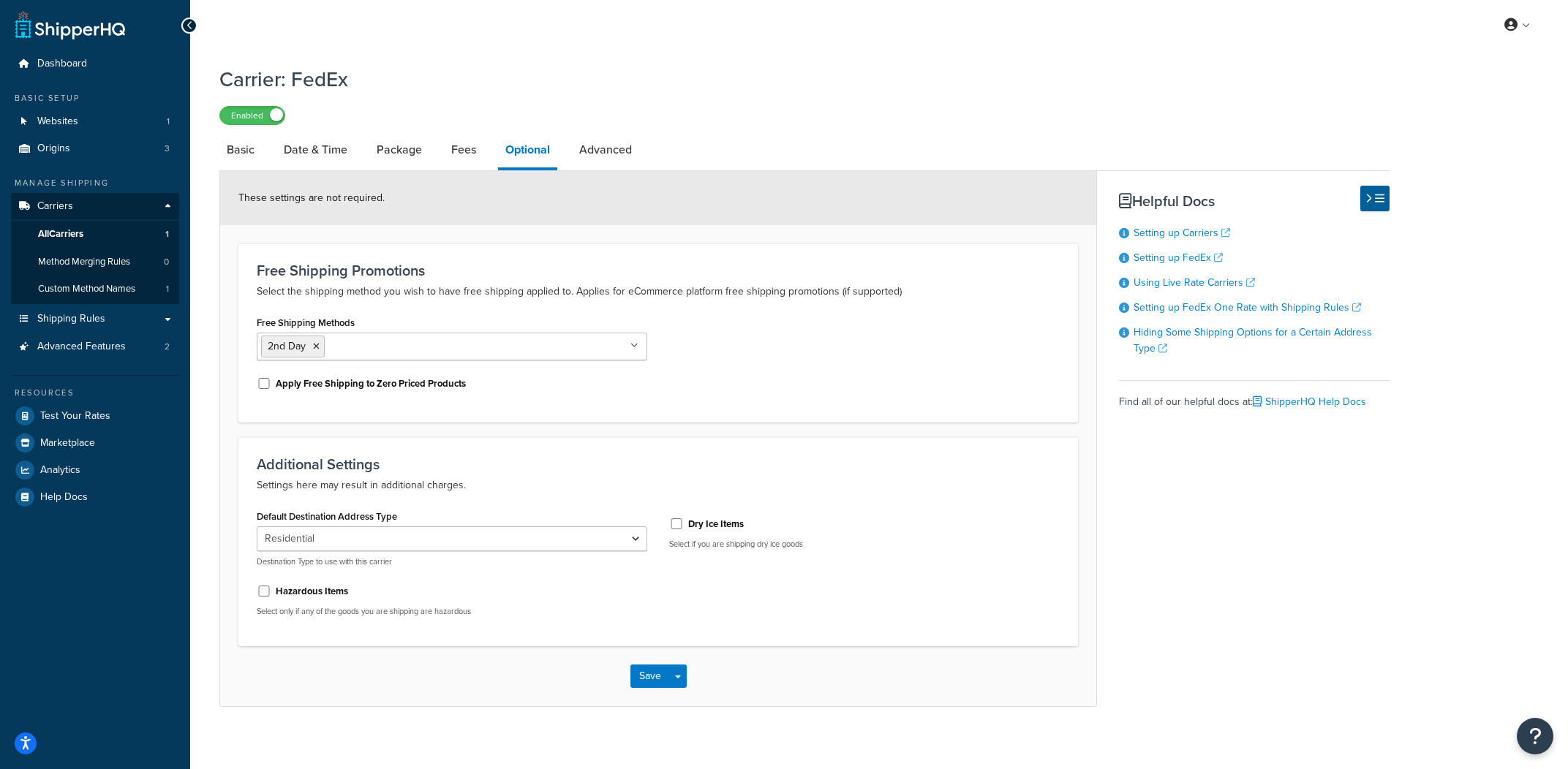
click at [483, 156] on li "Fees" at bounding box center [470, 150] width 54 height 35
click at [477, 158] on link "Fees" at bounding box center [463, 150] width 39 height 35
select select "AFTER"
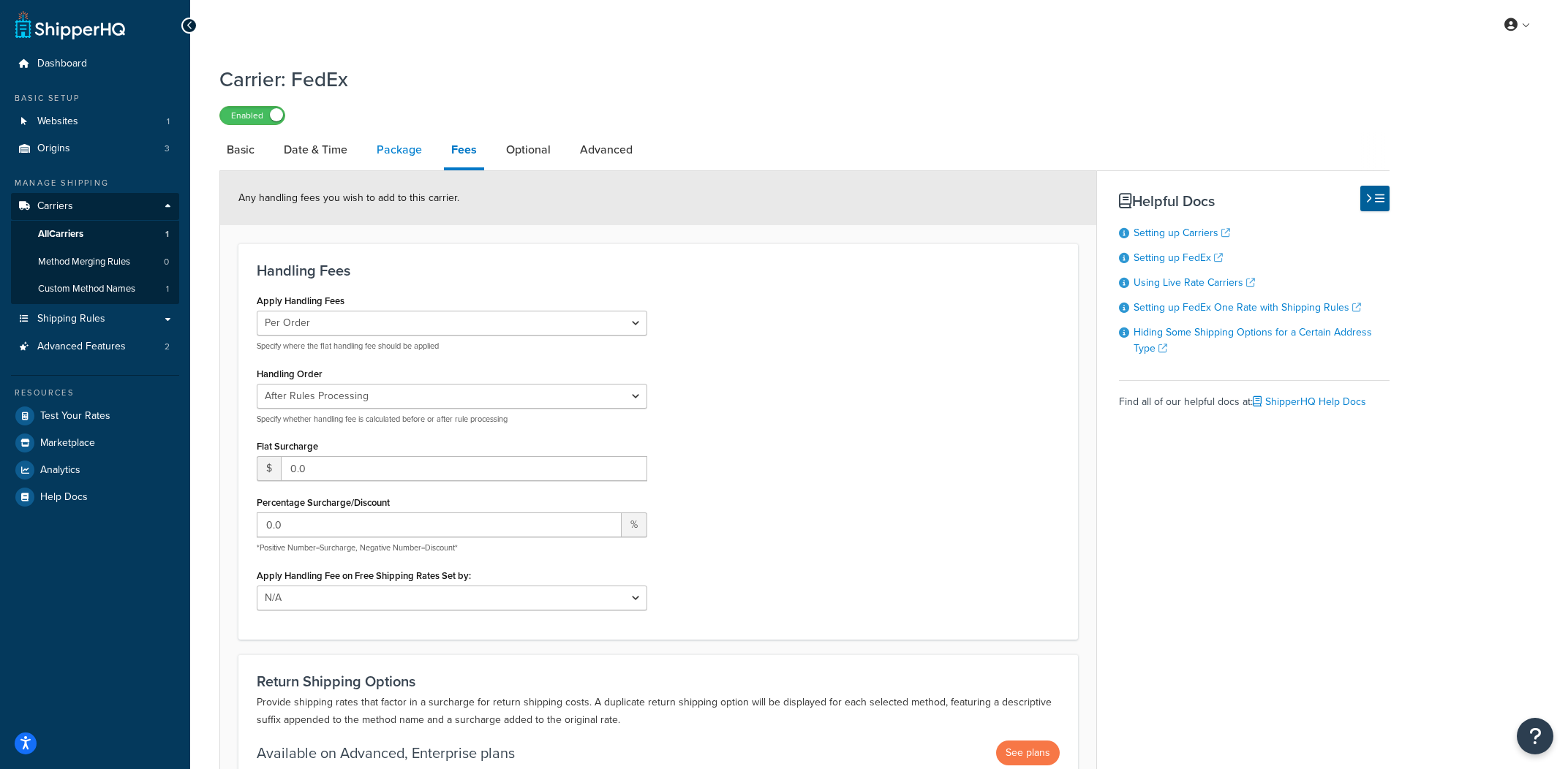
click at [414, 163] on link "Package" at bounding box center [399, 150] width 60 height 35
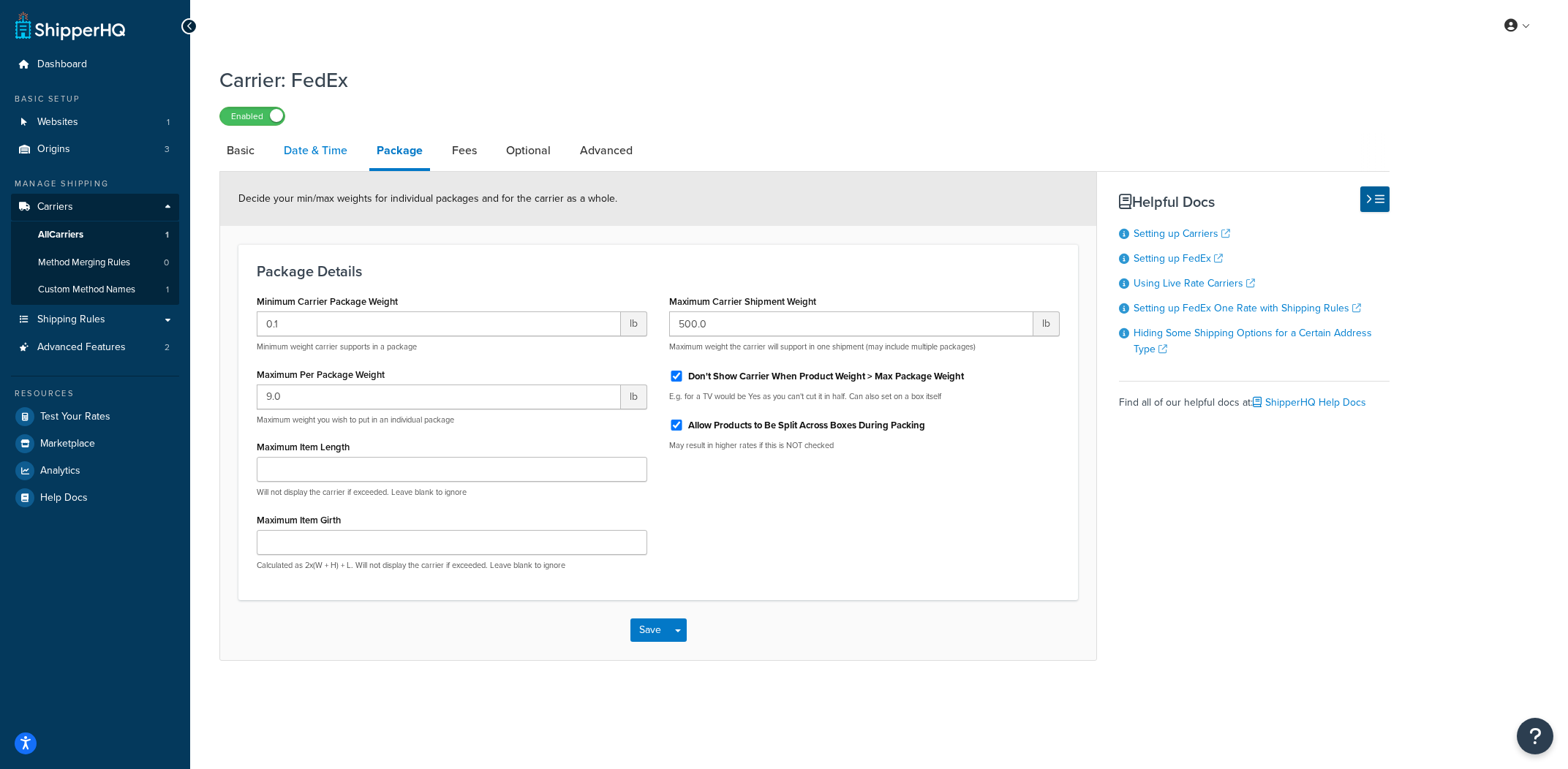
click at [342, 162] on link "Date & Time" at bounding box center [316, 151] width 79 height 35
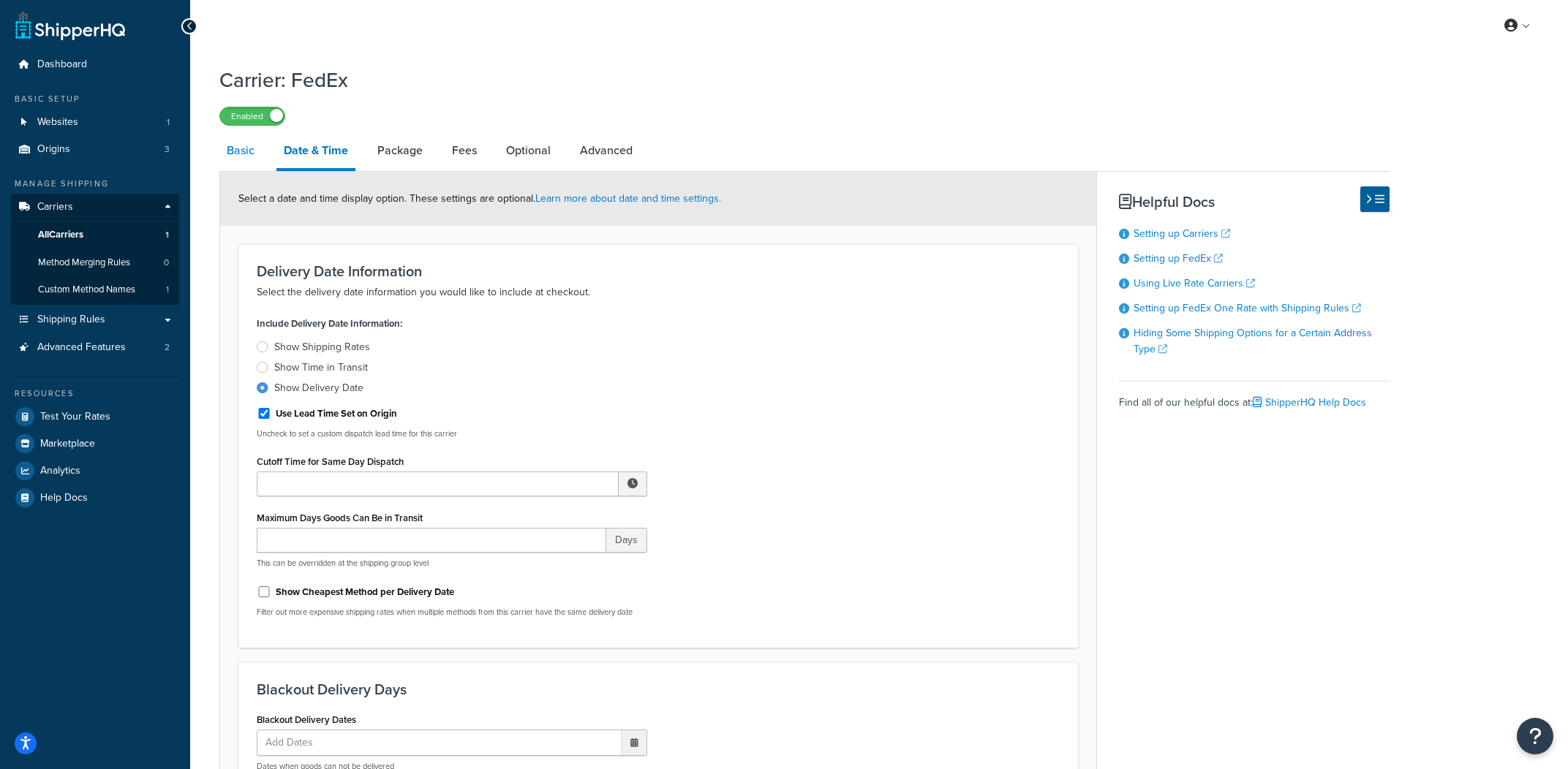
click at [258, 158] on link "Basic" at bounding box center [240, 151] width 42 height 35
select select "fedEx"
select select "REGULAR_PICKUP"
select select "FEDEX_BOX"
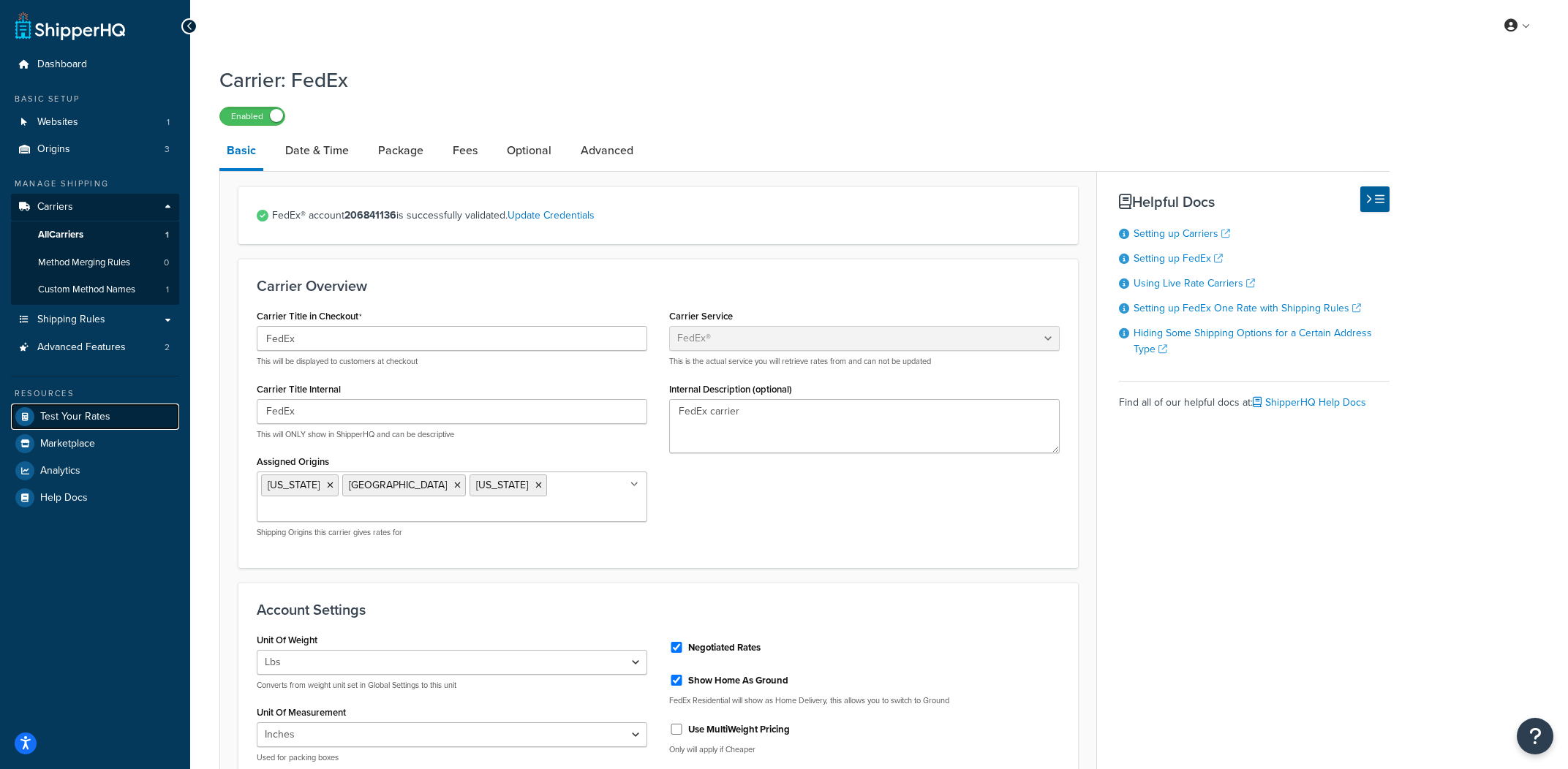
click at [117, 406] on link "Test Your Rates" at bounding box center [95, 416] width 168 height 26
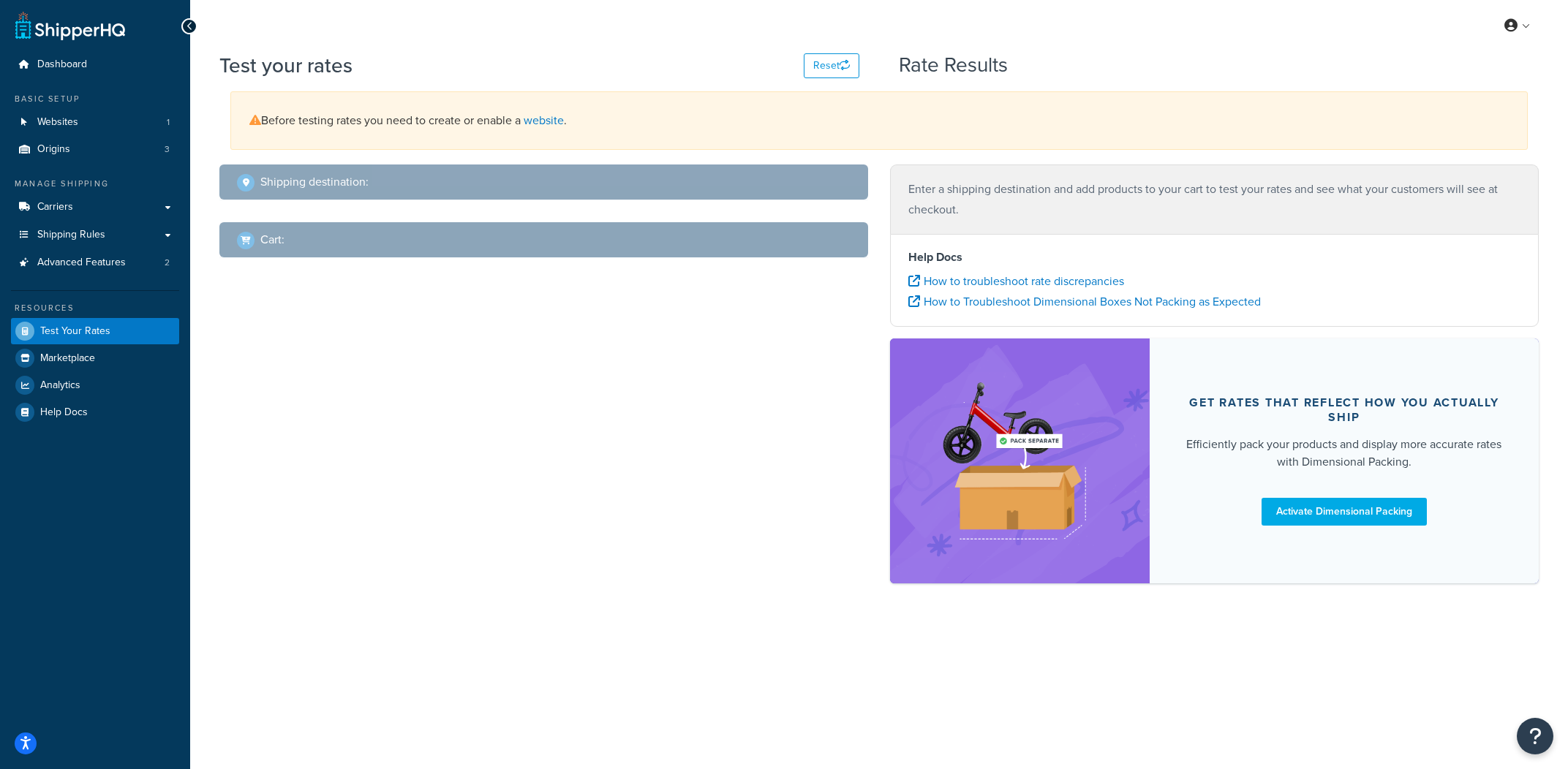
select select "TX"
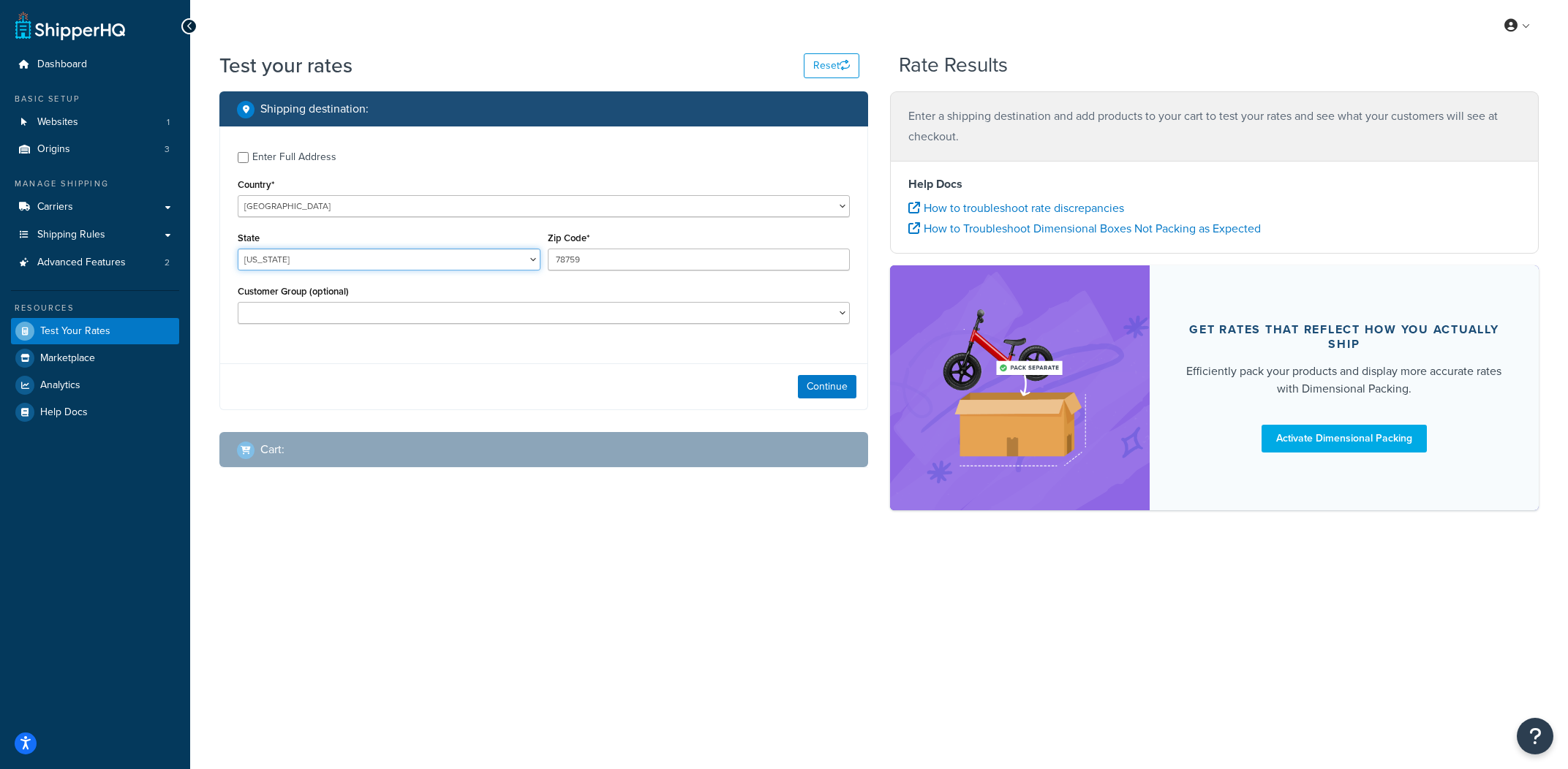
click at [237, 248] on select "Alabama Alaska American Samoa Arizona Arkansas Armed Forces Americas Armed Forc…" at bounding box center [389, 259] width 303 height 22
click at [289, 170] on div "Enter Full Address Country* United States United Kingdom Afghanistan Åland Isla…" at bounding box center [543, 239] width 647 height 226
click at [293, 163] on div "Enter Full Address" at bounding box center [294, 157] width 84 height 20
click at [248, 163] on input "Enter Full Address" at bounding box center [243, 158] width 11 height 11
checkbox input "true"
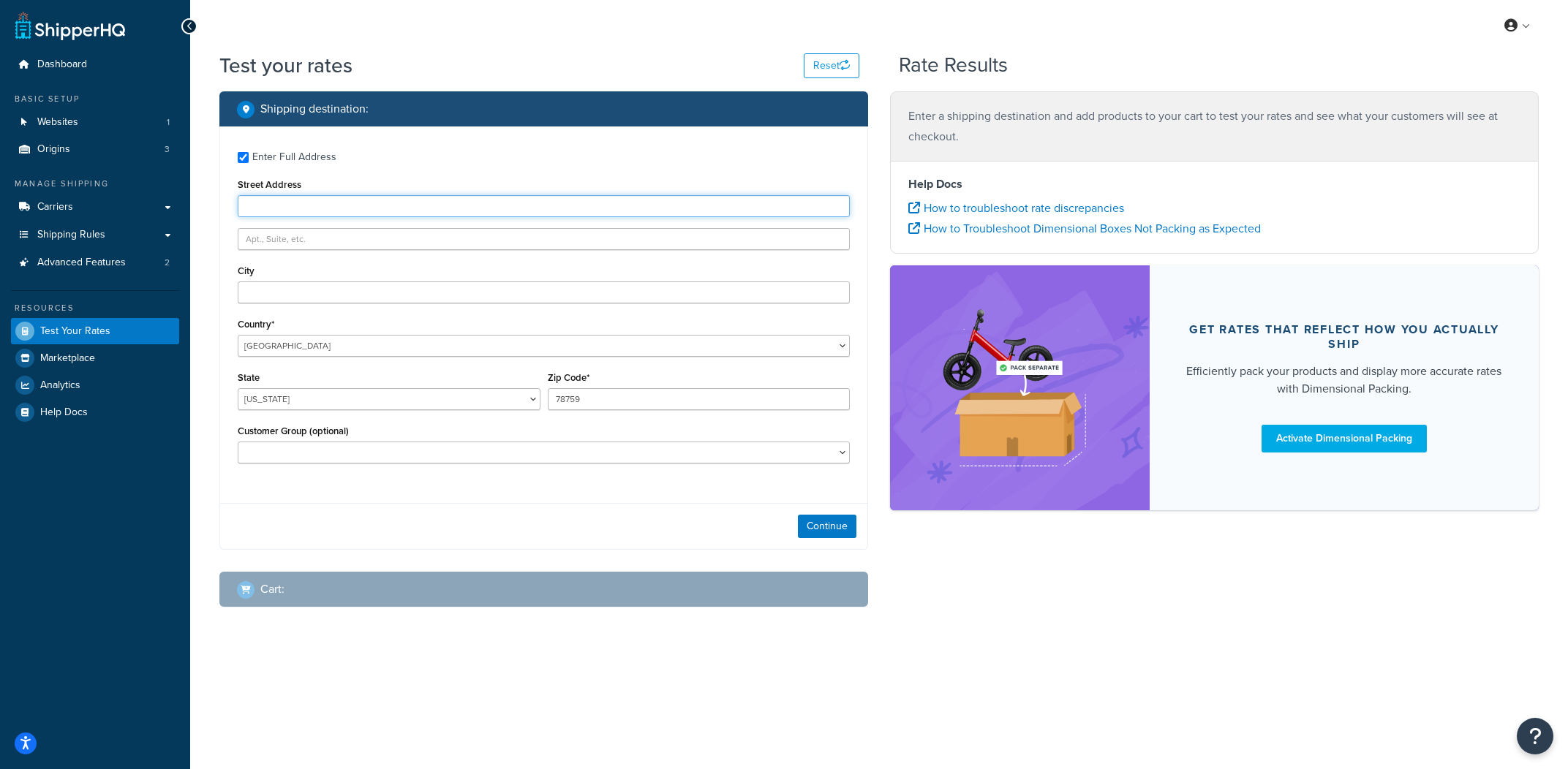
click at [307, 209] on input "Street Address" at bounding box center [543, 206] width 612 height 22
click at [303, 212] on input "Street Address" at bounding box center [543, 206] width 612 height 22
click at [307, 211] on input "Street Address" at bounding box center [543, 206] width 612 height 22
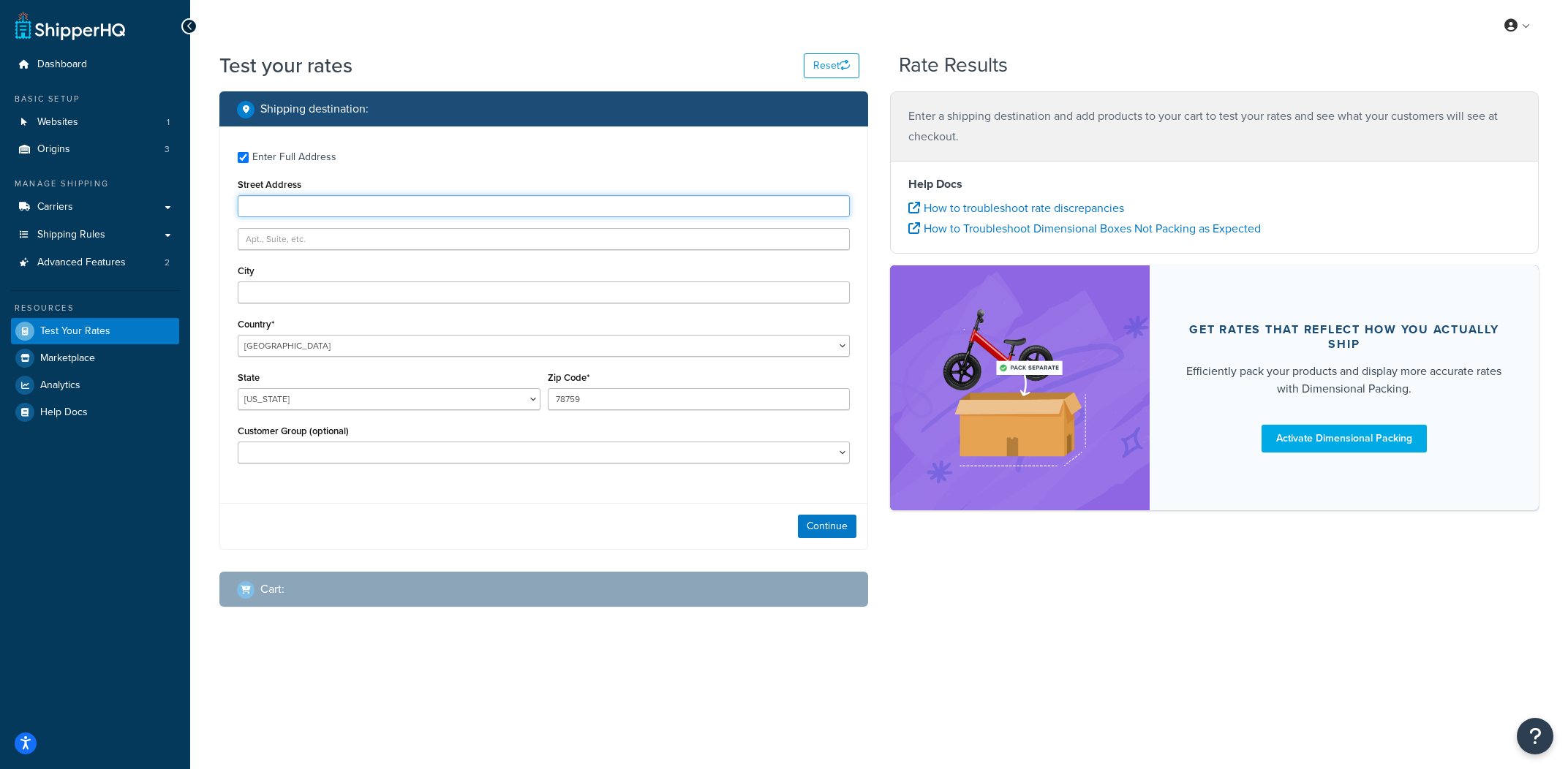
click at [399, 203] on input "Street Address" at bounding box center [543, 206] width 612 height 22
type input "1 Infinite Loop"
type input "Cupertino"
select select "CA"
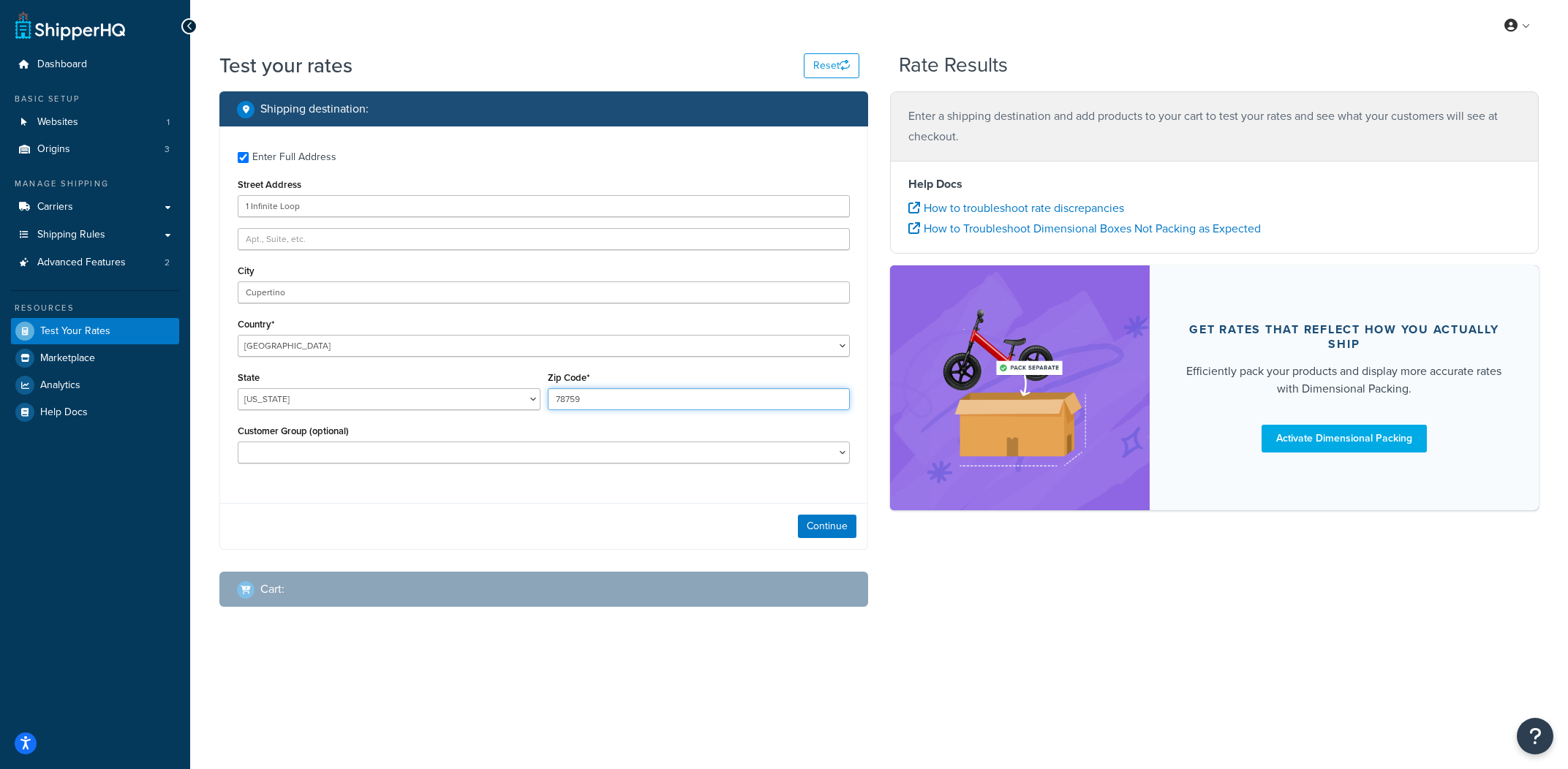
type input "95014"
click at [819, 217] on input "1 Infinite Loop" at bounding box center [543, 206] width 612 height 22
click at [819, 523] on button "Continue" at bounding box center [827, 527] width 58 height 24
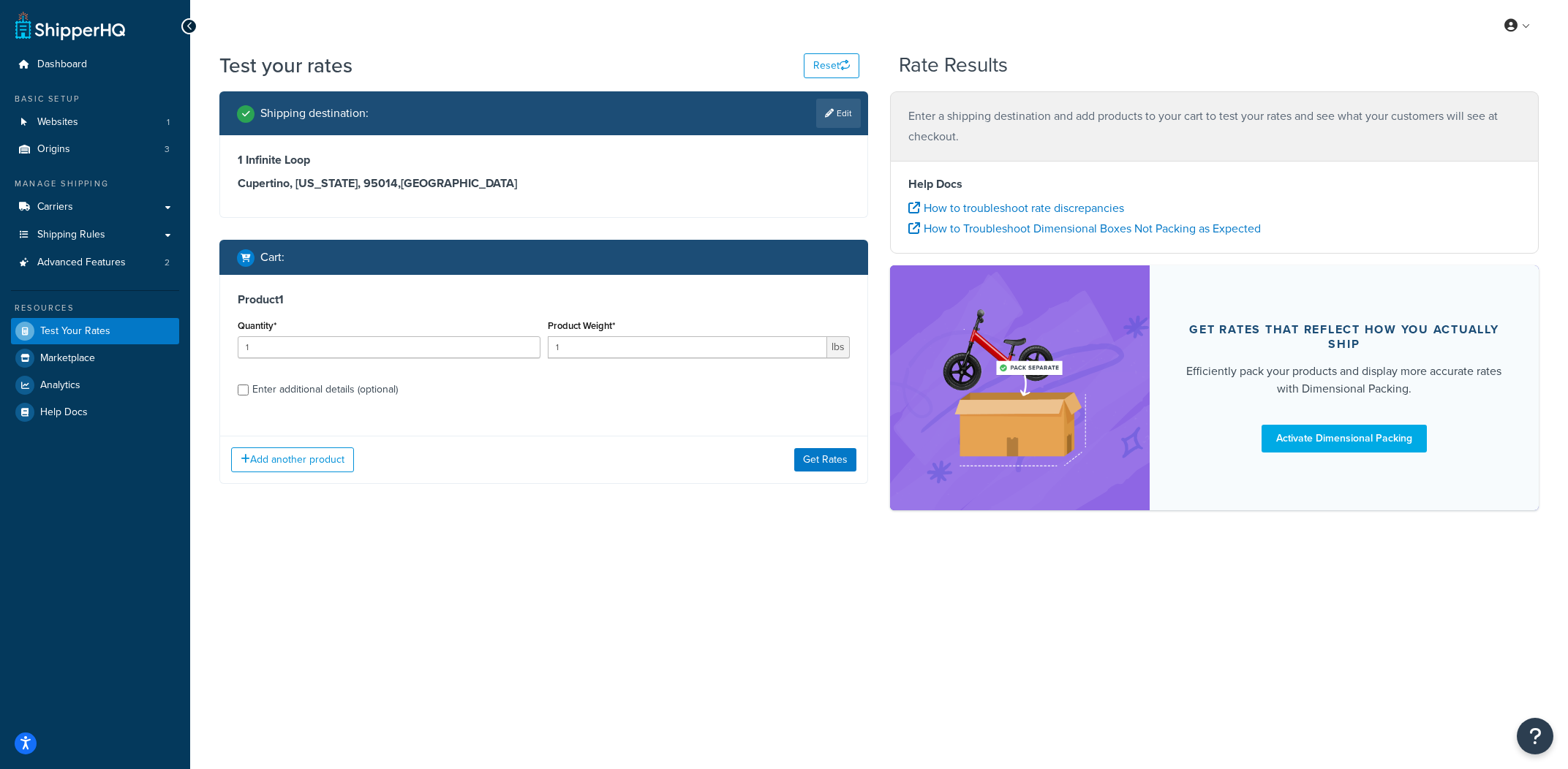
click at [348, 398] on div "Enter additional details (optional)" at bounding box center [324, 390] width 145 height 20
click at [248, 395] on input "Enter additional details (optional)" at bounding box center [243, 390] width 11 height 11
checkbox input "true"
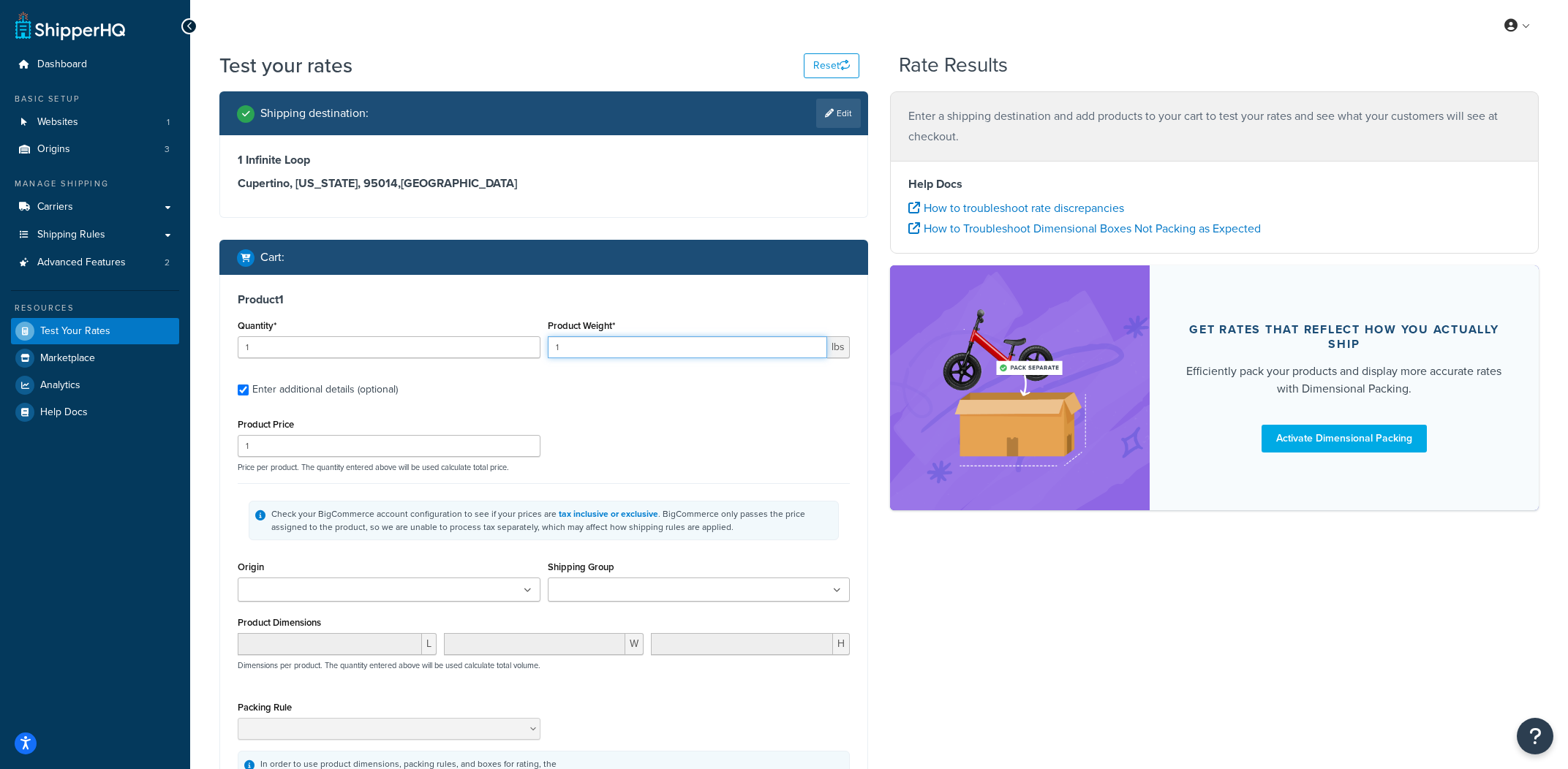
click at [647, 350] on input "1" at bounding box center [688, 347] width 280 height 22
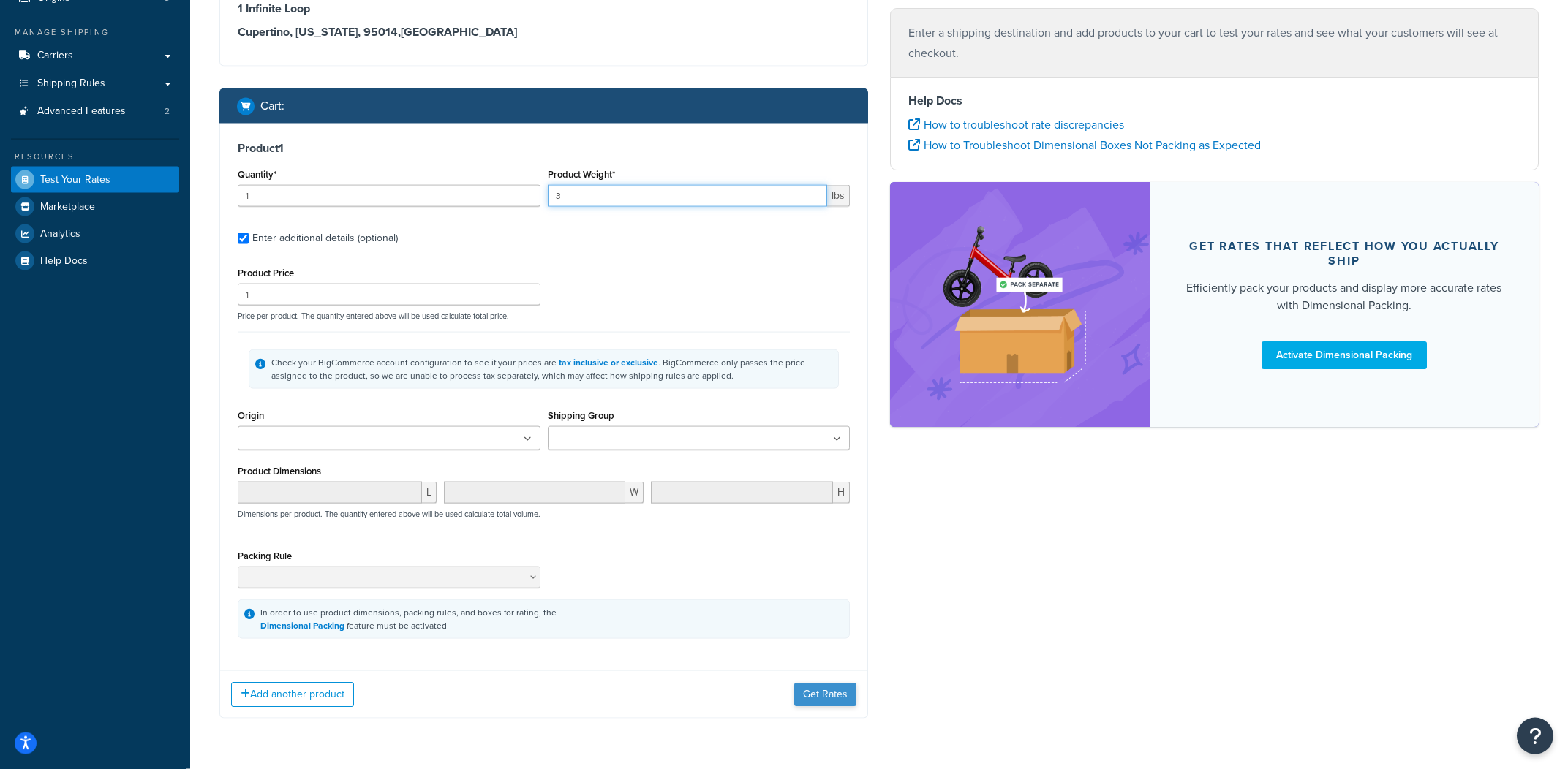
type input "3"
click at [820, 697] on button "Get Rates" at bounding box center [826, 692] width 62 height 24
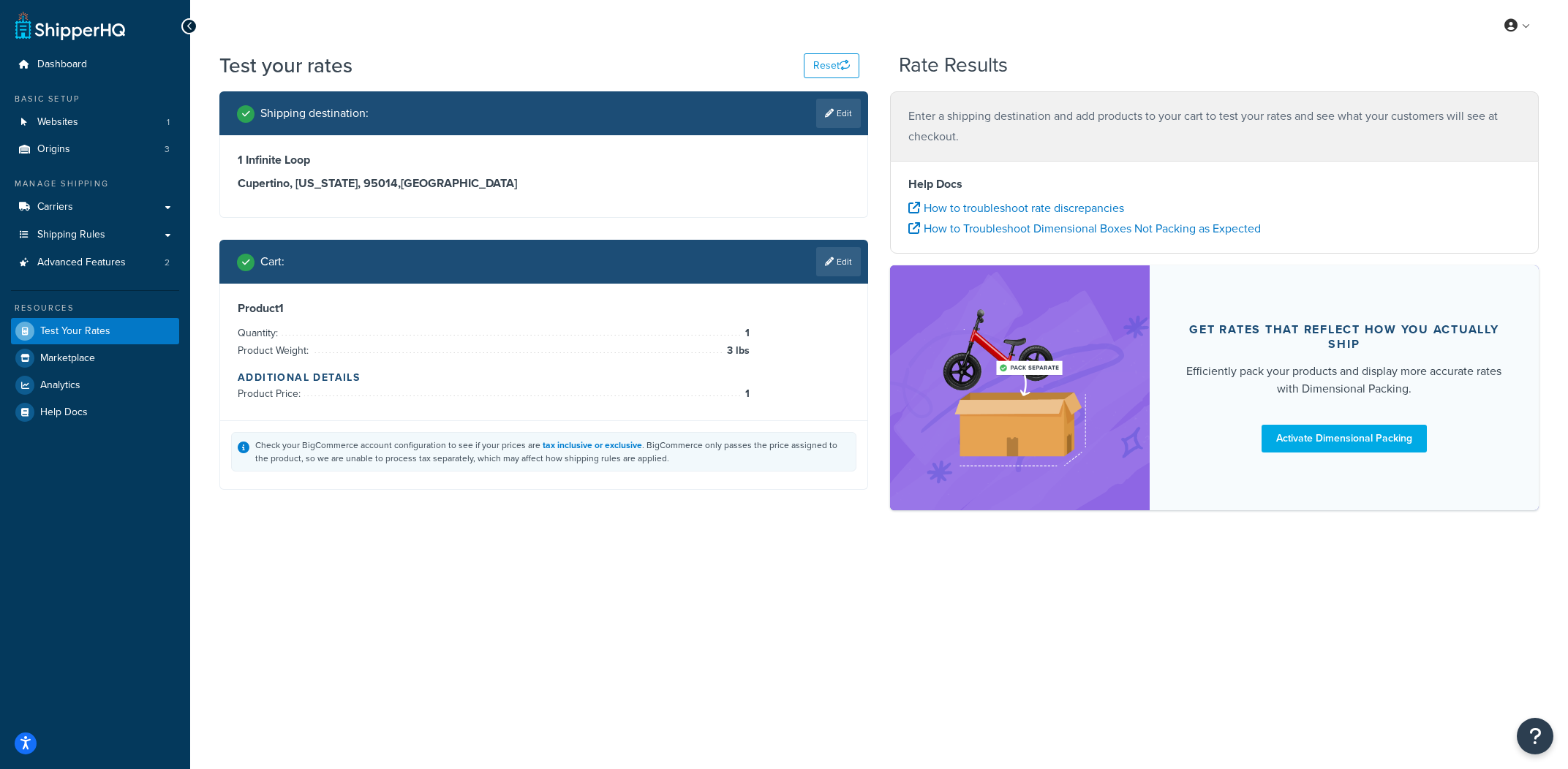
scroll to position [0, 0]
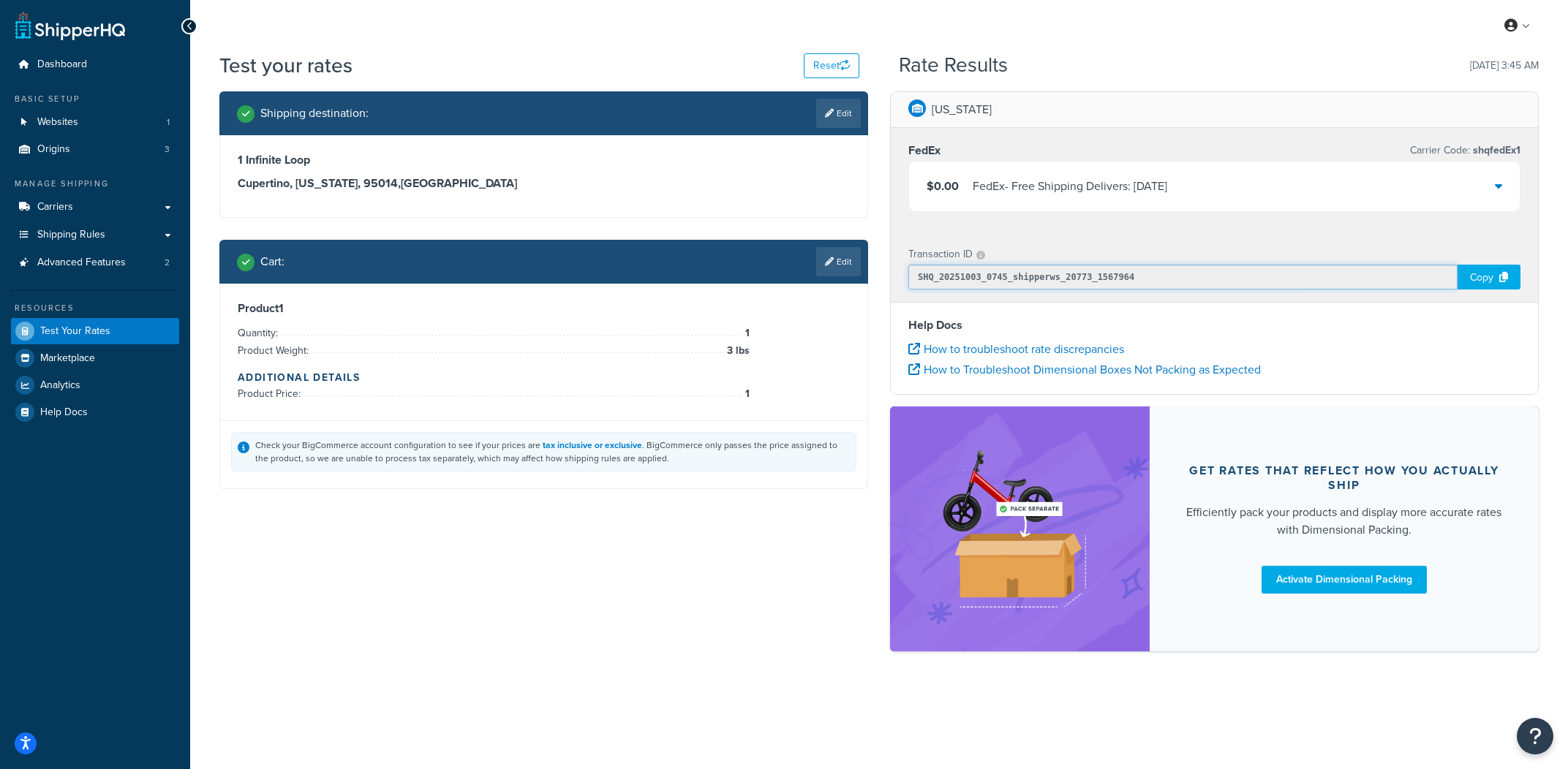
click at [1094, 273] on input "SHQ_20251003_0745_shipperws_20773_1567964" at bounding box center [1183, 277] width 549 height 25
click at [129, 237] on link "Shipping Rules" at bounding box center [95, 236] width 168 height 27
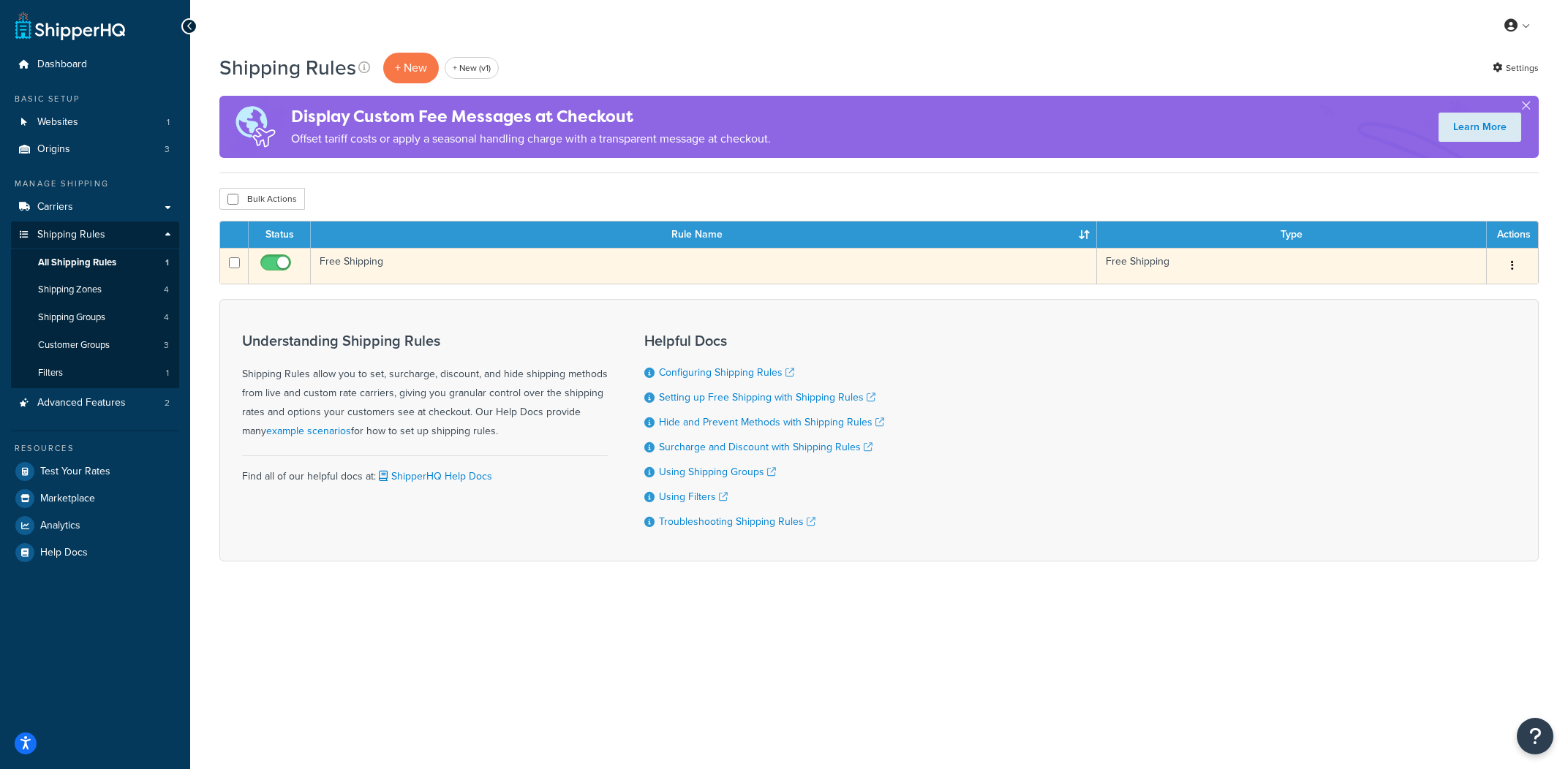
click at [273, 270] on input "checkbox" at bounding box center [278, 267] width 40 height 18
checkbox input "false"
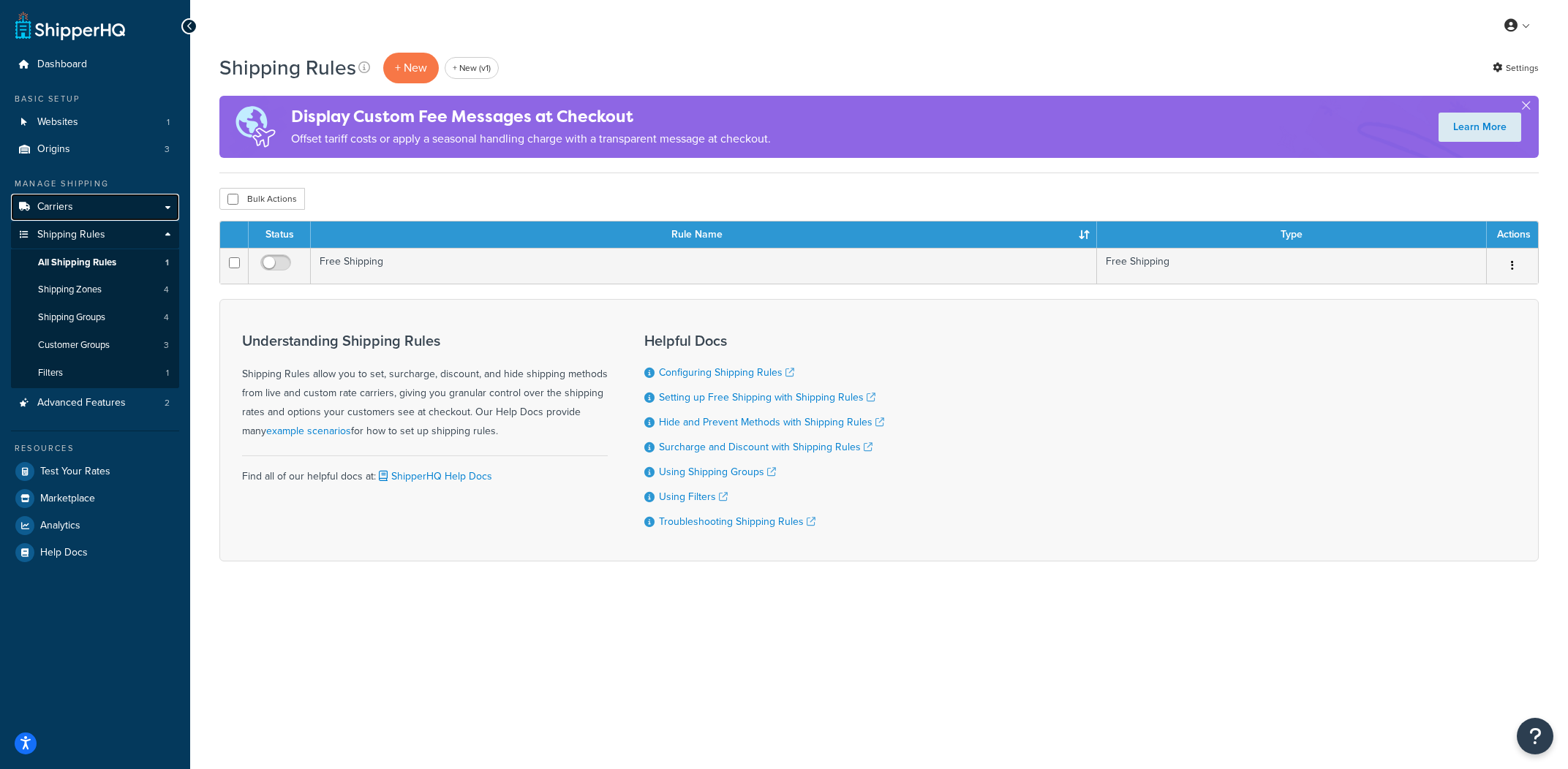
click at [138, 203] on link "Carriers" at bounding box center [95, 207] width 168 height 27
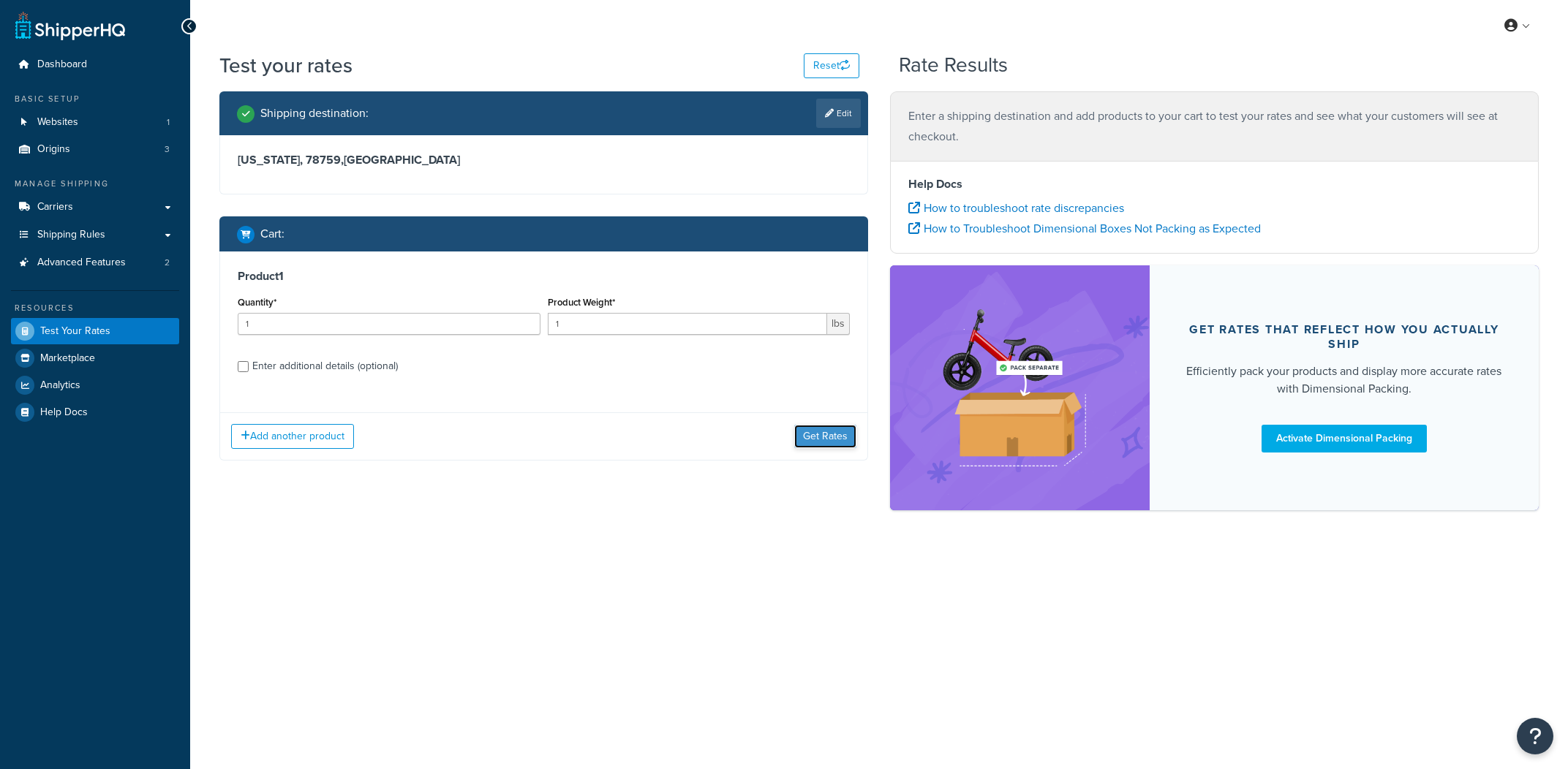
click at [813, 443] on button "Get Rates" at bounding box center [826, 437] width 62 height 24
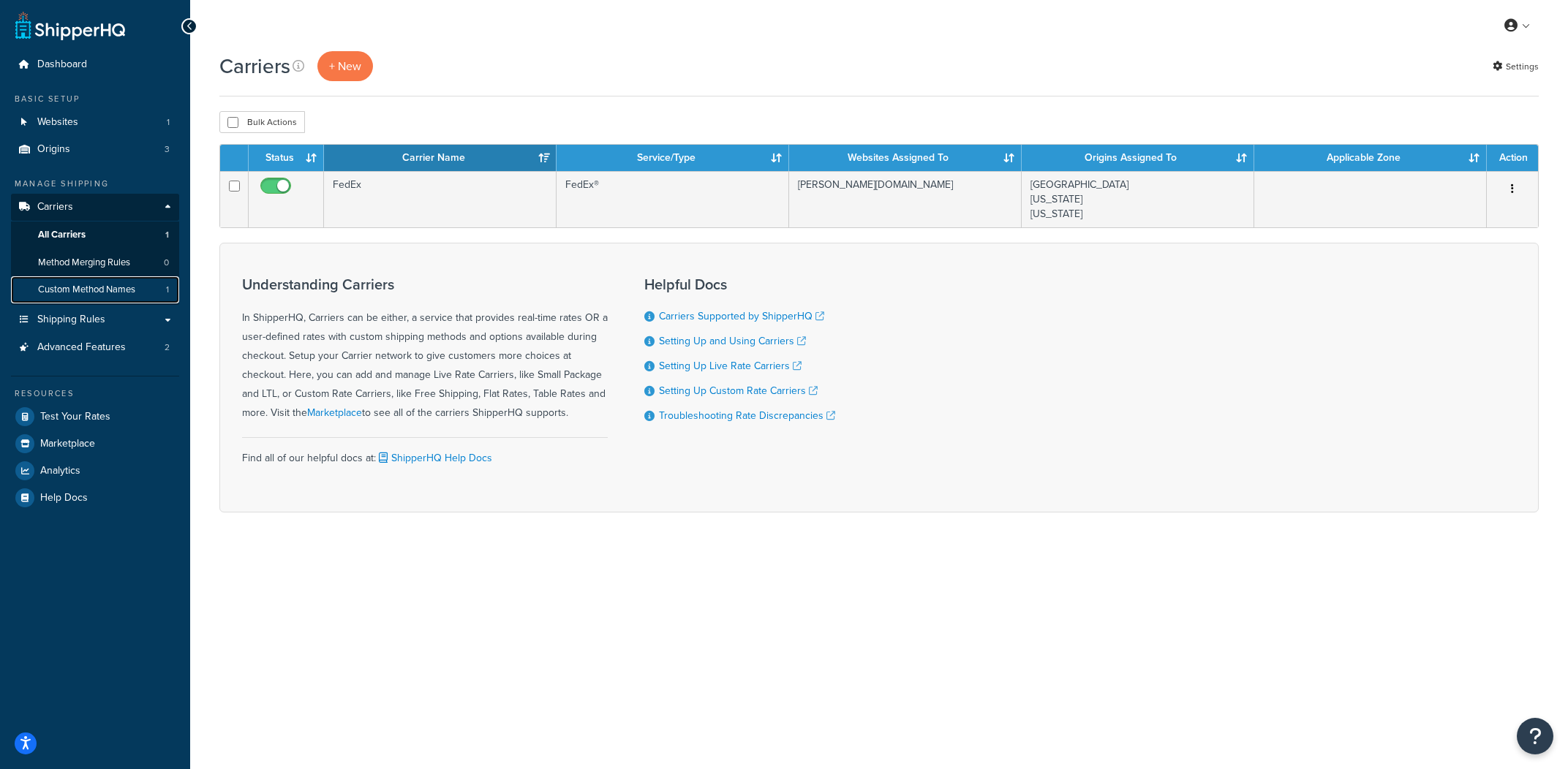
click at [134, 285] on span "Custom Method Names" at bounding box center [87, 290] width 98 height 13
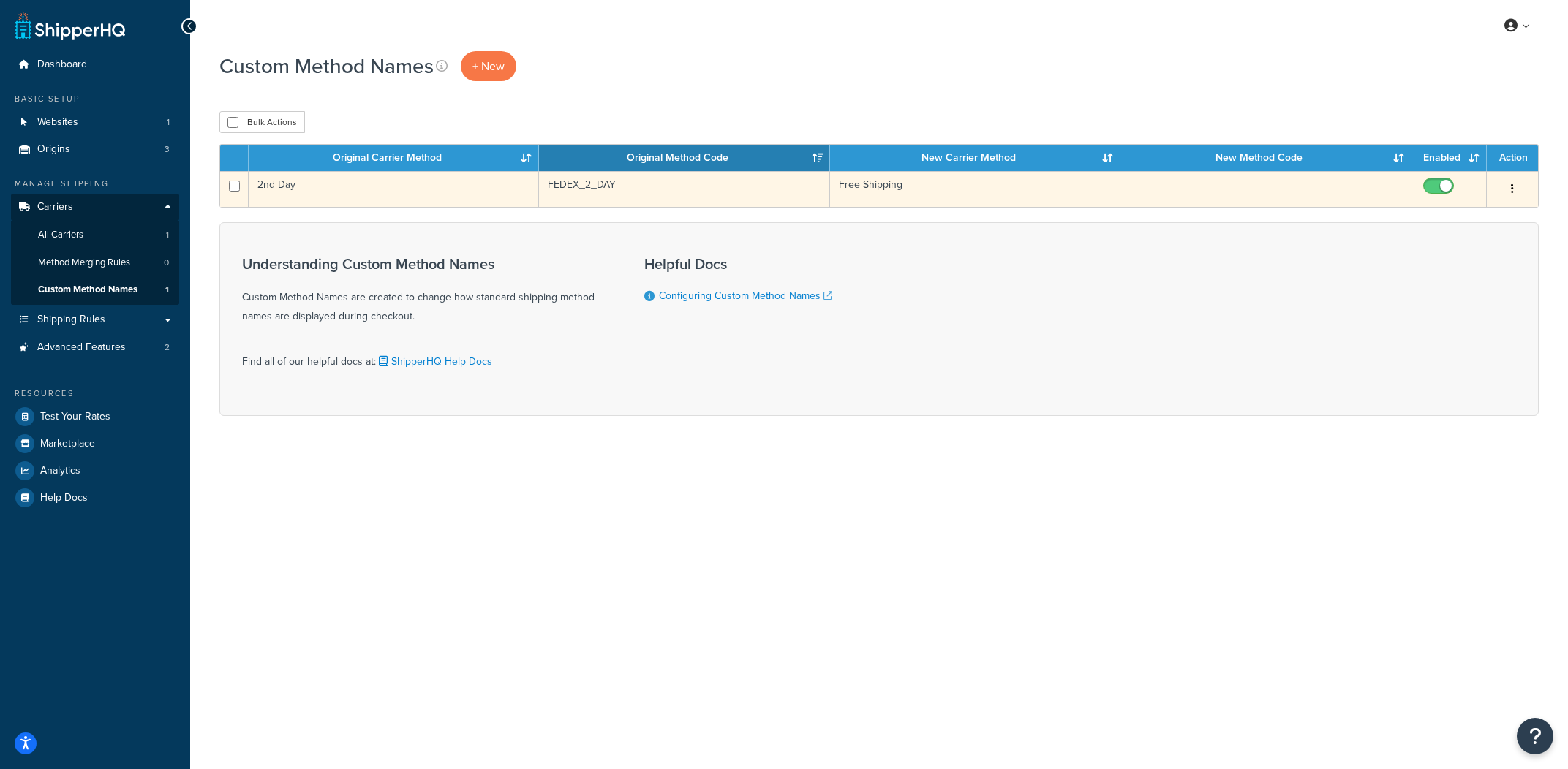
click at [1443, 190] on input "checkbox" at bounding box center [1440, 190] width 40 height 18
checkbox input "false"
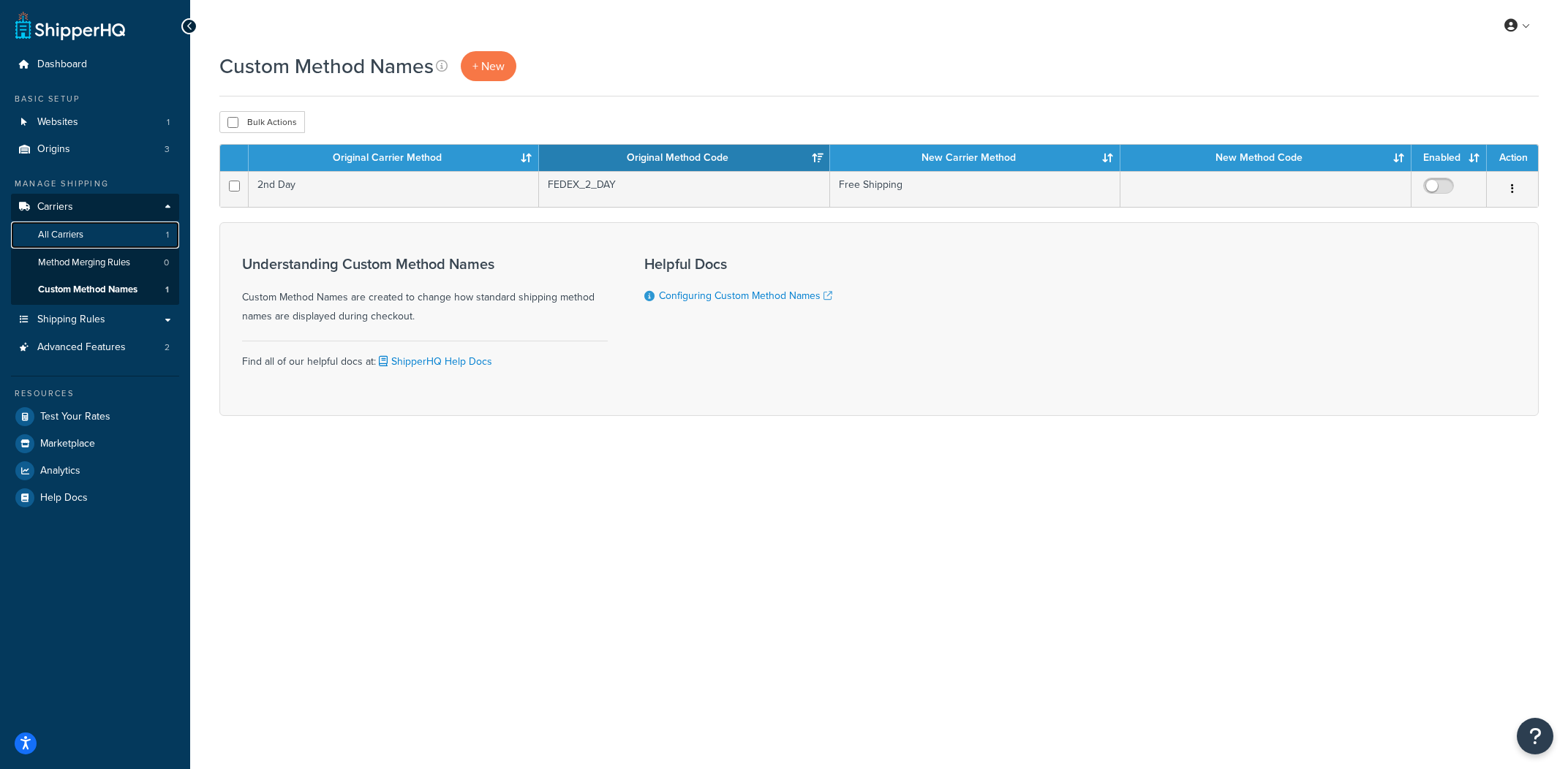
click at [146, 232] on link "All Carriers 1" at bounding box center [95, 236] width 168 height 27
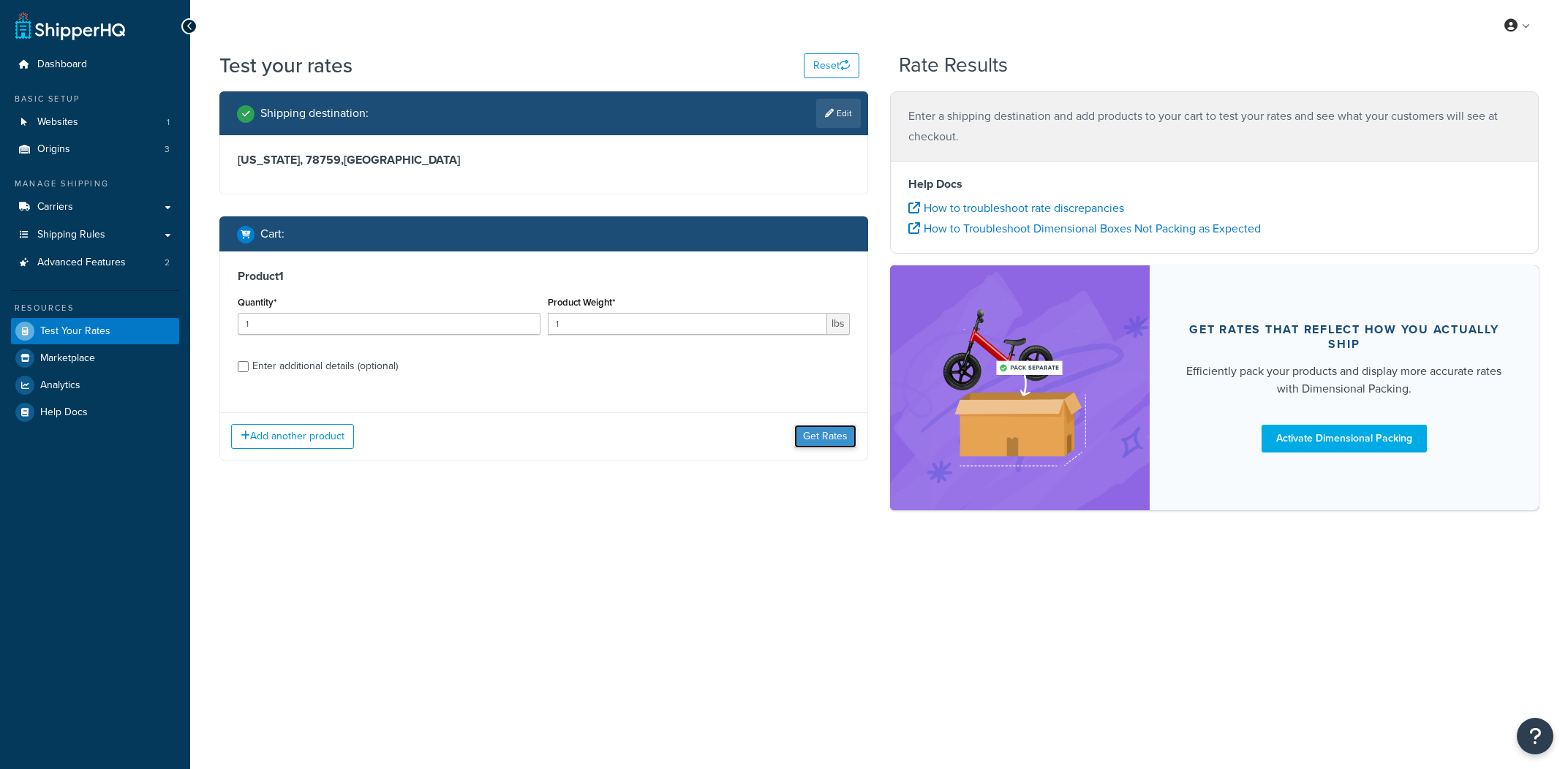
click at [853, 447] on button "Get Rates" at bounding box center [826, 437] width 62 height 24
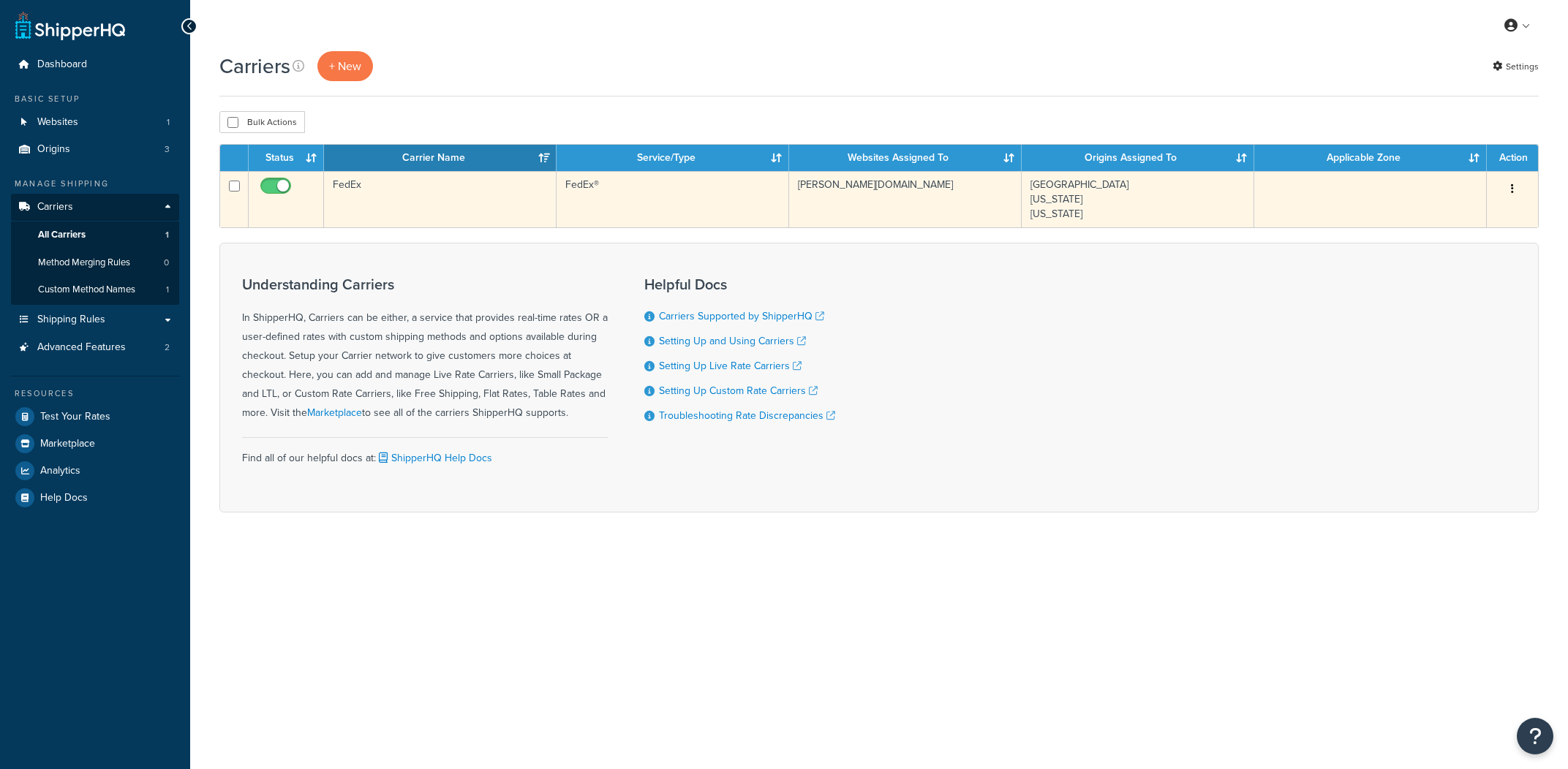
click at [495, 211] on td "FedEx" at bounding box center [440, 199] width 233 height 57
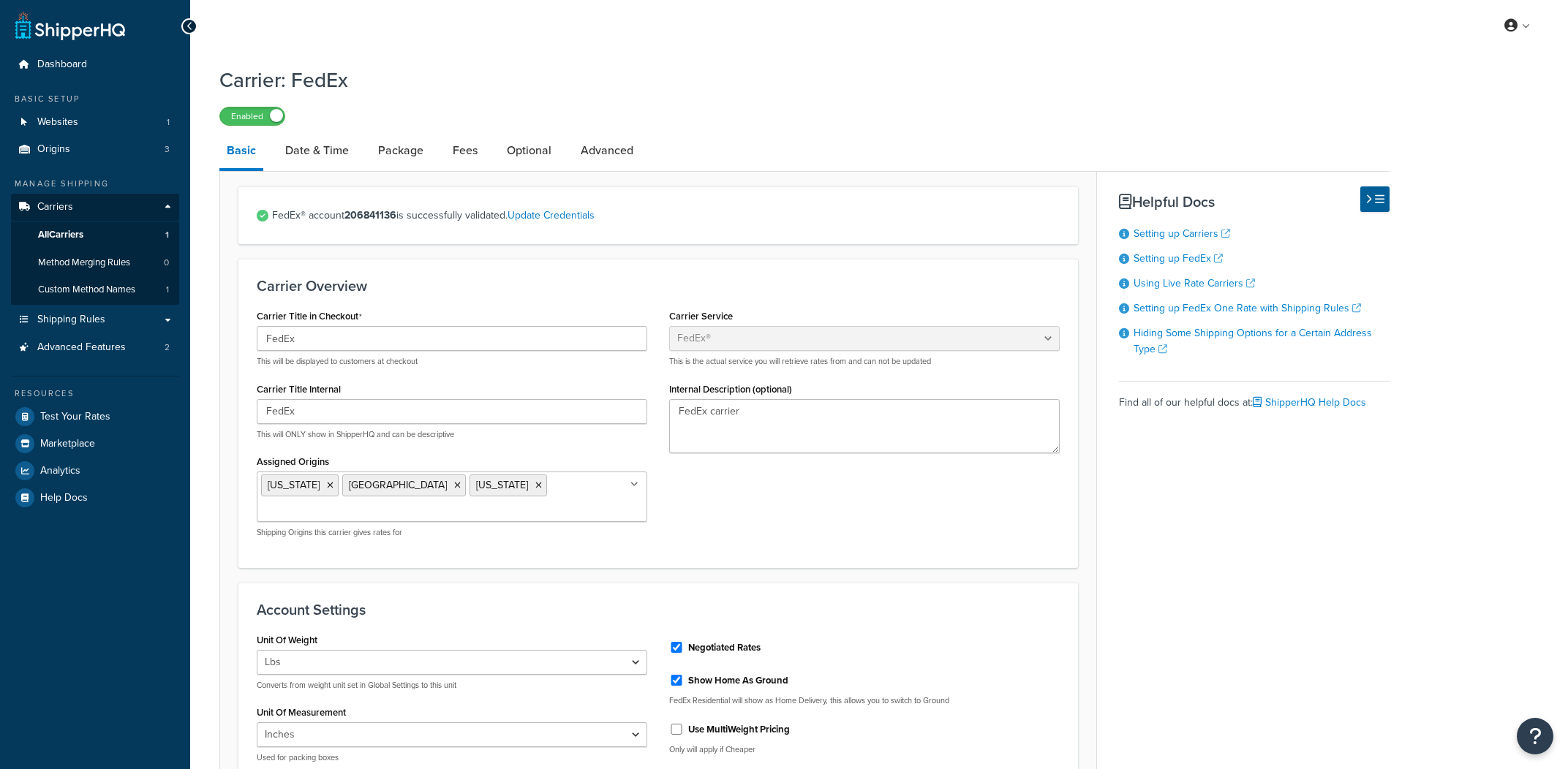
select select "fedEx"
select select "REGULAR_PICKUP"
select select "FEDEX_BOX"
drag, startPoint x: 350, startPoint y: 171, endPoint x: 349, endPoint y: 163, distance: 8.1
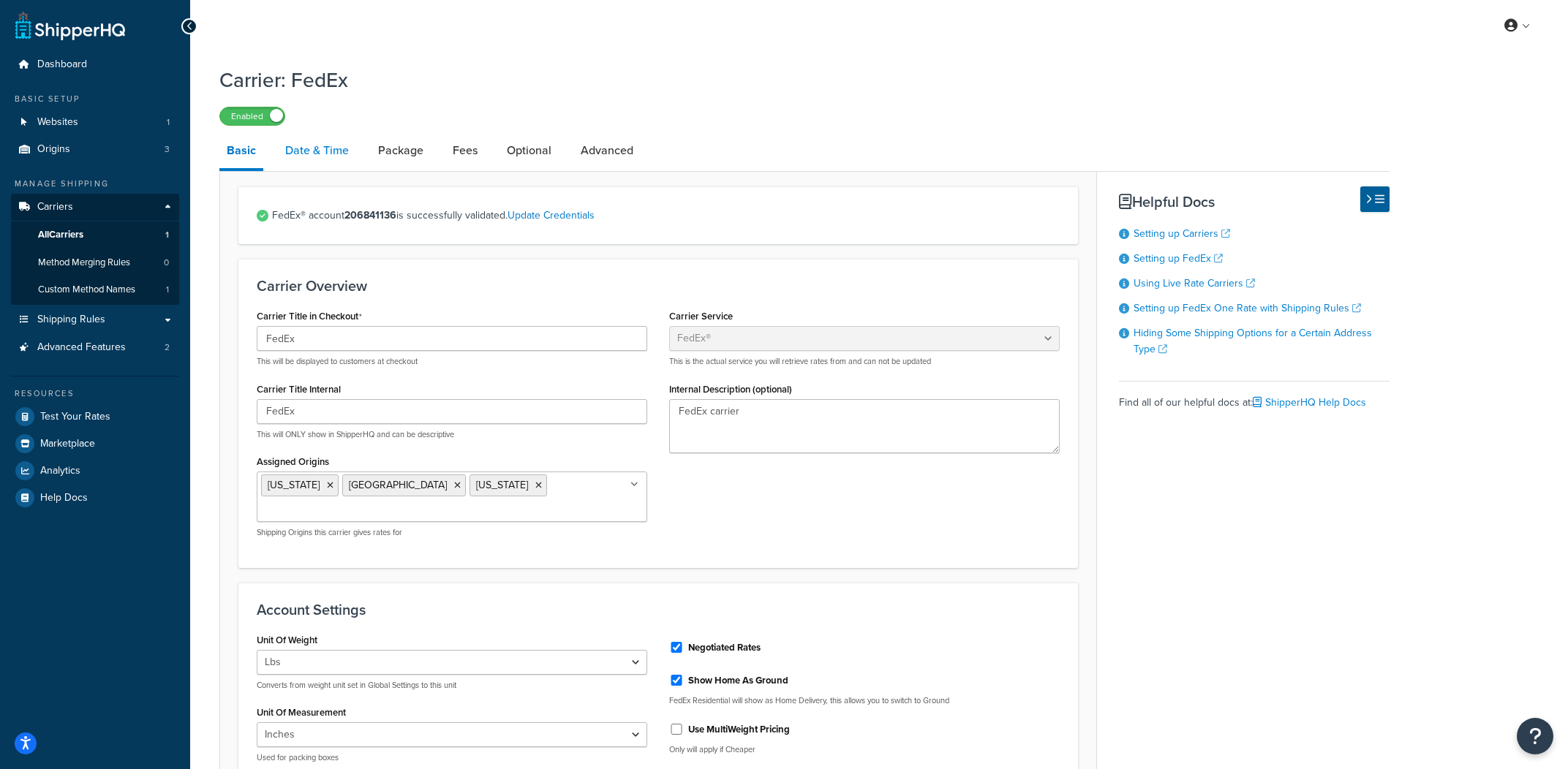
click at [349, 163] on link "Date & Time" at bounding box center [317, 151] width 79 height 35
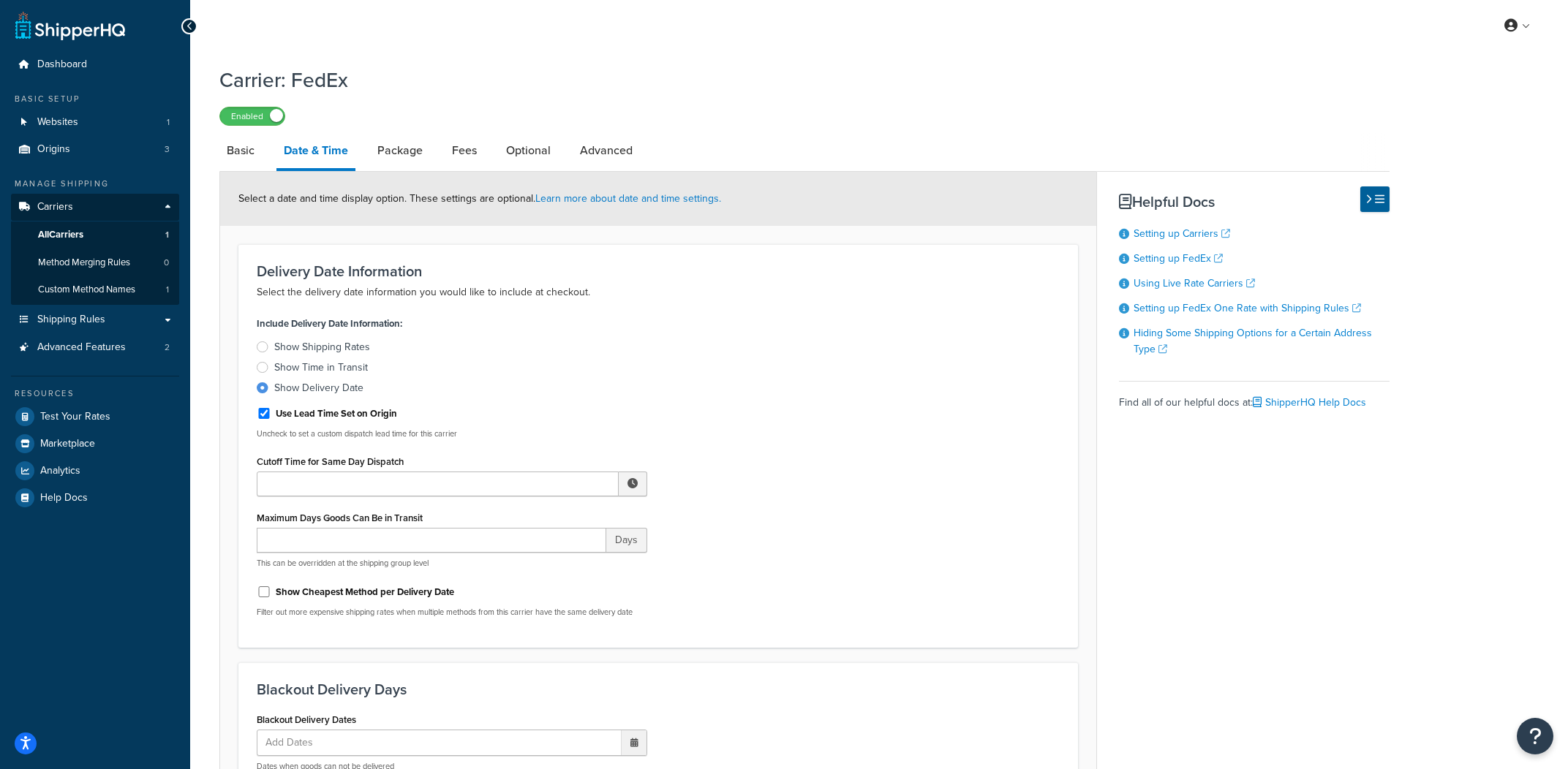
click at [716, 354] on div "Include Delivery Date Information: Show Shipping Rates Show Time in Transit Sho…" at bounding box center [658, 471] width 825 height 316
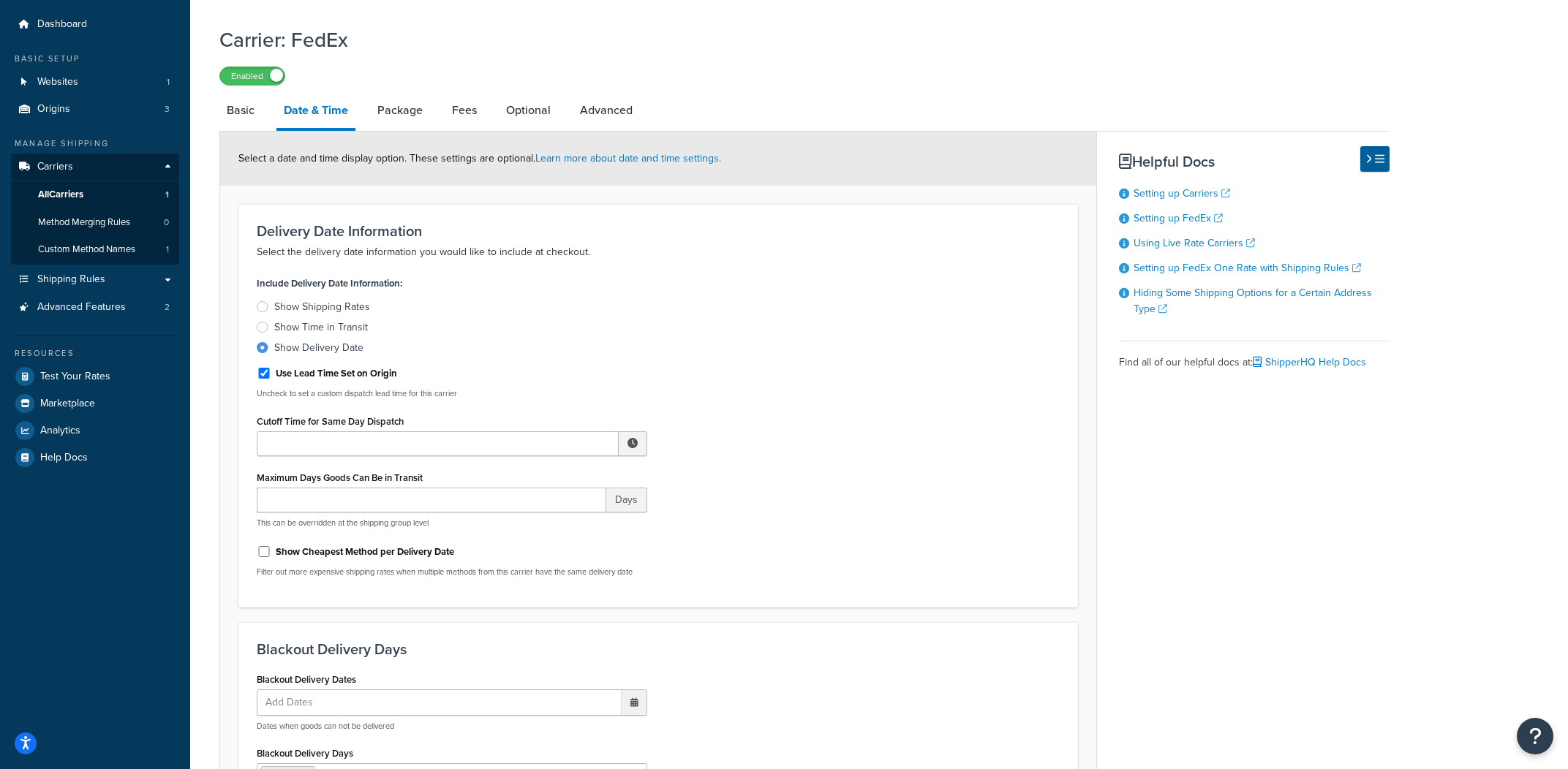
scroll to position [23, 0]
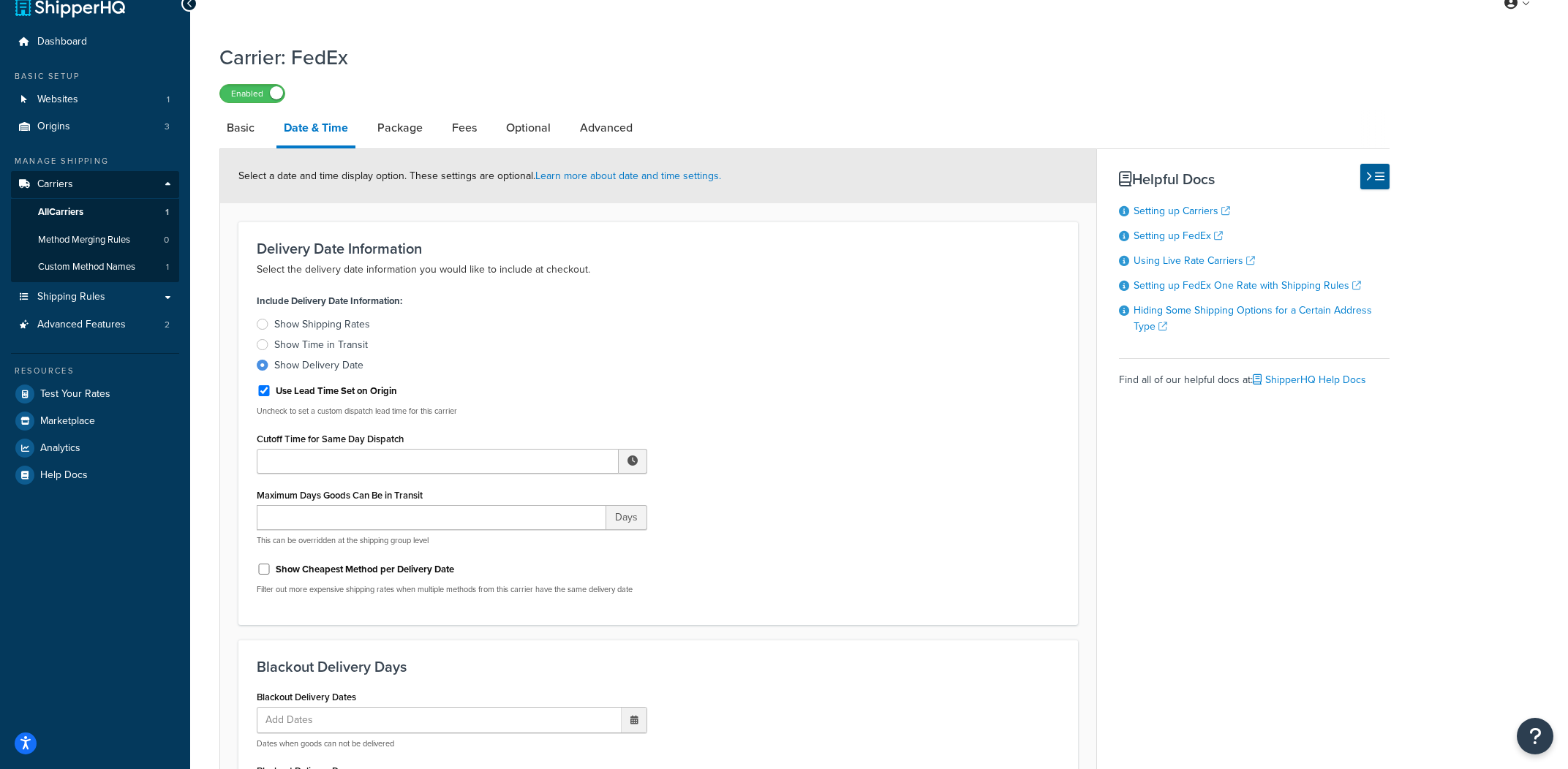
click at [351, 391] on label "Use Lead Time Set on Origin" at bounding box center [336, 391] width 121 height 13
click at [271, 391] on input "Use Lead Time Set on Origin" at bounding box center [264, 391] width 15 height 11
checkbox input "false"
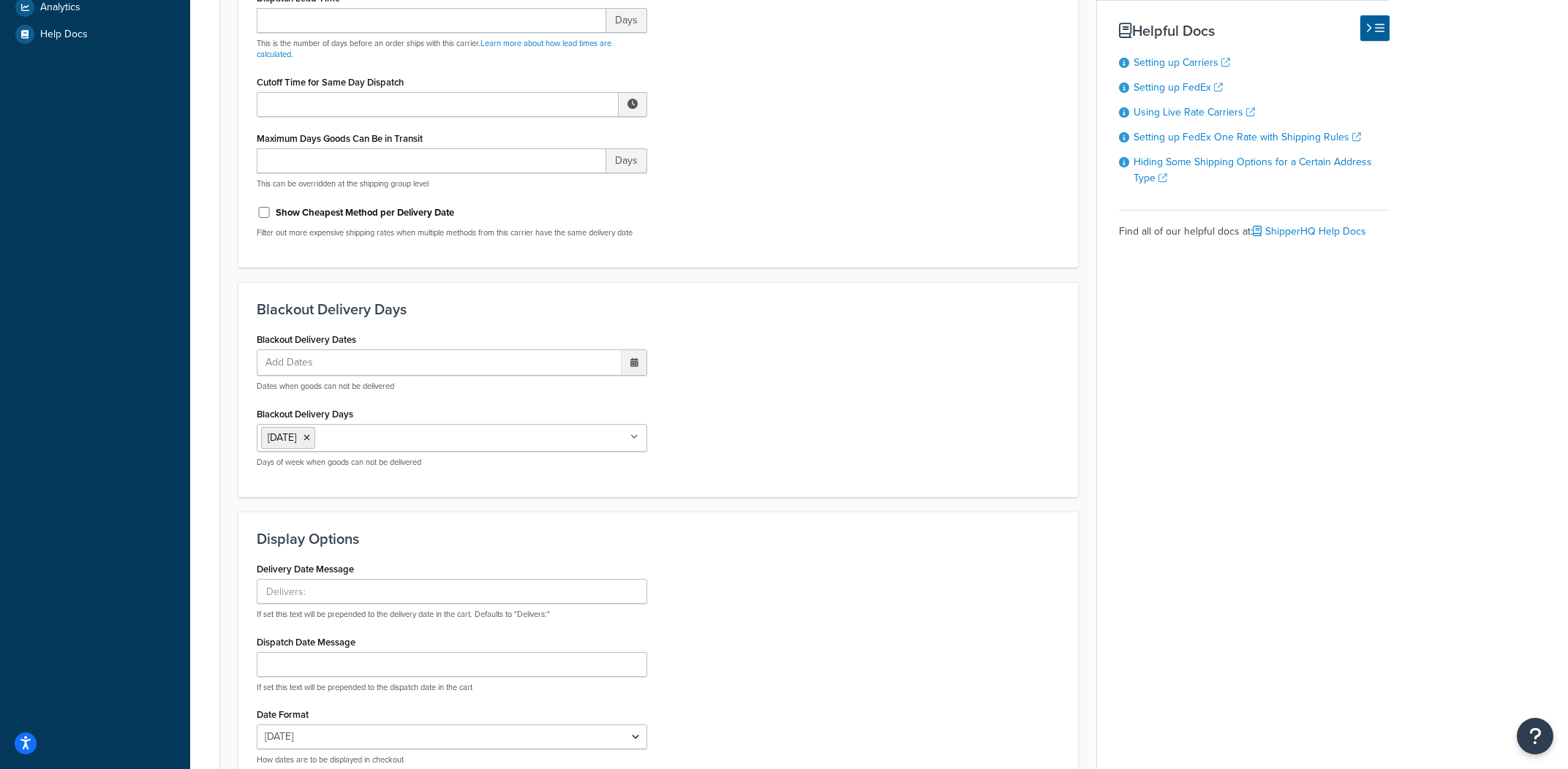
scroll to position [625, 0]
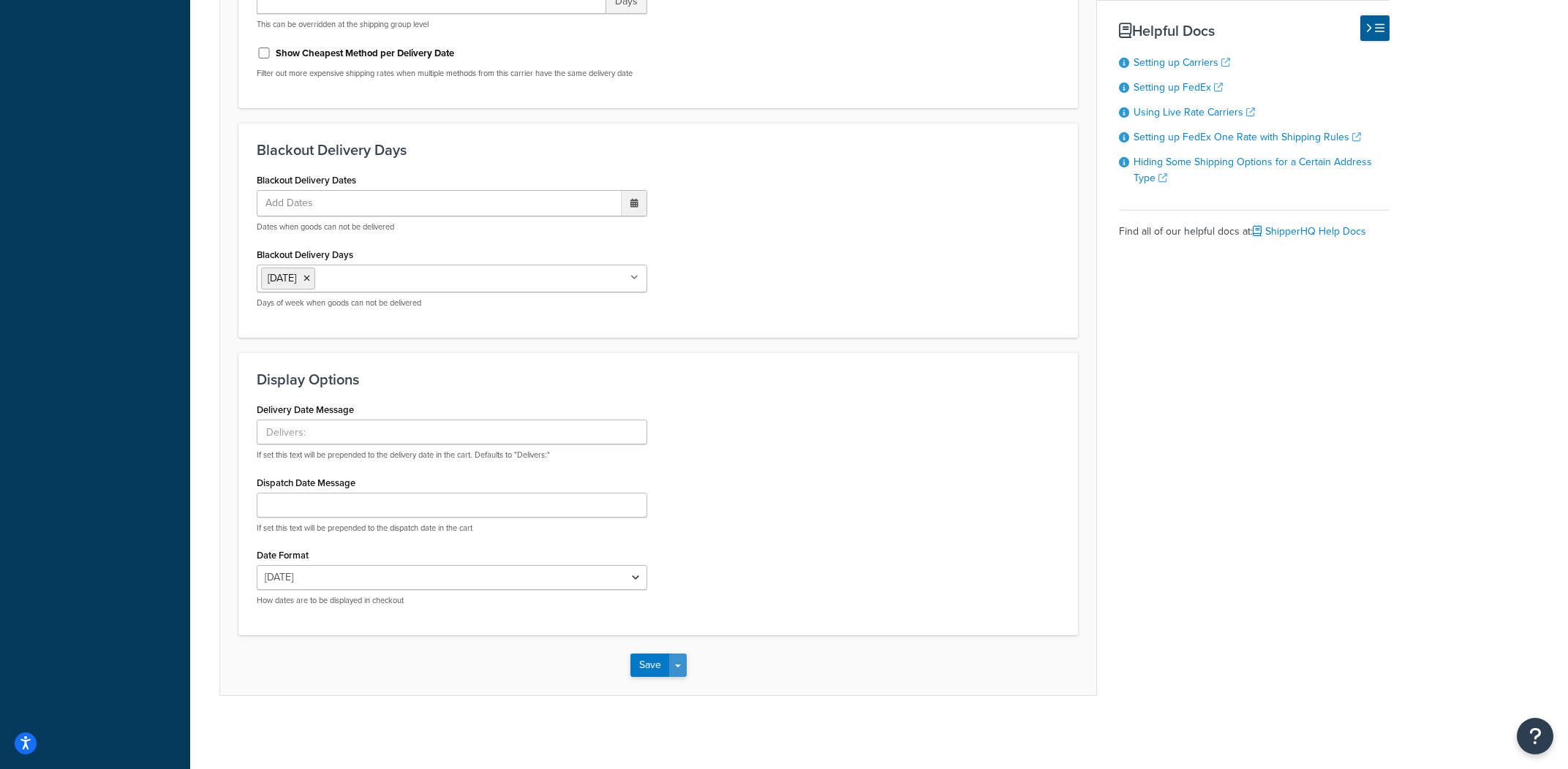
click at [678, 659] on button "Save Dropdown" at bounding box center [678, 666] width 17 height 24
click at [678, 681] on button "Save and Edit" at bounding box center [683, 693] width 107 height 31
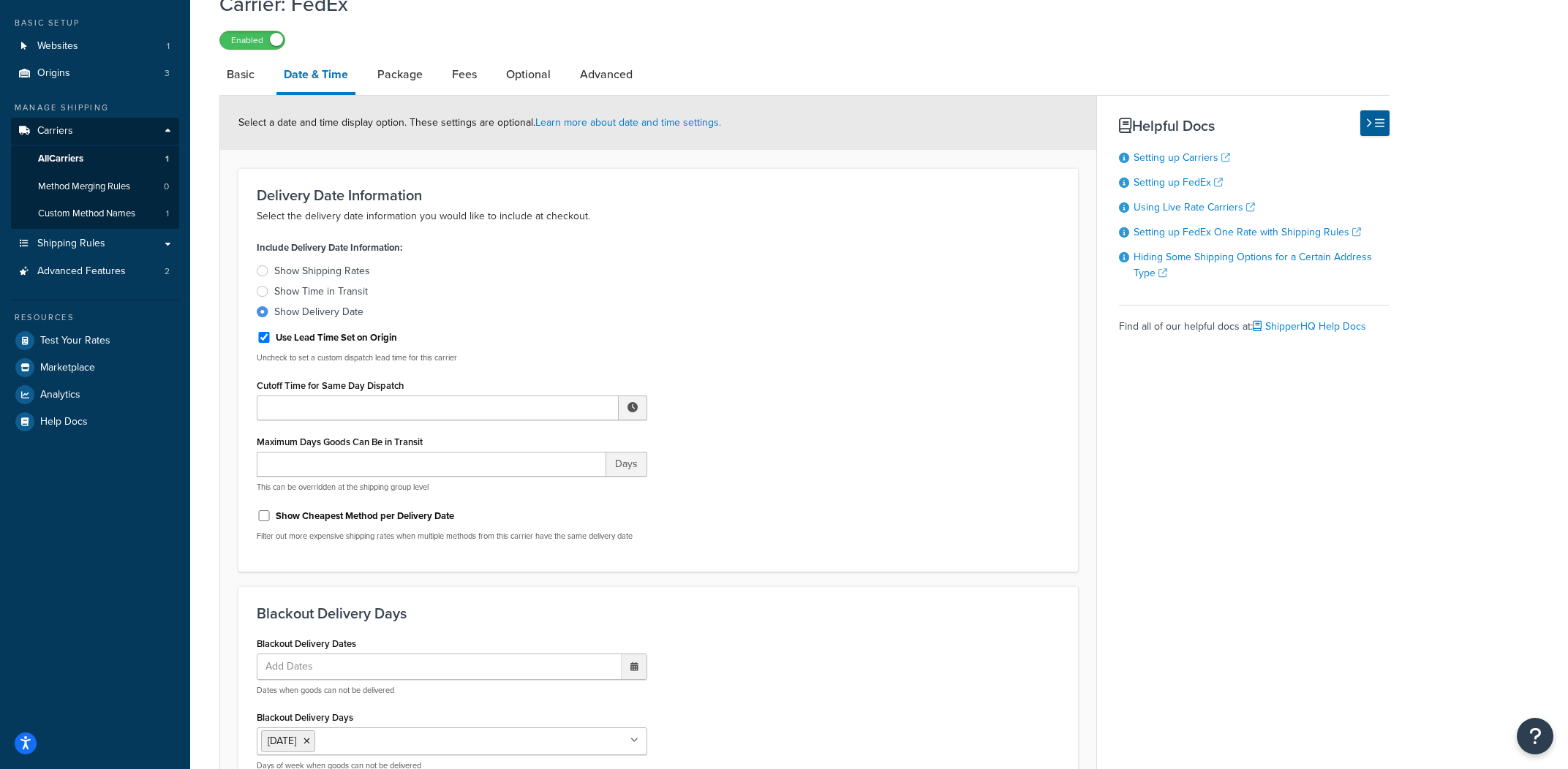
scroll to position [88, 0]
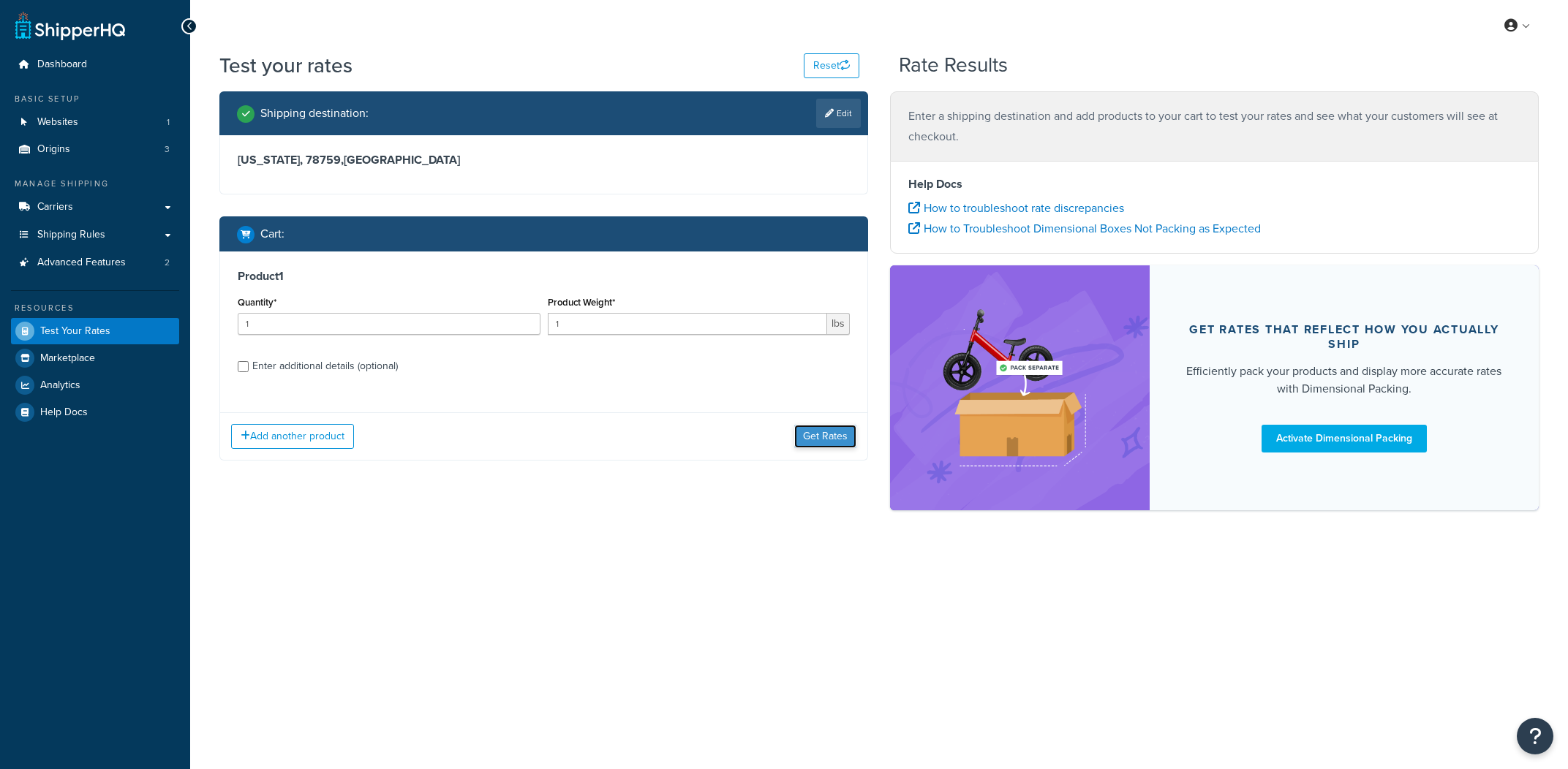
click at [811, 427] on button "Get Rates" at bounding box center [826, 437] width 62 height 24
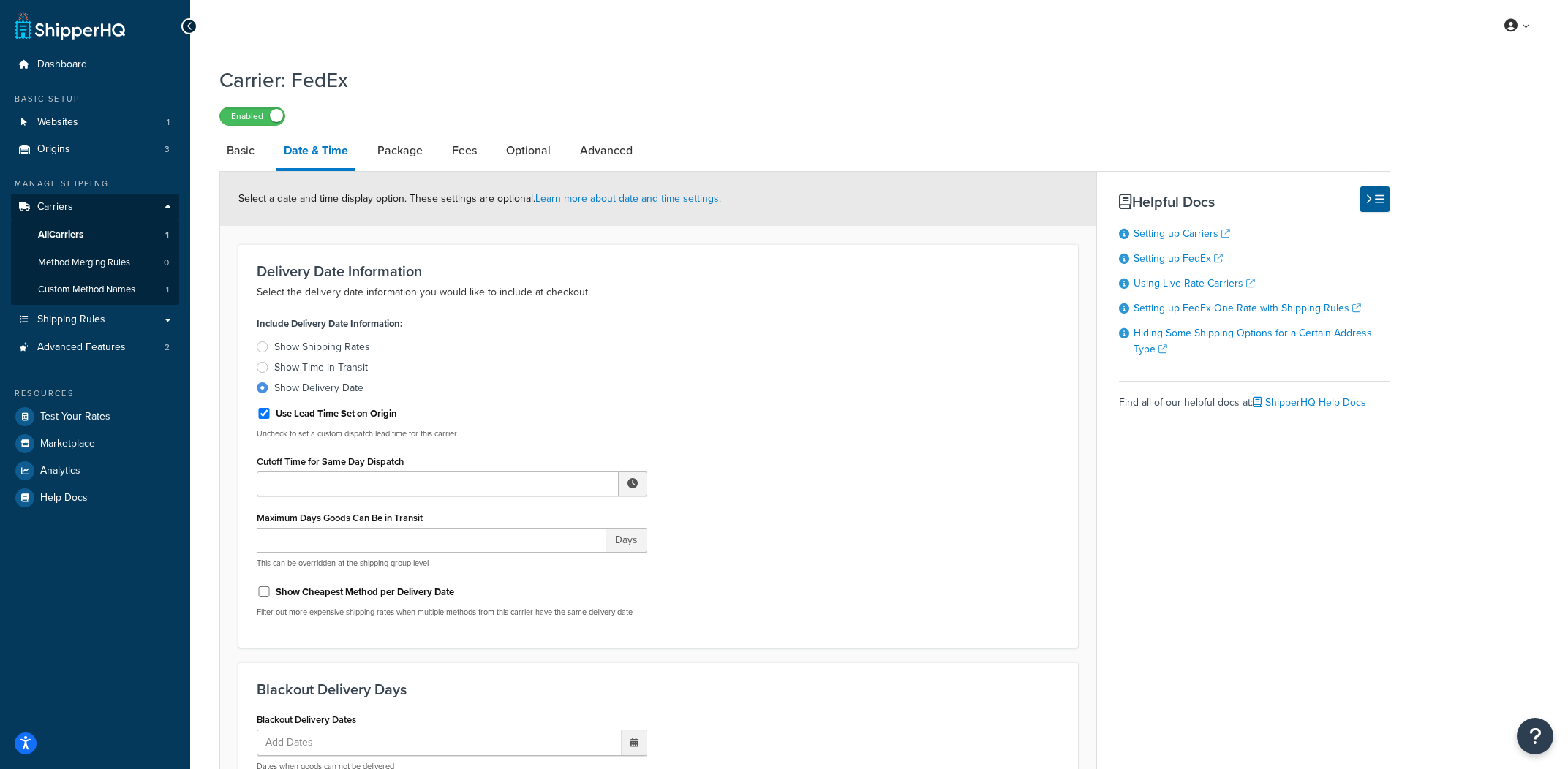
click at [360, 418] on label "Use Lead Time Set on Origin" at bounding box center [336, 414] width 121 height 13
click at [271, 418] on input "Use Lead Time Set on Origin" at bounding box center [264, 414] width 15 height 11
checkbox input "false"
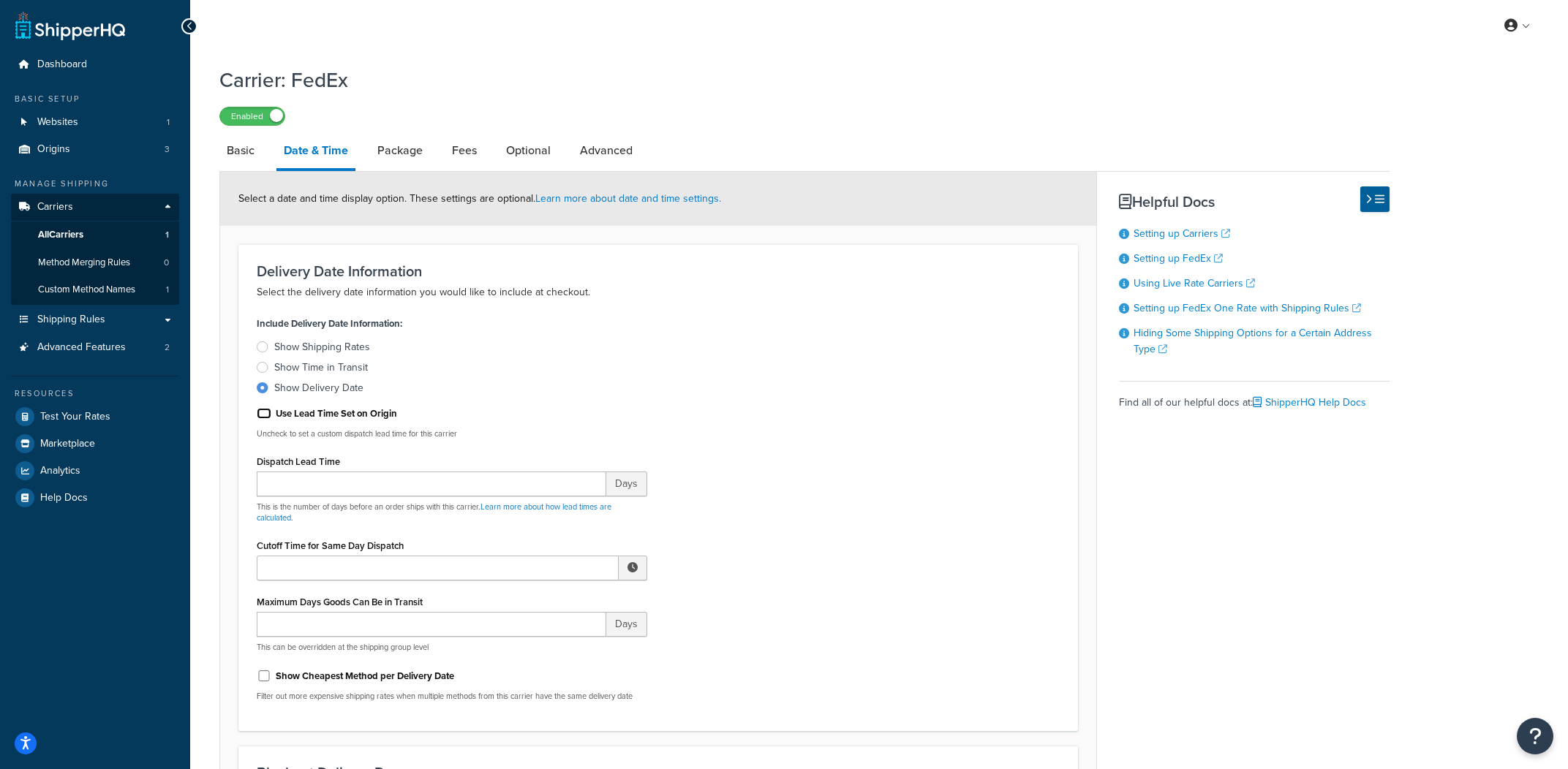
scroll to position [625, 0]
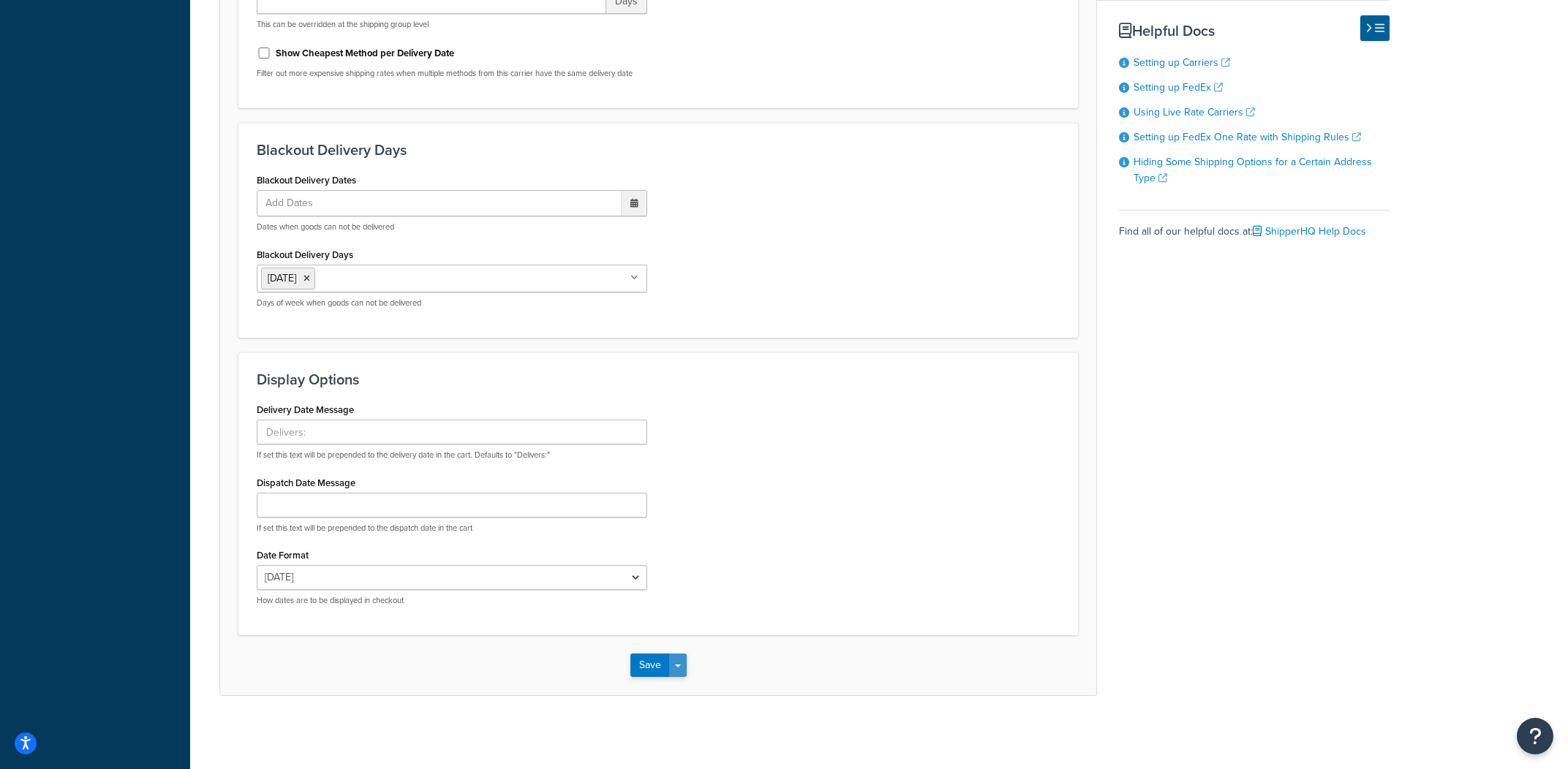
click at [685, 667] on button "Save Dropdown" at bounding box center [678, 666] width 17 height 24
click at [685, 686] on button "Save and Edit" at bounding box center [683, 693] width 107 height 31
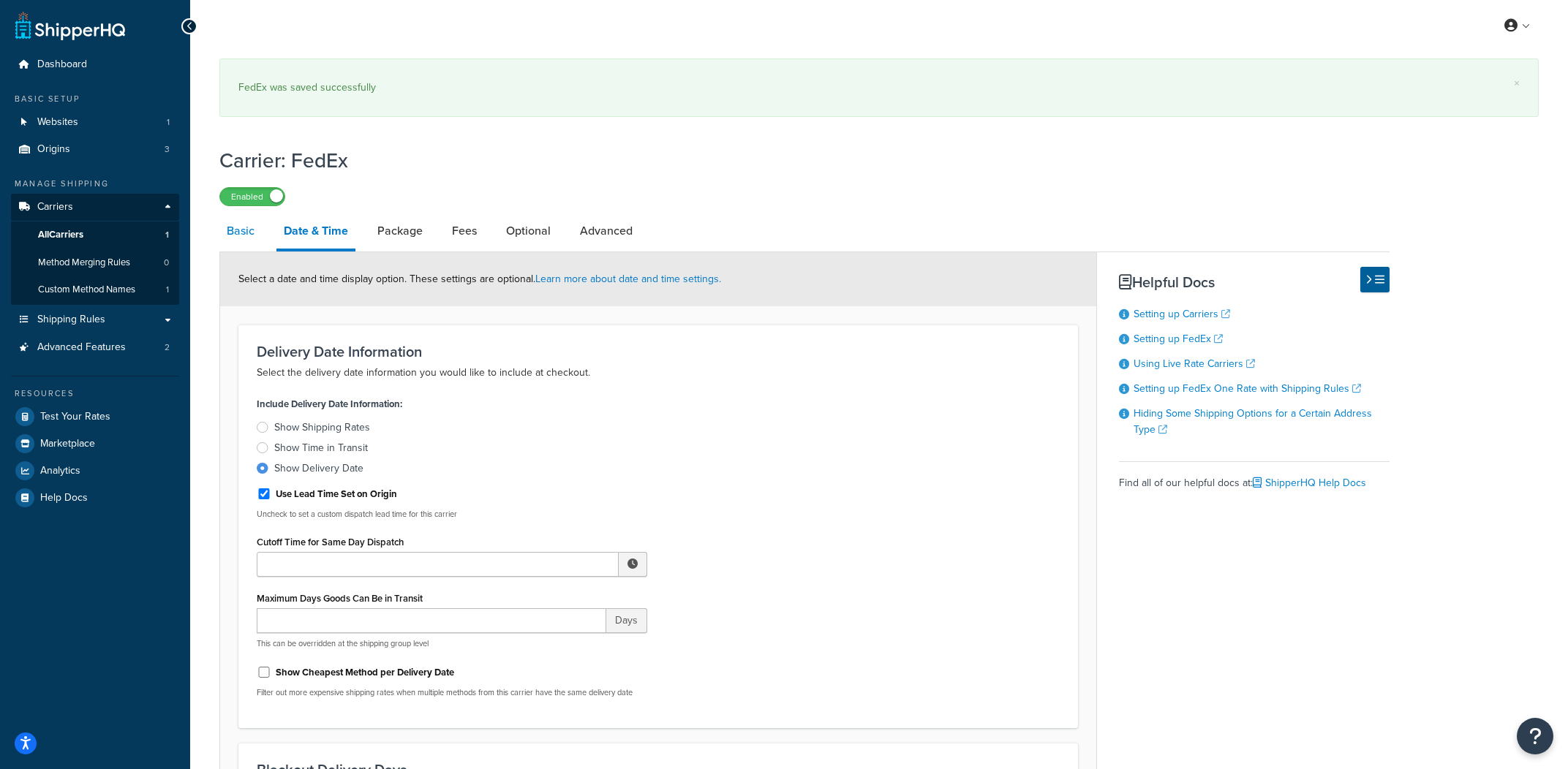
click at [251, 226] on link "Basic" at bounding box center [240, 231] width 42 height 35
select select "fedEx"
select select "REGULAR_PICKUP"
select select "FEDEX_BOX"
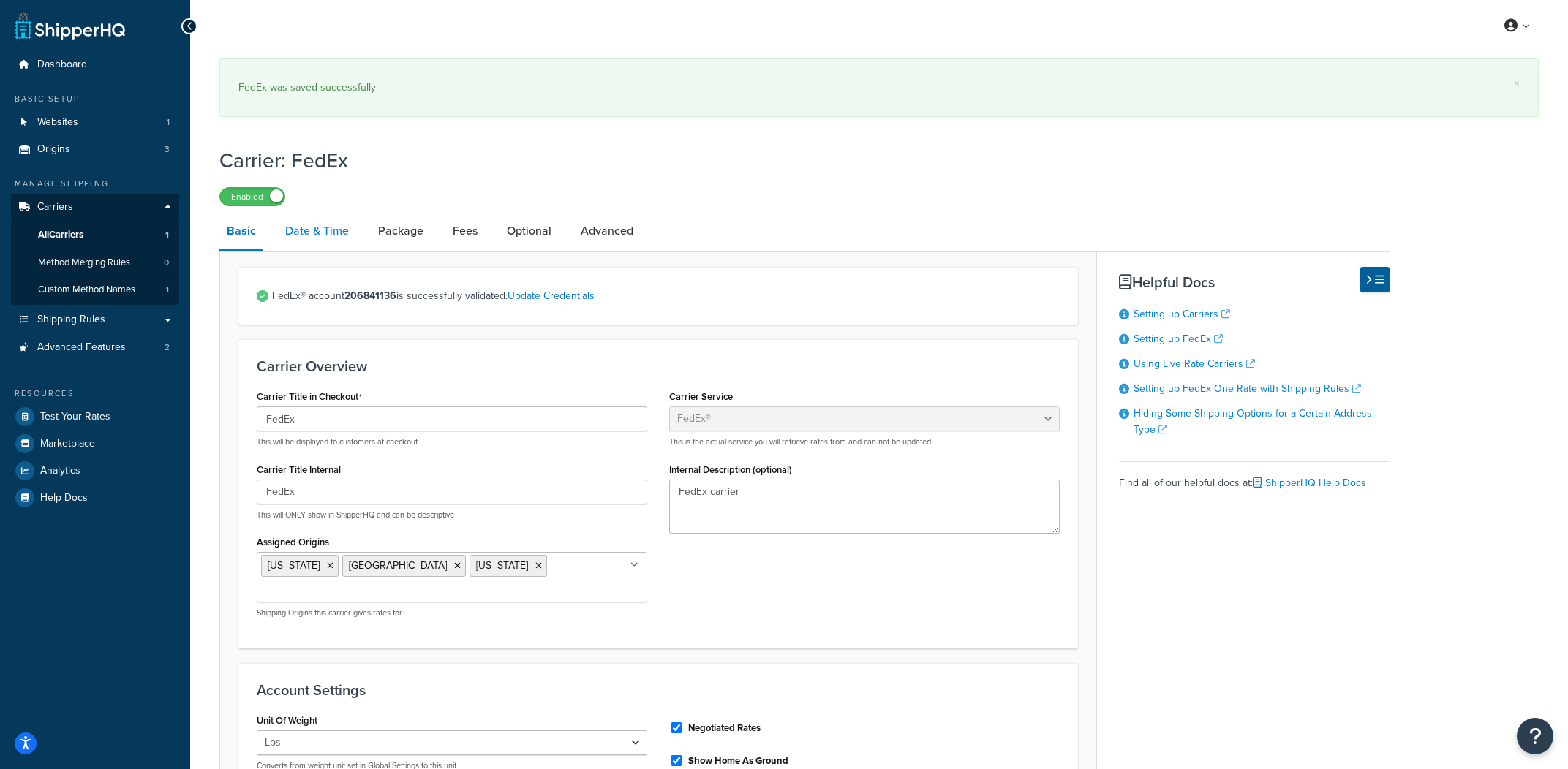
click at [300, 233] on link "Date & Time" at bounding box center [317, 231] width 79 height 35
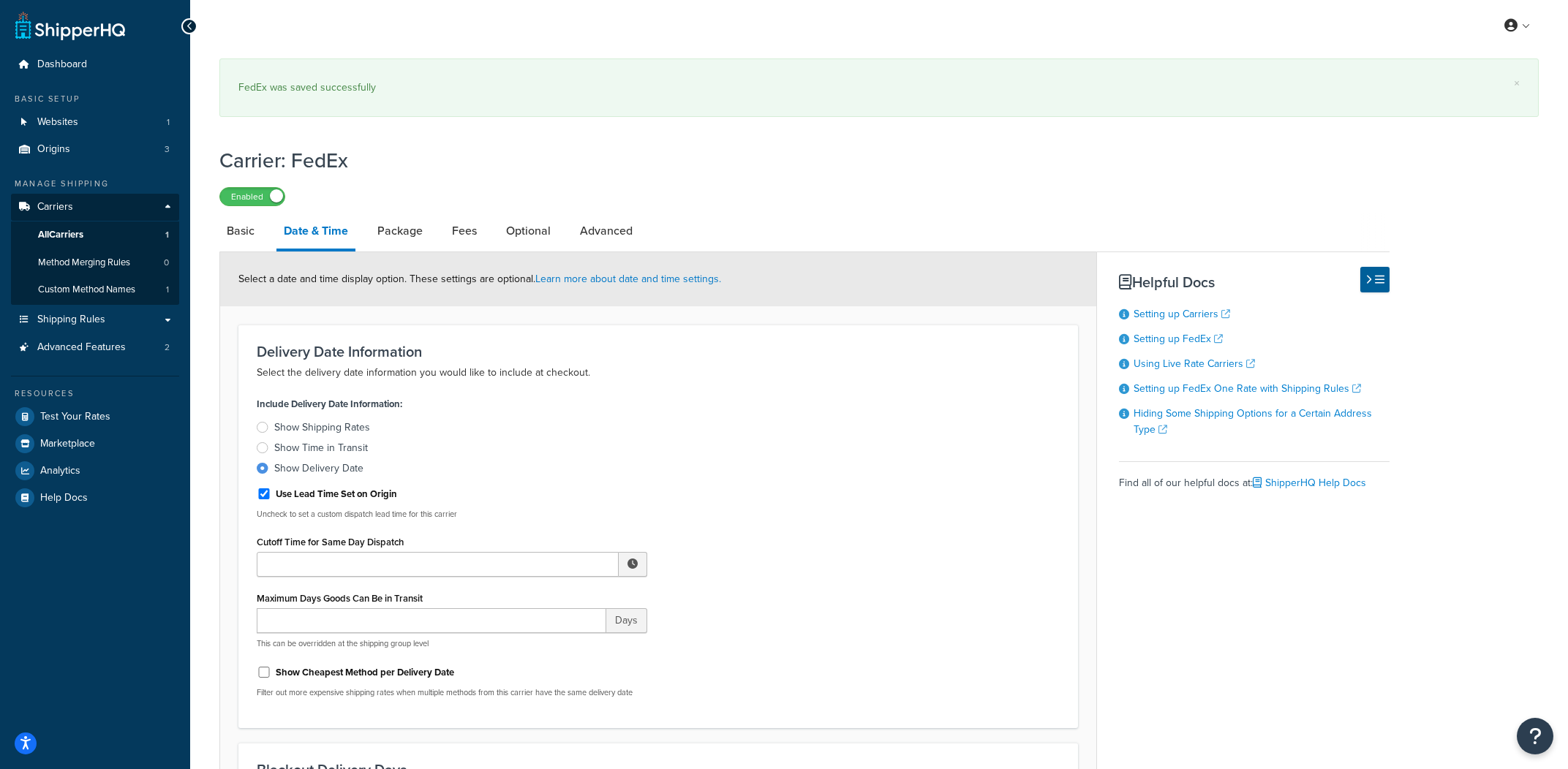
click at [697, 498] on div "Include Delivery Date Information: Show Shipping Rates Show Time in Transit Sho…" at bounding box center [658, 552] width 825 height 316
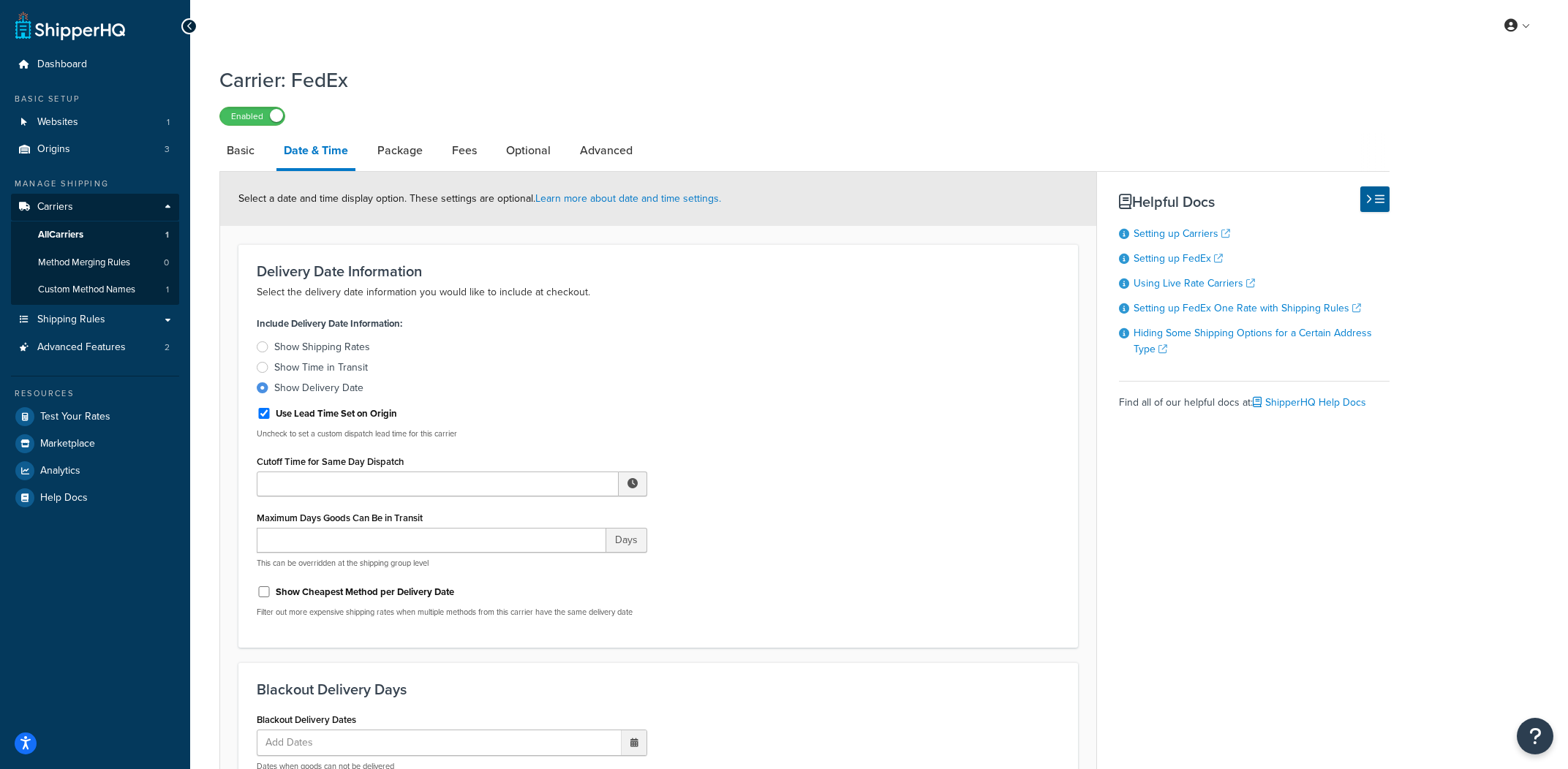
click at [310, 418] on label "Use Lead Time Set on Origin" at bounding box center [336, 414] width 121 height 13
click at [271, 418] on input "Use Lead Time Set on Origin" at bounding box center [264, 414] width 15 height 11
checkbox input "false"
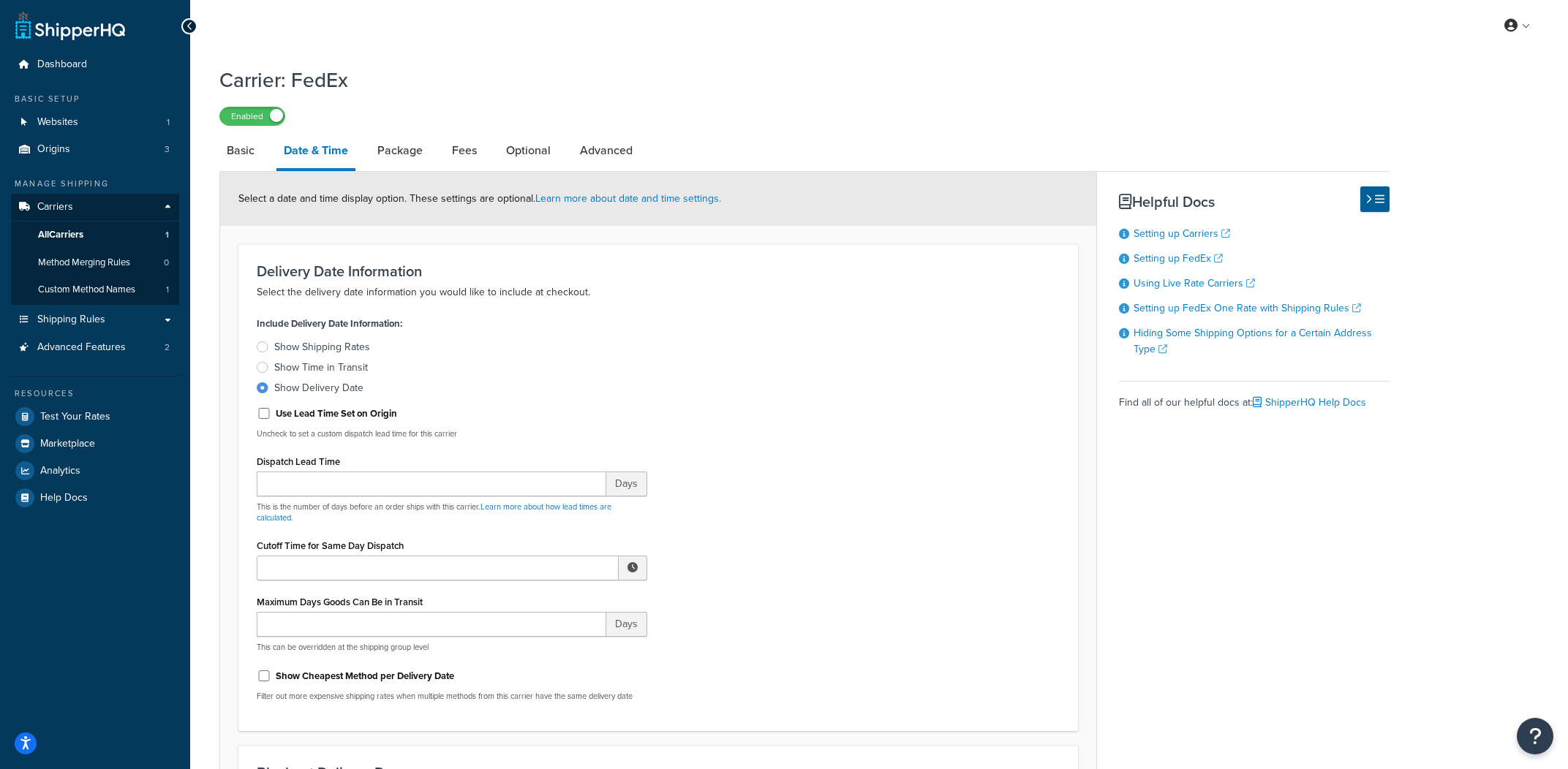
click at [810, 436] on div "Include Delivery Date Information: Show Shipping Rates Show Time in Transit Sho…" at bounding box center [658, 513] width 825 height 400
click at [446, 480] on input "Dispatch Lead Time" at bounding box center [431, 484] width 350 height 25
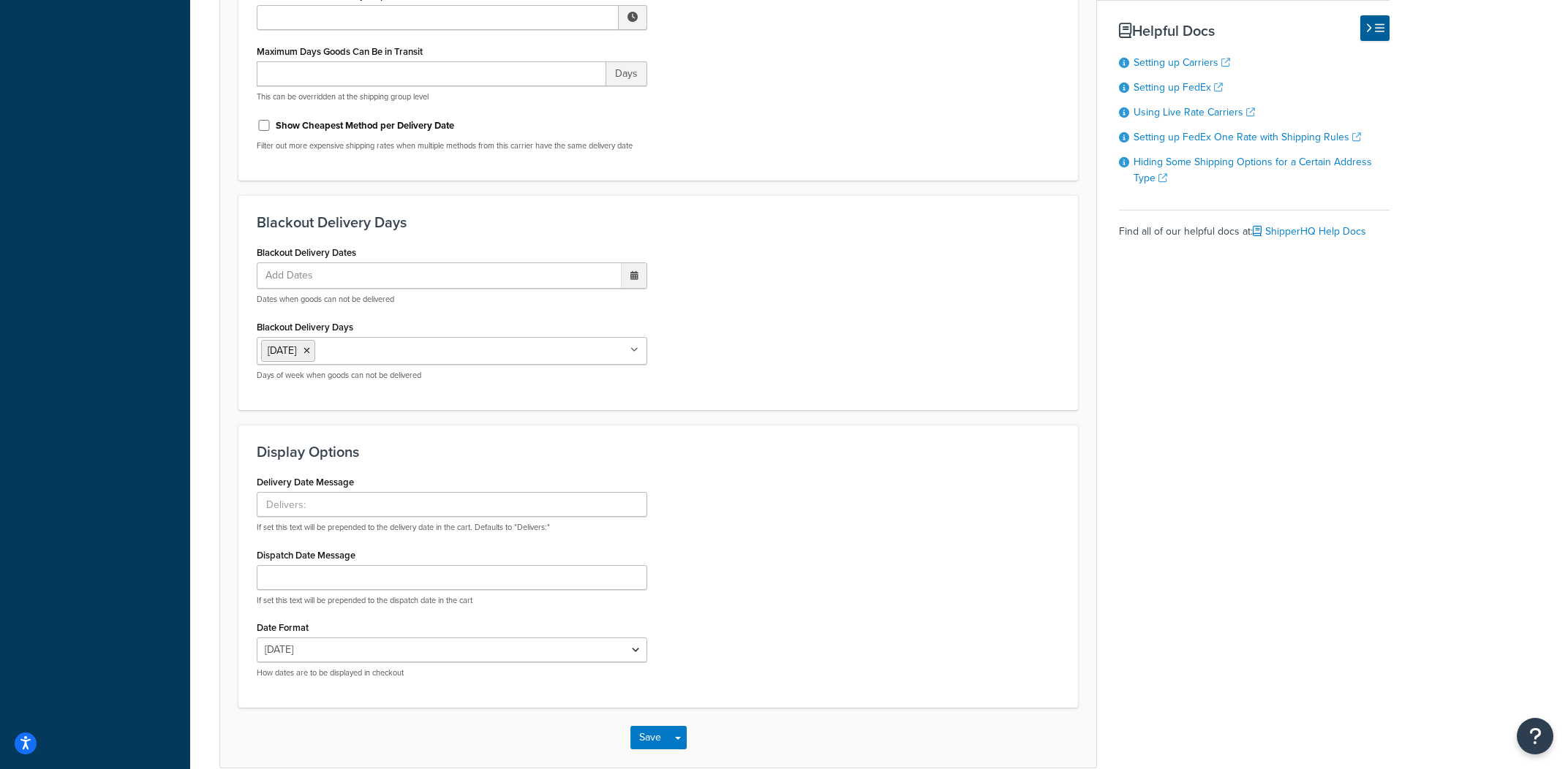
scroll to position [625, 0]
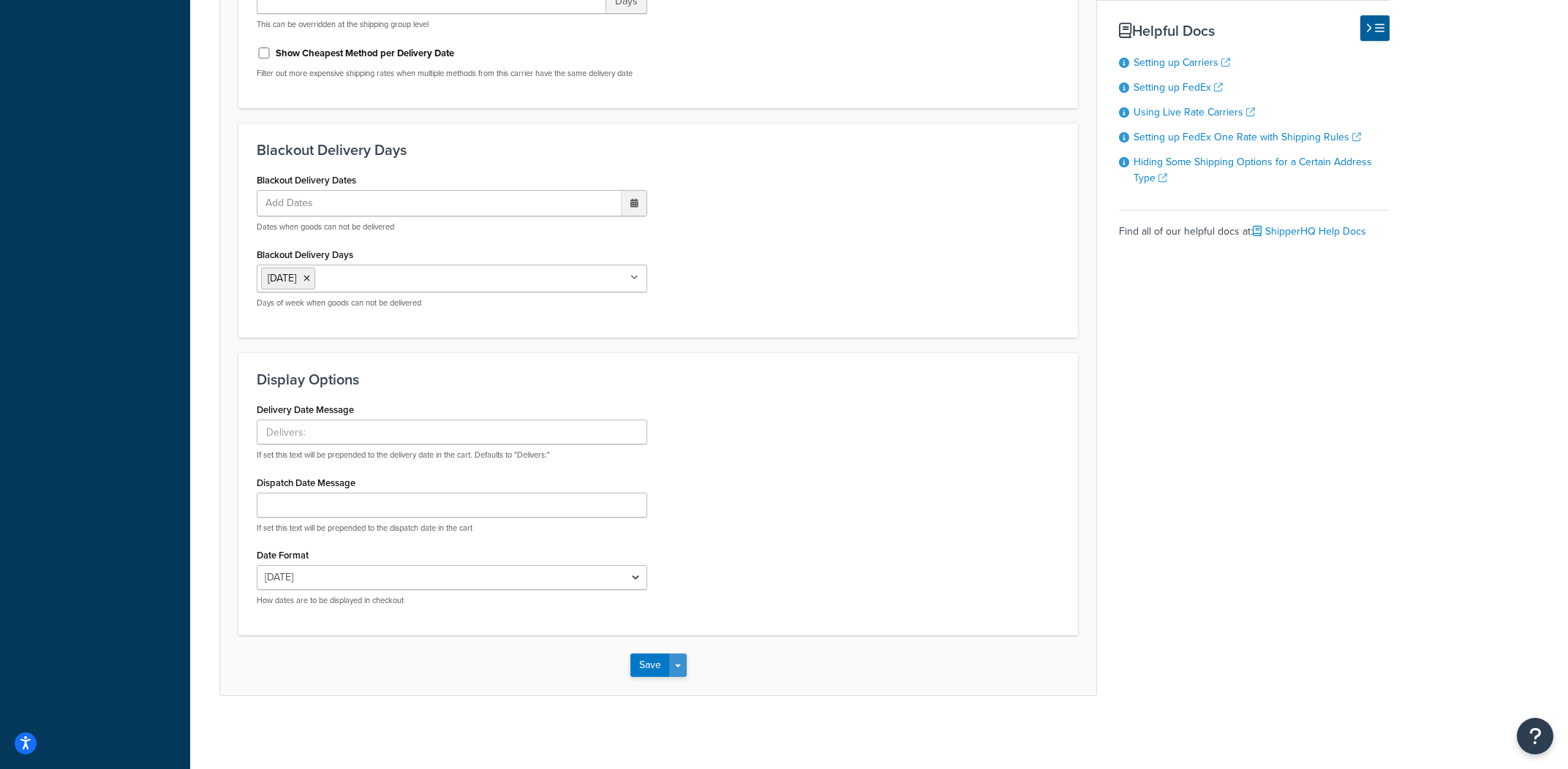
type input "1"
click at [684, 669] on button "Save Dropdown" at bounding box center [678, 666] width 17 height 24
click at [681, 684] on button "Save and Edit" at bounding box center [683, 693] width 107 height 31
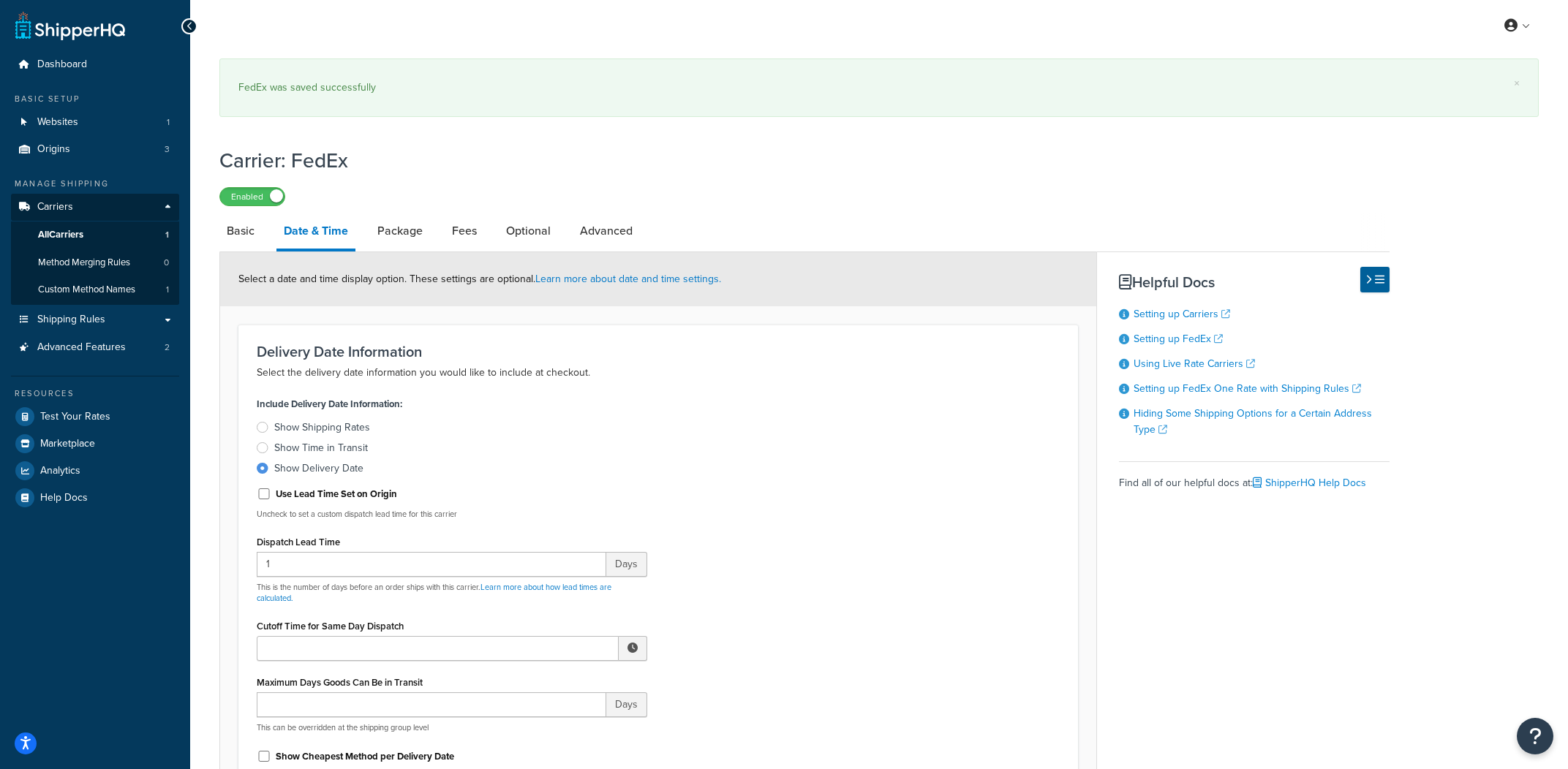
scroll to position [101, 0]
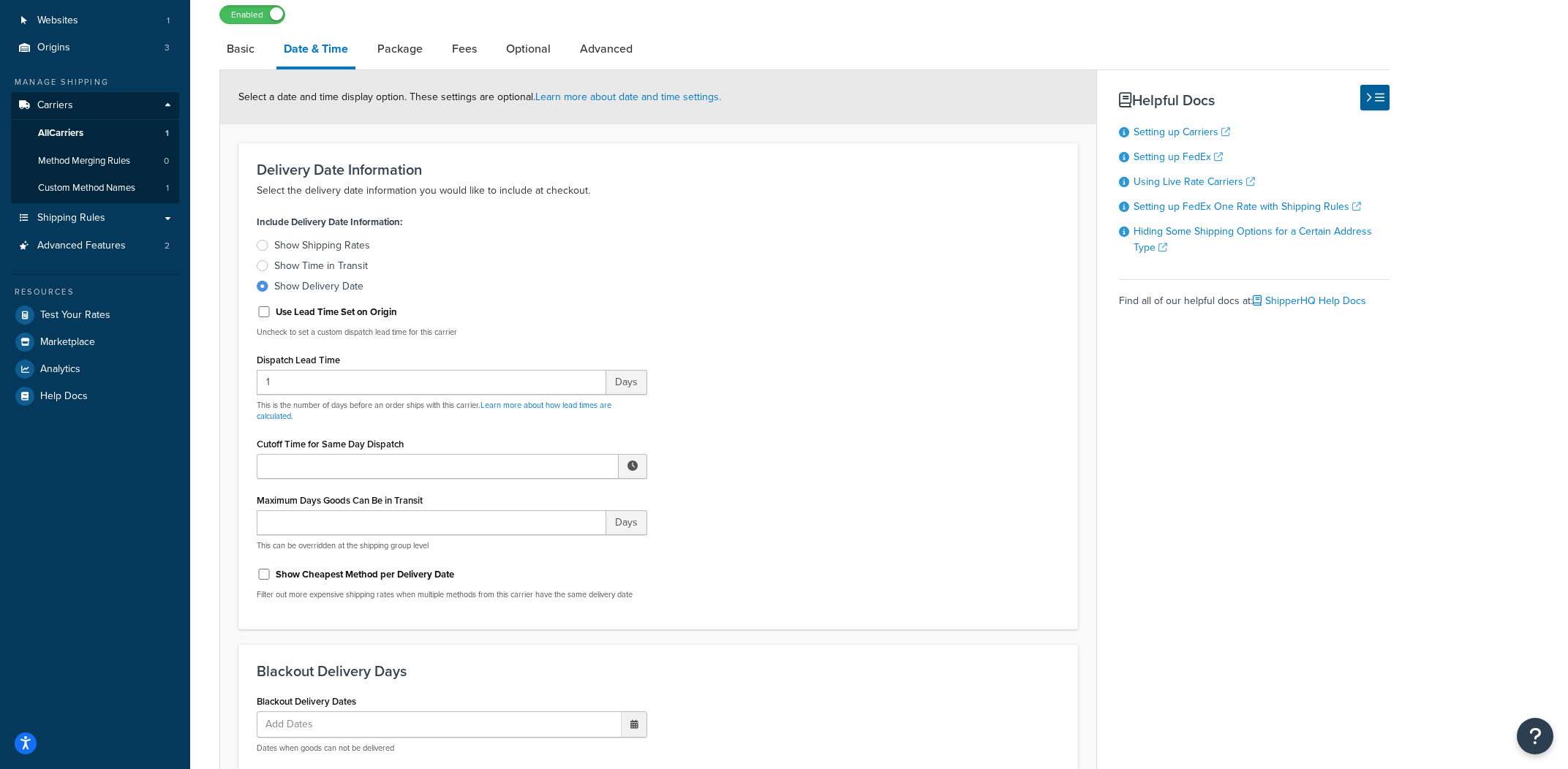
click at [348, 319] on label "Use Lead Time Set on Origin" at bounding box center [336, 312] width 121 height 13
click at [271, 318] on input "Use Lead Time Set on Origin" at bounding box center [264, 312] width 15 height 11
checkbox input "true"
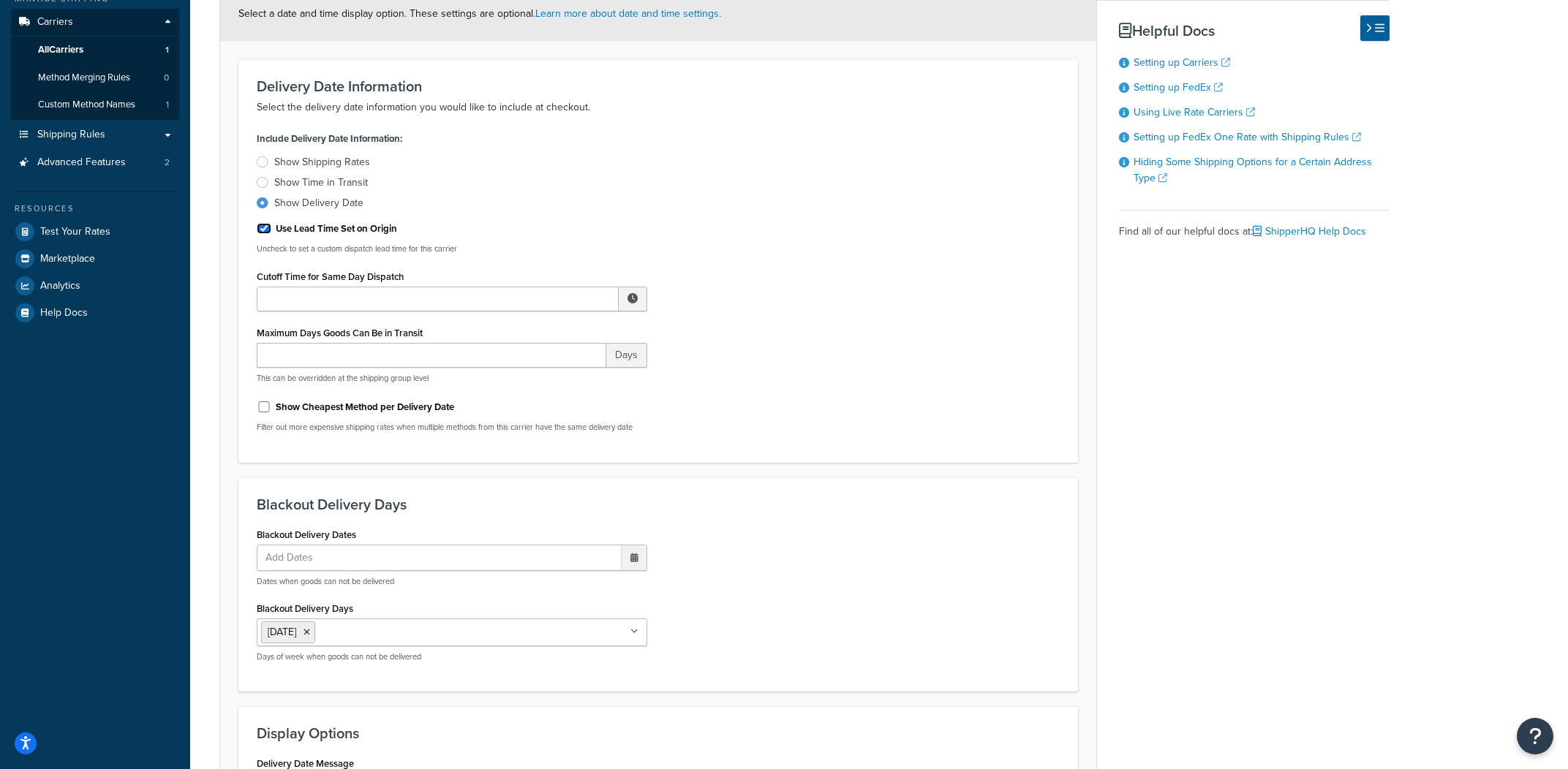
scroll to position [0, 0]
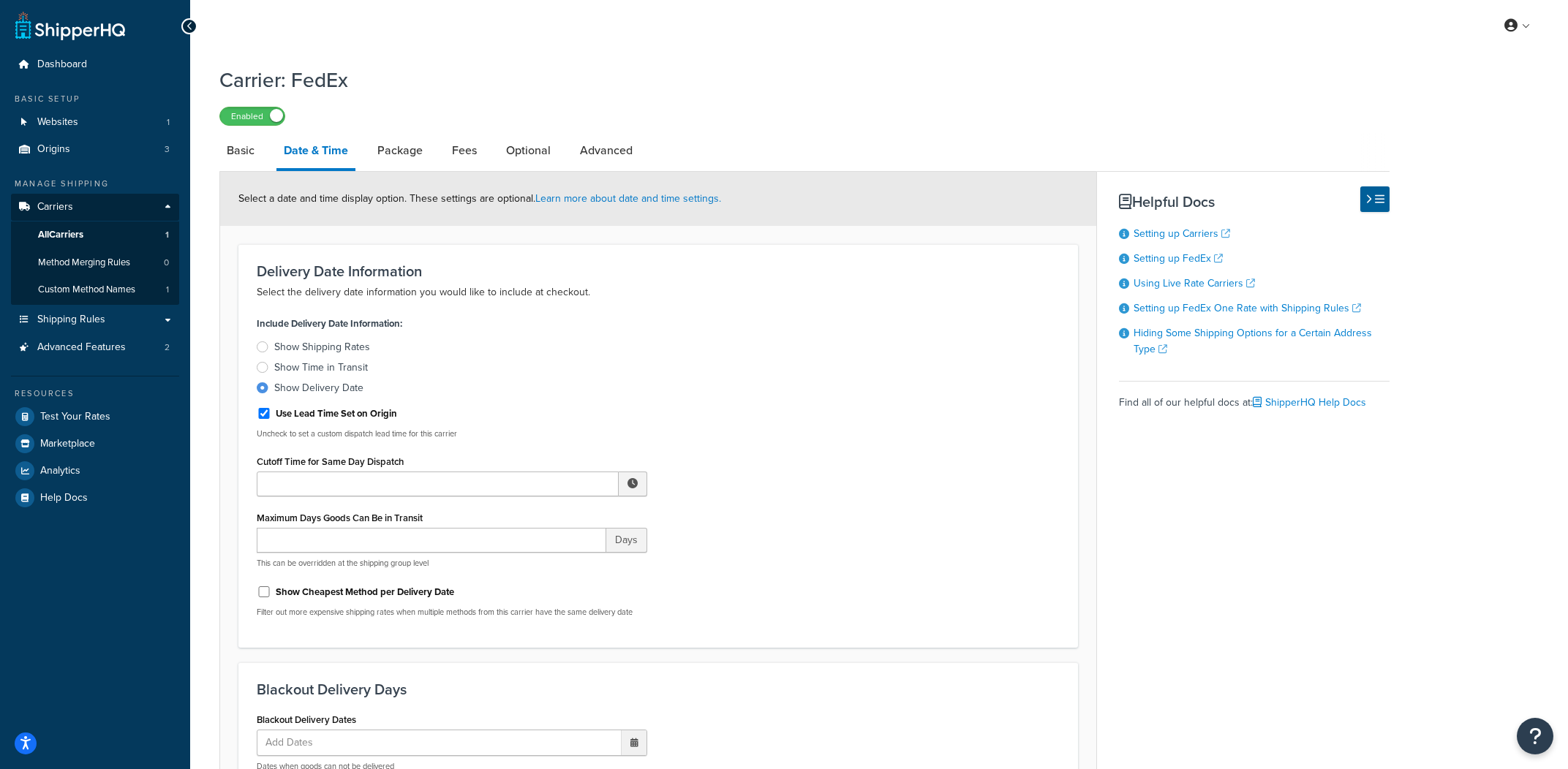
click at [351, 347] on div "Show Shipping Rates" at bounding box center [321, 347] width 96 height 15
click at [0, 0] on input "Show Shipping Rates" at bounding box center [0, 0] width 0 height 0
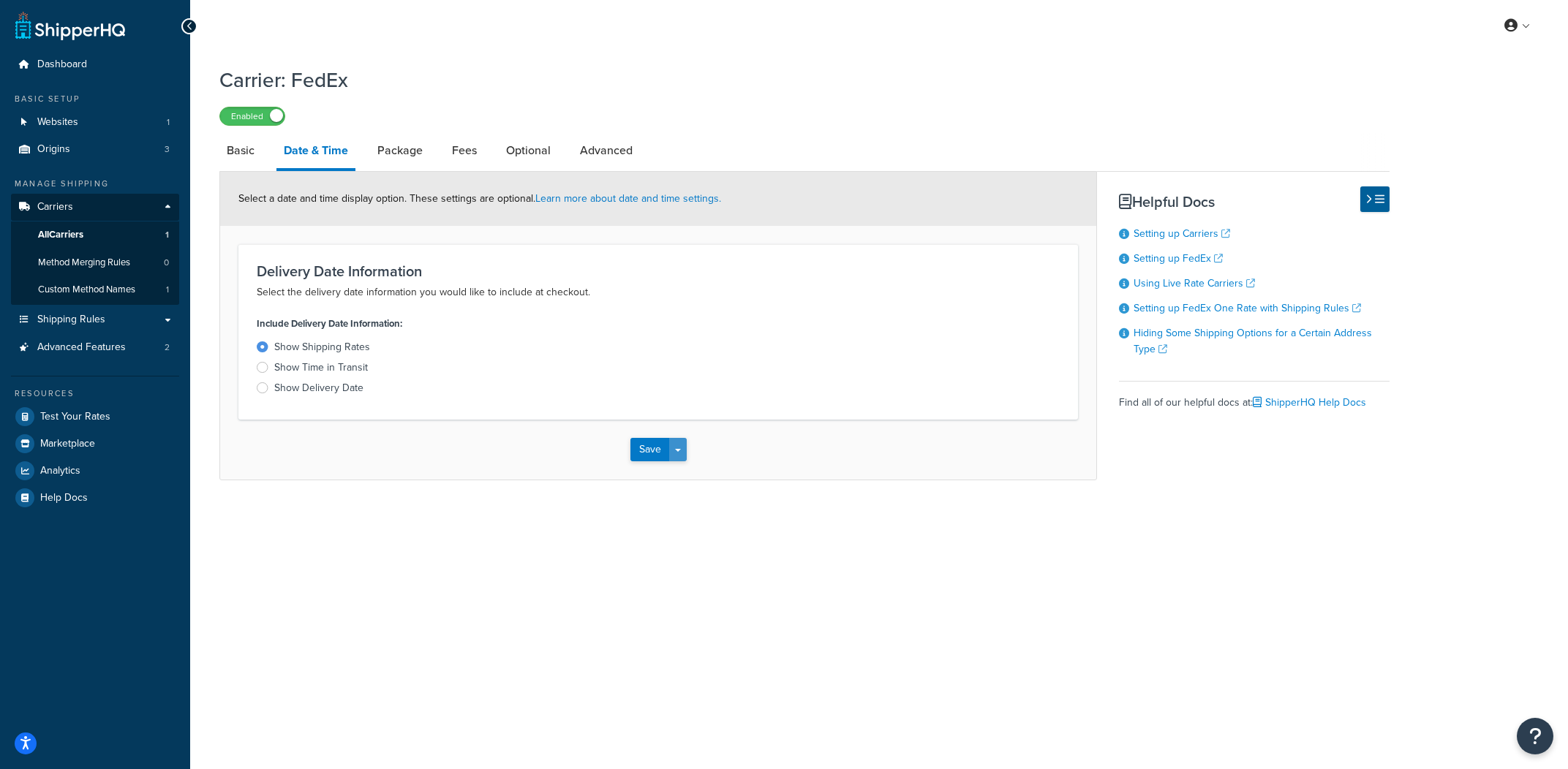
click at [672, 459] on button "Save Dropdown" at bounding box center [678, 450] width 17 height 24
click at [677, 470] on button "Save and Edit" at bounding box center [683, 477] width 107 height 31
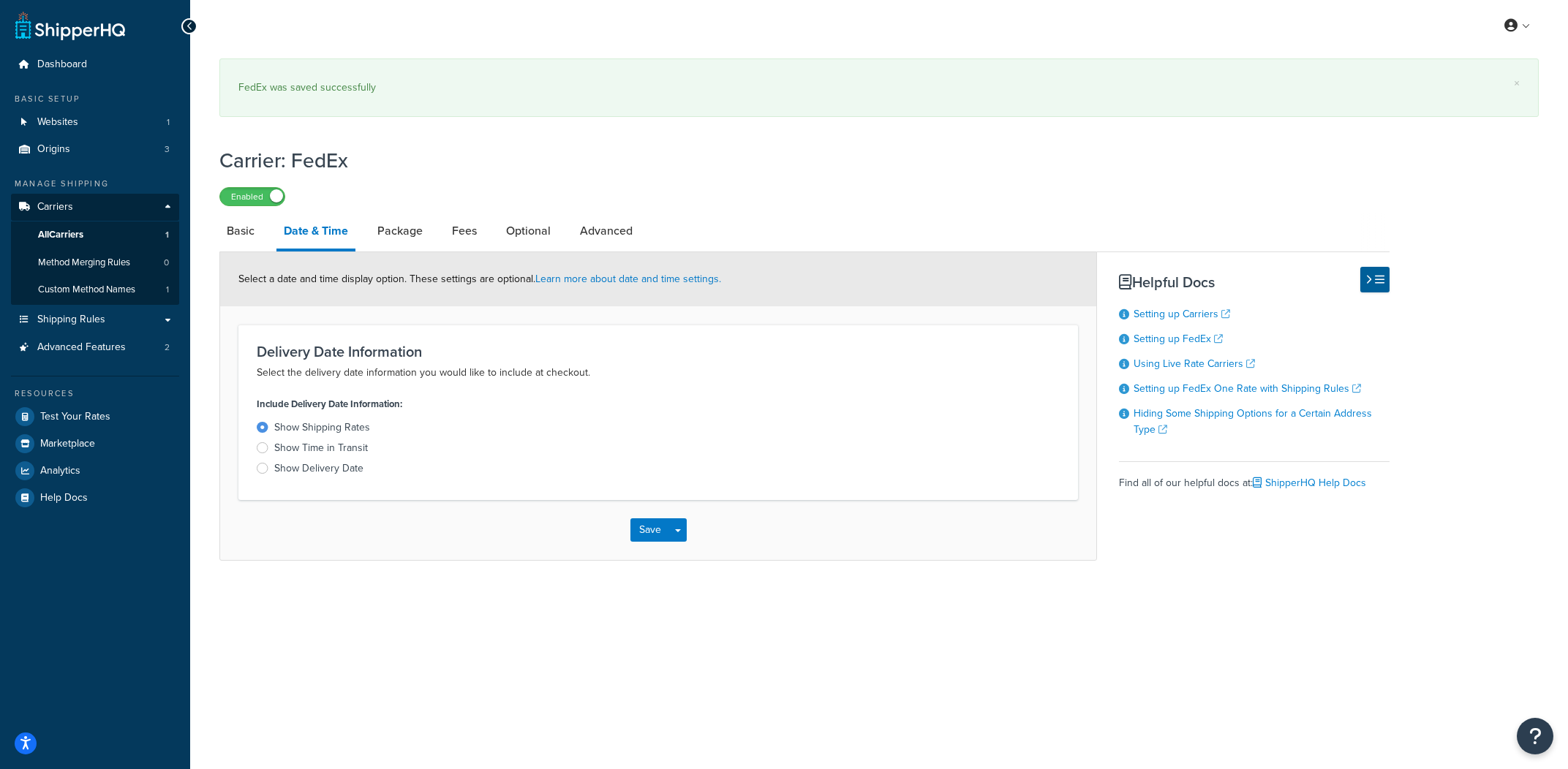
click at [326, 469] on div "Show Delivery Date" at bounding box center [319, 469] width 89 height 15
click at [0, 0] on input "Show Delivery Date" at bounding box center [0, 0] width 0 height 0
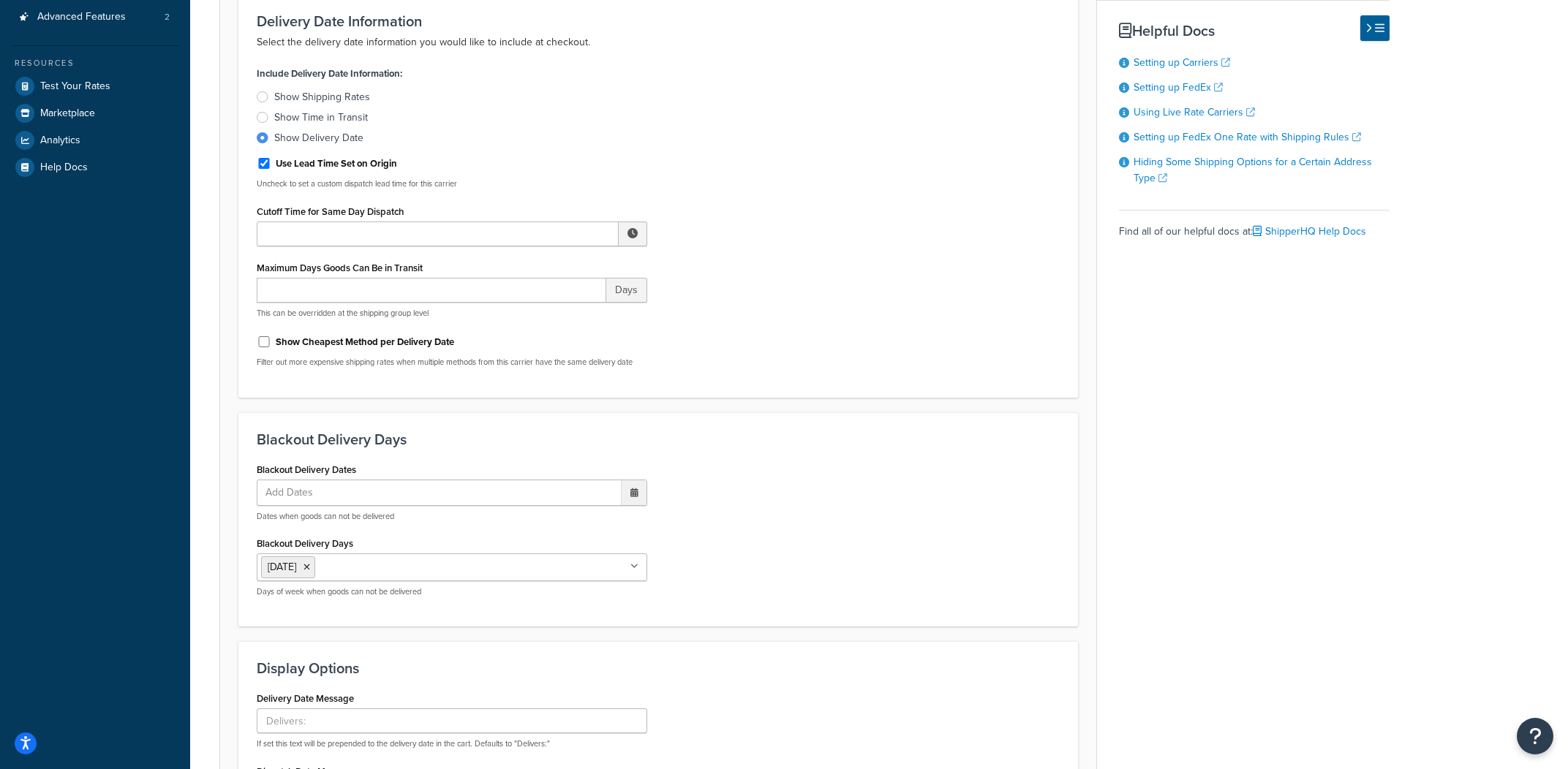
scroll to position [621, 0]
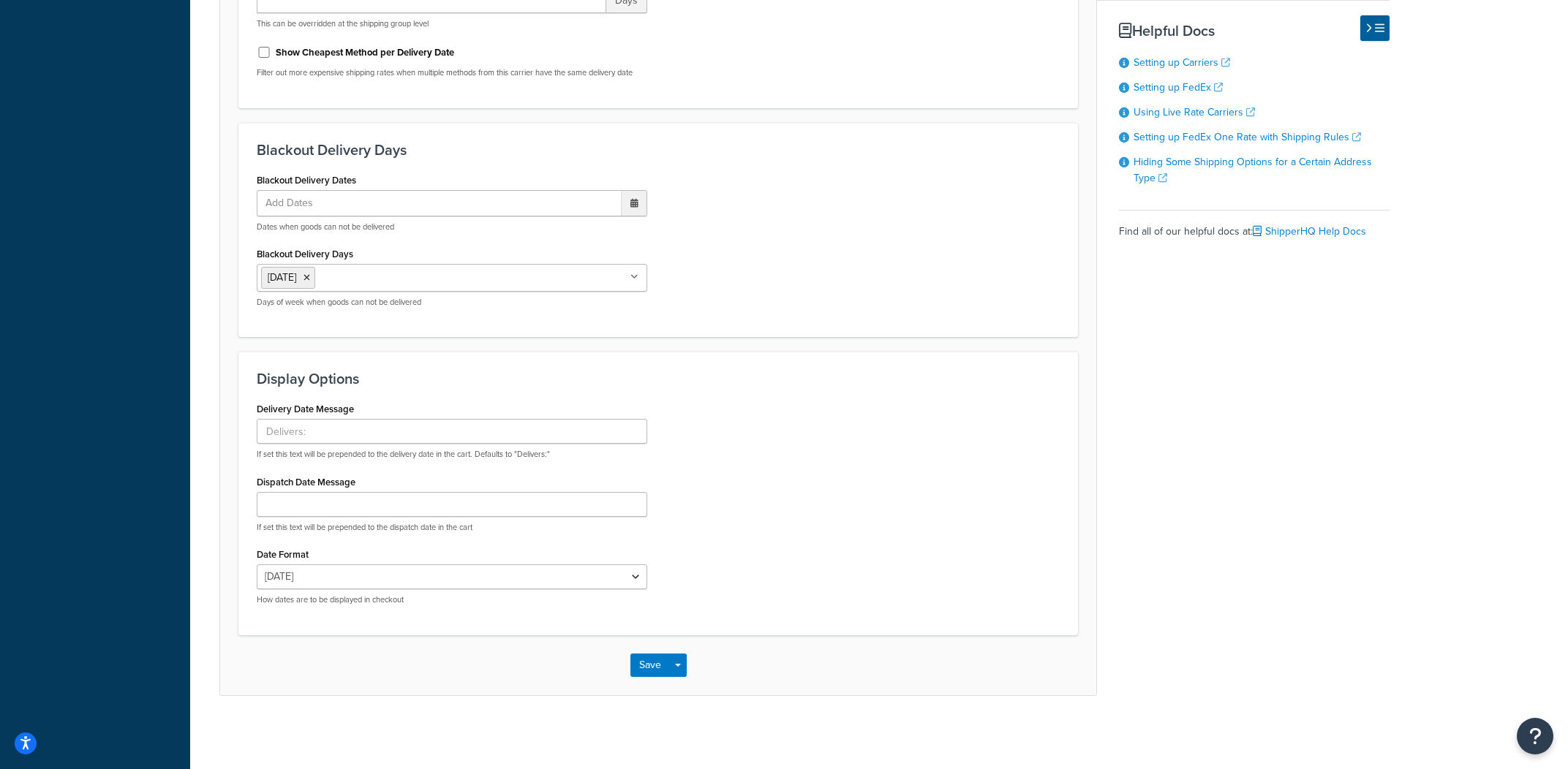
click at [678, 678] on div "Save Save Dropdown Save and Edit" at bounding box center [658, 666] width 876 height 60
click at [679, 675] on div "Save Save Dropdown Save and Edit" at bounding box center [658, 666] width 876 height 60
click at [679, 674] on button "Save Dropdown" at bounding box center [678, 666] width 17 height 24
click at [683, 685] on button "Save and Edit" at bounding box center [683, 693] width 107 height 31
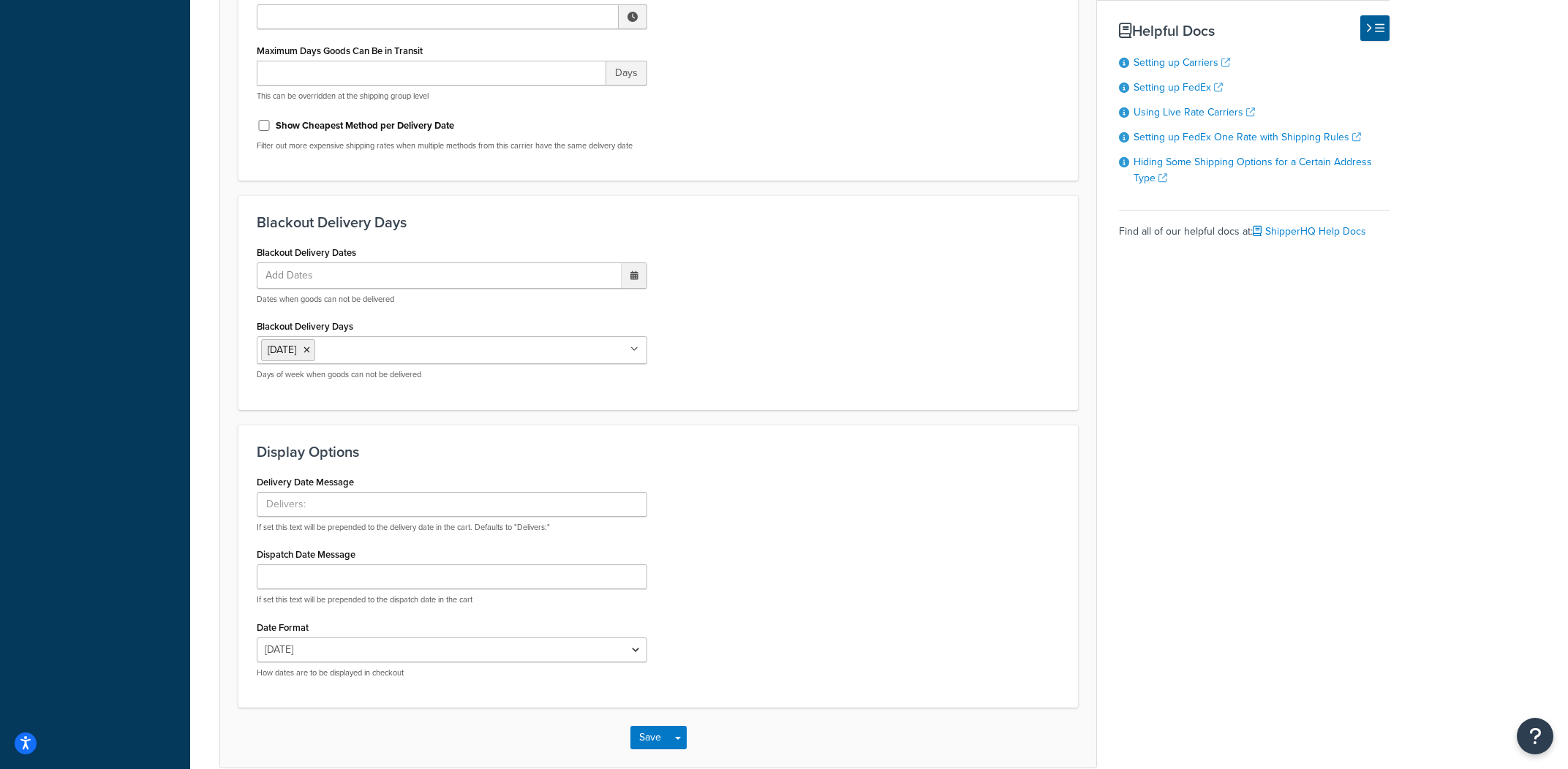
scroll to position [0, 0]
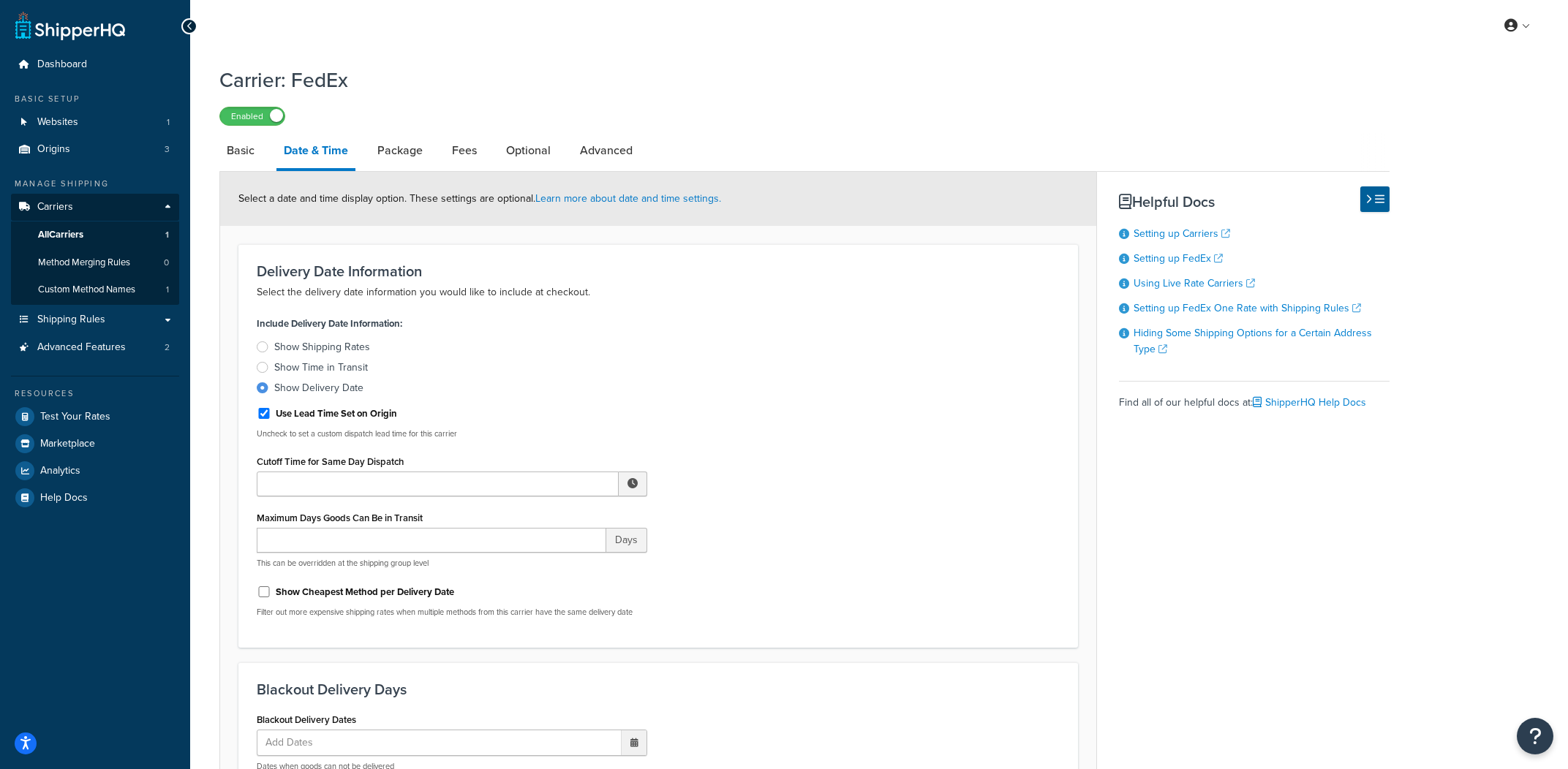
click at [351, 352] on div "Show Shipping Rates" at bounding box center [321, 347] width 96 height 15
click at [0, 0] on input "Show Shipping Rates" at bounding box center [0, 0] width 0 height 0
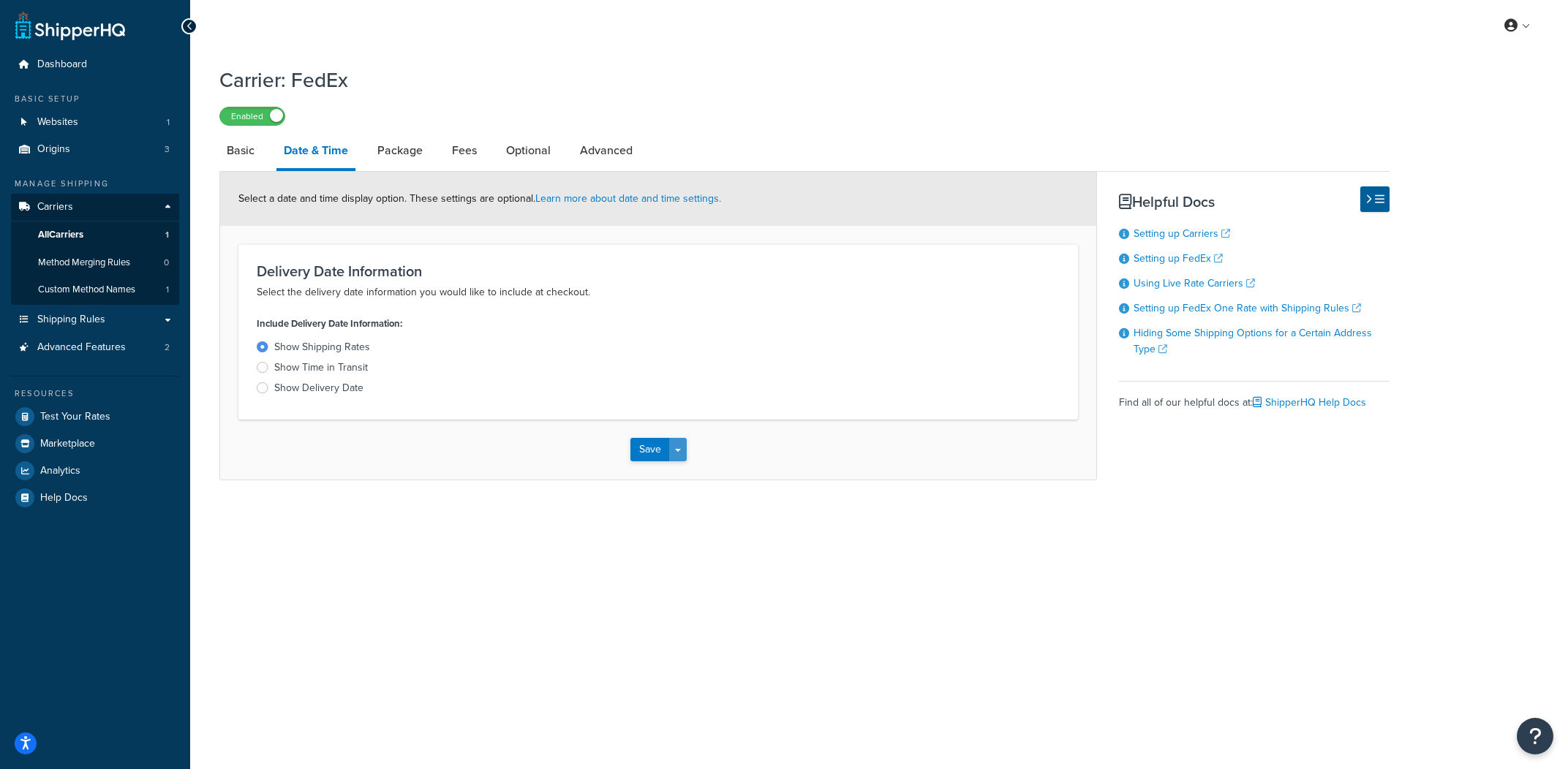
click at [679, 446] on button "Save Dropdown" at bounding box center [678, 450] width 17 height 24
click at [685, 465] on button "Save and Edit" at bounding box center [683, 477] width 107 height 31
drag, startPoint x: 336, startPoint y: 392, endPoint x: 354, endPoint y: 391, distance: 18.0
click at [336, 392] on div "Show Delivery Date" at bounding box center [319, 388] width 89 height 15
click at [0, 0] on input "Show Delivery Date" at bounding box center [0, 0] width 0 height 0
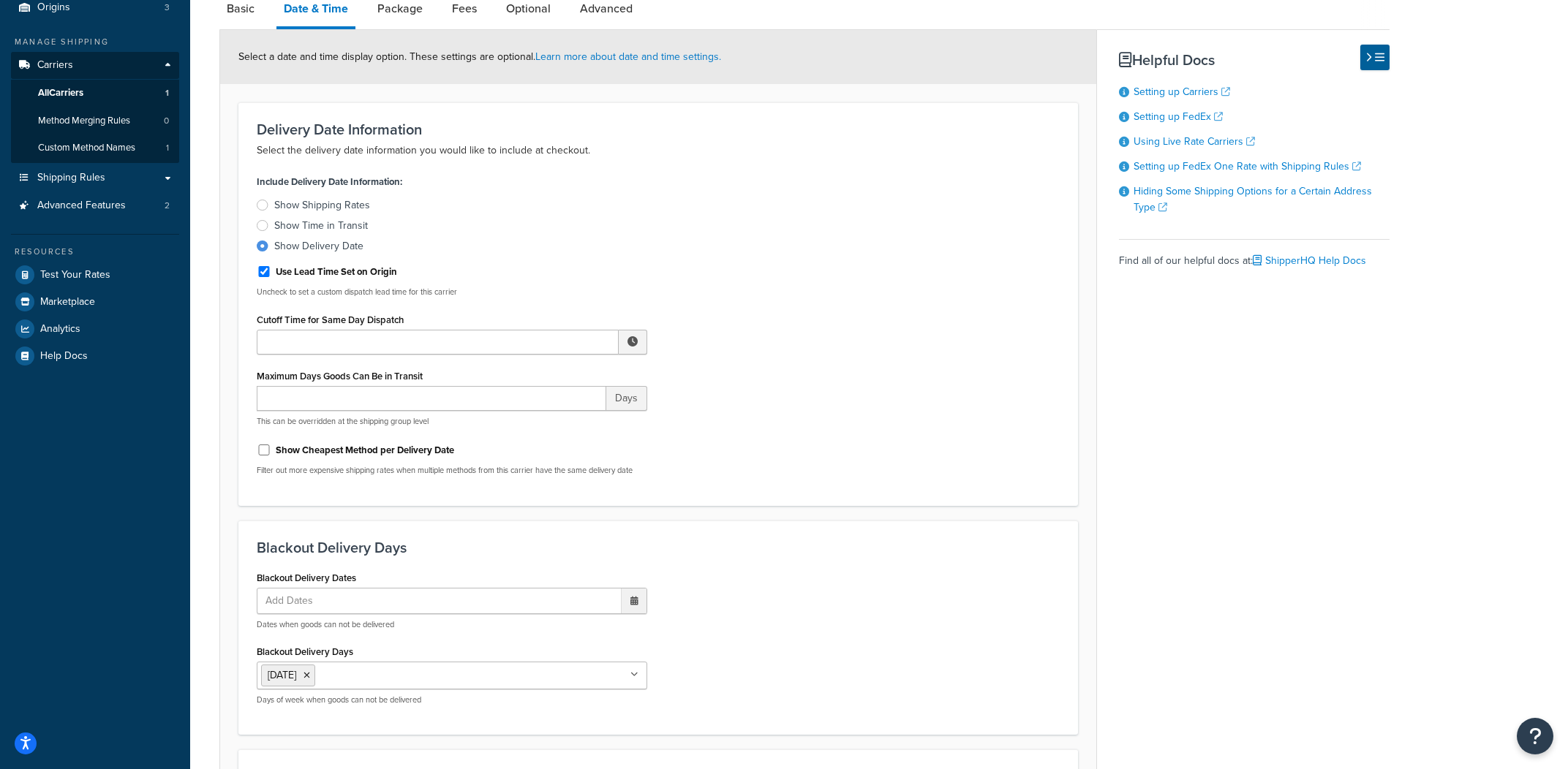
scroll to position [541, 0]
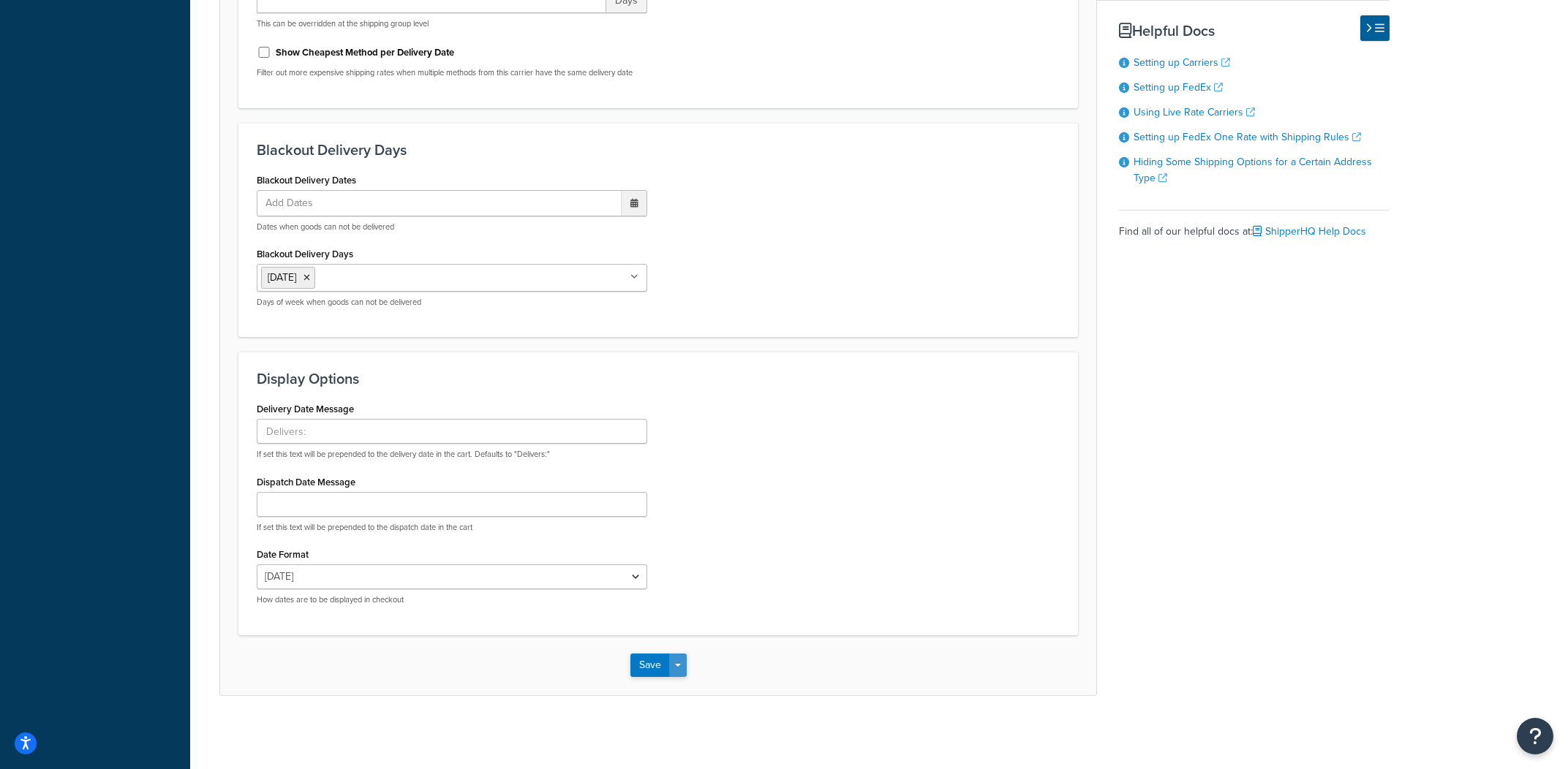
click at [678, 664] on button "Save Dropdown" at bounding box center [678, 666] width 17 height 24
click at [684, 677] on button "Save Dropdown" at bounding box center [678, 666] width 17 height 24
click at [684, 670] on button "Save Dropdown" at bounding box center [678, 666] width 17 height 24
click at [684, 690] on button "Save and Edit" at bounding box center [683, 693] width 107 height 31
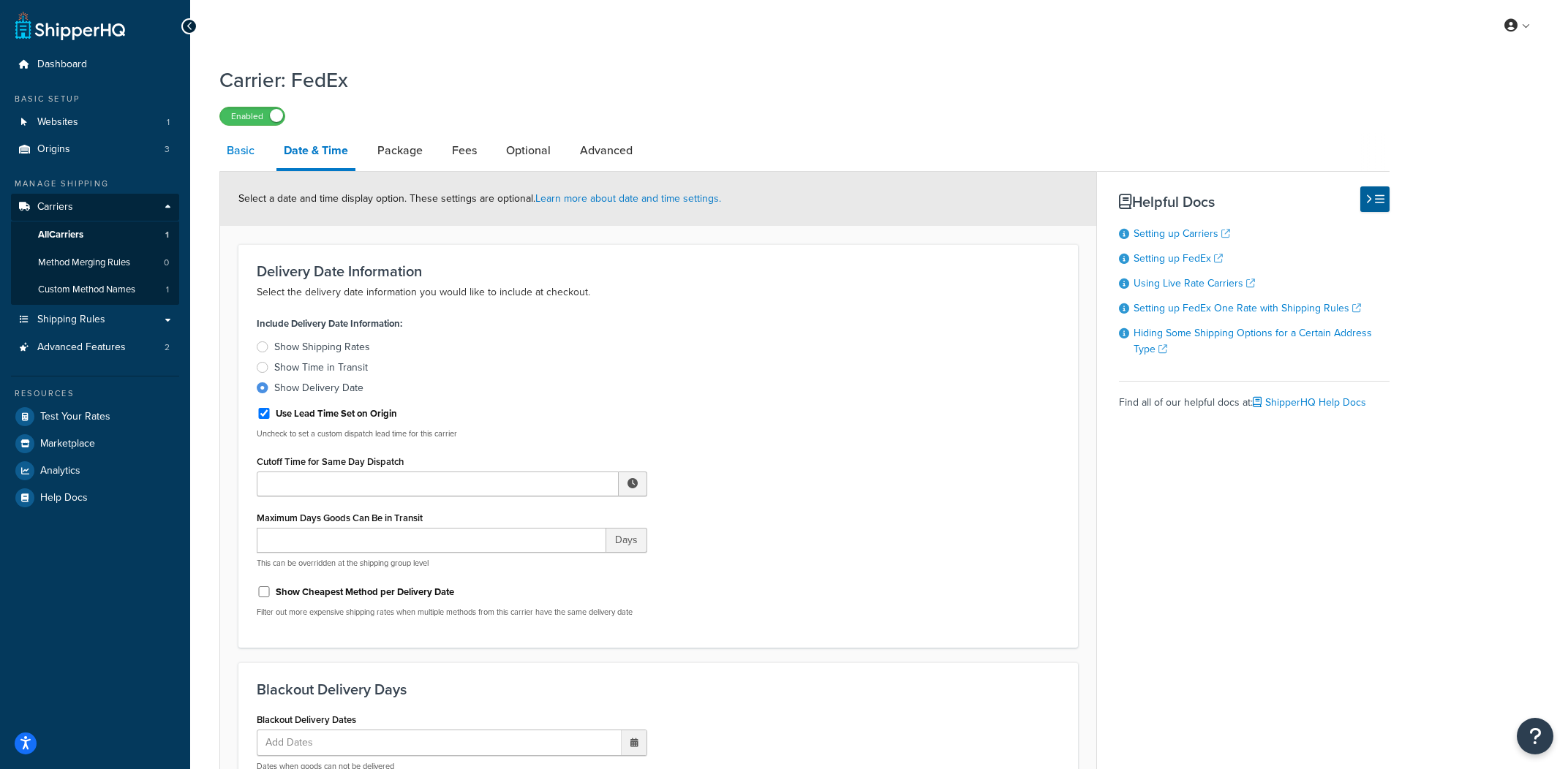
click at [254, 163] on link "Basic" at bounding box center [240, 151] width 42 height 35
select select "fedEx"
select select "REGULAR_PICKUP"
select select "FEDEX_BOX"
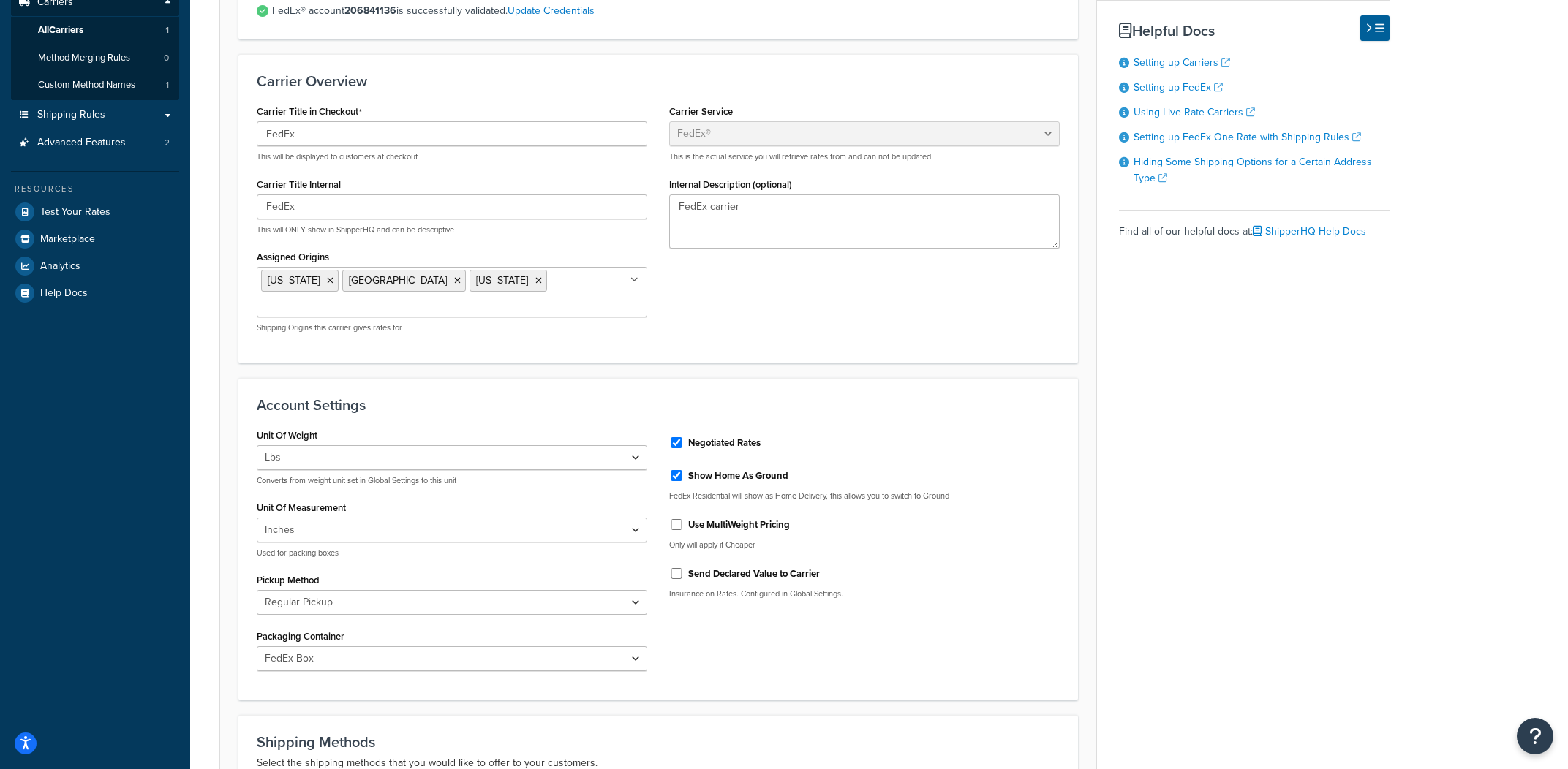
scroll to position [206, 0]
click at [753, 442] on label "Negotiated Rates" at bounding box center [724, 441] width 72 height 13
click at [684, 442] on input "Negotiated Rates" at bounding box center [677, 441] width 15 height 11
click at [753, 442] on label "Negotiated Rates" at bounding box center [724, 441] width 72 height 13
click at [684, 442] on input "Negotiated Rates" at bounding box center [677, 441] width 15 height 11
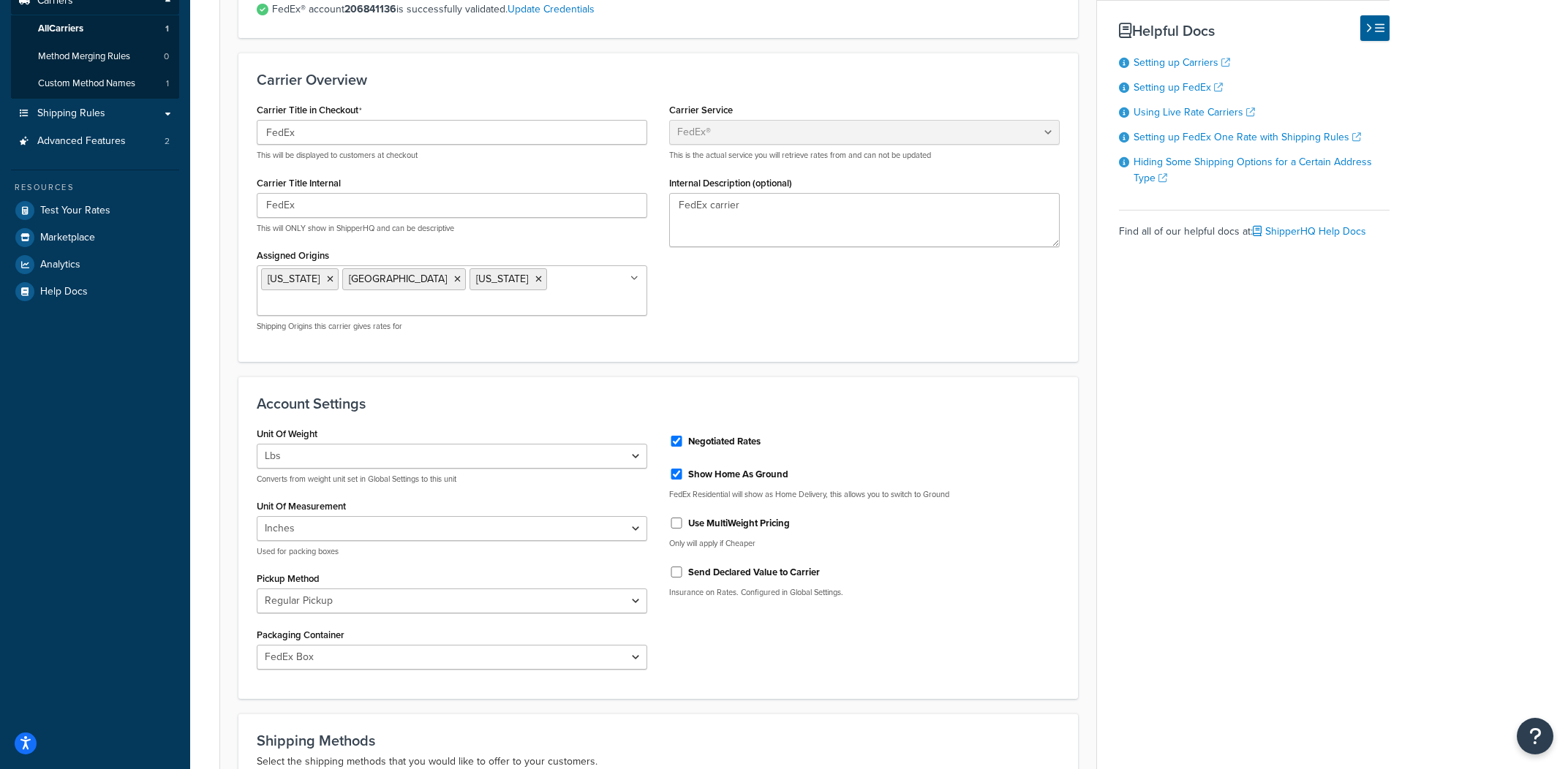
click at [753, 442] on label "Negotiated Rates" at bounding box center [724, 441] width 72 height 13
click at [684, 442] on input "Negotiated Rates" at bounding box center [677, 441] width 15 height 11
checkbox input "false"
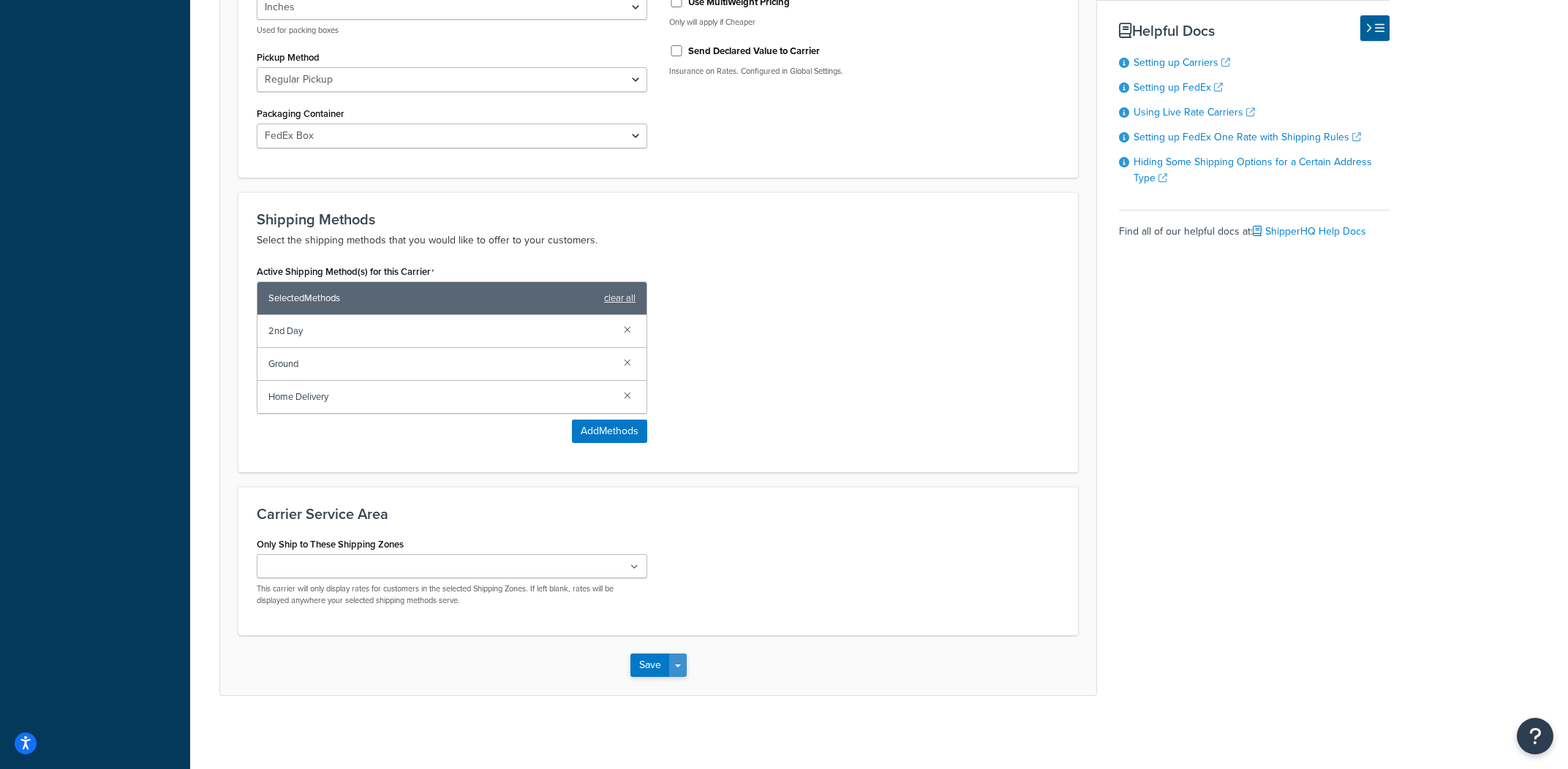
click at [678, 663] on button "Save Dropdown" at bounding box center [678, 666] width 17 height 24
click at [678, 684] on button "Save and Edit" at bounding box center [683, 693] width 107 height 31
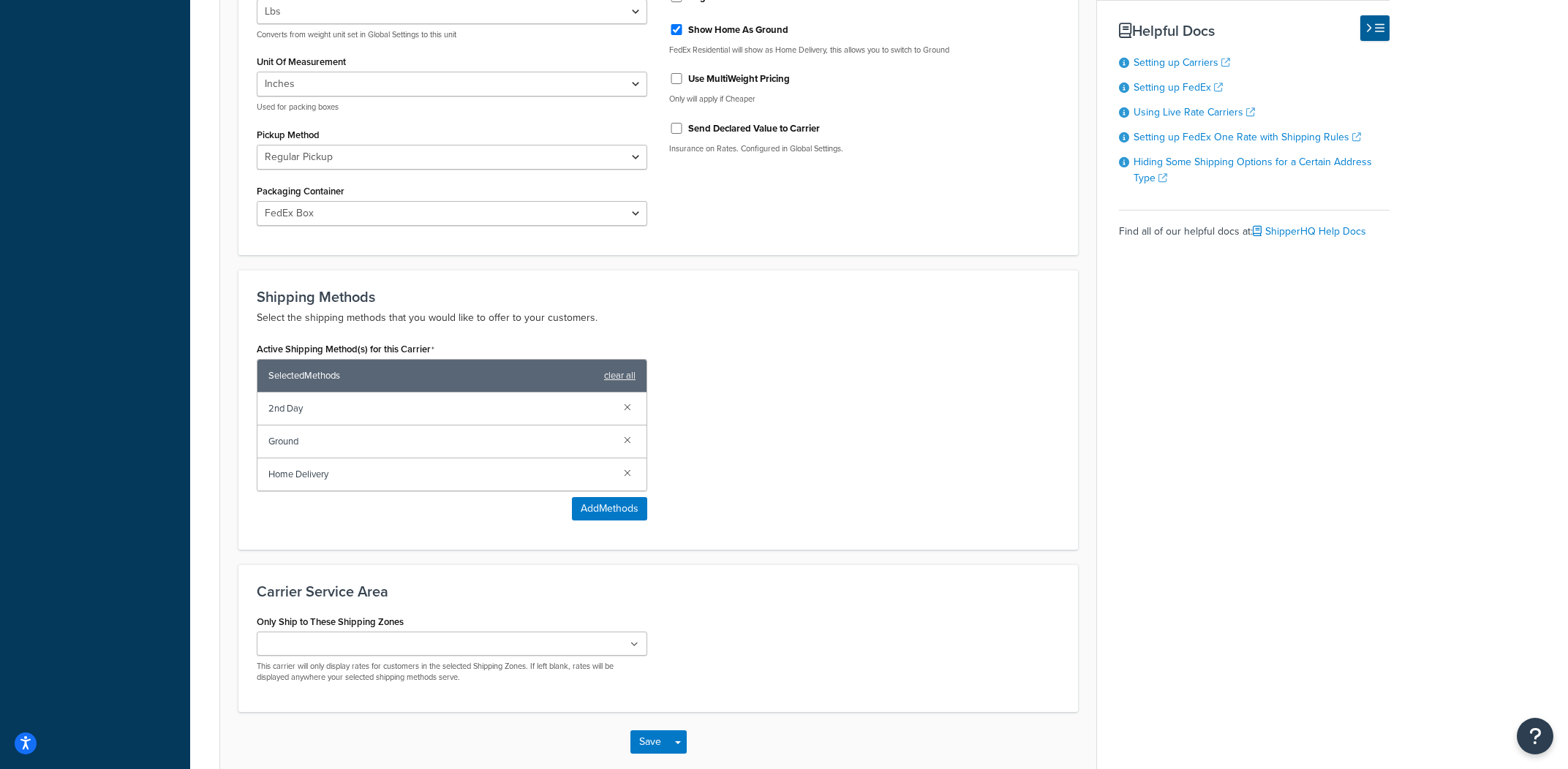
scroll to position [0, 0]
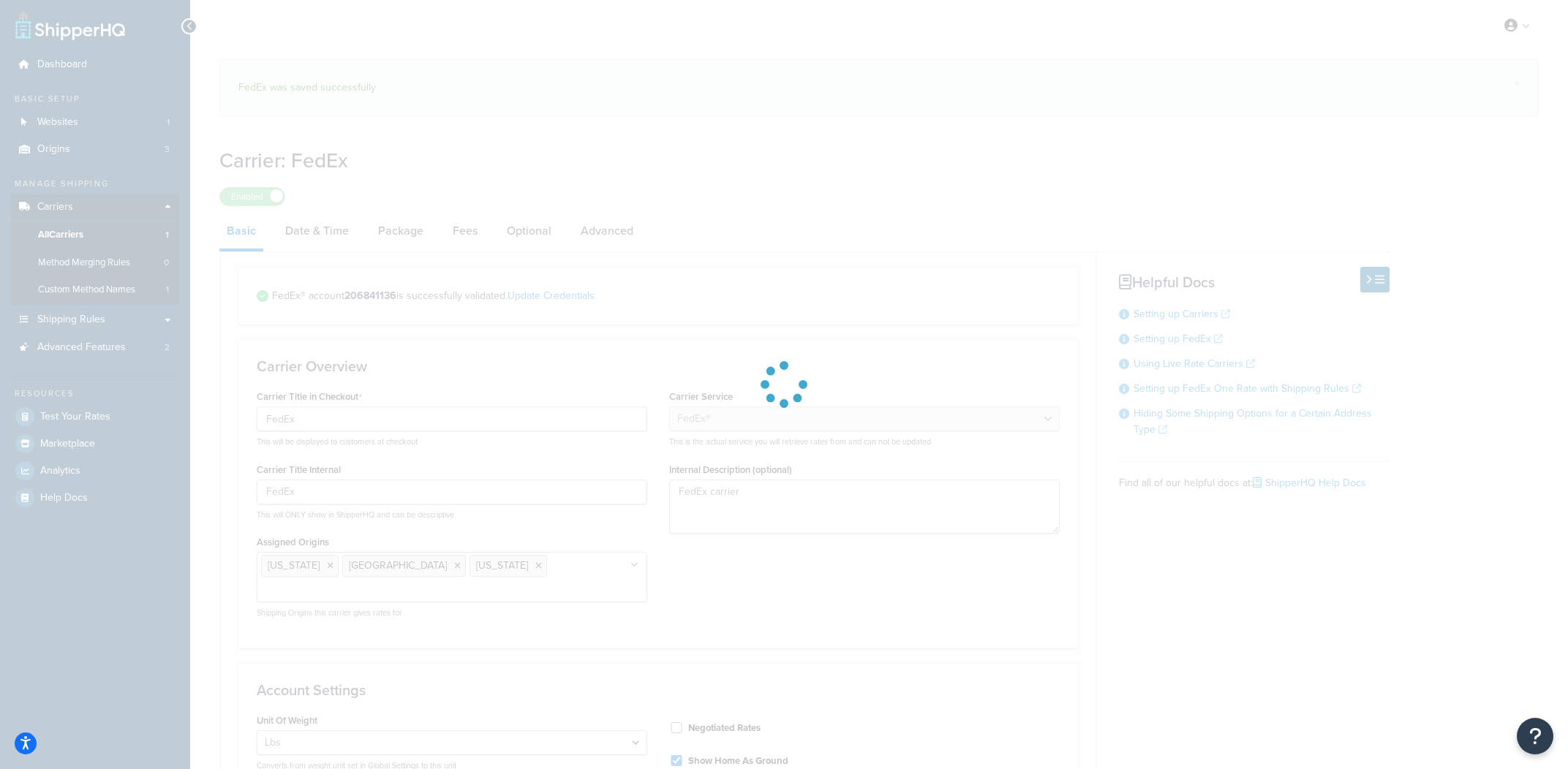
select select "fedEx"
select select "REGULAR_PICKUP"
select select "FEDEX_BOX"
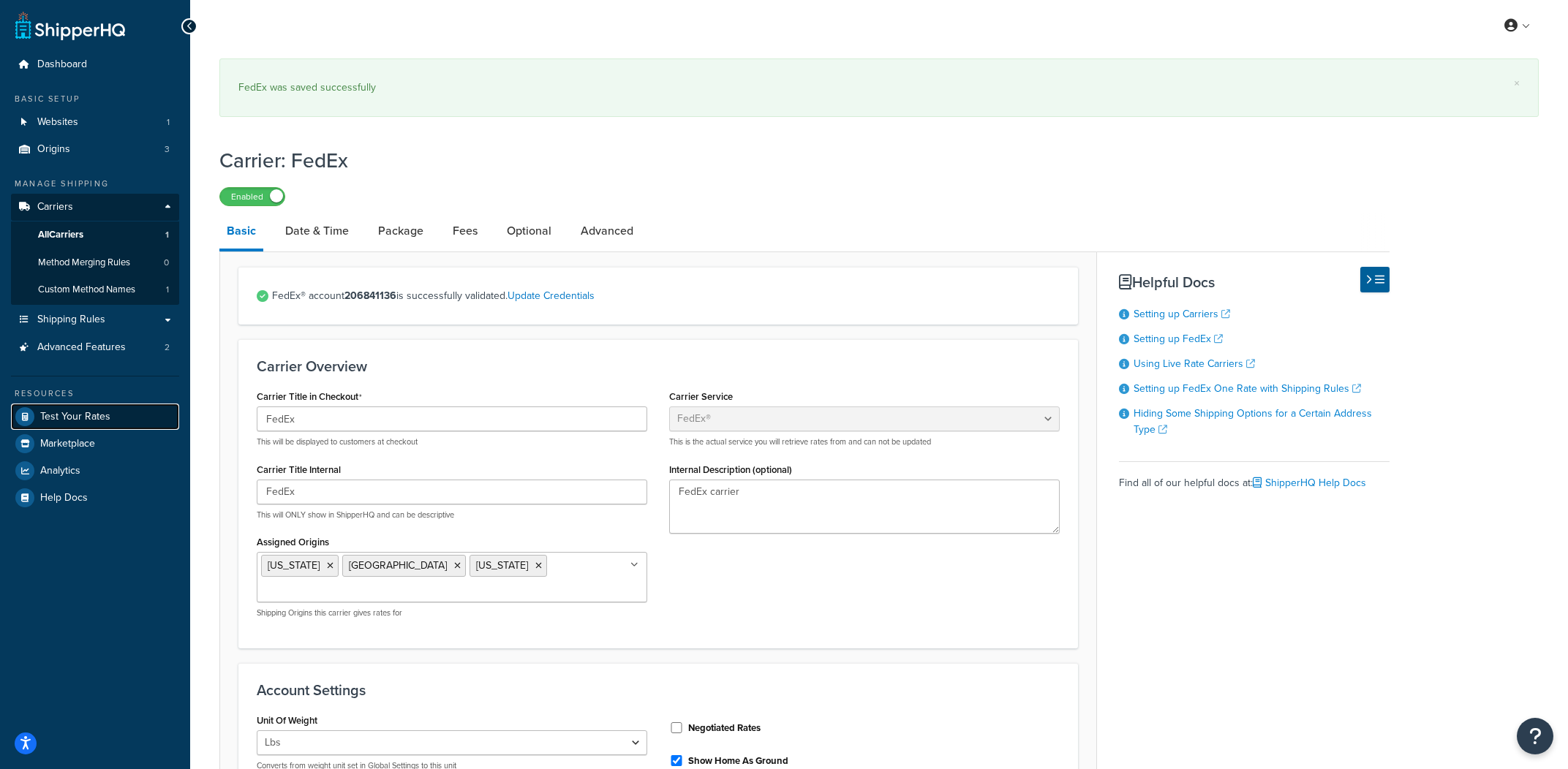
click at [121, 416] on link "Test Your Rates" at bounding box center [95, 416] width 168 height 26
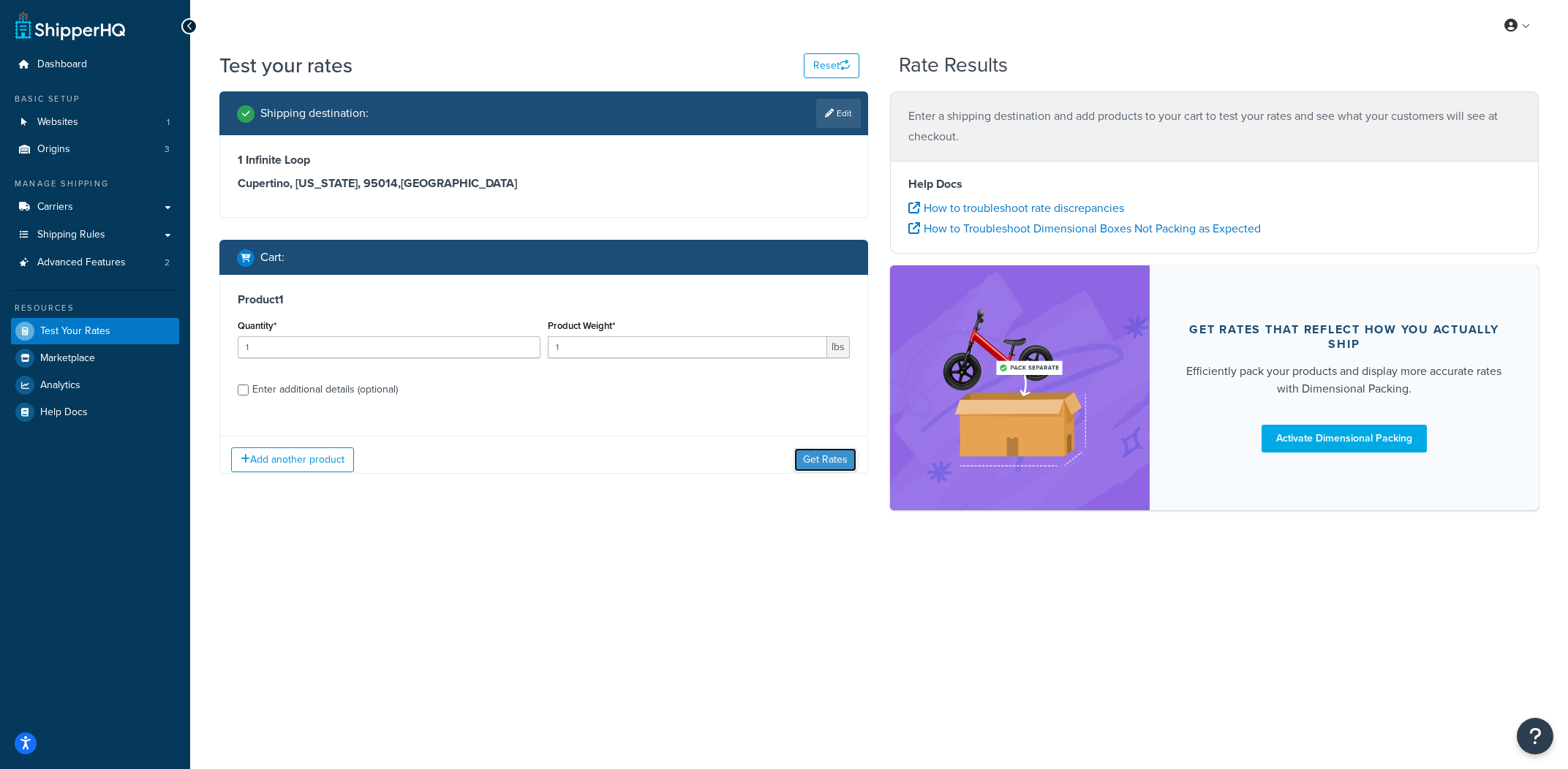
click at [833, 461] on button "Get Rates" at bounding box center [826, 460] width 62 height 24
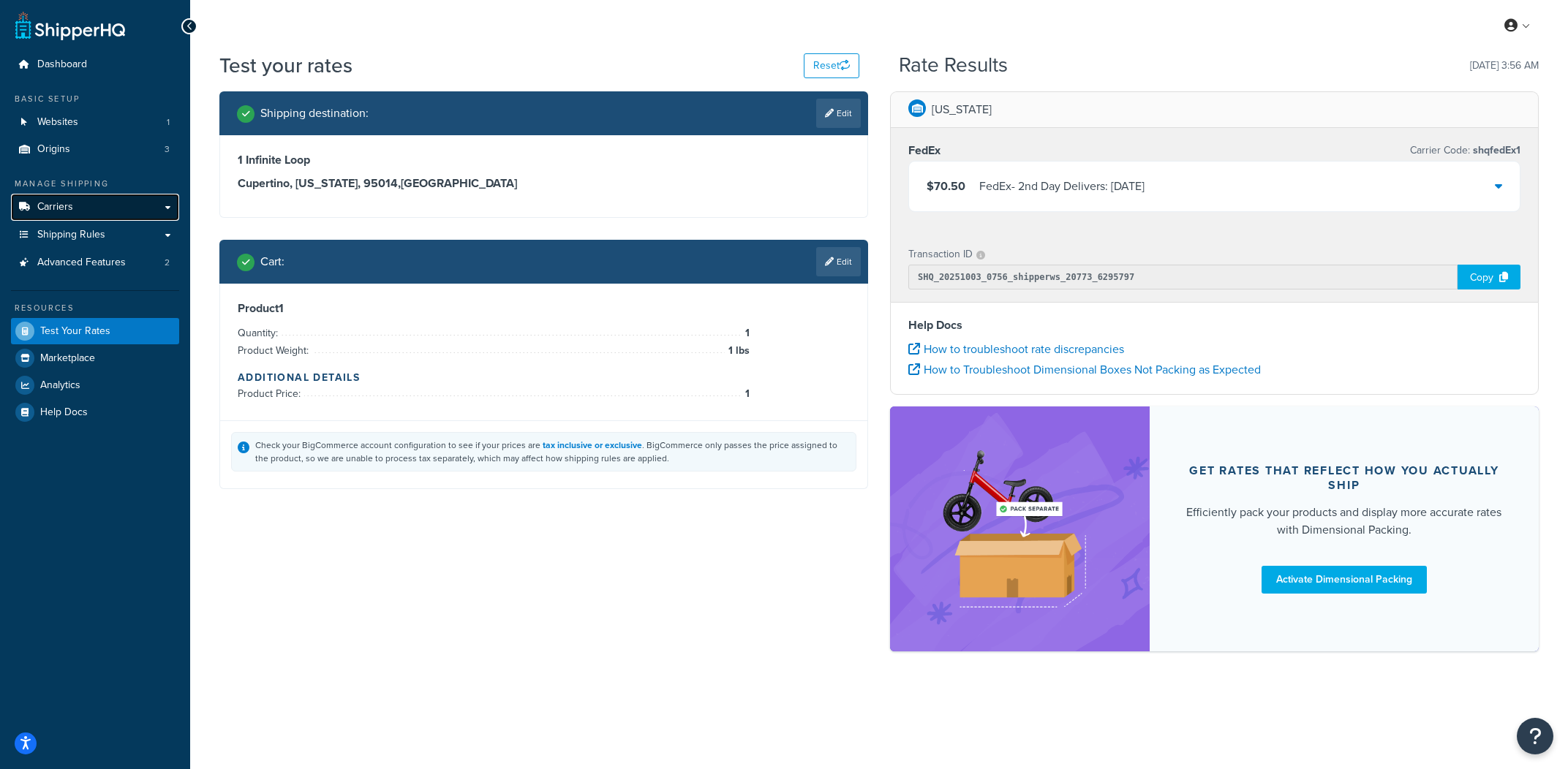
click at [121, 211] on link "Carriers" at bounding box center [95, 207] width 168 height 27
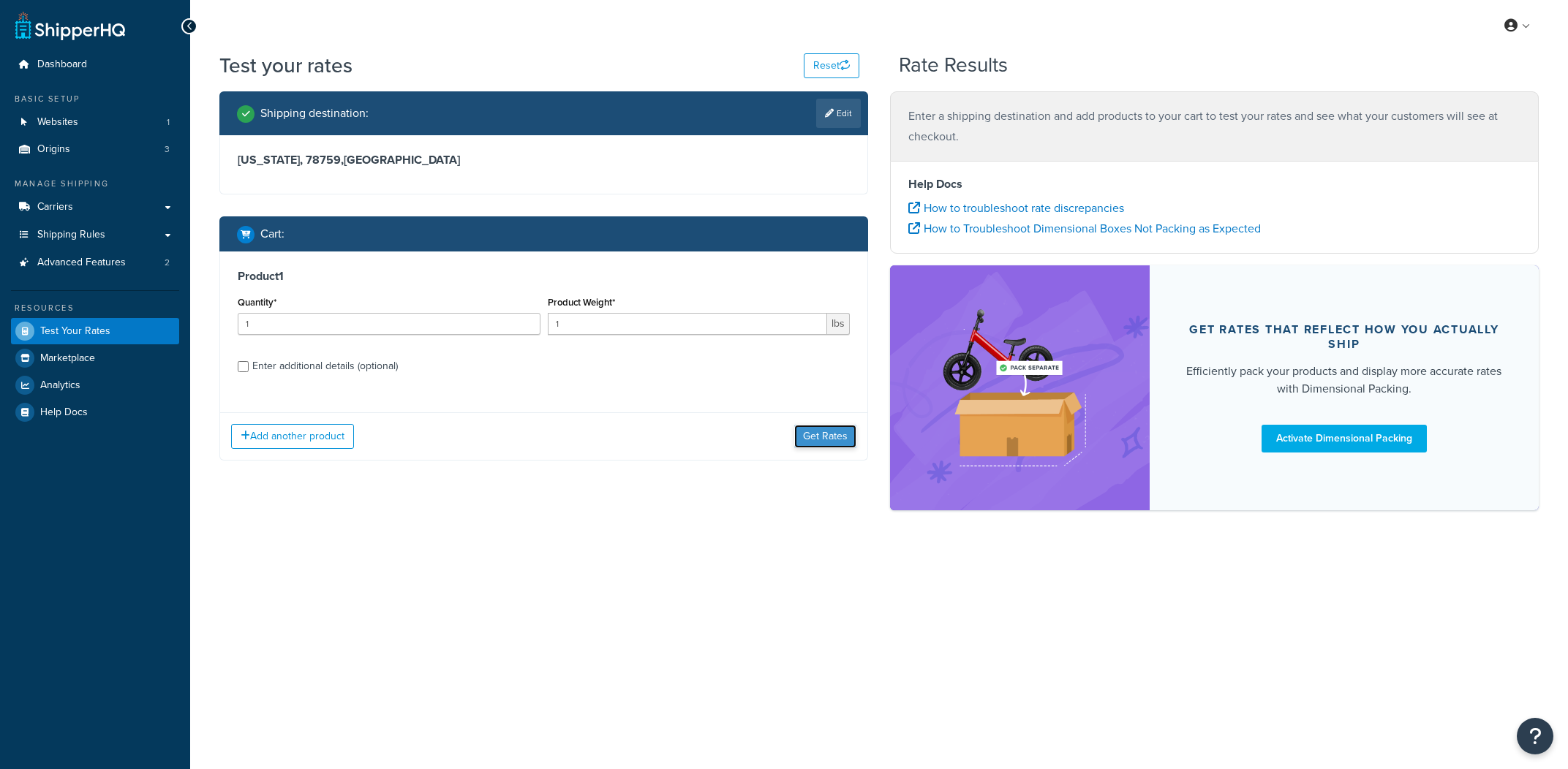
click at [811, 435] on button "Get Rates" at bounding box center [826, 437] width 62 height 24
click at [826, 417] on div "Add another product Get Rates" at bounding box center [543, 437] width 647 height 47
click at [826, 429] on button "Get Rates" at bounding box center [826, 437] width 62 height 24
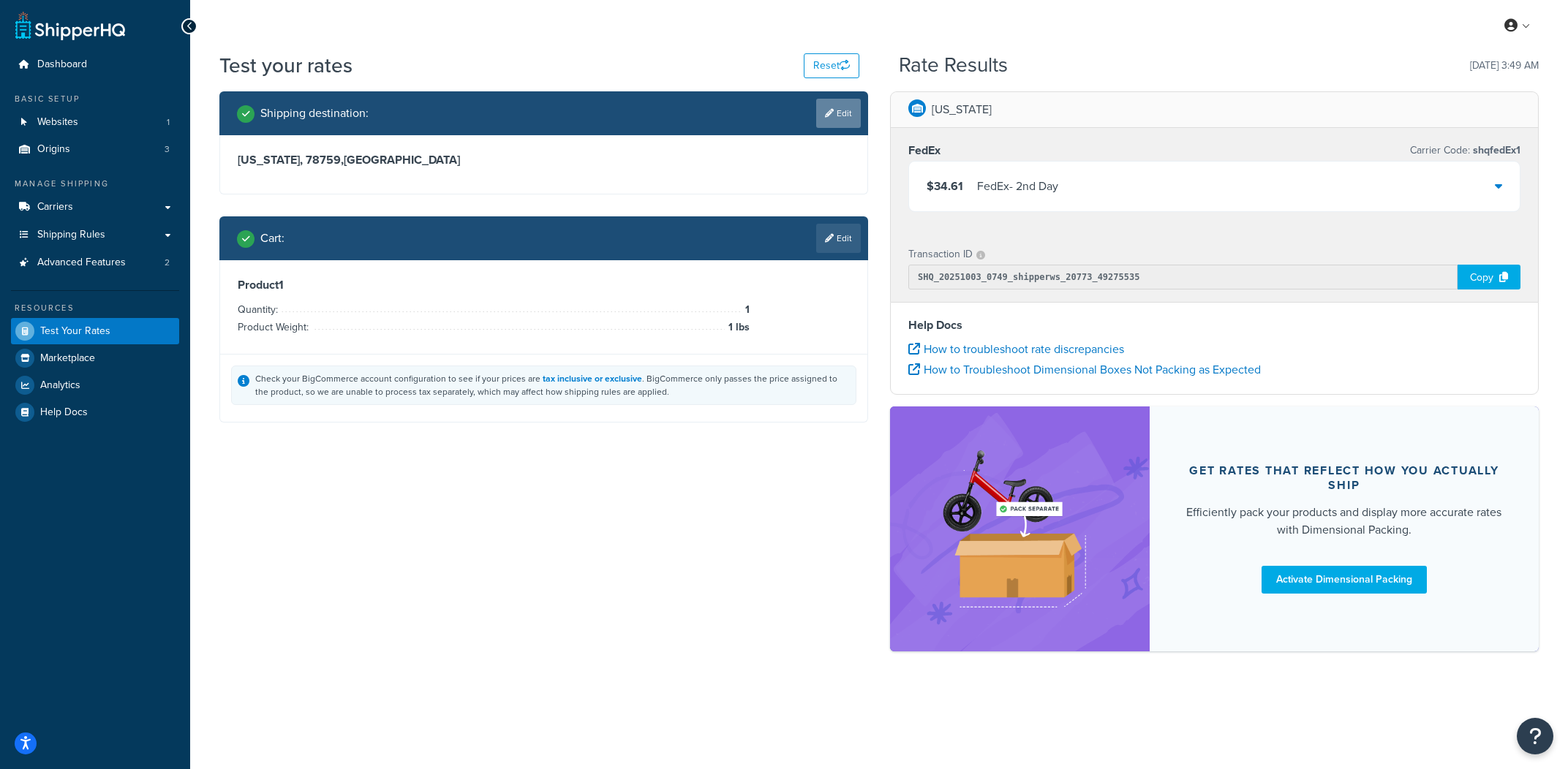
click at [850, 120] on link "Edit" at bounding box center [838, 113] width 45 height 29
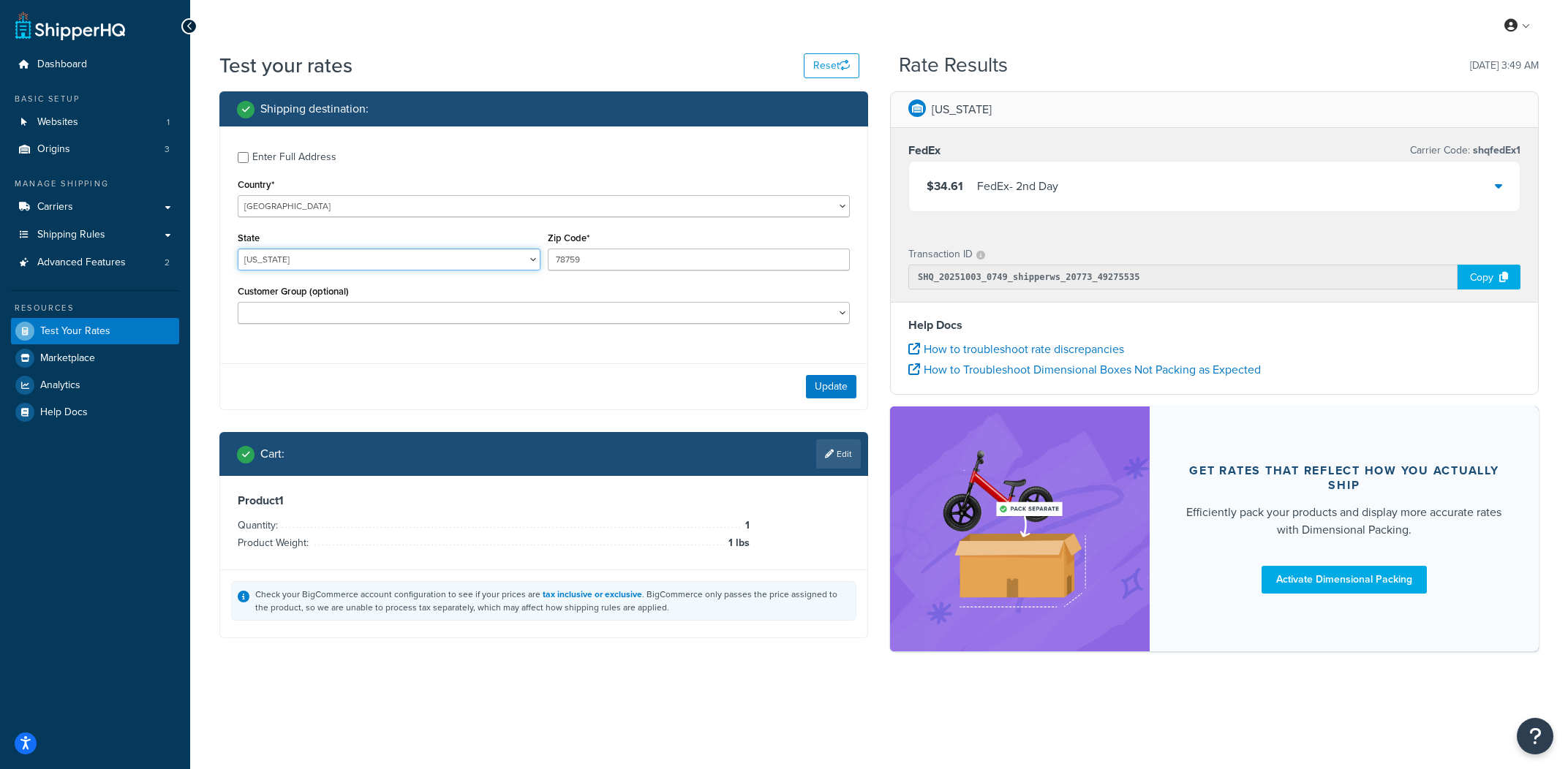
click at [237, 248] on select "[US_STATE] [US_STATE] [US_STATE] [US_STATE] [US_STATE] Armed Forces Americas Ar…" at bounding box center [389, 259] width 303 height 22
select select "NY"
type input "10001"
click at [832, 395] on button "Update" at bounding box center [830, 387] width 50 height 24
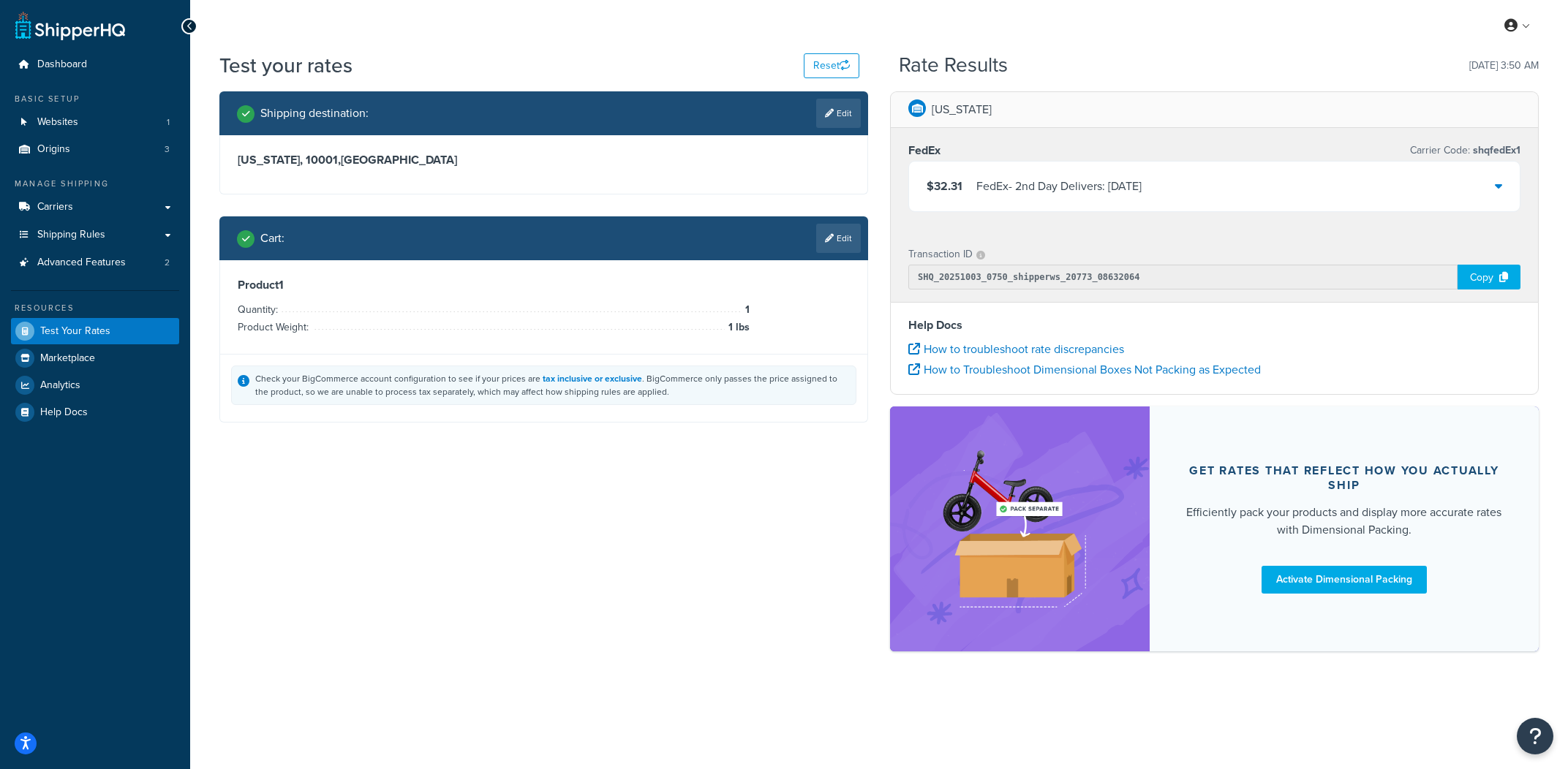
click at [1176, 208] on div "$32.31 FedEx - 2nd Day Delivers: [DATE]" at bounding box center [1214, 186] width 611 height 49
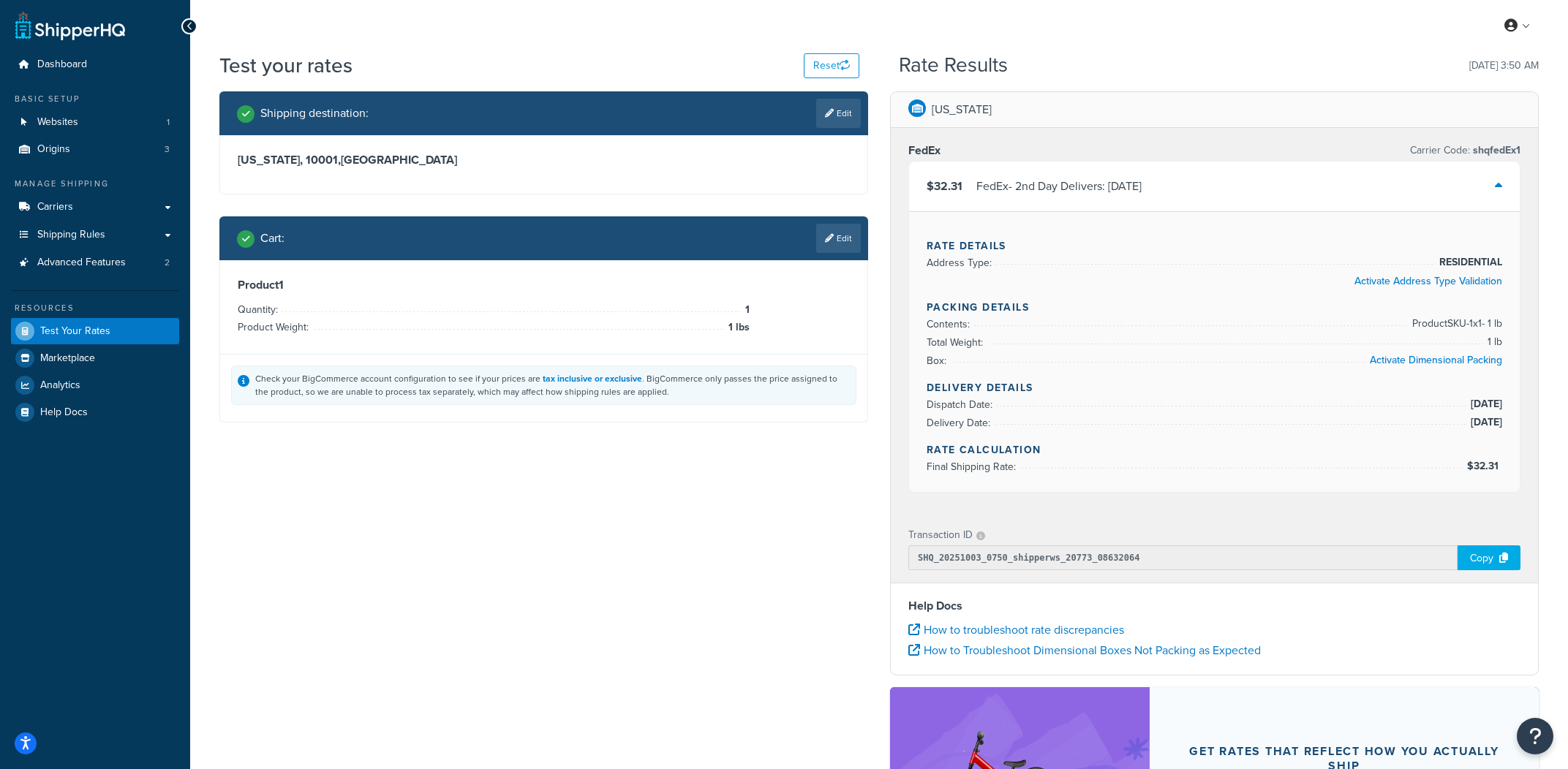
click at [1188, 194] on div "$32.31 FedEx - 2nd Day Delivers: [DATE]" at bounding box center [1214, 186] width 611 height 49
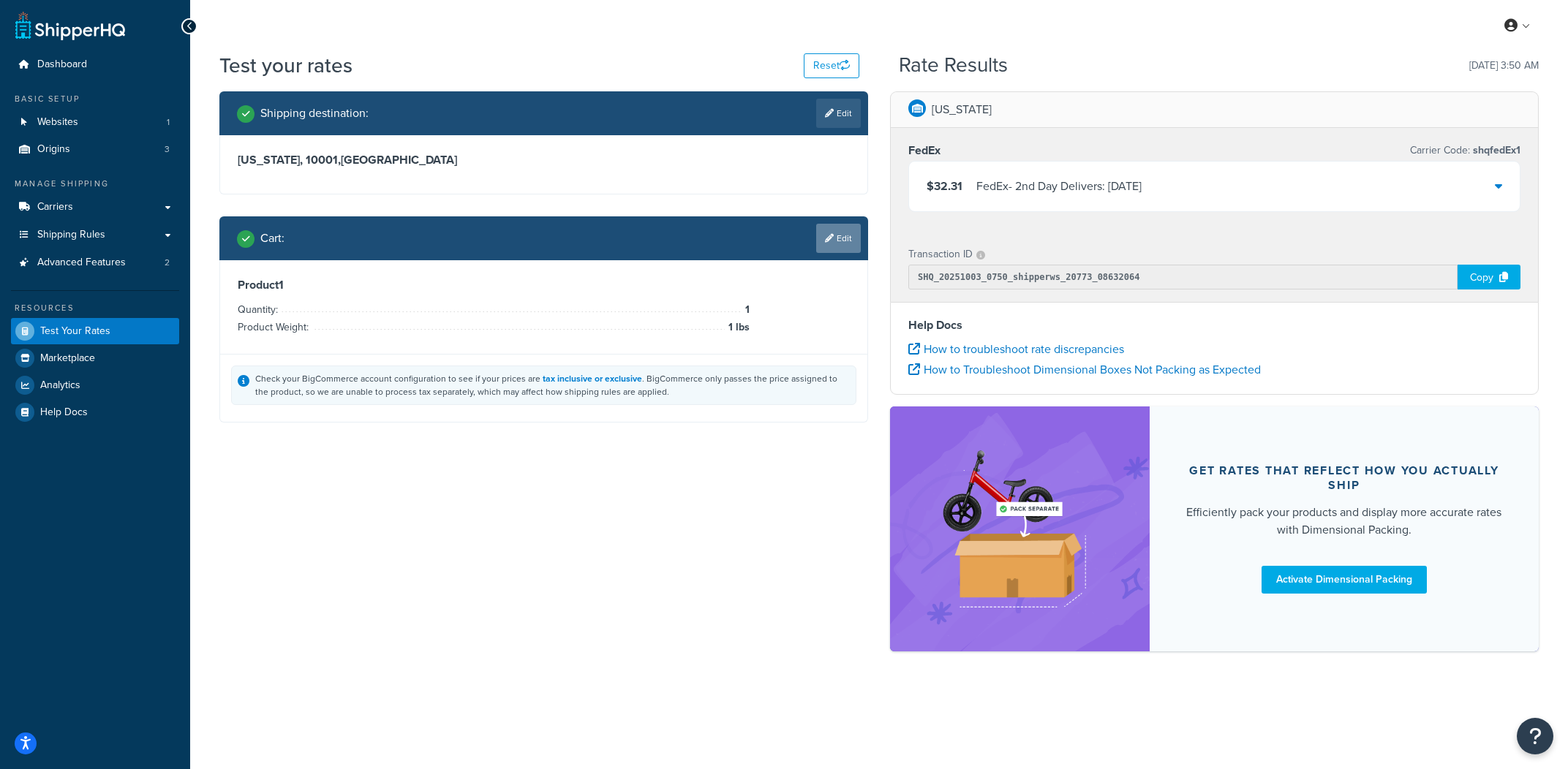
click at [847, 242] on link "Edit" at bounding box center [838, 238] width 45 height 29
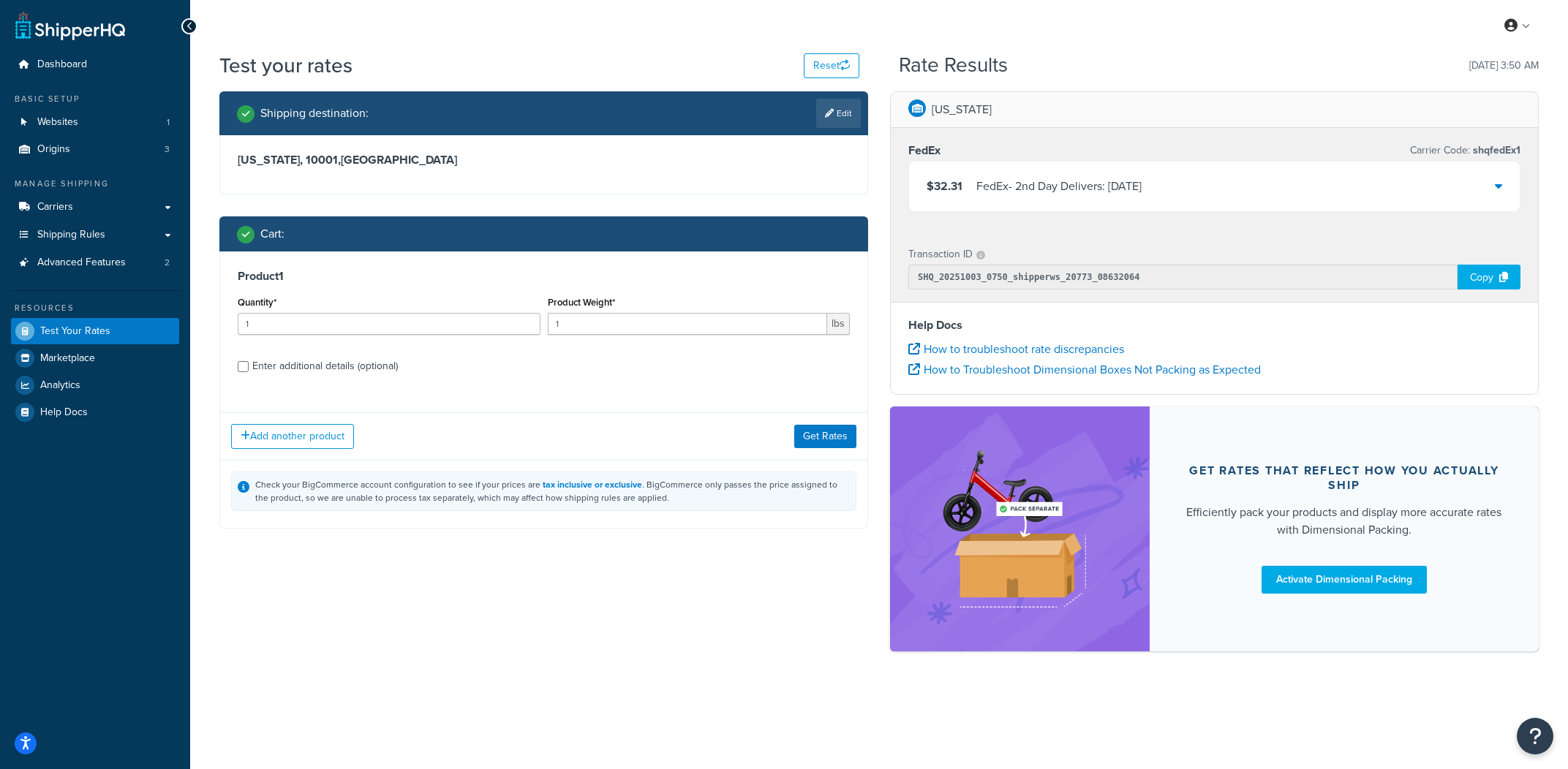
click at [704, 342] on div "Product Weight* 1 lbs" at bounding box center [700, 319] width 310 height 53
click at [709, 336] on div "Product Weight* 1 lbs" at bounding box center [700, 319] width 310 height 53
click at [713, 331] on input "1" at bounding box center [688, 324] width 280 height 22
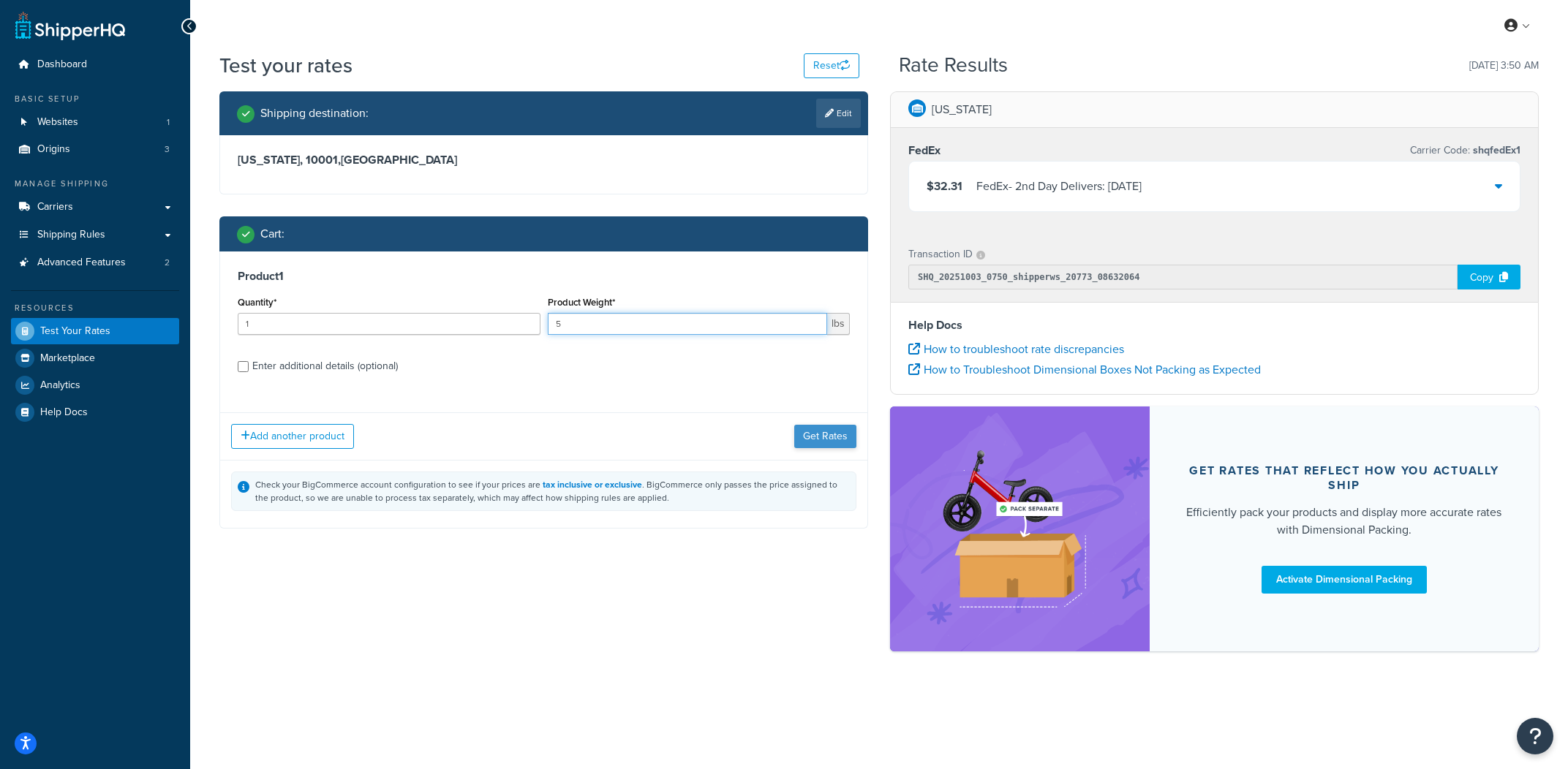
type input "5"
click at [805, 440] on button "Get Rates" at bounding box center [826, 437] width 62 height 24
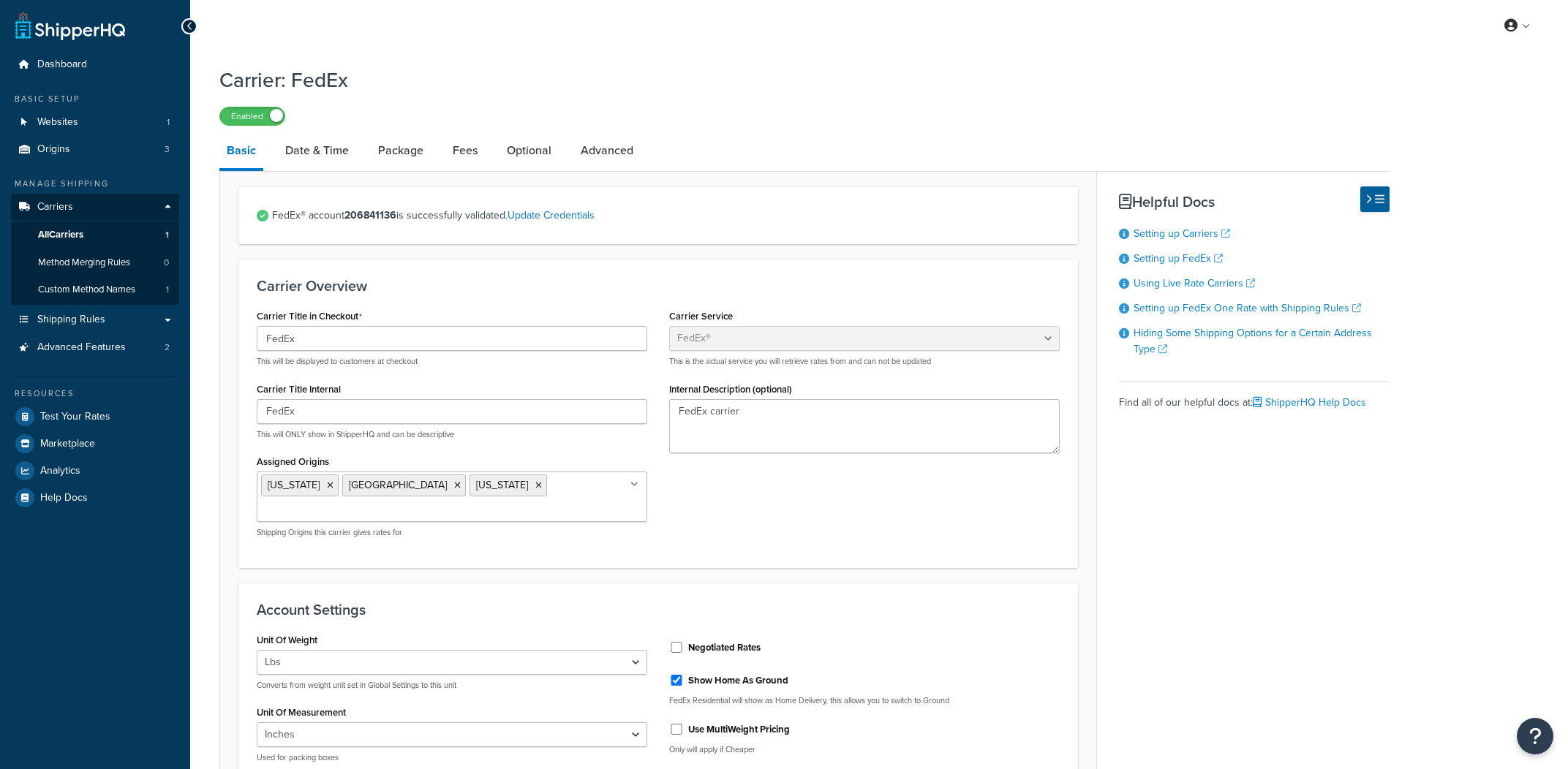
select select "fedEx"
select select "REGULAR_PICKUP"
select select "FEDEX_BOX"
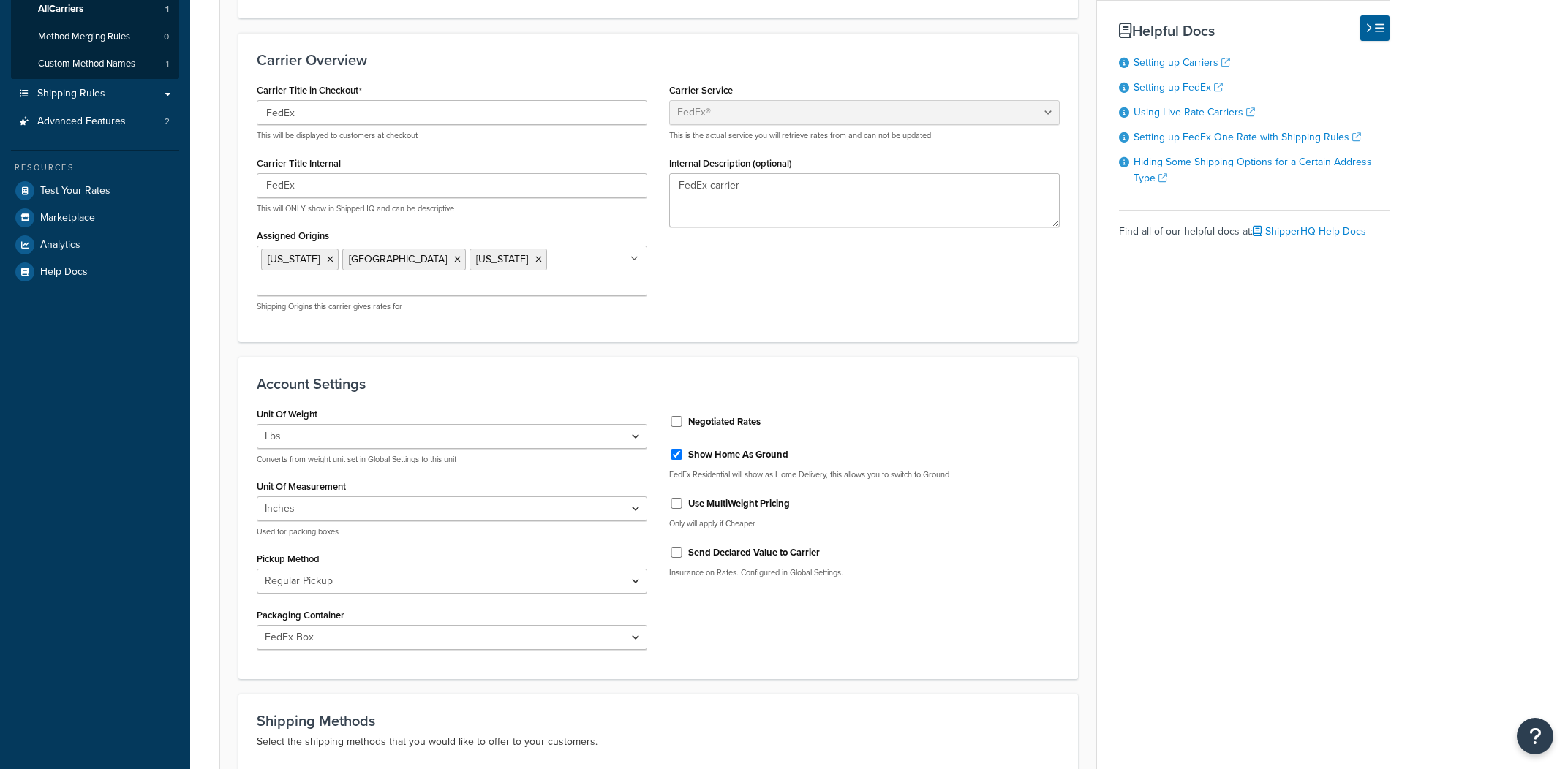
click at [754, 422] on label "Negotiated Rates" at bounding box center [724, 422] width 72 height 13
click at [684, 422] on input "Negotiated Rates" at bounding box center [677, 422] width 15 height 11
checkbox input "true"
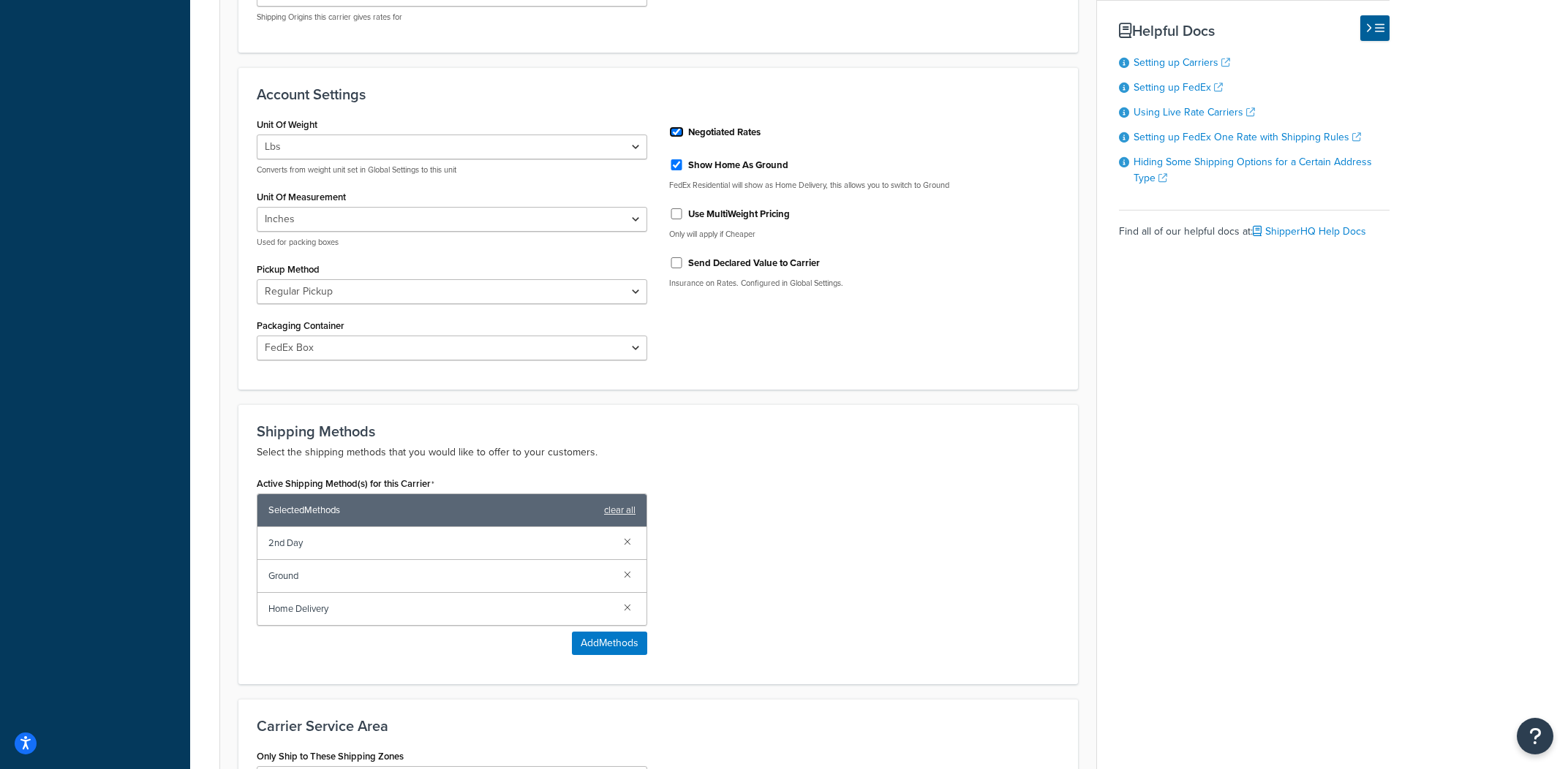
scroll to position [732, 0]
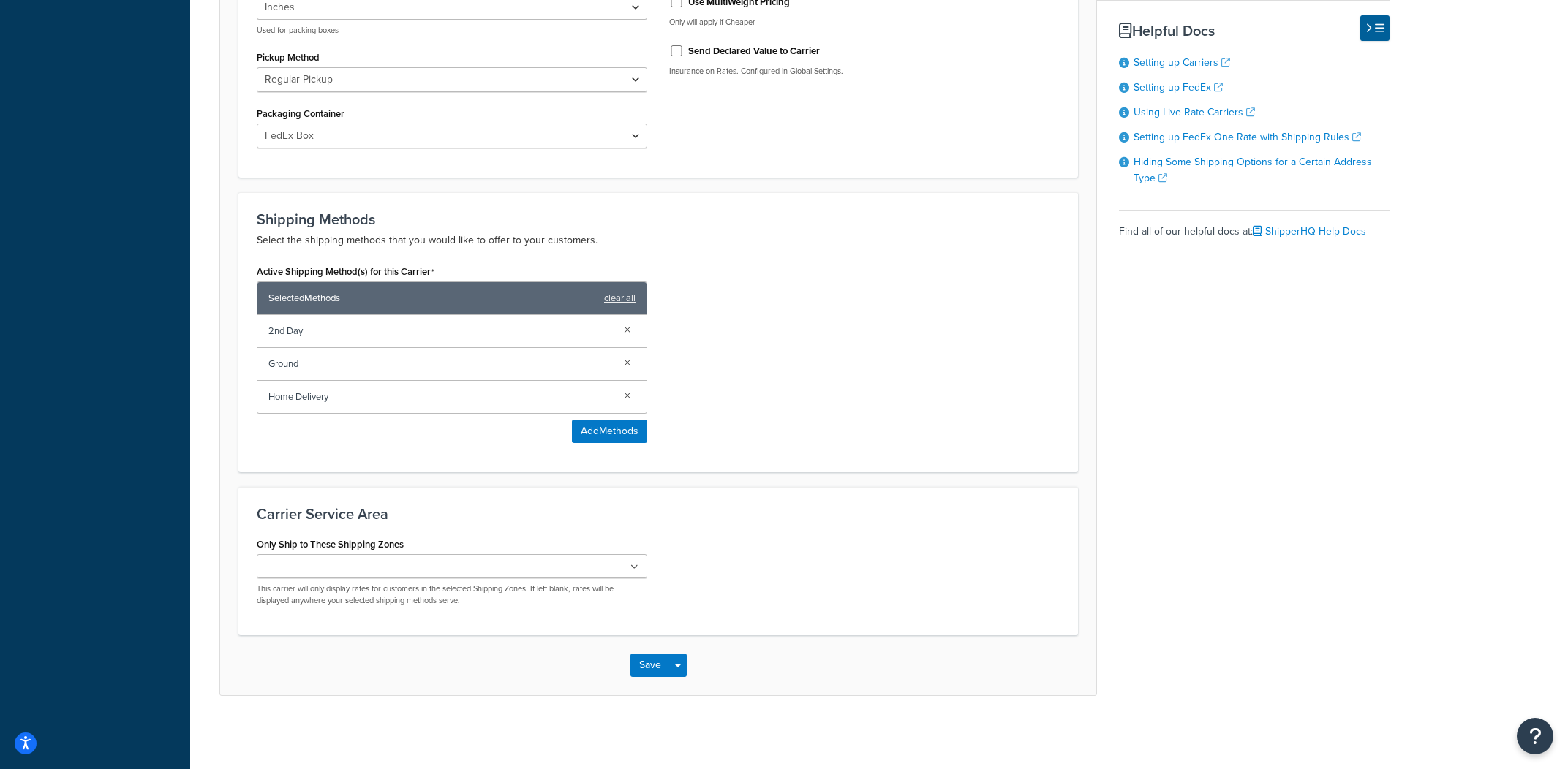
click at [688, 663] on div "Save Save Dropdown Save and Edit" at bounding box center [658, 666] width 876 height 60
click at [685, 670] on button "Save Dropdown" at bounding box center [678, 666] width 17 height 24
click at [686, 688] on button "Save and Edit" at bounding box center [683, 693] width 107 height 31
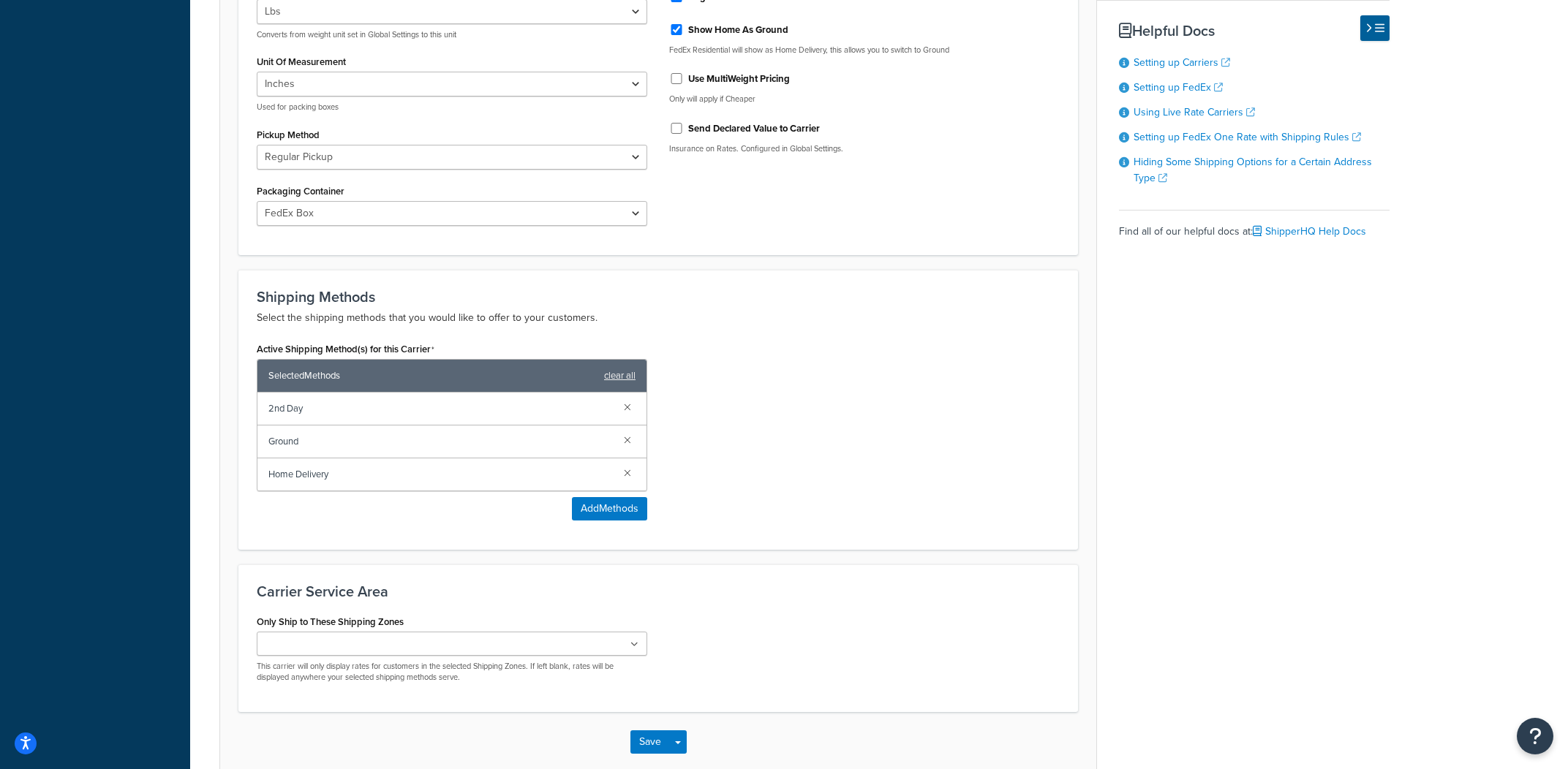
scroll to position [0, 0]
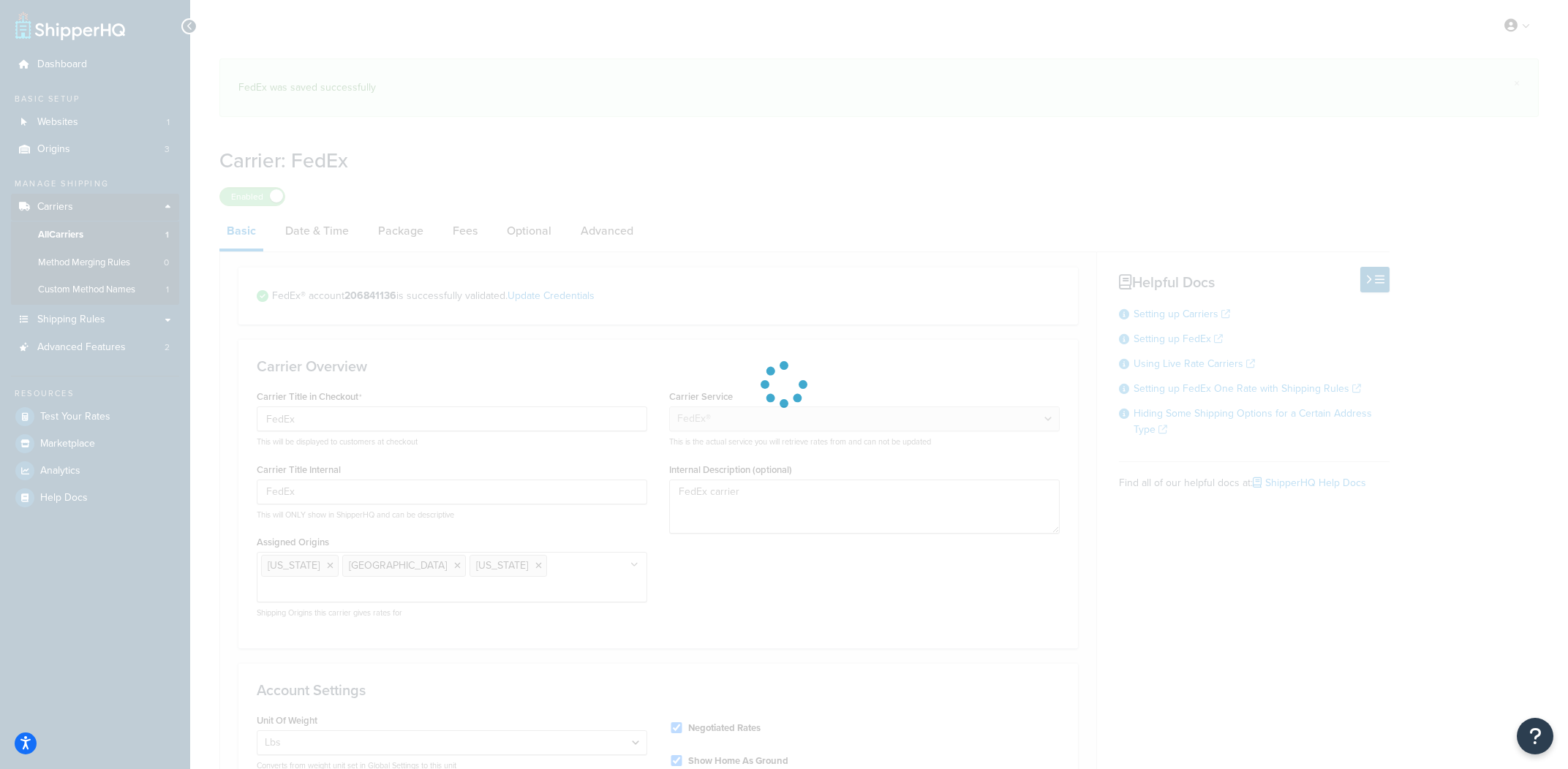
select select "fedEx"
select select "REGULAR_PICKUP"
select select "FEDEX_BOX"
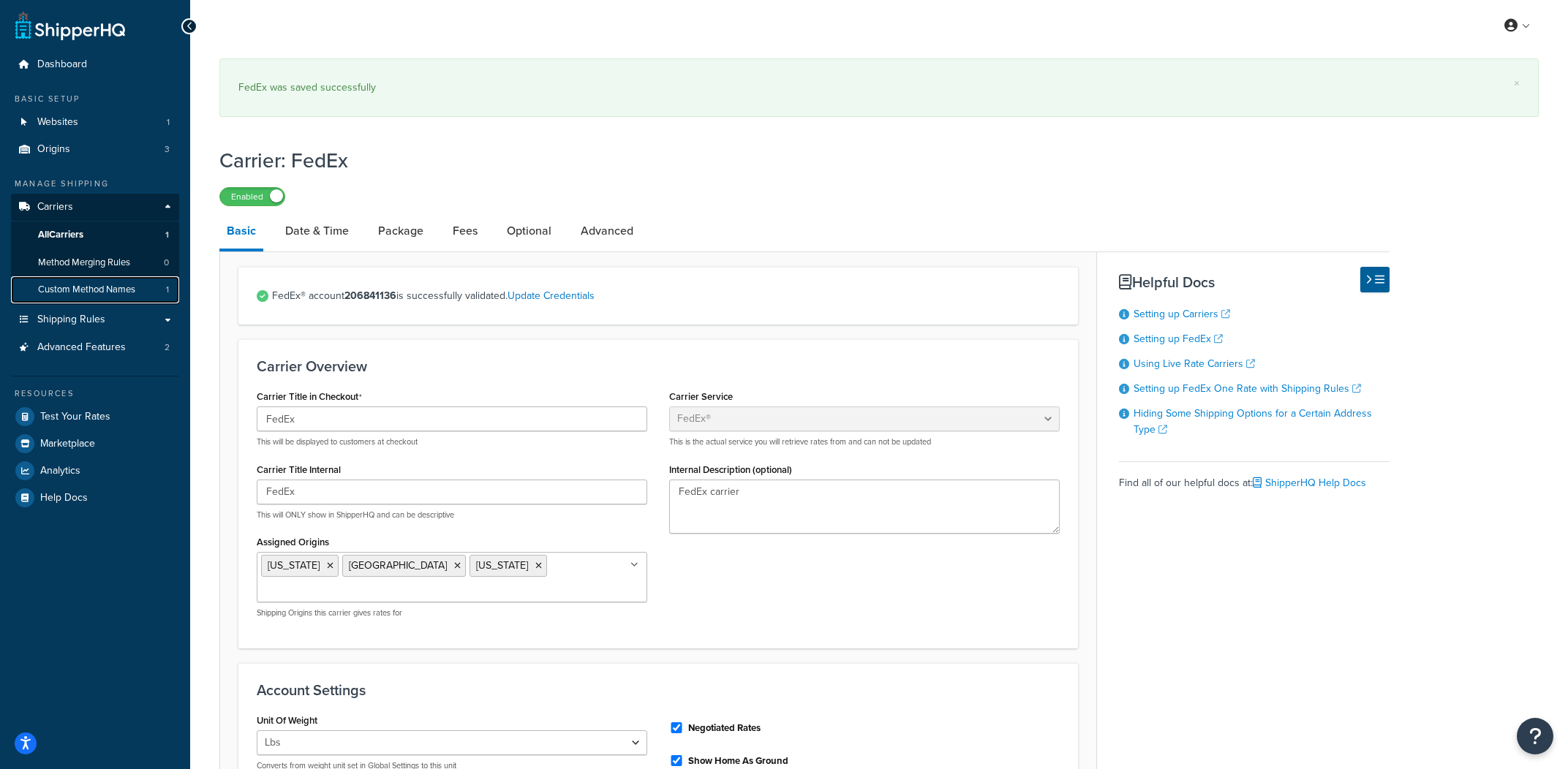
click at [115, 291] on span "Custom Method Names" at bounding box center [87, 290] width 98 height 13
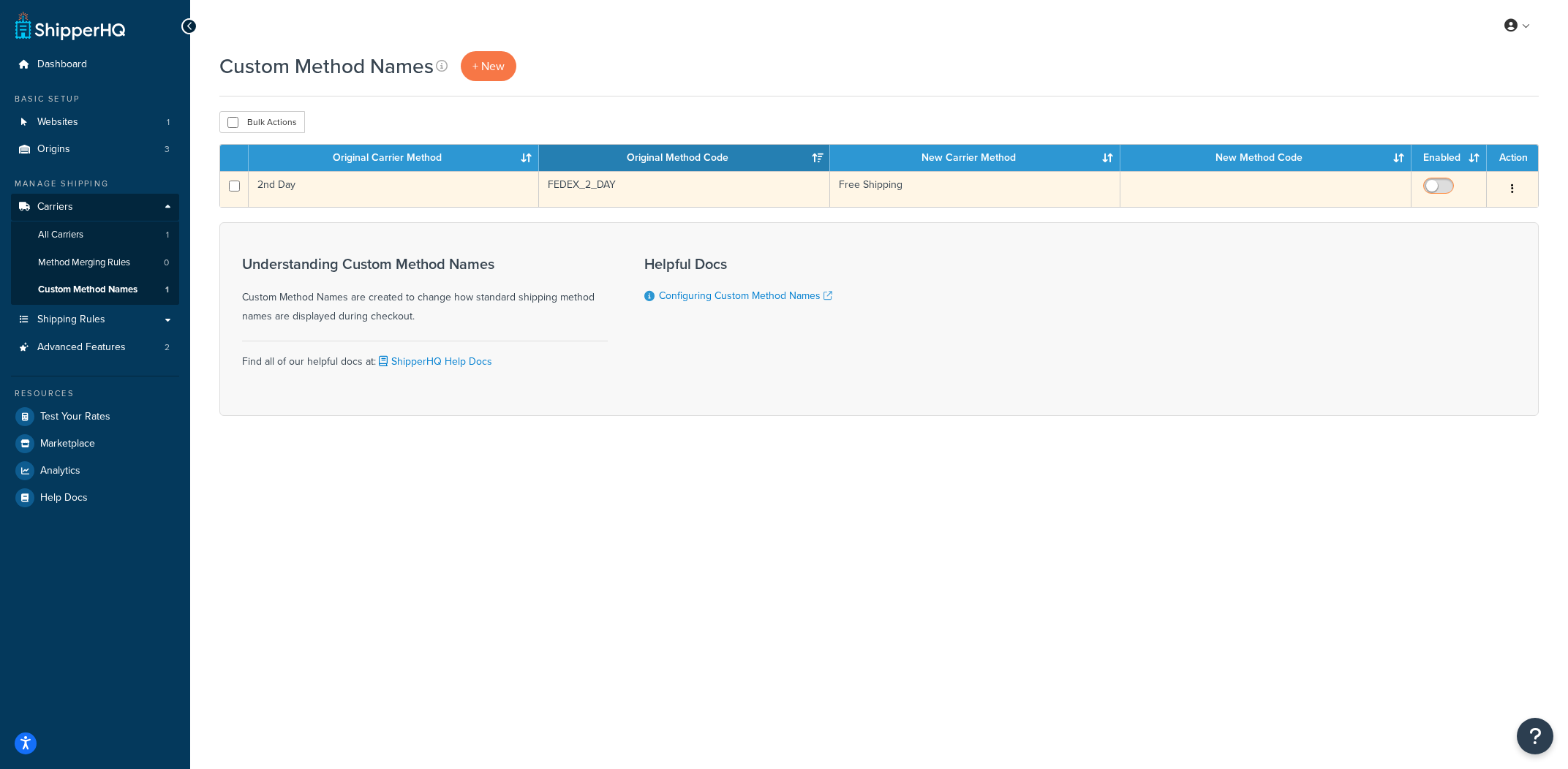
click at [1436, 191] on input "checkbox" at bounding box center [1440, 190] width 40 height 18
checkbox input "true"
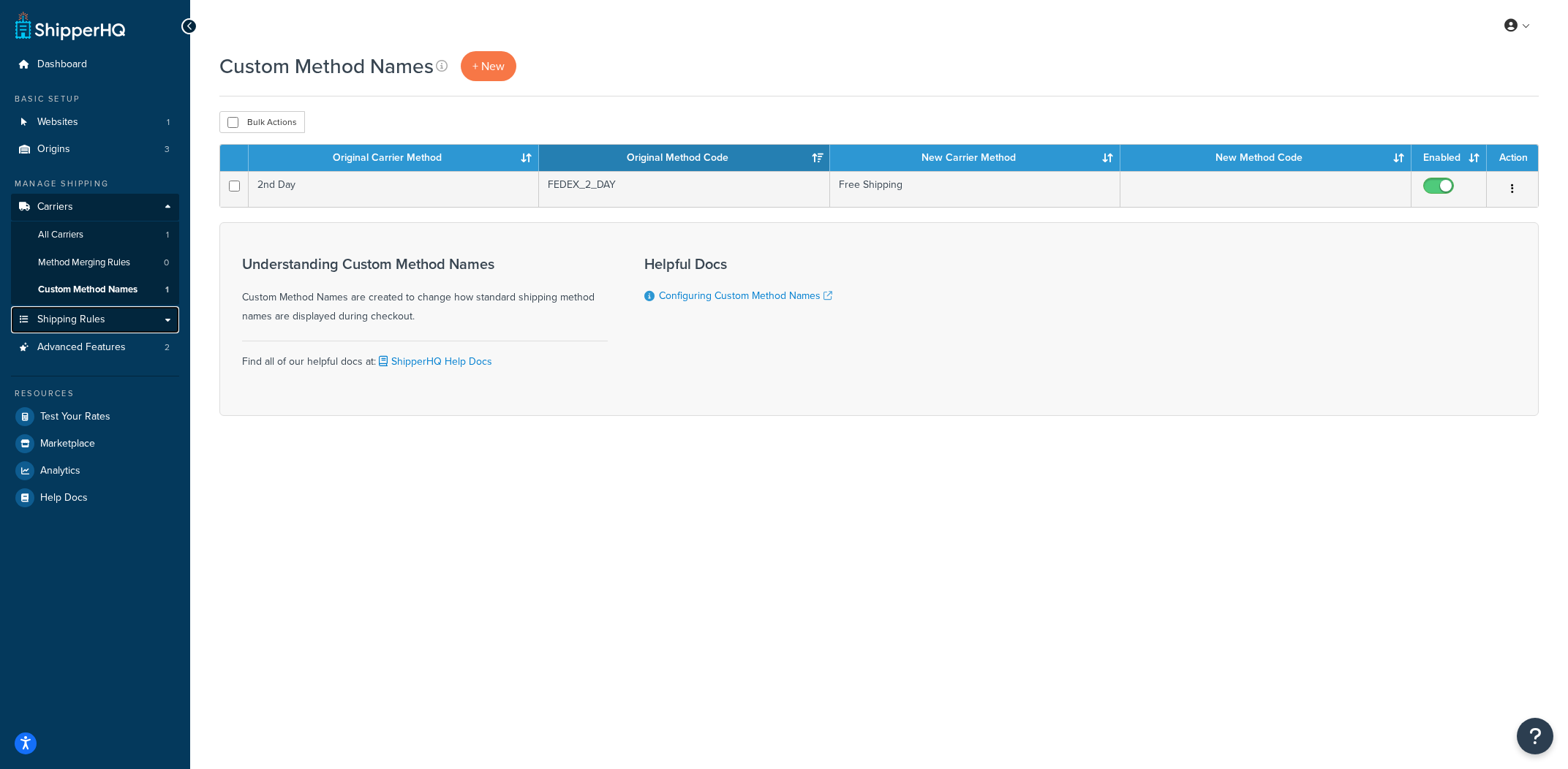
click at [128, 328] on link "Shipping Rules" at bounding box center [95, 321] width 168 height 27
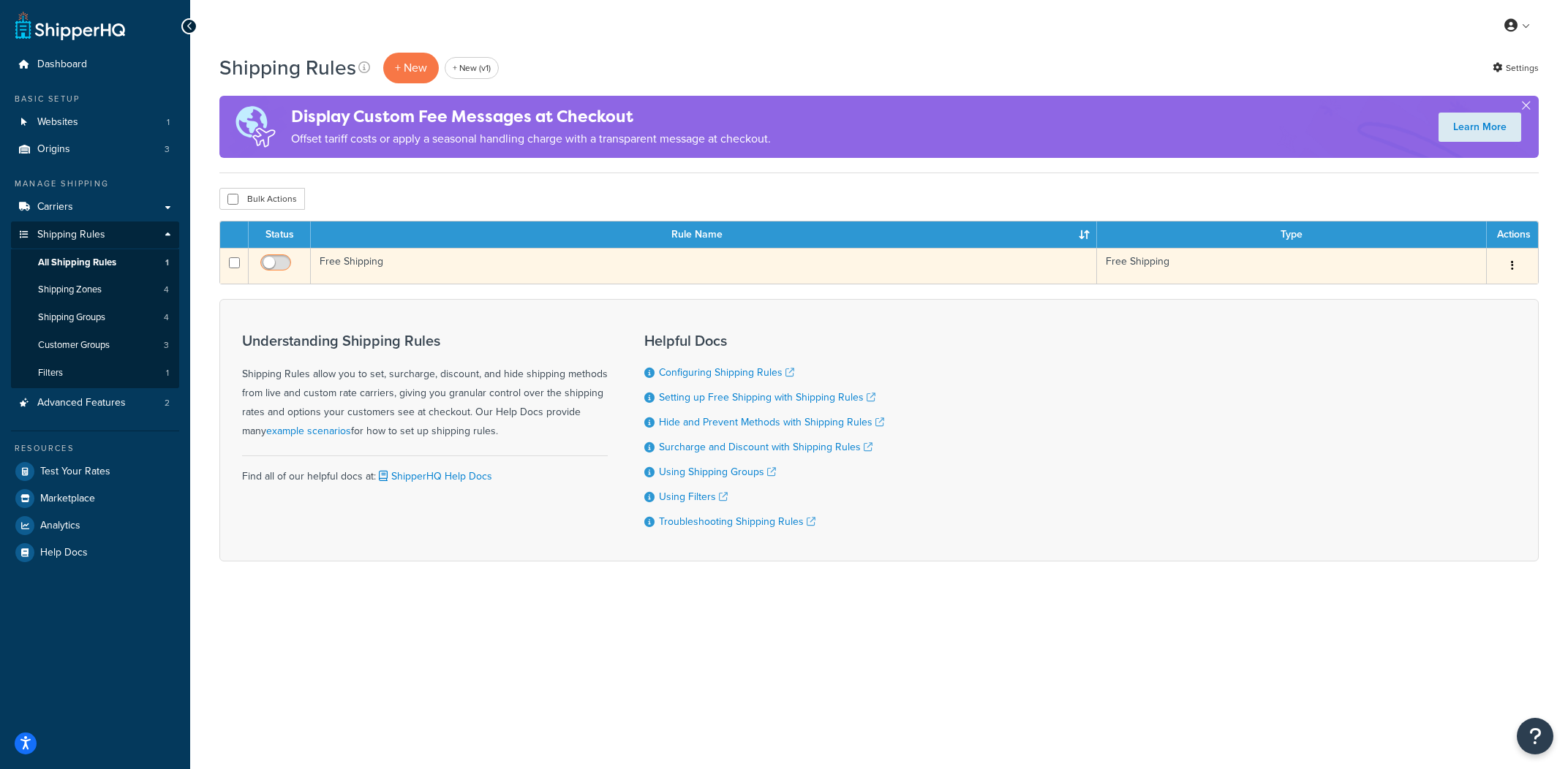
click at [268, 257] on span at bounding box center [276, 263] width 31 height 17
click at [268, 258] on input "checkbox" at bounding box center [278, 267] width 40 height 18
checkbox input "true"
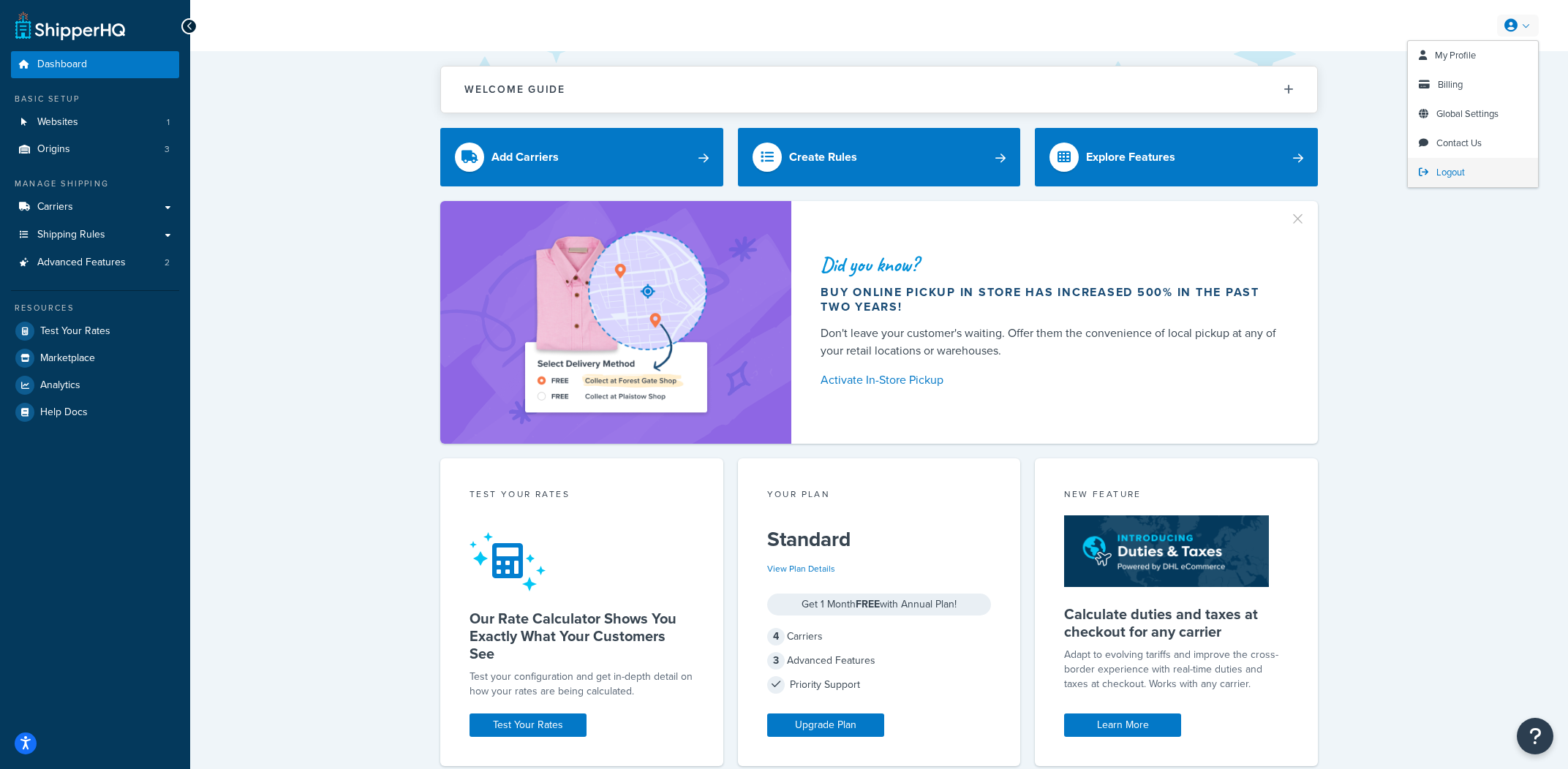
click at [1473, 174] on link "Logout" at bounding box center [1473, 173] width 131 height 29
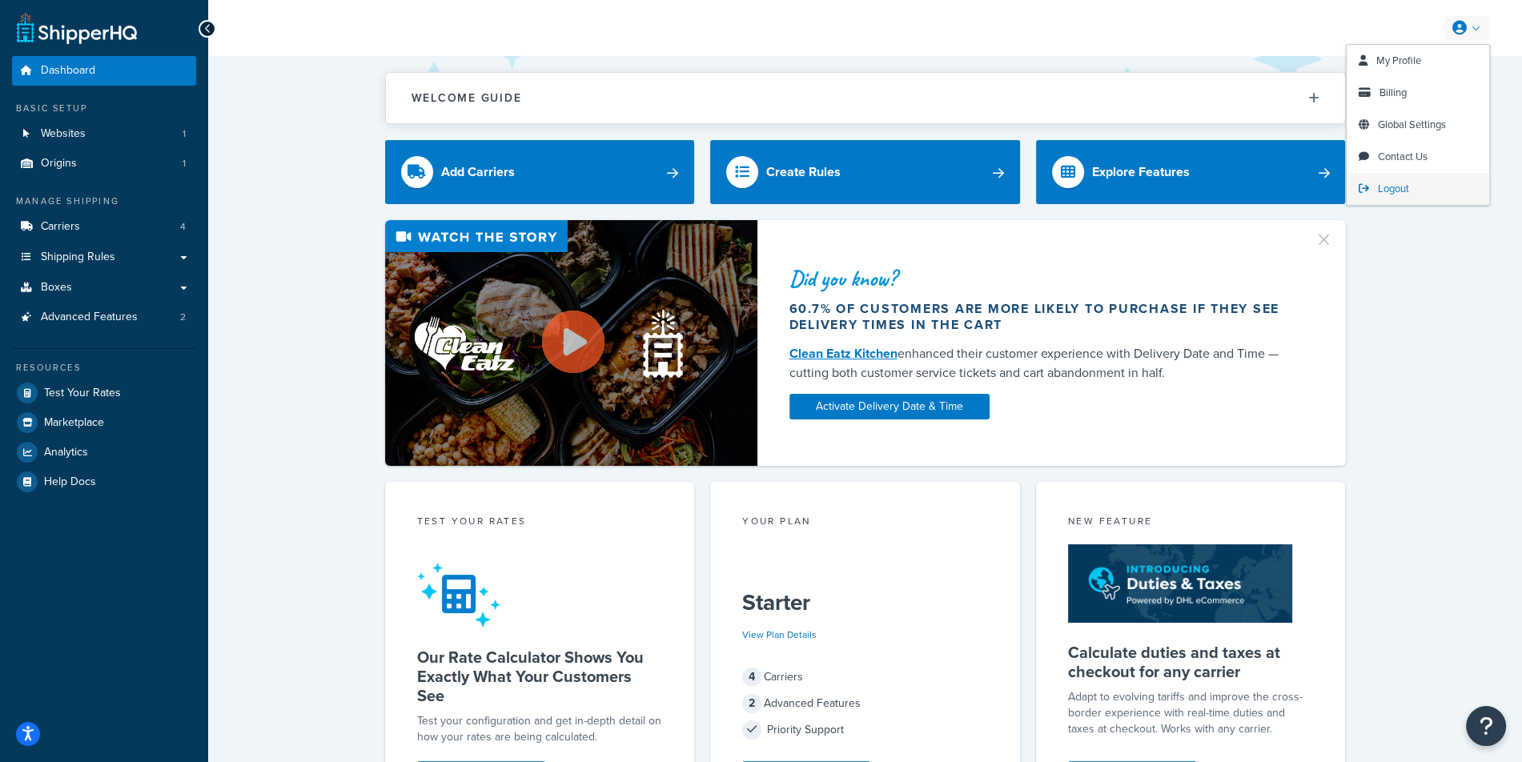
click at [1393, 180] on link "Logout" at bounding box center [1418, 189] width 143 height 32
click at [949, 50] on div "My Profile Billing Global Settings Contact Us Logout" at bounding box center [865, 28] width 1314 height 56
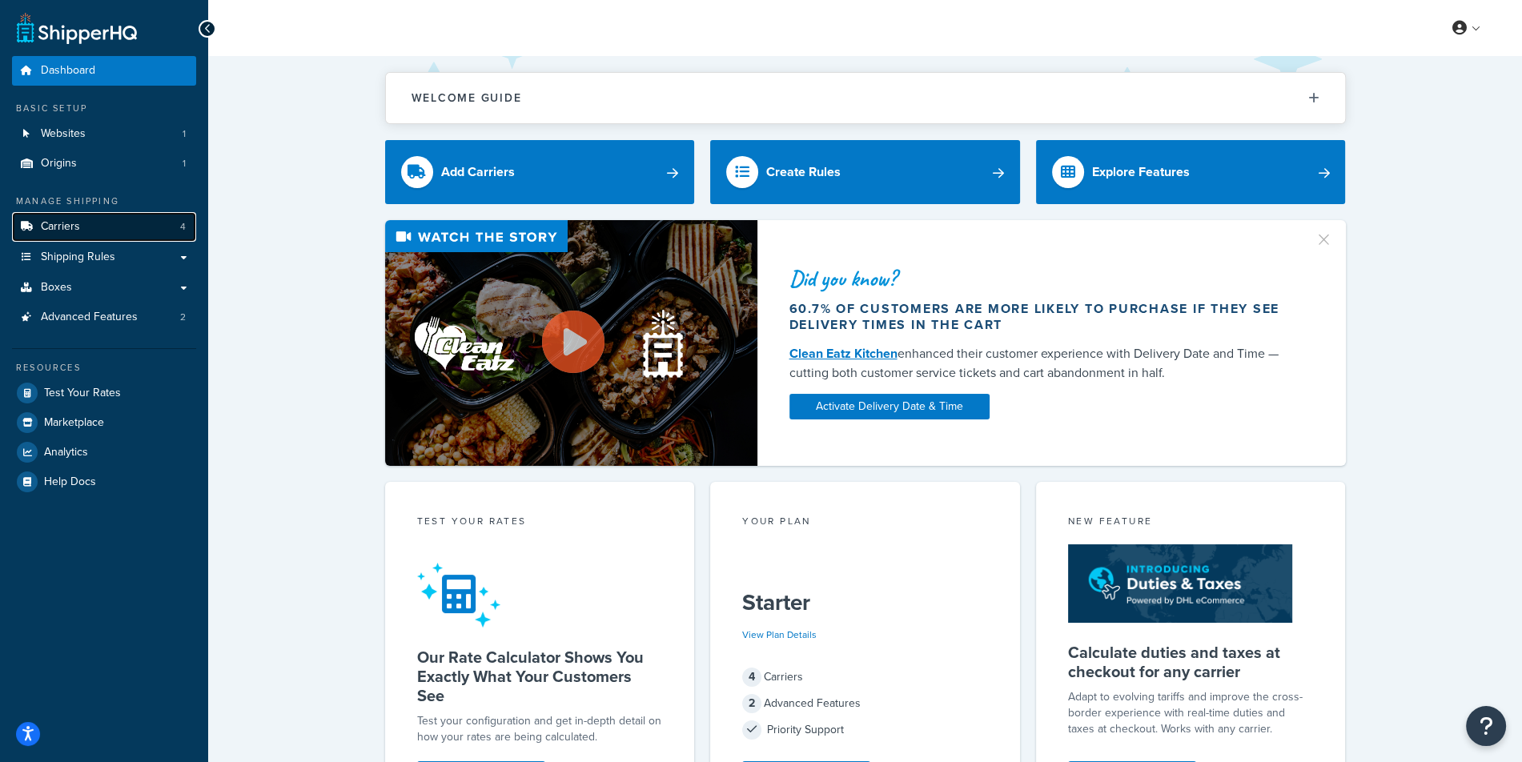
click at [193, 227] on link "Carriers 4" at bounding box center [104, 227] width 184 height 30
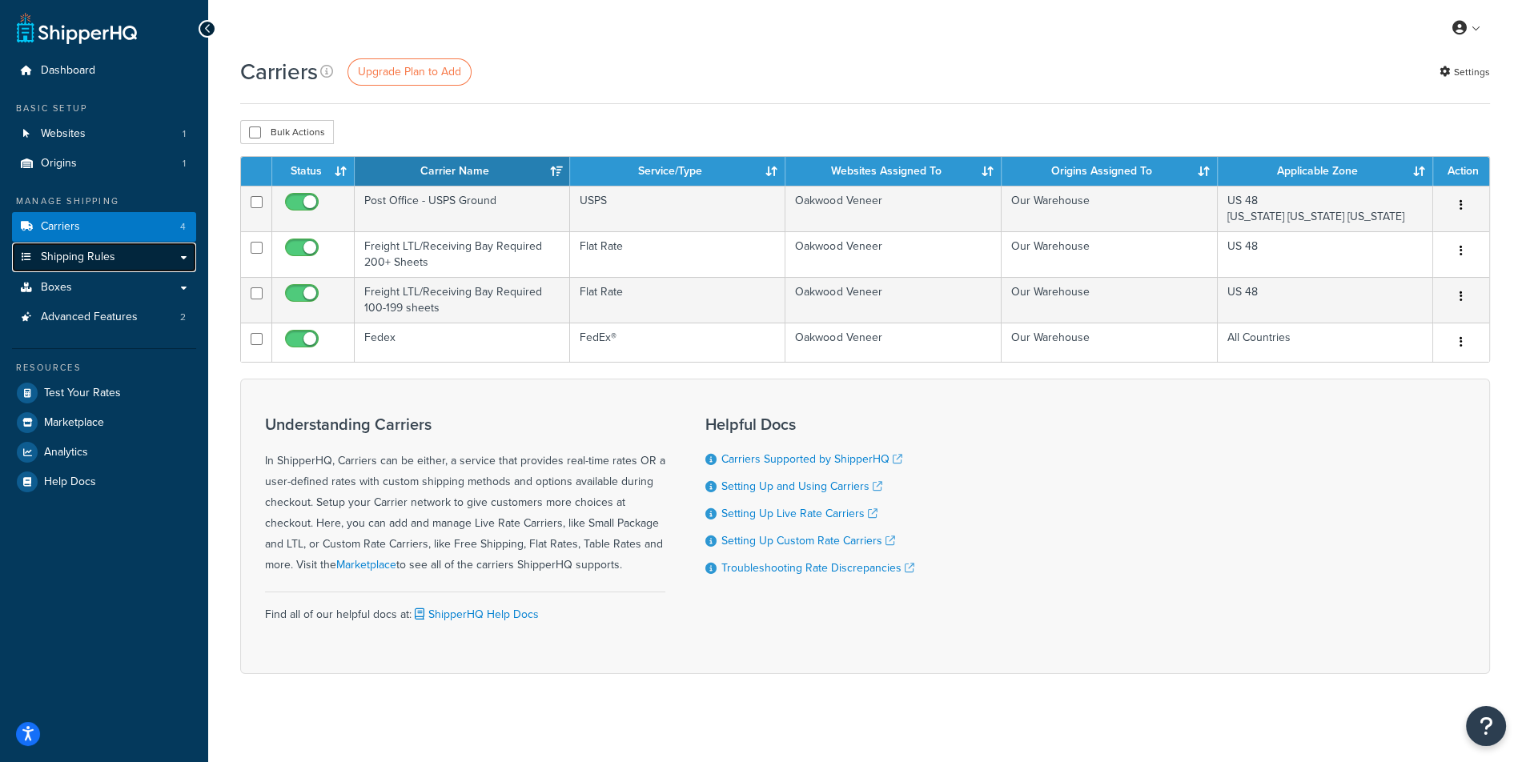
click at [152, 266] on link "Shipping Rules" at bounding box center [104, 258] width 184 height 30
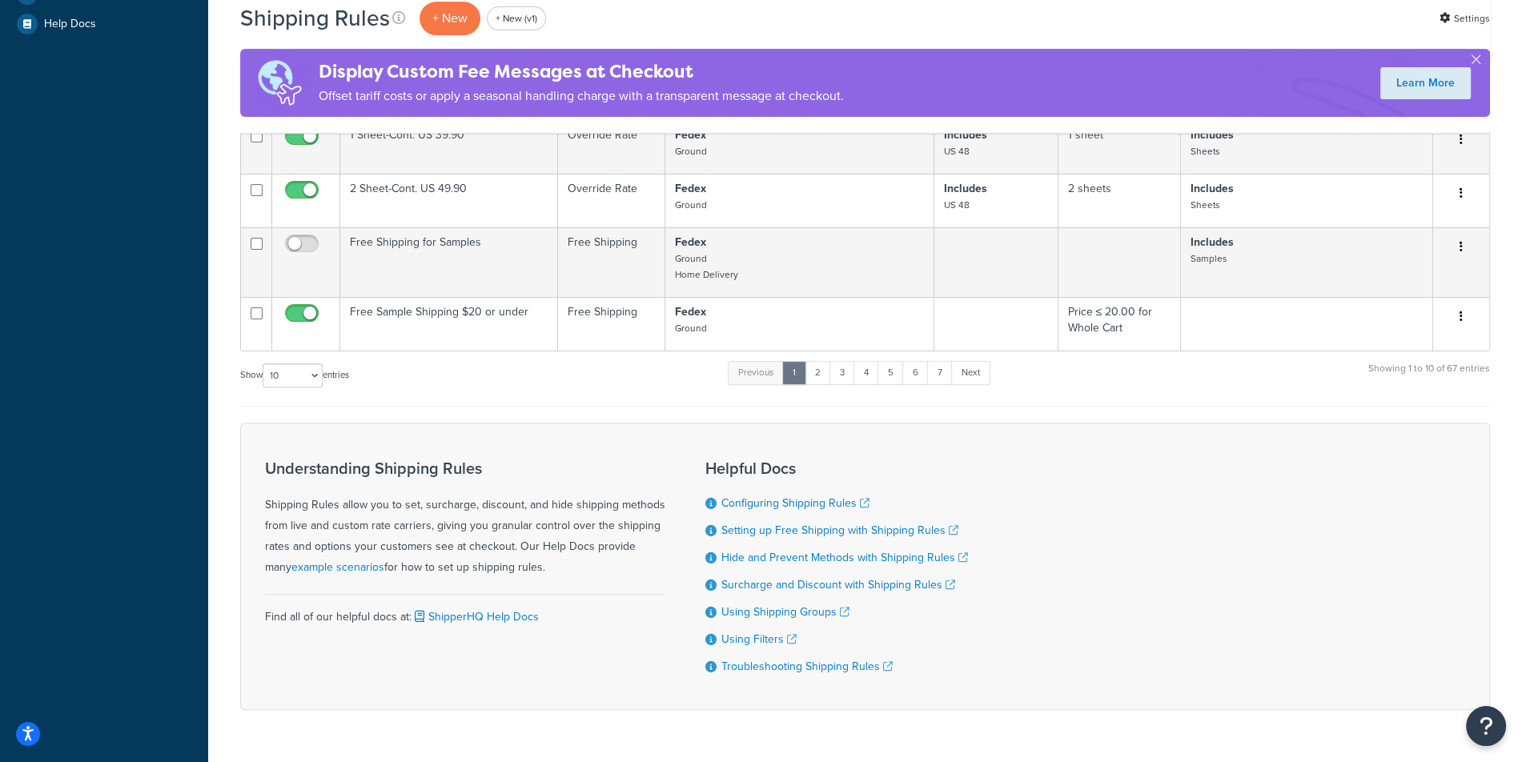
scroll to position [618, 0]
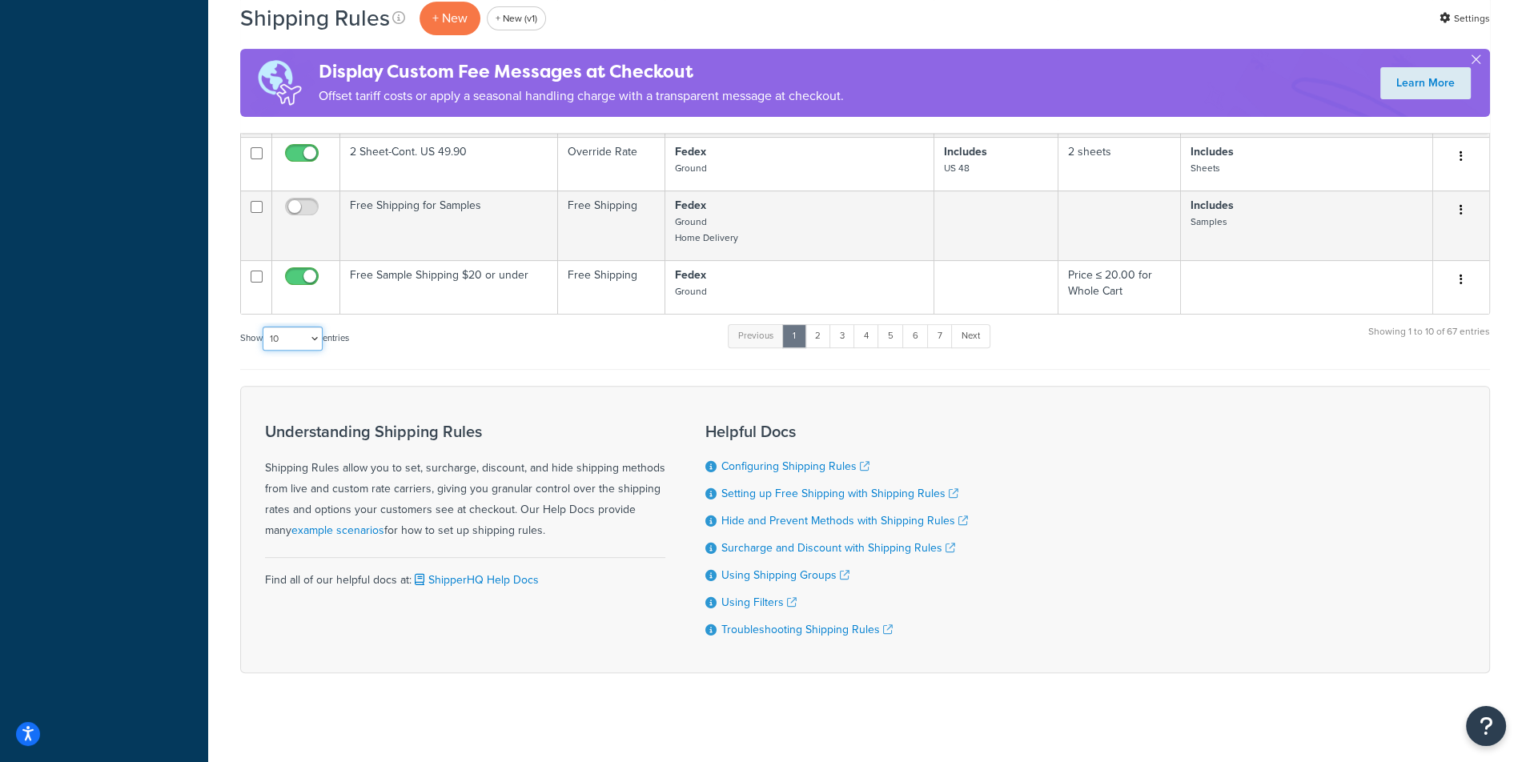
select select "1000"
click option "1000" at bounding box center [0, 0] width 0 height 0
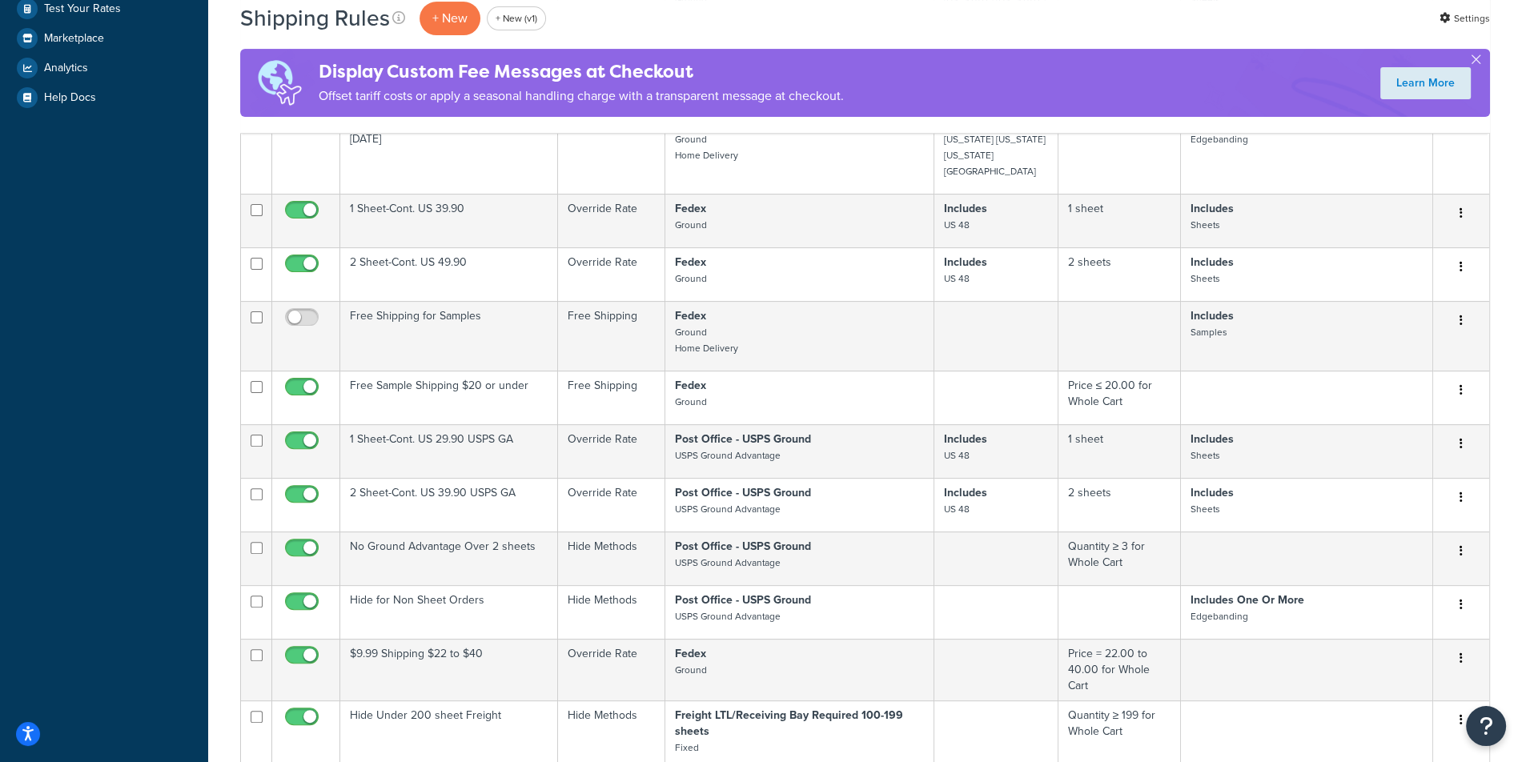
scroll to position [0, 0]
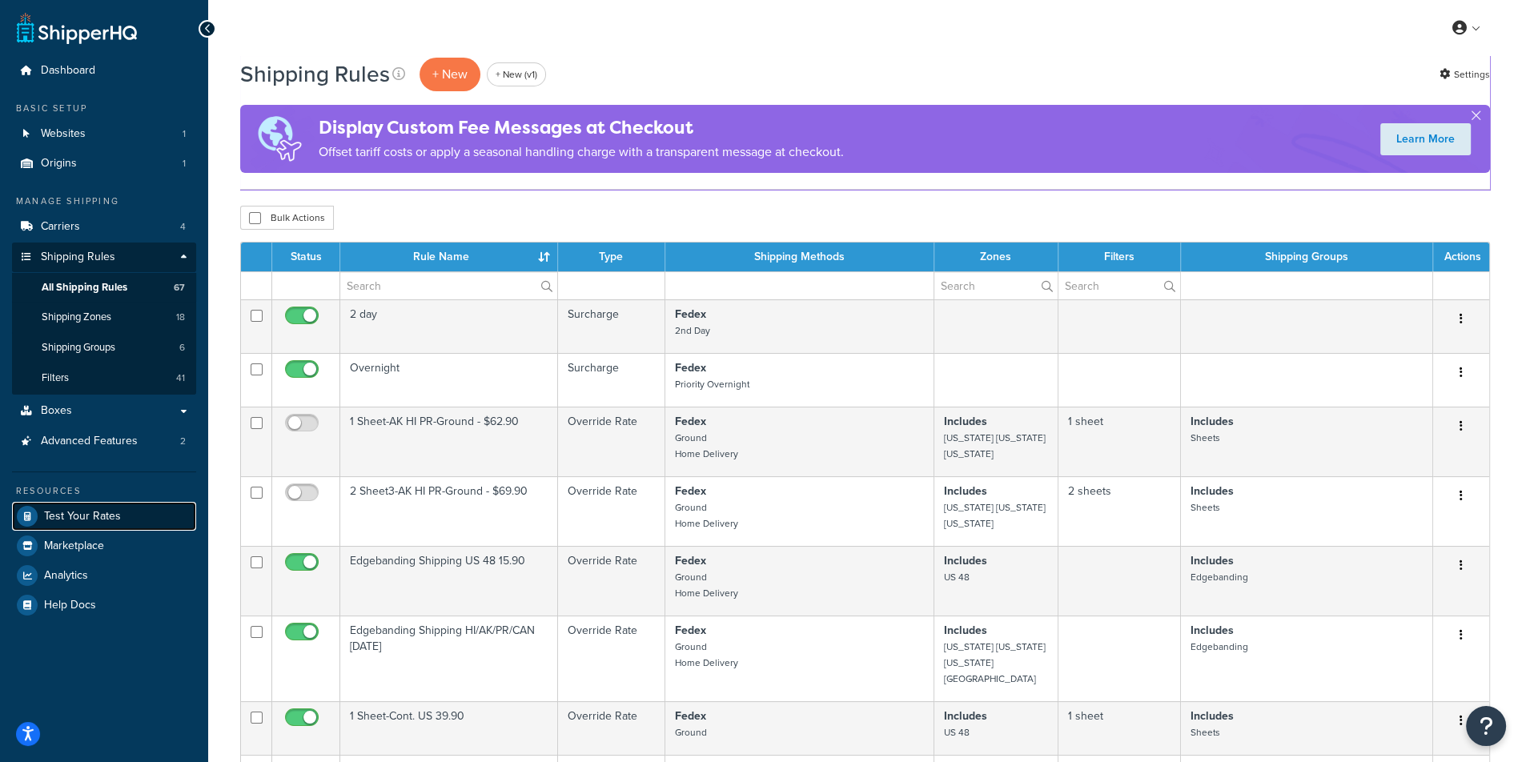
click at [78, 514] on span "Test Your Rates" at bounding box center [82, 517] width 77 height 14
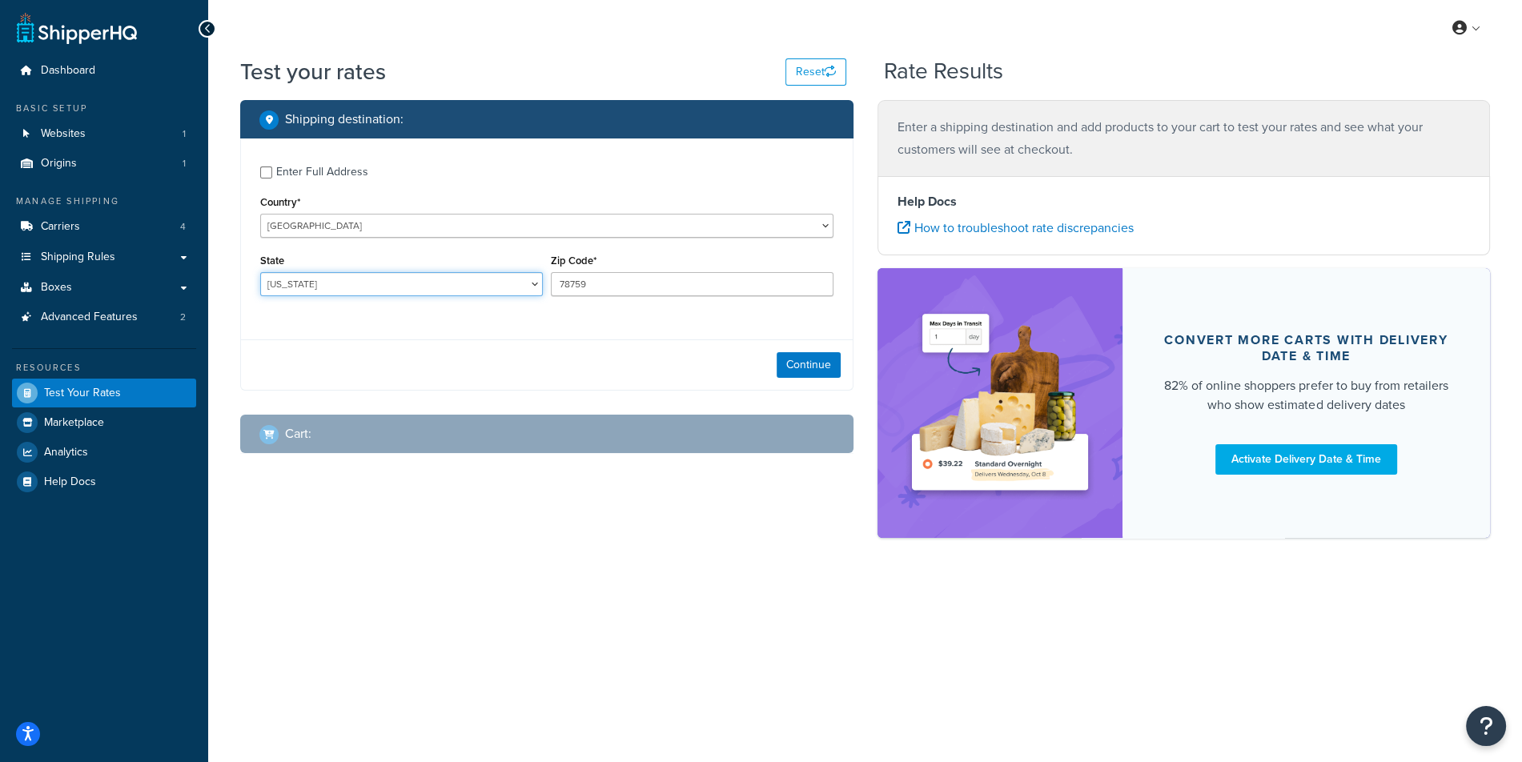
click at [260, 272] on select "[US_STATE] [US_STATE] [US_STATE] [US_STATE] [US_STATE] Armed Forces Americas Ar…" at bounding box center [401, 284] width 283 height 24
select select "AK"
click option "[US_STATE]" at bounding box center [0, 0] width 0 height 0
click at [609, 281] on input "78759" at bounding box center [692, 284] width 283 height 24
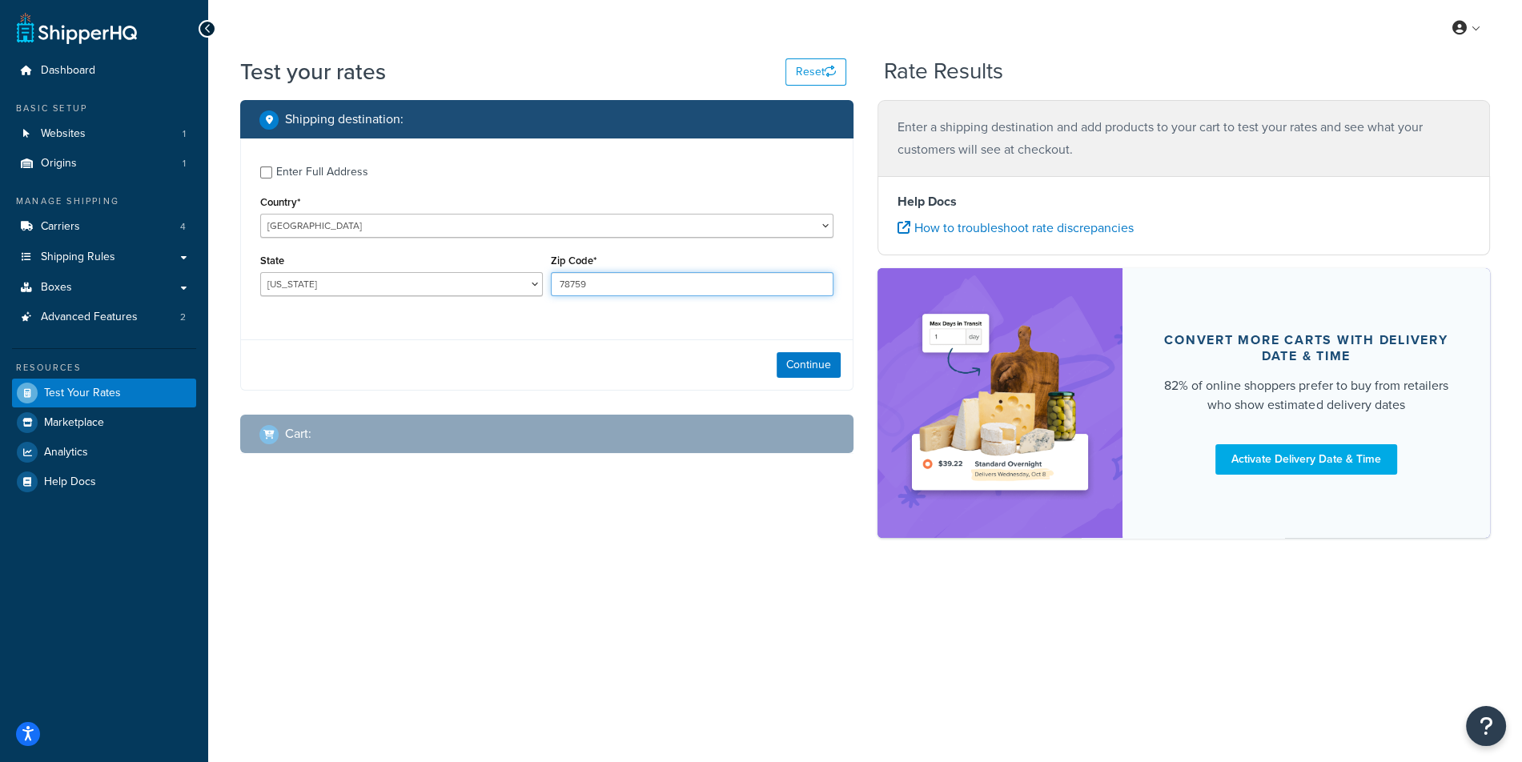
click at [609, 281] on input "78759" at bounding box center [692, 284] width 283 height 24
paste input "99651"
type input "99651"
click at [798, 348] on div "Continue" at bounding box center [547, 365] width 612 height 50
click at [797, 352] on div "Continue" at bounding box center [547, 365] width 612 height 50
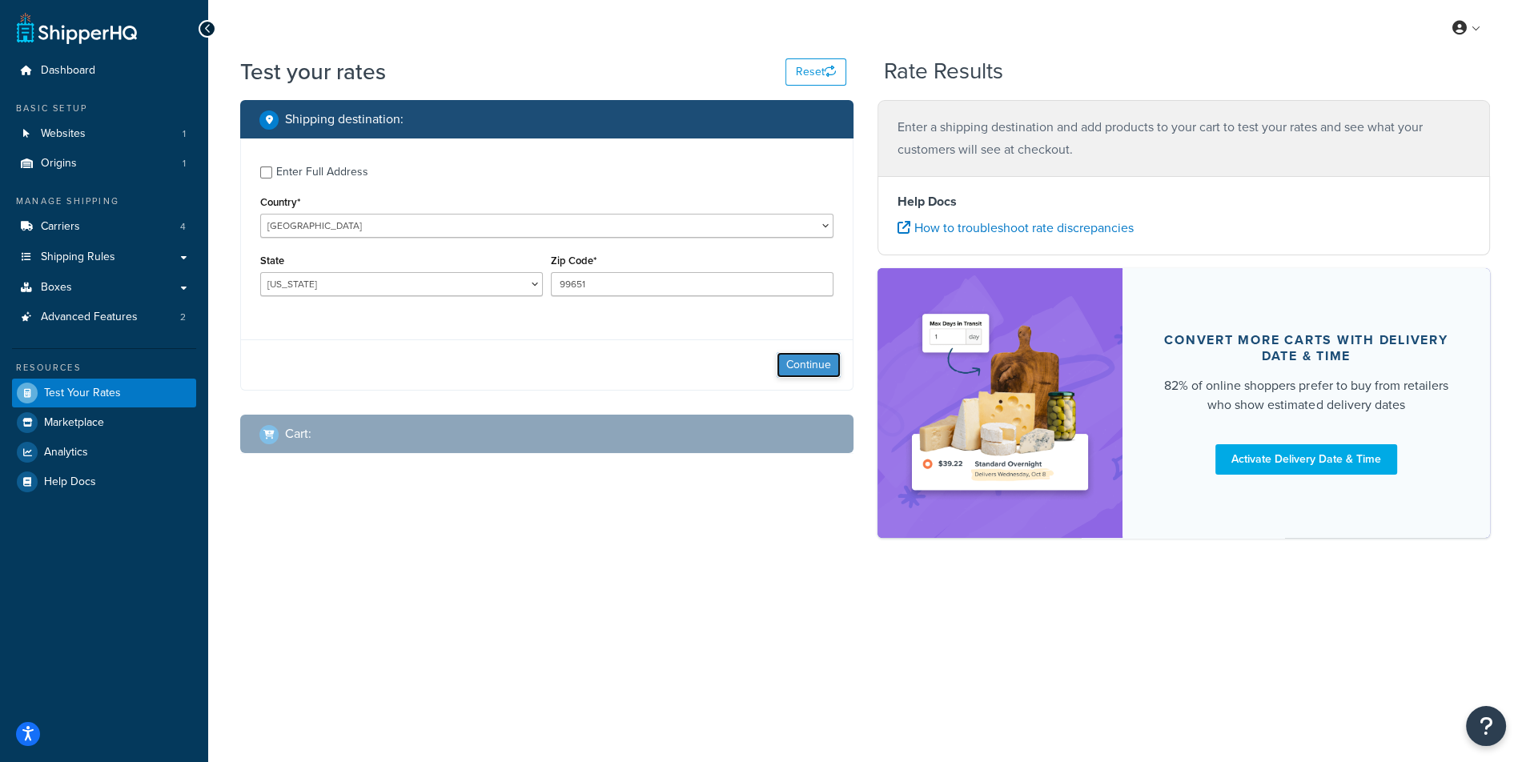
click at [796, 360] on button "Continue" at bounding box center [809, 365] width 64 height 26
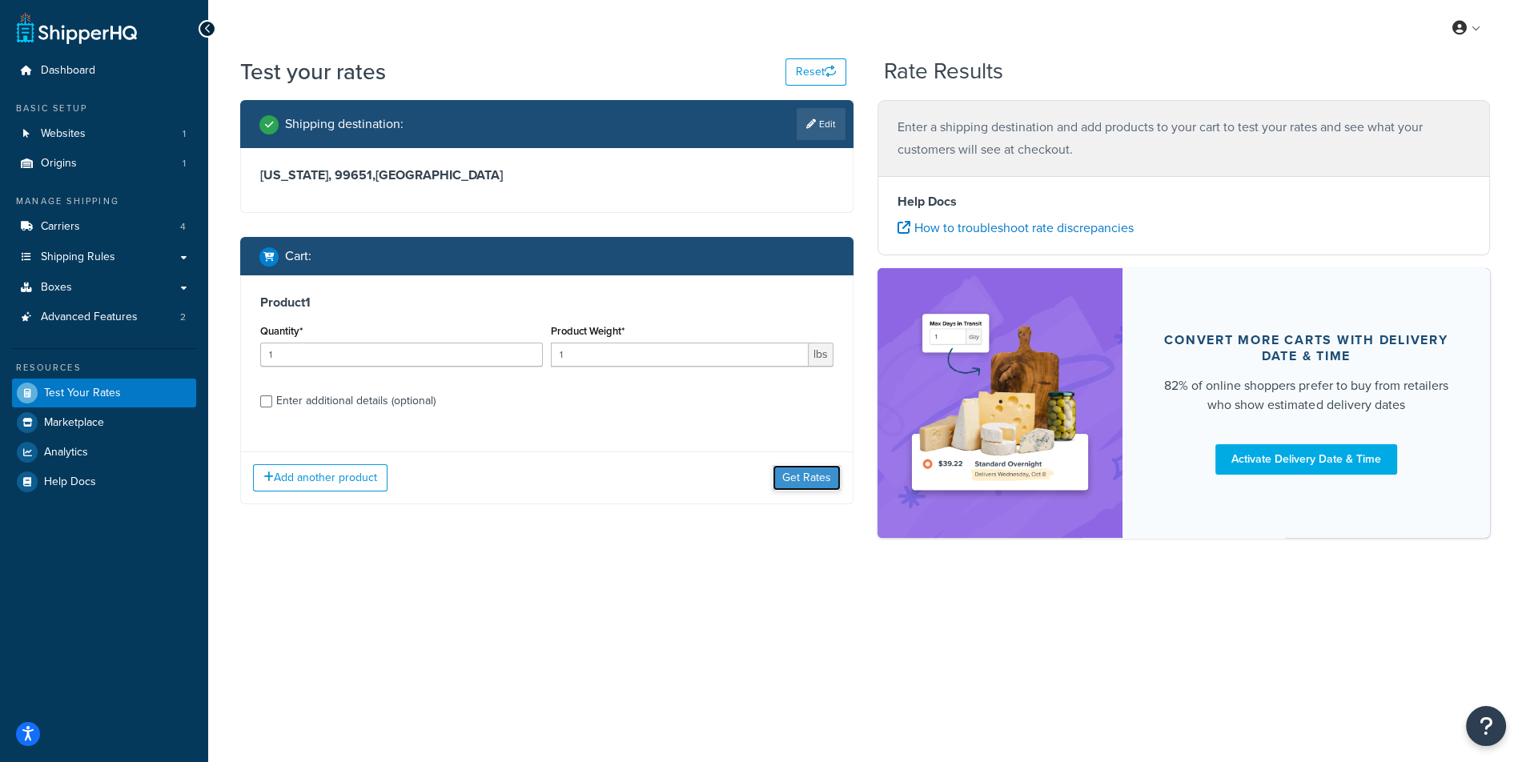
click at [794, 465] on button "Get Rates" at bounding box center [807, 478] width 68 height 26
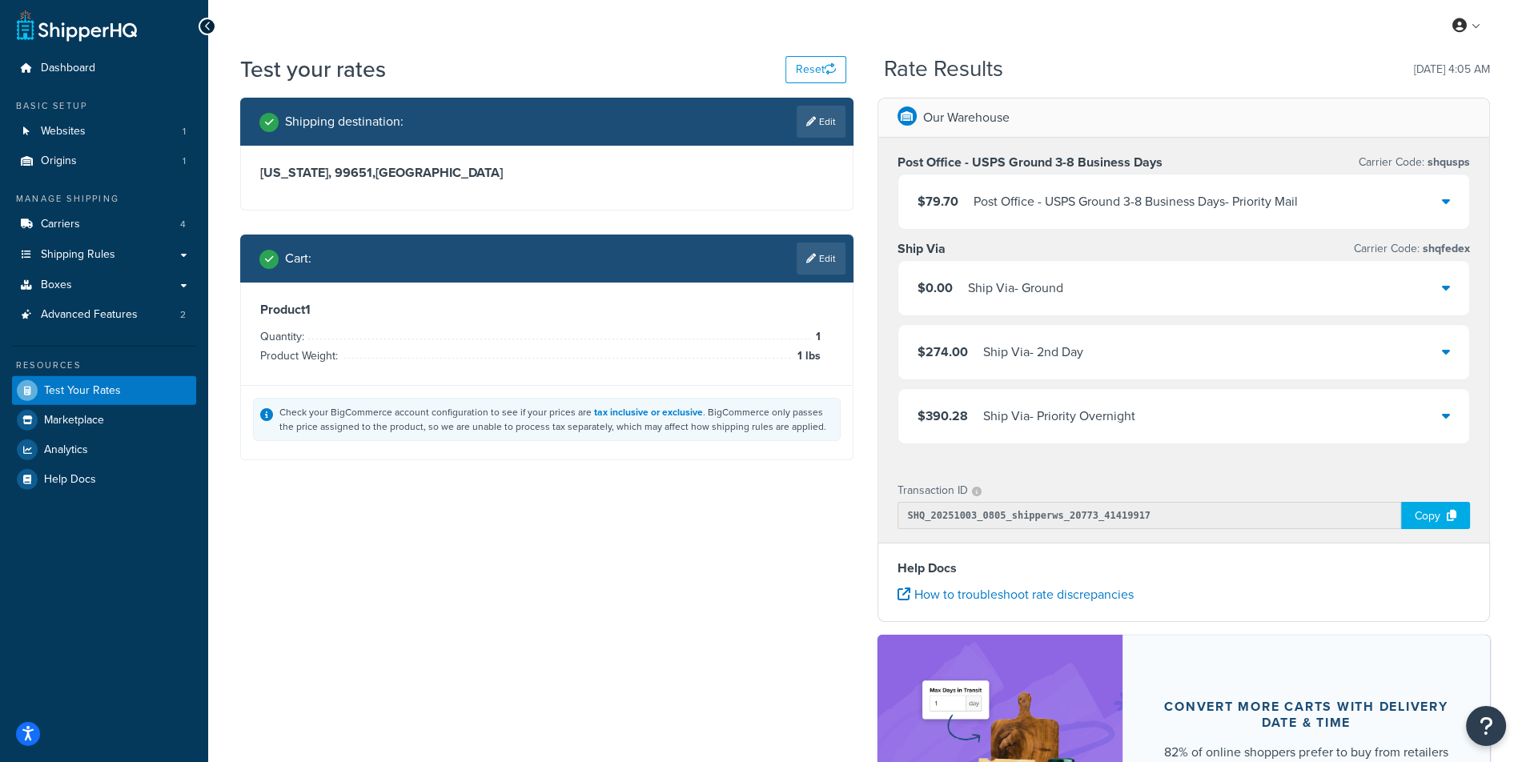
scroll to position [3, 0]
click at [1091, 207] on div "Post Office - USPS Ground 3-8 Business Days - Priority Mail" at bounding box center [1136, 201] width 324 height 22
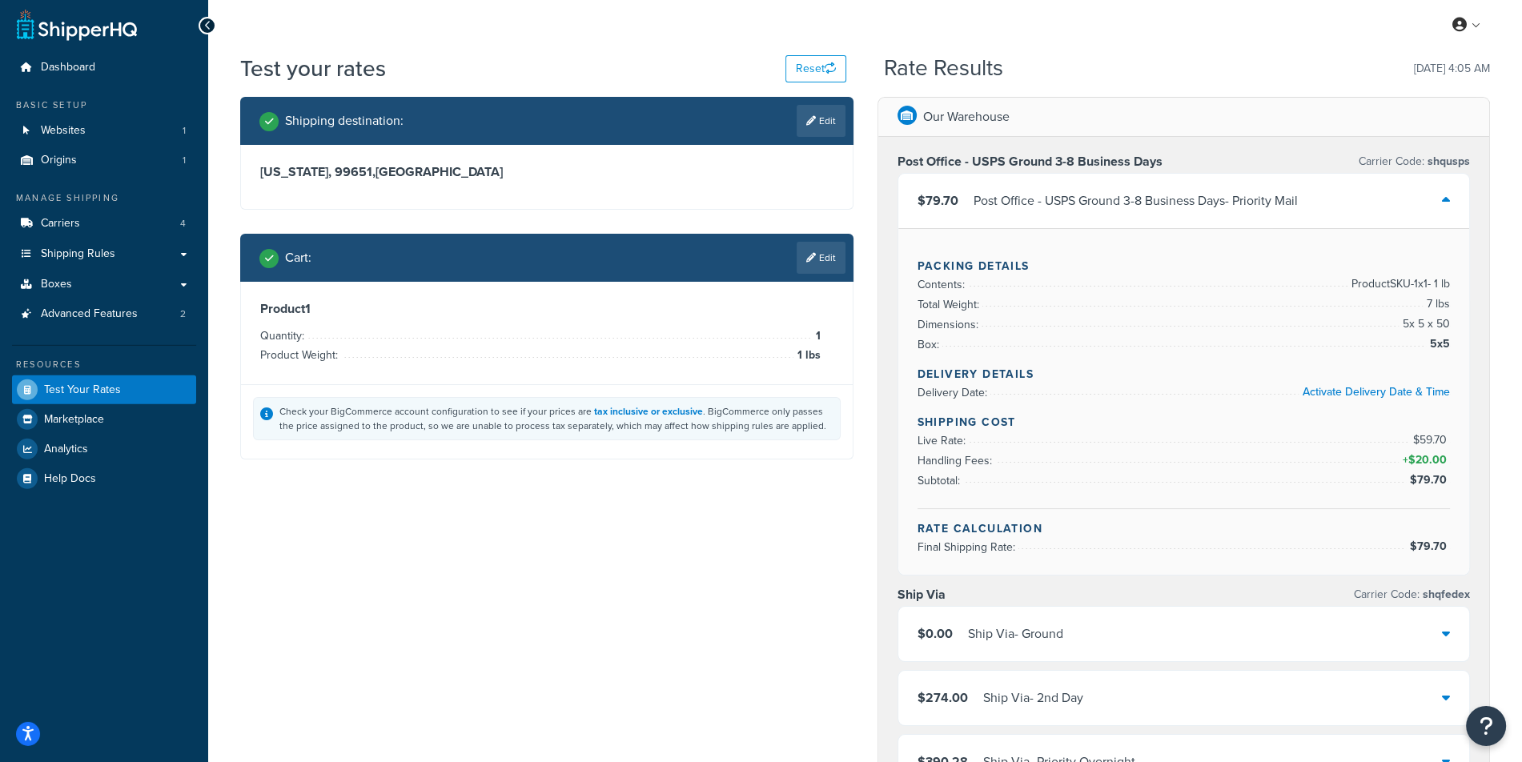
click at [1091, 207] on div "Post Office - USPS Ground 3-8 Business Days - Priority Mail" at bounding box center [1136, 201] width 324 height 22
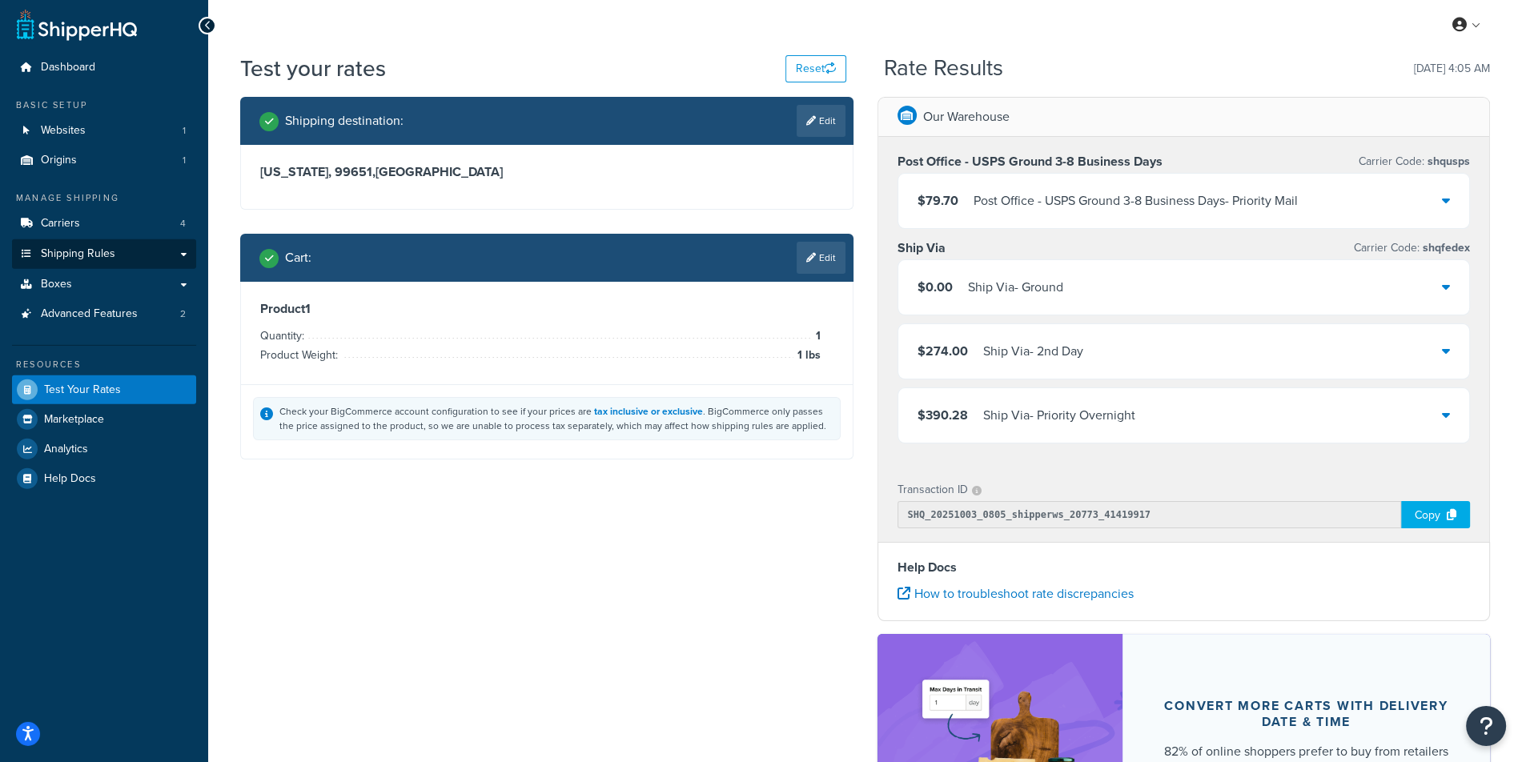
scroll to position [5, 0]
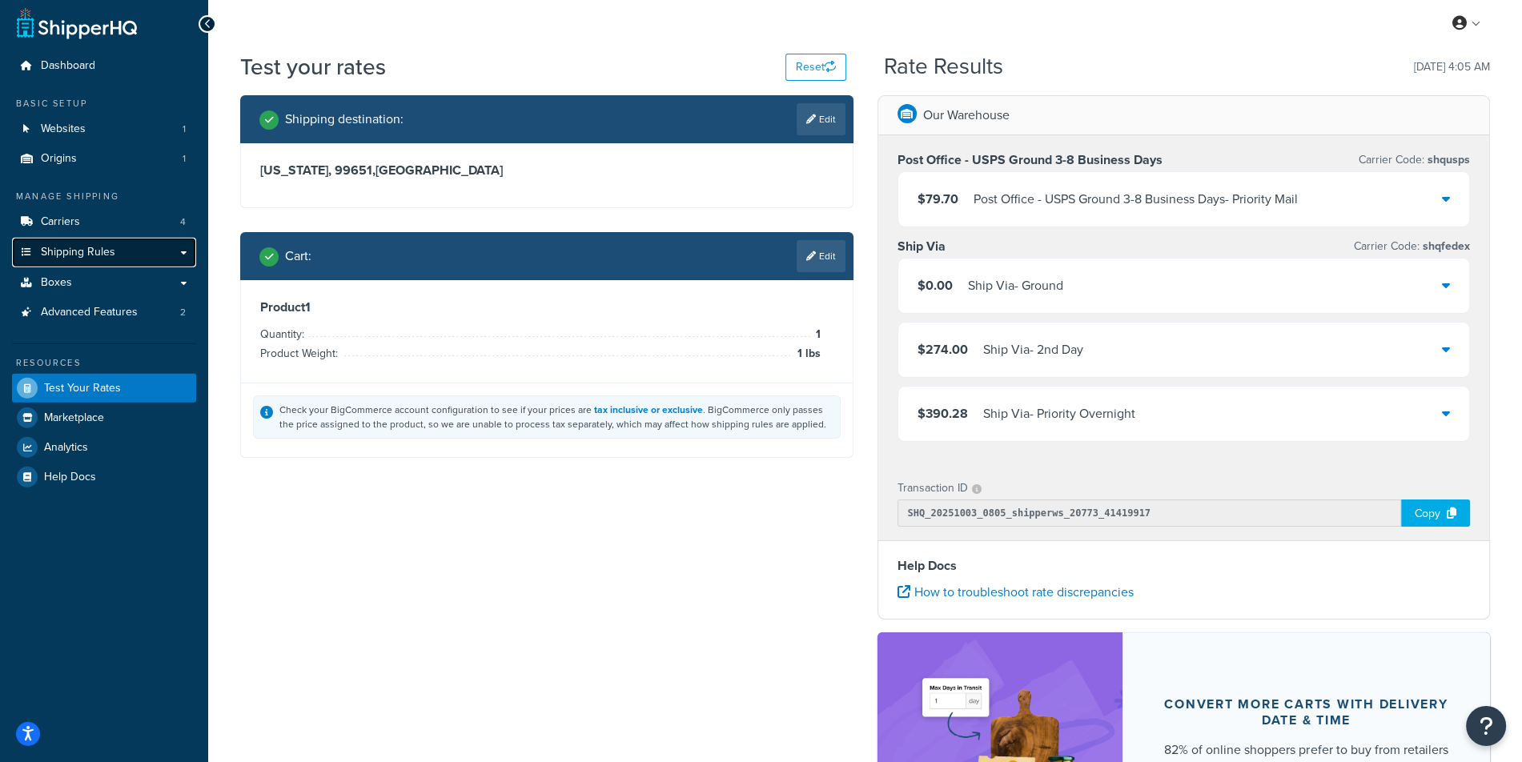
click at [154, 265] on link "Shipping Rules" at bounding box center [104, 253] width 184 height 30
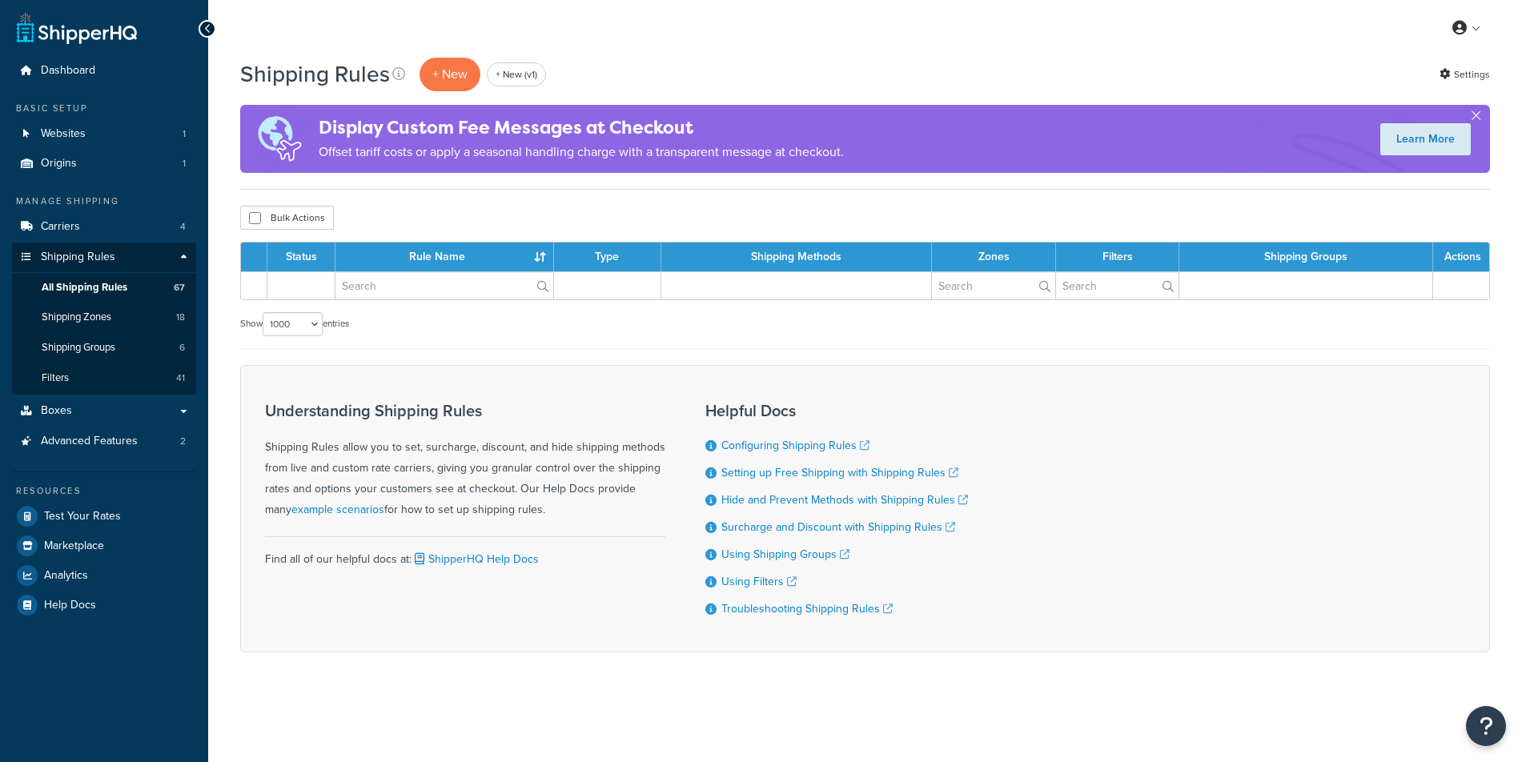
select select "1000"
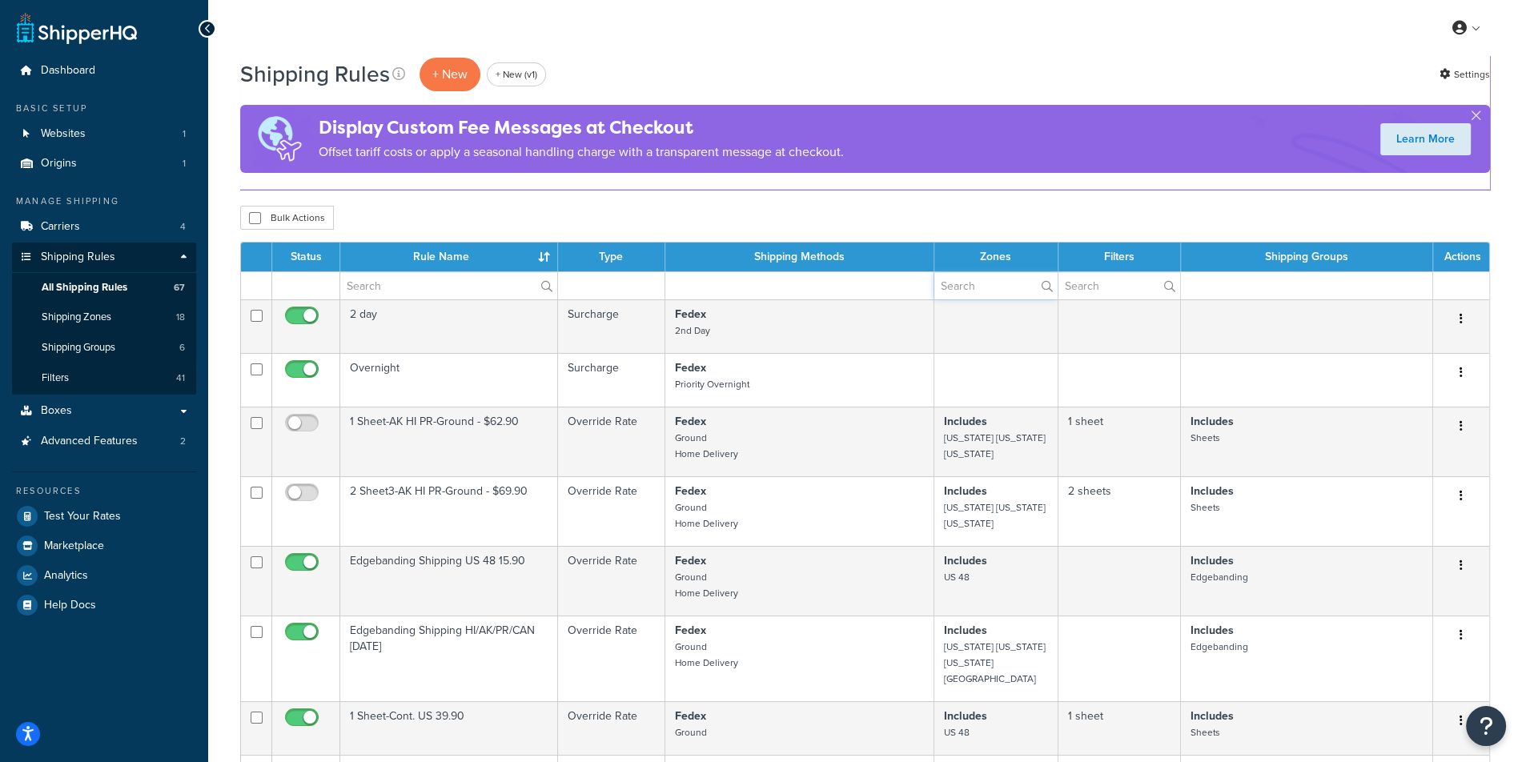
click at [993, 282] on input "text" at bounding box center [996, 285] width 123 height 27
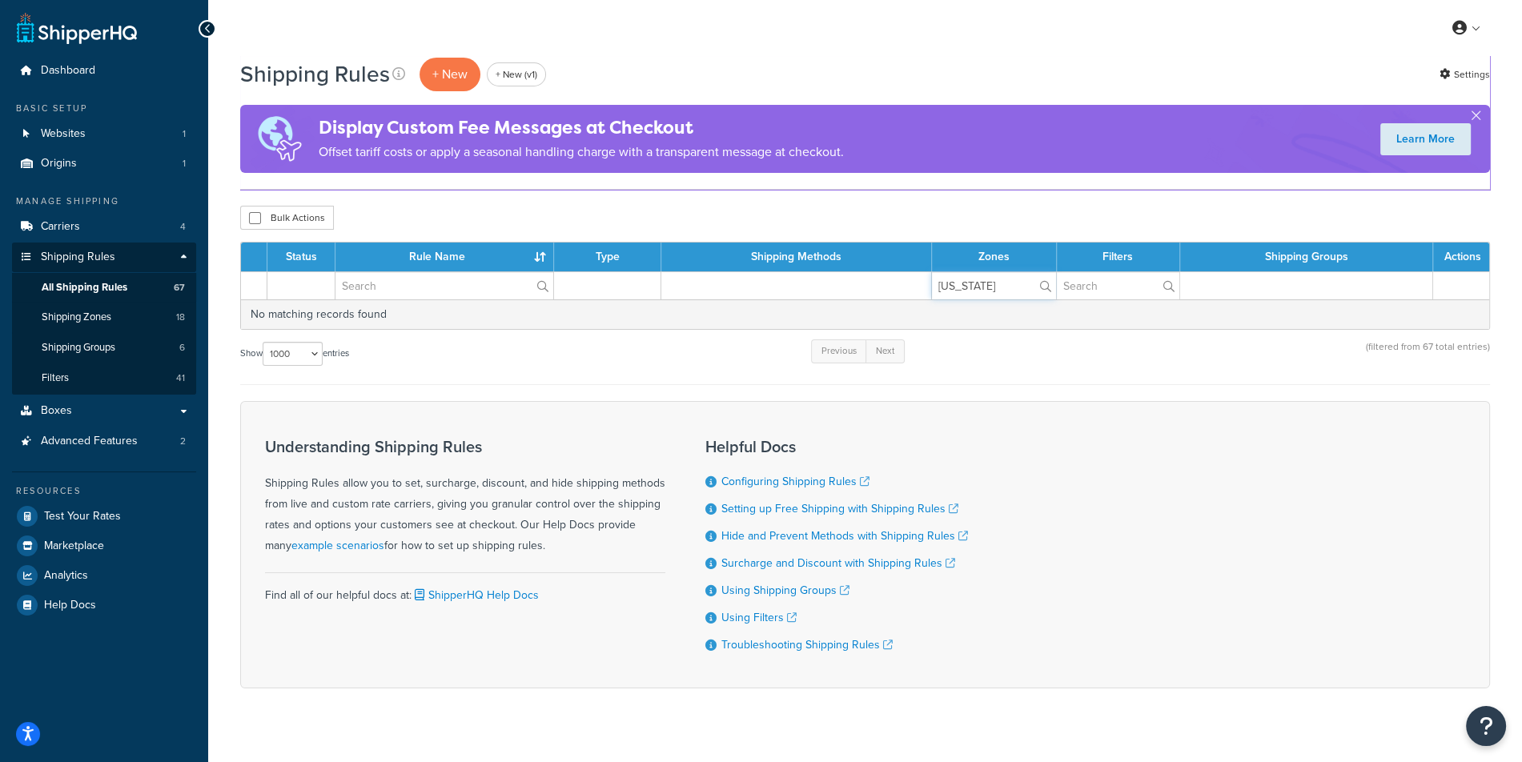
type input "[US_STATE]"
click at [1011, 230] on div "Shipping Rules + New + New (v1) Settings Display Custom Fee Messages at Checkou…" at bounding box center [865, 400] width 1314 height 689
